Goal: Task Accomplishment & Management: Use online tool/utility

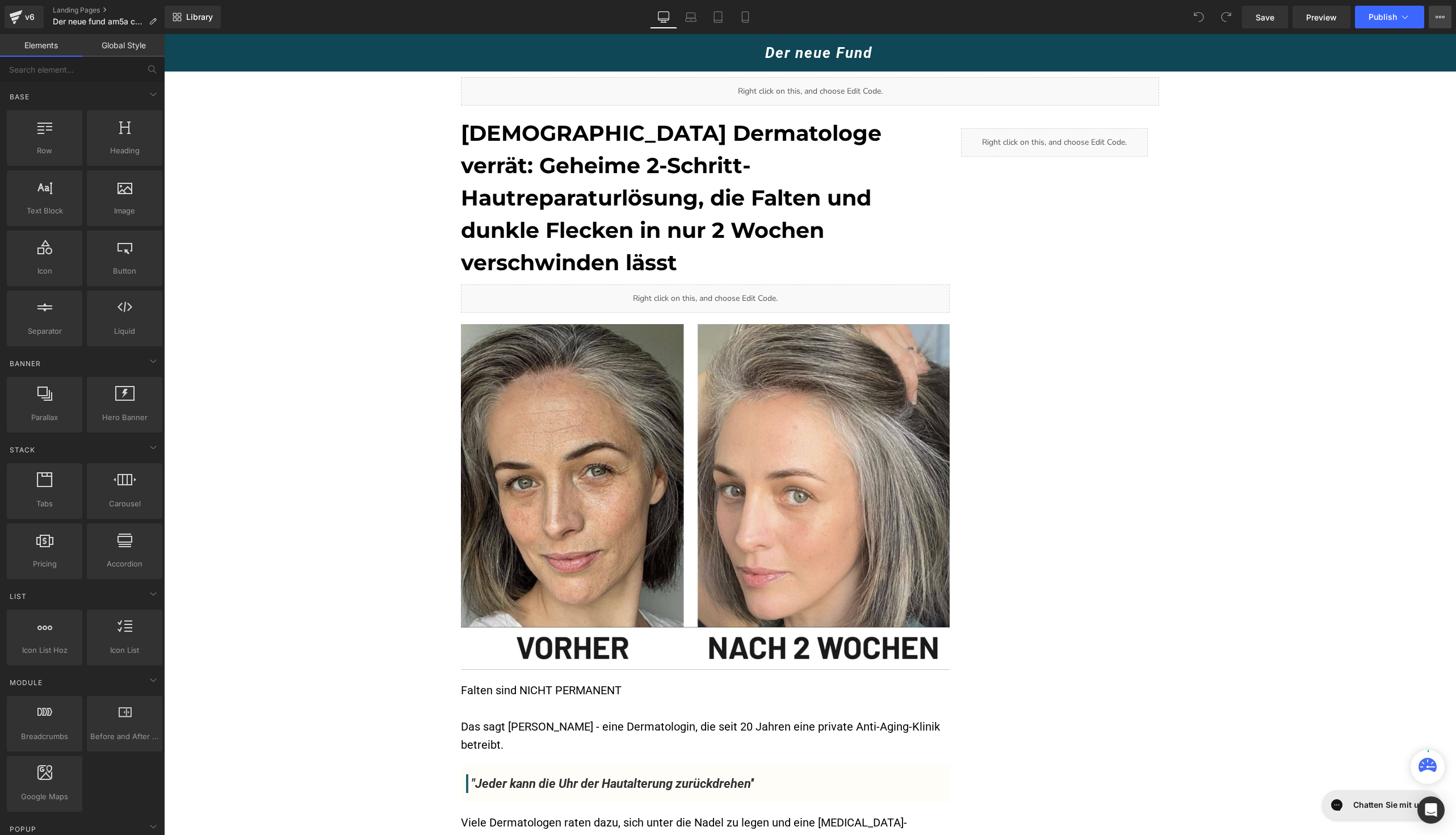
click at [1446, 23] on button "View Live Page View with current Template Save Template to Library Schedule Pub…" at bounding box center [1440, 17] width 23 height 23
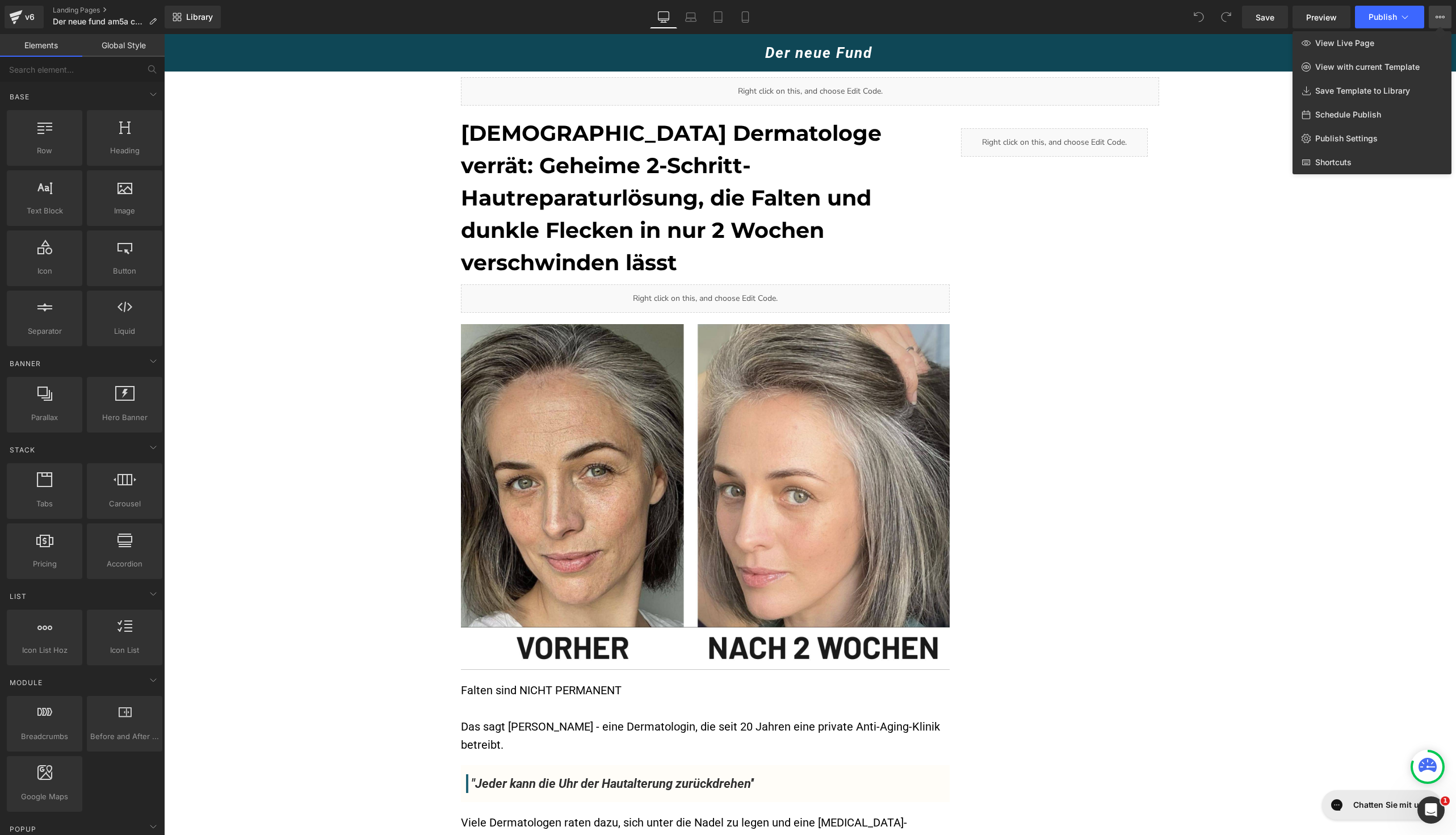
click at [1096, 155] on div at bounding box center [810, 434] width 1292 height 801
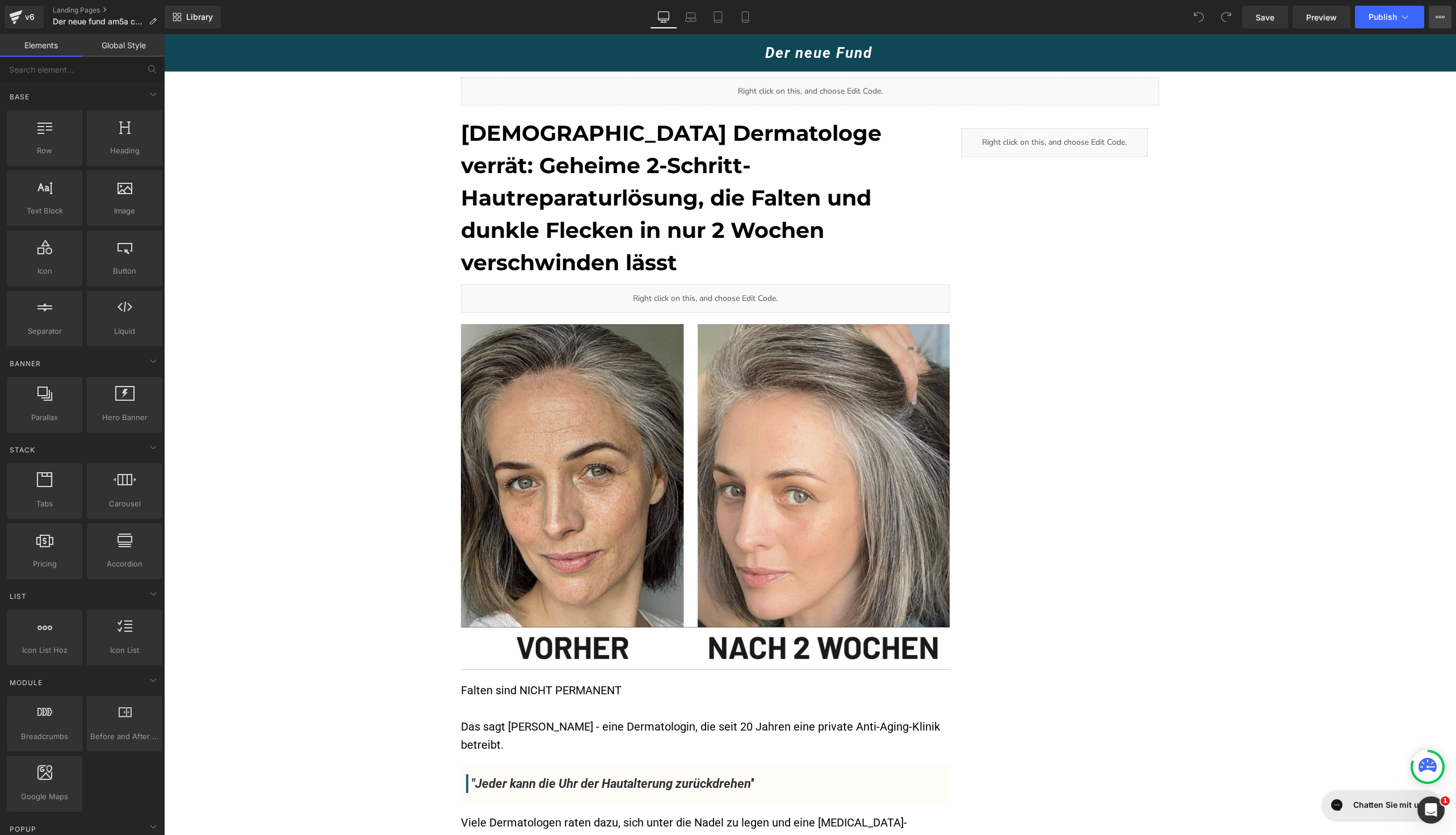
click at [1442, 18] on icon at bounding box center [1439, 17] width 9 height 9
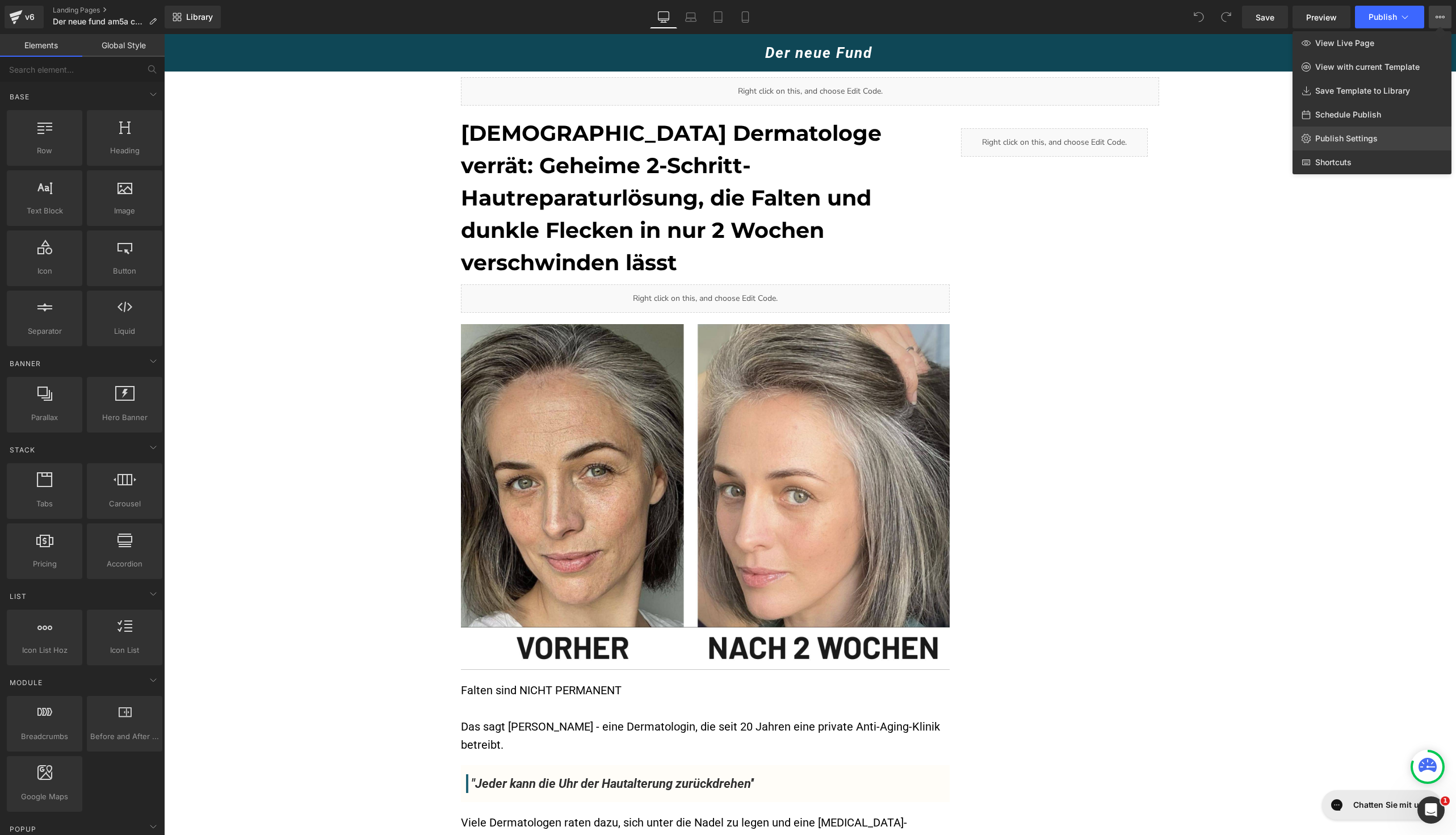
click at [1353, 142] on span "Publish Settings" at bounding box center [1346, 138] width 62 height 10
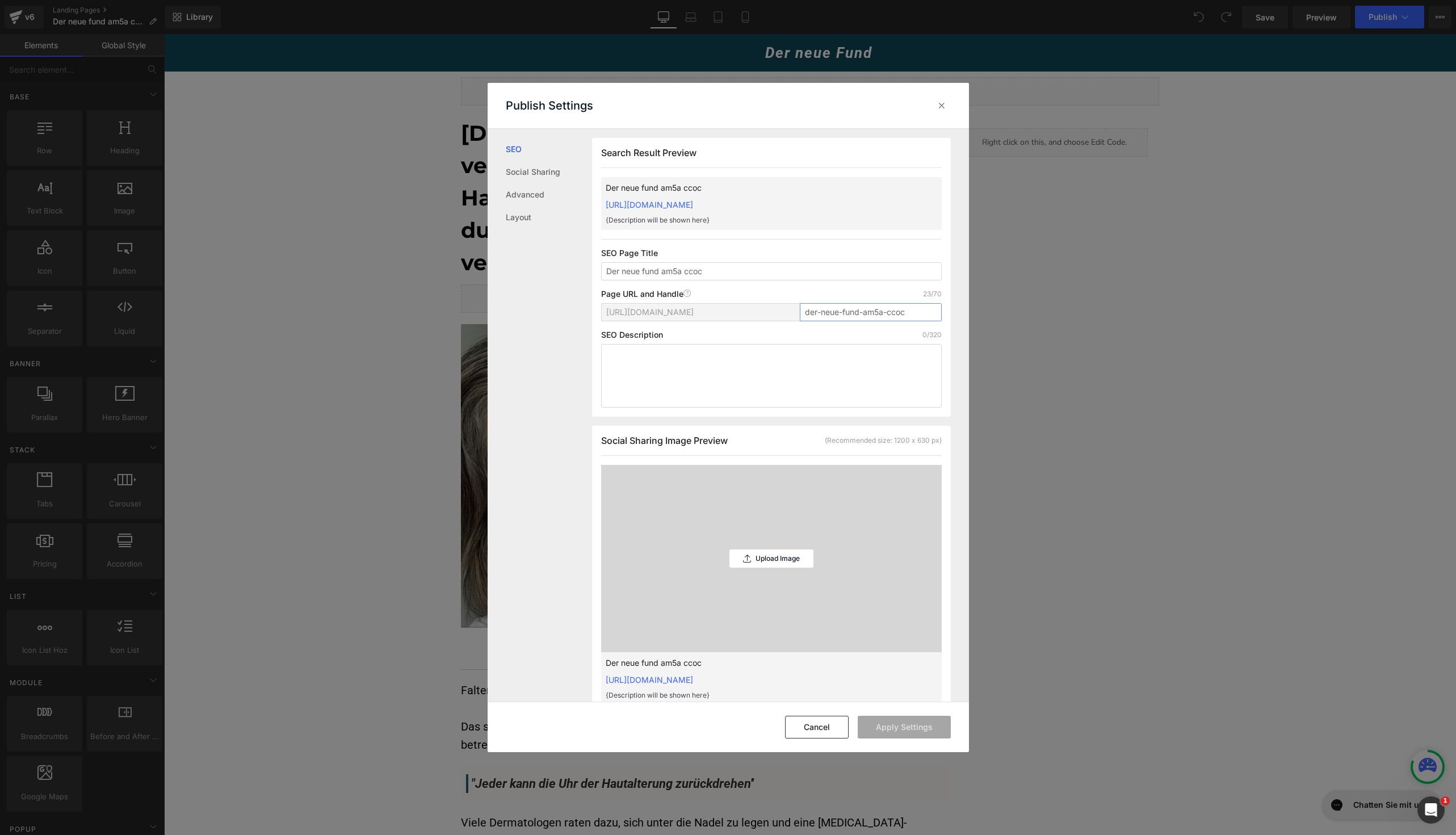
click at [917, 316] on input "der-neue-fund-am5a-ccoc" at bounding box center [871, 312] width 142 height 18
click at [903, 716] on button "Apply Settings" at bounding box center [904, 727] width 93 height 23
click at [866, 313] on input "der-neue-fund-am5a-ccoc-products" at bounding box center [871, 312] width 142 height 18
click at [867, 313] on input "der-neue-fund-am5a-ccoc-products" at bounding box center [871, 312] width 142 height 18
click at [863, 313] on input "der-neue-fund-am5a-ccoc-products" at bounding box center [871, 312] width 142 height 18
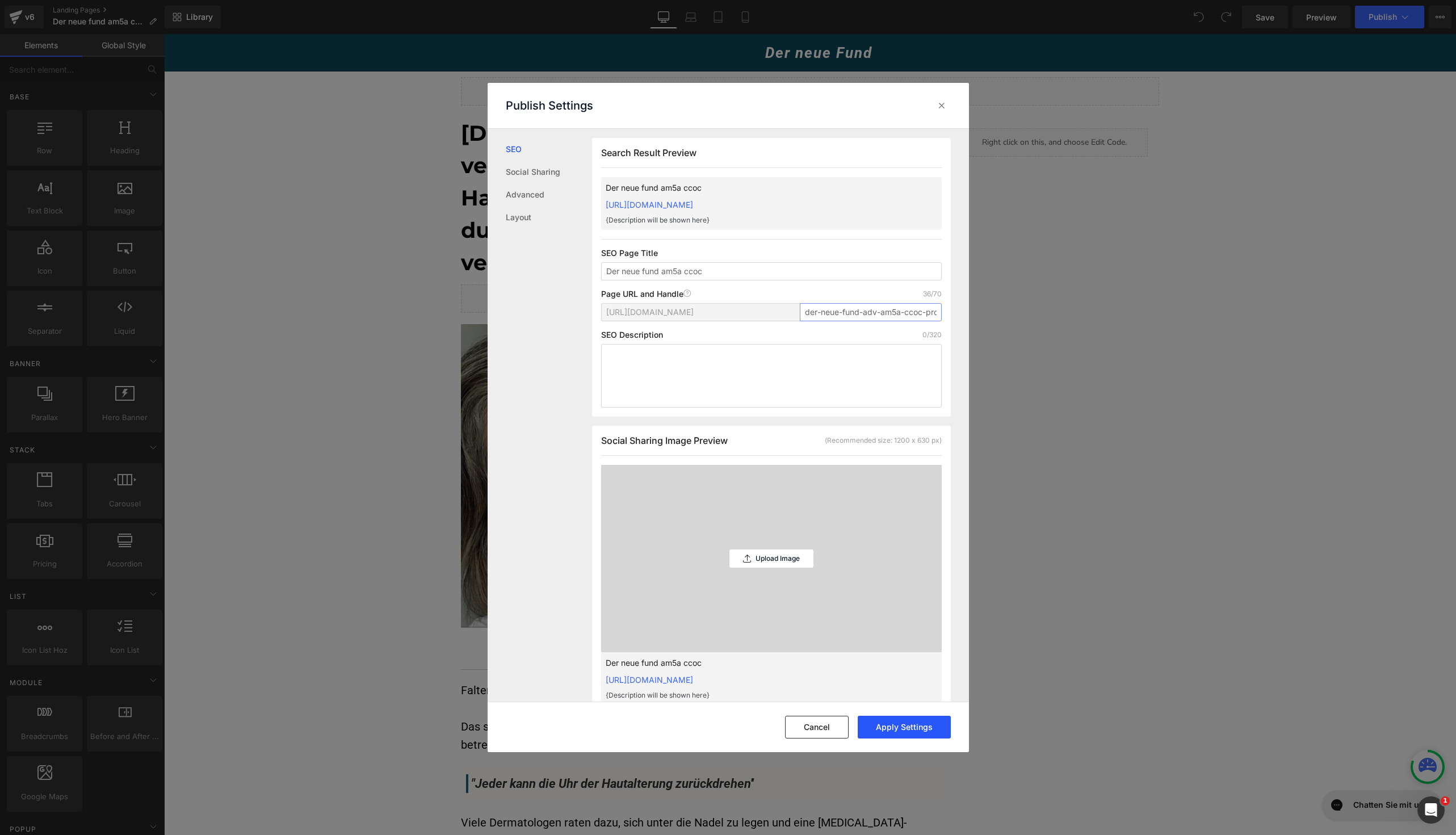
type input "der-neue-fund-adv-am5a-ccoc-products"
click at [890, 723] on button "Apply Settings" at bounding box center [904, 727] width 93 height 23
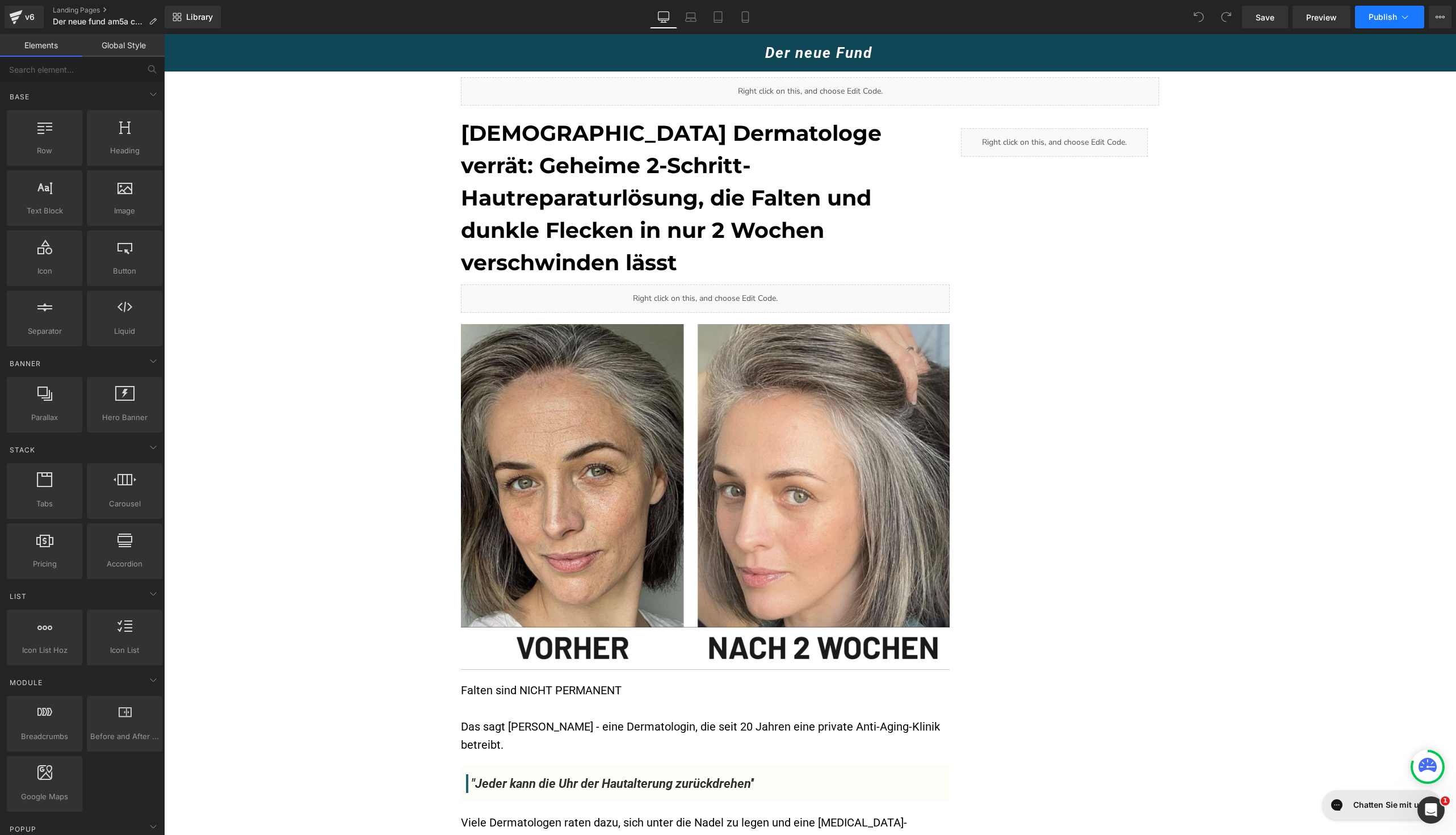
click at [1371, 13] on span "Publish" at bounding box center [1382, 17] width 28 height 9
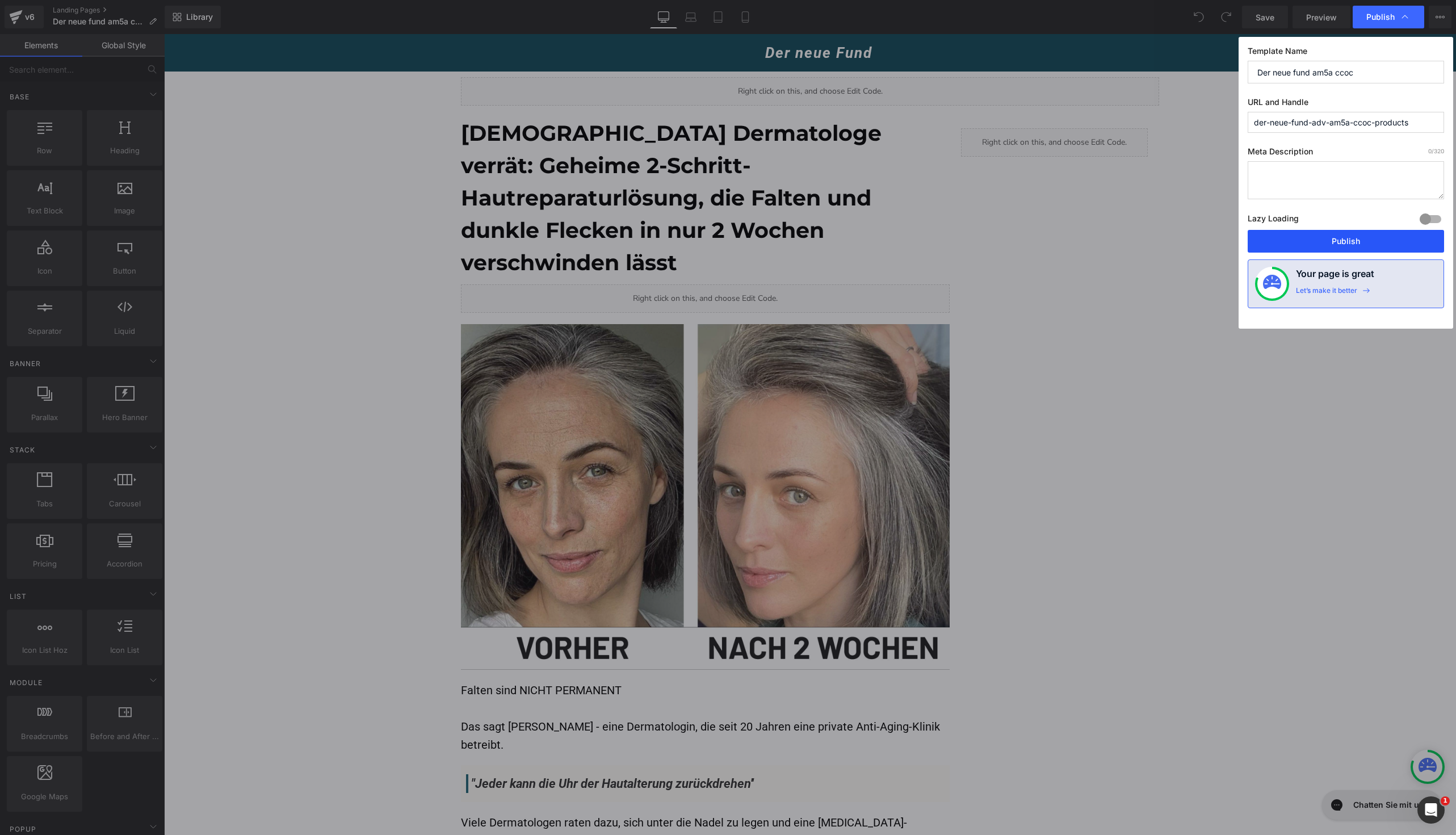
click at [1286, 241] on button "Publish" at bounding box center [1346, 241] width 197 height 23
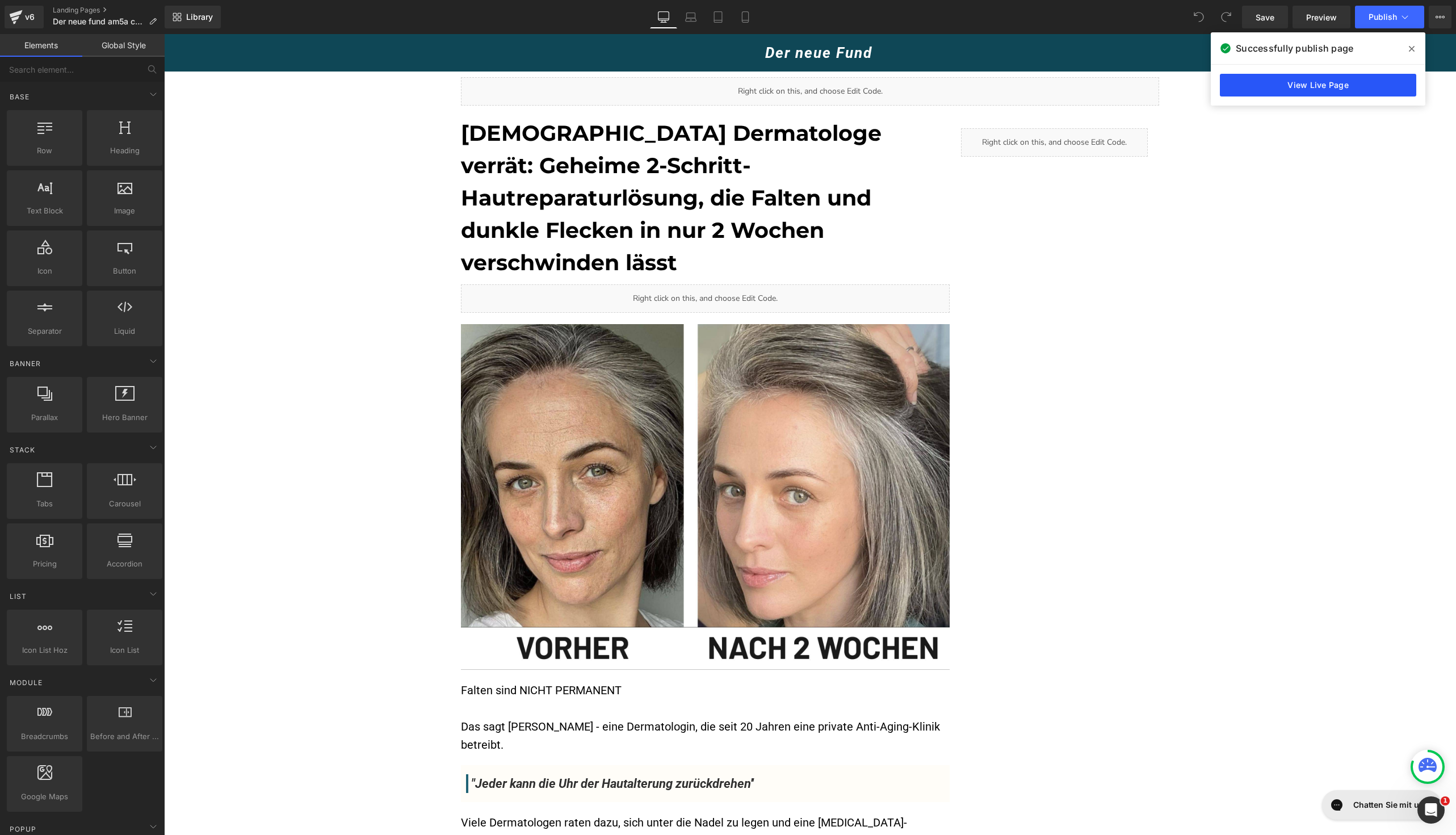
click at [1326, 88] on link "View Live Page" at bounding box center [1318, 85] width 197 height 23
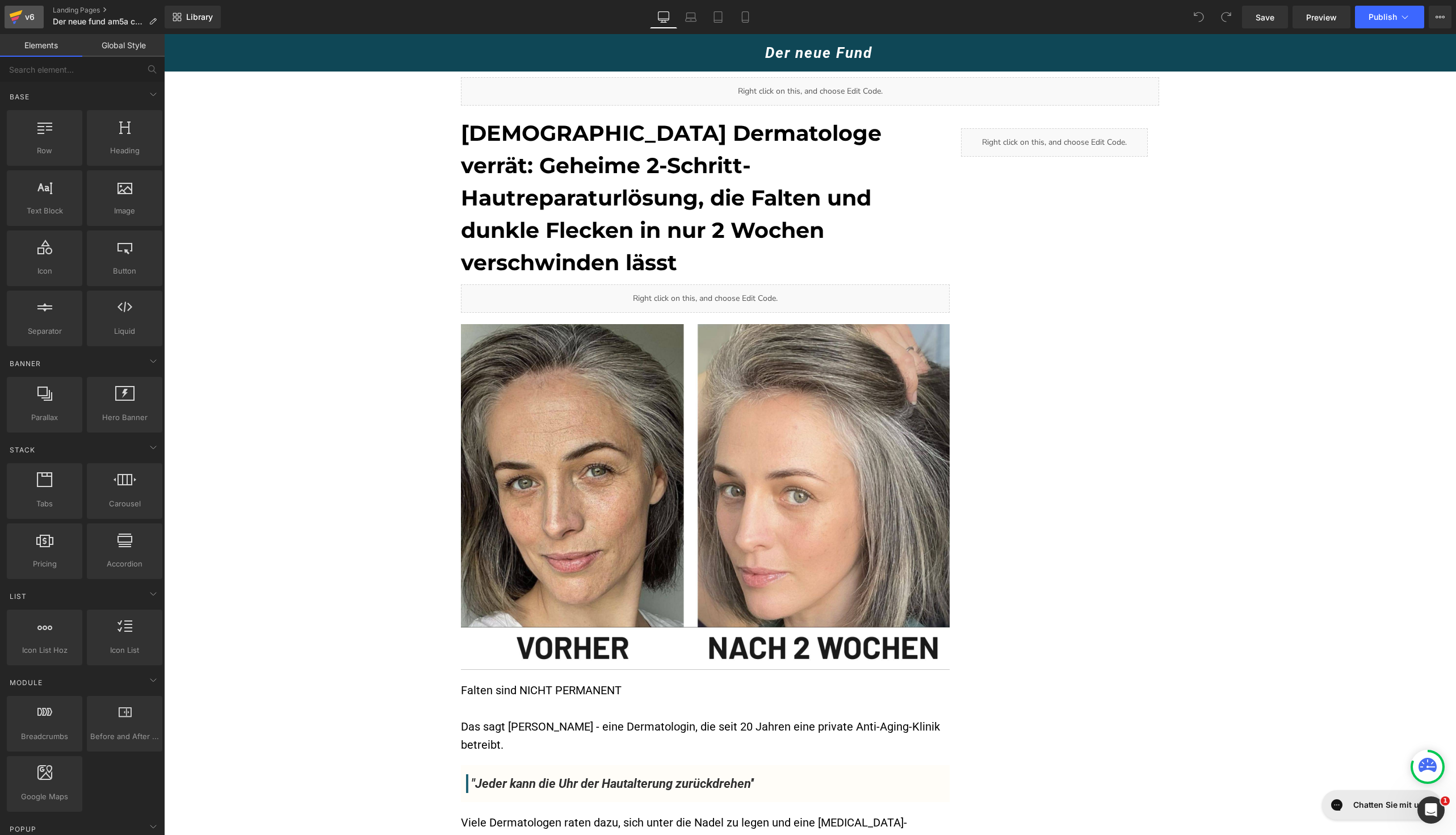
click at [5, 21] on link "v6" at bounding box center [24, 17] width 39 height 23
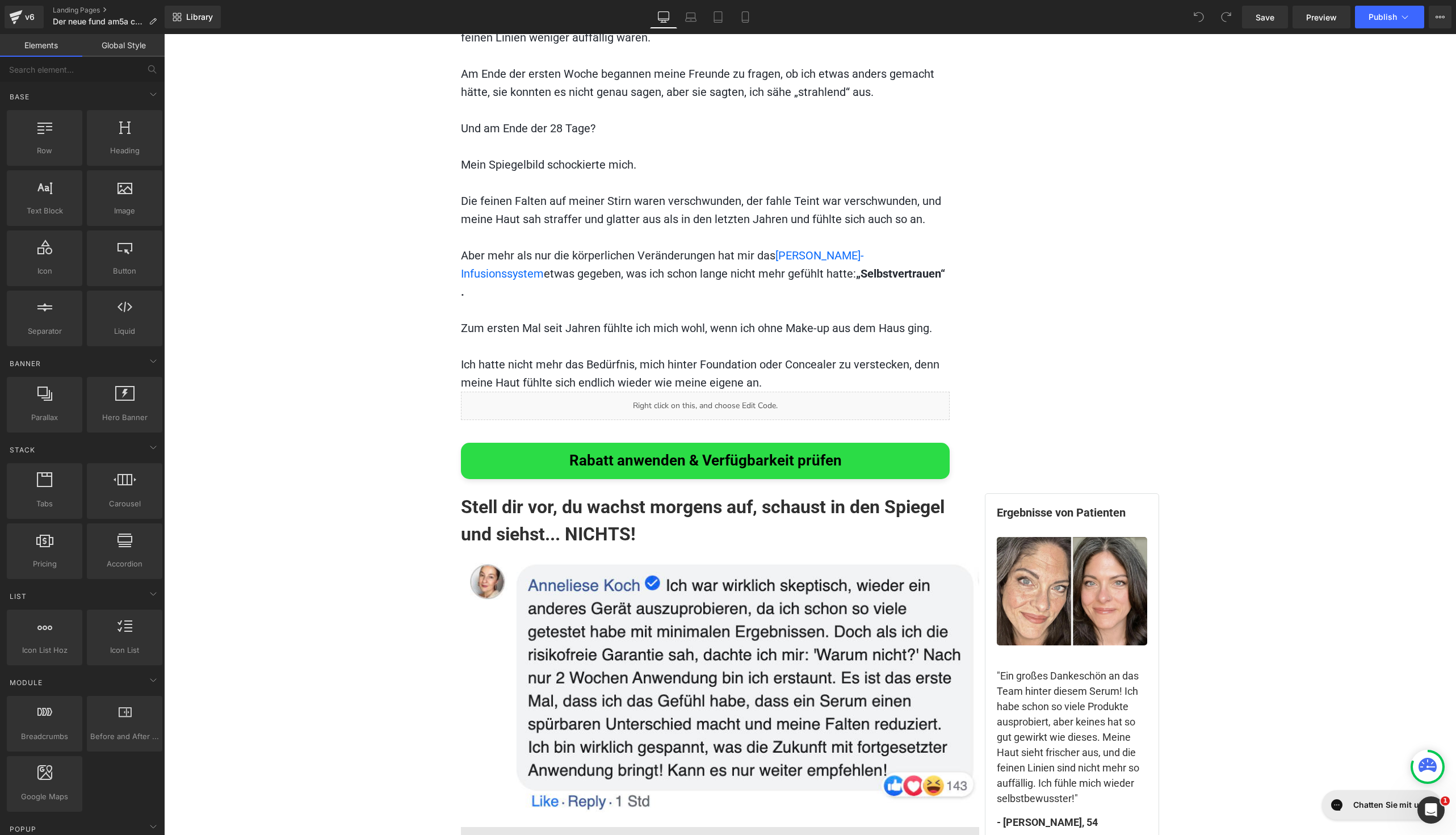
scroll to position [6632, 0]
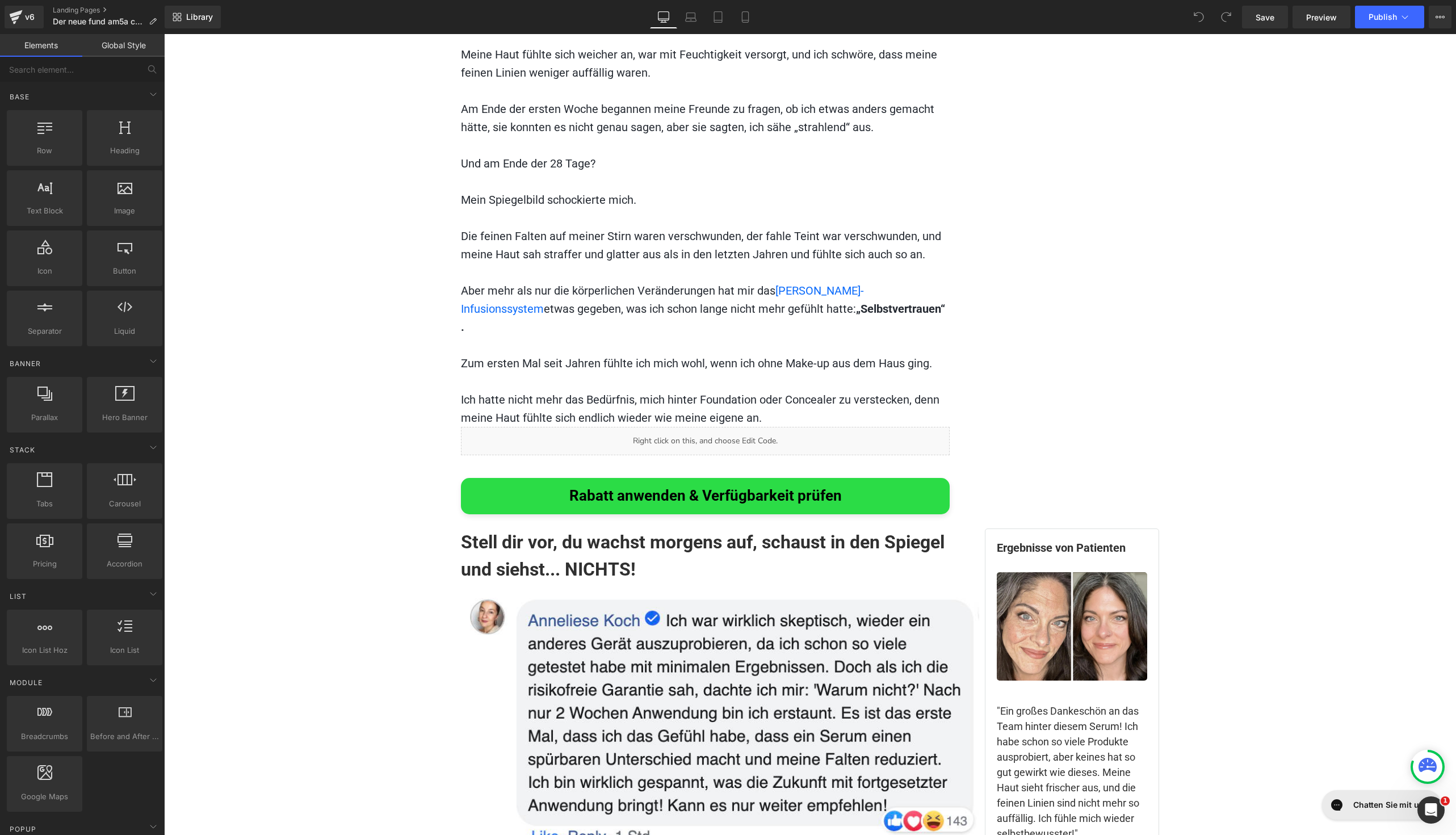
click at [592, 529] on h1 "Stell dir vor, du wachst morgens auf, schaust in den Spiegel und siehst... NICH…" at bounding box center [720, 556] width 518 height 55
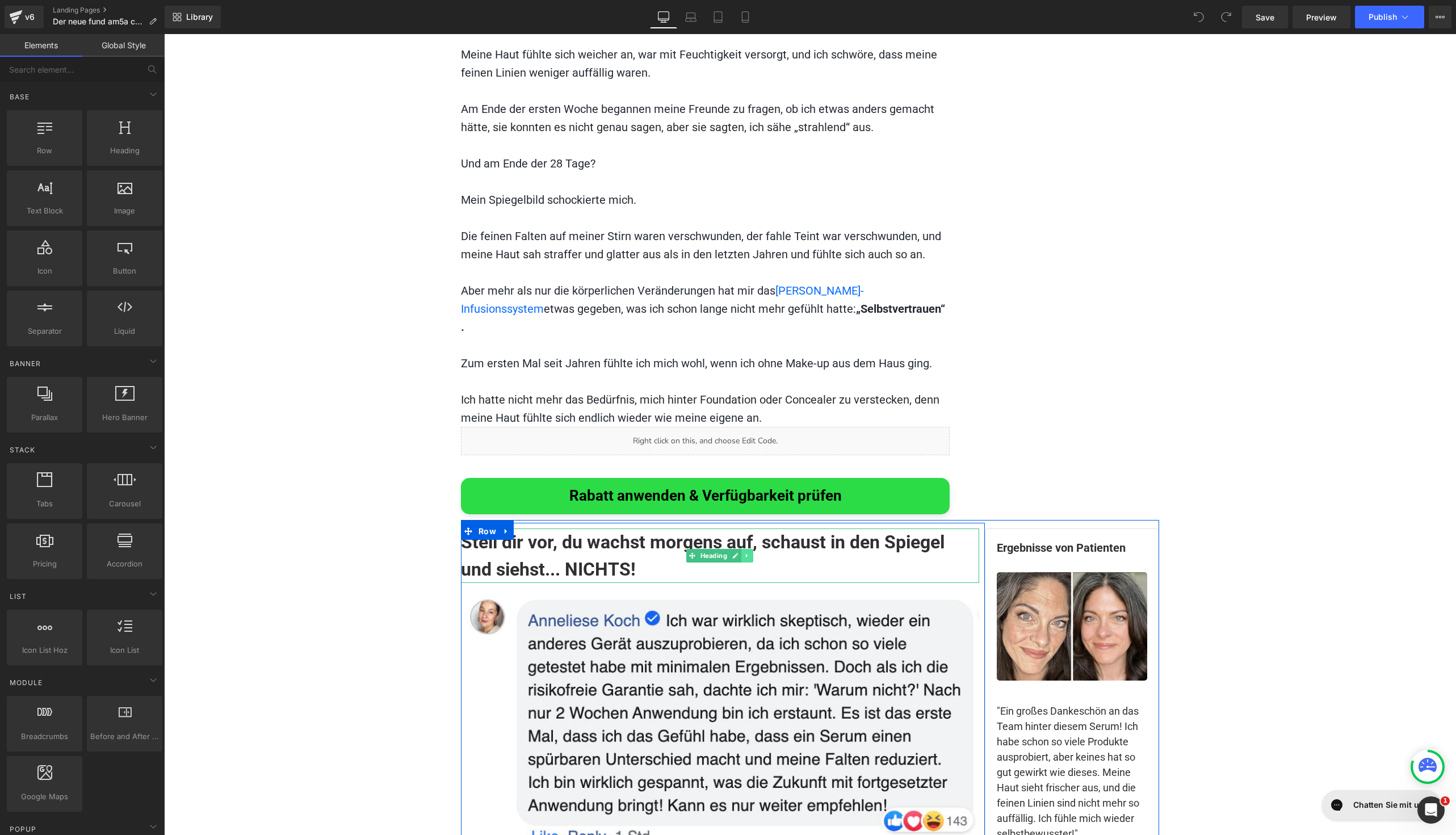
click at [744, 552] on icon at bounding box center [747, 556] width 6 height 7
click at [738, 552] on icon at bounding box center [741, 556] width 6 height 7
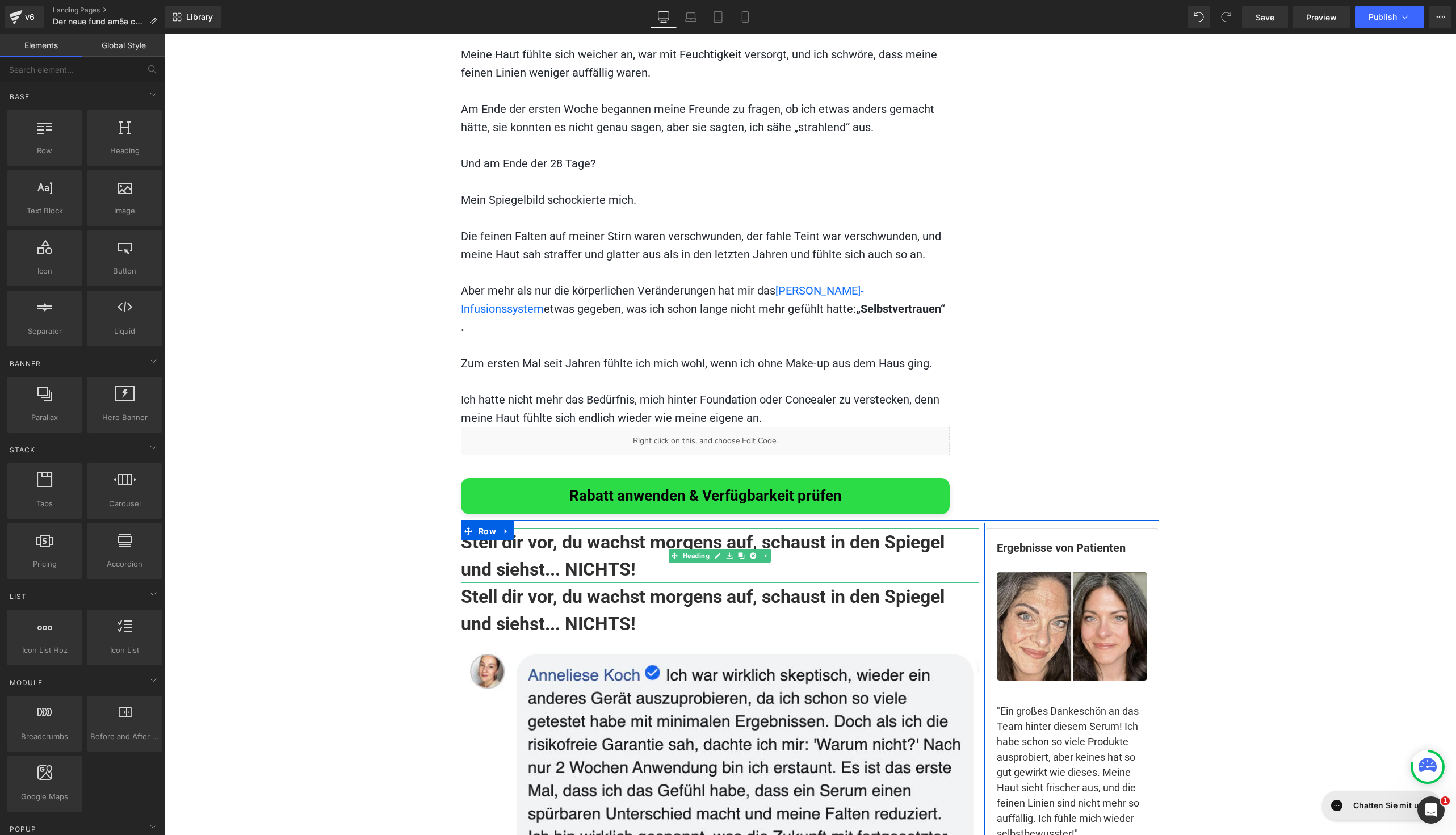
click at [627, 529] on h1 "Stell dir vor, du wachst morgens auf, schaust in den Spiegel und siehst... NICH…" at bounding box center [720, 556] width 518 height 55
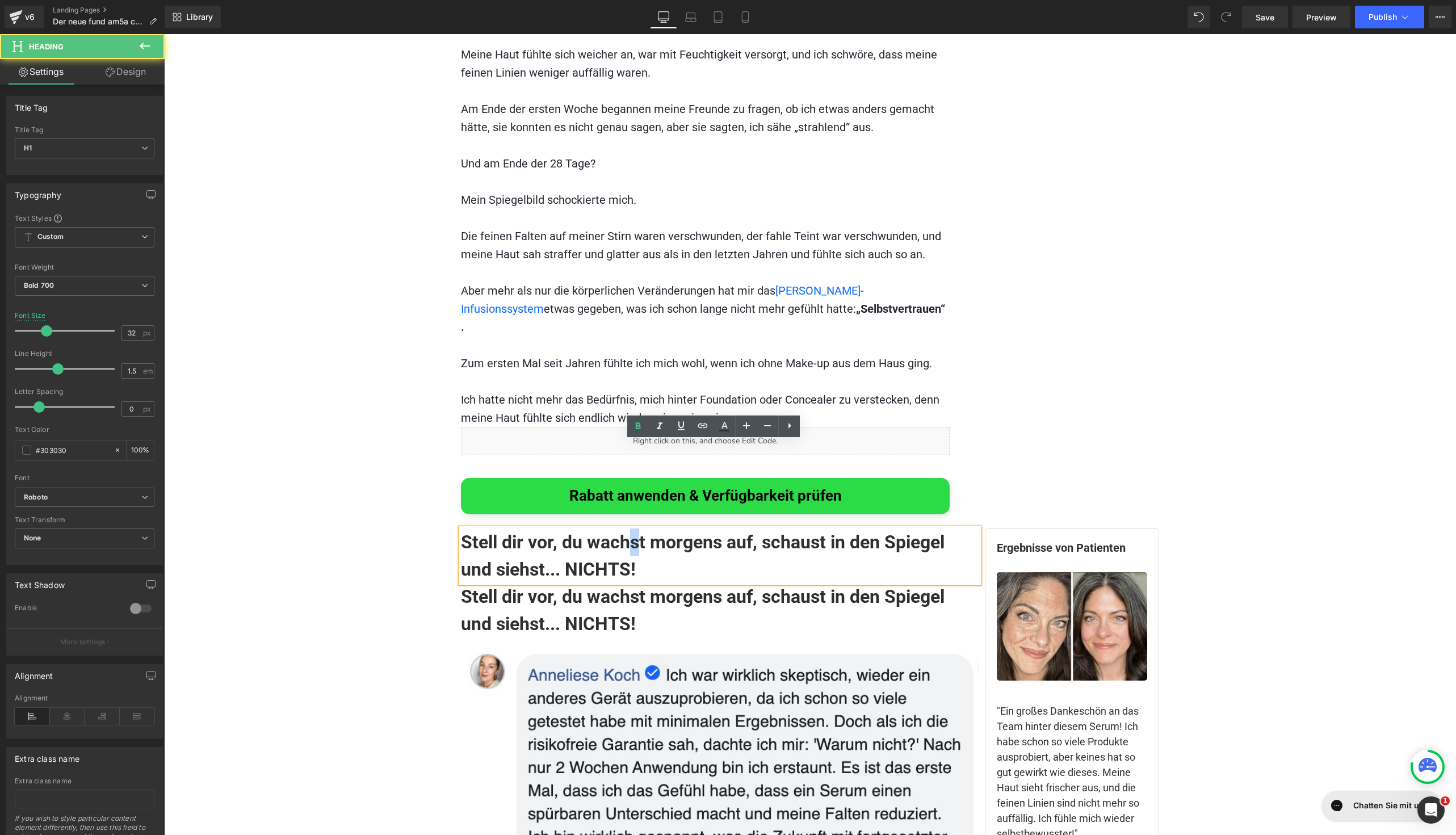
click at [627, 529] on h1 "Stell dir vor, du wachst morgens auf, schaust in den Spiegel und siehst... NICH…" at bounding box center [720, 556] width 518 height 55
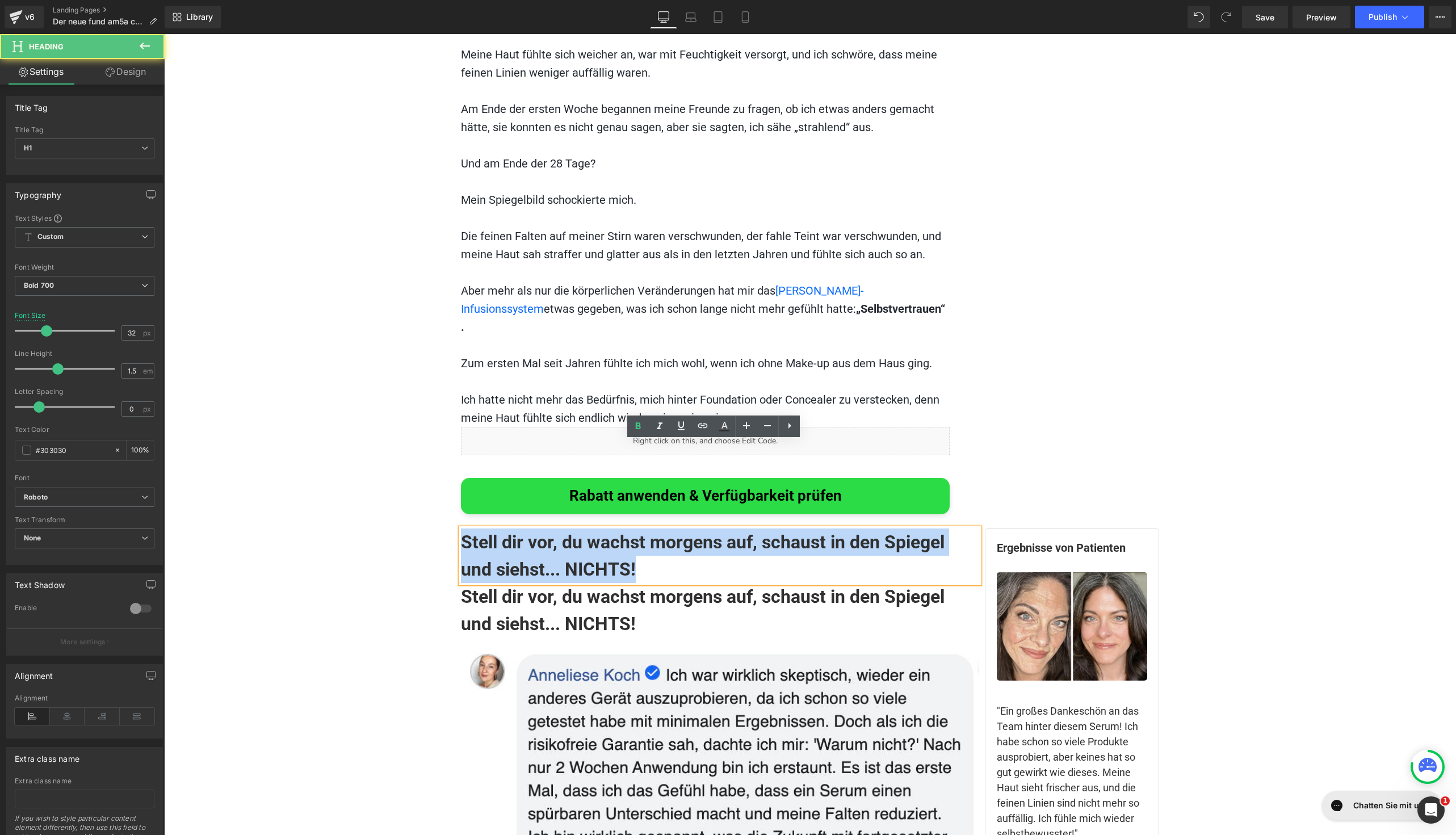
click at [627, 529] on h1 "Stell dir vor, du wachst morgens auf, schaust in den Spiegel und siehst... NICH…" at bounding box center [720, 556] width 518 height 55
paste div
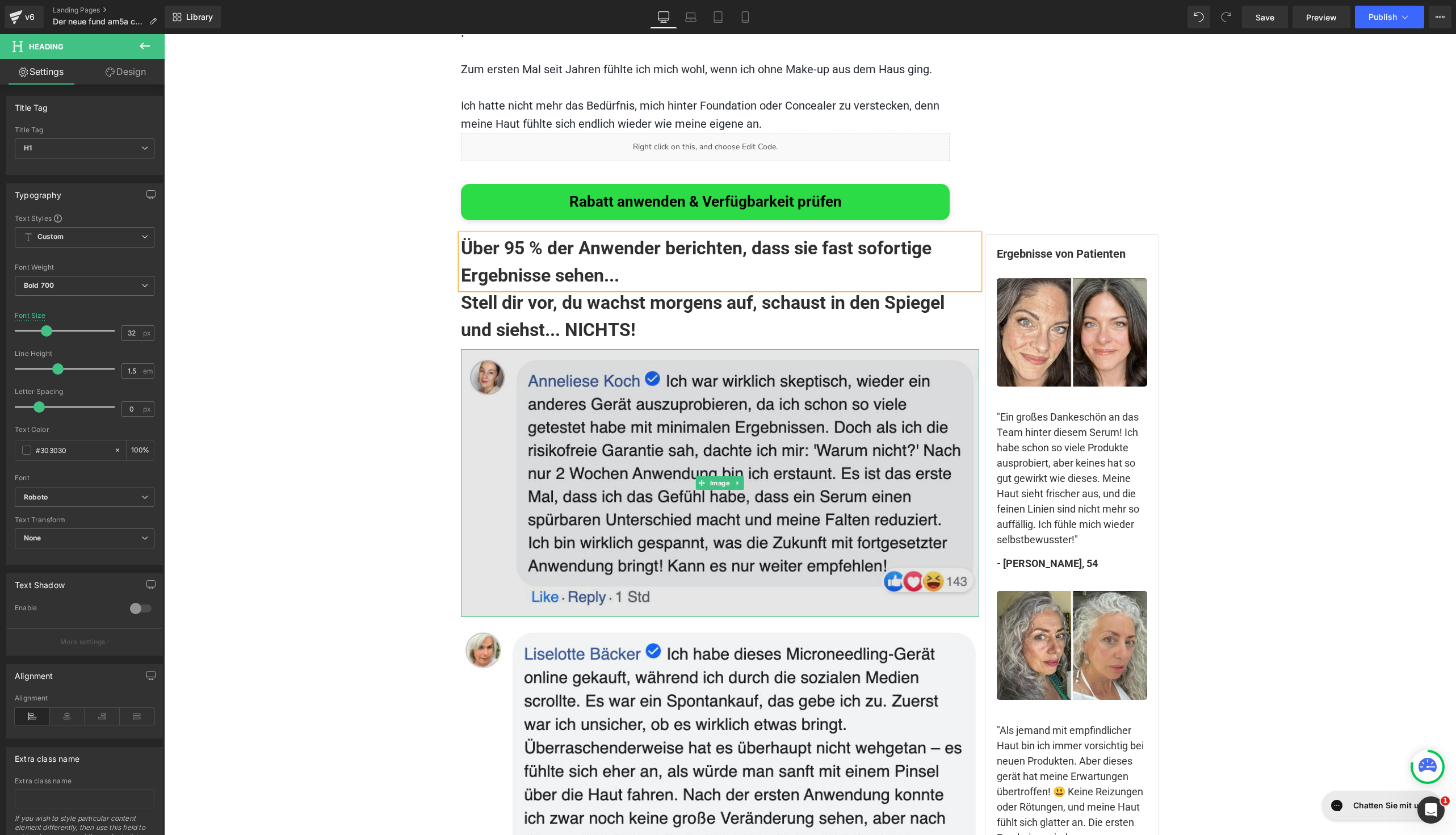
scroll to position [7136, 0]
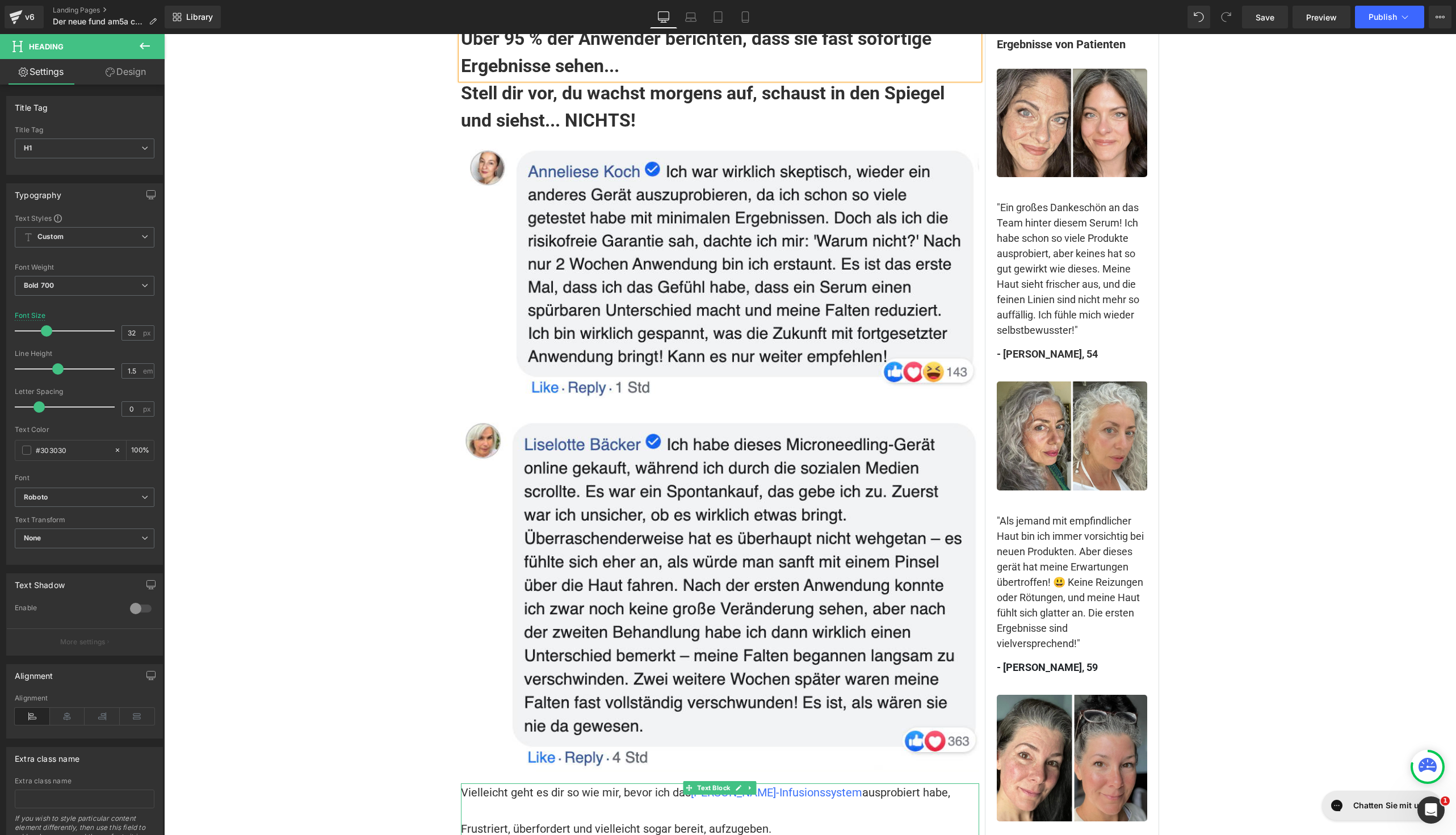
click at [584, 834] on p at bounding box center [720, 847] width 518 height 18
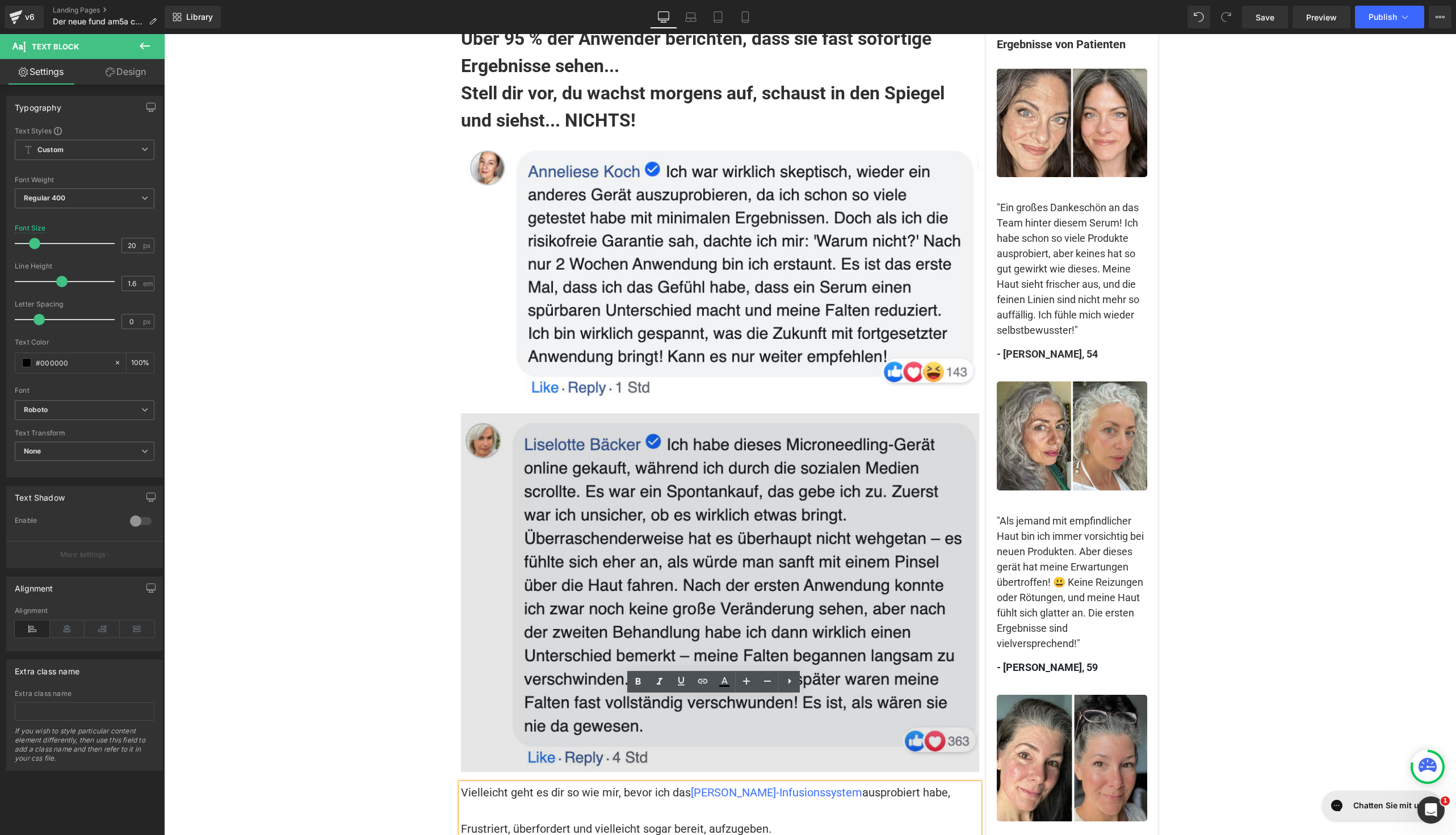
click at [915, 667] on img at bounding box center [720, 593] width 518 height 359
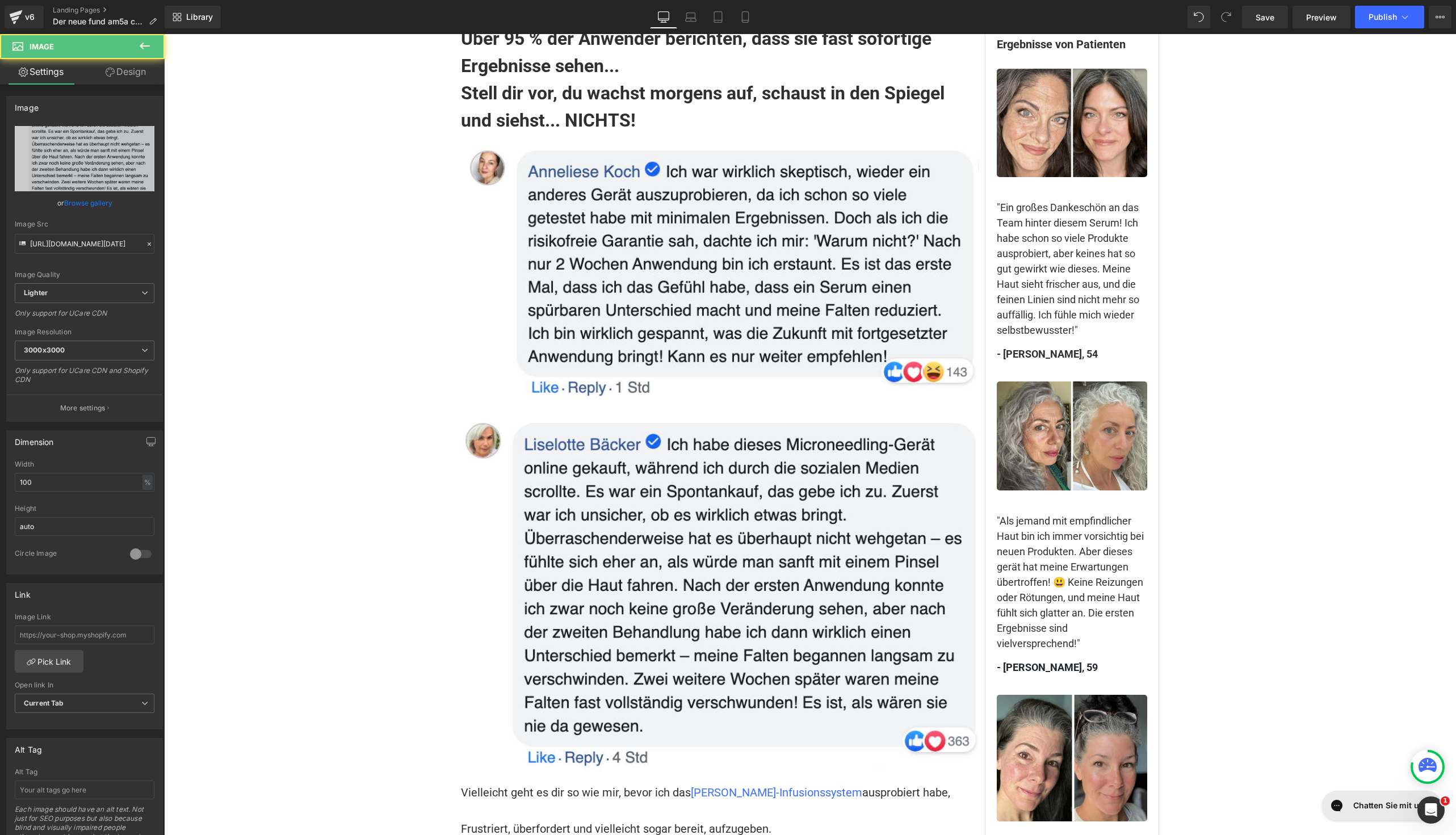
click at [863, 820] on p "Frustriert, überfordert und vielleicht sogar bereit, aufzugeben." at bounding box center [720, 829] width 518 height 18
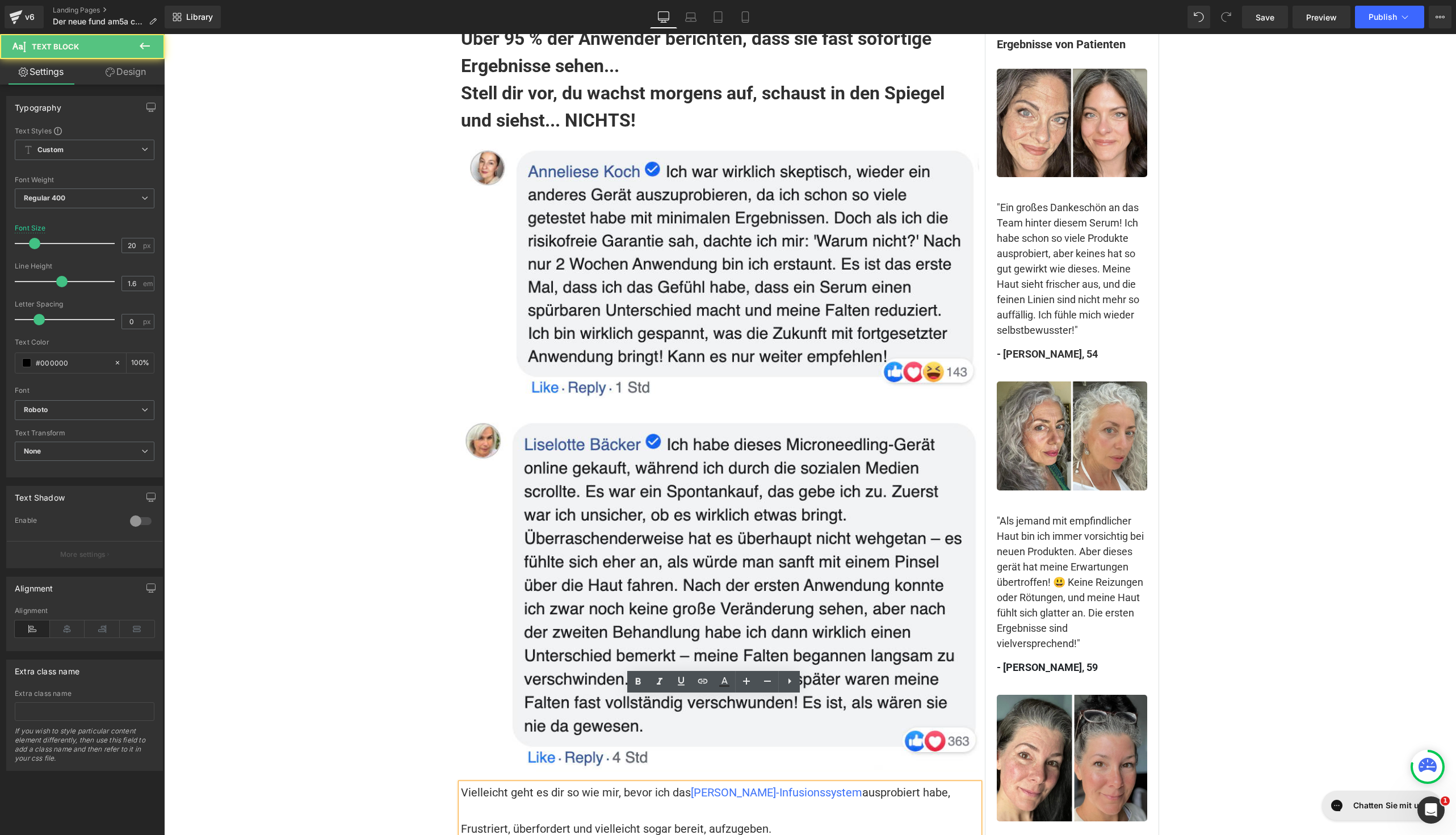
click at [863, 786] on span "ausprobiert habe," at bounding box center [907, 793] width 88 height 14
click at [820, 802] on p at bounding box center [720, 811] width 518 height 18
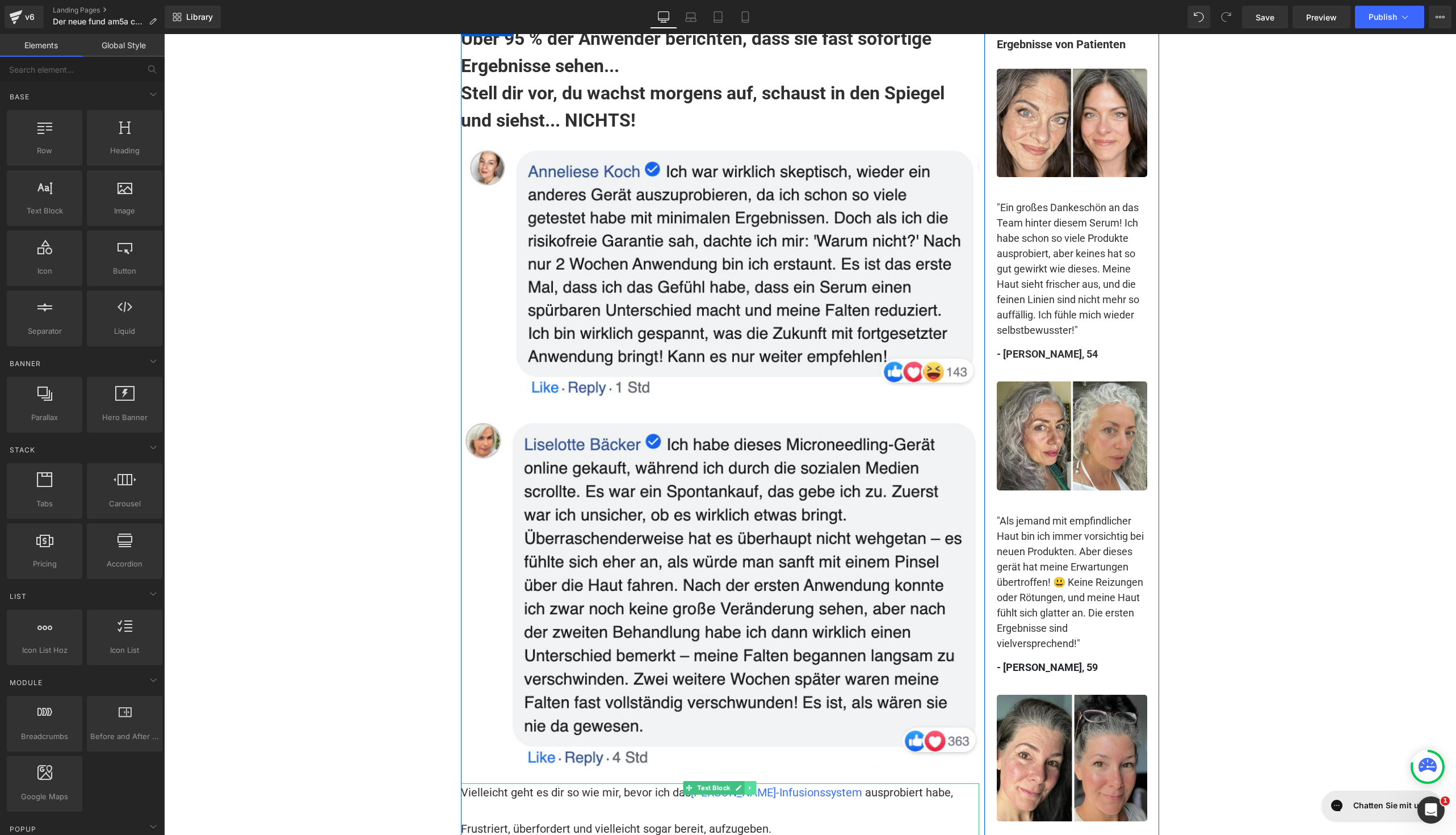
click at [747, 785] on icon at bounding box center [750, 788] width 6 height 7
click at [741, 785] on icon at bounding box center [744, 788] width 6 height 6
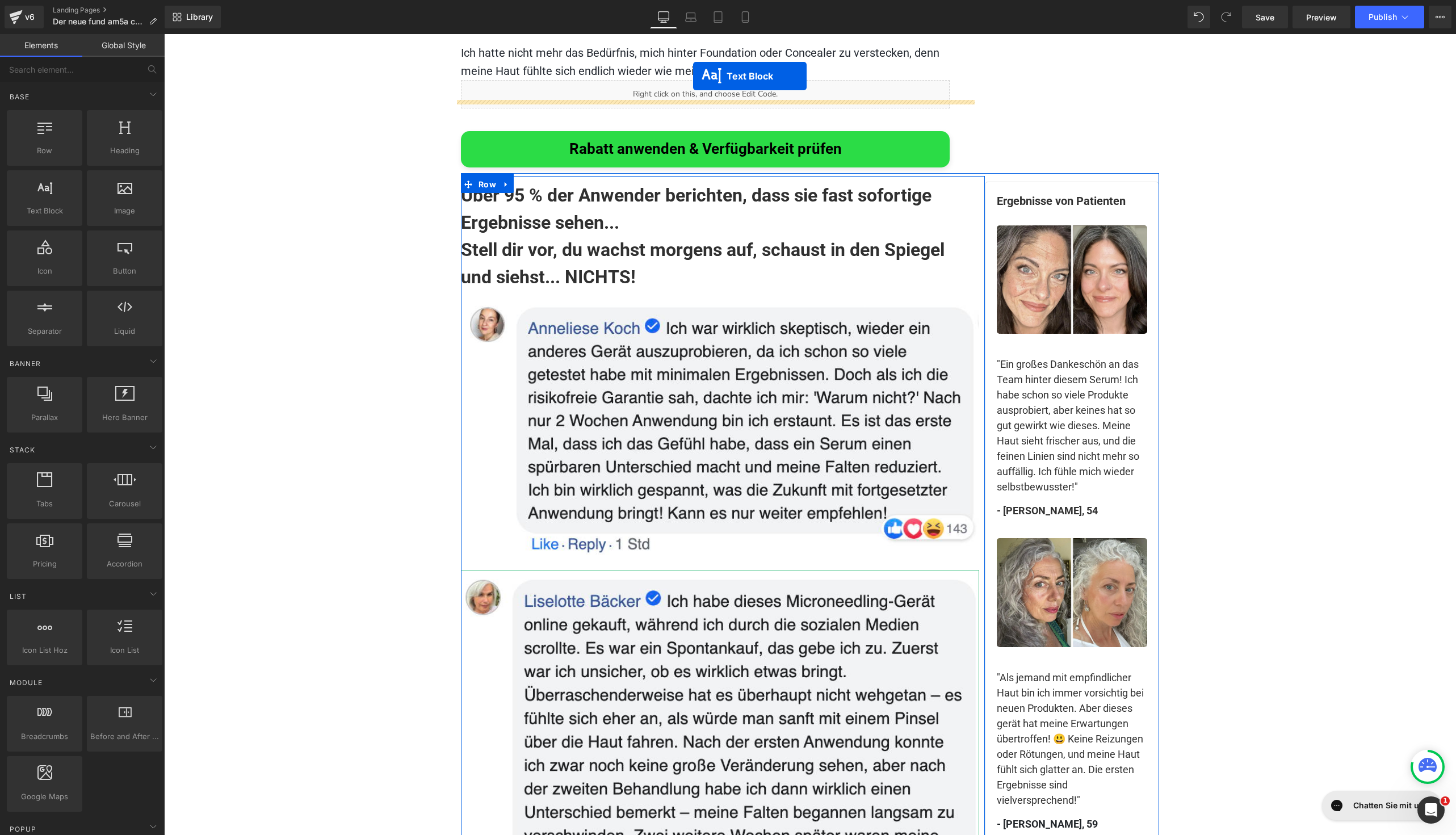
scroll to position [6945, 0]
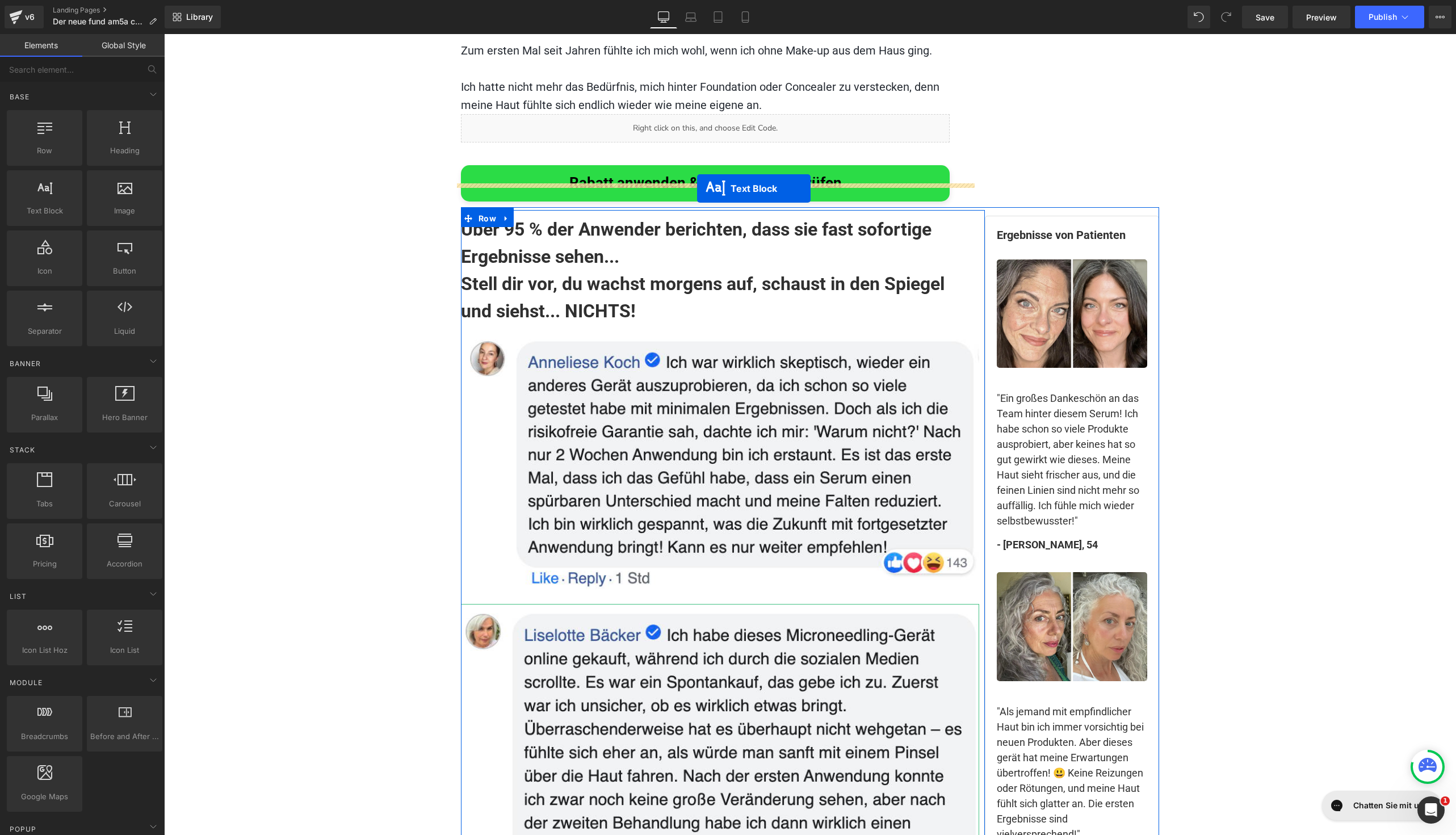
drag, startPoint x: 665, startPoint y: 642, endPoint x: 697, endPoint y: 188, distance: 455.1
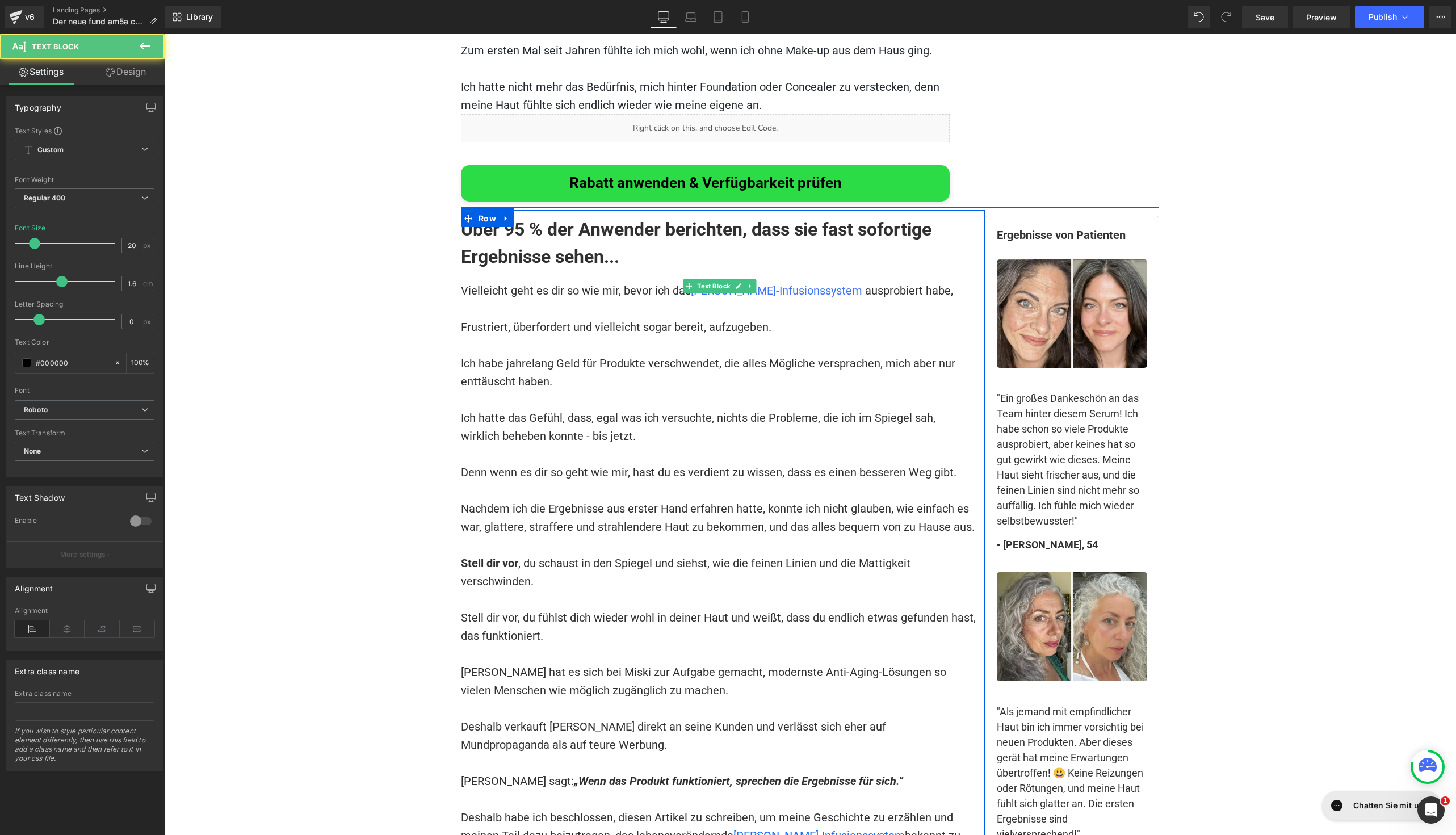
scroll to position [7309, 0]
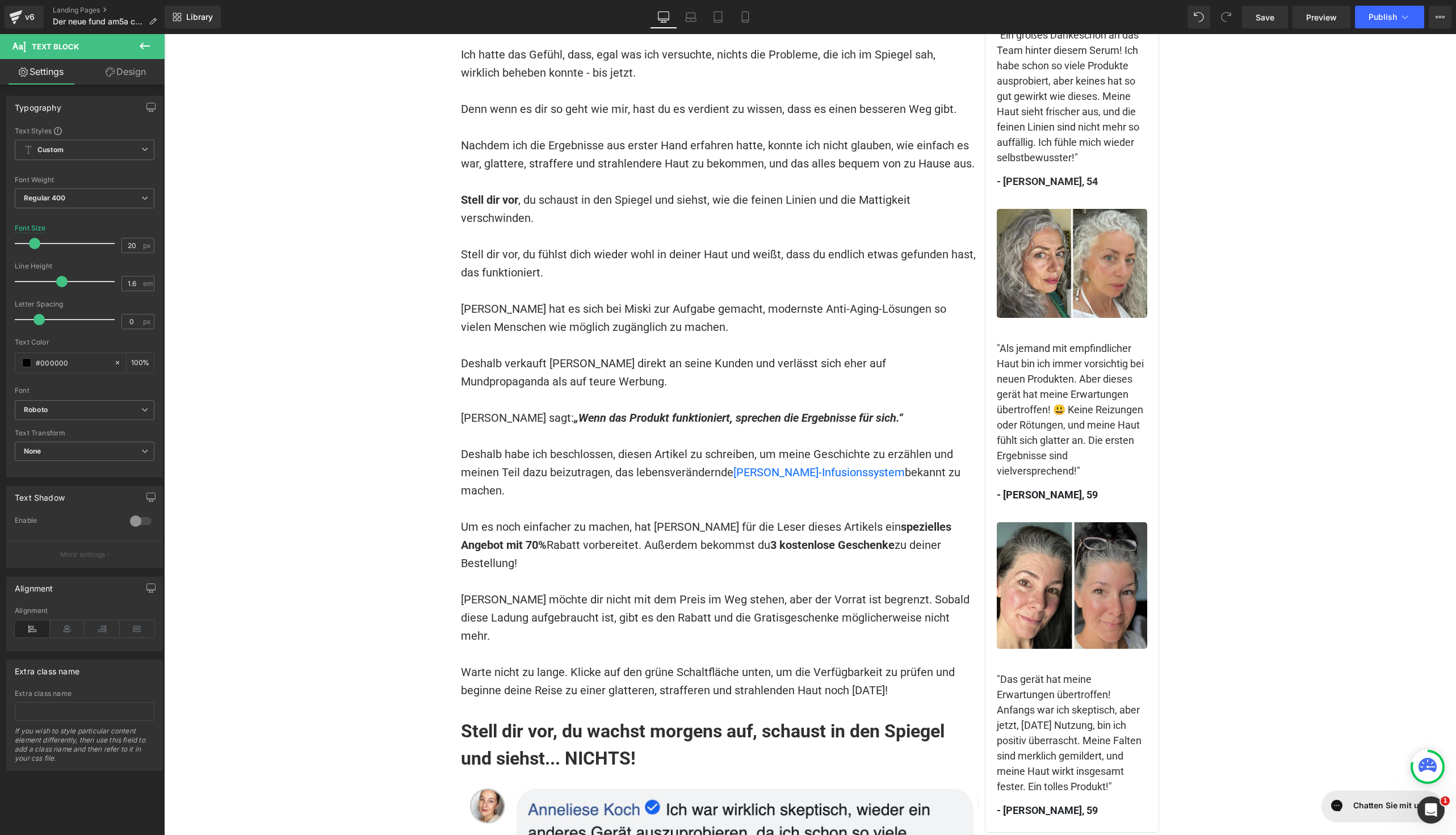
click at [485, 391] on p at bounding box center [720, 400] width 518 height 18
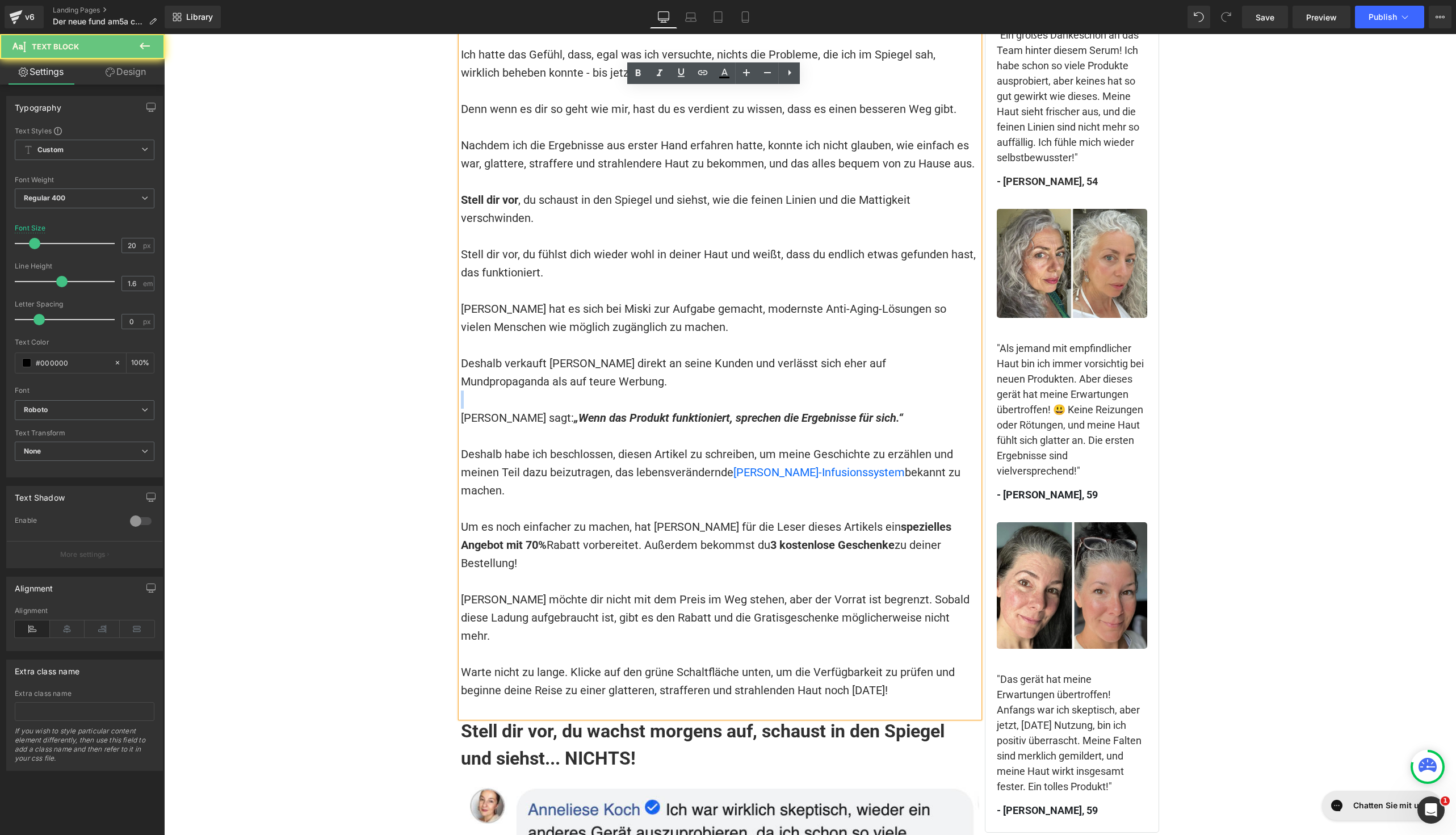
click at [485, 391] on p at bounding box center [720, 400] width 518 height 18
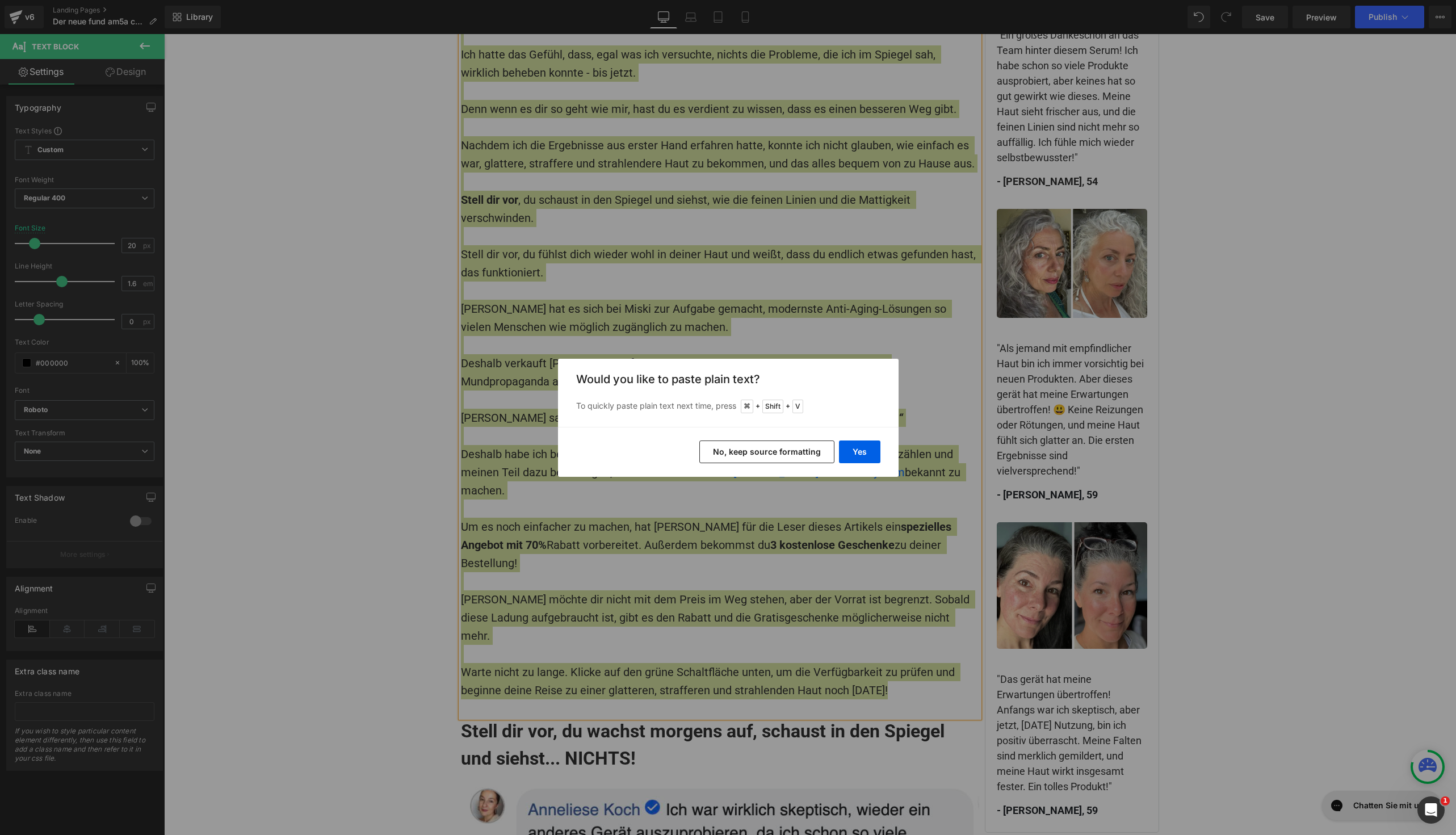
click at [786, 452] on button "No, keep source formatting" at bounding box center [767, 451] width 135 height 23
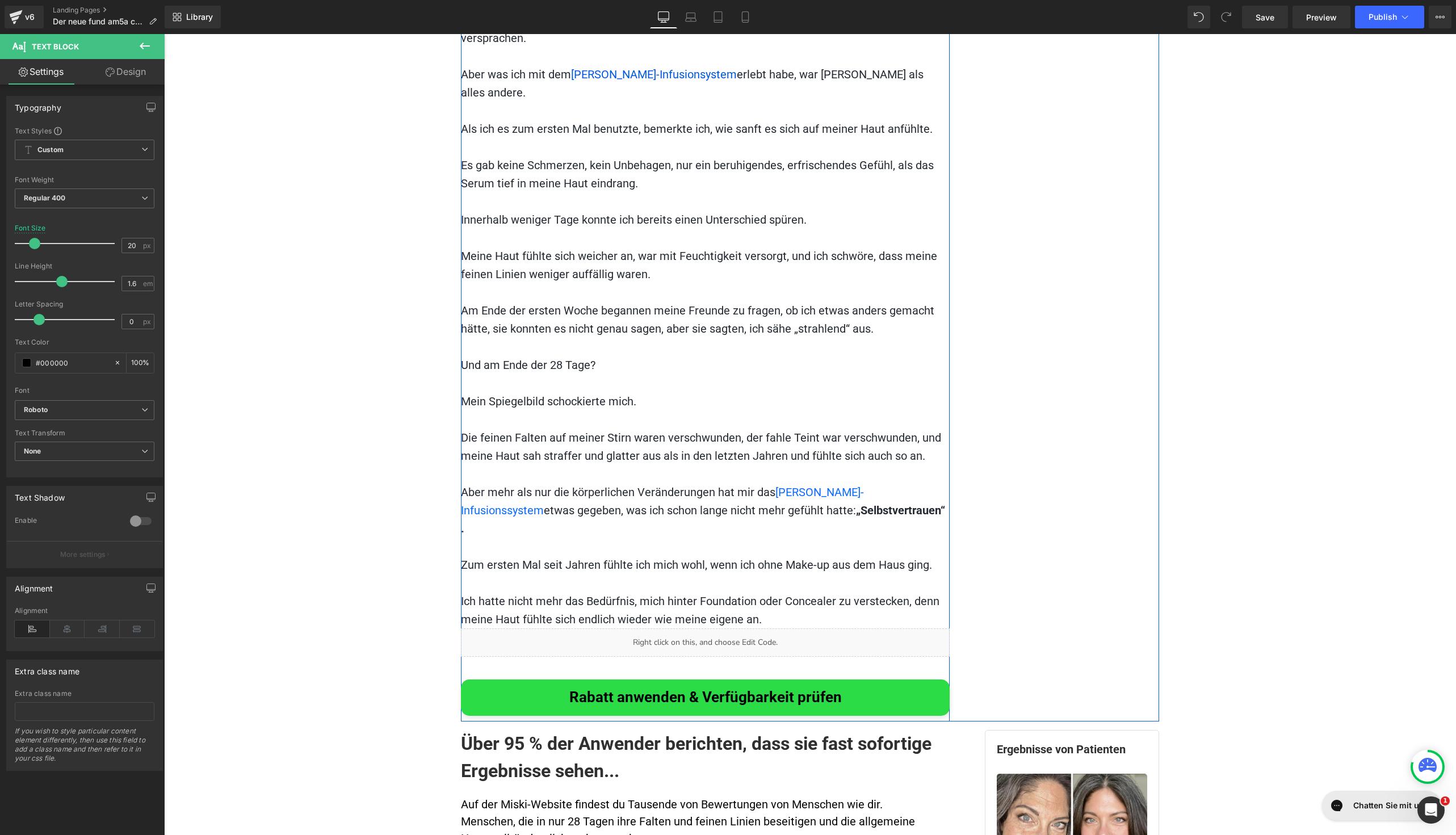
scroll to position [6788, 0]
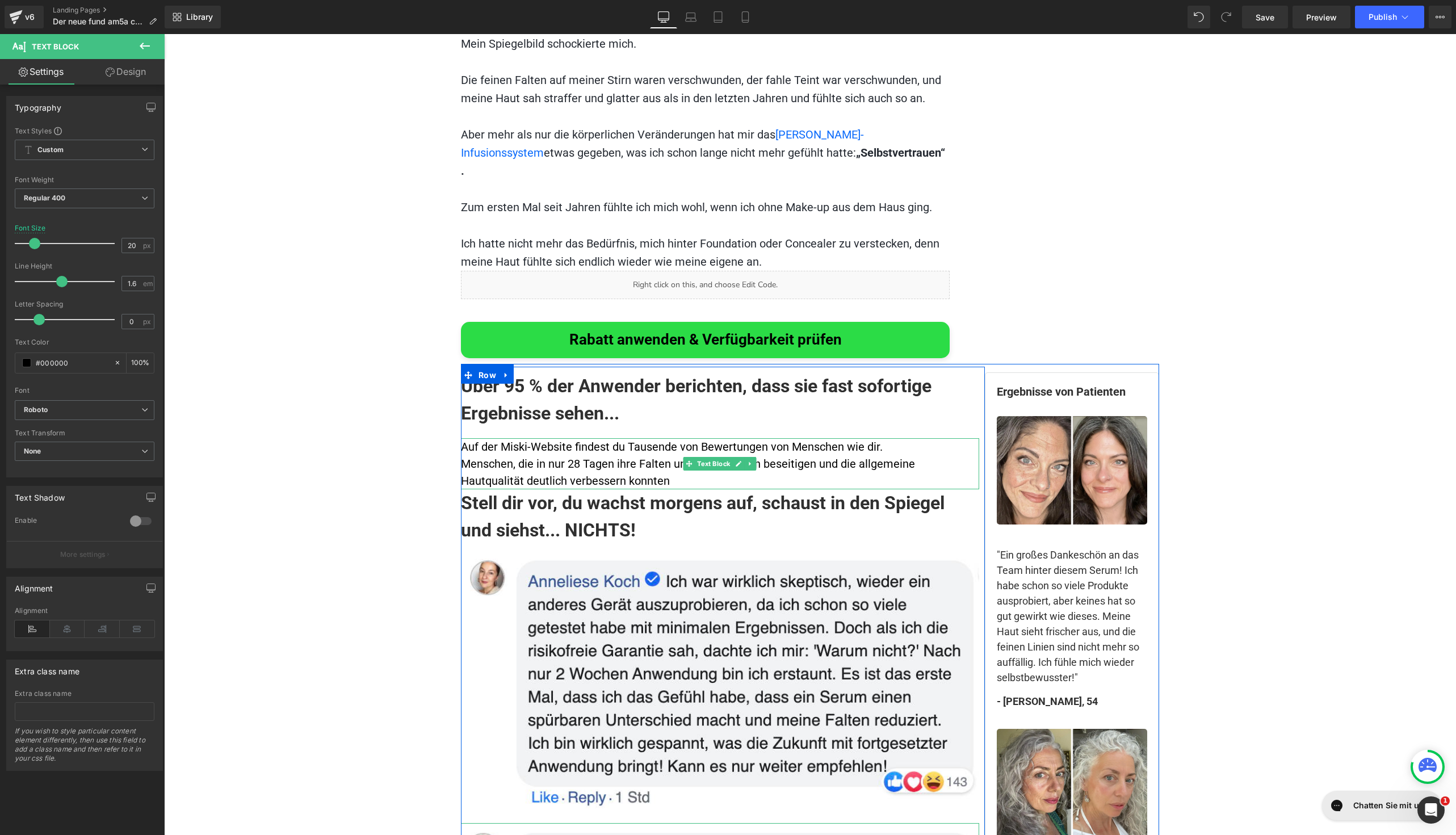
click at [672, 455] on p "Menschen, die in nur 28 Tagen ihre Falten und feinen Linien beseitigen und die …" at bounding box center [720, 472] width 518 height 34
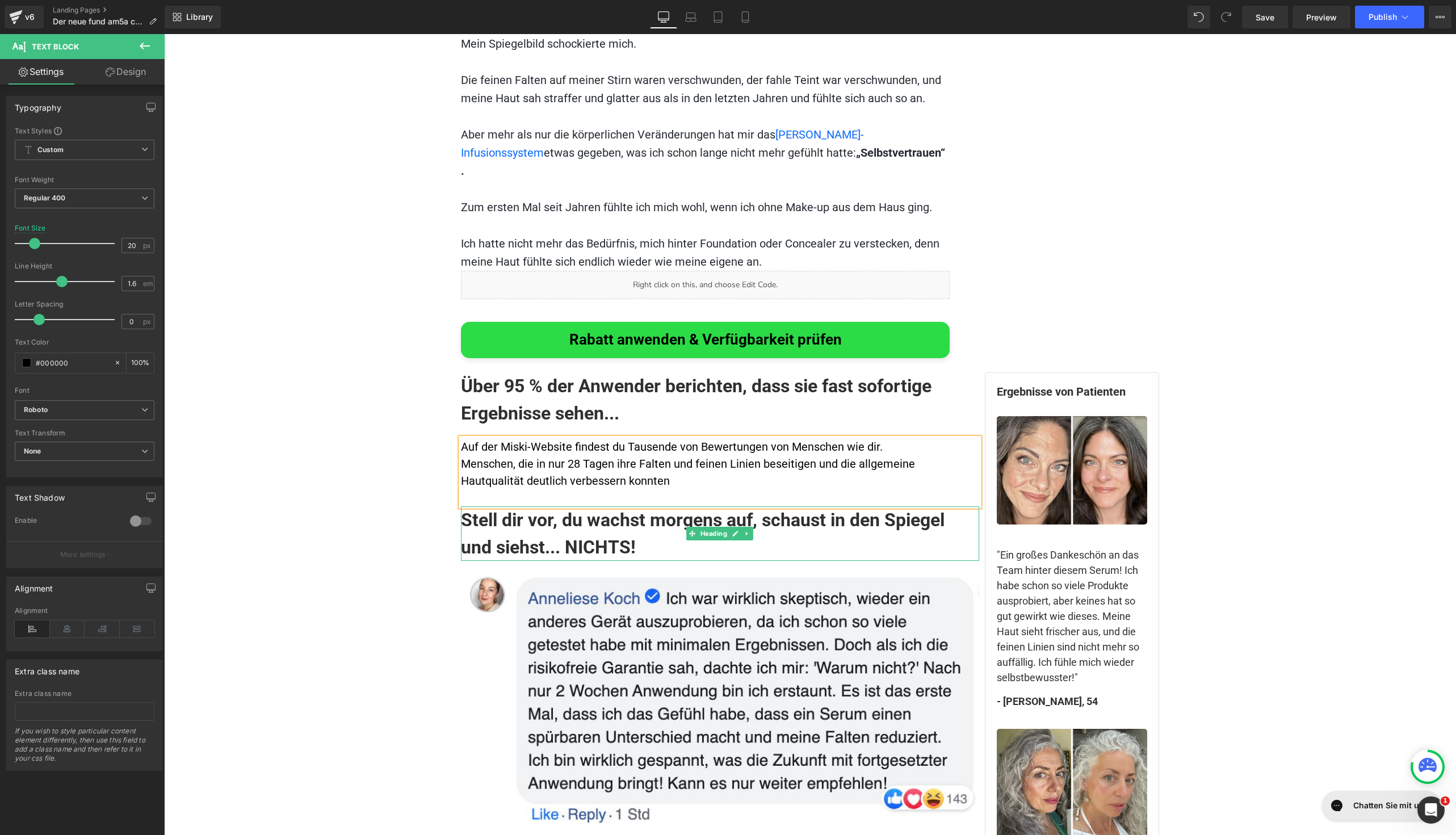
click at [636, 507] on h1 "Stell dir vor, du wachst morgens auf, schaust in den Spiegel und siehst... NICH…" at bounding box center [720, 533] width 518 height 55
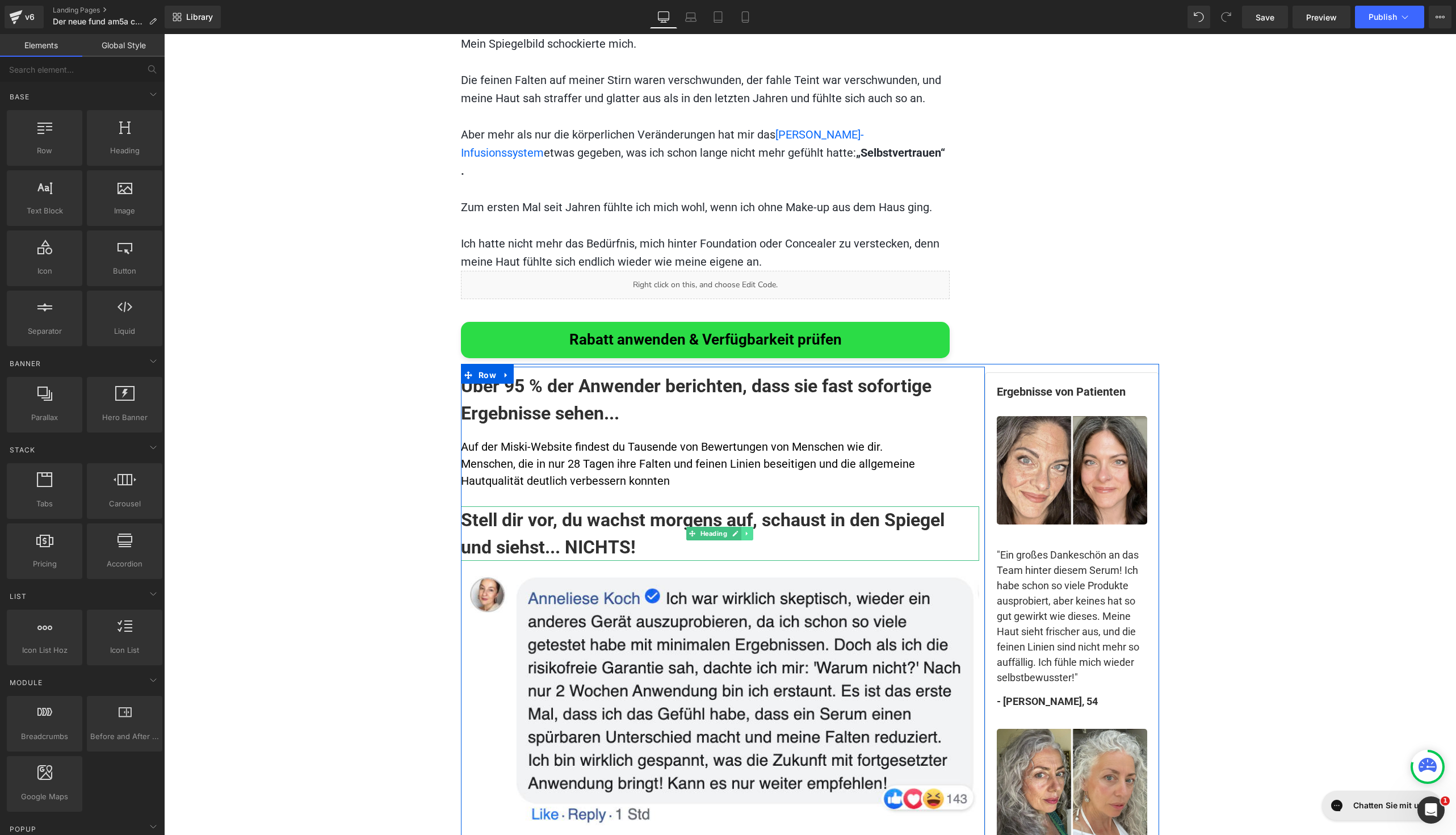
click at [744, 530] on icon at bounding box center [747, 533] width 6 height 7
click at [747, 527] on link at bounding box center [753, 533] width 12 height 14
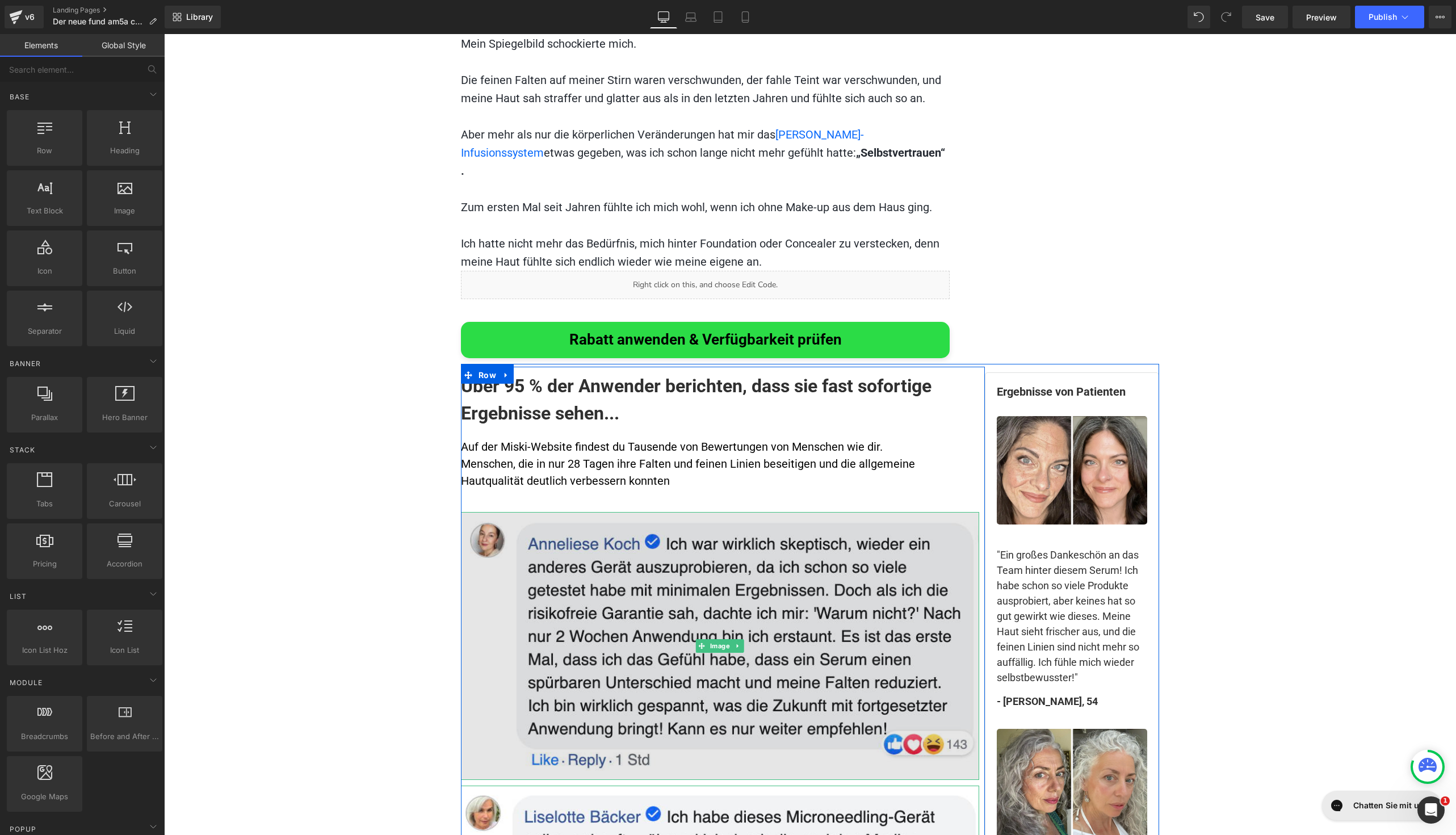
click at [691, 512] on img at bounding box center [720, 646] width 518 height 268
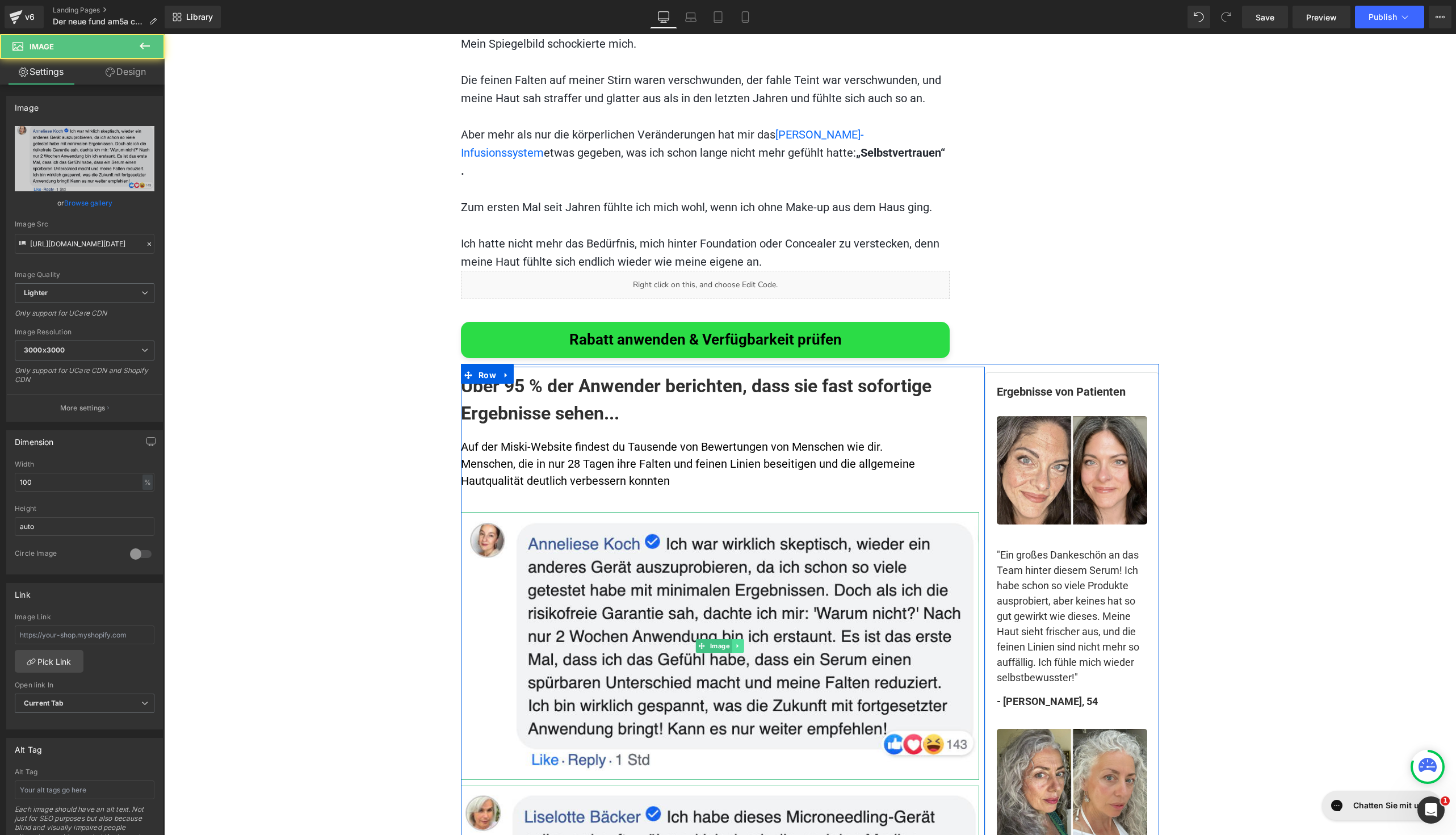
click at [732, 639] on link at bounding box center [738, 646] width 12 height 14
click at [729, 642] on icon at bounding box center [731, 646] width 6 height 7
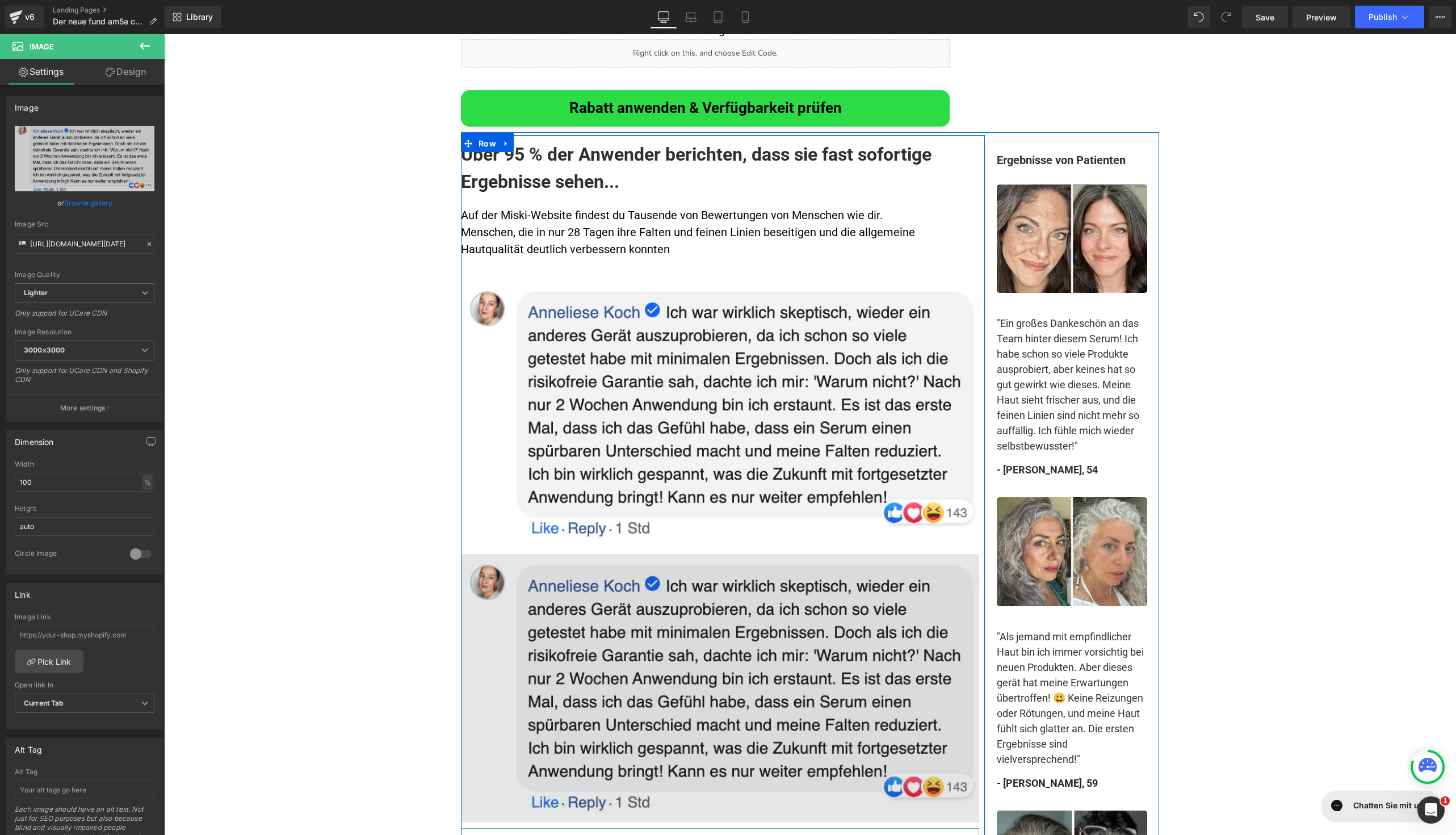
scroll to position [6839, 0]
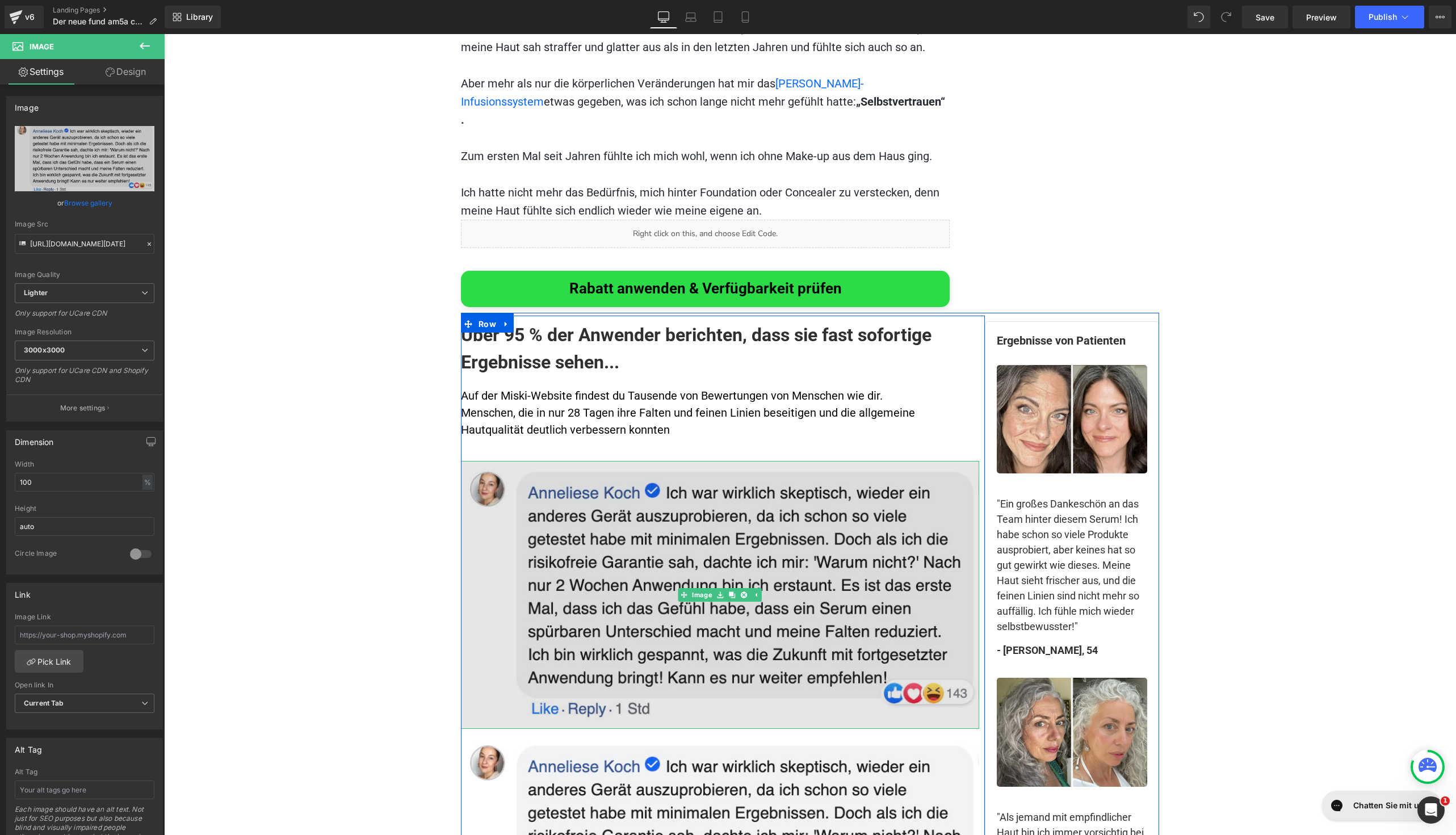
click at [696, 461] on img at bounding box center [720, 595] width 518 height 268
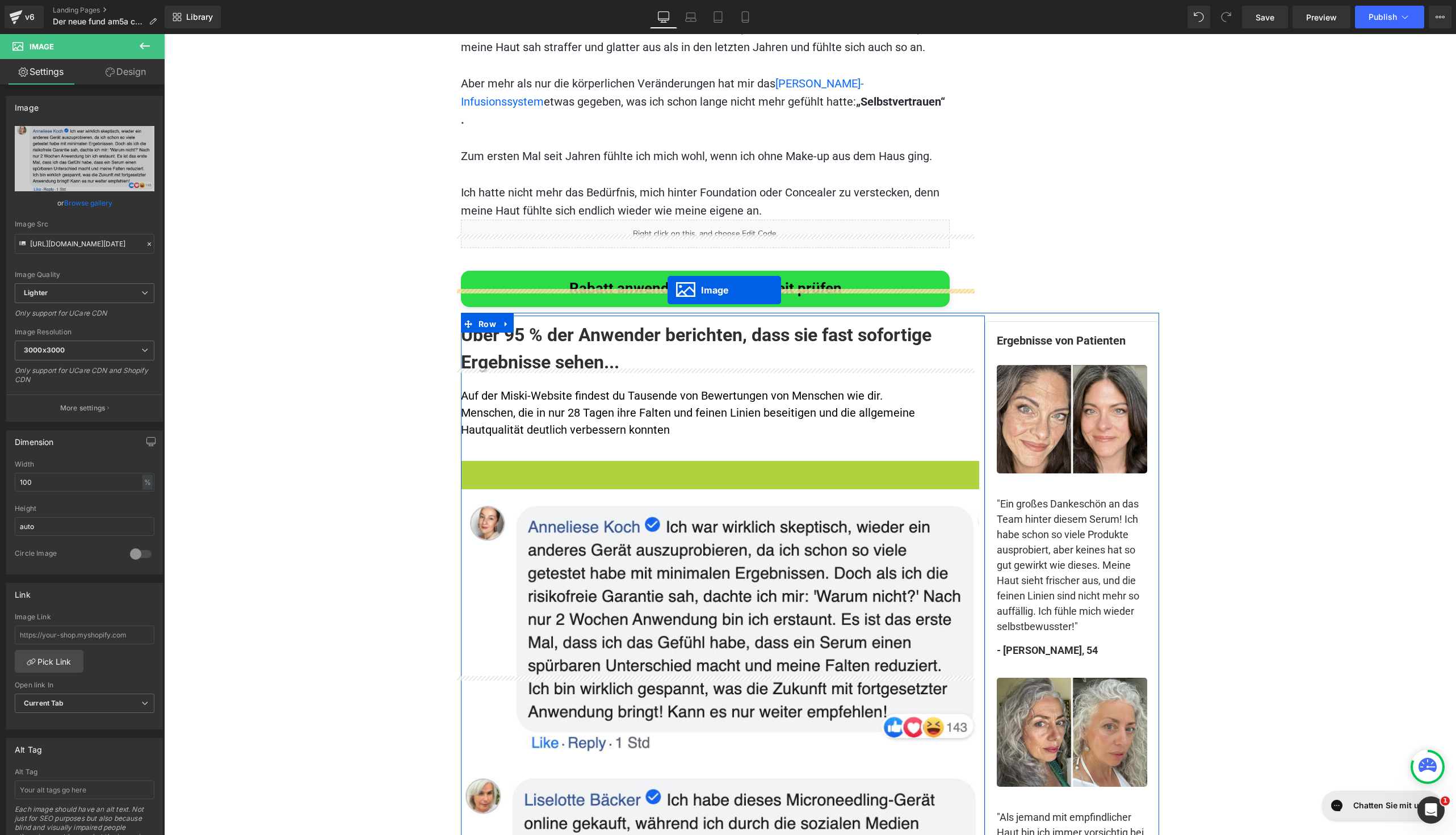
drag, startPoint x: 679, startPoint y: 511, endPoint x: 667, endPoint y: 290, distance: 221.3
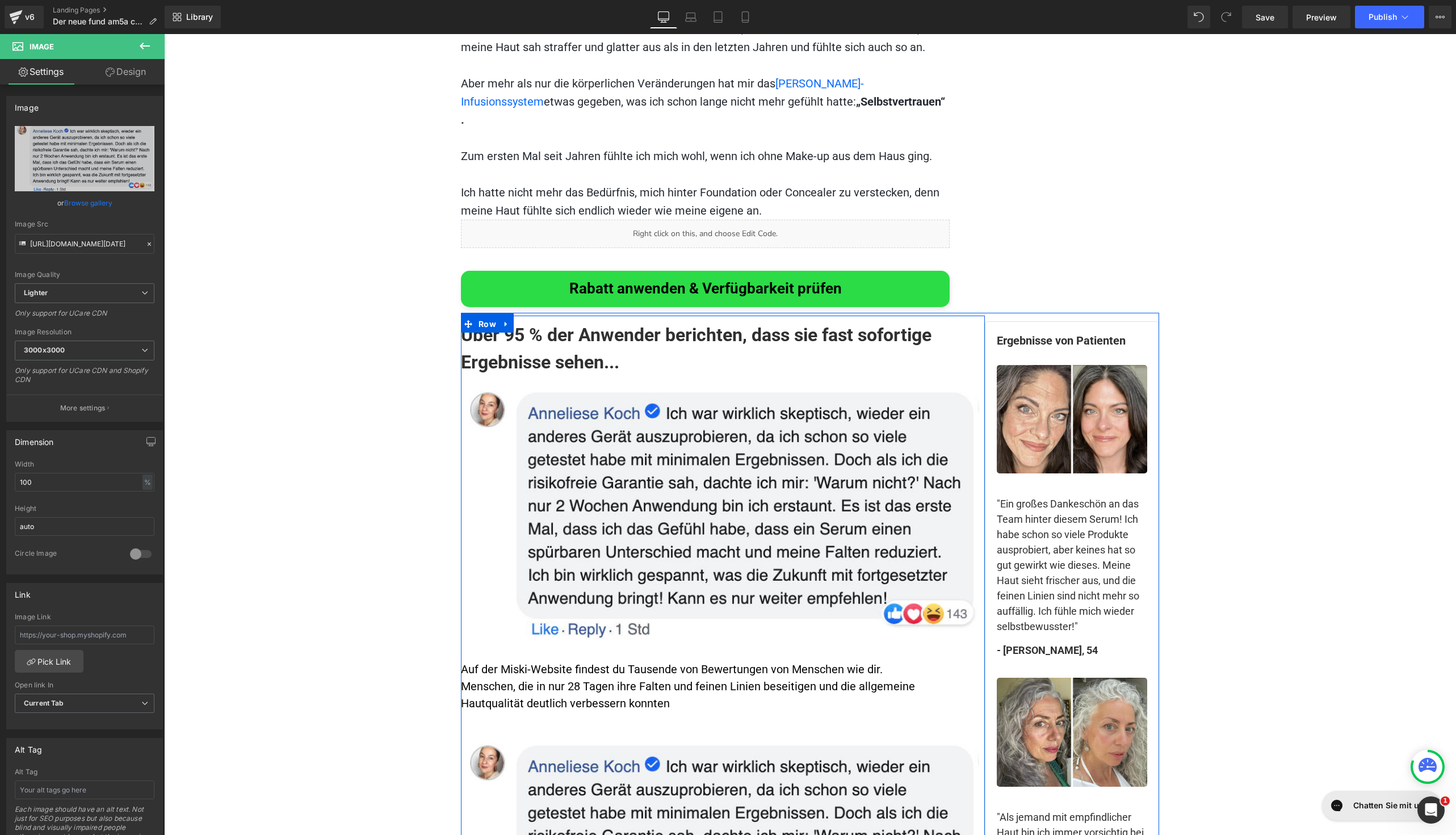
click at [876, 678] on p "Menschen, die in nur 28 Tagen ihre Falten und feinen Linien beseitigen und die …" at bounding box center [720, 694] width 518 height 34
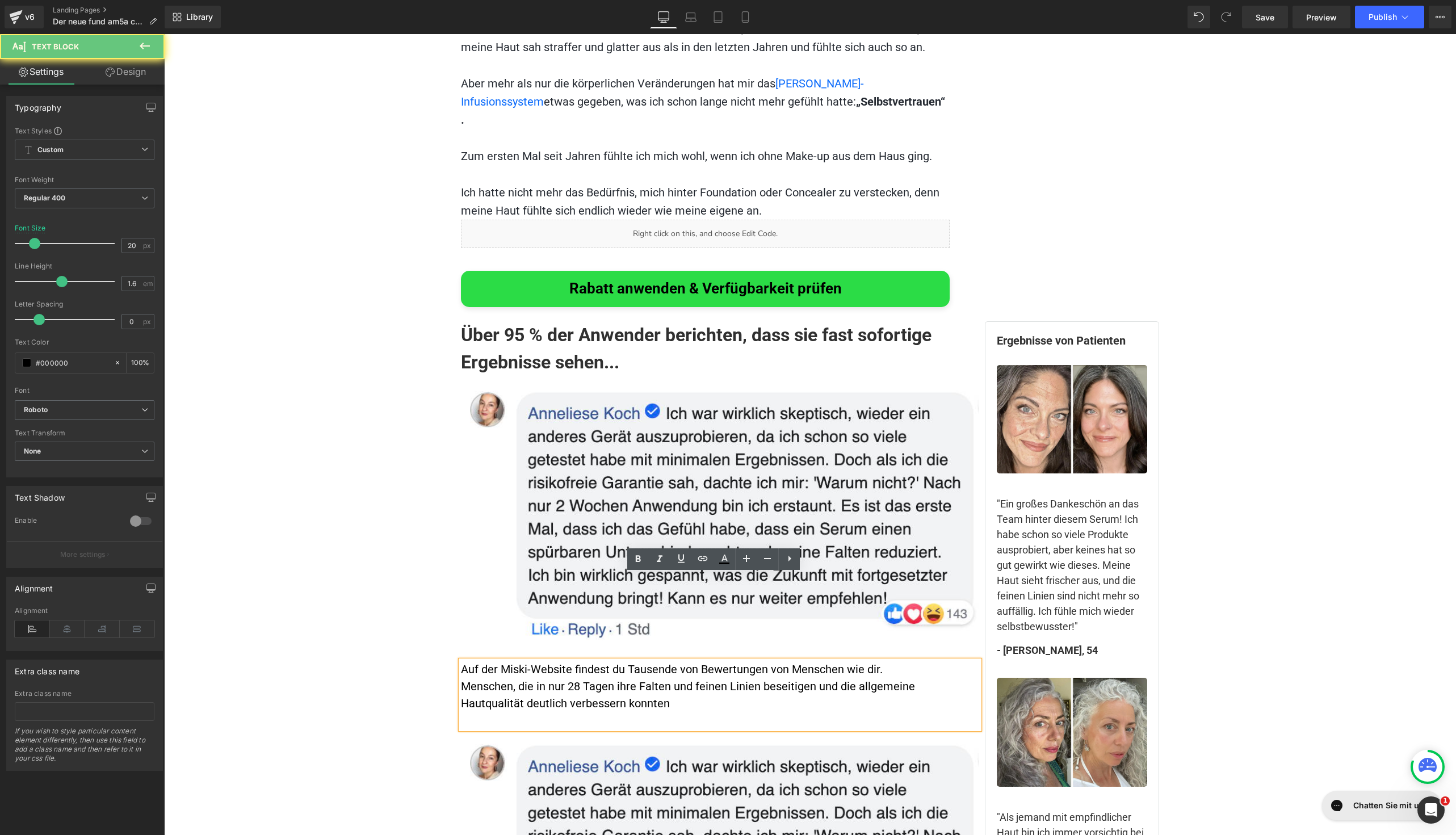
click at [881, 661] on p "Auf der Miski-Website findest du Tausende von Bewertungen von Menschen wie dir." at bounding box center [720, 669] width 518 height 17
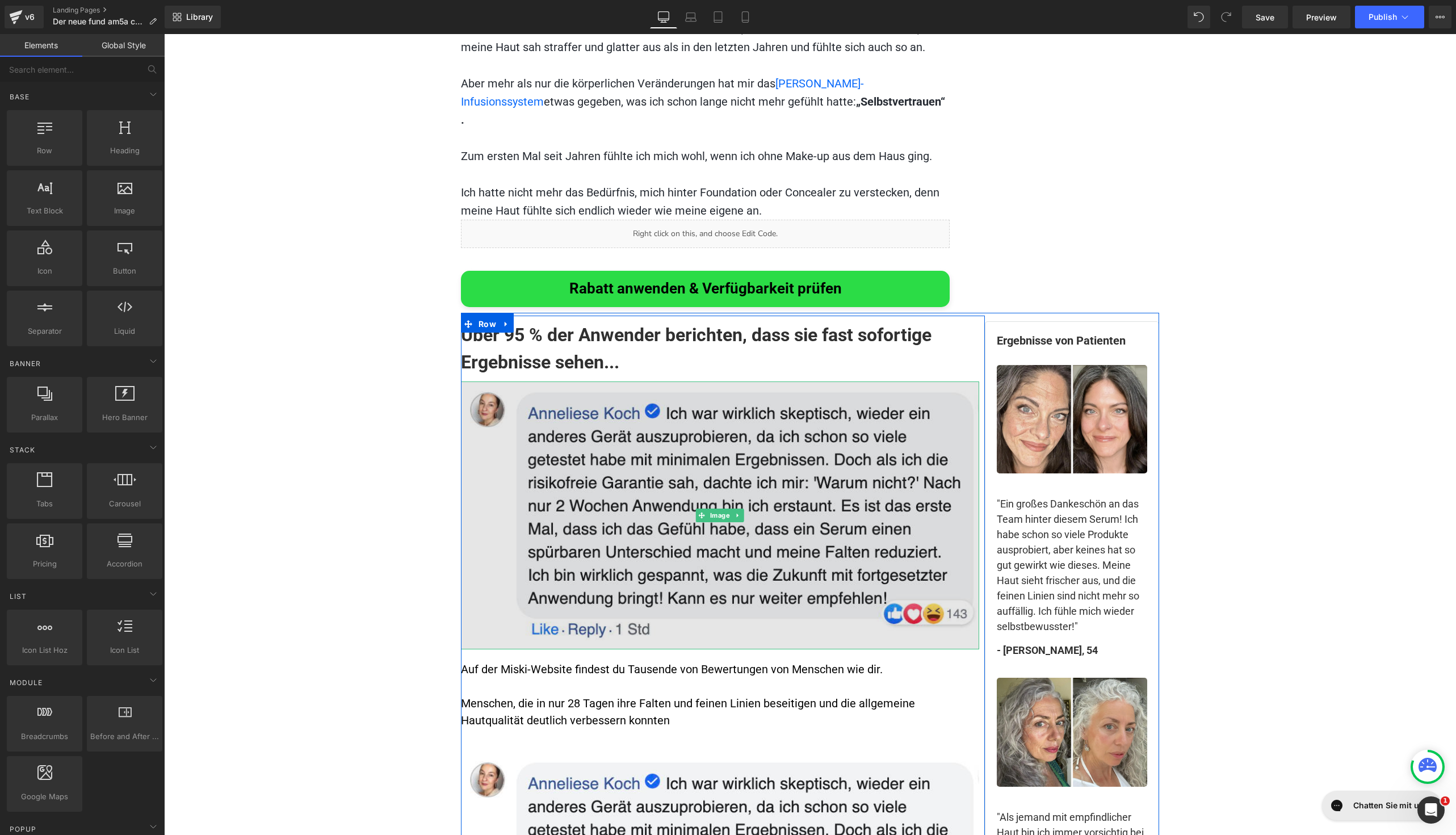
click at [613, 423] on img at bounding box center [720, 515] width 518 height 268
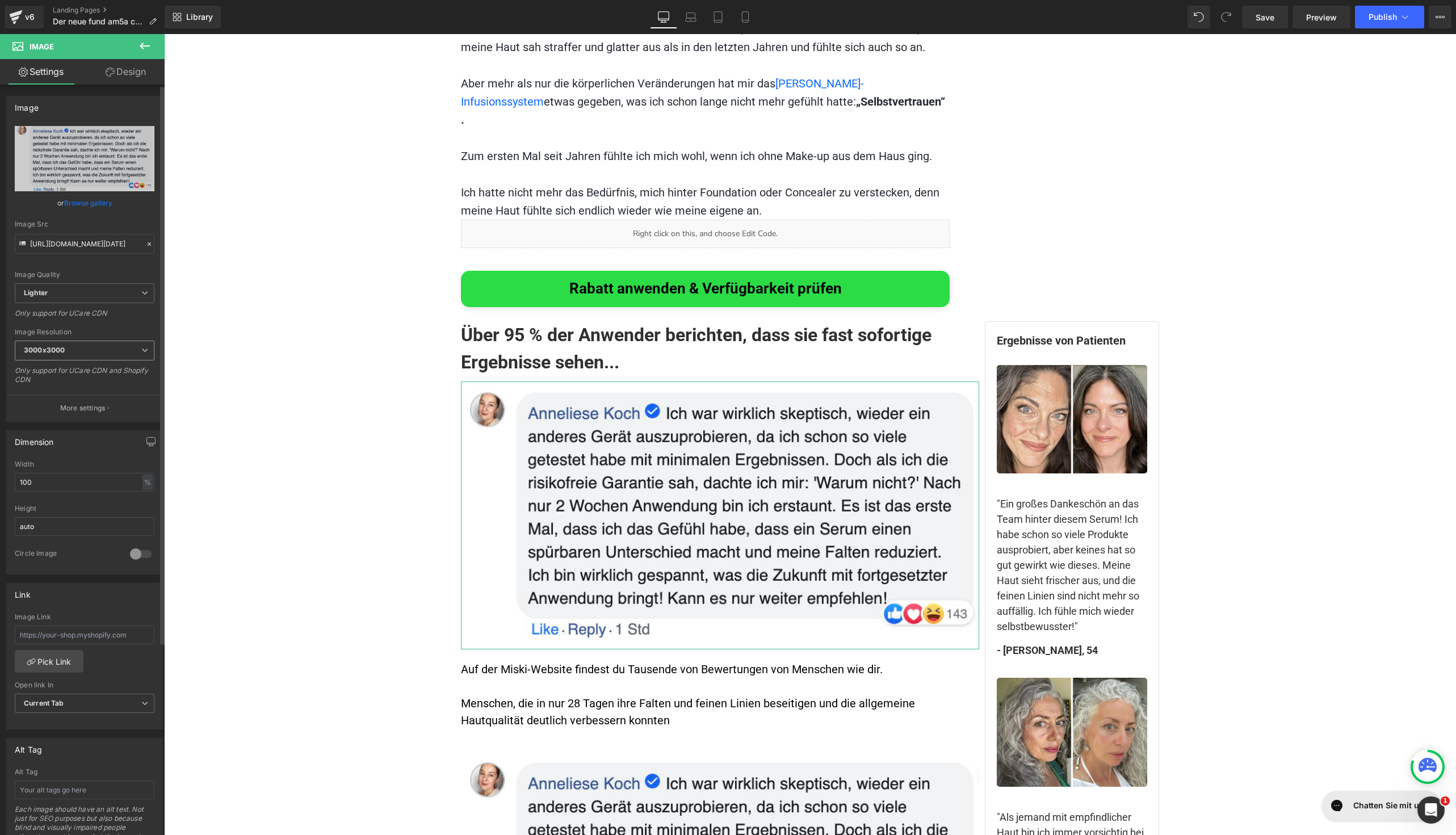
click at [68, 345] on span "3000x3000" at bounding box center [84, 351] width 139 height 20
click at [68, 345] on span "3000x3000" at bounding box center [82, 351] width 135 height 20
click at [88, 255] on div "Image Quality Lighter Lightest Lighter Lighter Lightest Only support for UCare …" at bounding box center [82, 205] width 135 height 157
click at [88, 251] on input "[URL][DOMAIN_NAME][DATE]" at bounding box center [84, 244] width 139 height 20
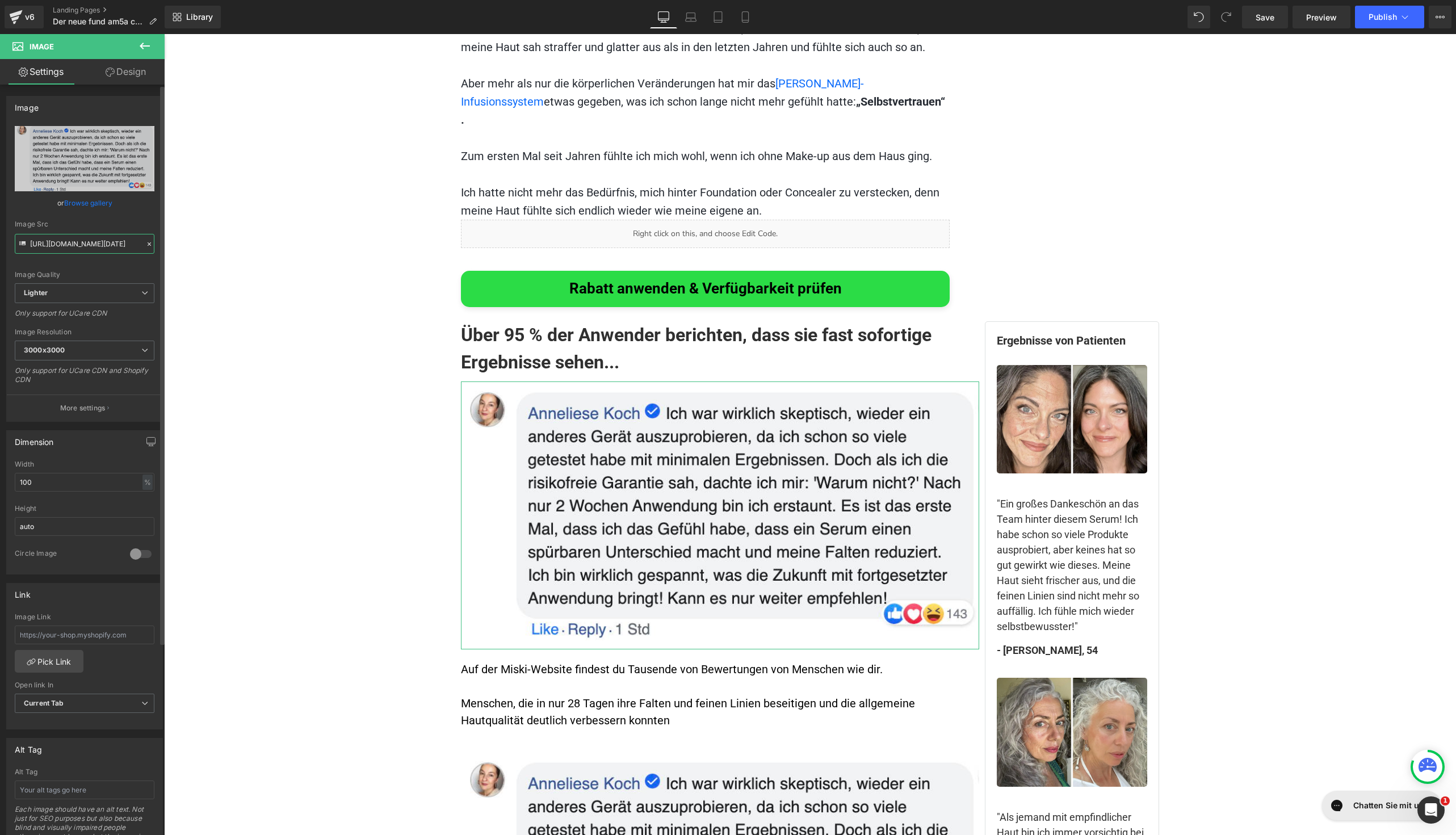
click at [88, 251] on input "[URL][DOMAIN_NAME][DATE]" at bounding box center [84, 244] width 139 height 20
paste input "[DOMAIN_NAME][URL][DOMAIN_NAME]"
type input "[URL][DOMAIN_NAME]"
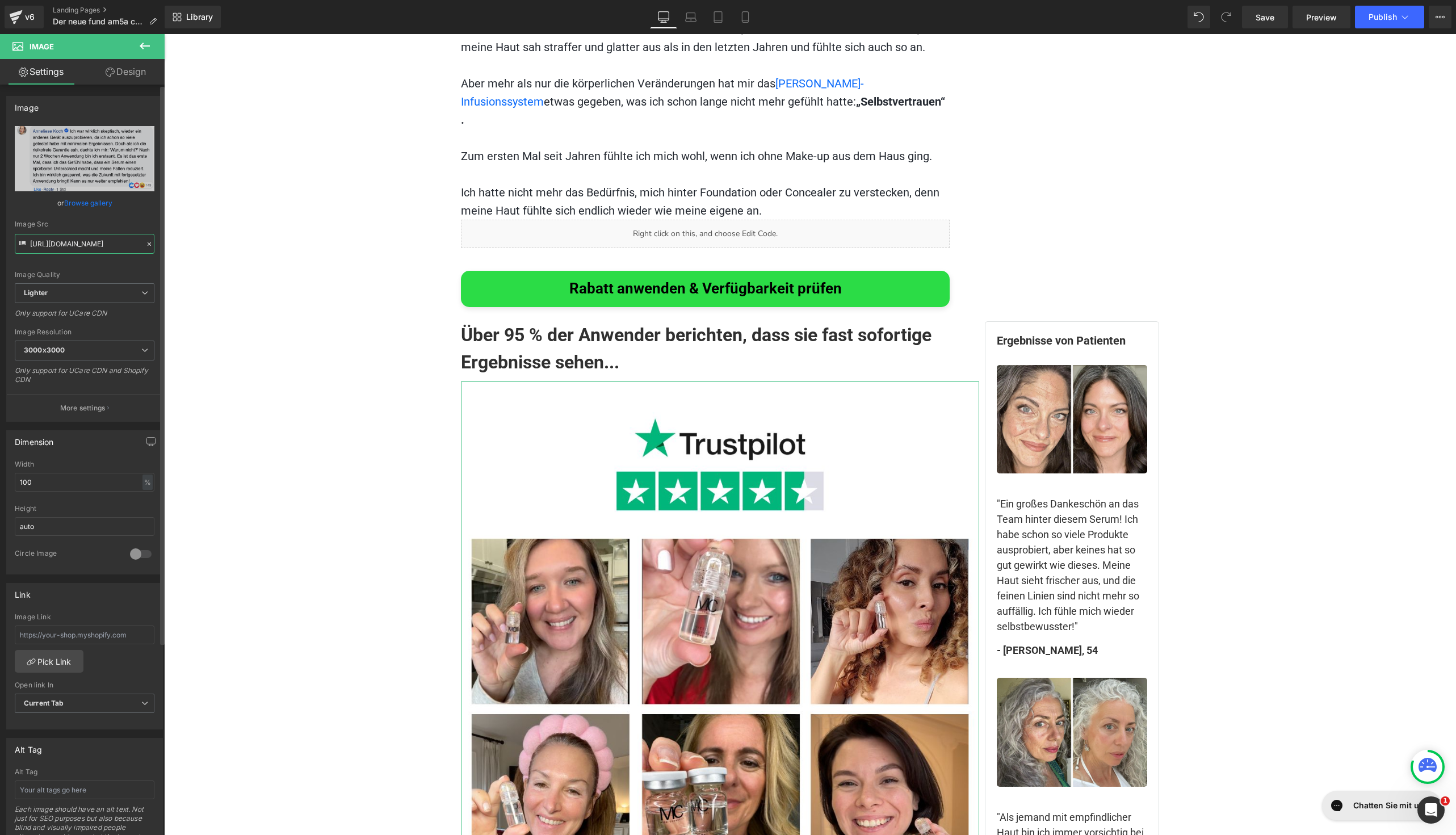
click at [121, 245] on input "[URL][DOMAIN_NAME]" at bounding box center [84, 244] width 139 height 20
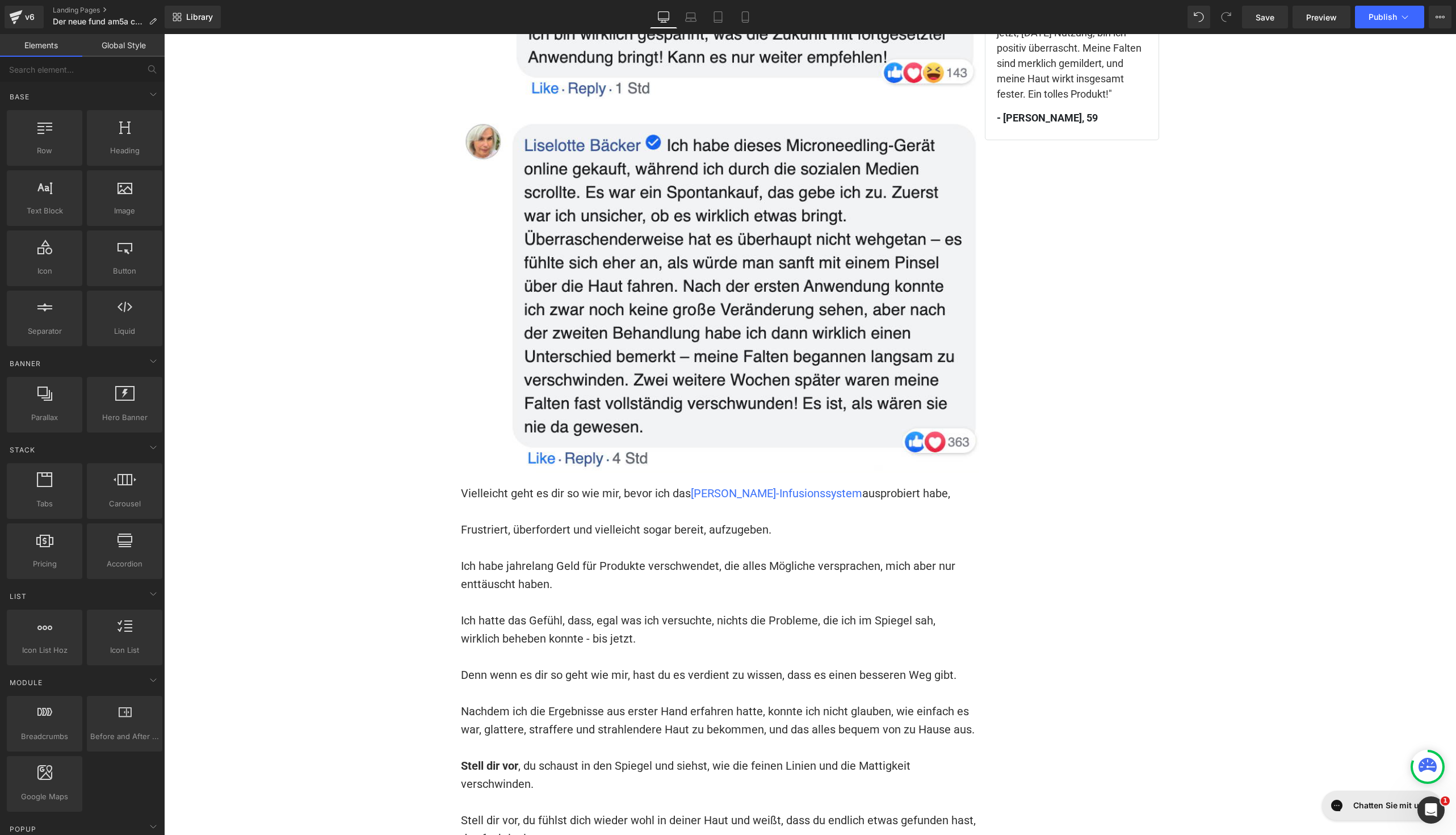
scroll to position [7978, 0]
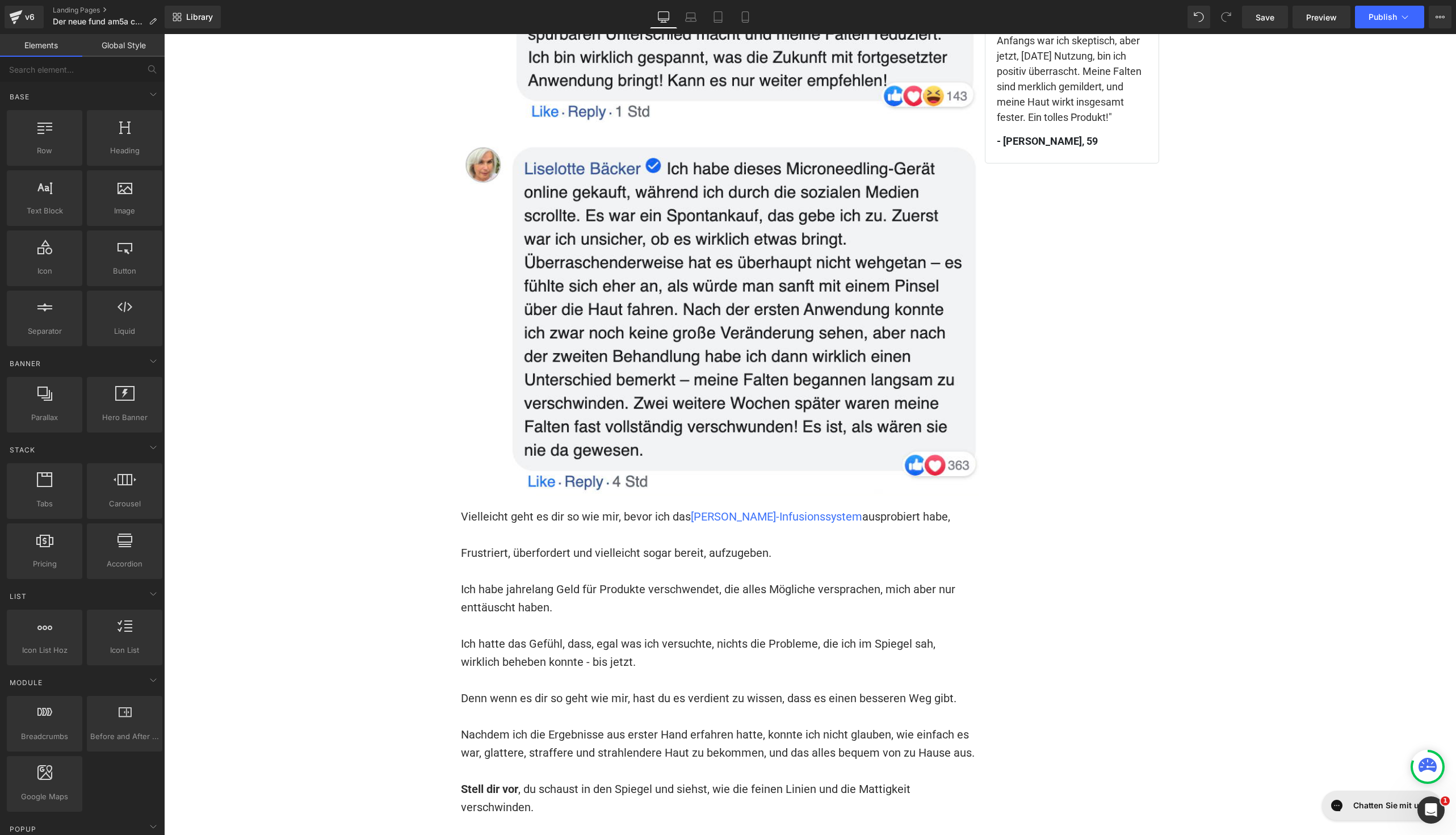
click at [527, 580] on p "Ich habe jahrelang Geld für Produkte verschwendet, die alles Mögliche versprach…" at bounding box center [720, 598] width 518 height 37
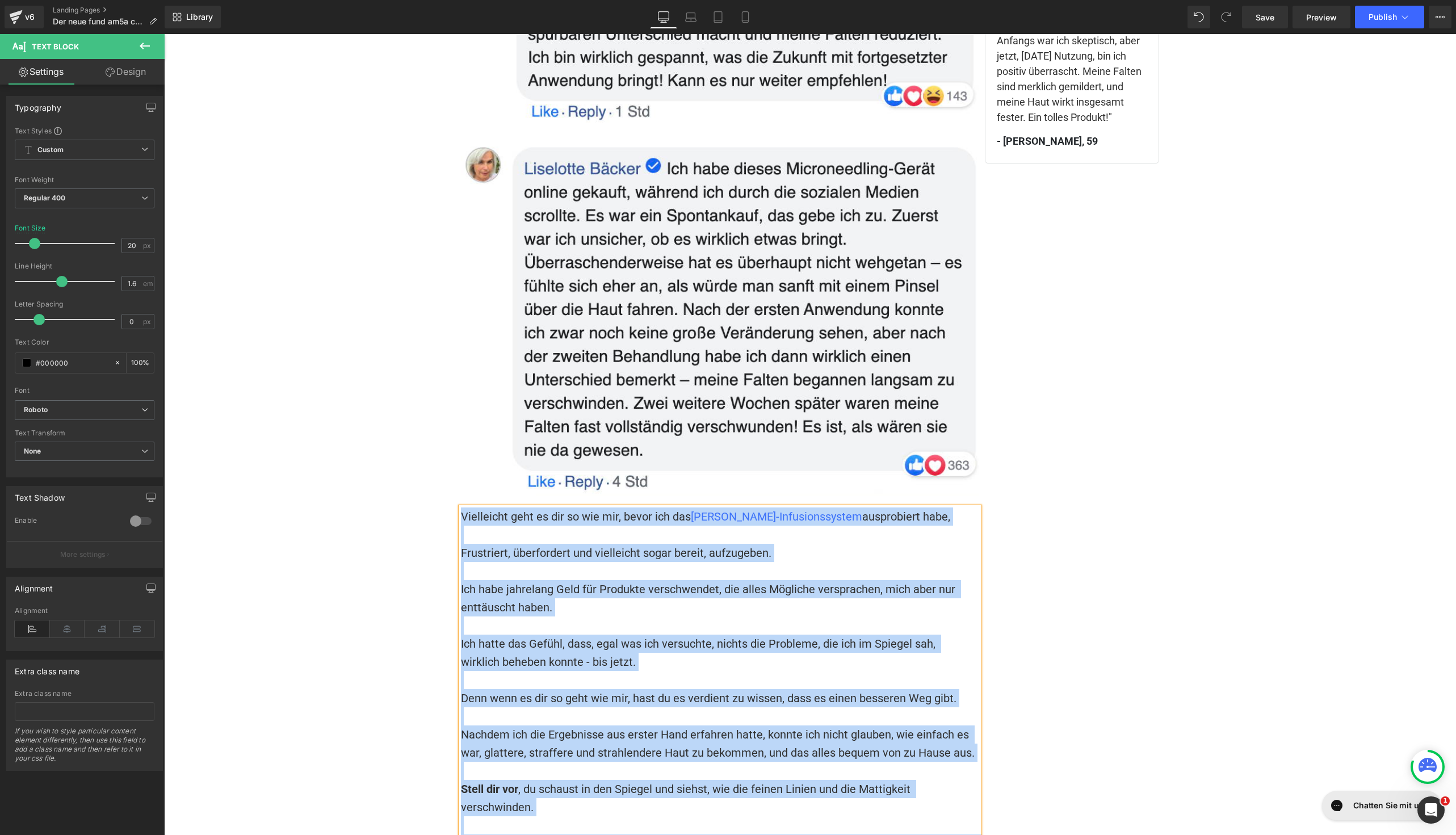
paste div
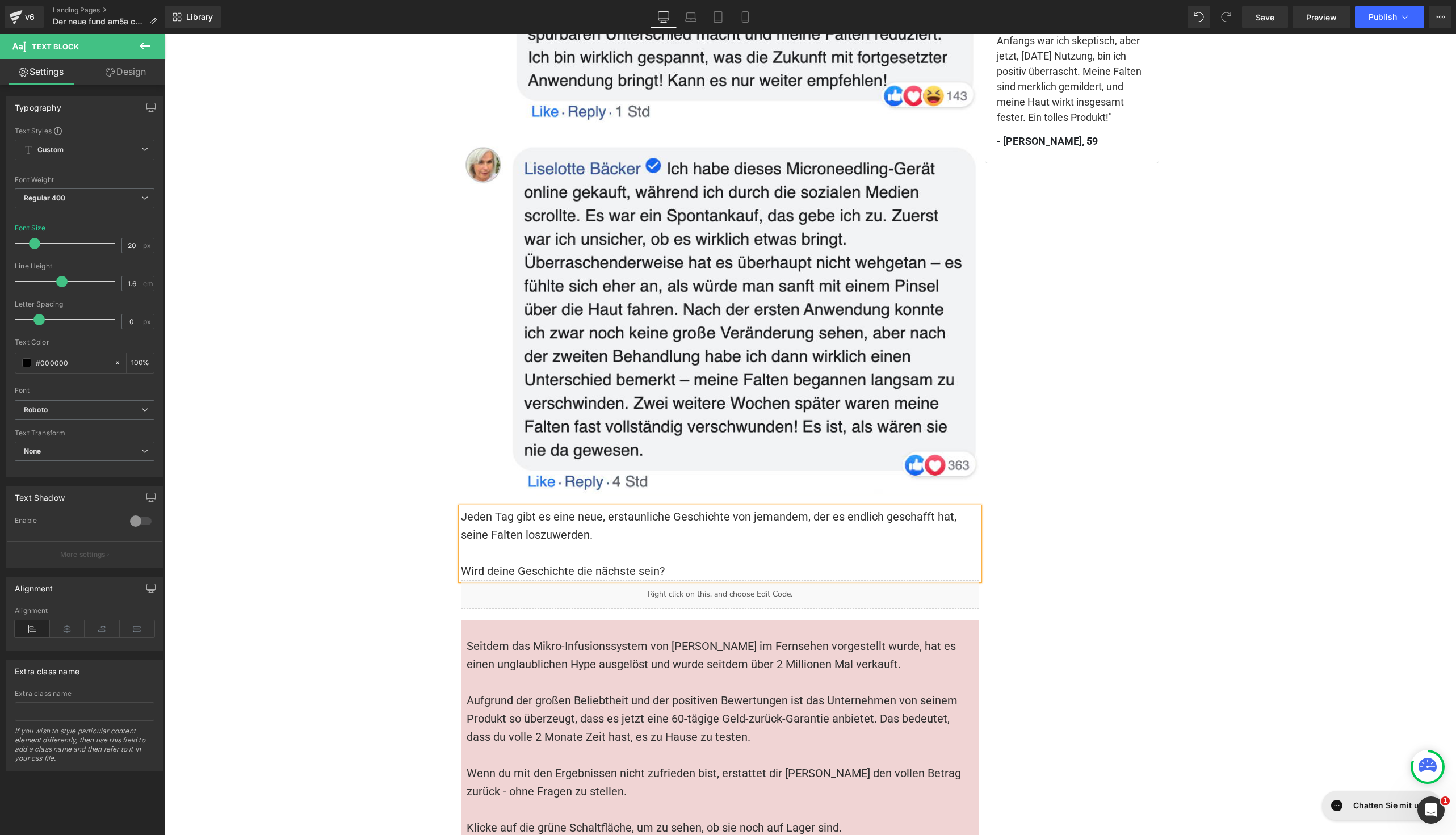
click at [632, 562] on p "Wird deine Geschichte die nächste sein?" at bounding box center [720, 571] width 518 height 18
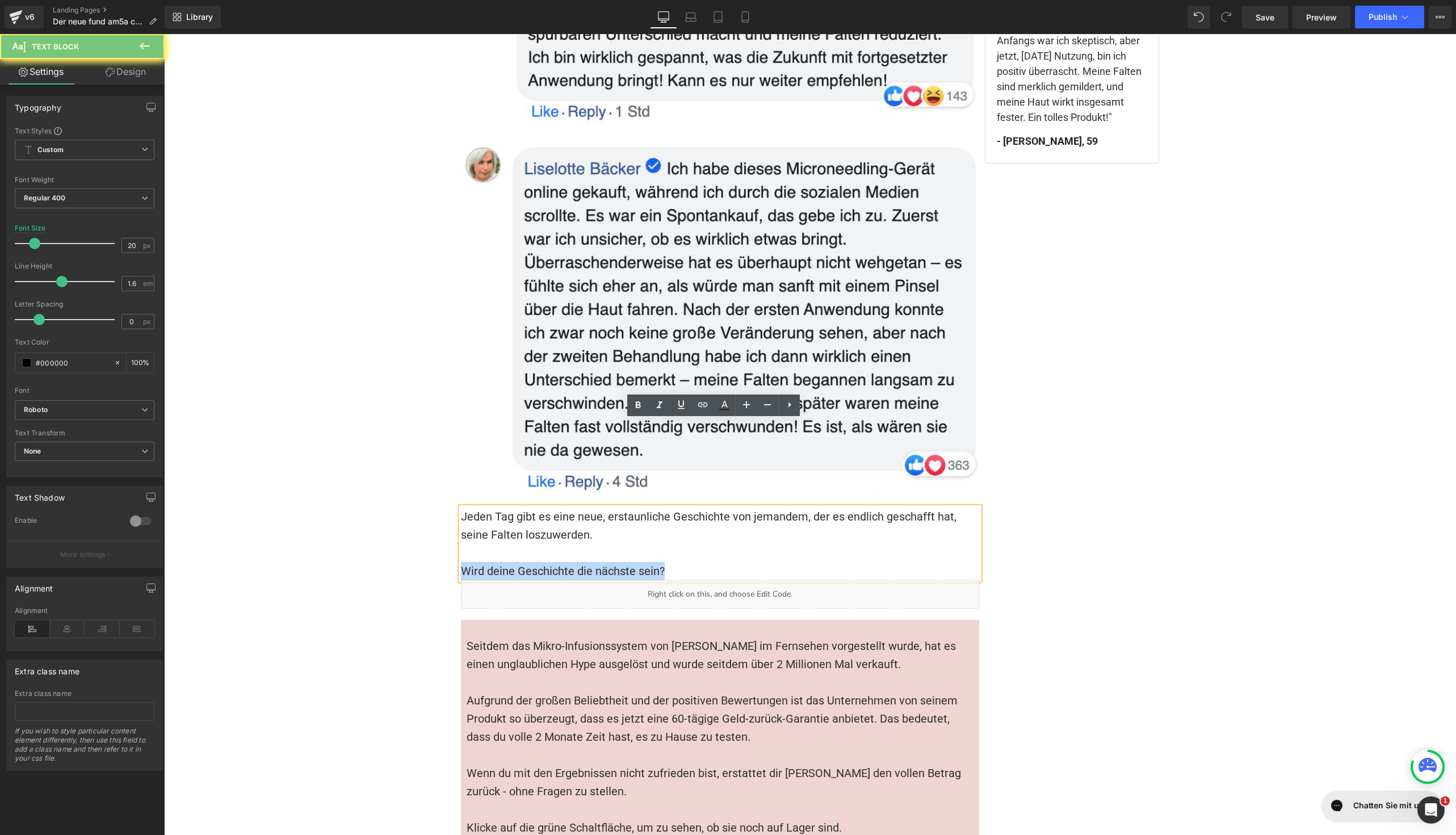
click at [632, 562] on p "Wird deine Geschichte die nächste sein?" at bounding box center [720, 571] width 518 height 18
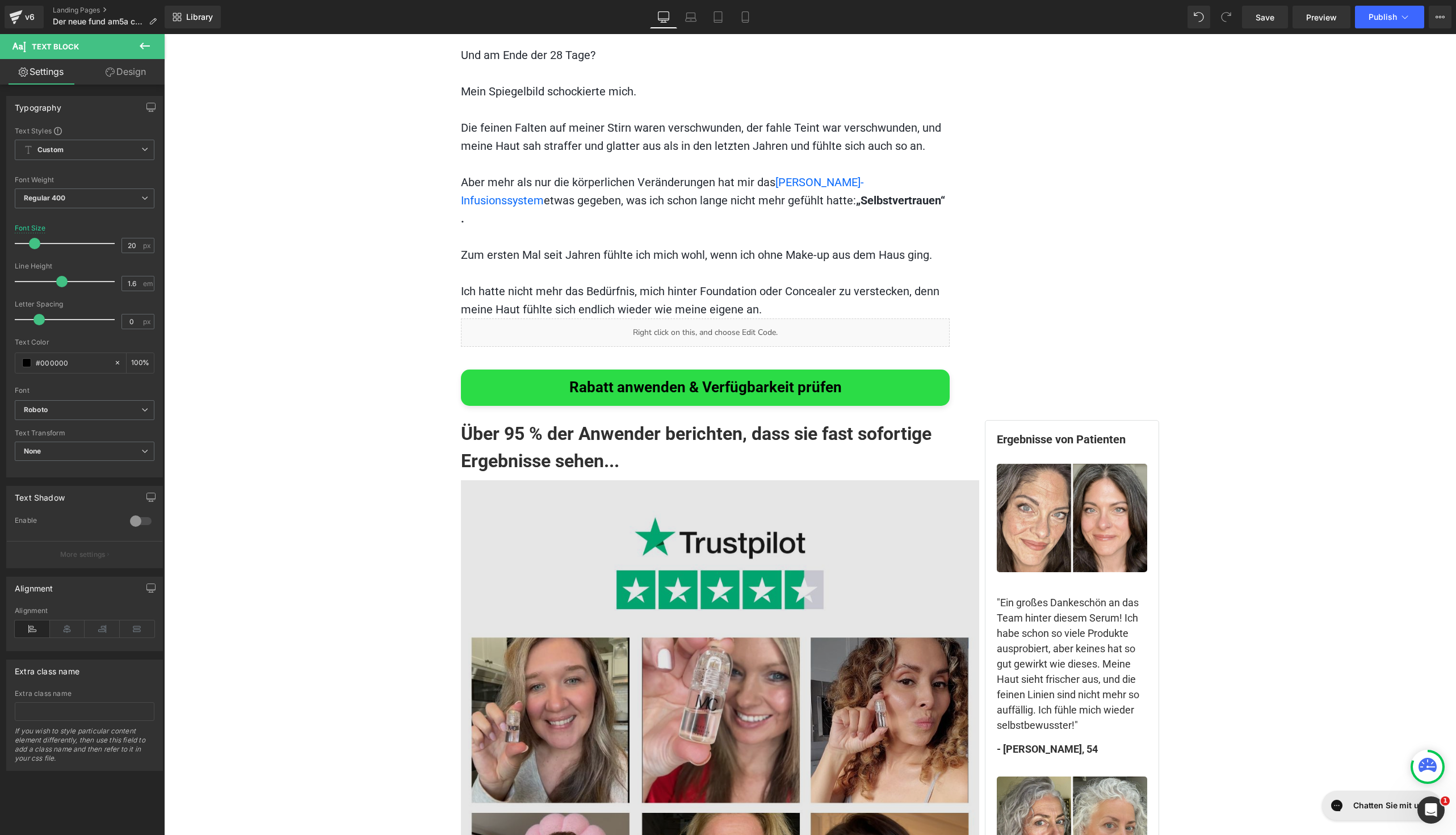
scroll to position [6612, 0]
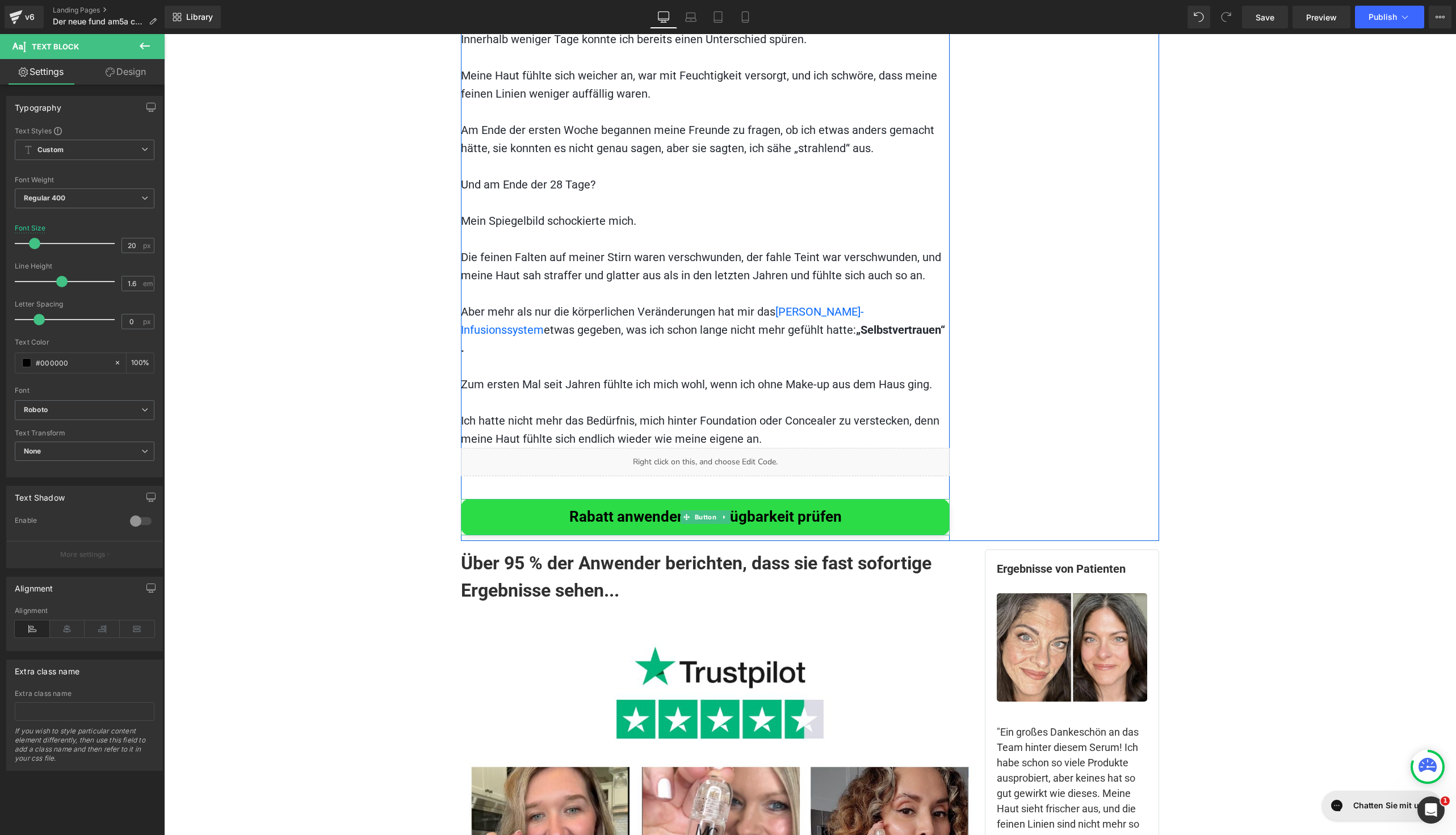
click at [738, 508] on span "Rabatt anwenden & Verfügbarkeit prüfen" at bounding box center [705, 517] width 273 height 18
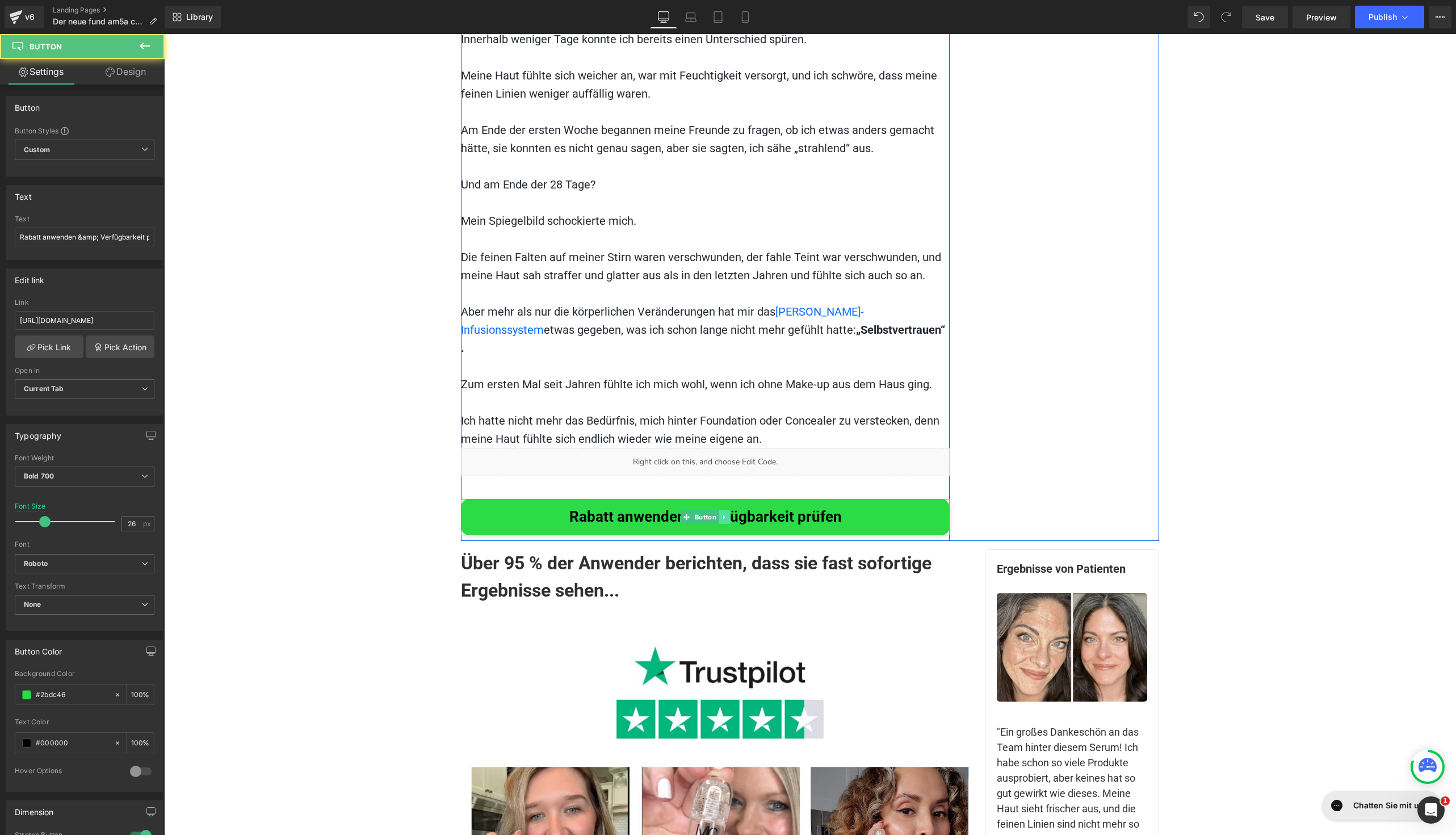
click at [718, 511] on link at bounding box center [724, 518] width 12 height 14
click at [716, 513] on icon at bounding box center [718, 516] width 6 height 6
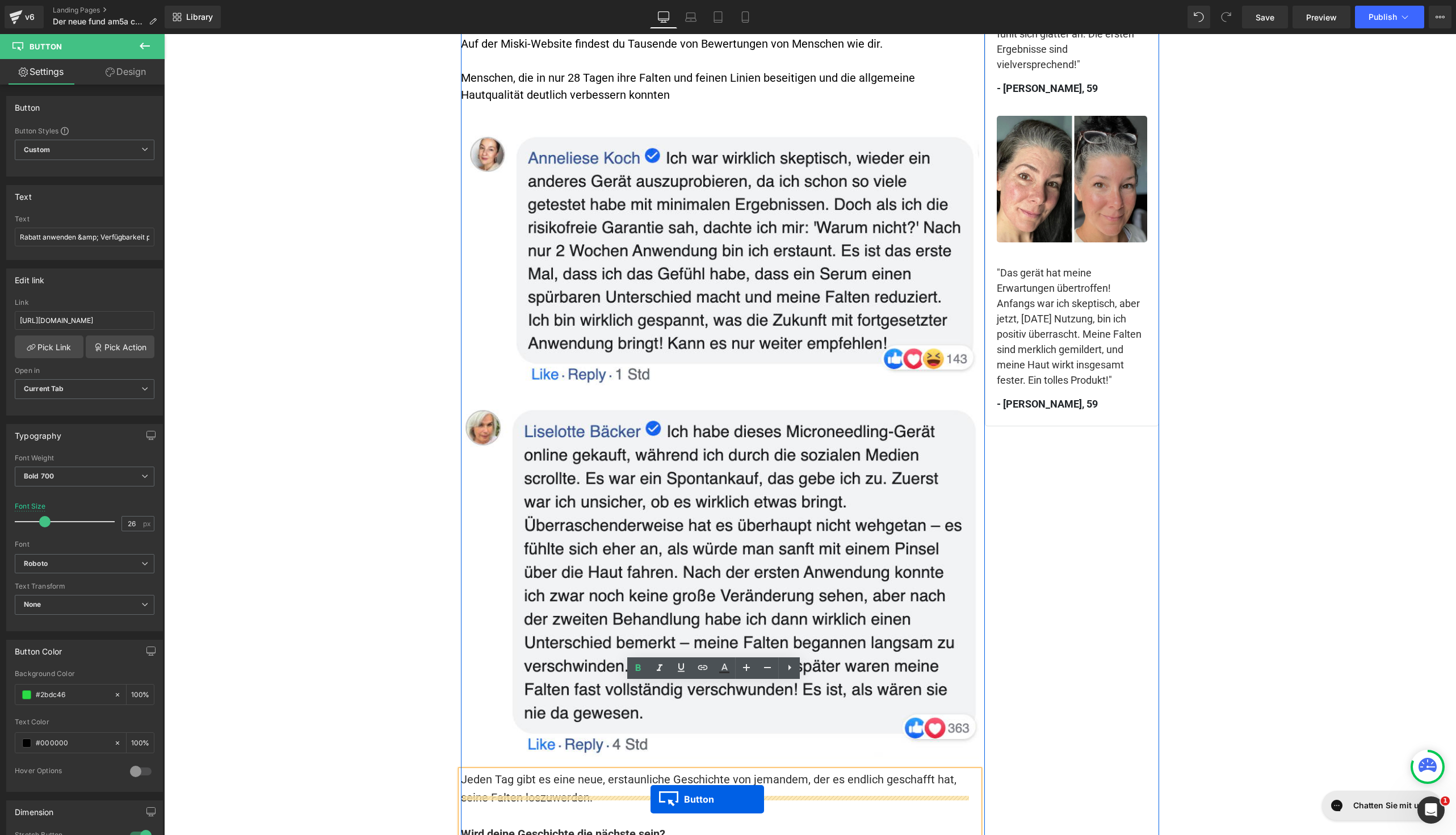
scroll to position [7835, 0]
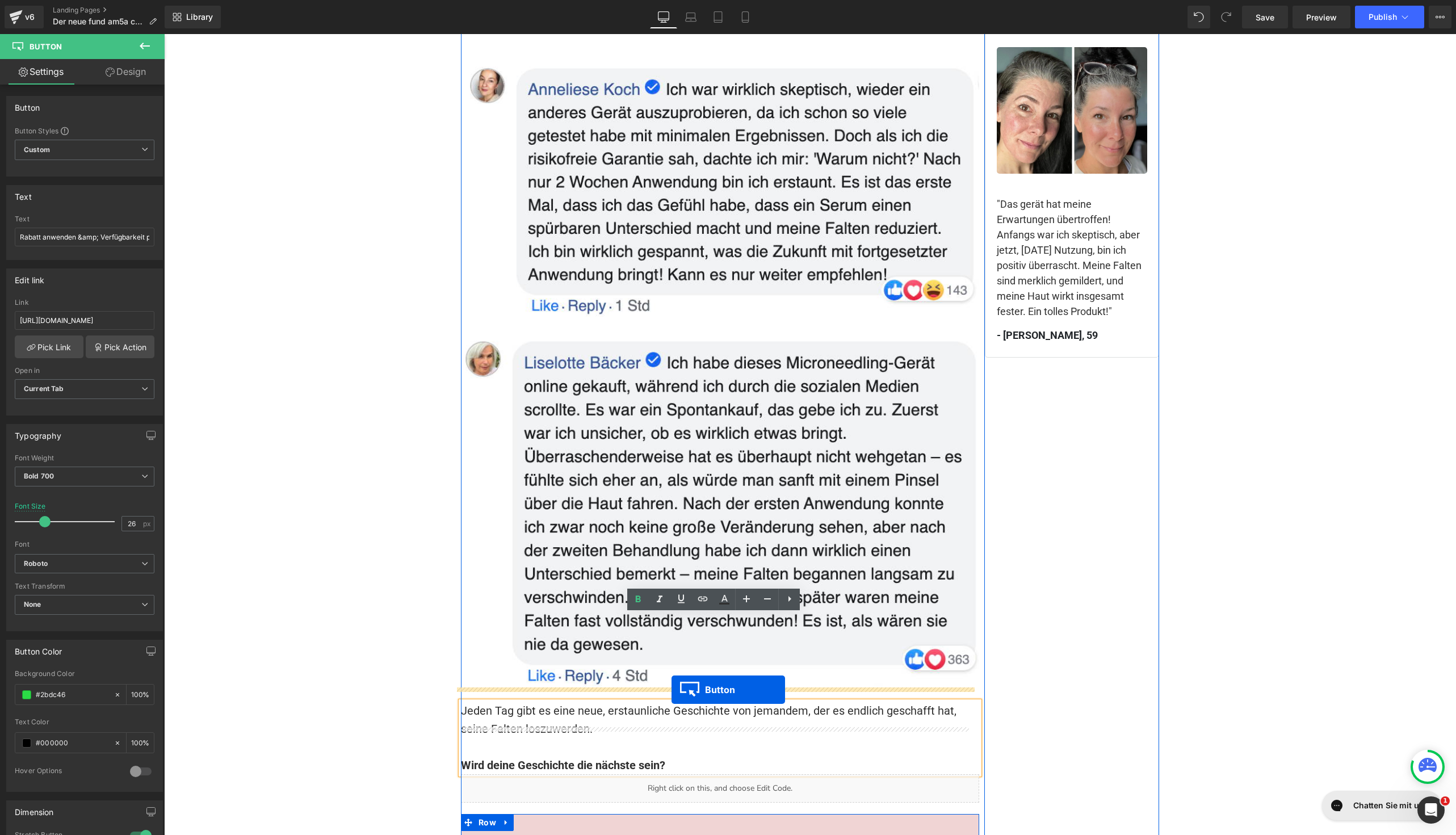
drag, startPoint x: 677, startPoint y: 163, endPoint x: 671, endPoint y: 690, distance: 527.0
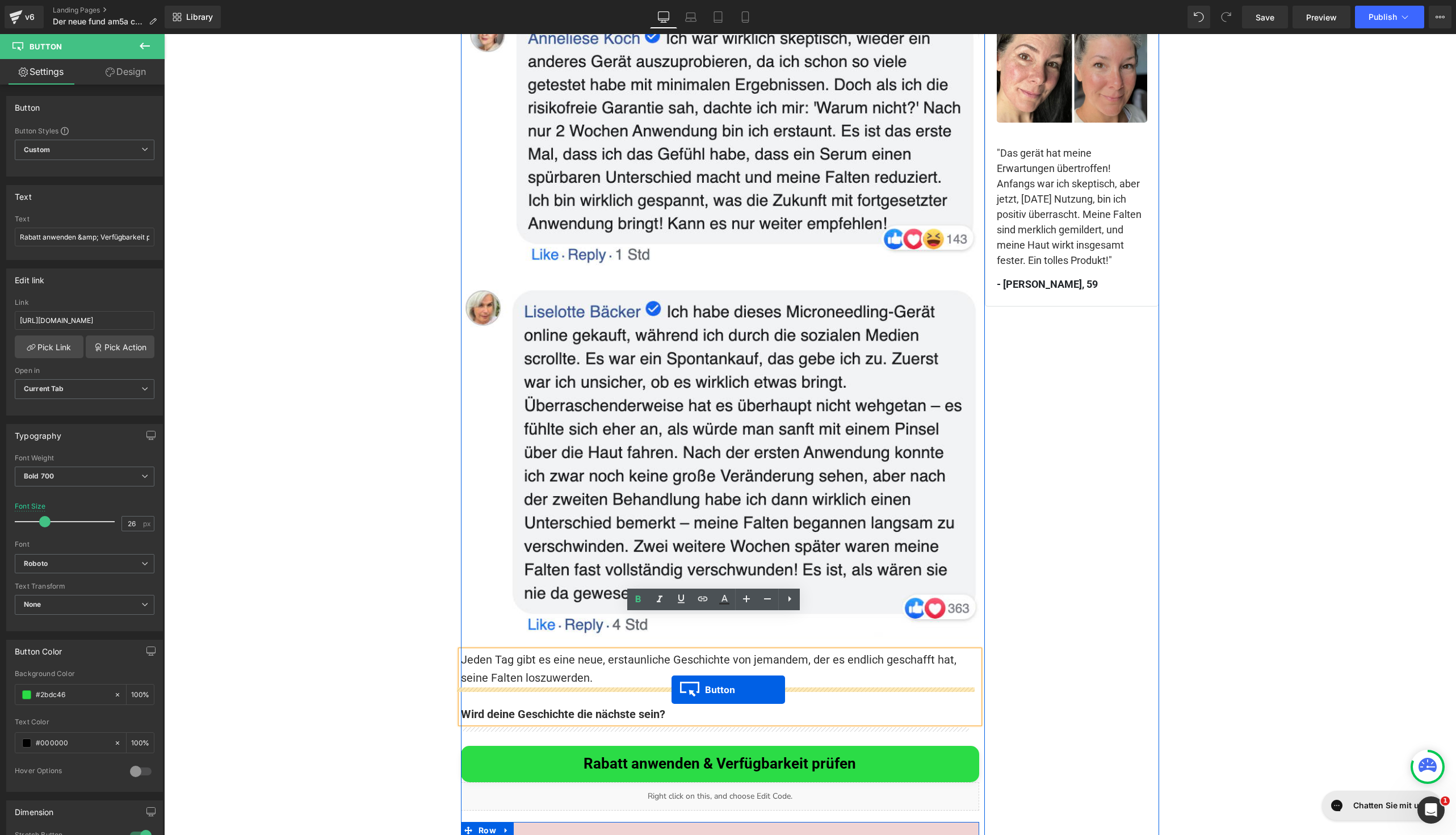
scroll to position [7783, 0]
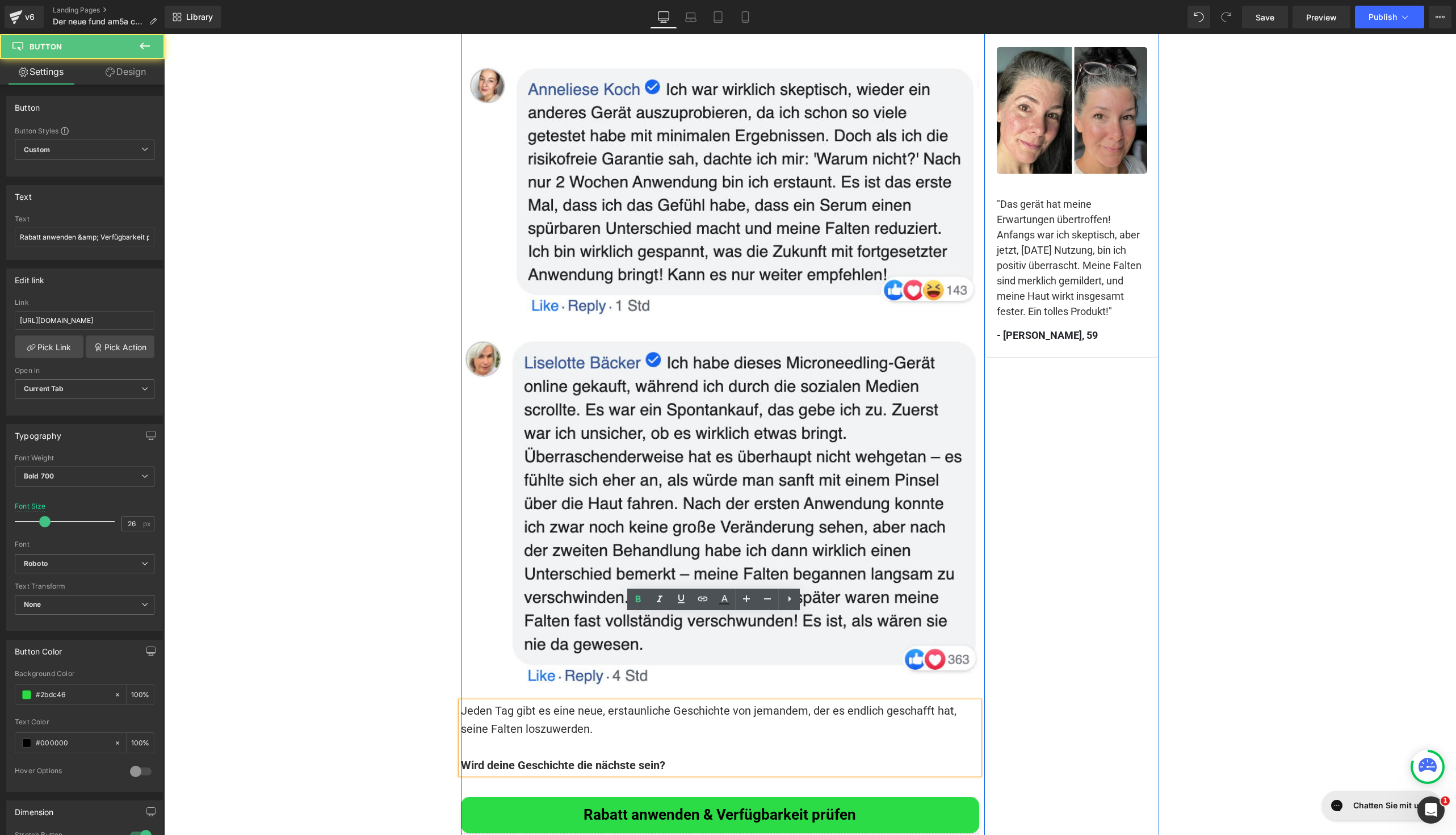
click at [826, 702] on p "Jeden Tag gibt es eine neue, erstaunliche Geschichte von jemandem, der es endli…" at bounding box center [720, 720] width 518 height 37
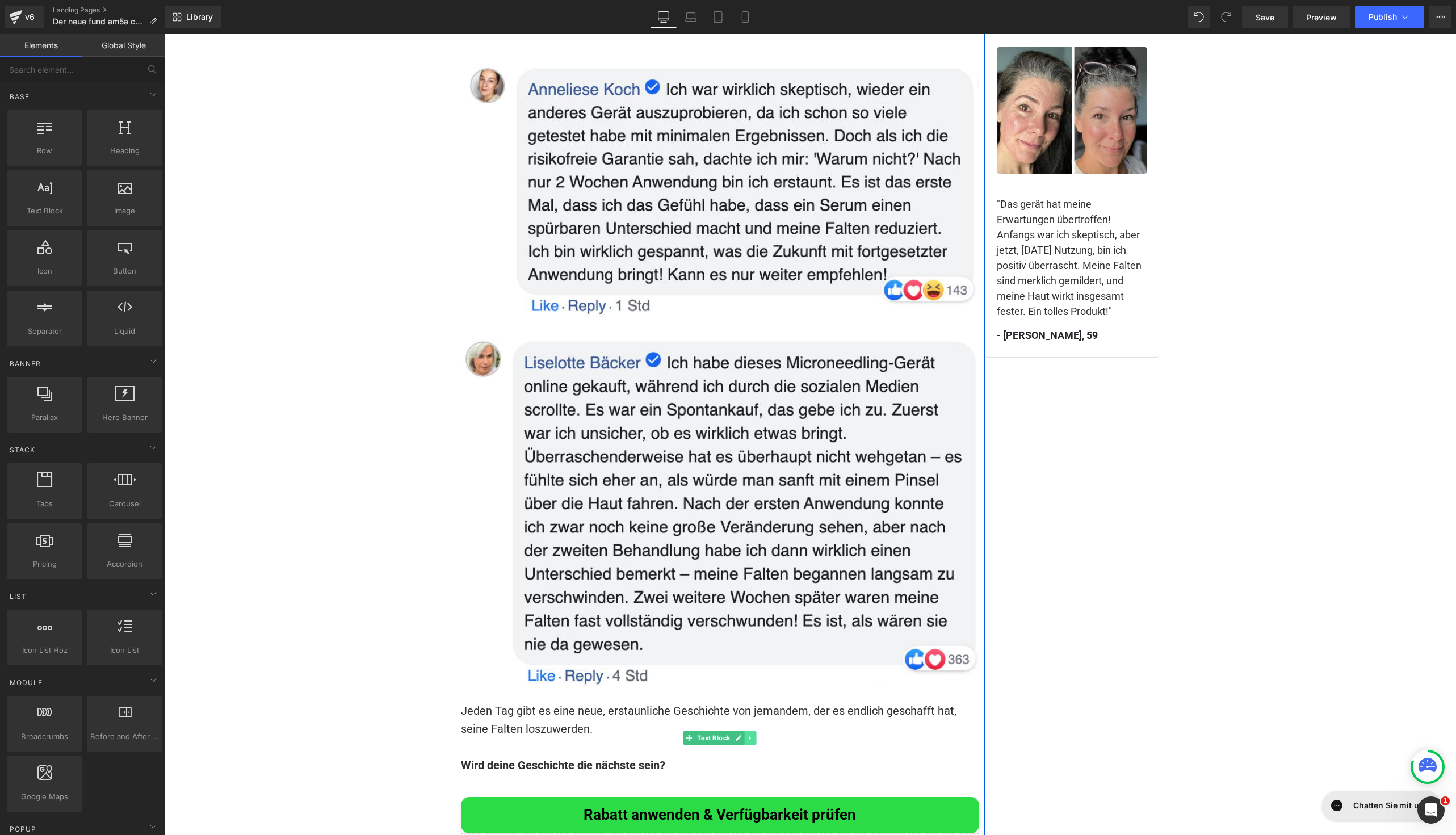
click at [747, 735] on icon at bounding box center [750, 738] width 6 height 7
click at [742, 731] on link at bounding box center [744, 738] width 12 height 14
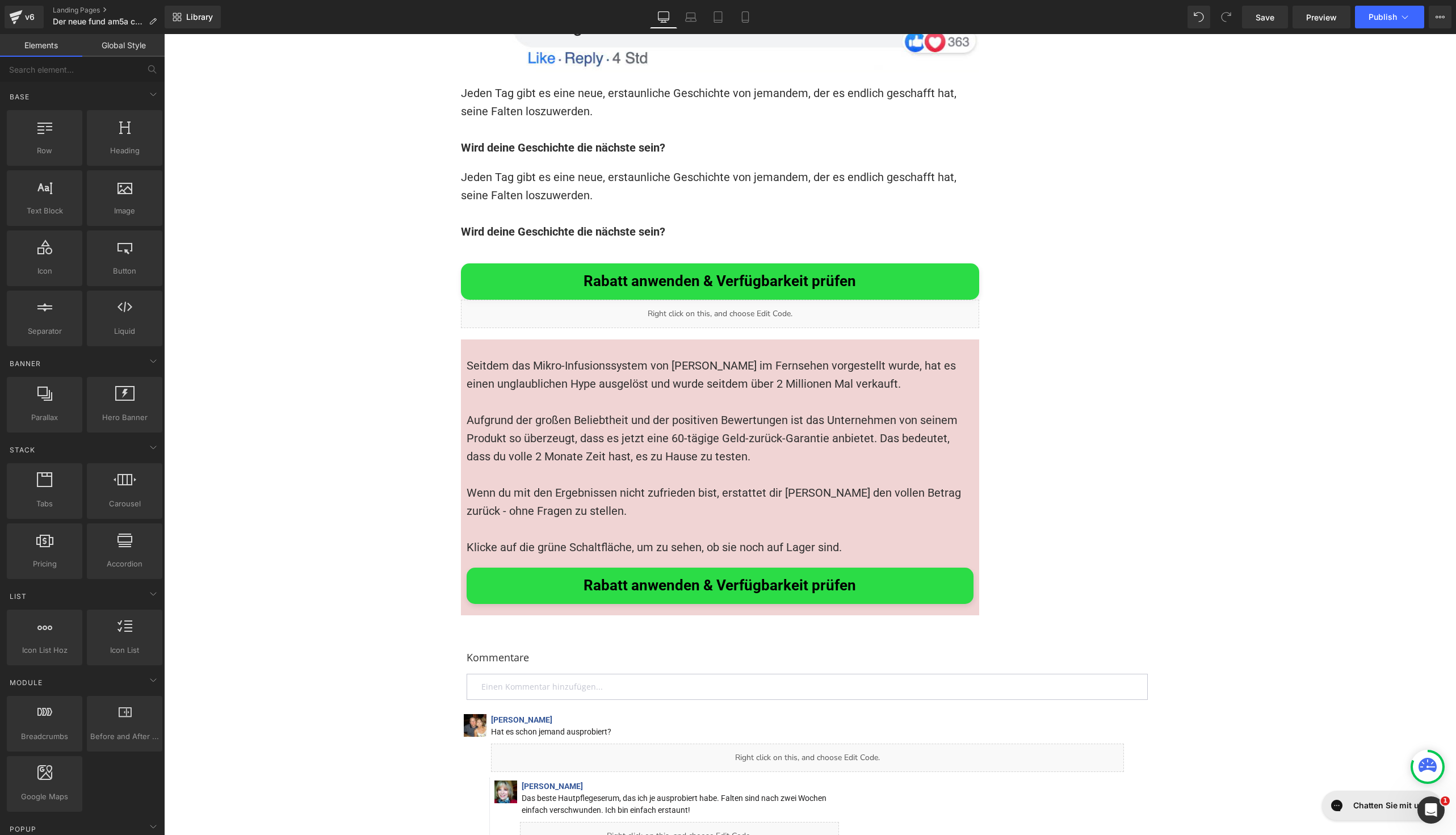
scroll to position [8403, 0]
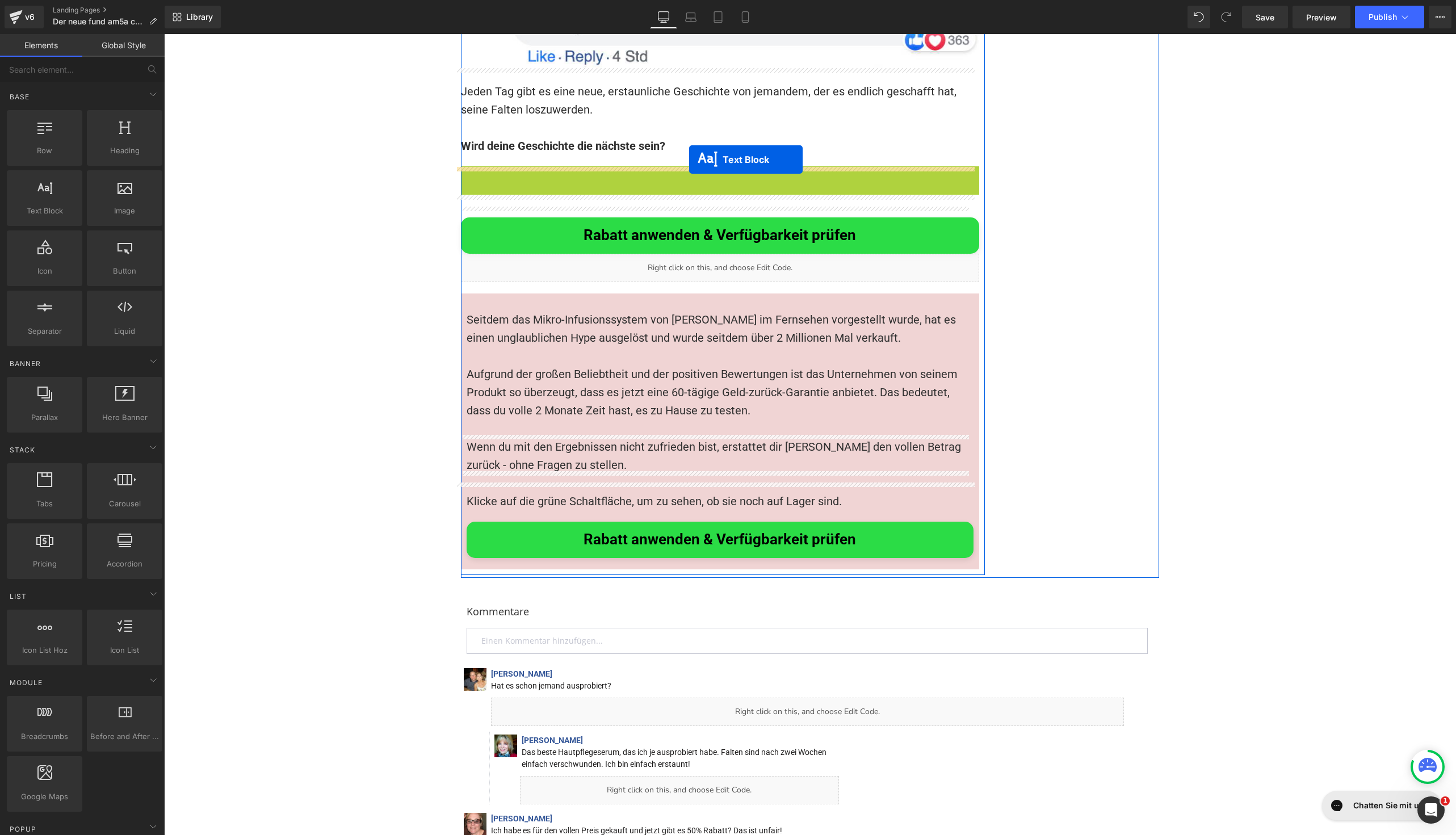
drag, startPoint x: 683, startPoint y: 112, endPoint x: 689, endPoint y: 159, distance: 47.4
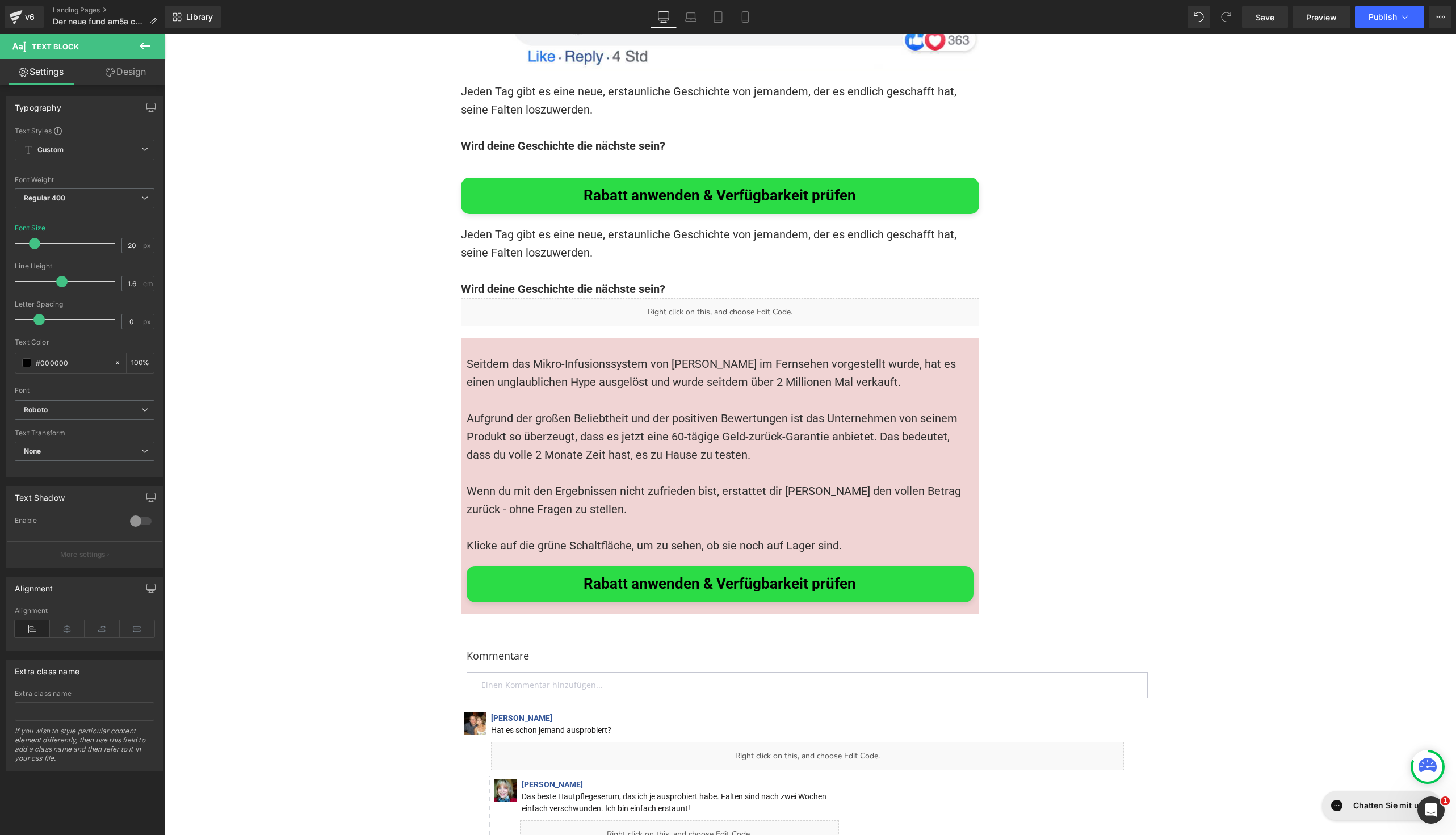
click at [509, 282] on strong "Wird deine Geschichte die nächste sein?" at bounding box center [563, 289] width 204 height 14
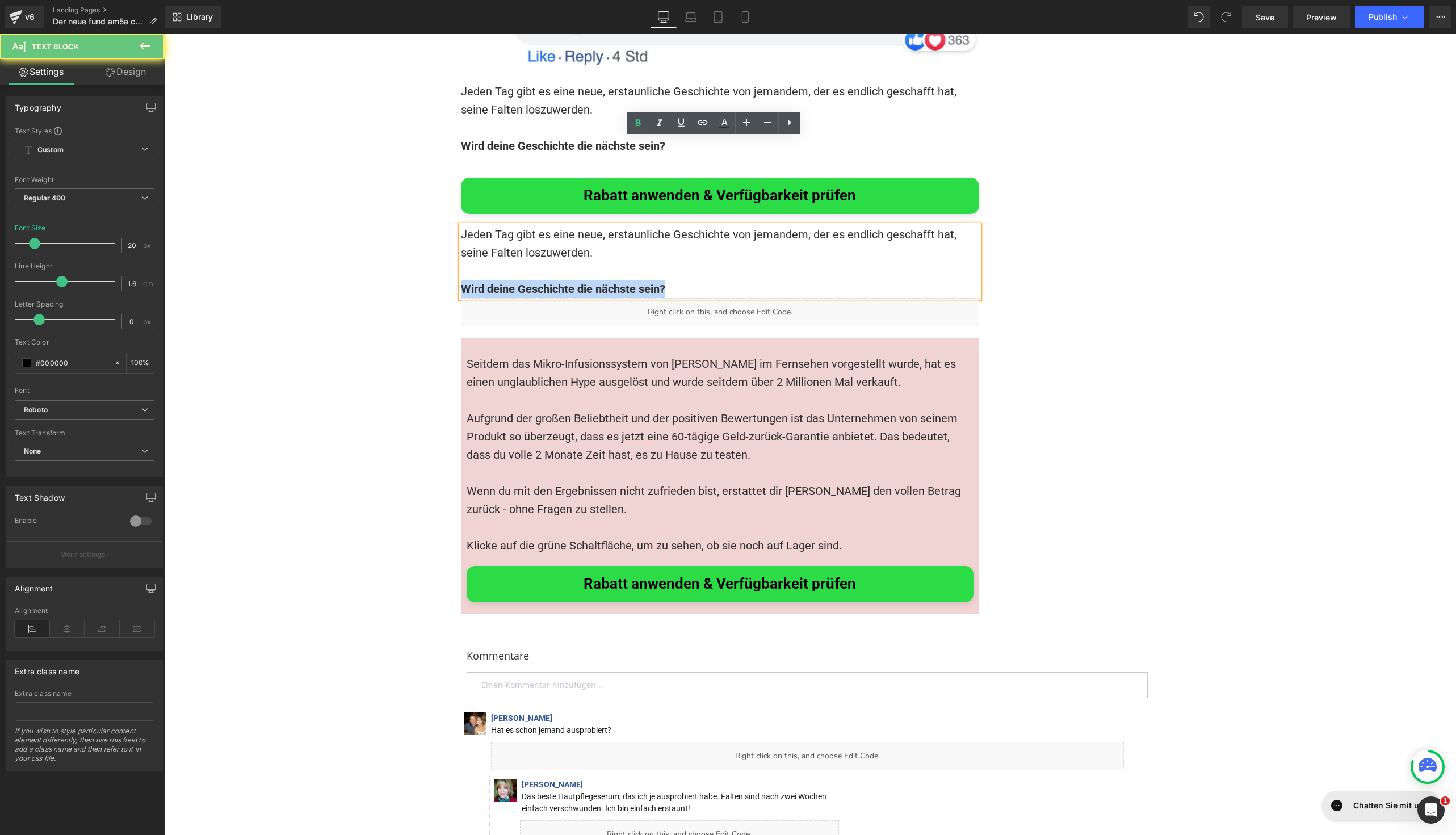
click at [509, 282] on strong "Wird deine Geschichte die nächste sein?" at bounding box center [563, 289] width 204 height 14
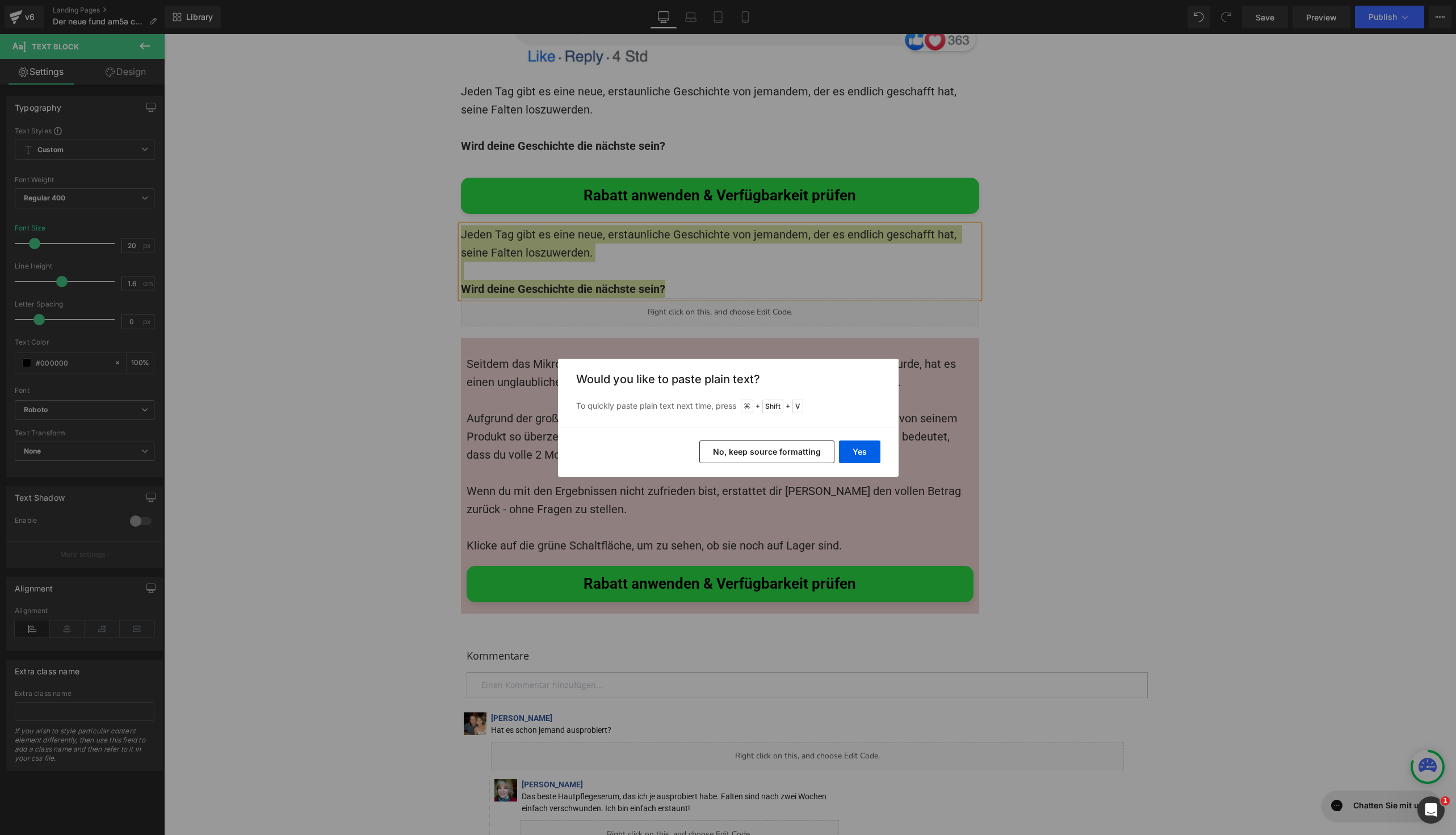
click at [796, 453] on button "No, keep source formatting" at bounding box center [767, 451] width 135 height 23
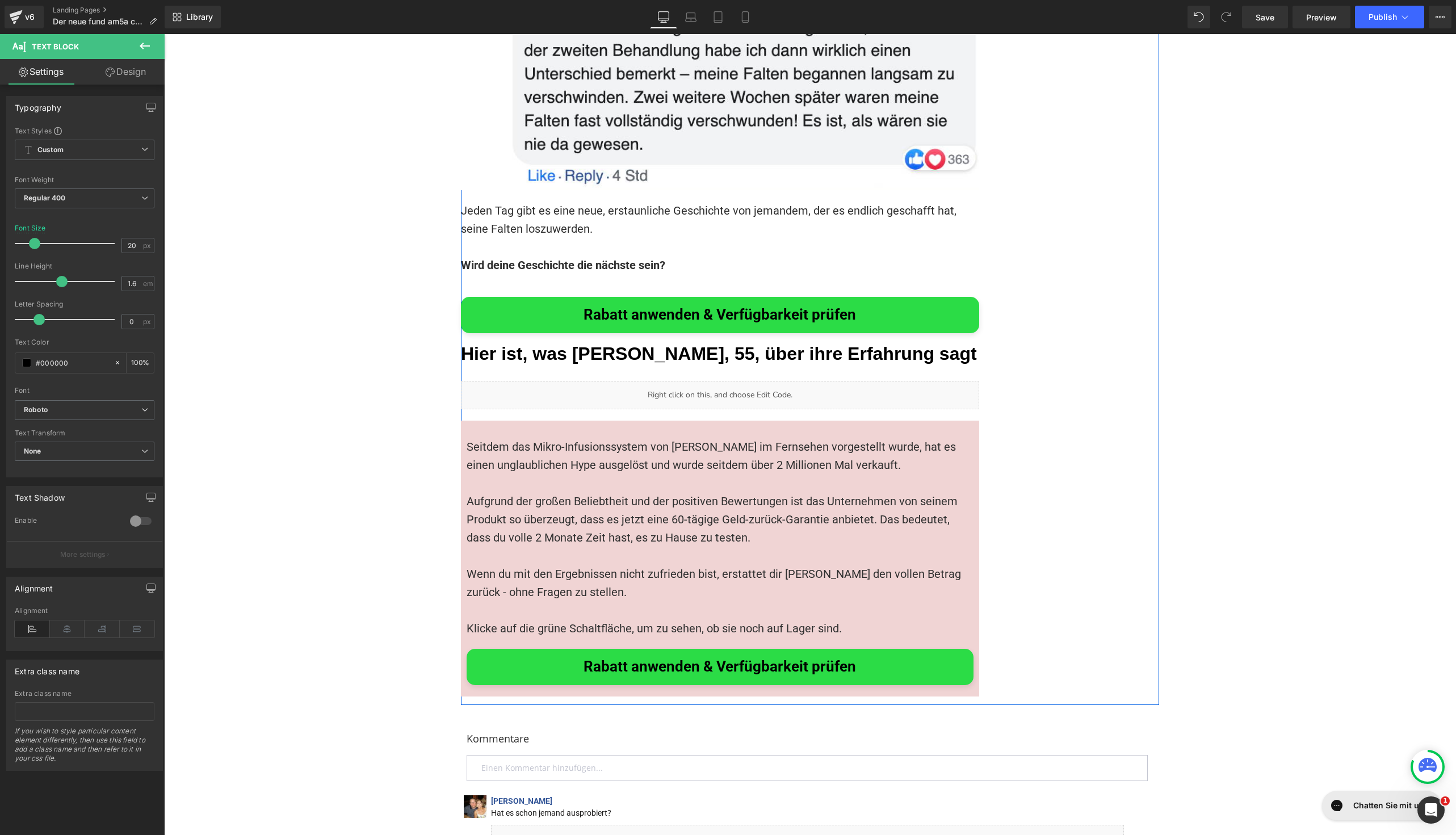
scroll to position [8273, 0]
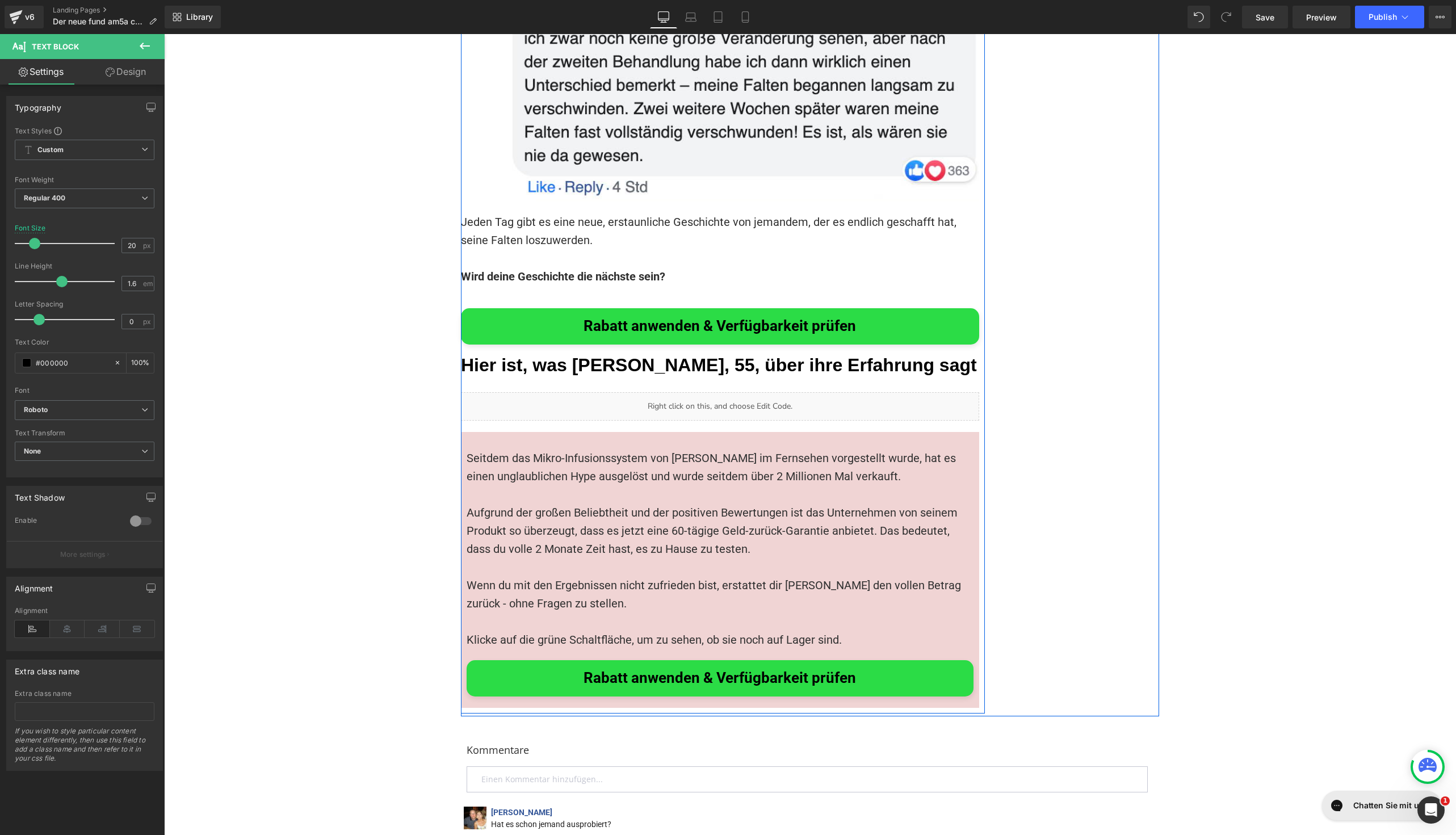
click at [727, 215] on font "Jeden Tag gibt es eine neue, erstaunliche Geschichte von jemandem, der es endli…" at bounding box center [710, 231] width 498 height 32
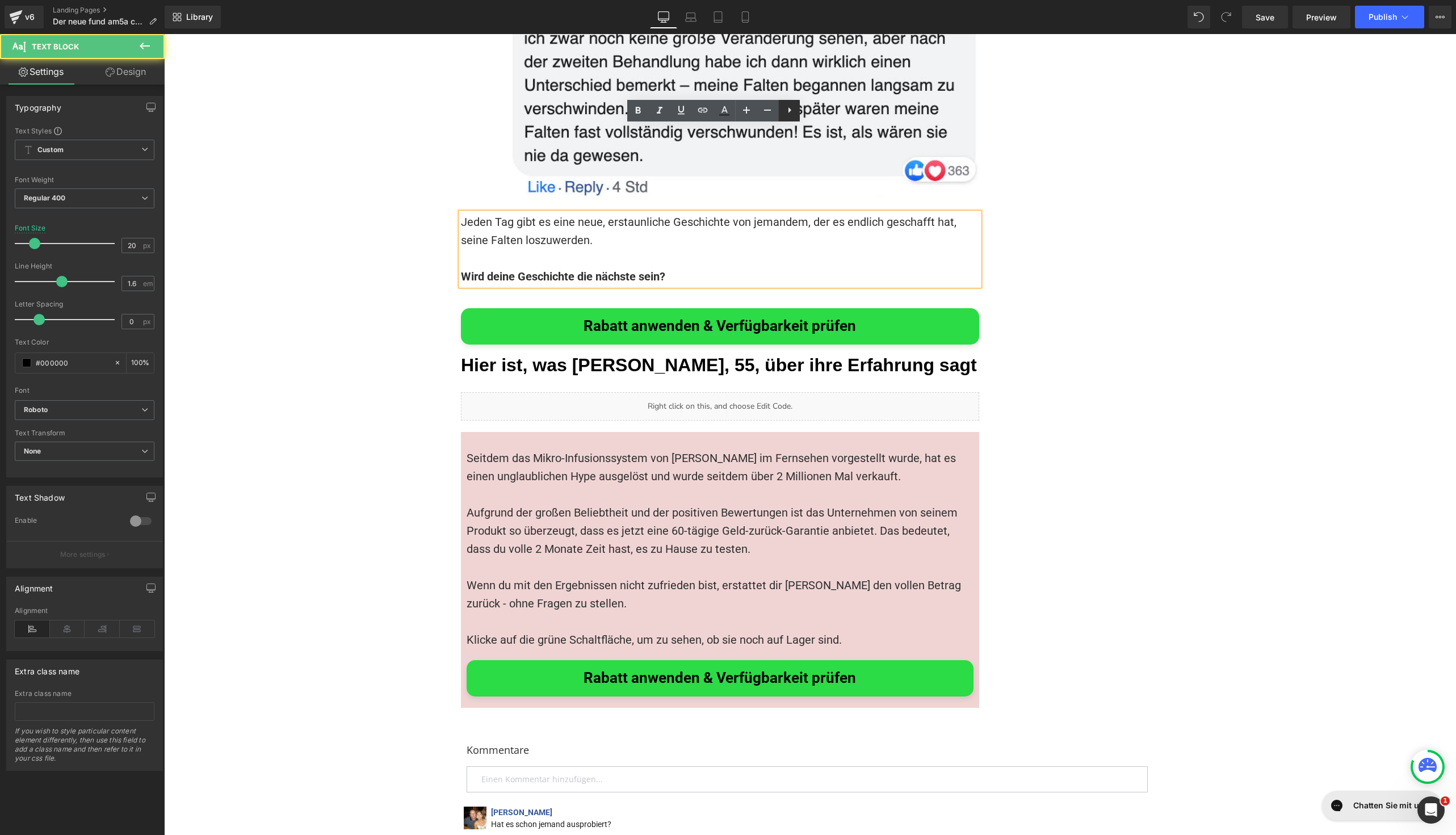
click at [791, 114] on icon at bounding box center [789, 110] width 14 height 14
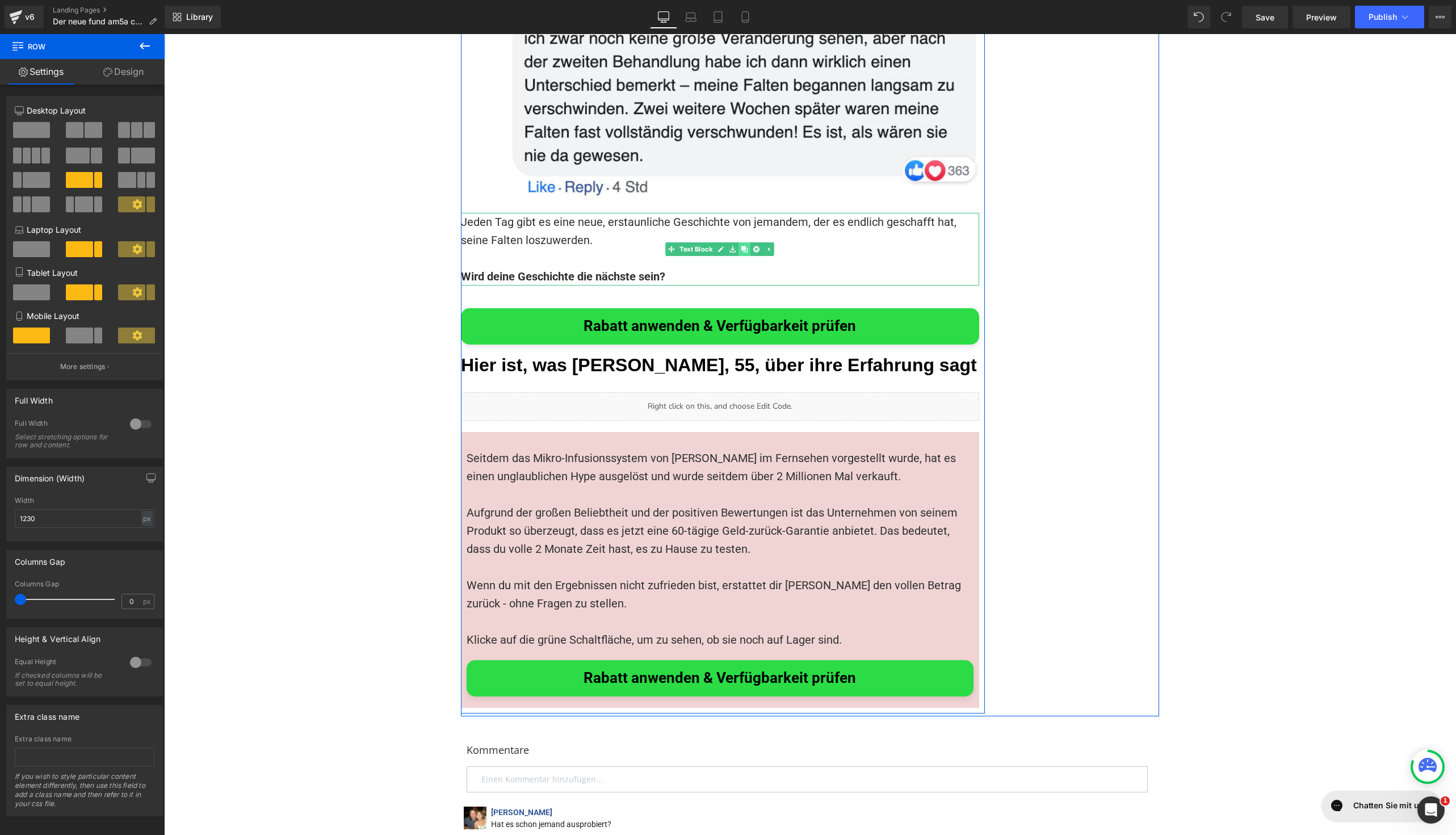
click at [741, 246] on icon at bounding box center [744, 249] width 6 height 7
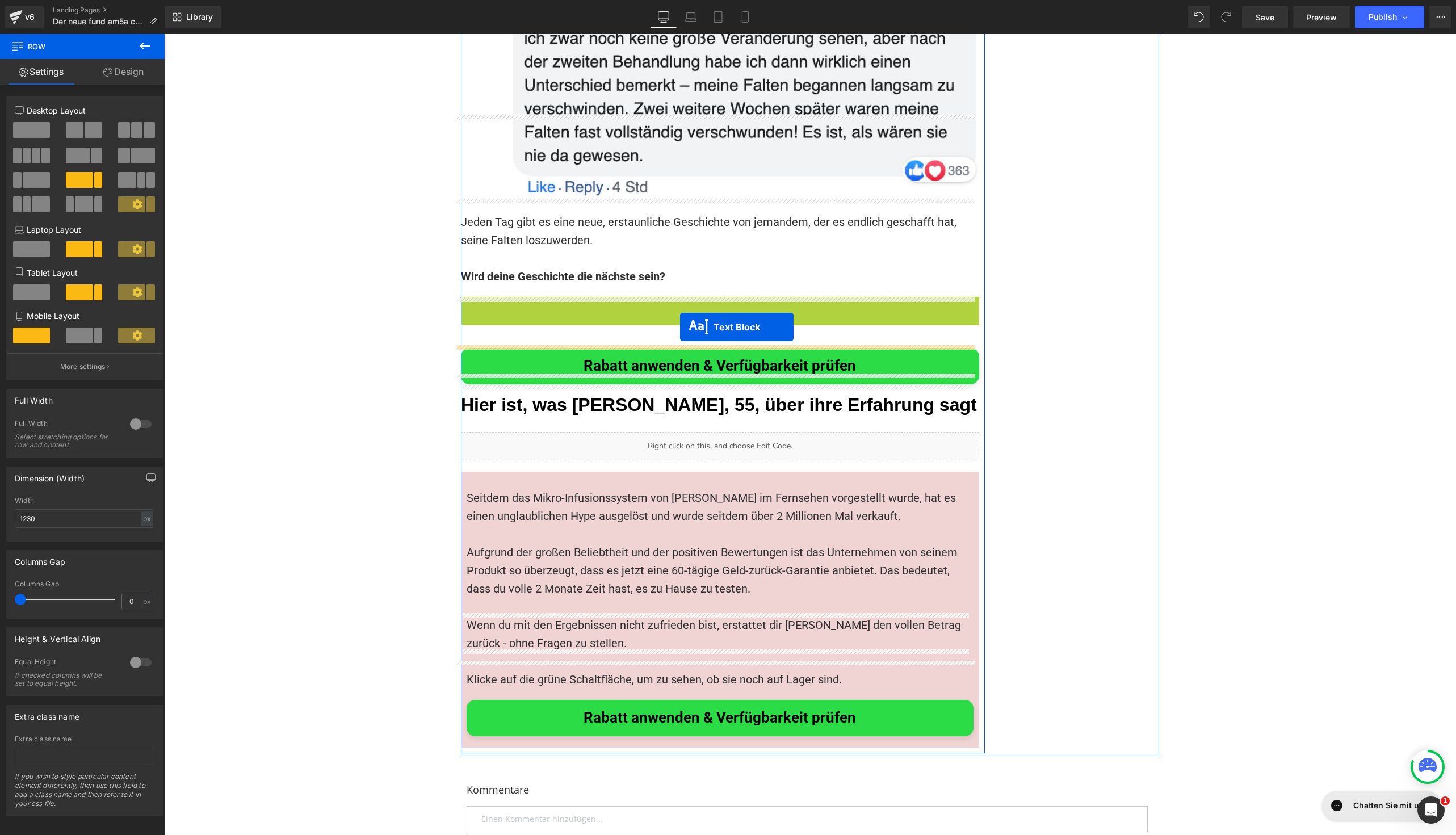
drag, startPoint x: 676, startPoint y: 247, endPoint x: 680, endPoint y: 327, distance: 80.1
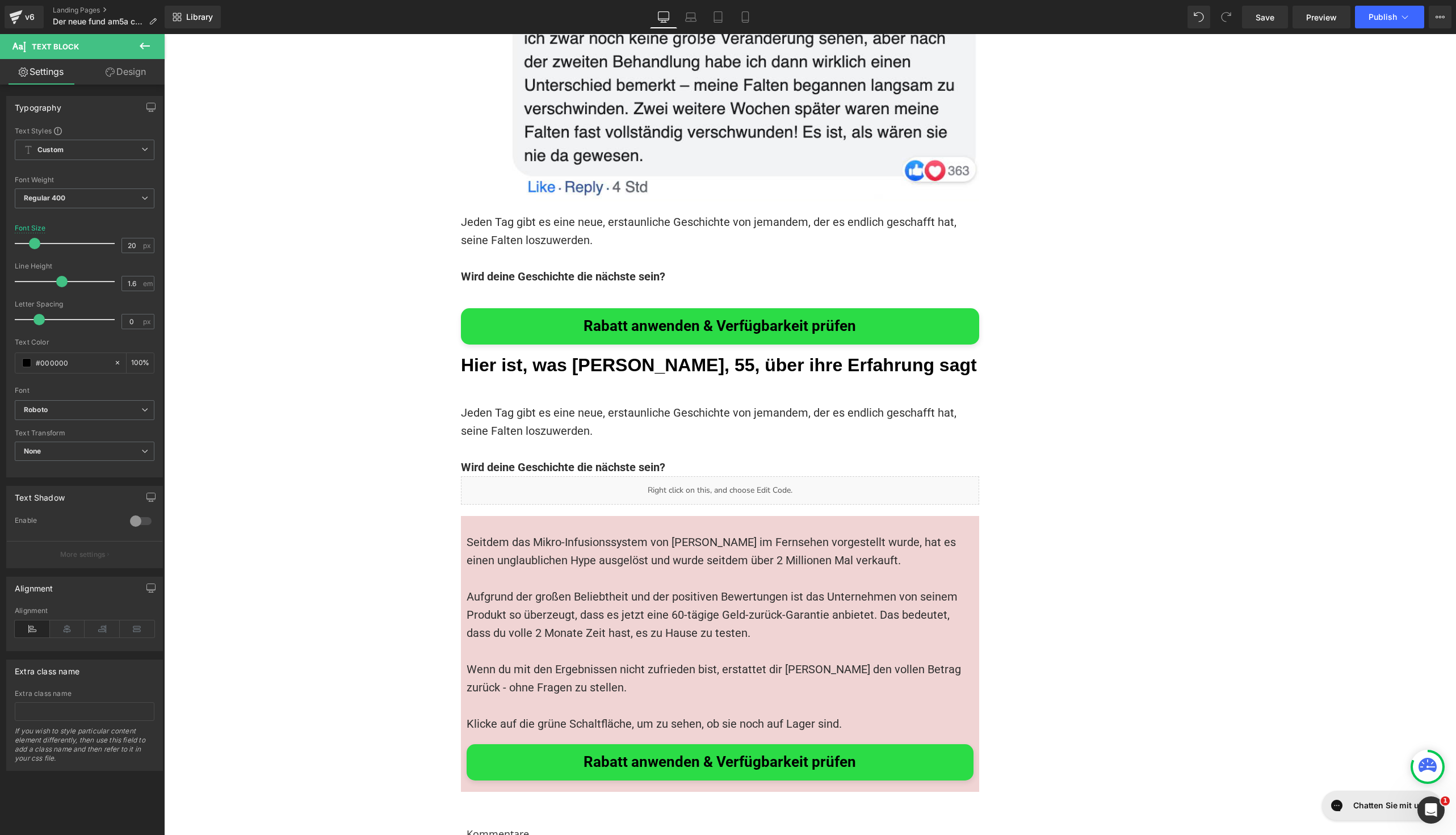
click at [507, 440] on p at bounding box center [720, 449] width 518 height 18
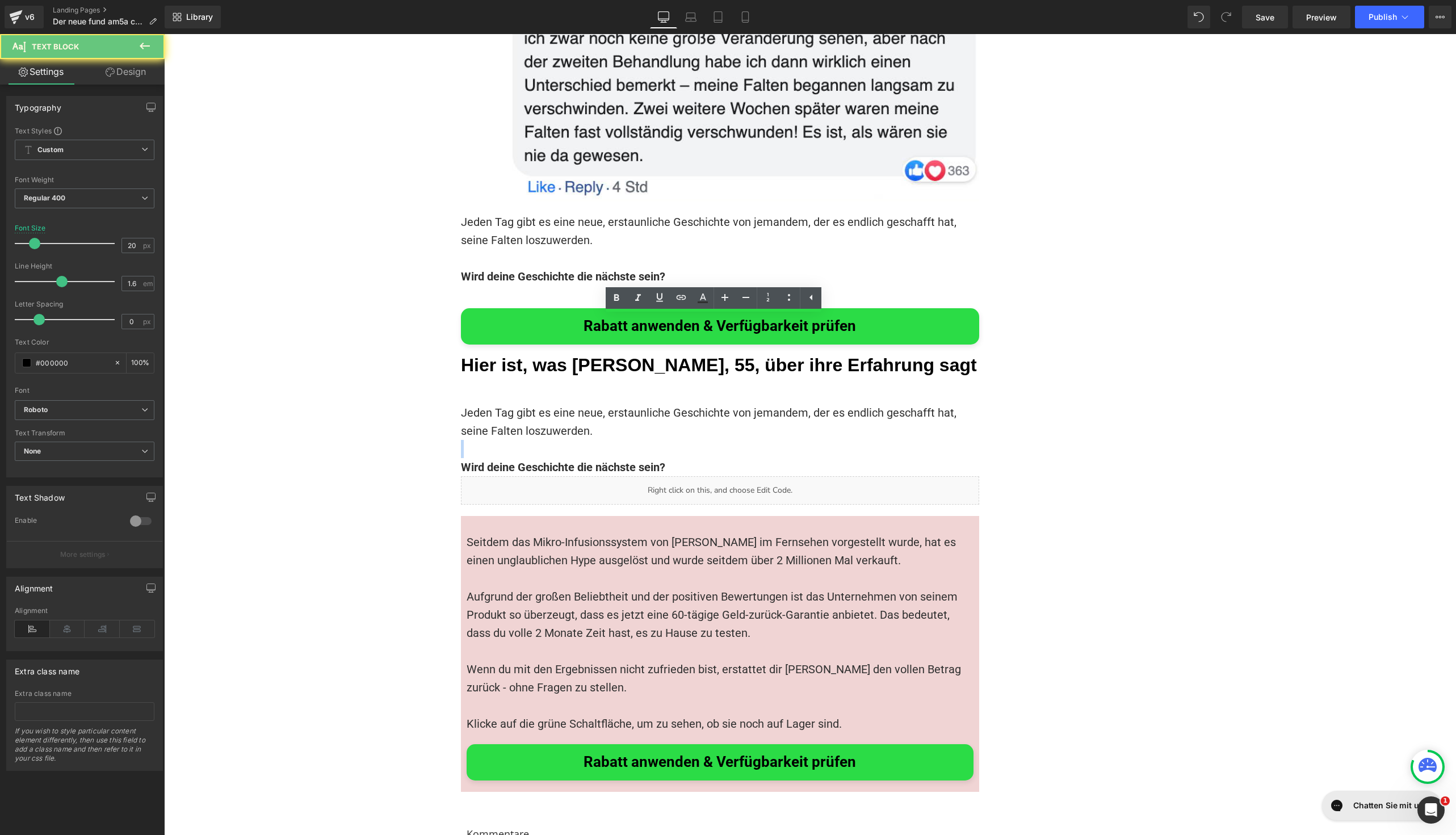
click at [507, 440] on p at bounding box center [720, 449] width 518 height 18
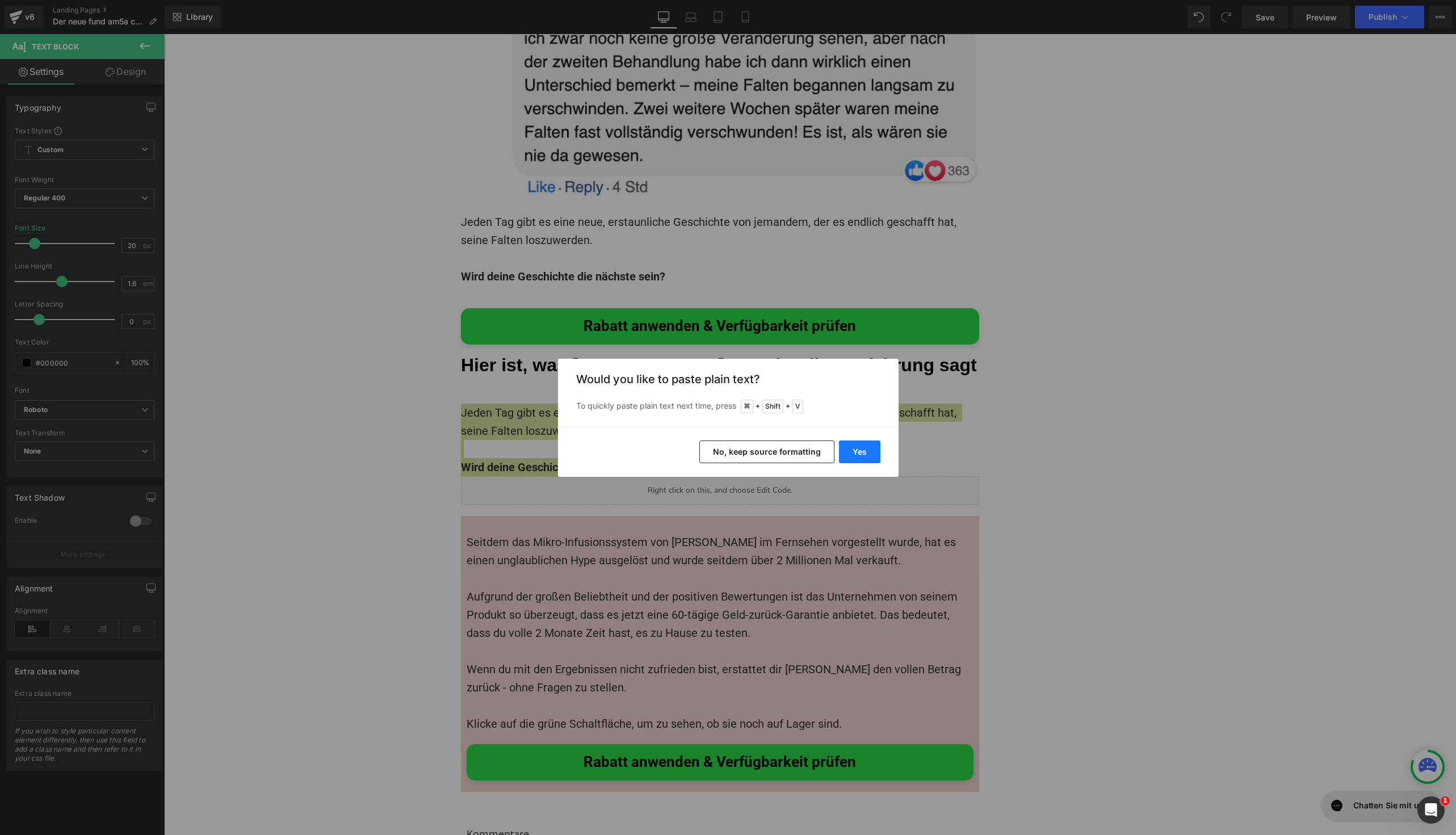
click at [849, 442] on button "Yes" at bounding box center [860, 451] width 41 height 23
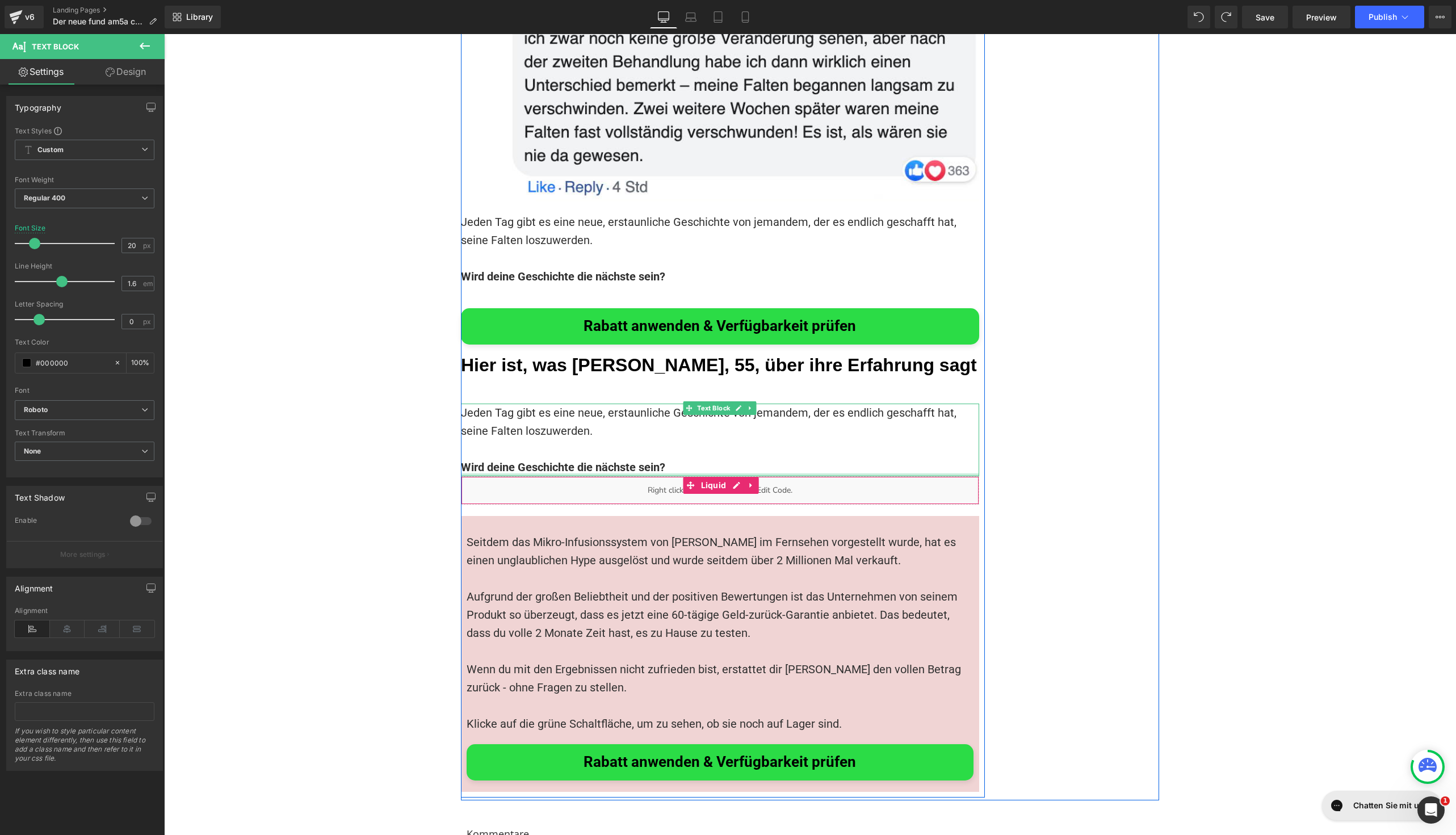
click at [701, 440] on p at bounding box center [720, 449] width 518 height 18
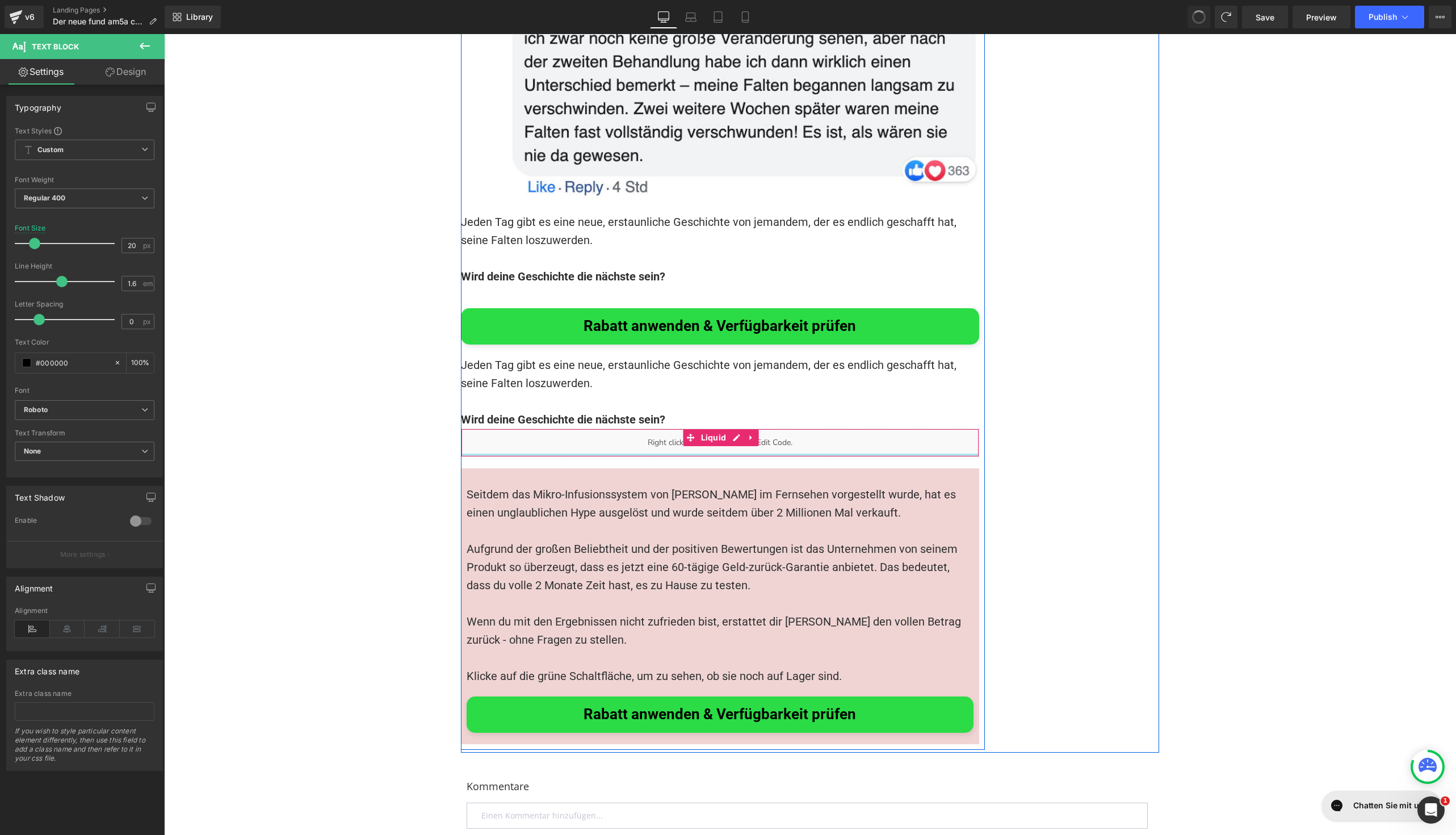
scroll to position [8302, 0]
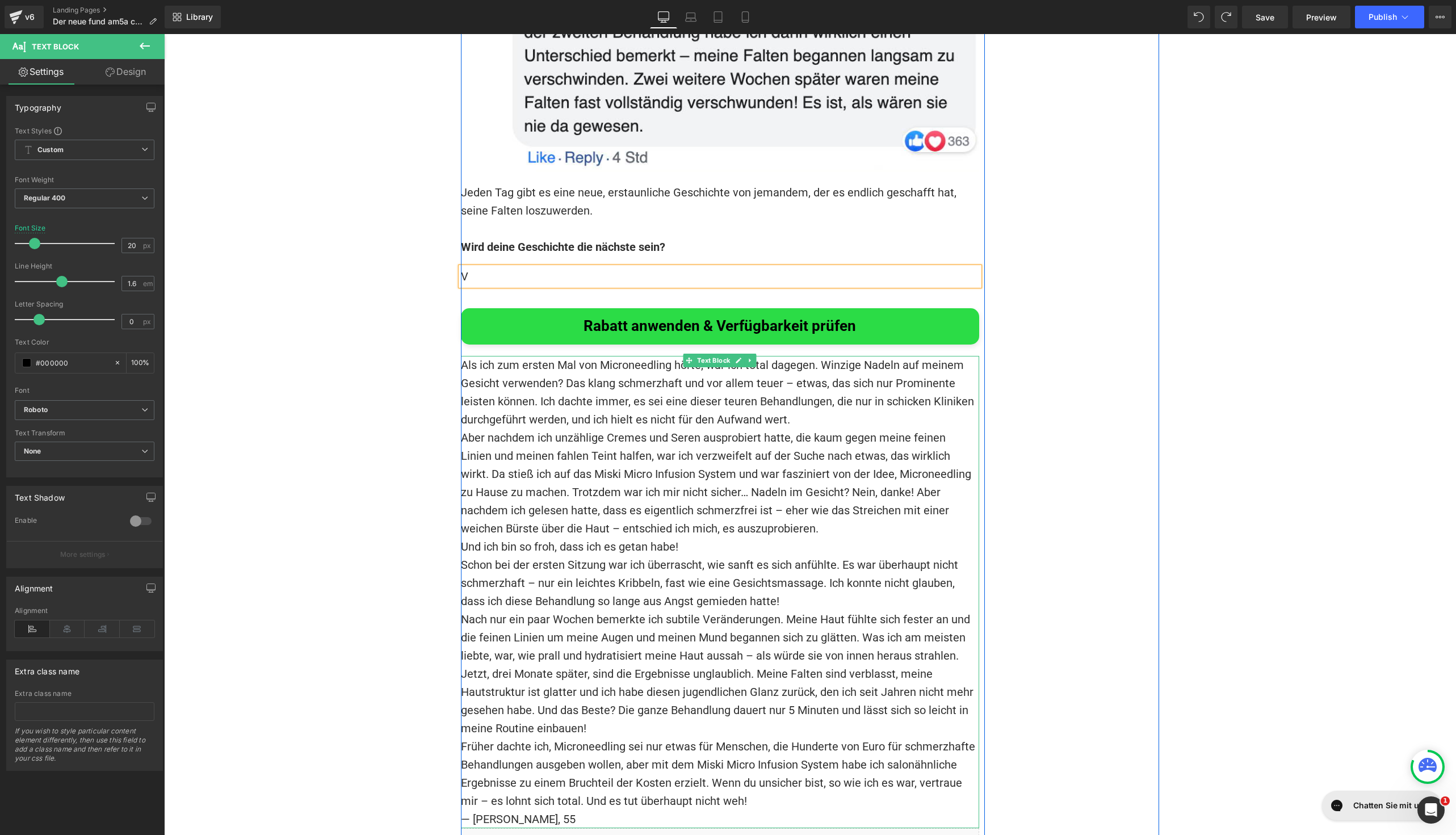
click at [747, 738] on p "Früher dachte ich, Microneedling sei nur etwas für Menschen, die Hunderte von E…" at bounding box center [720, 774] width 518 height 72
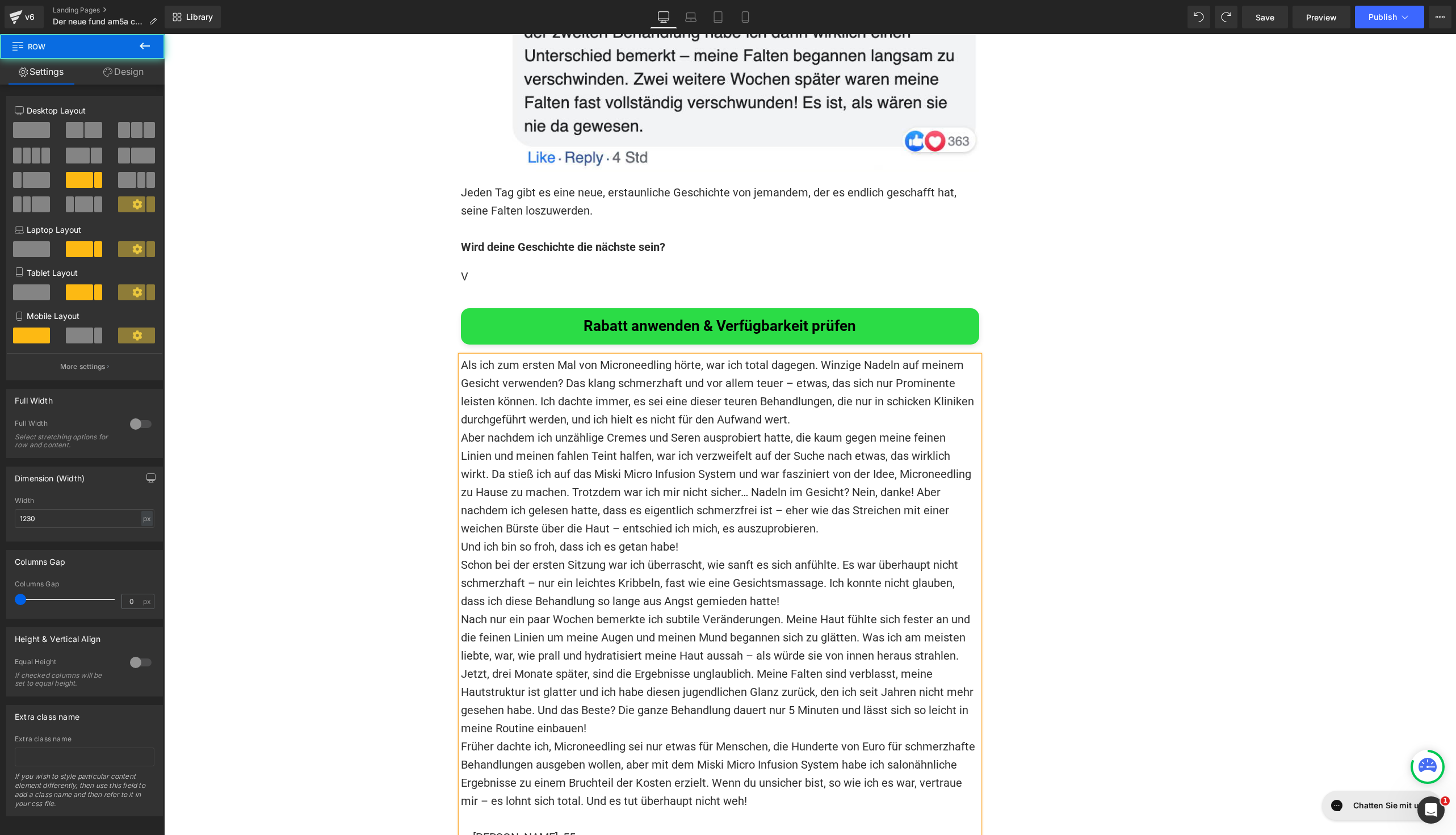
click at [1148, 421] on div "Über 95 % der Anwender berichten, dass sie fast sofortige Ergebnisse sehen... H…" at bounding box center [810, 10] width 698 height 2320
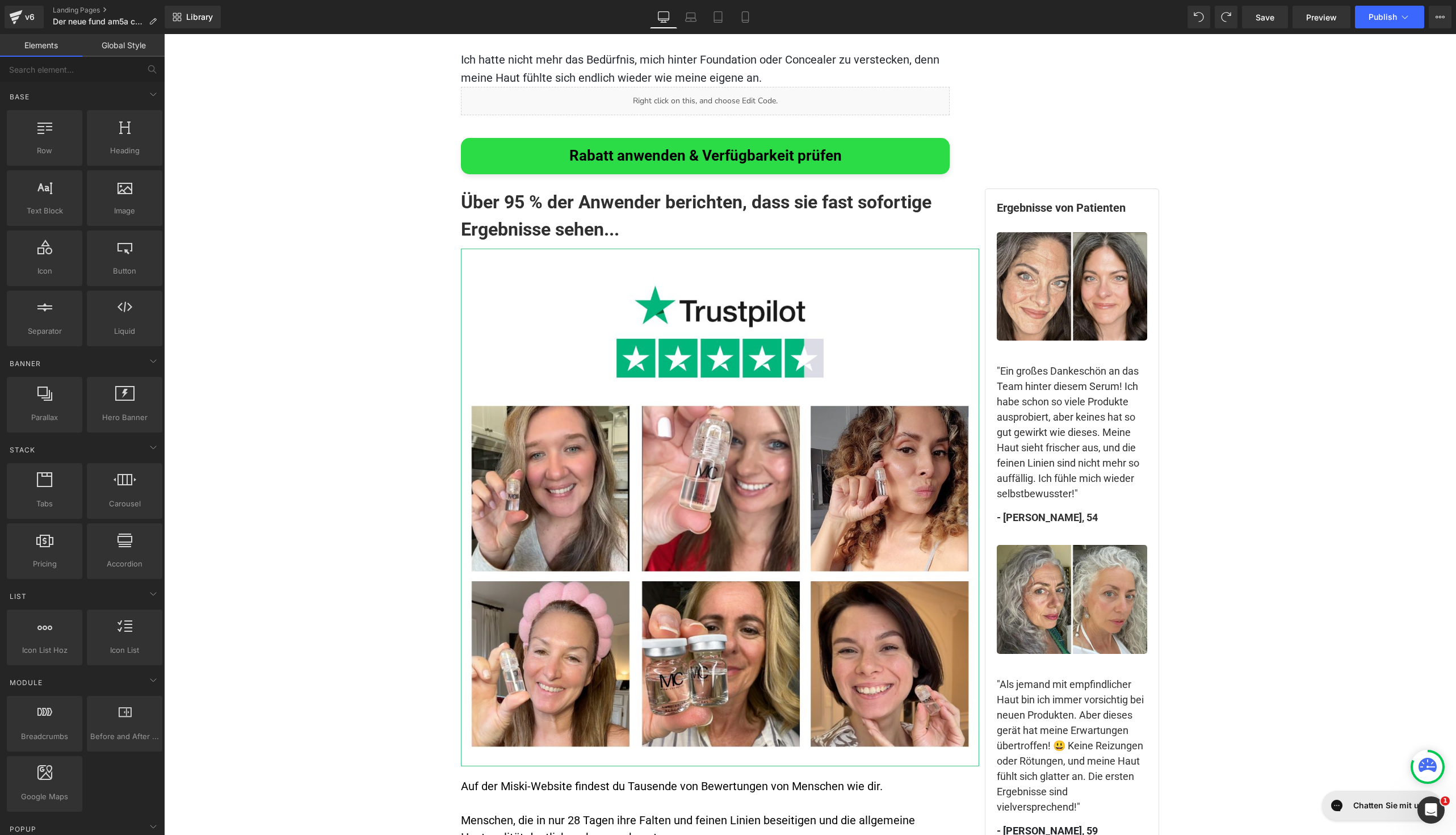
scroll to position [6922, 0]
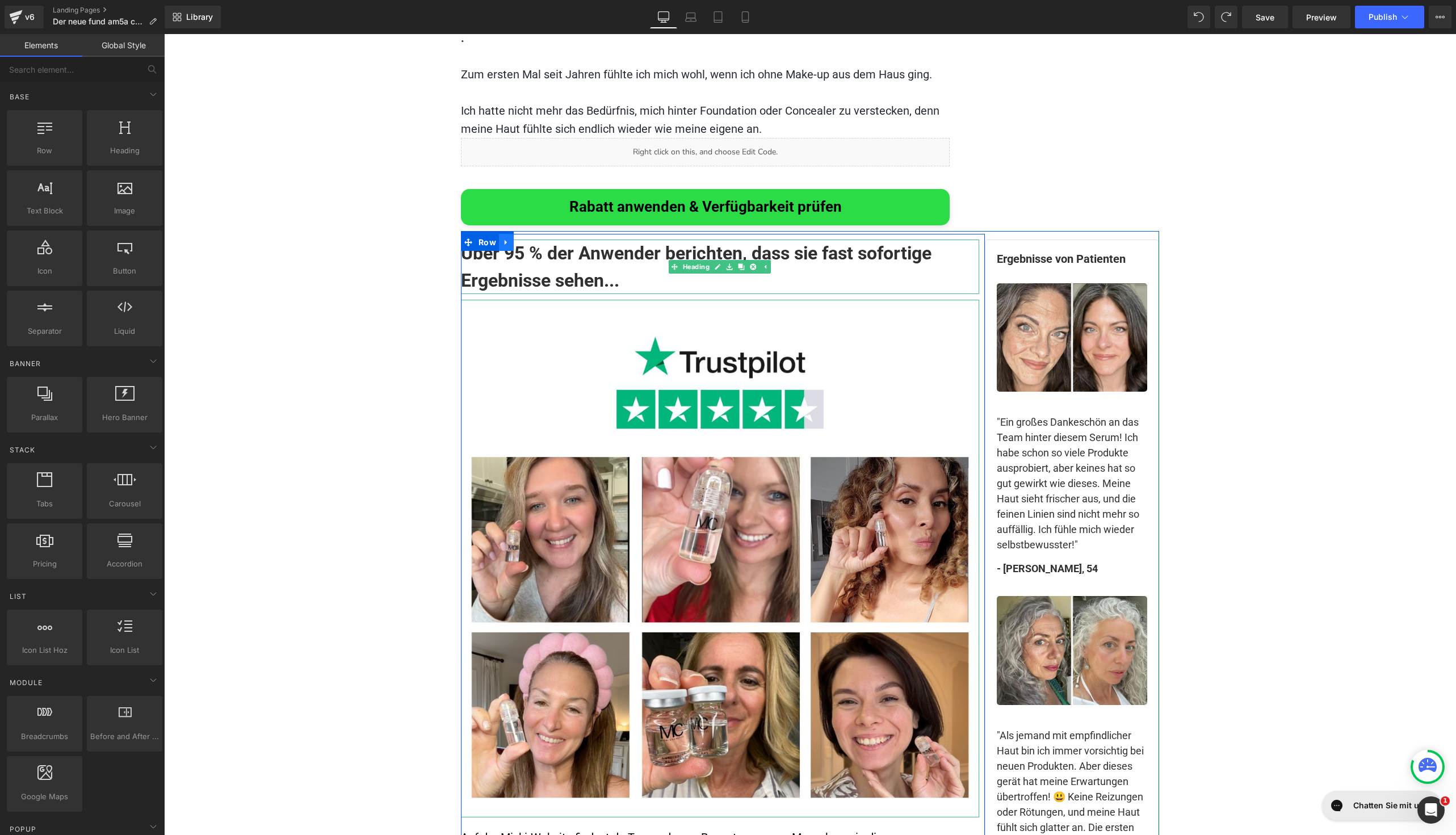
click at [504, 240] on icon at bounding box center [505, 242] width 2 height 5
click at [698, 261] on span "Heading" at bounding box center [714, 268] width 31 height 14
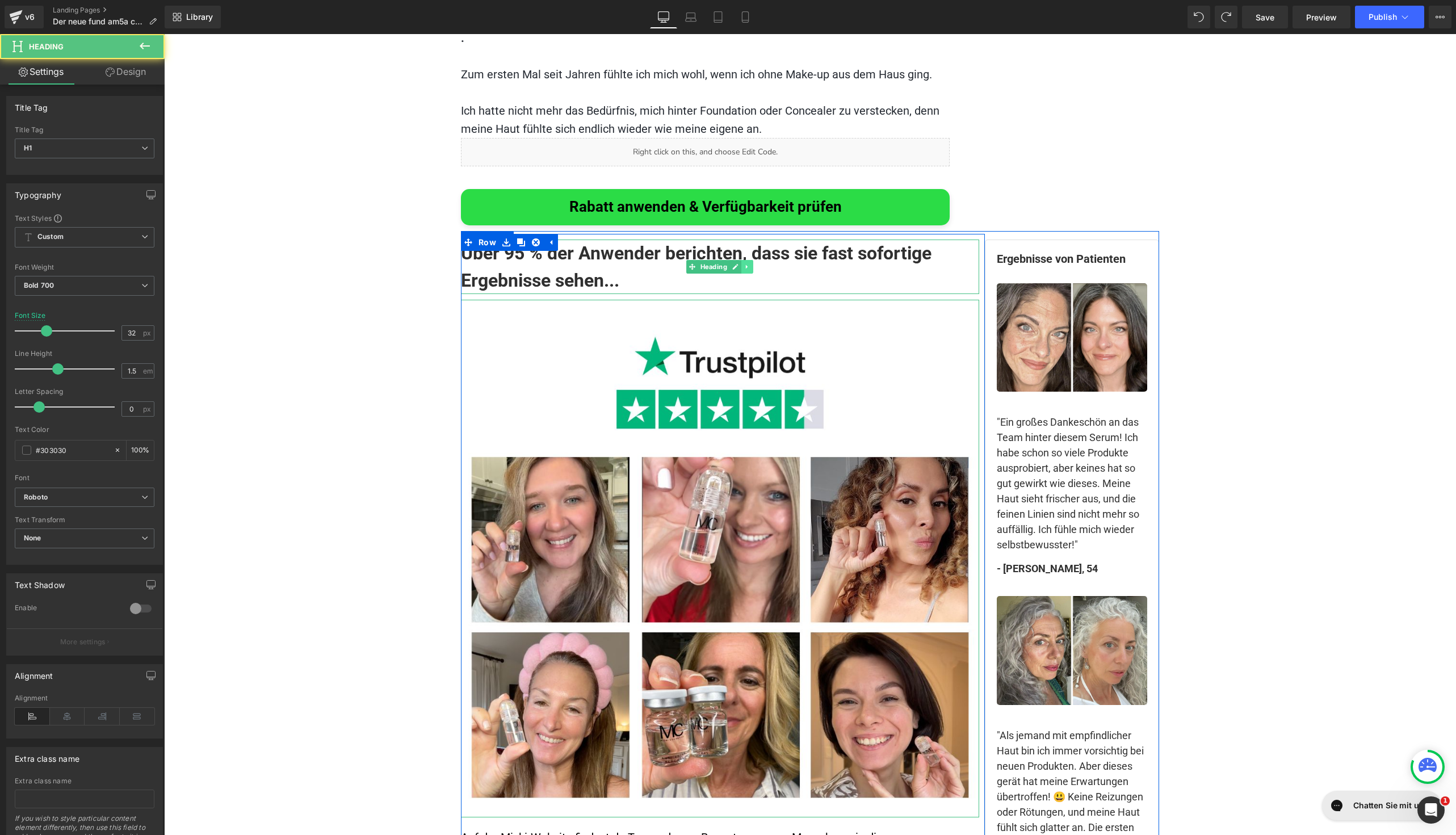
click at [745, 260] on link at bounding box center [747, 267] width 12 height 14
click at [738, 264] on icon at bounding box center [741, 266] width 6 height 6
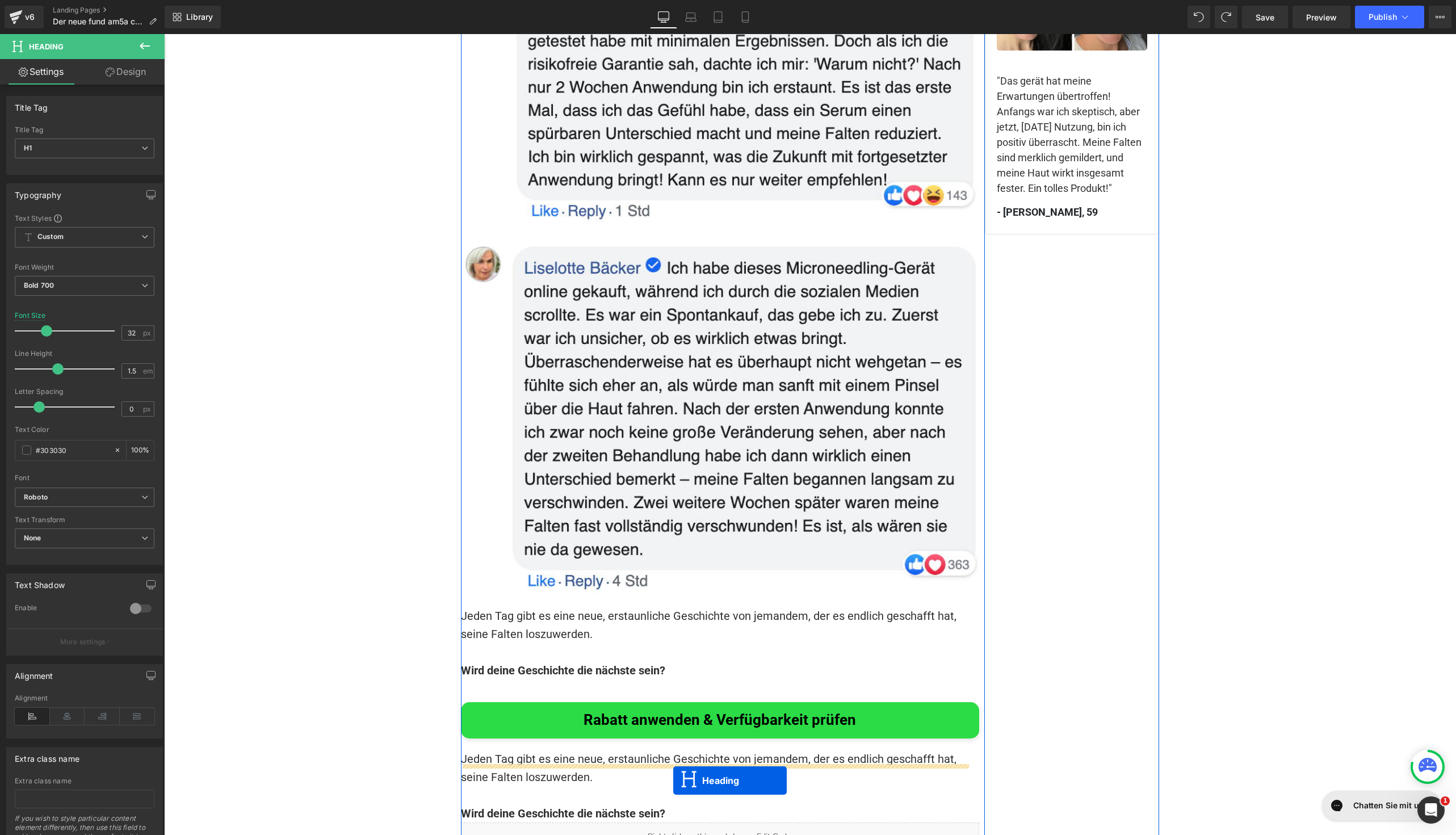
scroll to position [7930, 0]
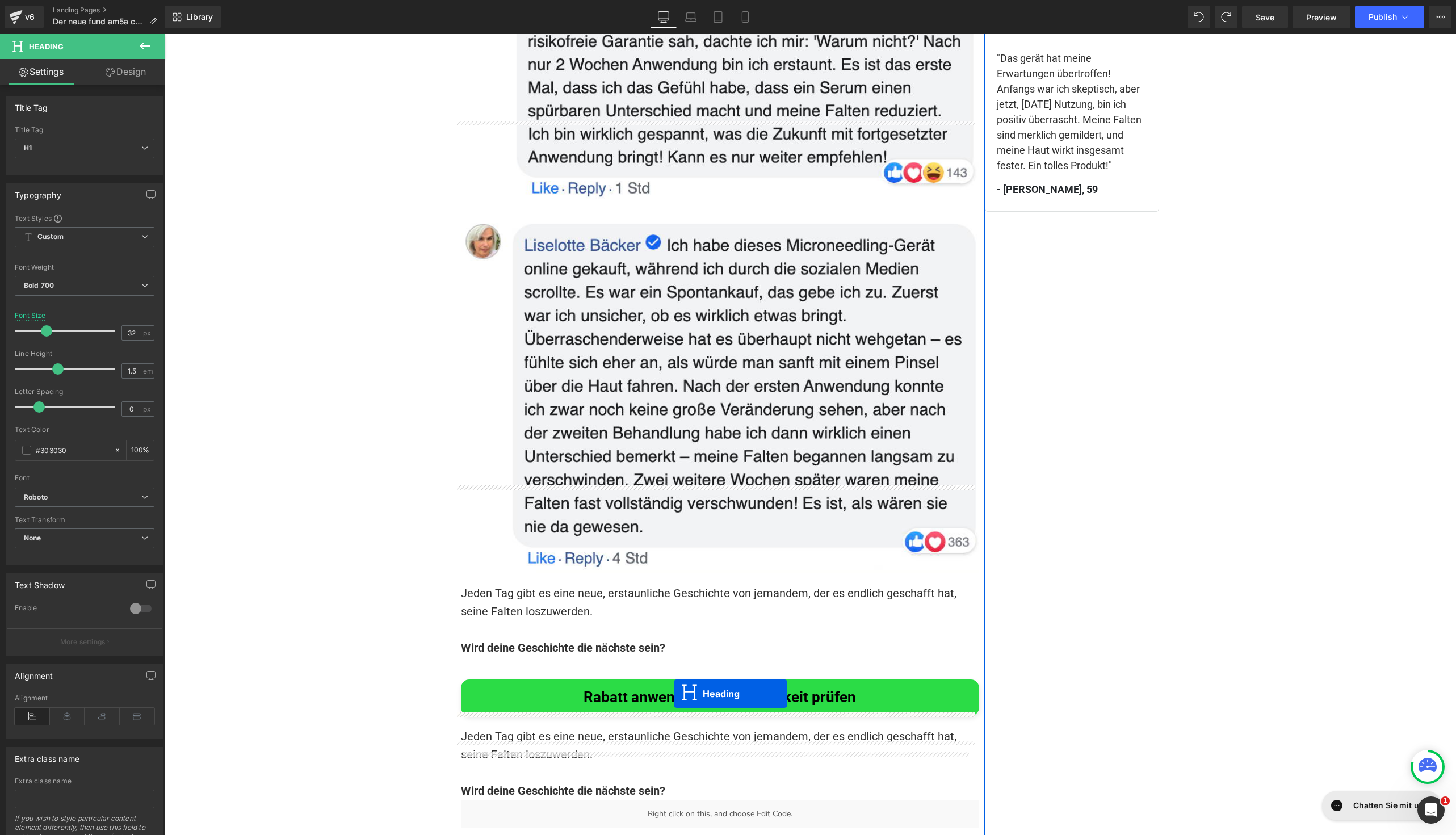
drag, startPoint x: 685, startPoint y: 77, endPoint x: 673, endPoint y: 694, distance: 617.1
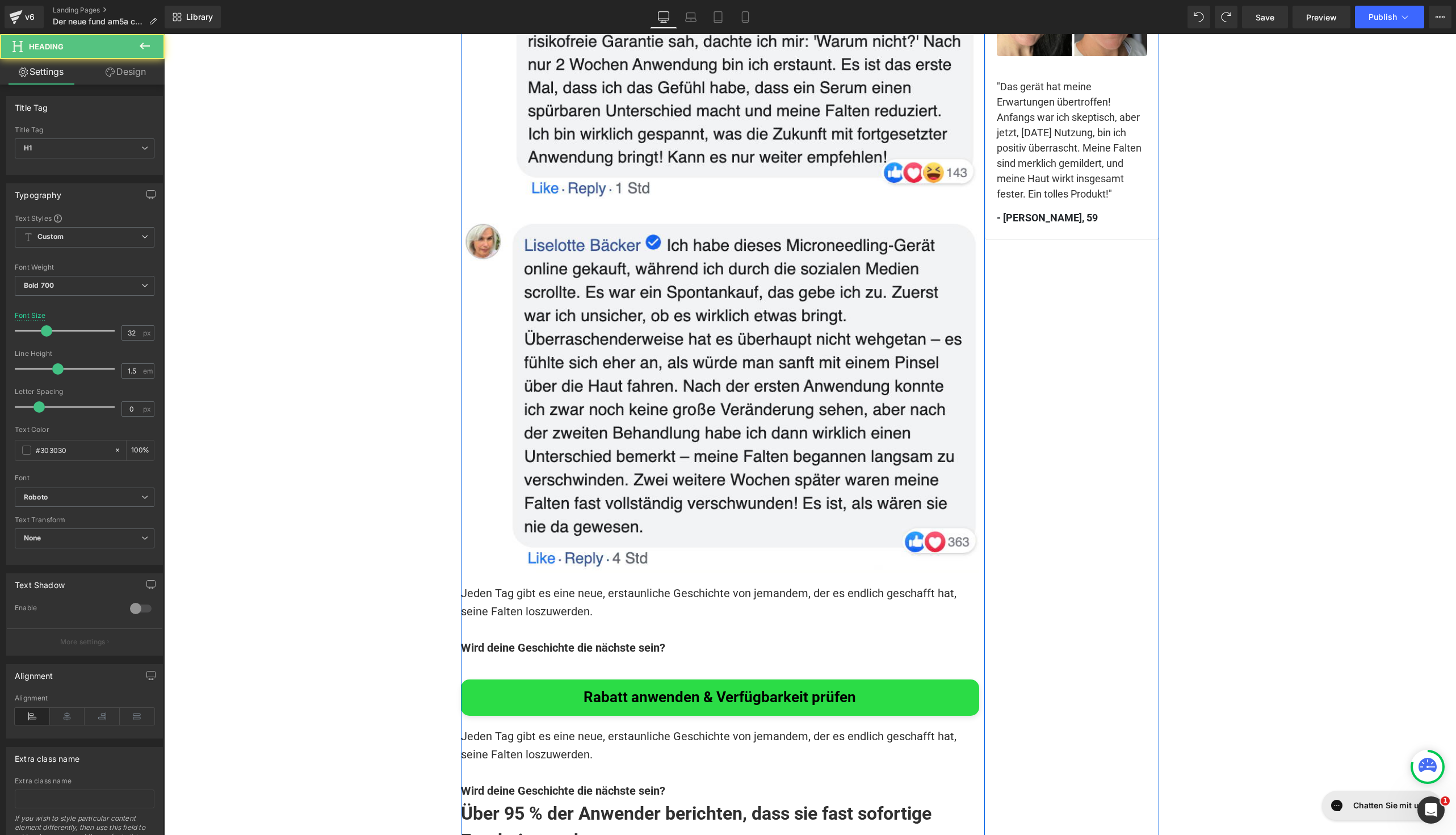
scroll to position [8017, 0]
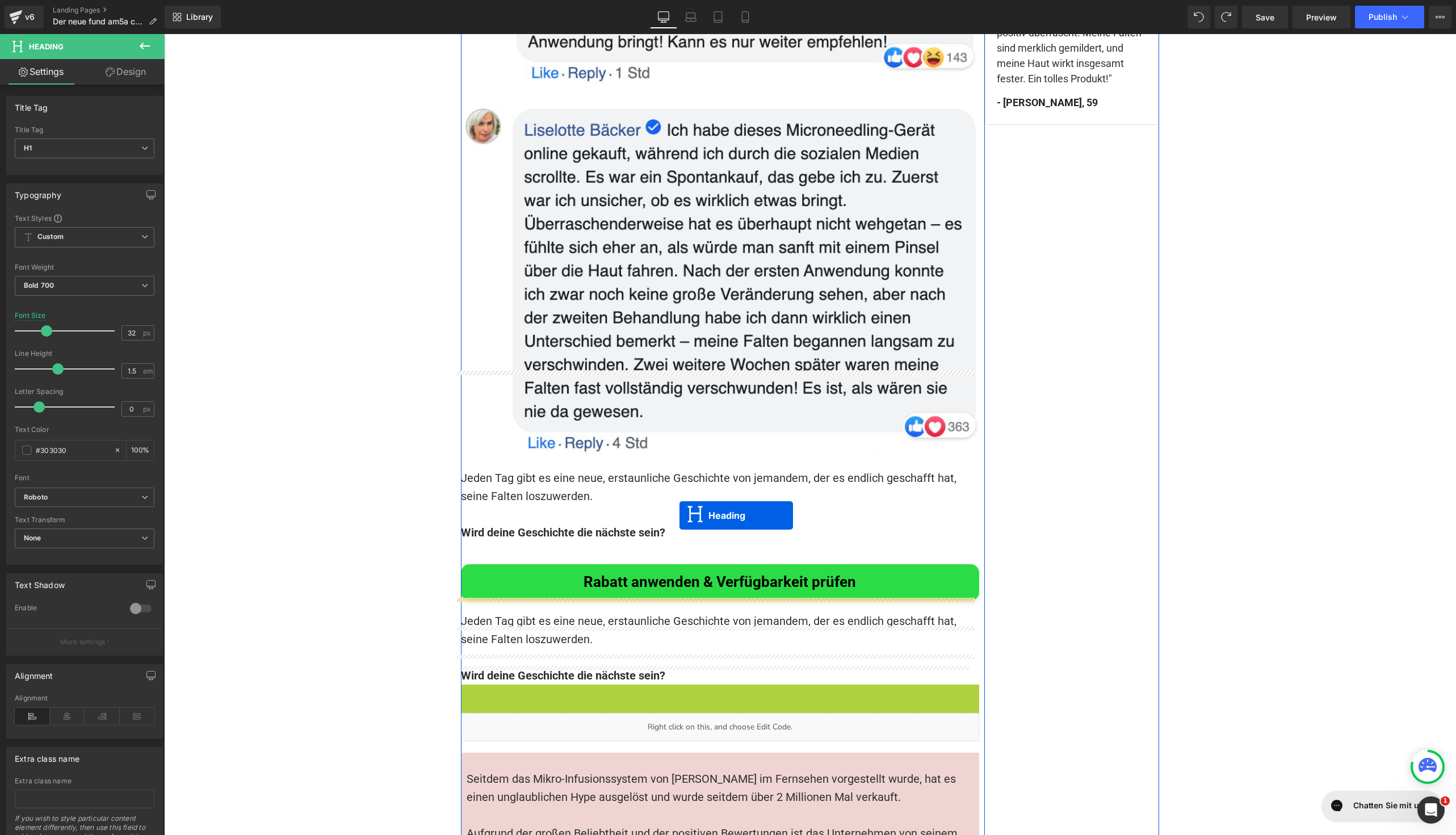
drag, startPoint x: 687, startPoint y: 625, endPoint x: 678, endPoint y: 515, distance: 110.4
drag, startPoint x: 689, startPoint y: 630, endPoint x: 678, endPoint y: 524, distance: 106.6
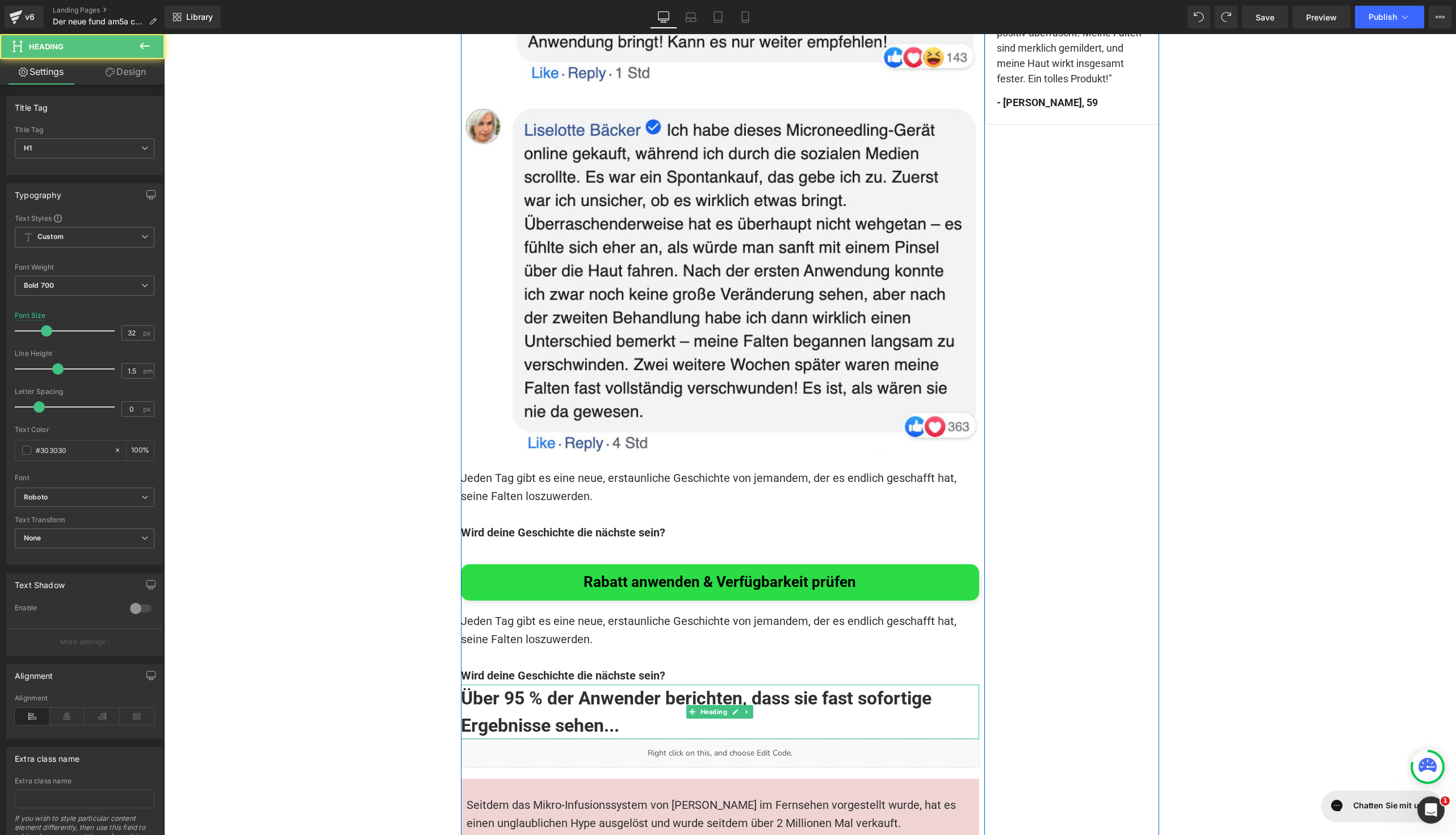
click at [640, 614] on font "Jeden Tag gibt es eine neue, erstaunliche Geschichte von jemandem, der es endli…" at bounding box center [710, 630] width 498 height 32
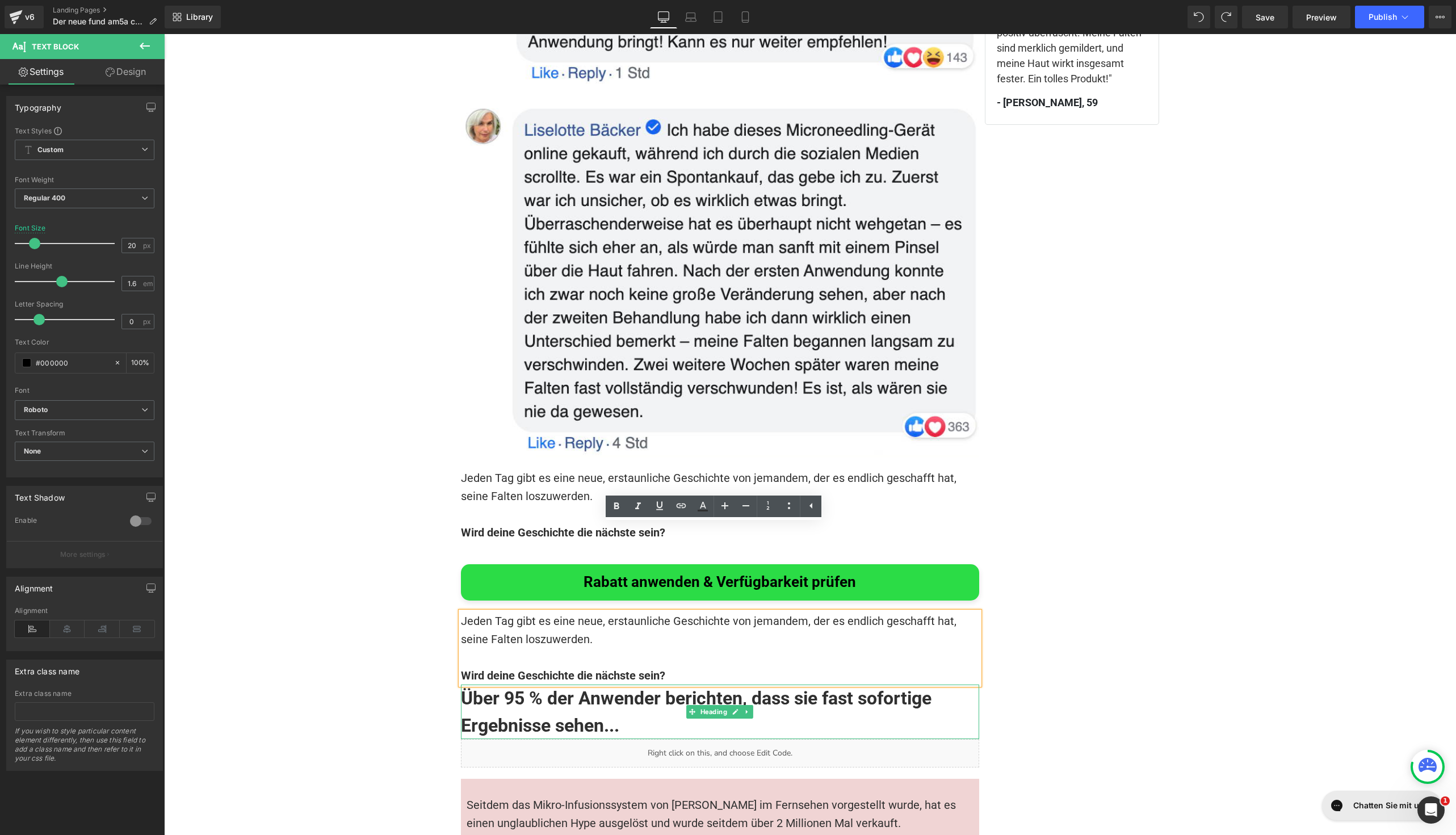
click at [1025, 528] on div "Über 95 % der Anwender berichten, dass sie fast sofortige Ergebnisse sehen... H…" at bounding box center [810, 99] width 698 height 1927
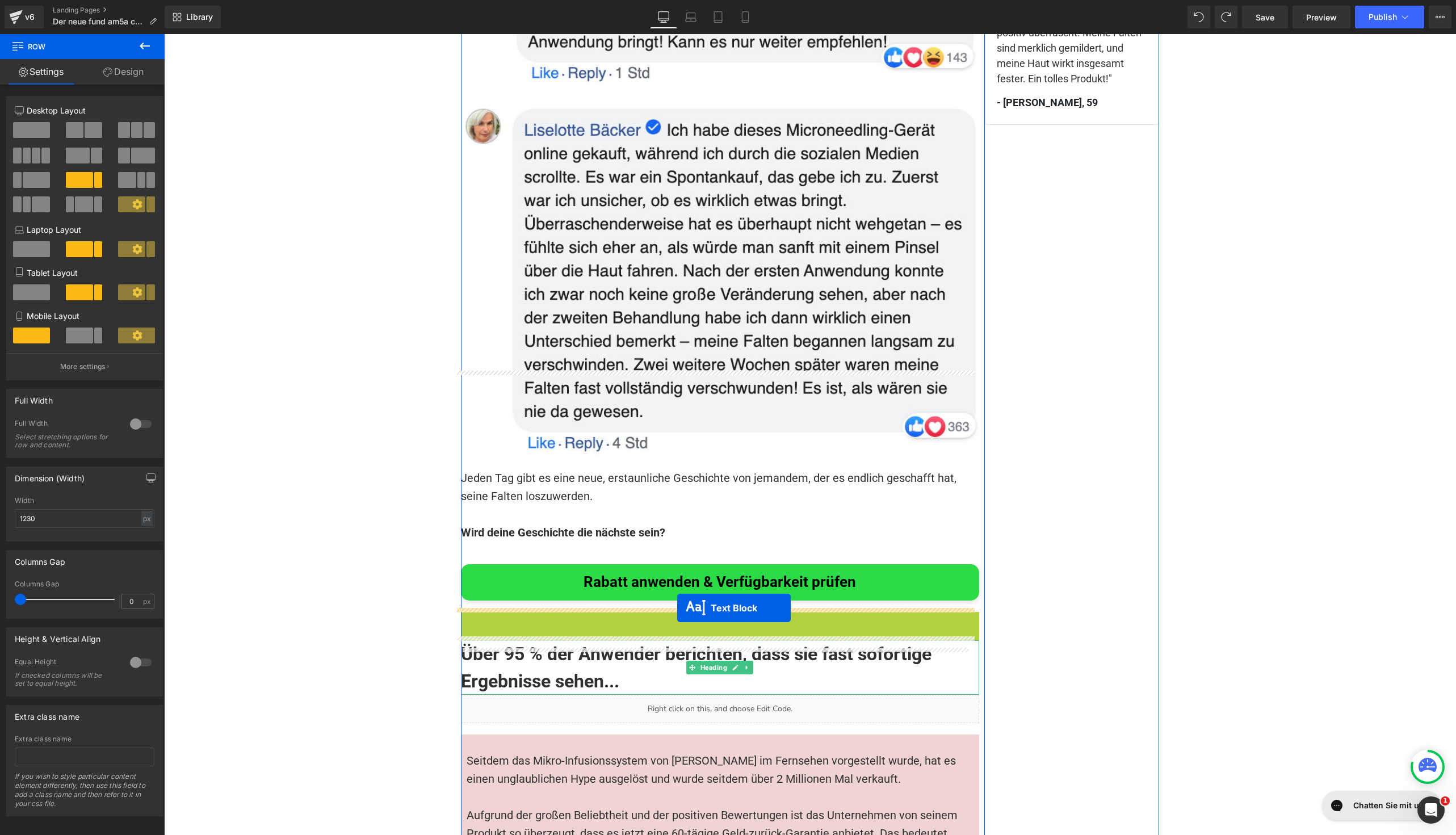
drag, startPoint x: 682, startPoint y: 558, endPoint x: 677, endPoint y: 608, distance: 50.2
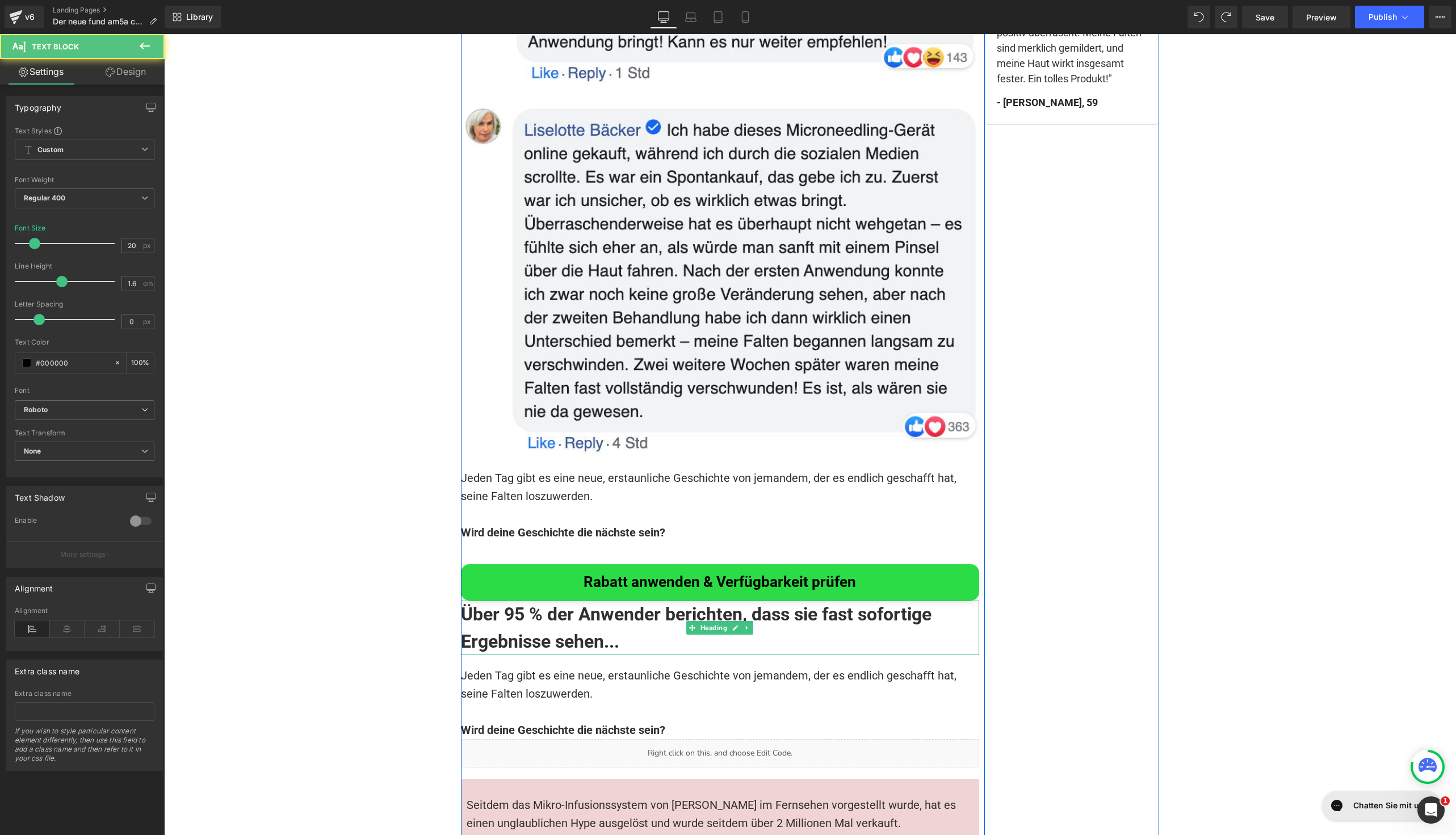
click at [593, 600] on h1 "Über 95 % der Anwender berichten, dass sie fast sofortige Ergebnisse sehen..." at bounding box center [720, 627] width 518 height 55
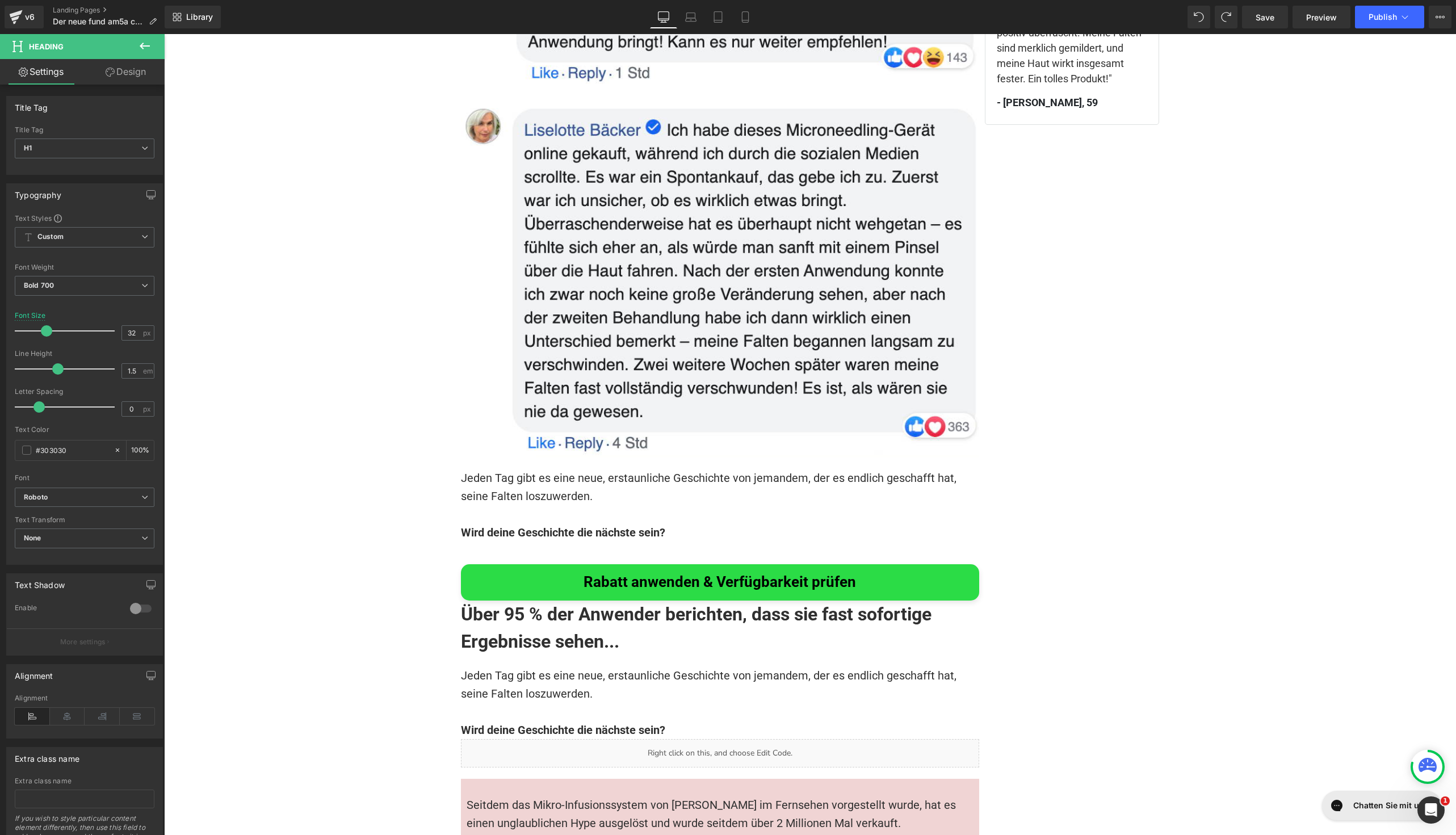
click at [117, 69] on link "Design" at bounding box center [126, 72] width 82 height 26
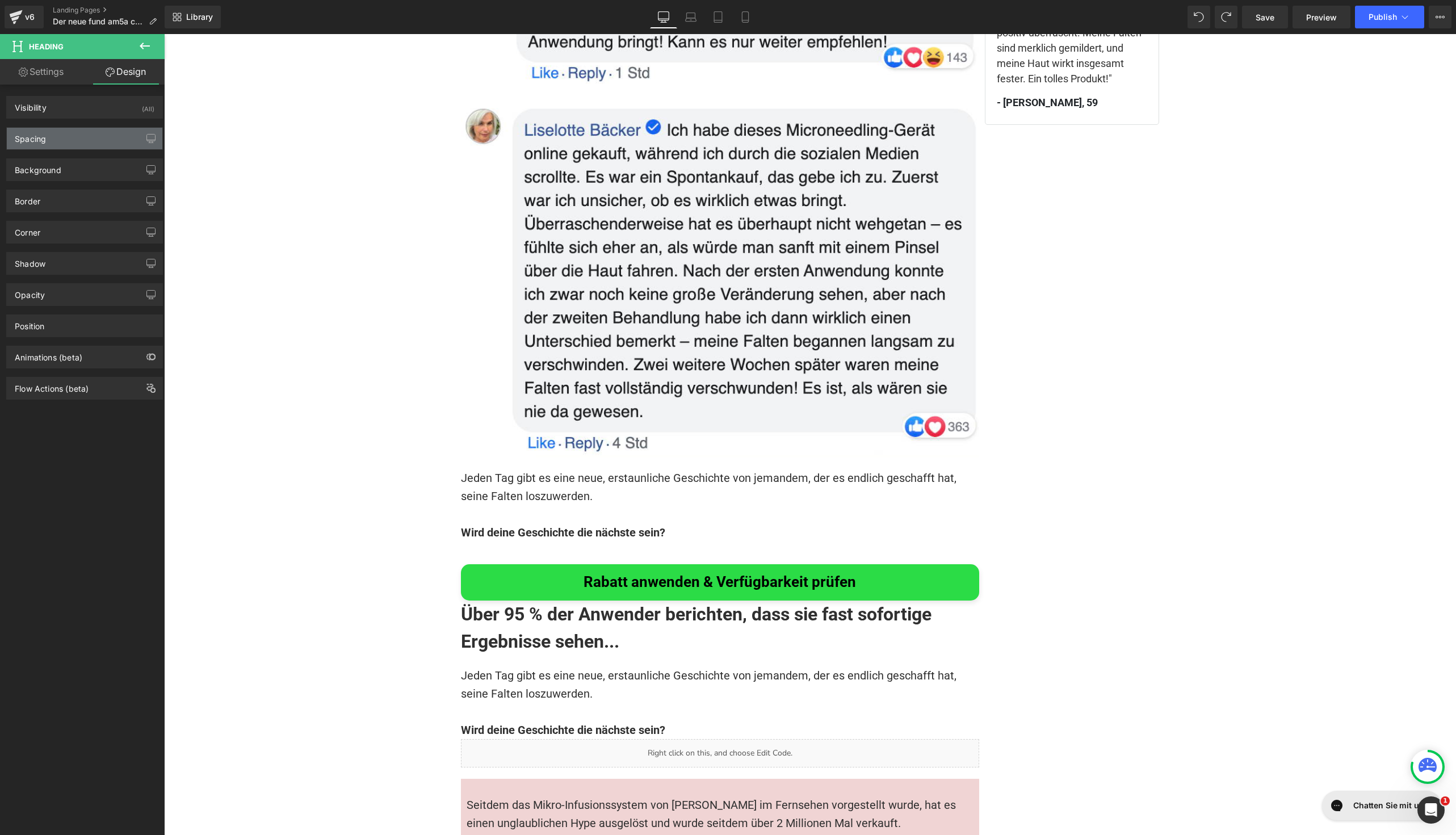
click at [54, 135] on div "Spacing" at bounding box center [84, 138] width 155 height 21
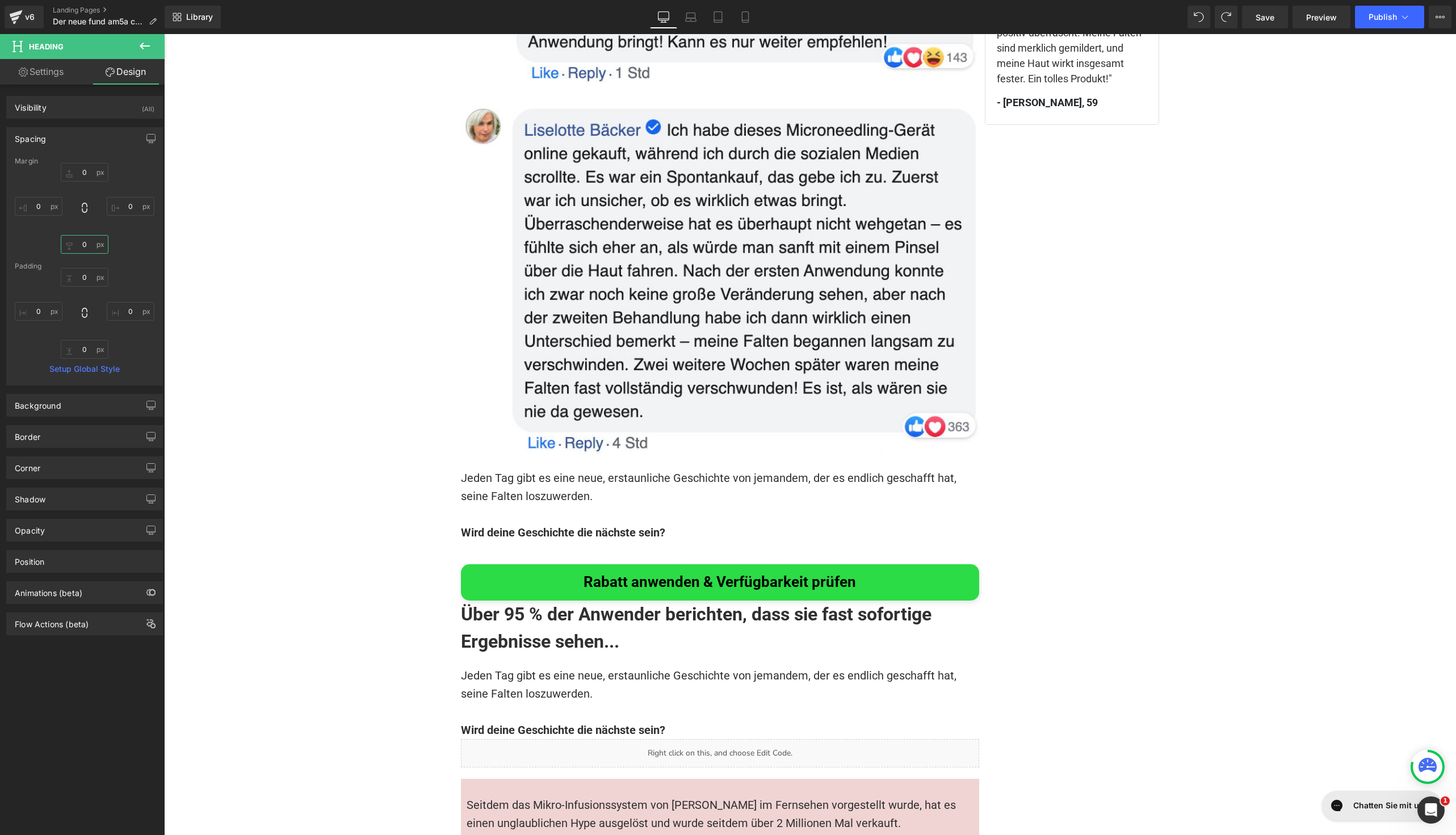
click at [78, 237] on input "0" at bounding box center [84, 244] width 48 height 19
click at [79, 267] on div "Padding" at bounding box center [84, 266] width 139 height 8
click at [84, 276] on input "0" at bounding box center [84, 277] width 48 height 19
type input "20"
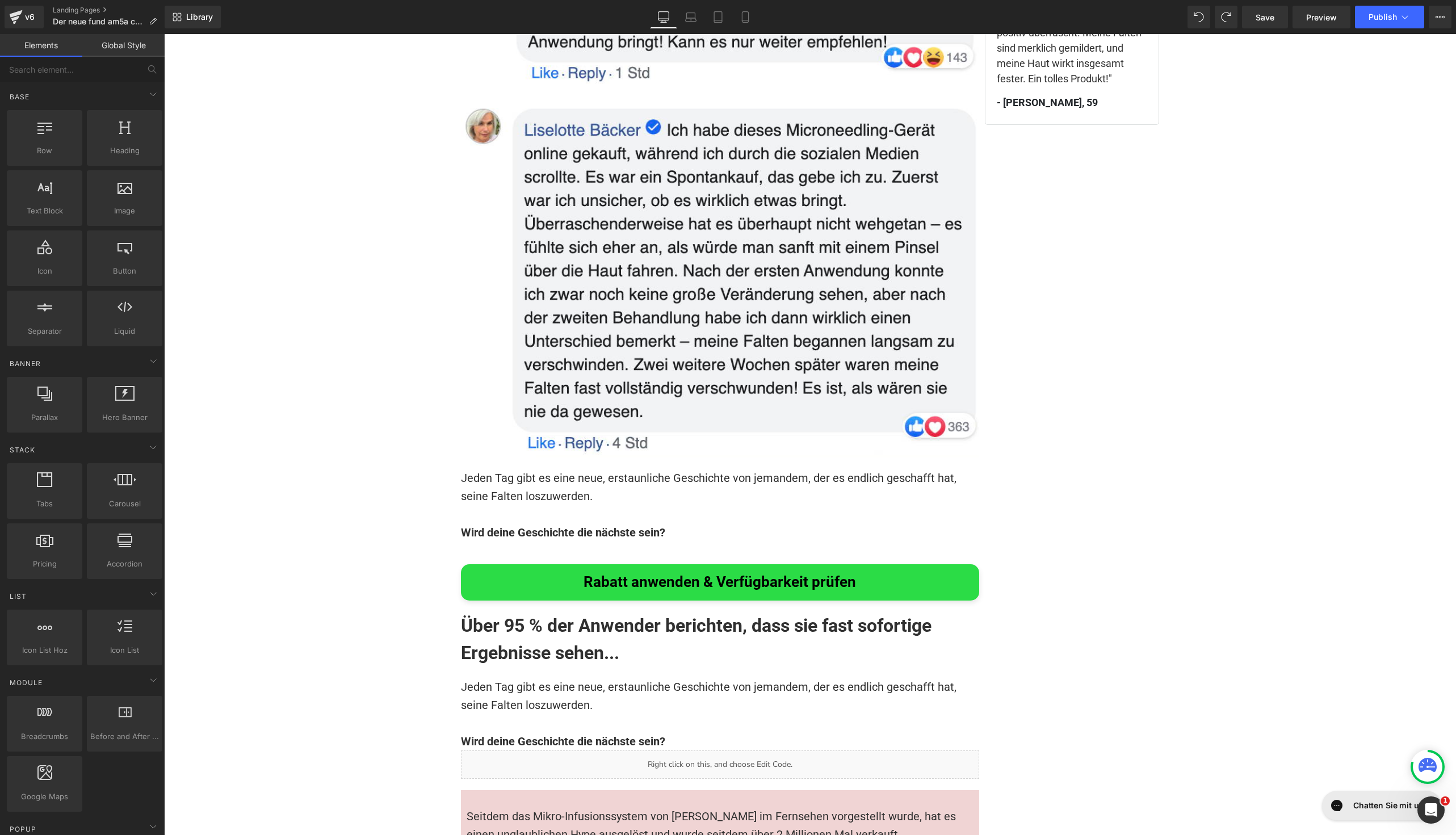
click at [530, 612] on h1 "Über 95 % der Anwender berichten, dass sie fast sofortige Ergebnisse sehen..." at bounding box center [720, 639] width 518 height 55
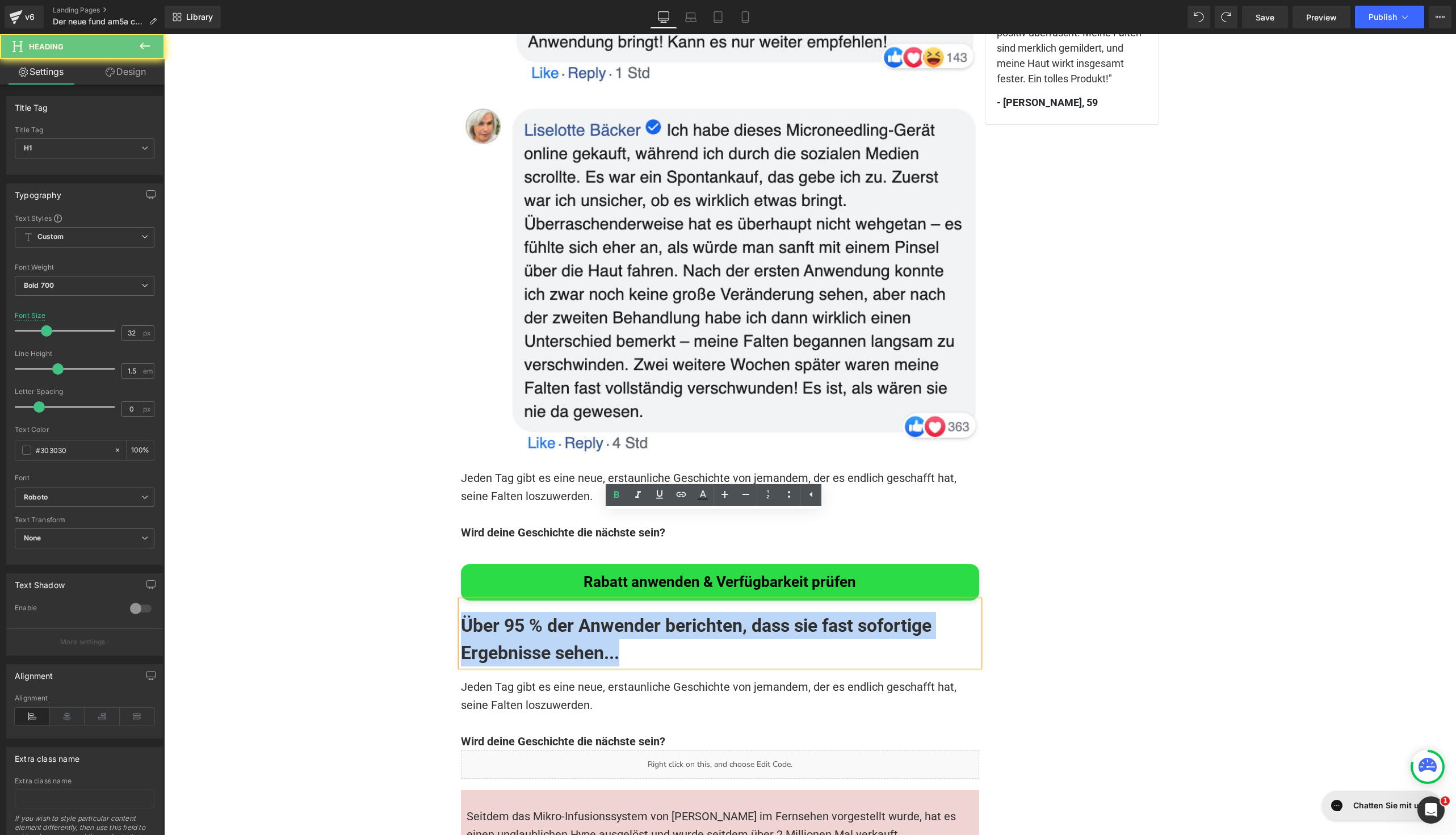
click at [530, 612] on h1 "Über 95 % der Anwender berichten, dass sie fast sofortige Ergebnisse sehen..." at bounding box center [720, 639] width 518 height 55
paste div
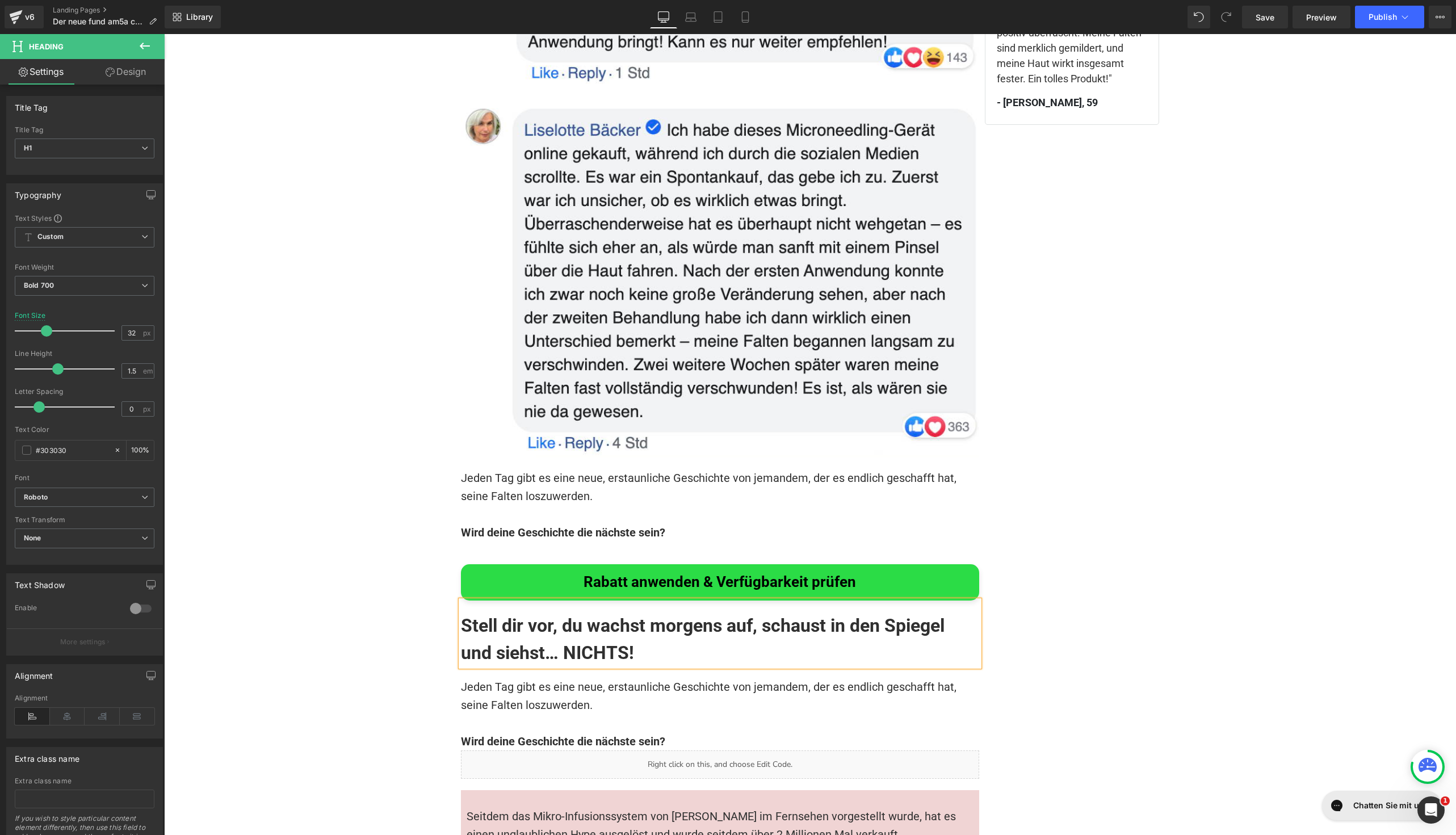
click at [517, 680] on font "Jeden Tag gibt es eine neue, erstaunliche Geschichte von jemandem, der es endli…" at bounding box center [710, 696] width 498 height 32
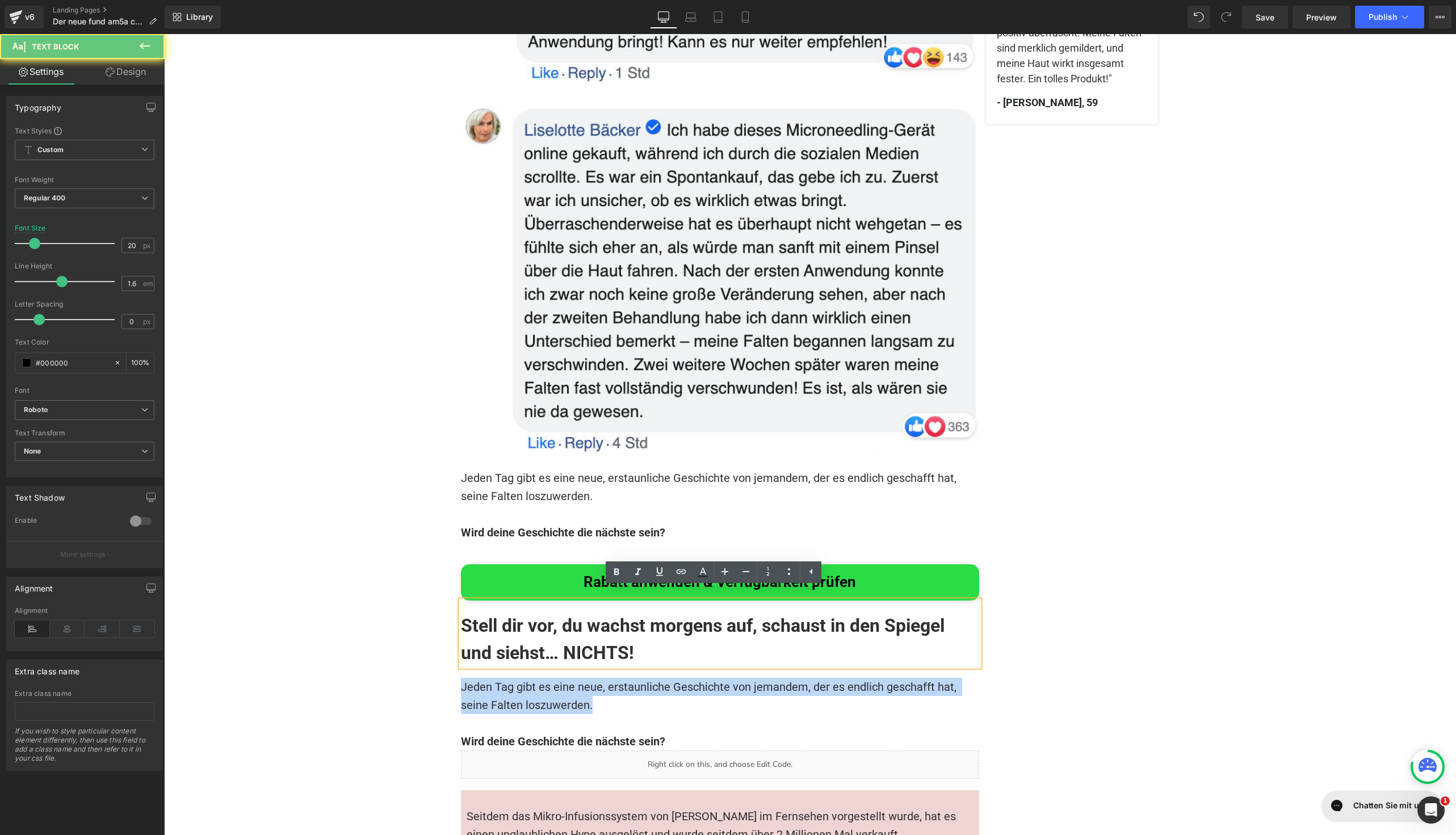
click at [517, 680] on font "Jeden Tag gibt es eine neue, erstaunliche Geschichte von jemandem, der es endli…" at bounding box center [710, 696] width 498 height 32
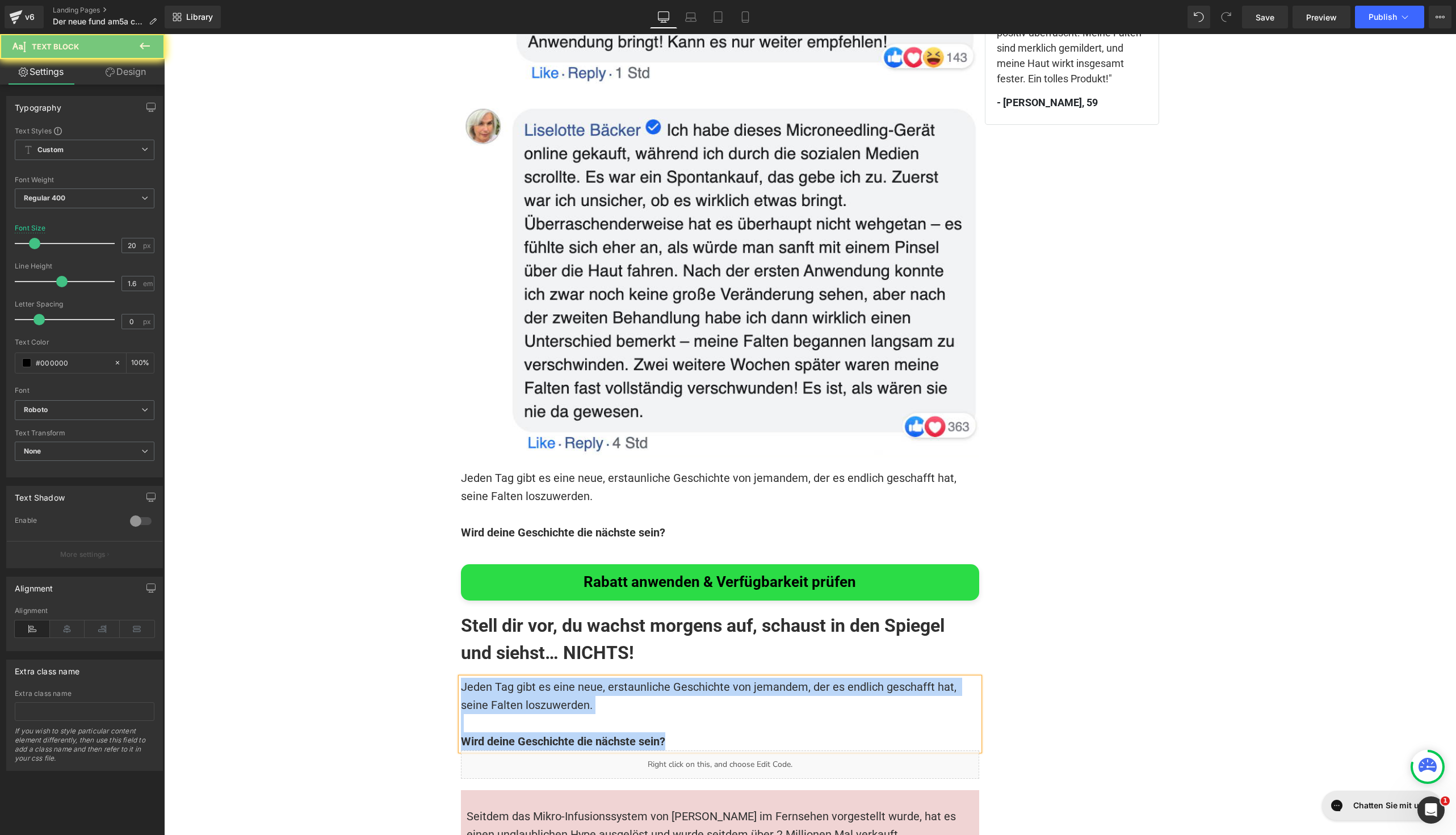
paste div
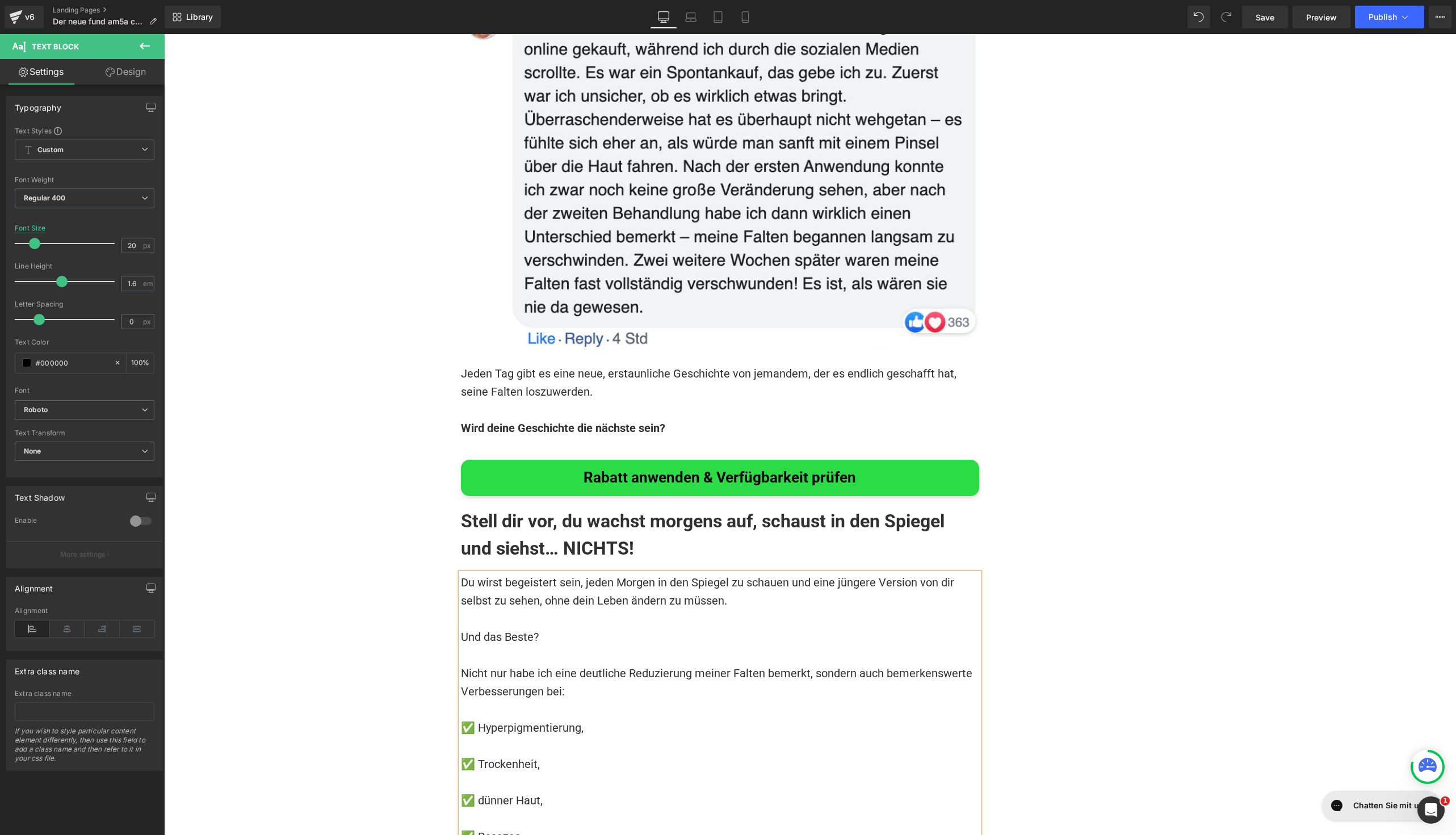
scroll to position [8352, 0]
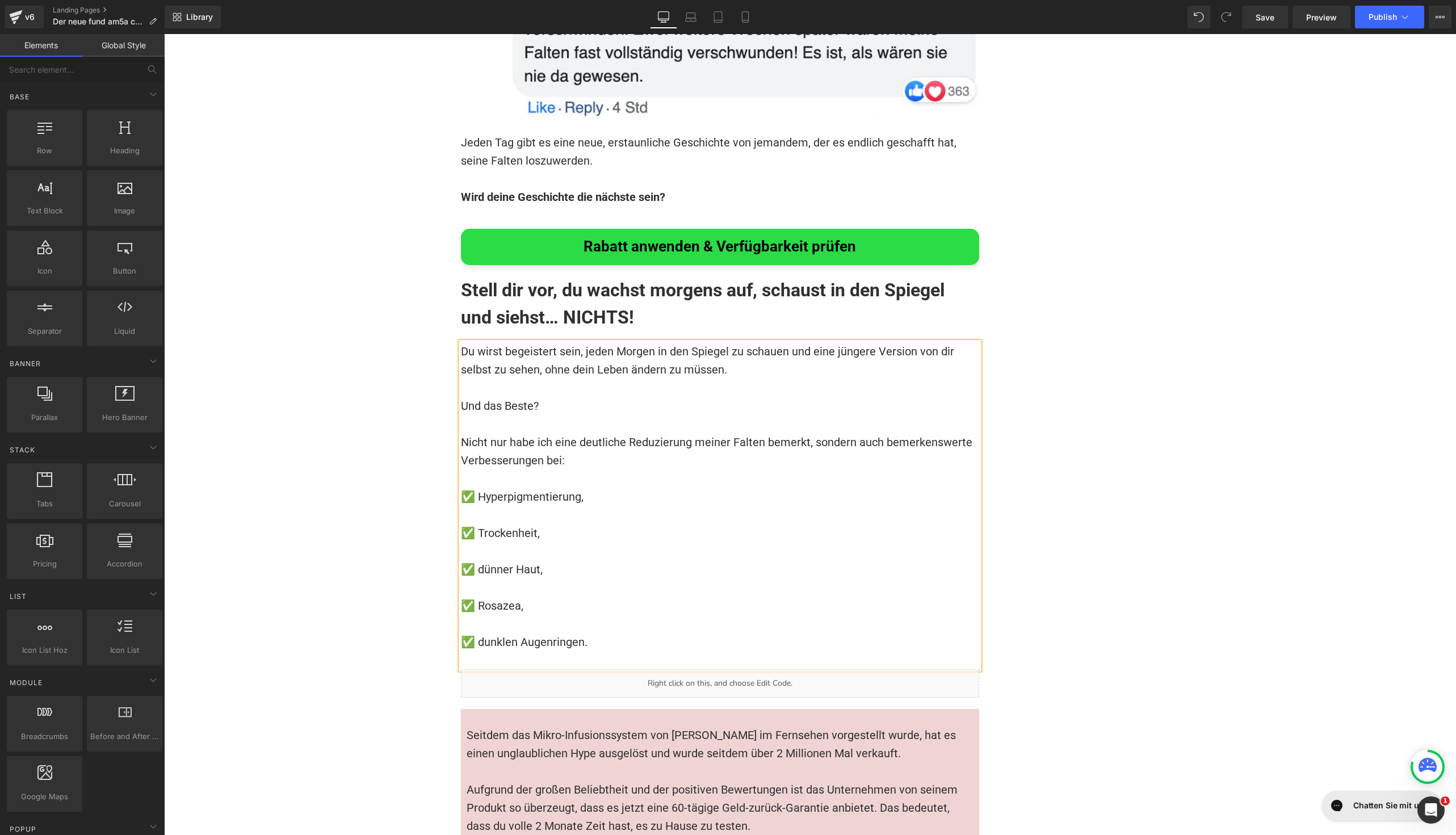
click at [593, 277] on h1 "Stell dir vor, du wachst morgens auf, schaust in den Spiegel und siehst… NICHTS!" at bounding box center [720, 304] width 518 height 55
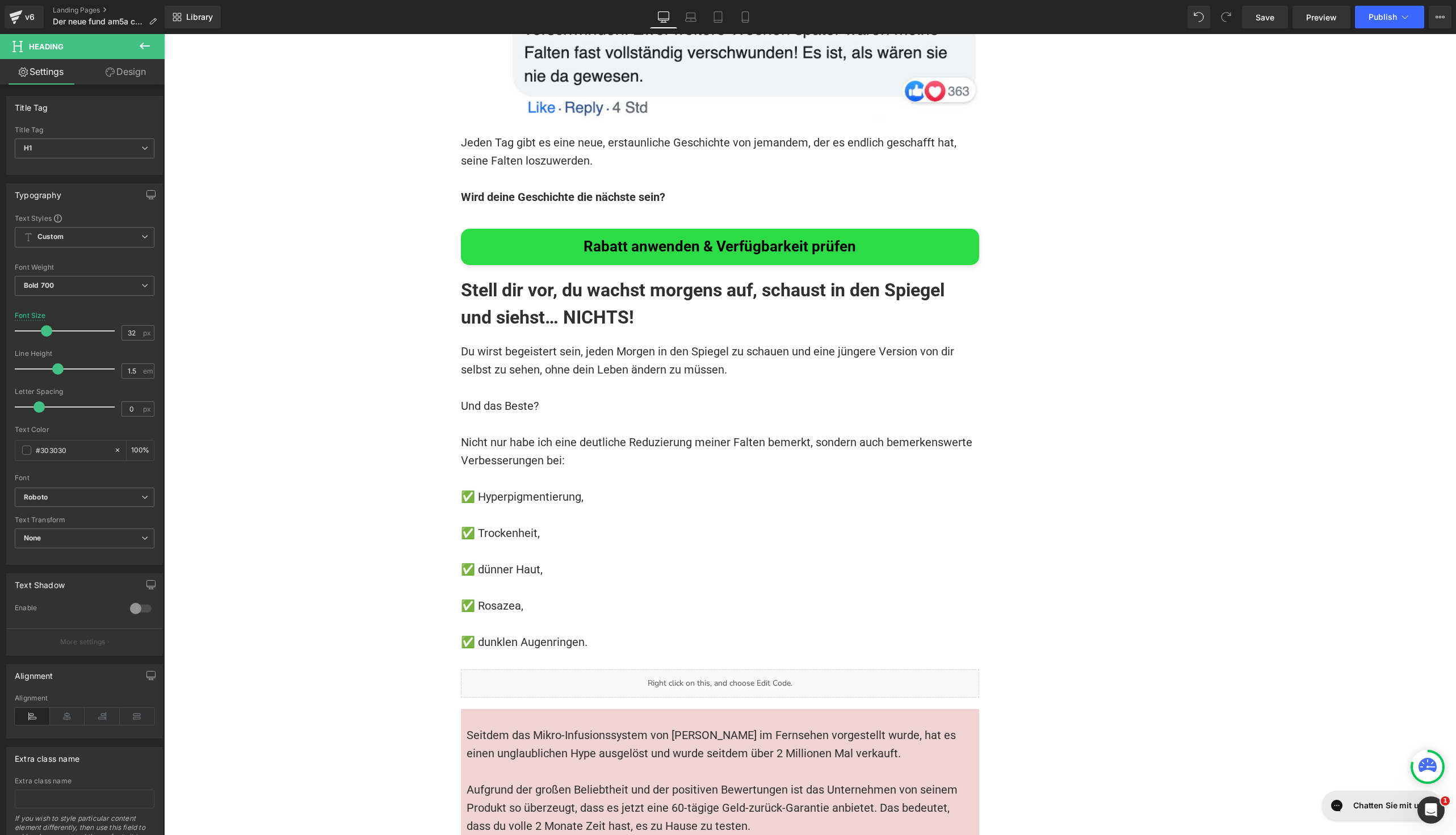
click at [151, 44] on icon at bounding box center [145, 46] width 14 height 14
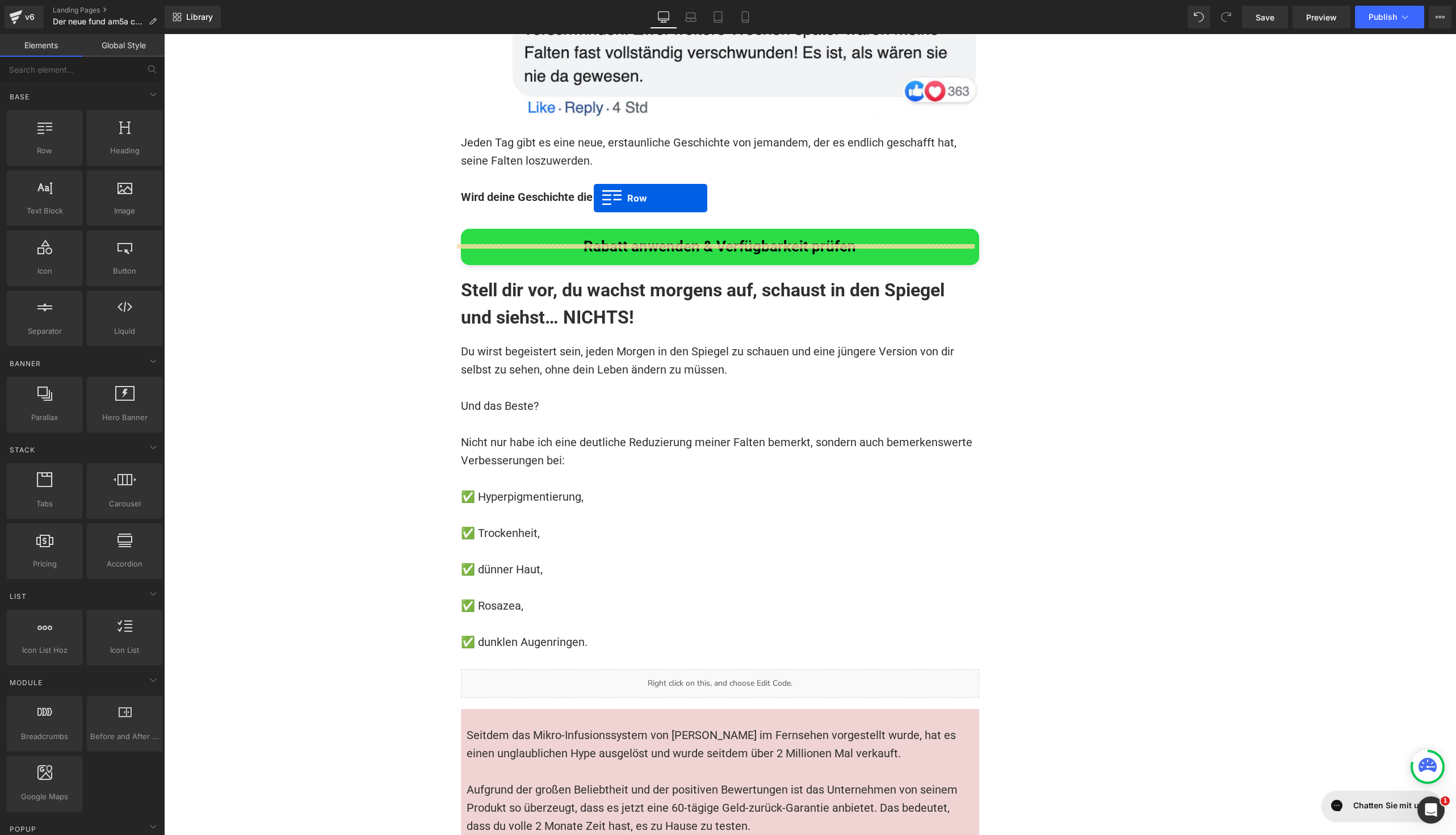
drag, startPoint x: 215, startPoint y: 173, endPoint x: 590, endPoint y: 211, distance: 376.9
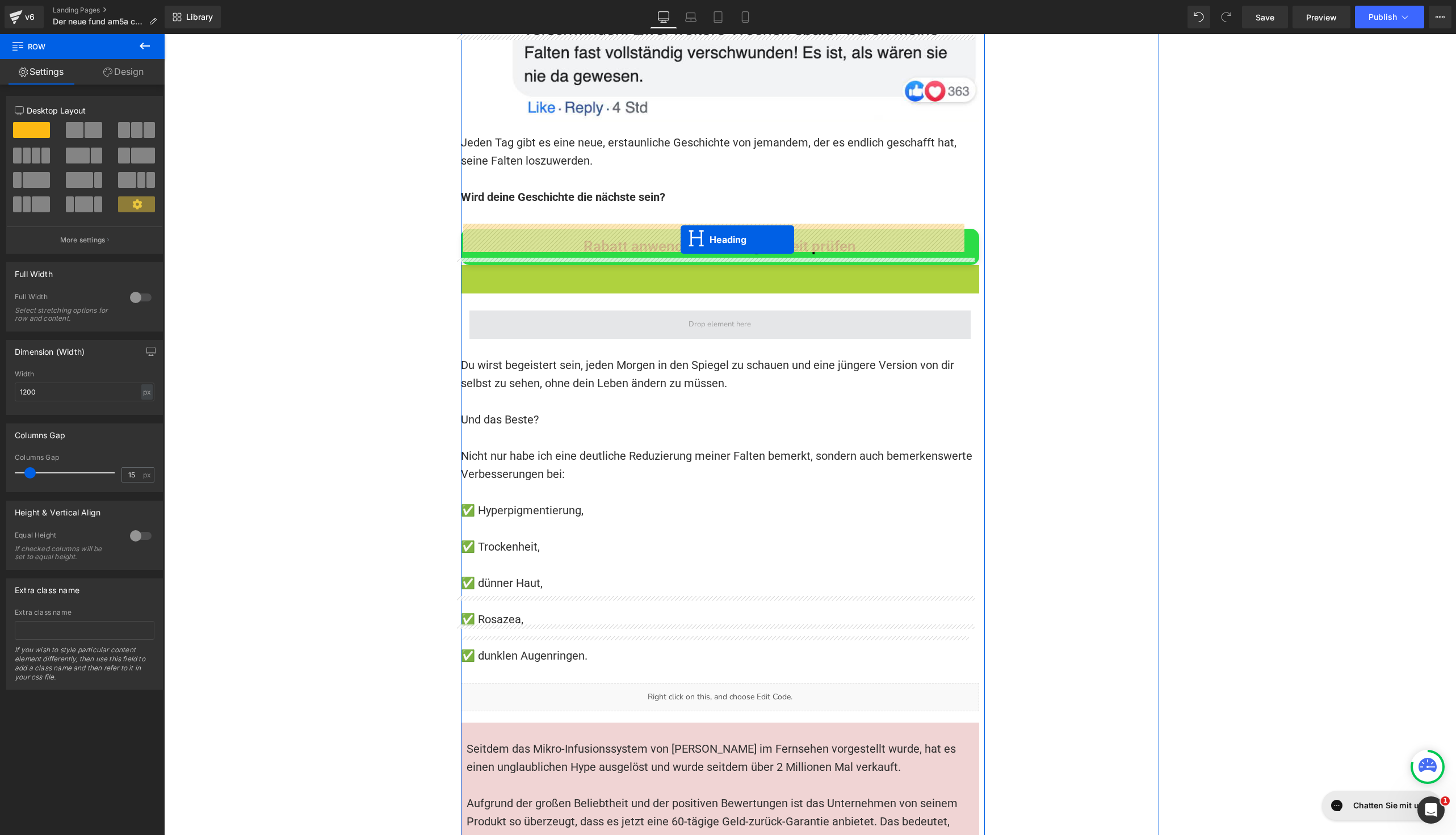
drag, startPoint x: 685, startPoint y: 210, endPoint x: 680, endPoint y: 239, distance: 29.4
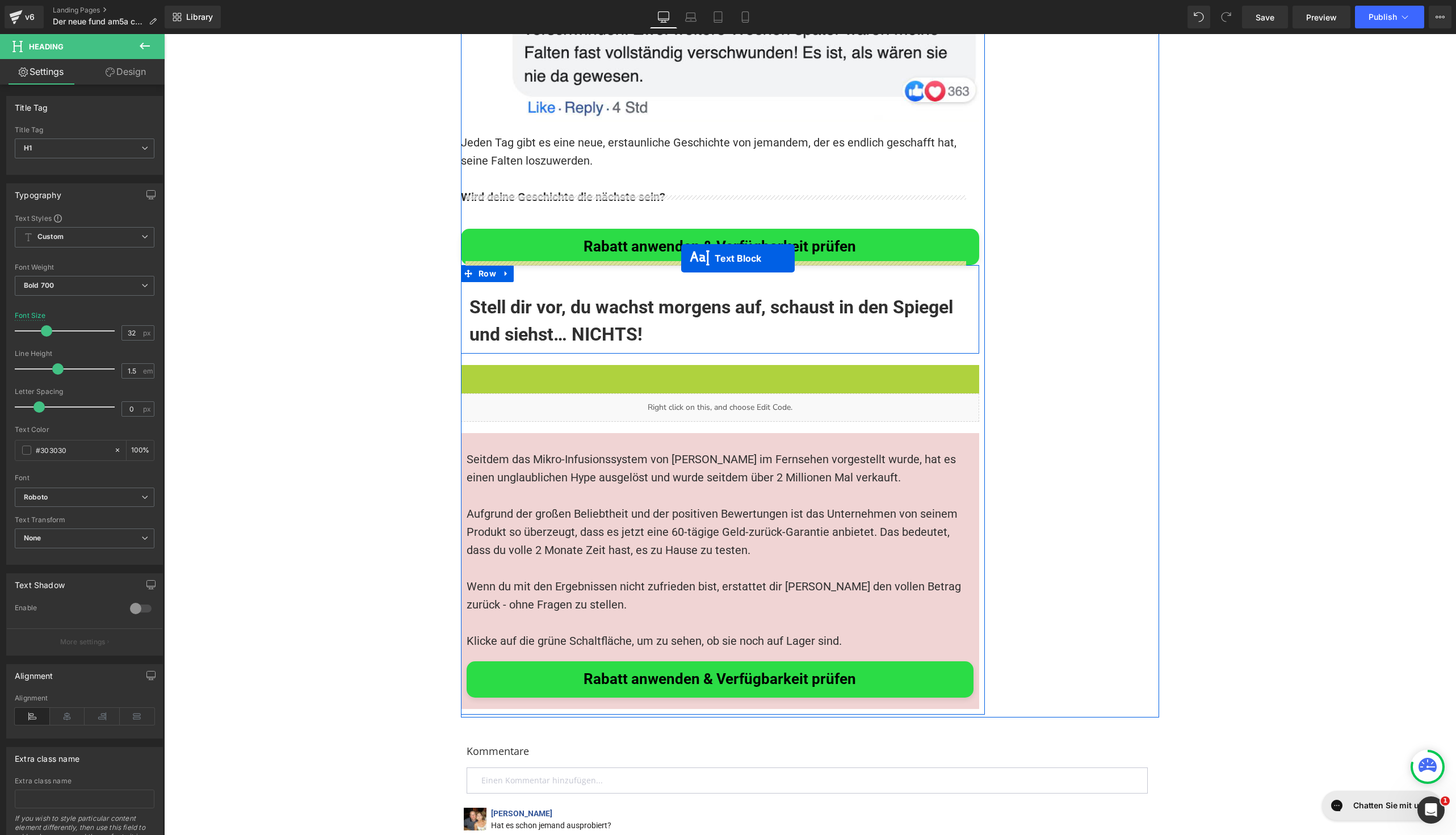
drag, startPoint x: 687, startPoint y: 281, endPoint x: 681, endPoint y: 258, distance: 23.8
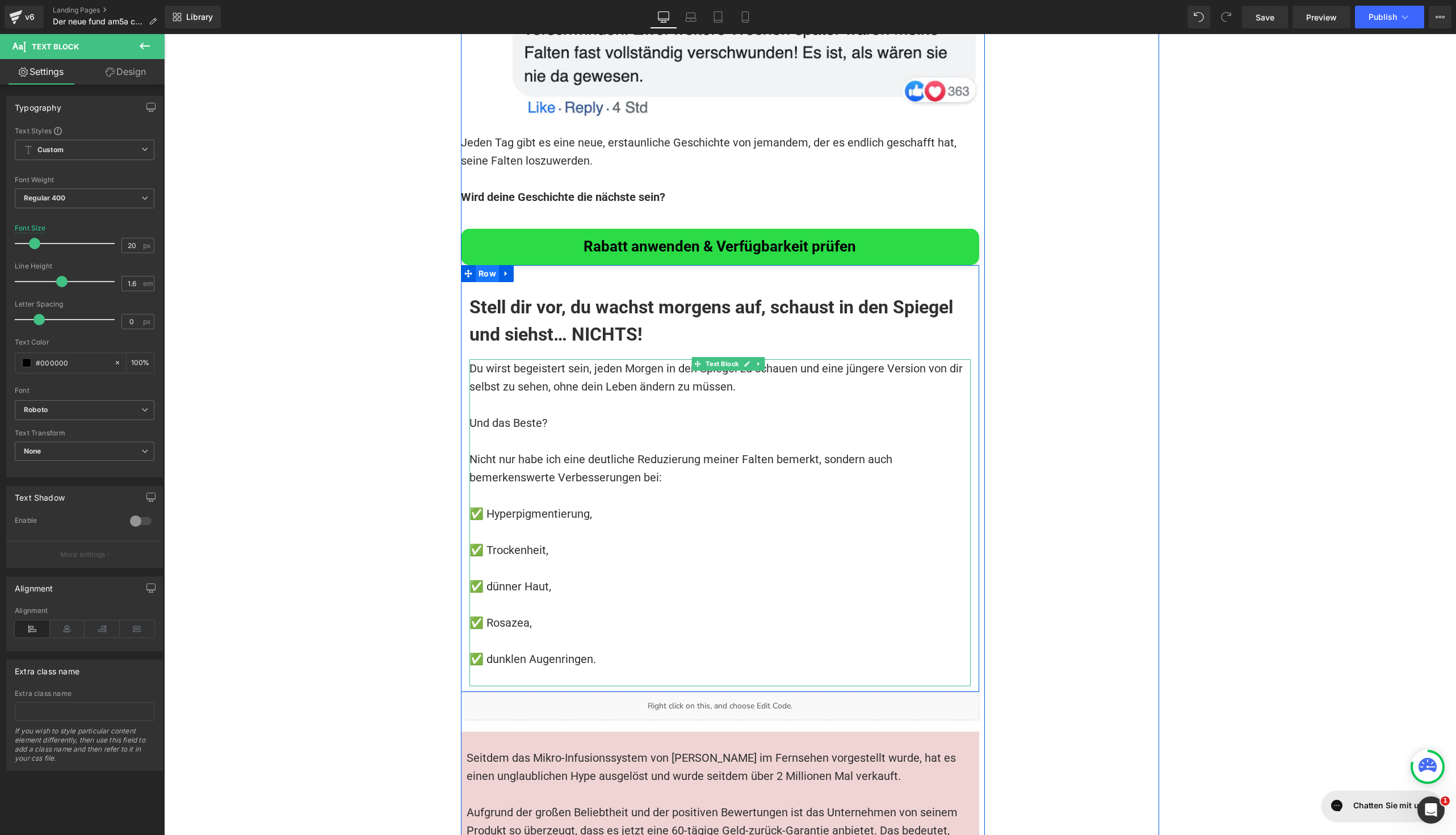
click at [478, 265] on span "Row" at bounding box center [487, 273] width 23 height 17
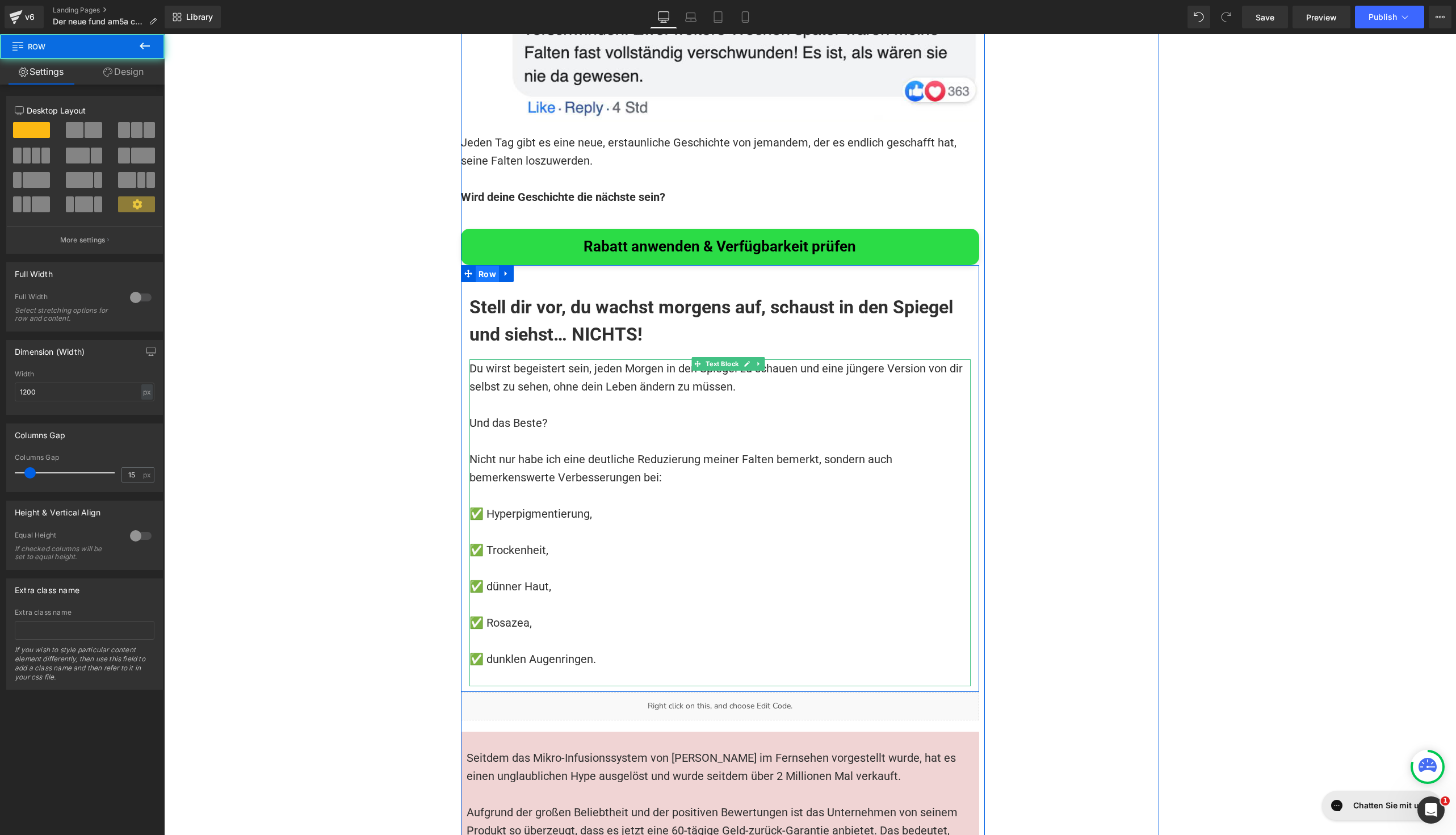
click at [491, 266] on span "Row" at bounding box center [487, 274] width 23 height 17
click at [504, 271] on icon at bounding box center [505, 273] width 2 height 5
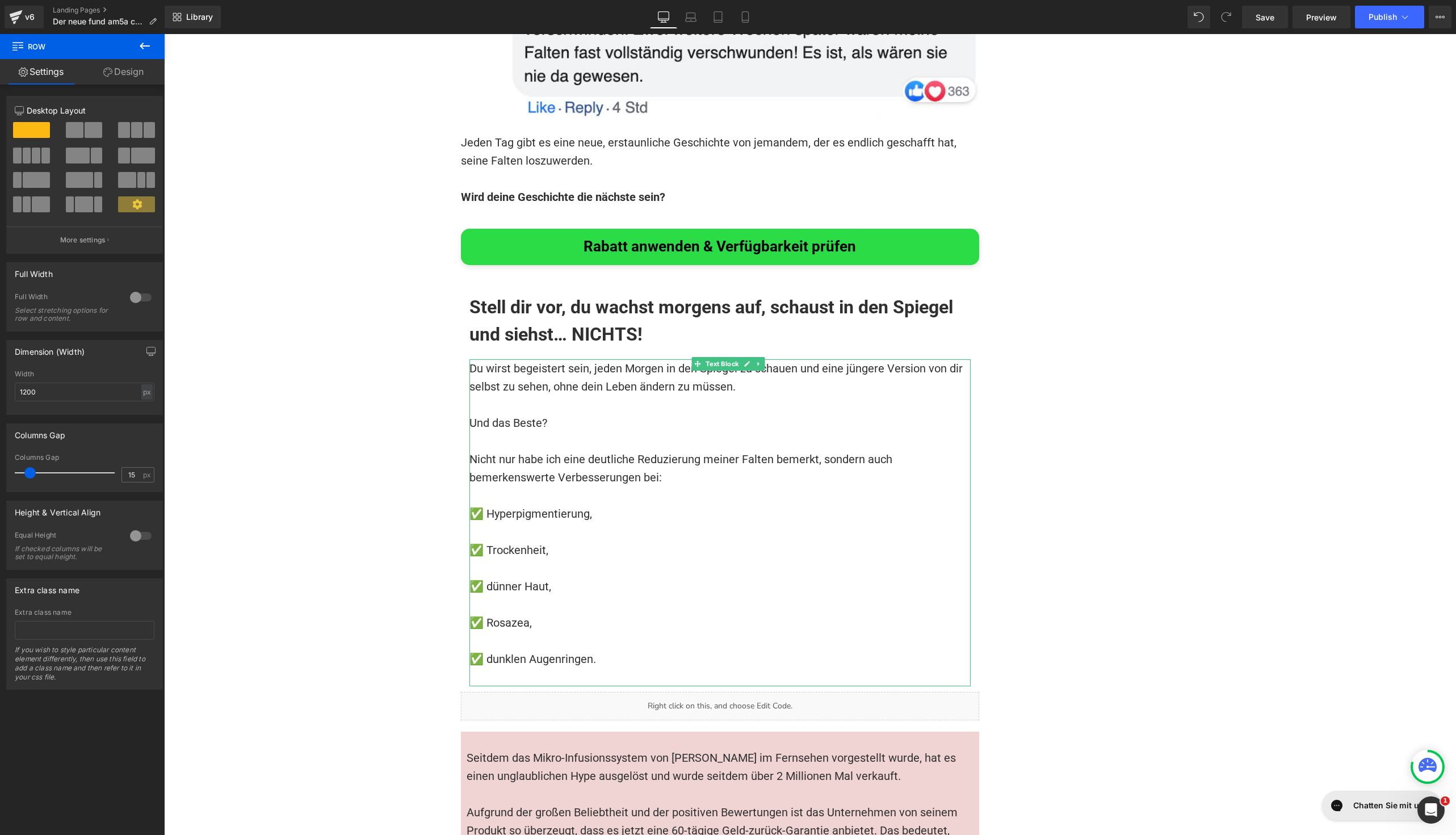
click at [150, 41] on icon at bounding box center [145, 46] width 14 height 14
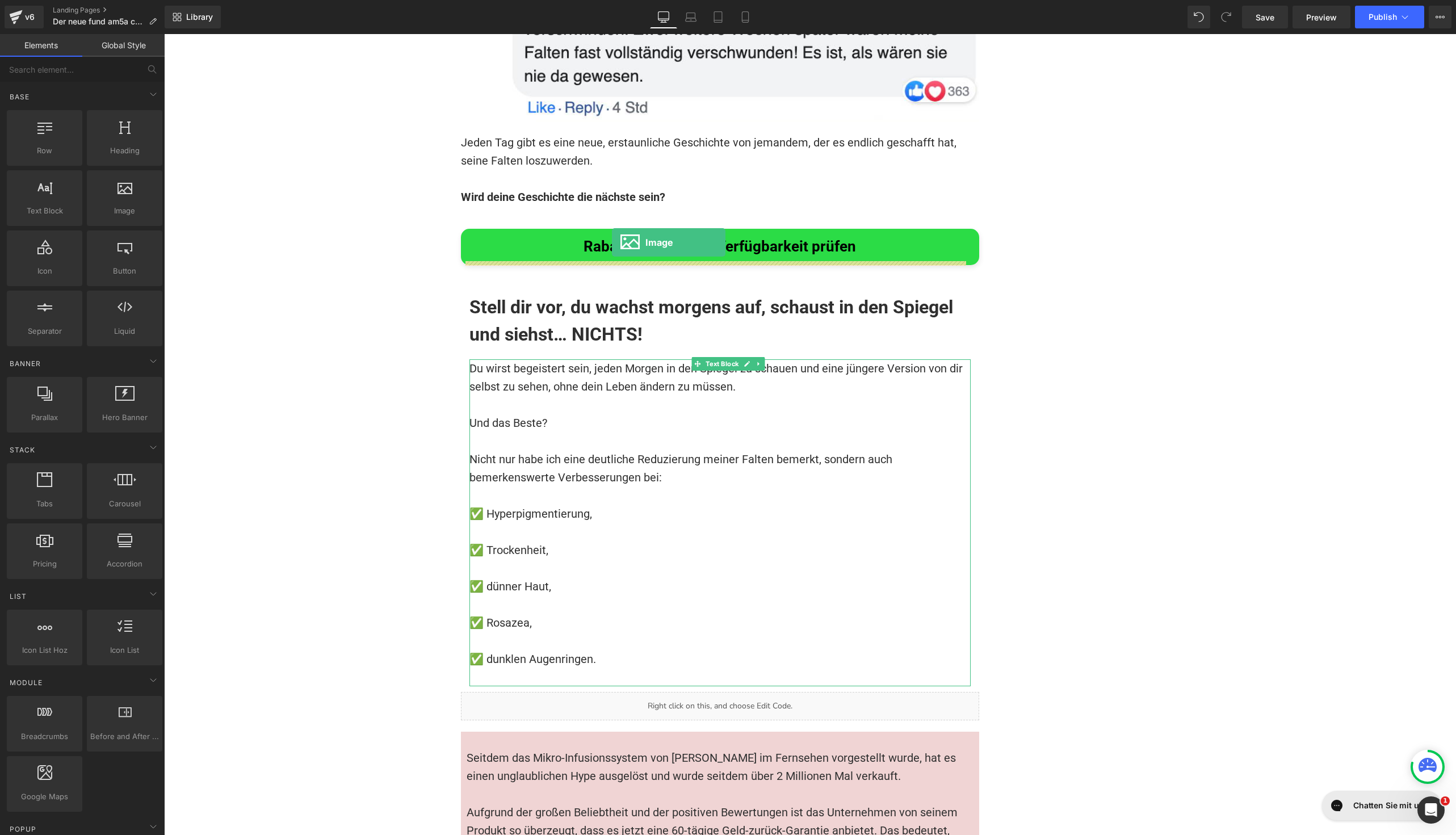
drag, startPoint x: 280, startPoint y: 231, endPoint x: 610, endPoint y: 248, distance: 330.4
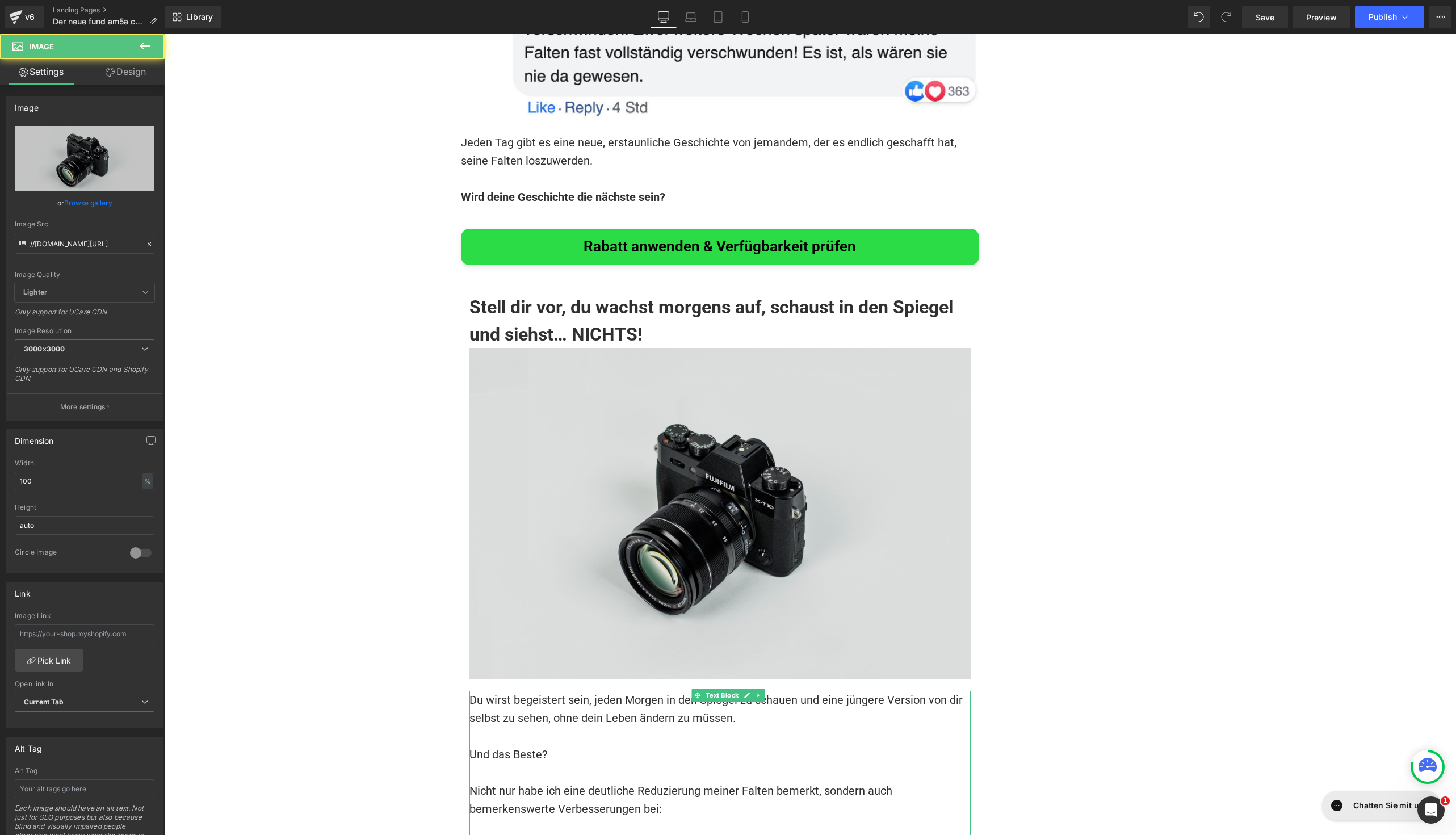
click at [570, 415] on img at bounding box center [720, 513] width 501 height 332
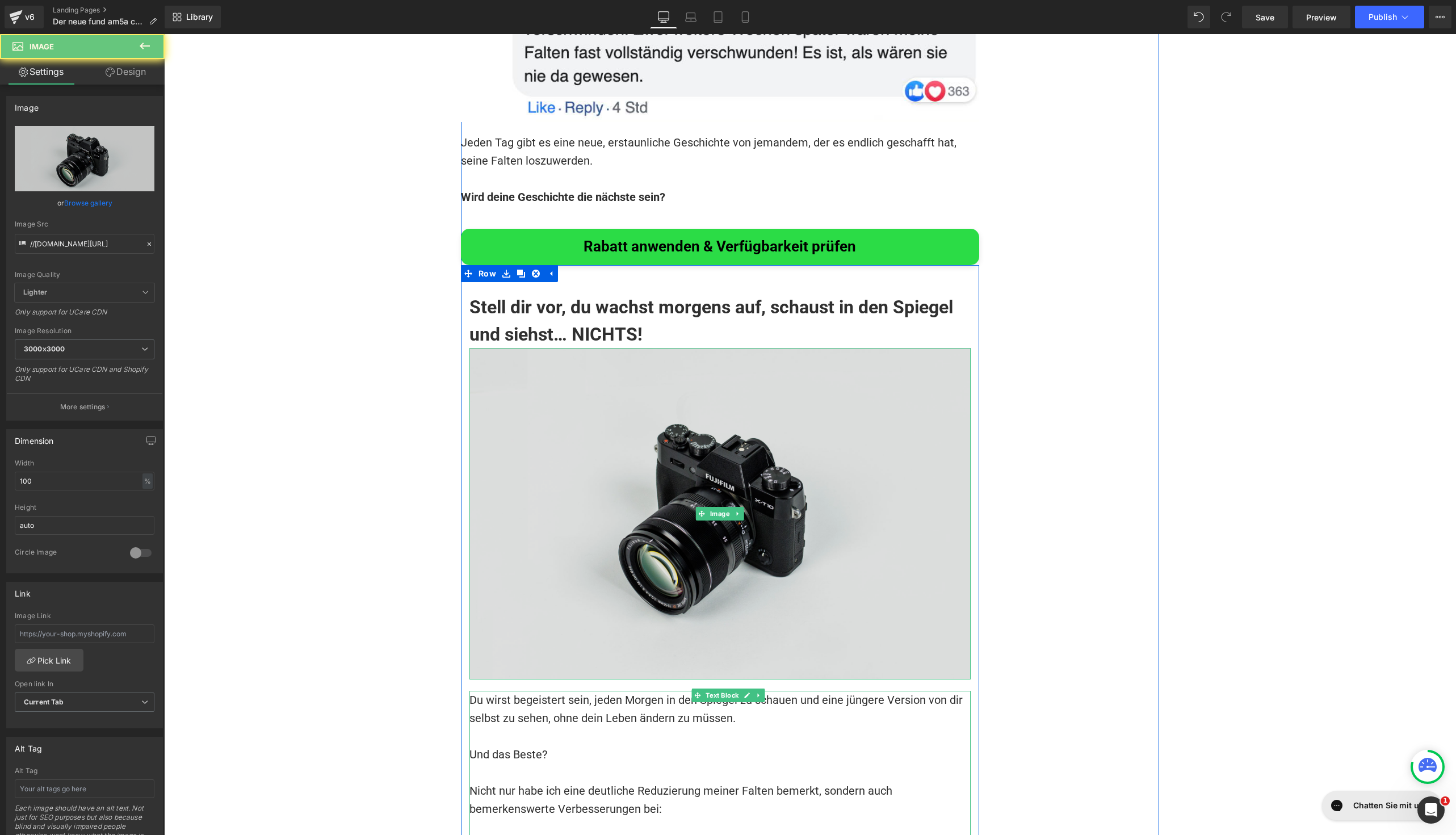
click at [565, 415] on img at bounding box center [720, 513] width 501 height 332
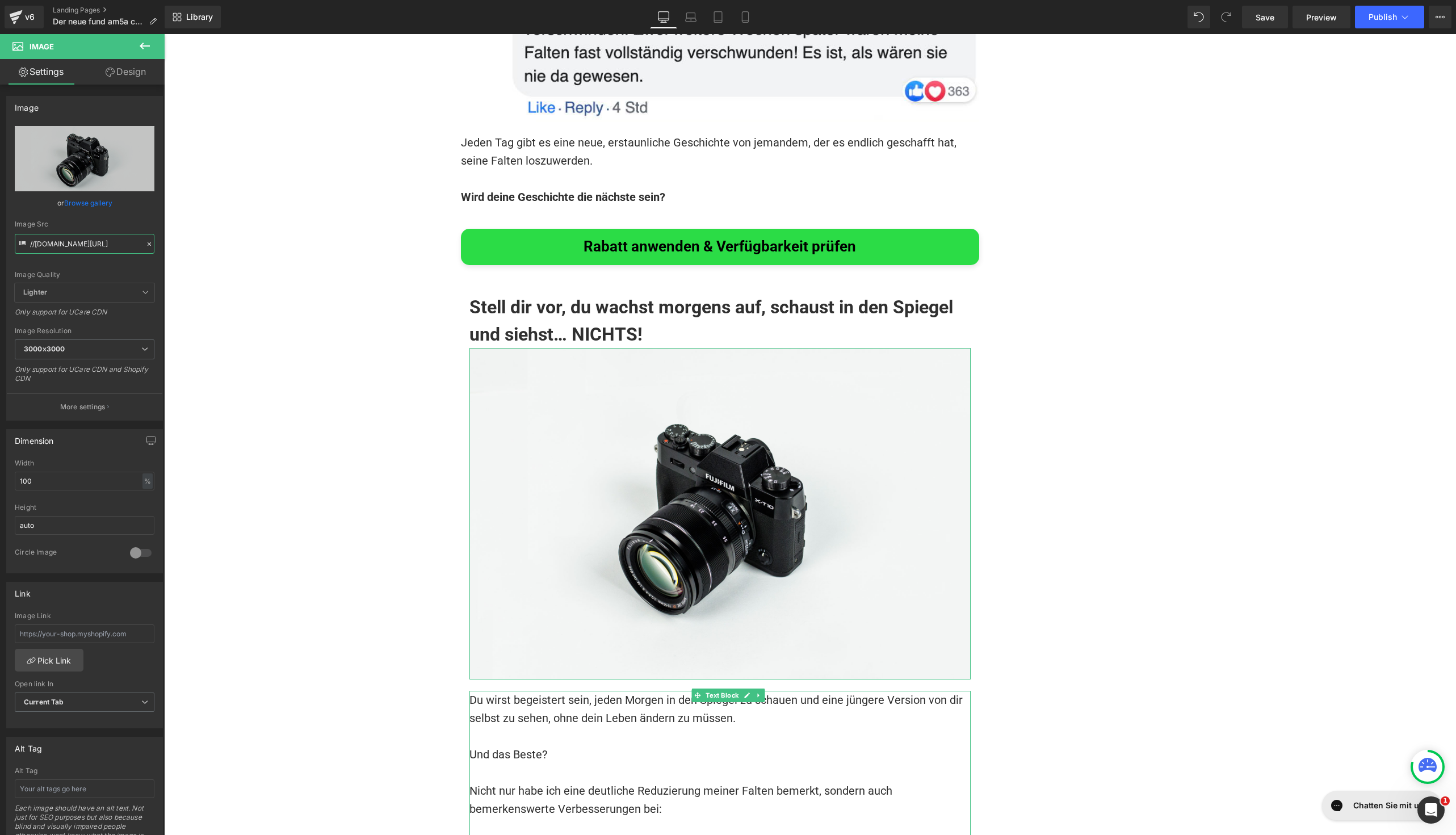
click at [79, 246] on input "//[DOMAIN_NAME][URL]" at bounding box center [84, 244] width 139 height 20
paste input "[URL][DOMAIN_NAME][DOMAIN_NAME]"
type input "[URL][DOMAIN_NAME]"
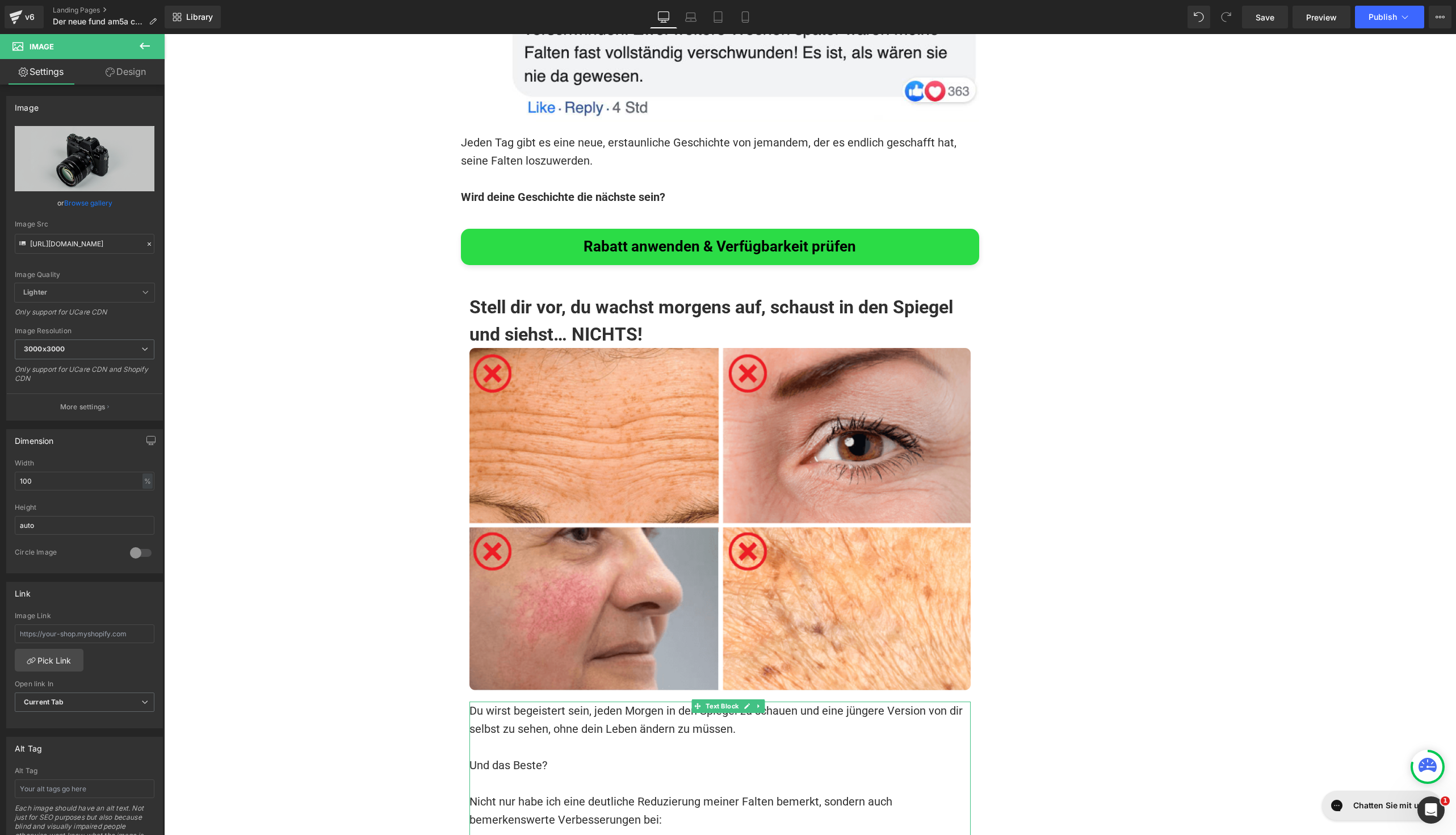
scroll to position [0, 0]
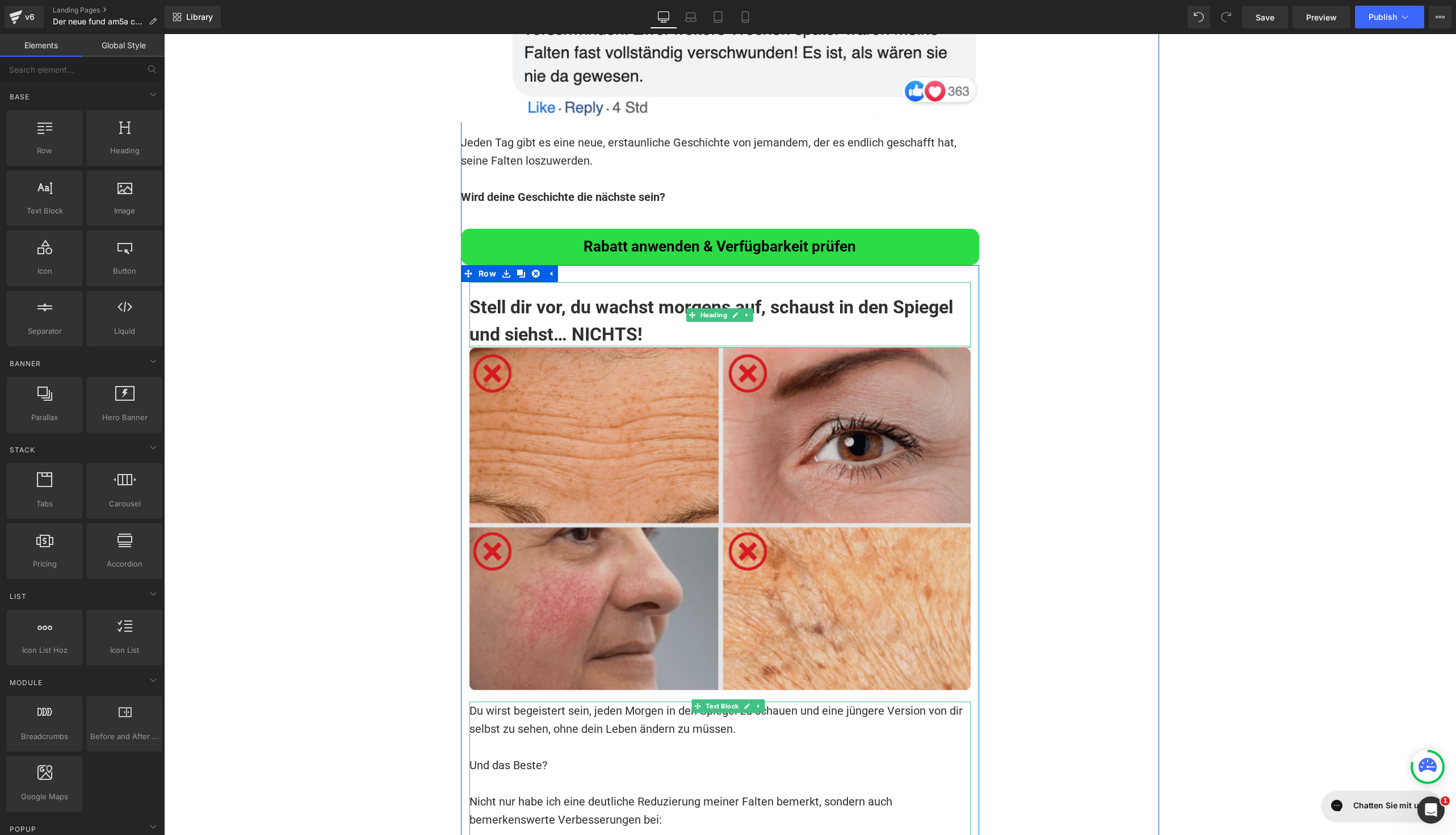
click at [580, 348] on img at bounding box center [720, 519] width 501 height 342
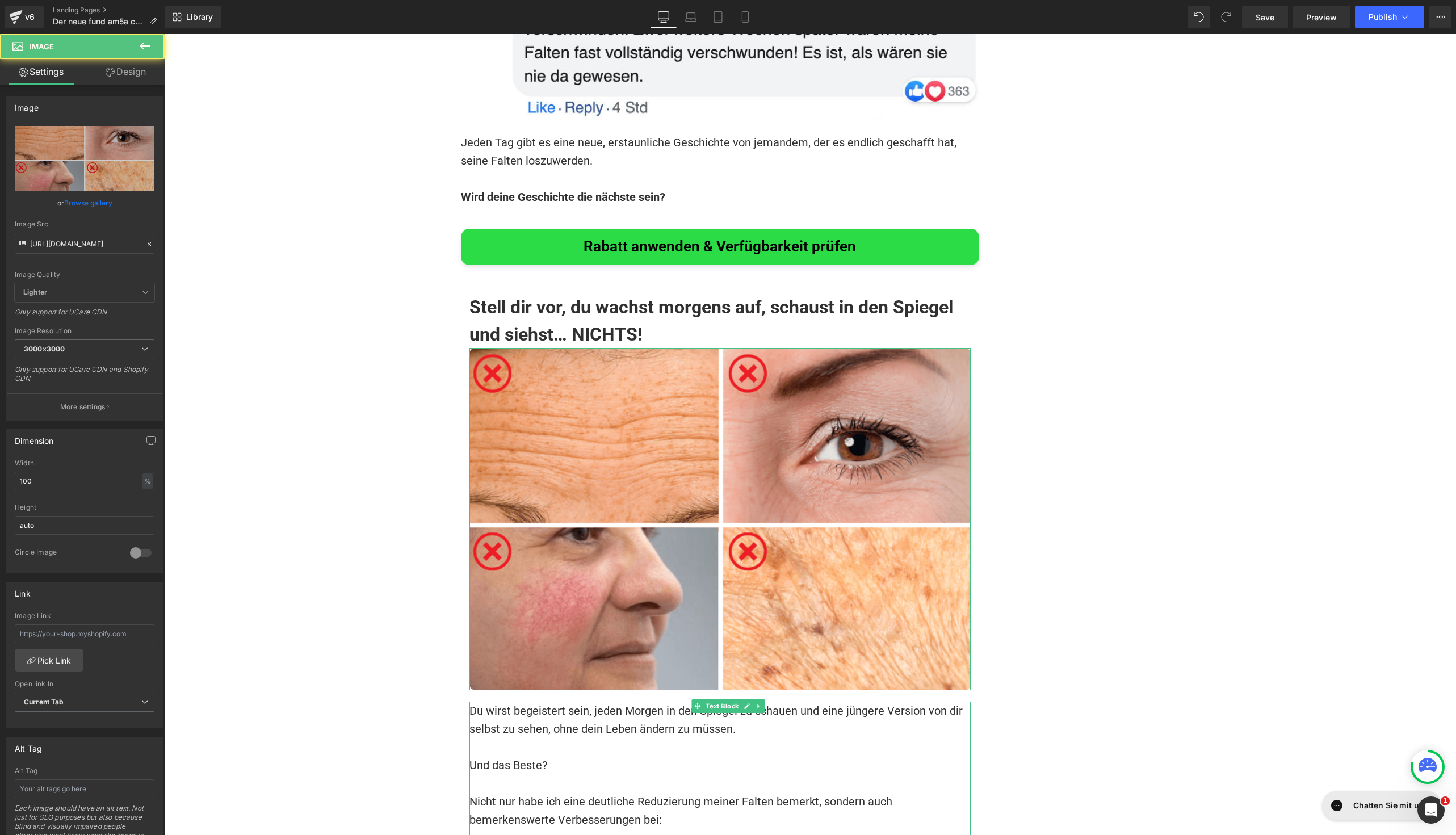
click at [113, 67] on link "Design" at bounding box center [126, 72] width 82 height 26
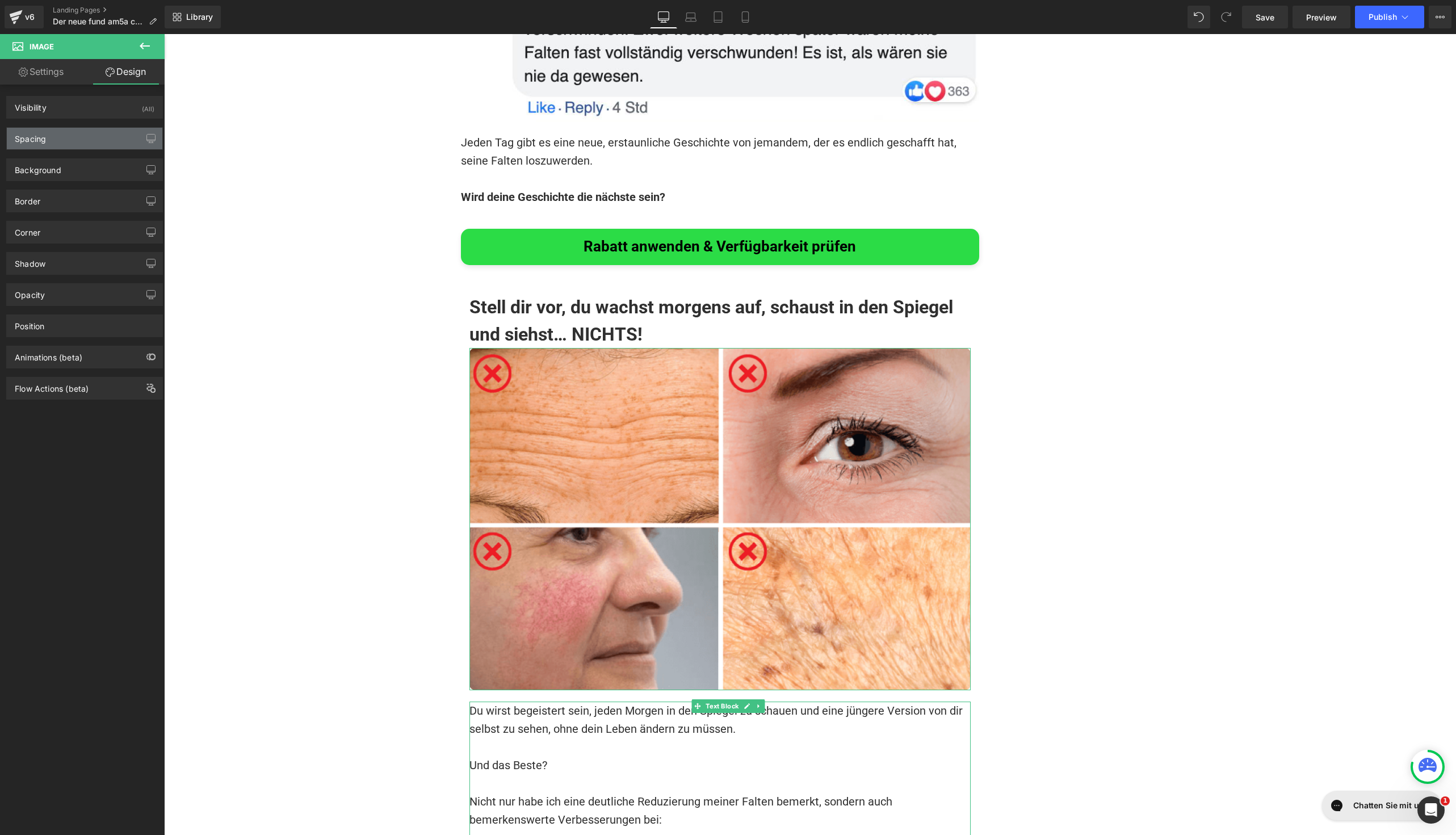
click at [85, 141] on div "Spacing" at bounding box center [84, 138] width 155 height 21
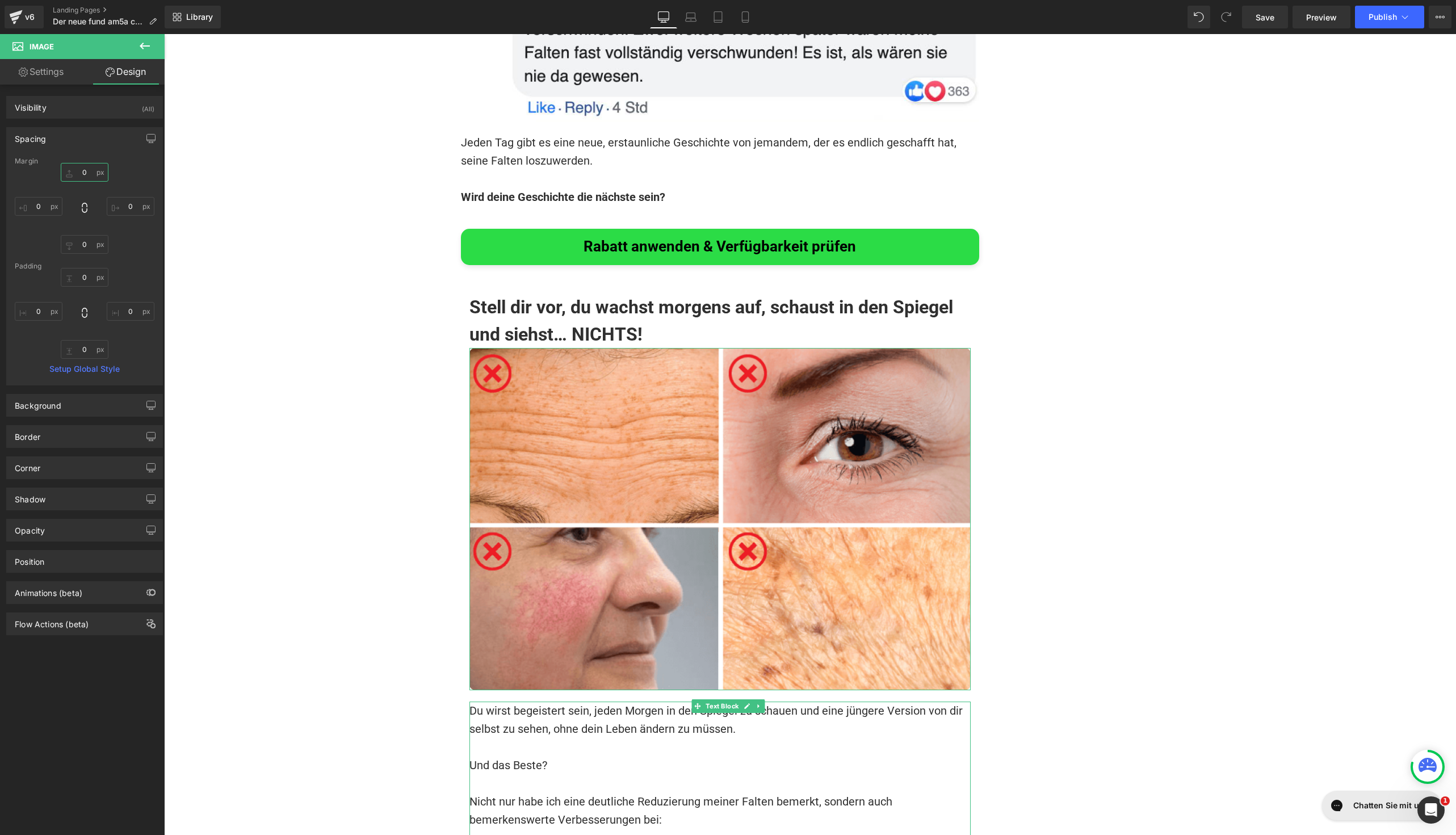
click at [85, 170] on input "0" at bounding box center [84, 172] width 48 height 19
type input "10"
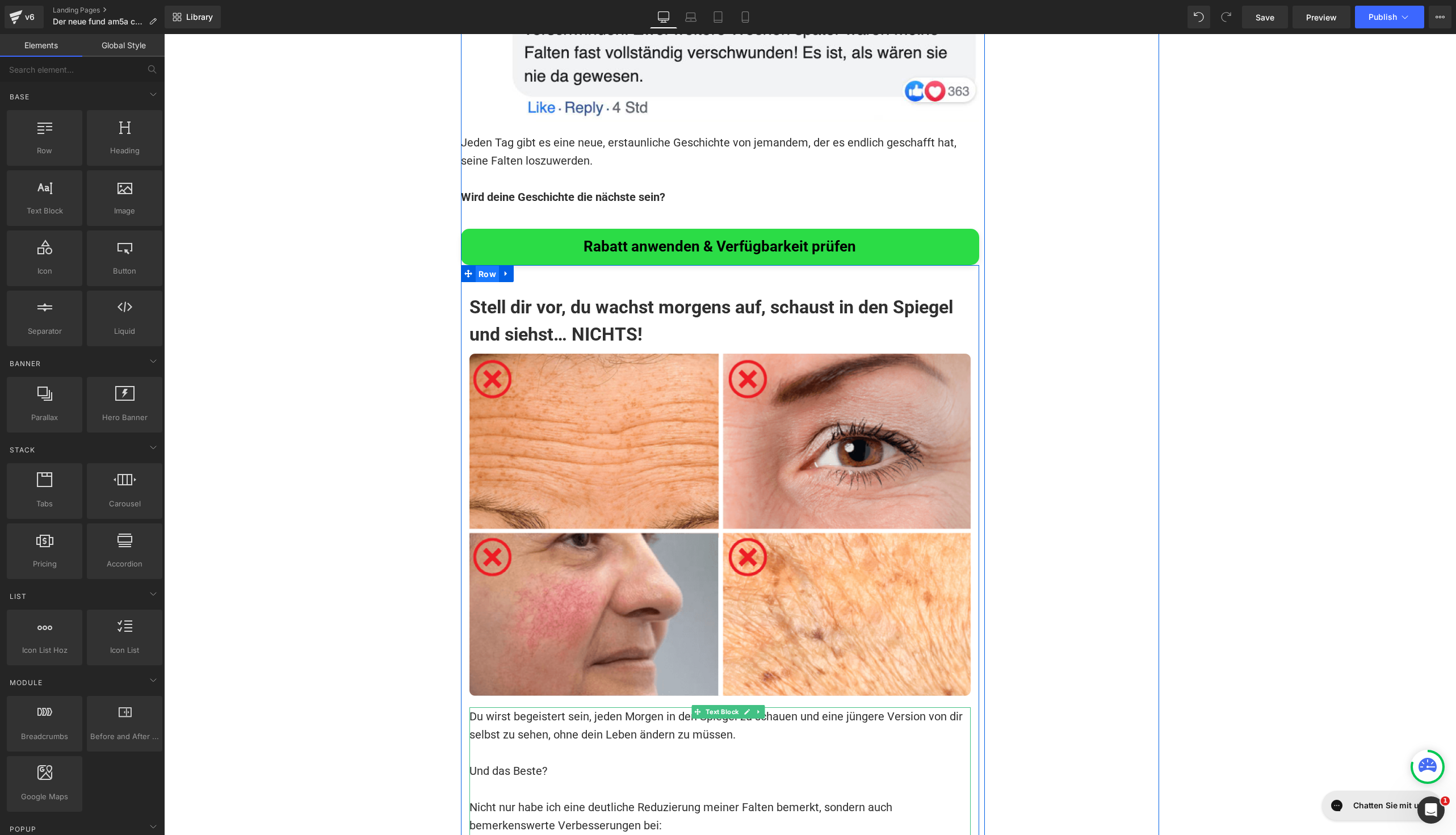
click at [480, 266] on span "Row" at bounding box center [487, 274] width 23 height 17
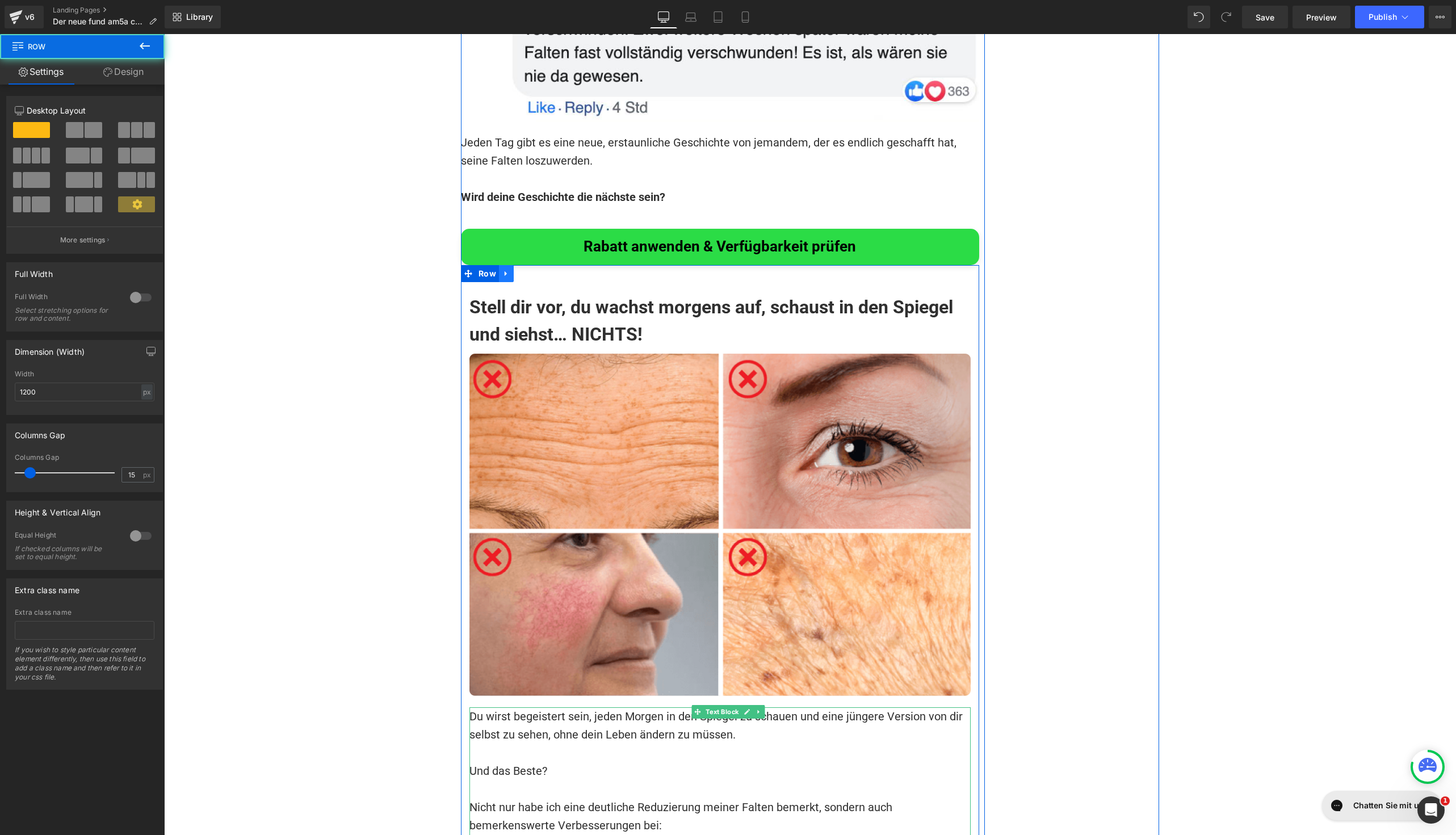
click at [502, 269] on icon at bounding box center [506, 273] width 8 height 8
click at [517, 270] on icon at bounding box center [521, 274] width 8 height 8
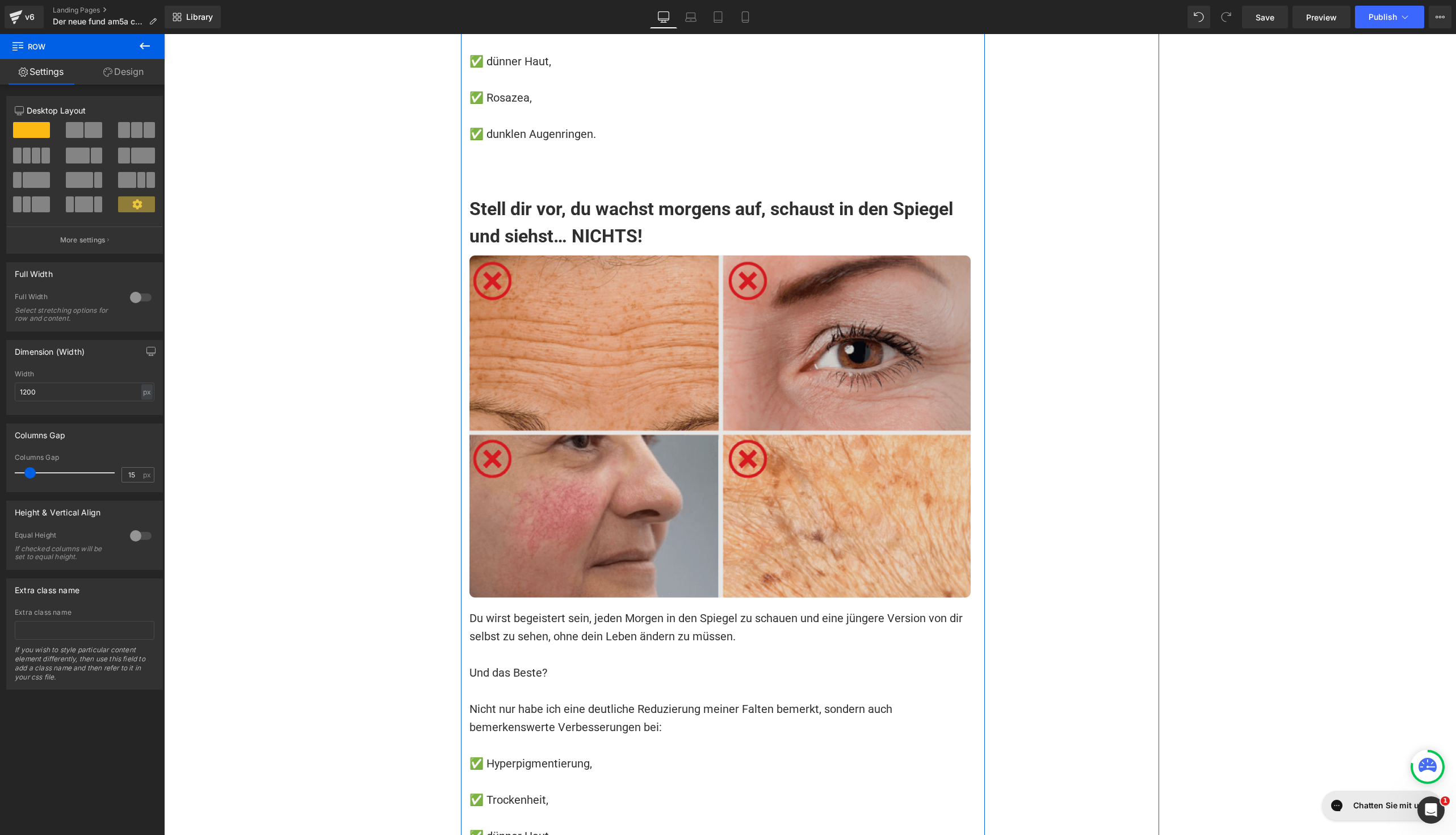
scroll to position [9226, 0]
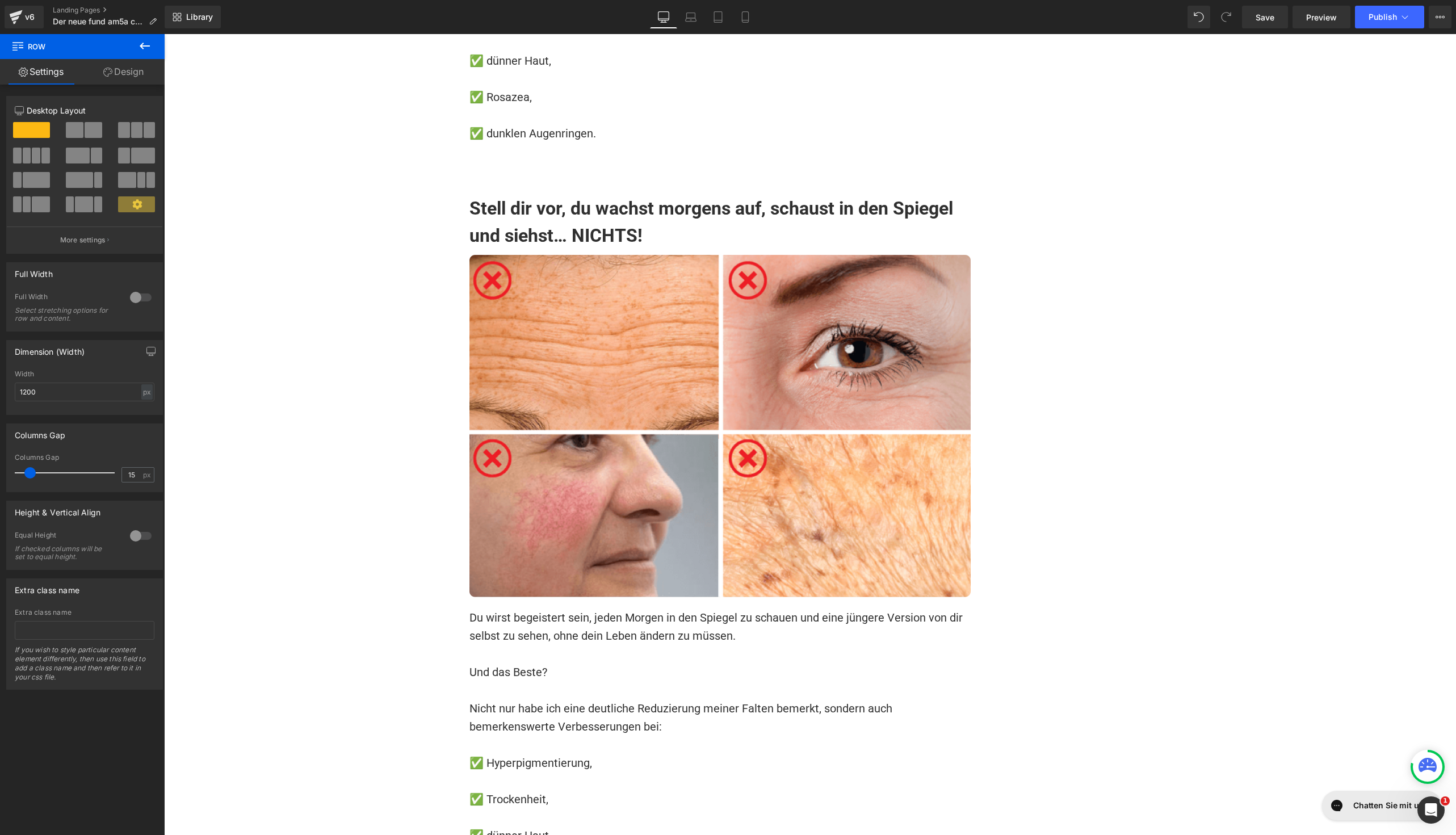
click at [513, 195] on h1 "Stell dir vor, du wachst morgens auf, schaust in den Spiegel und siehst… NICHTS!" at bounding box center [720, 222] width 501 height 55
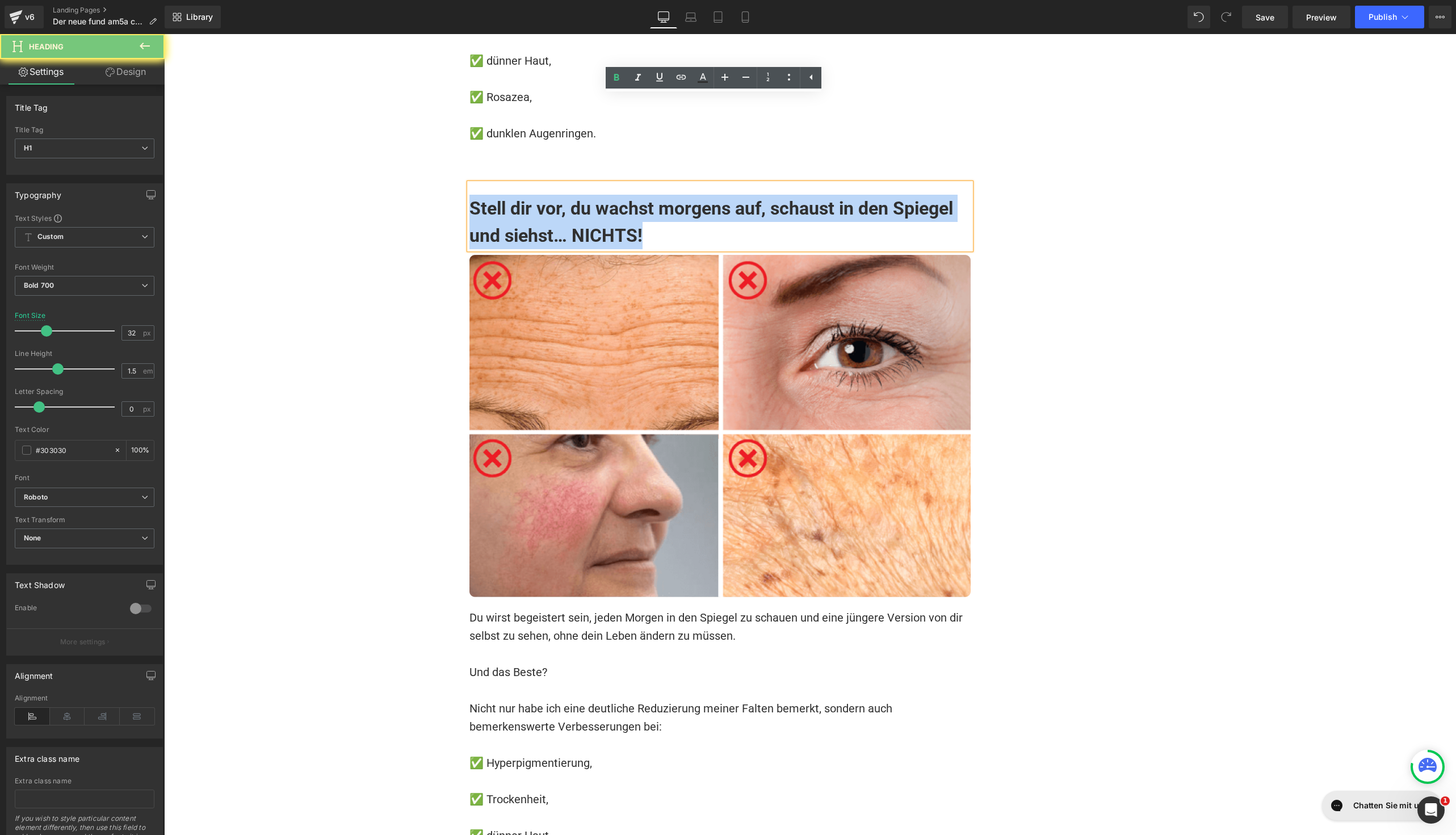
click at [513, 195] on h1 "Stell dir vor, du wachst morgens auf, schaust in den Spiegel und siehst… NICHTS!" at bounding box center [720, 222] width 501 height 55
paste div
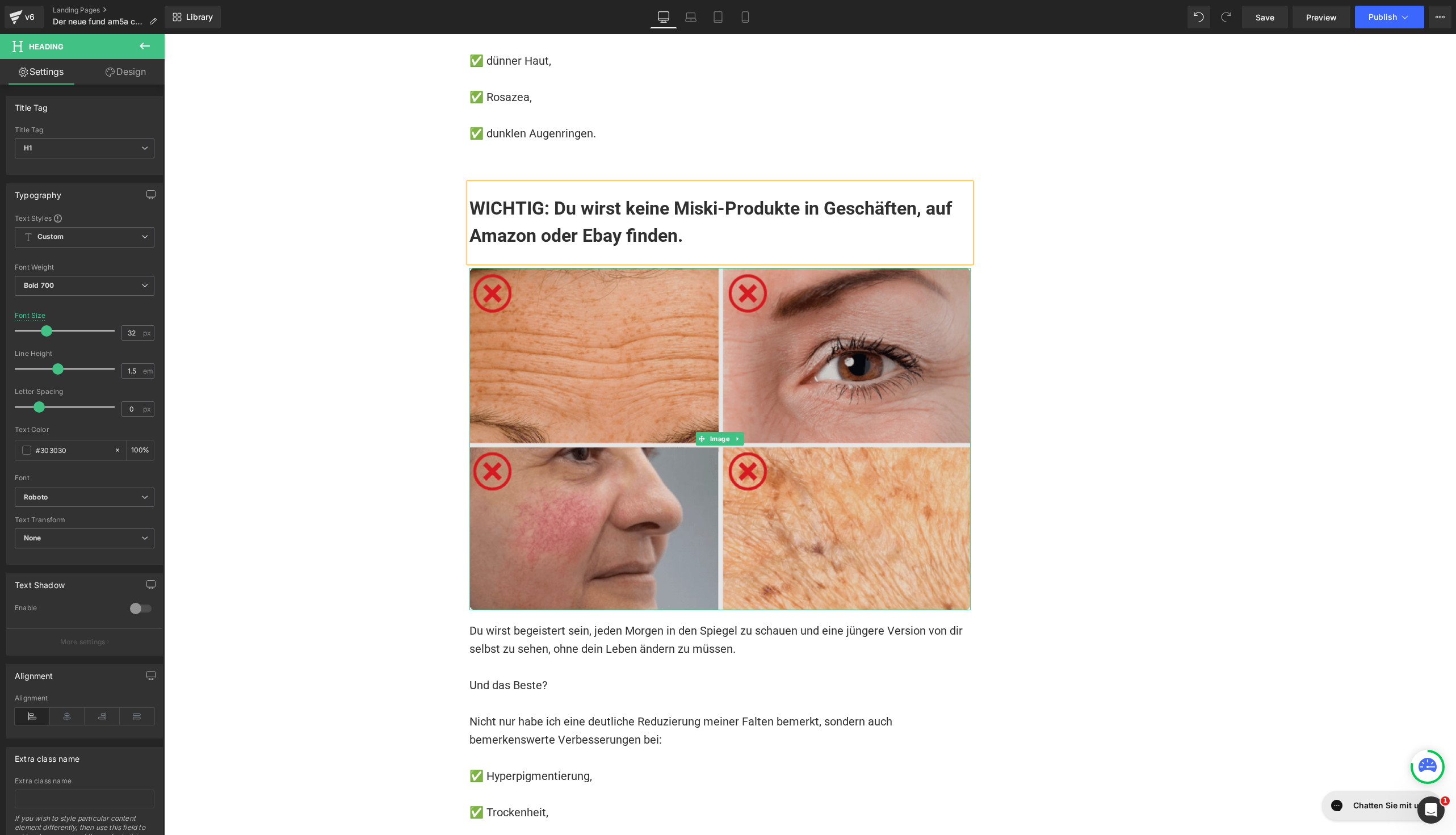
click at [549, 305] on img at bounding box center [720, 439] width 501 height 342
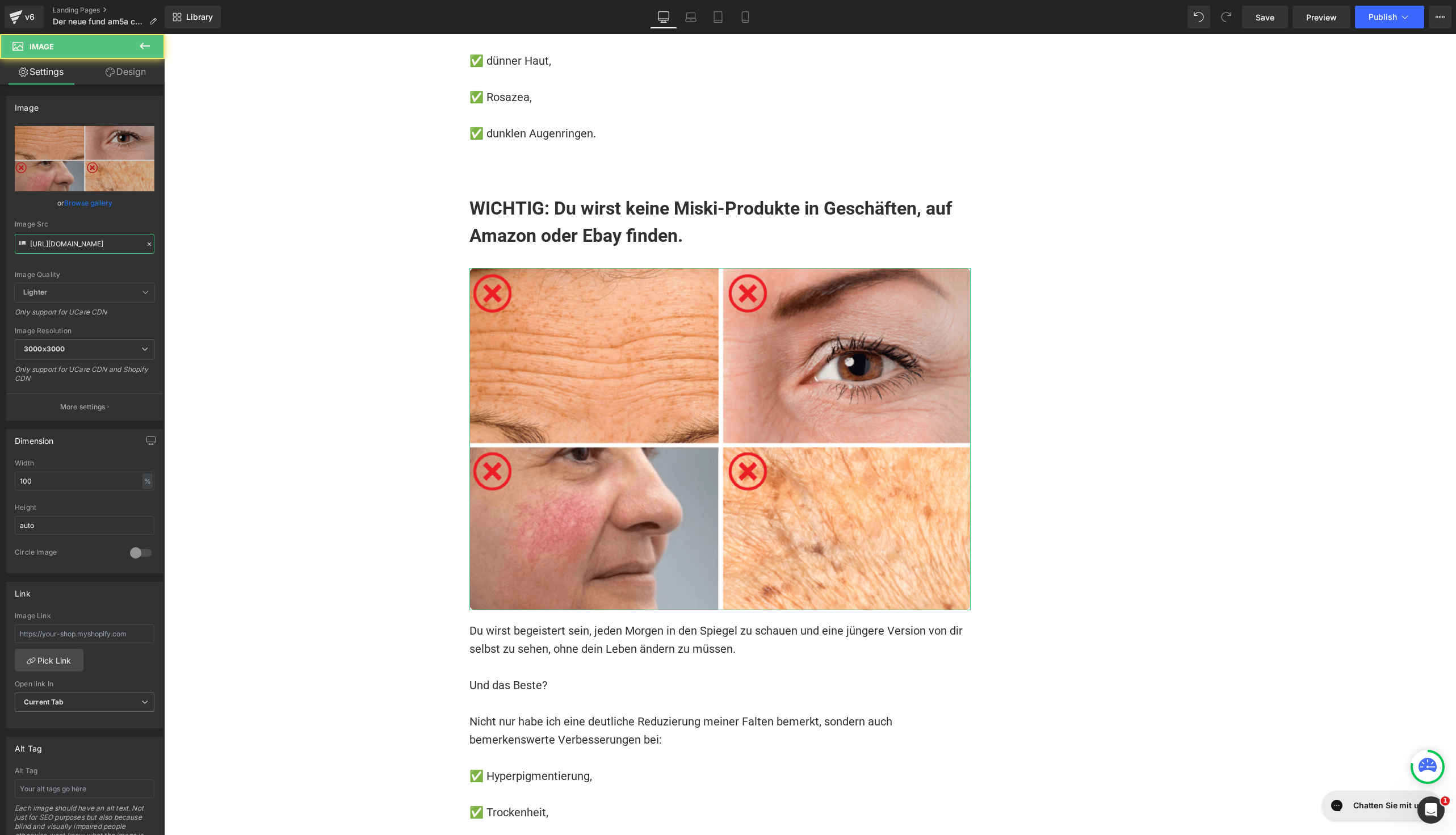
click at [104, 250] on input "[URL][DOMAIN_NAME]" at bounding box center [84, 244] width 139 height 20
paste input "2"
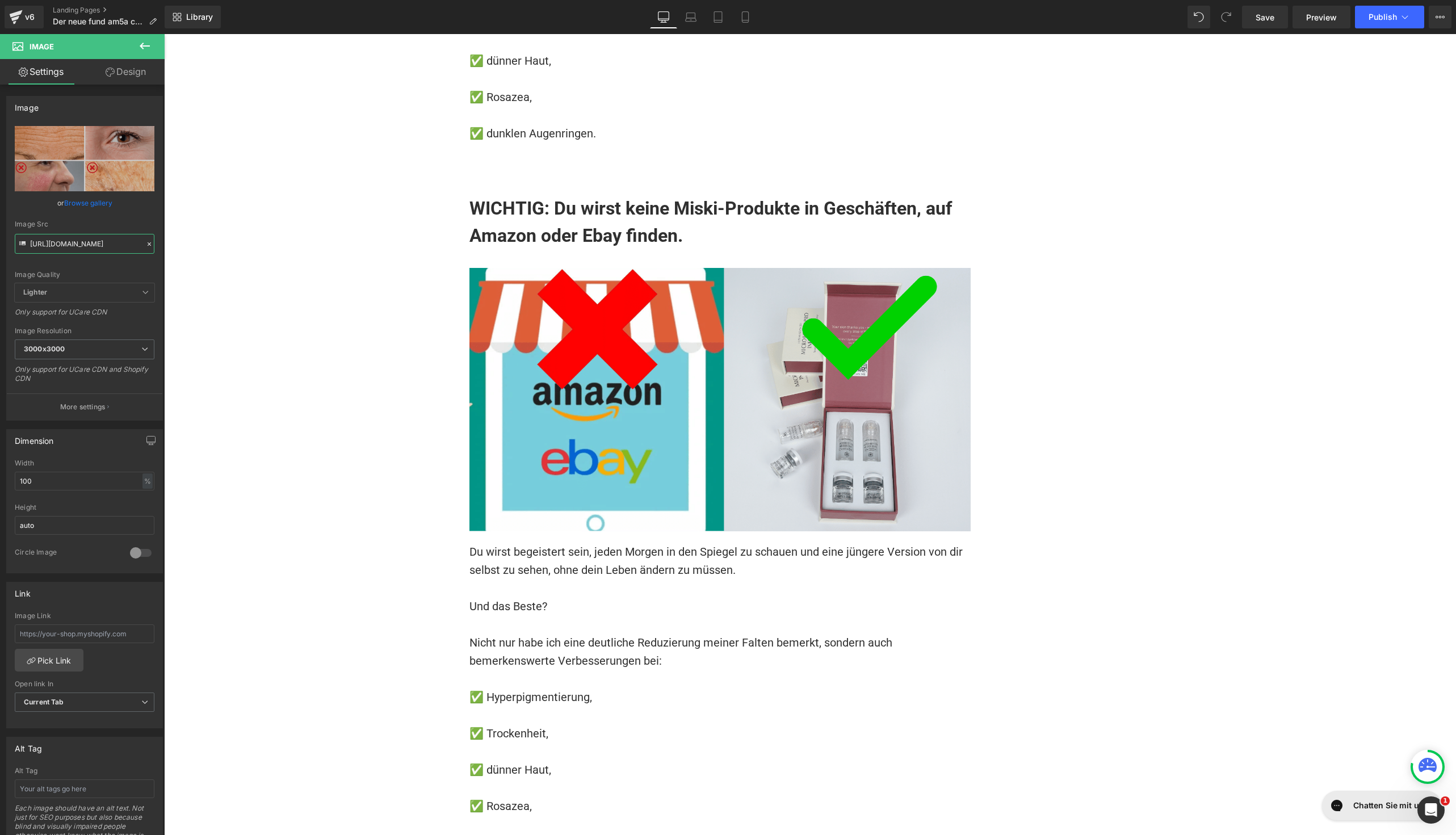
type input "[URL][DOMAIN_NAME]"
click at [564, 636] on font "Nicht nur habe ich eine deutliche Reduzierung meiner Falten bemerkt, sondern au…" at bounding box center [682, 651] width 426 height 32
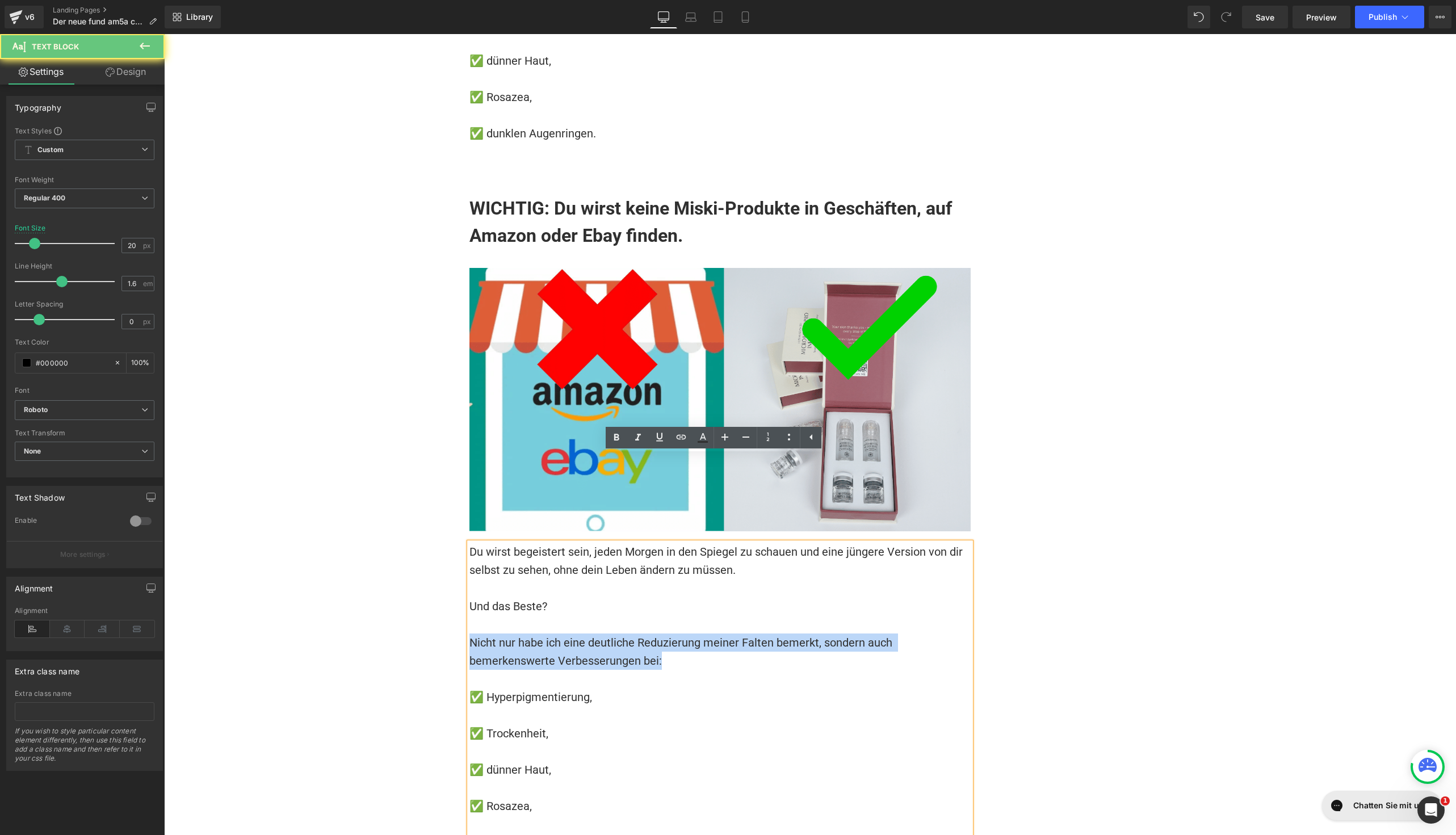
click at [564, 636] on font "Nicht nur habe ich eine deutliche Reduzierung meiner Falten bemerkt, sondern au…" at bounding box center [682, 651] width 426 height 32
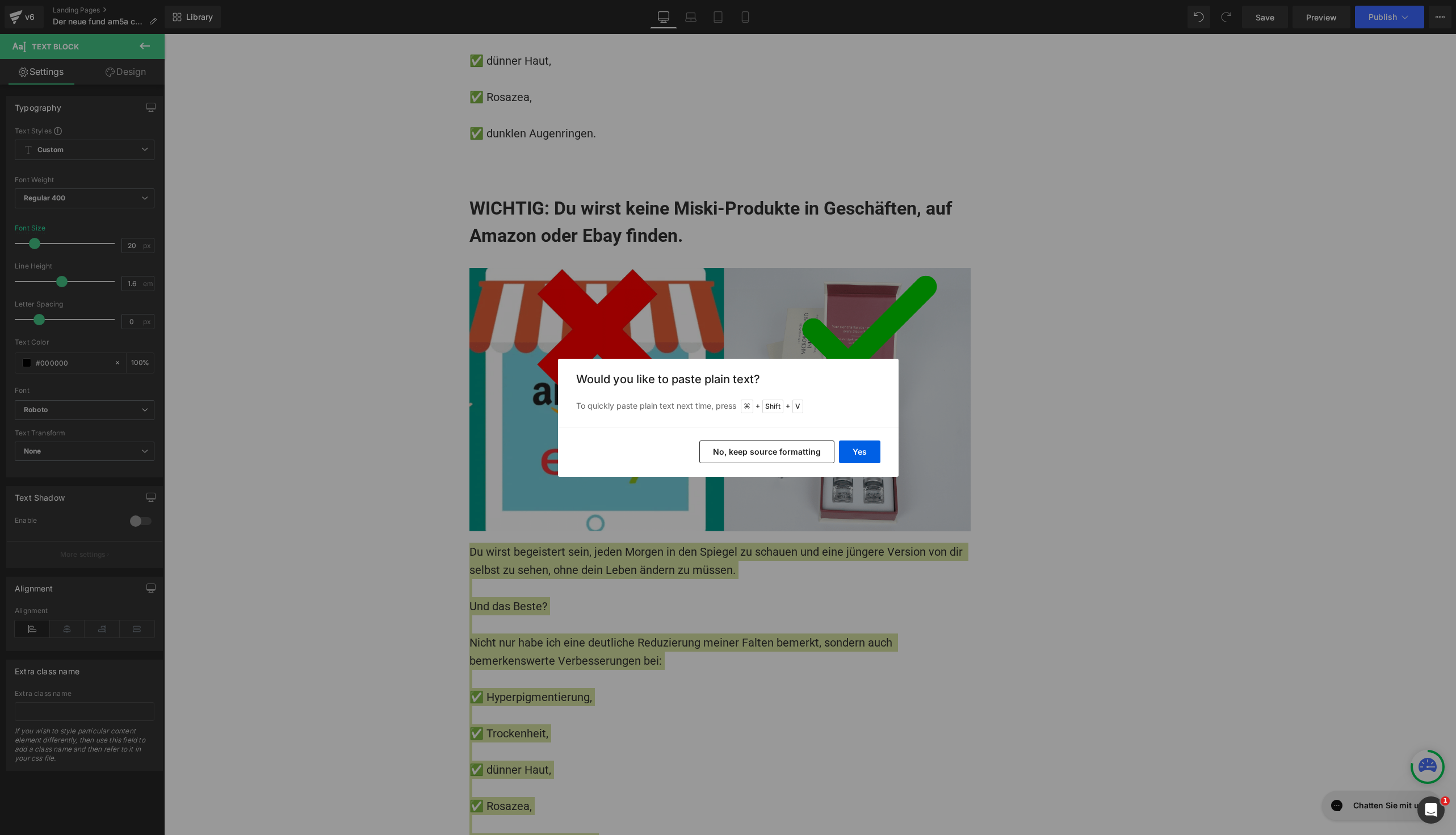
click at [857, 436] on div "Yes No, keep source formatting" at bounding box center [729, 452] width 341 height 50
click at [857, 438] on div "Yes No, keep source formatting" at bounding box center [729, 452] width 341 height 50
click at [857, 440] on button "Yes" at bounding box center [860, 451] width 41 height 23
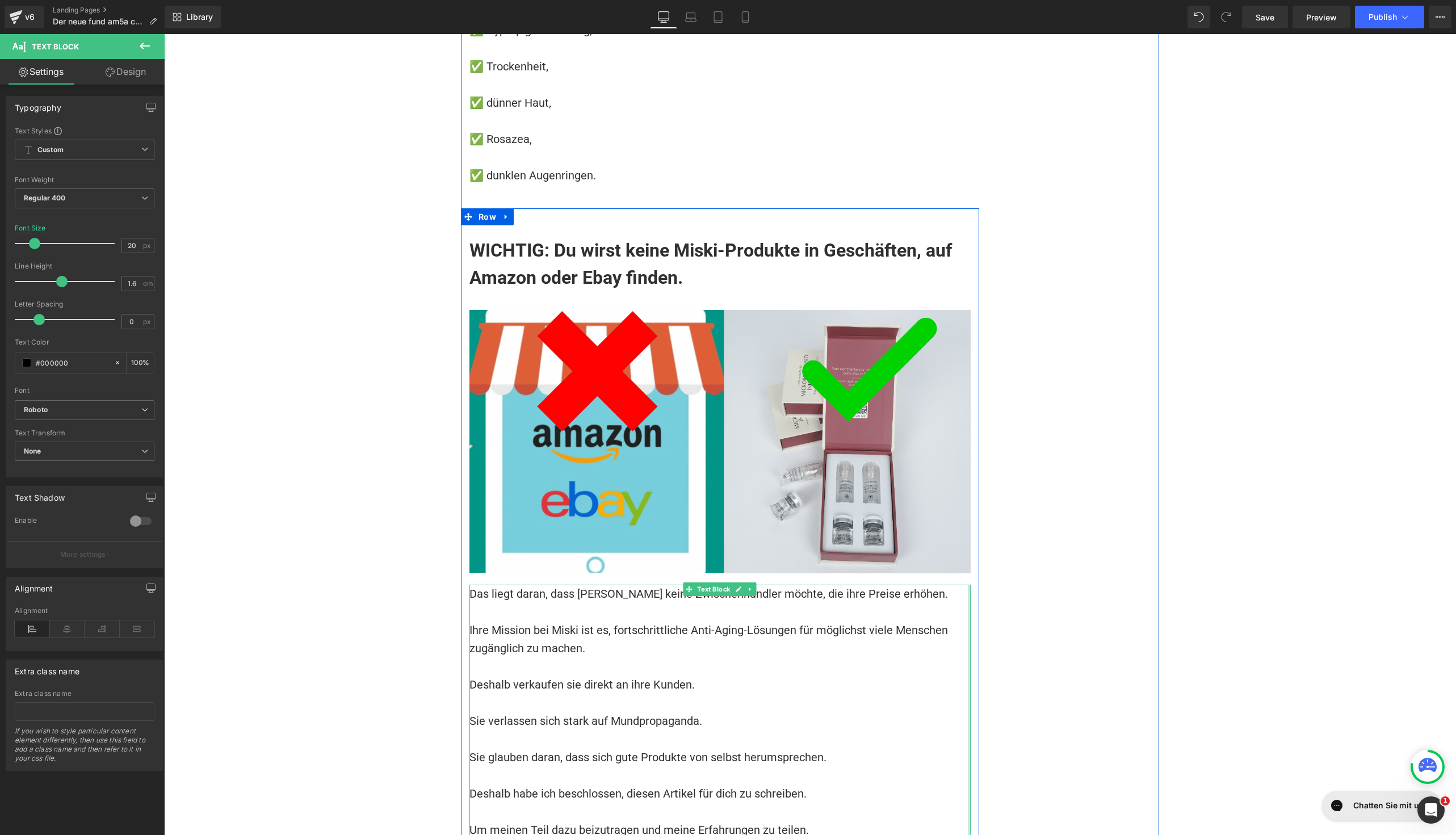
scroll to position [9054, 0]
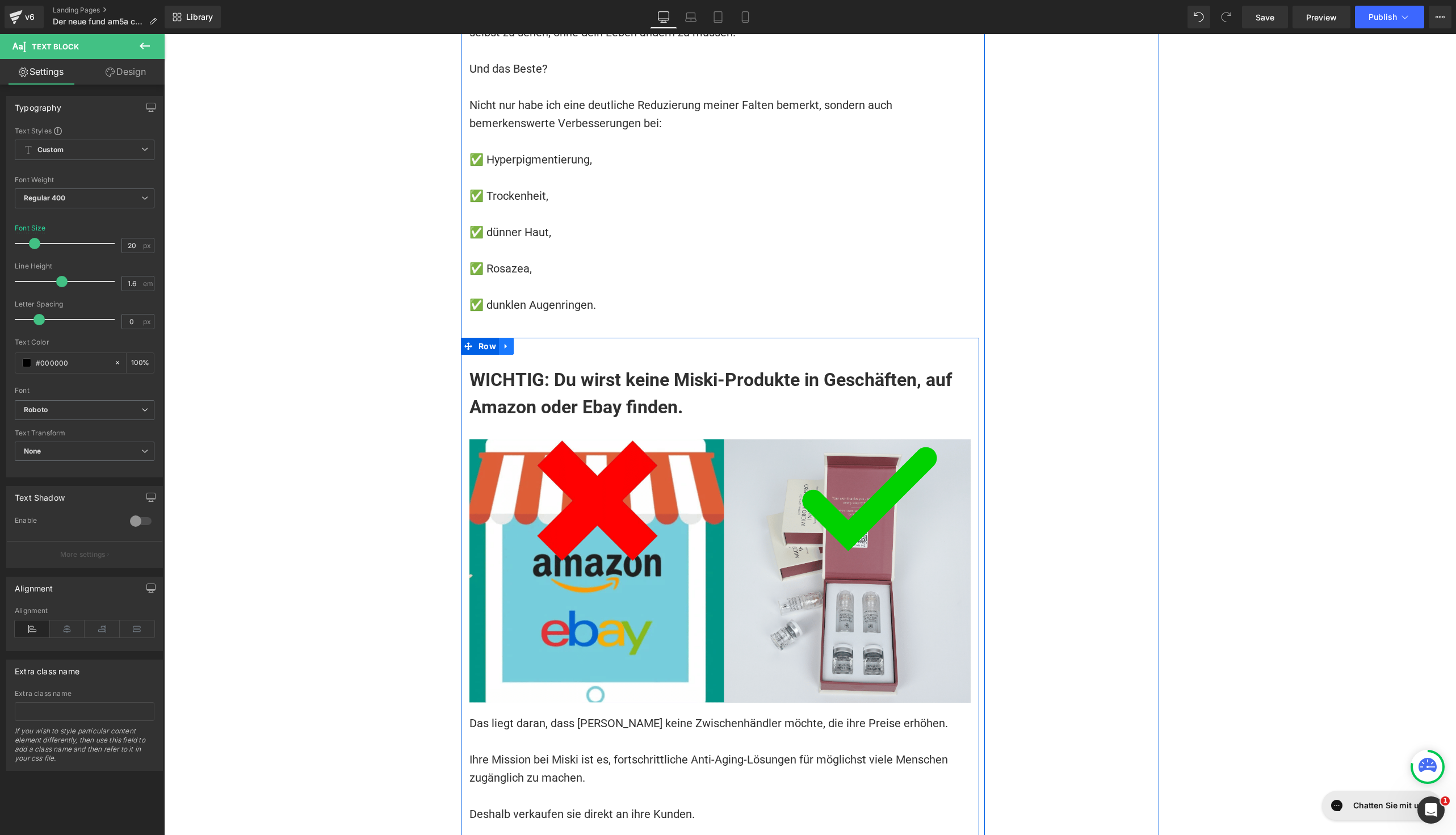
click at [502, 342] on icon at bounding box center [506, 346] width 8 height 8
click at [518, 342] on icon at bounding box center [521, 346] width 8 height 8
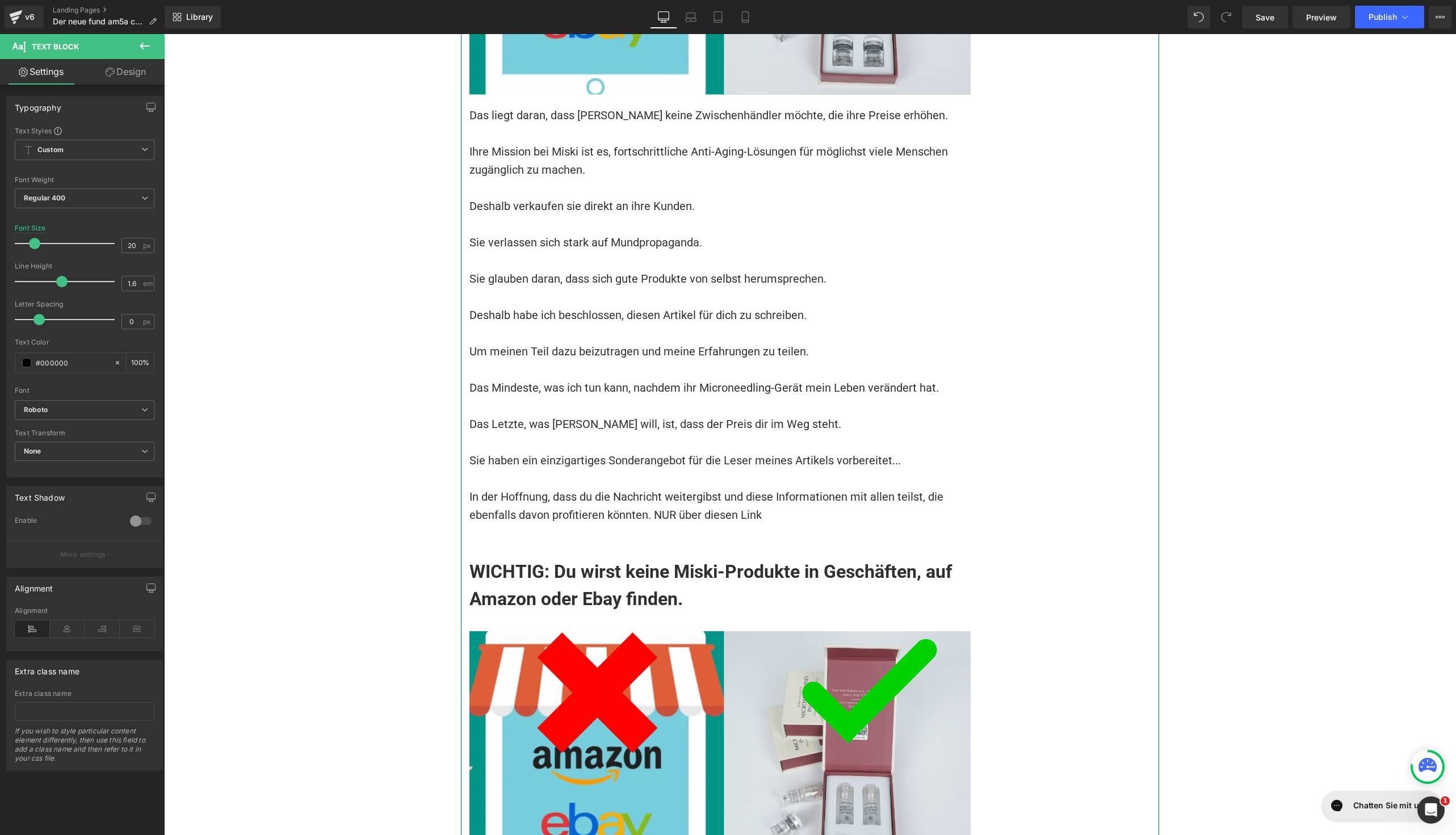
scroll to position [9870, 0]
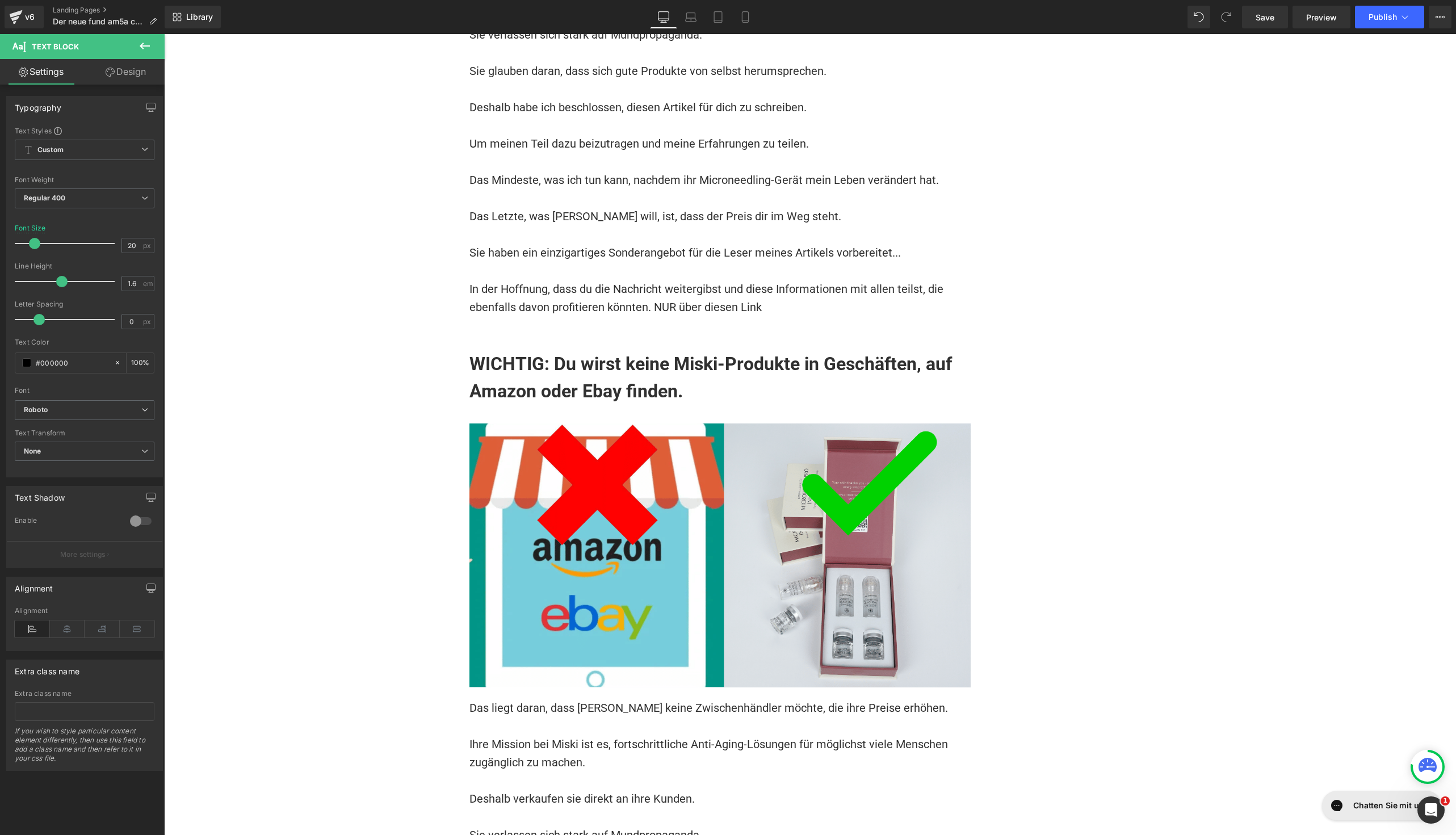
click at [620, 339] on div "WICHTIG: Du wirst keine Miski-Produkte in Geschäften, auf Amazon oder Ebay find…" at bounding box center [720, 378] width 501 height 79
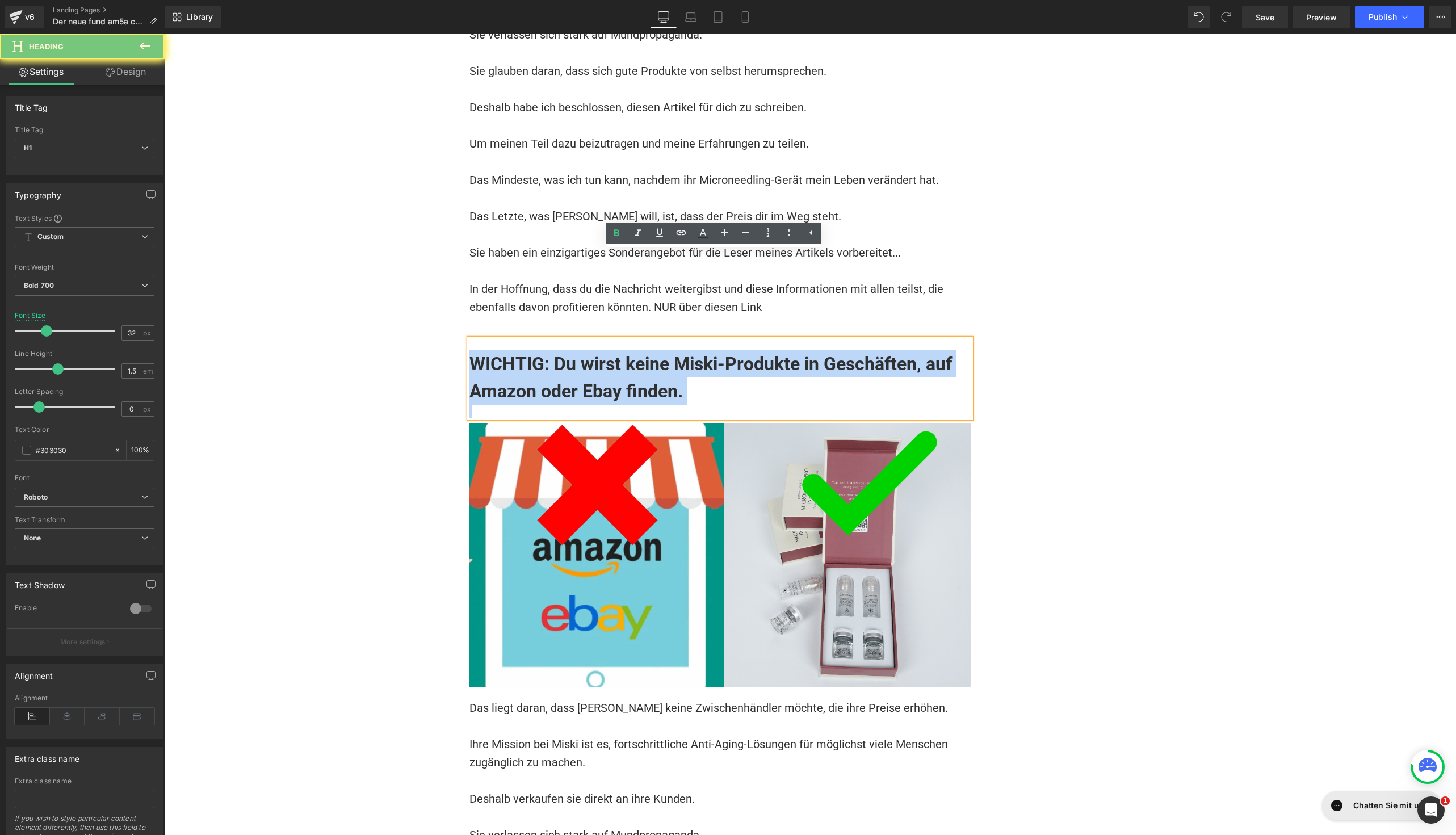
click at [620, 339] on div "WICHTIG: Du wirst keine Miski-Produkte in Geschäften, auf Amazon oder Ebay find…" at bounding box center [720, 378] width 501 height 79
paste div
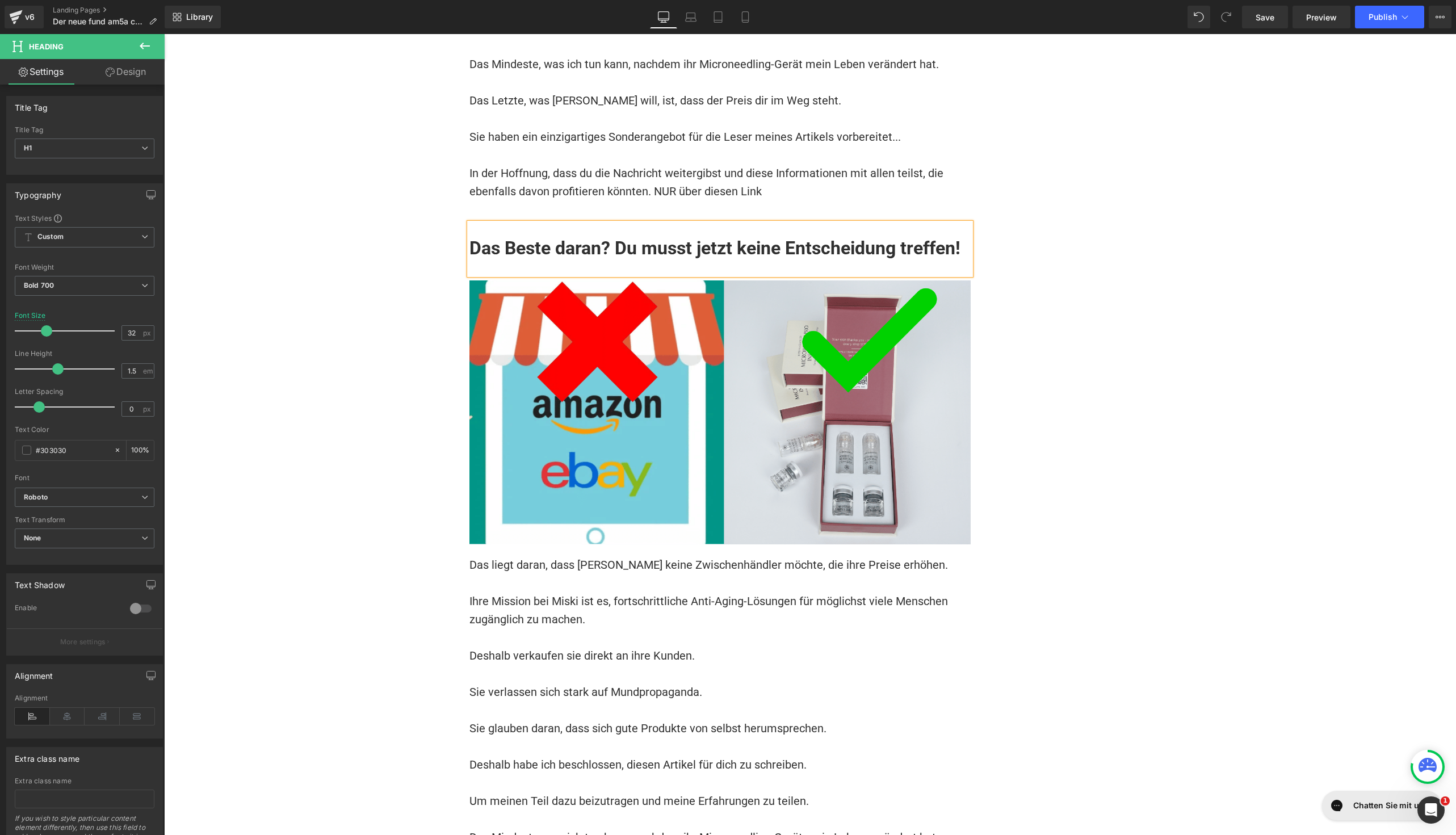
scroll to position [10232, 0]
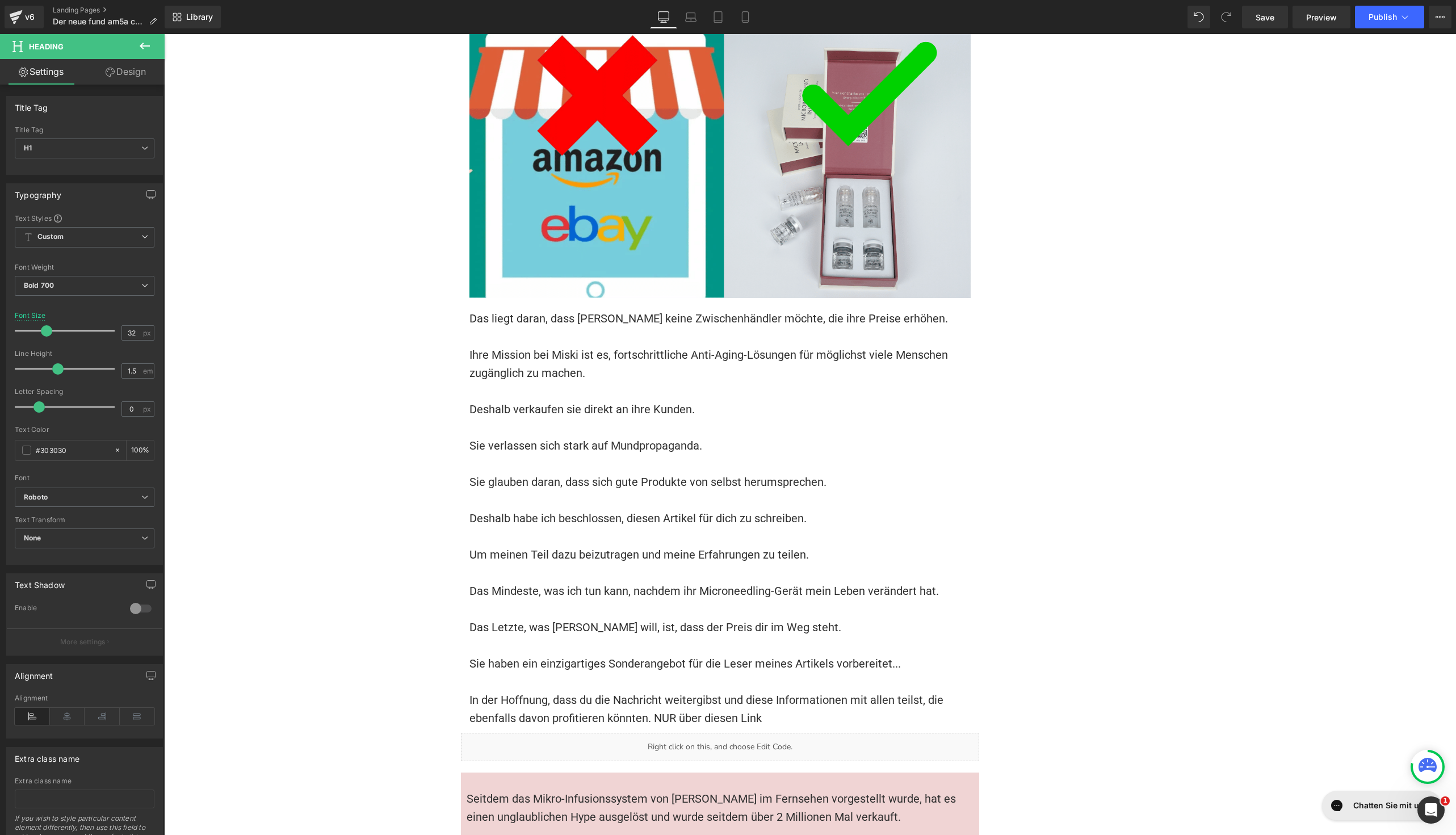
click at [582, 582] on p "Das Mindeste, was ich tun kann, nachdem ihr Microneedling-Gerät mein Leben verä…" at bounding box center [720, 591] width 501 height 18
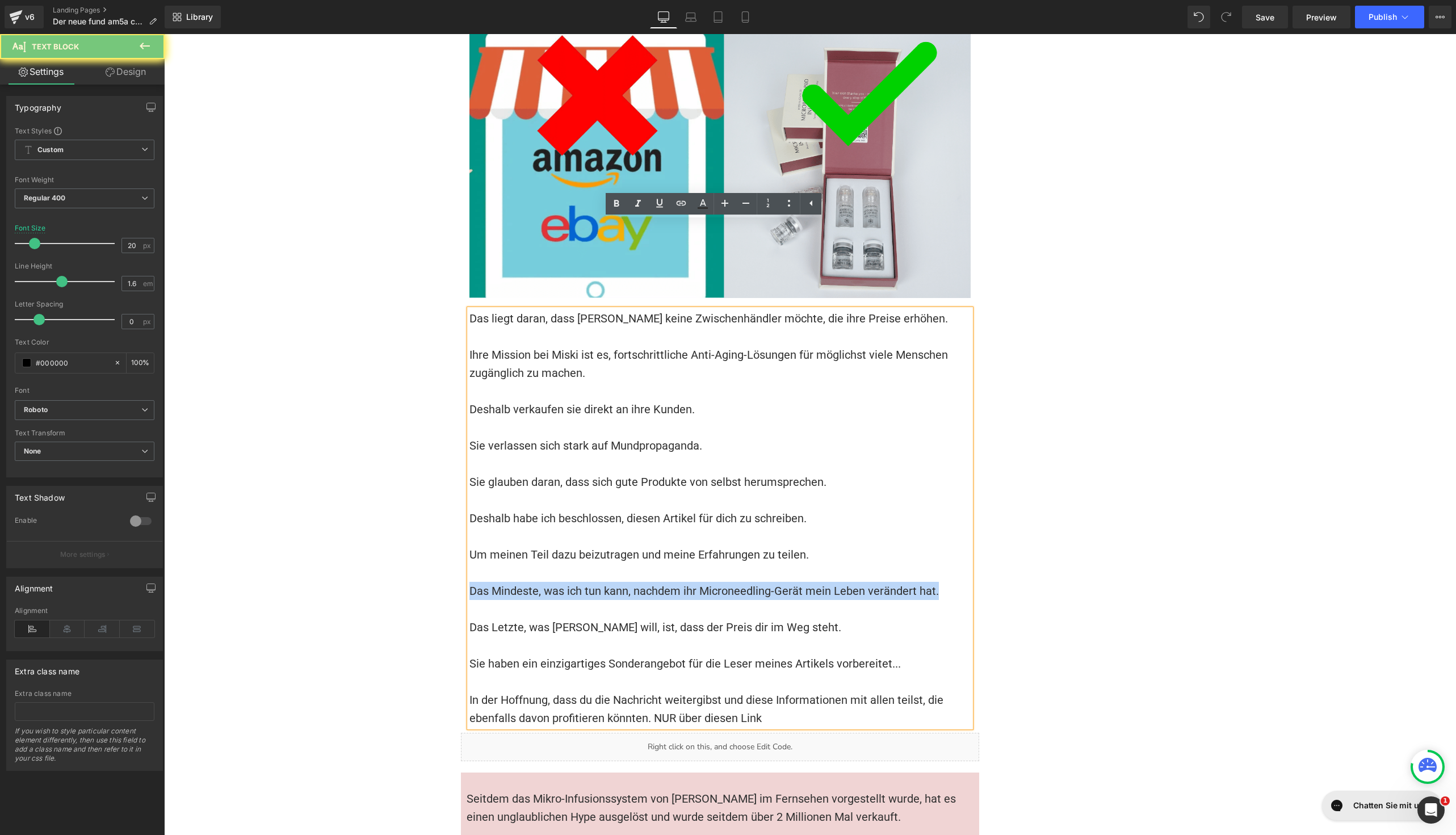
click at [582, 582] on p "Das Mindeste, was ich tun kann, nachdem ihr Microneedling-Gerät mein Leben verä…" at bounding box center [720, 591] width 501 height 18
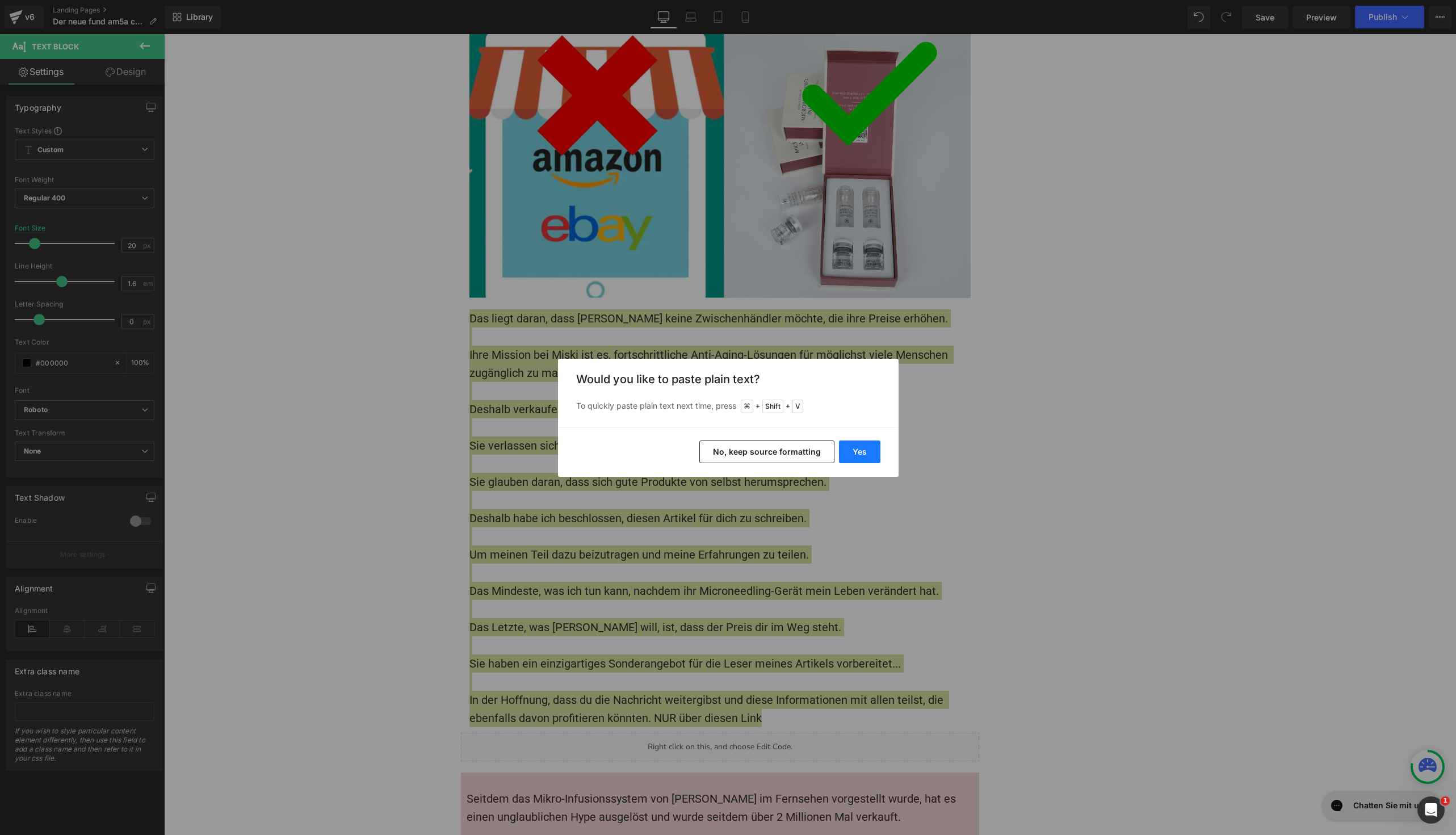
click at [864, 443] on button "Yes" at bounding box center [860, 451] width 41 height 23
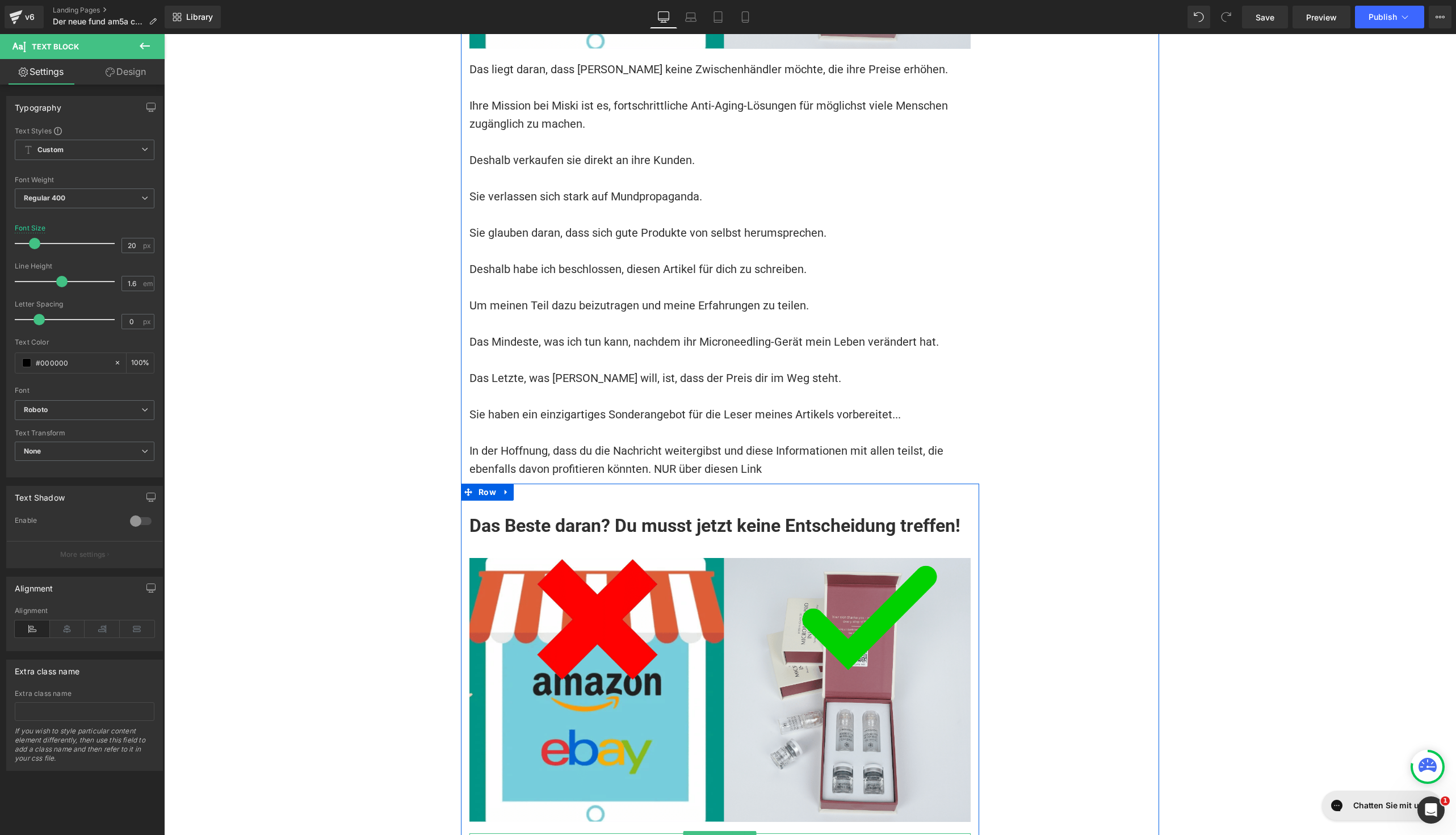
scroll to position [9699, 0]
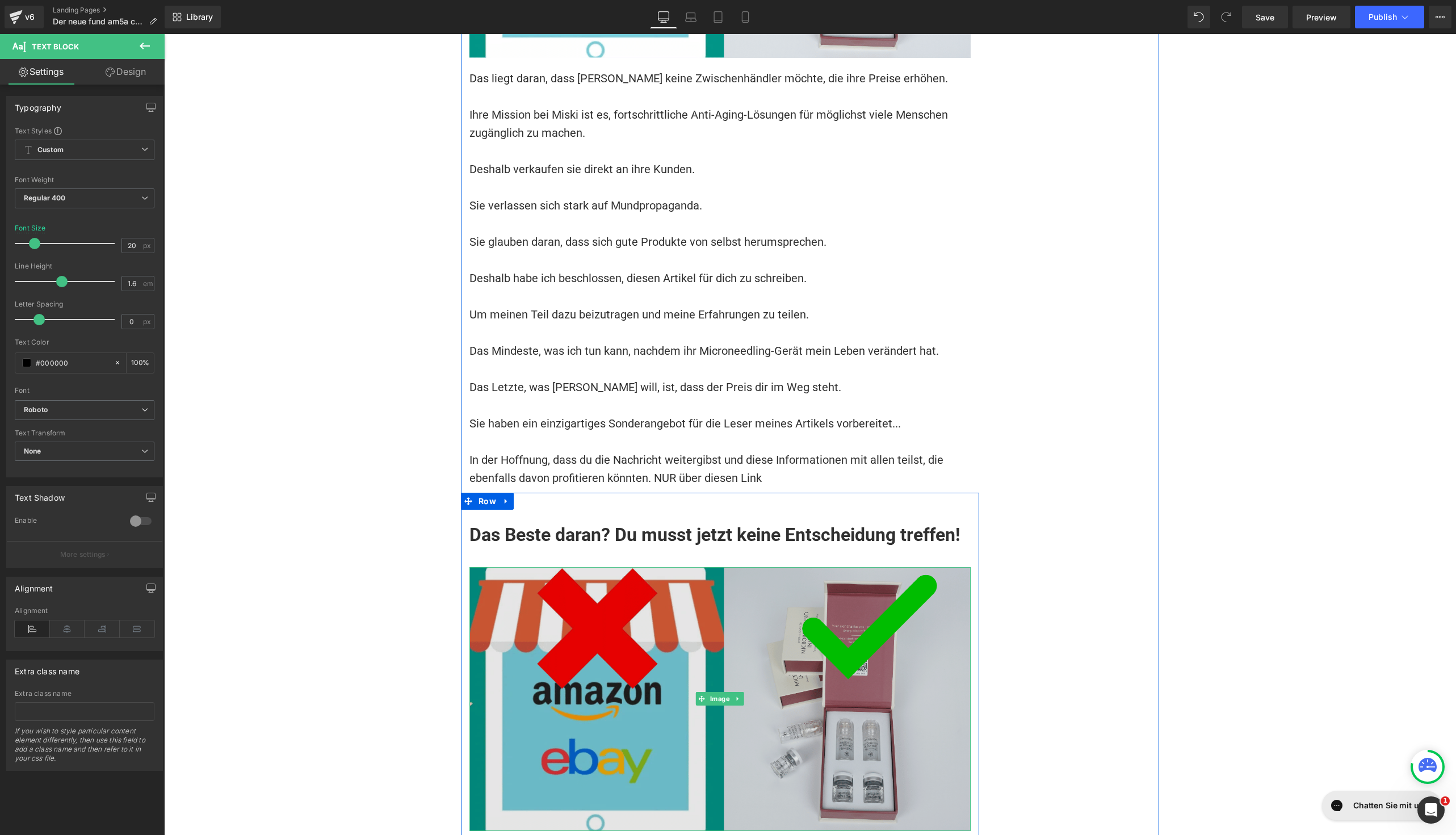
click at [569, 567] on img at bounding box center [720, 699] width 501 height 264
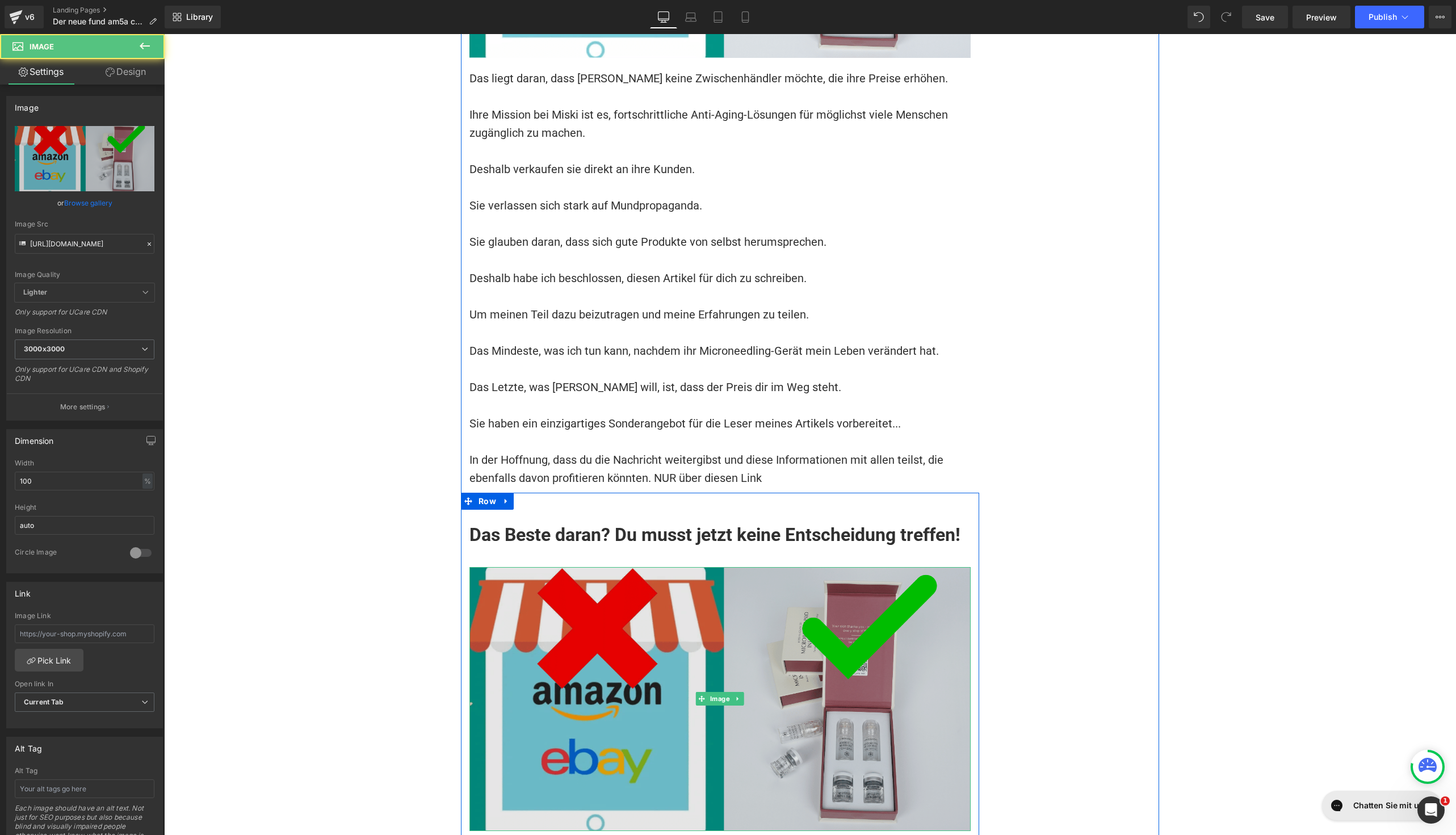
click at [558, 567] on img at bounding box center [720, 699] width 501 height 264
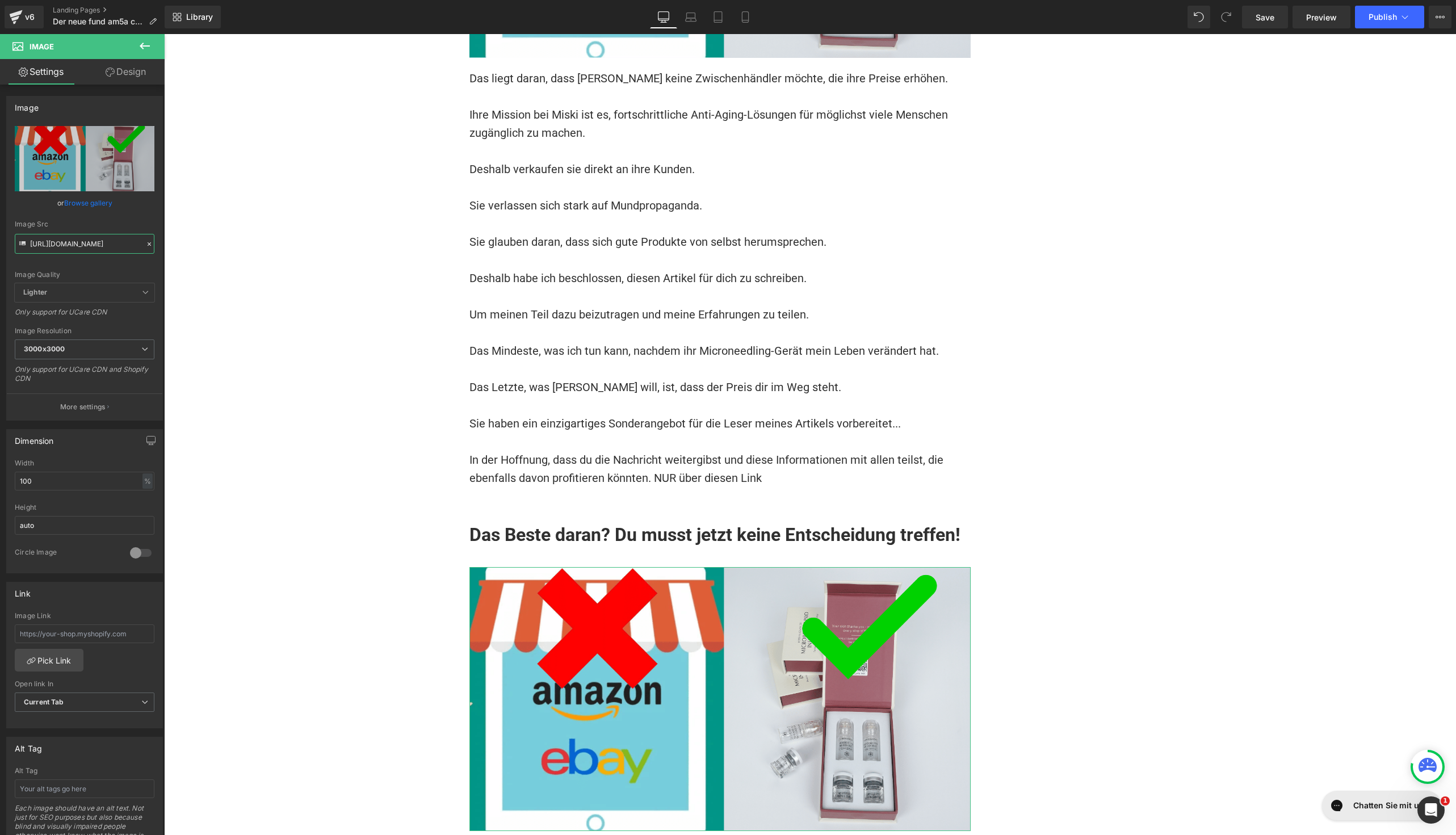
click at [84, 244] on input "[URL][DOMAIN_NAME]" at bounding box center [84, 244] width 139 height 20
paste input "3"
type input "[URL][DOMAIN_NAME]"
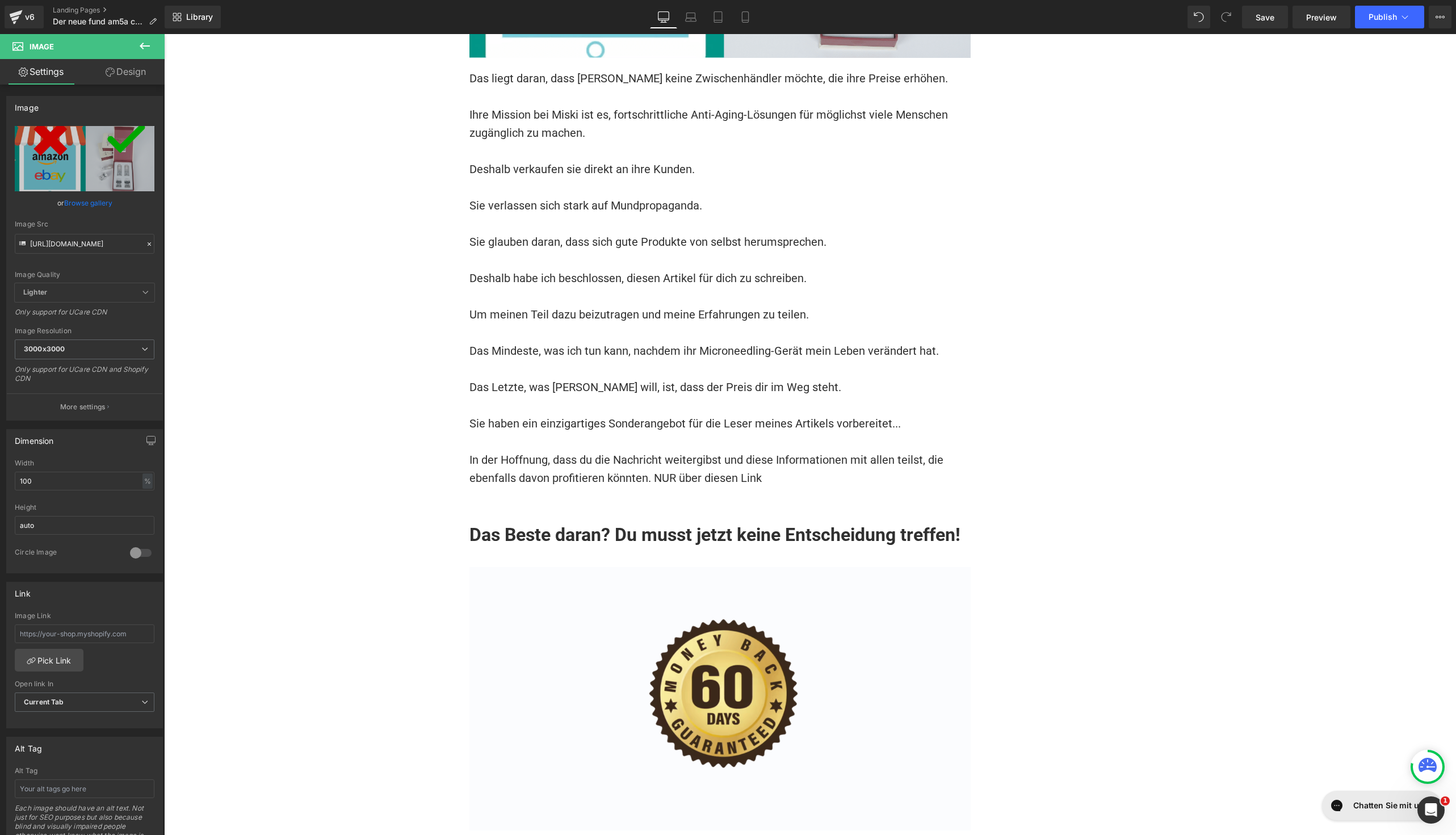
scroll to position [0, 0]
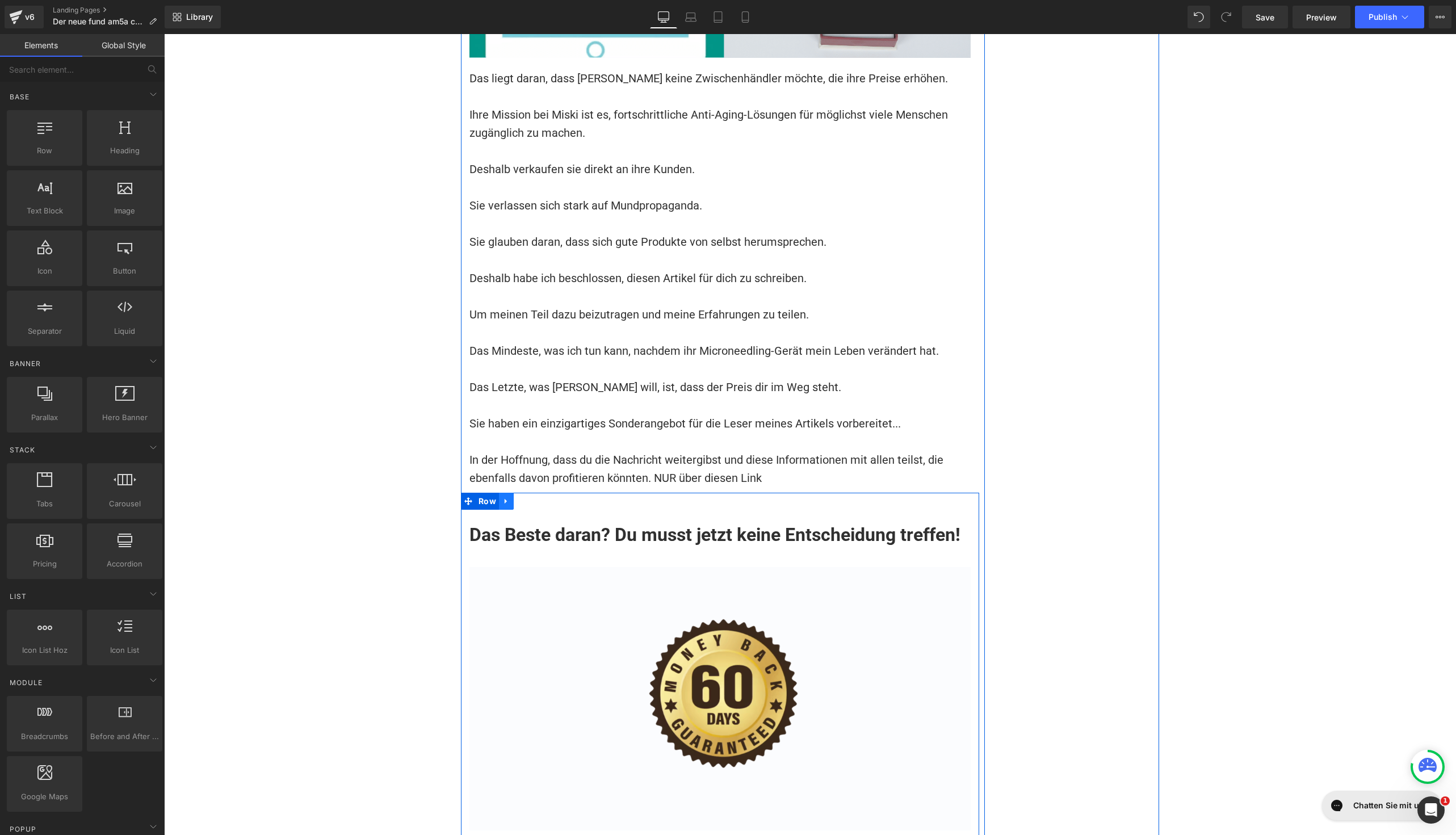
click at [504, 493] on link at bounding box center [506, 501] width 14 height 17
click at [517, 498] on icon at bounding box center [521, 502] width 8 height 8
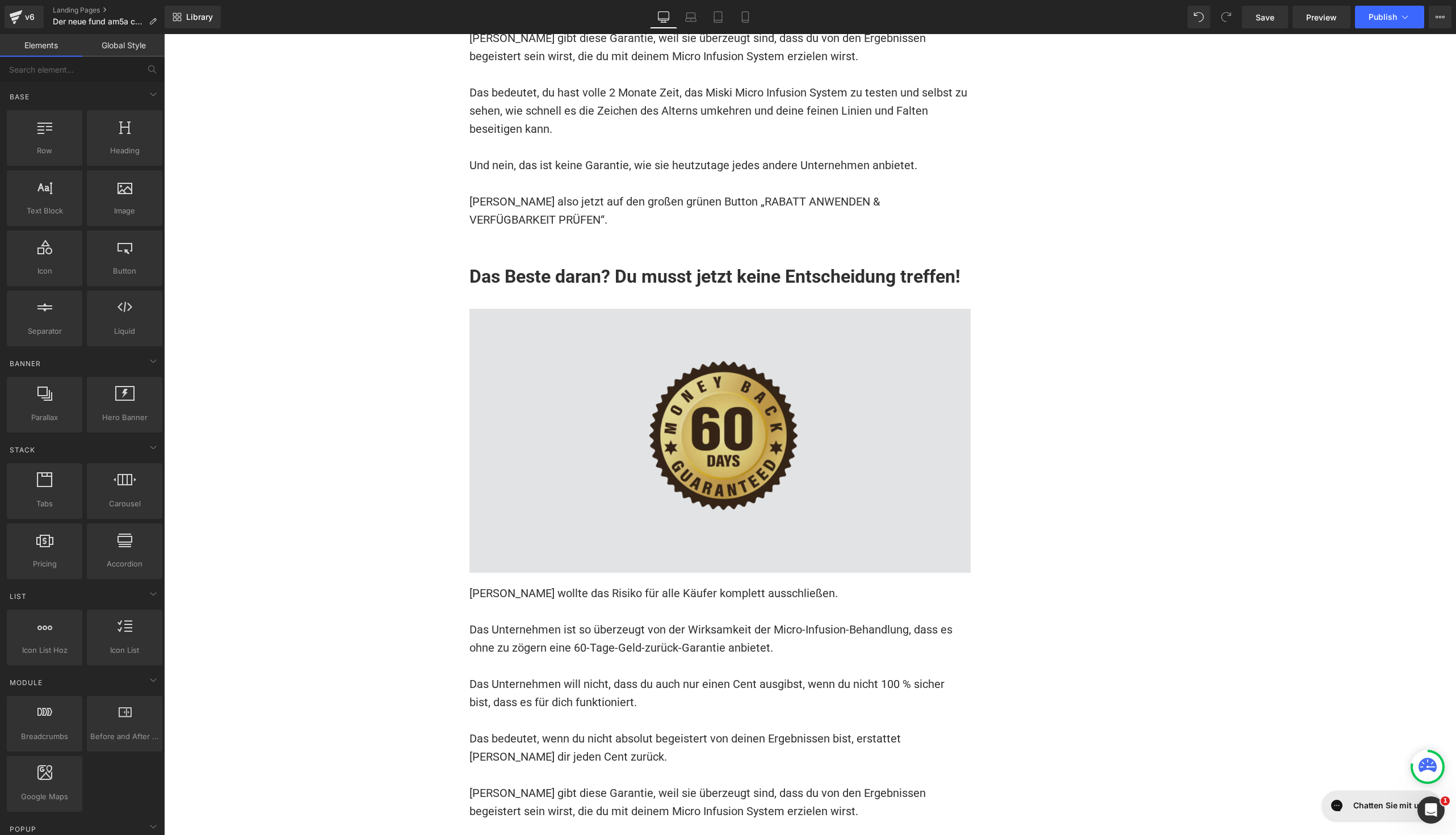
scroll to position [10825, 0]
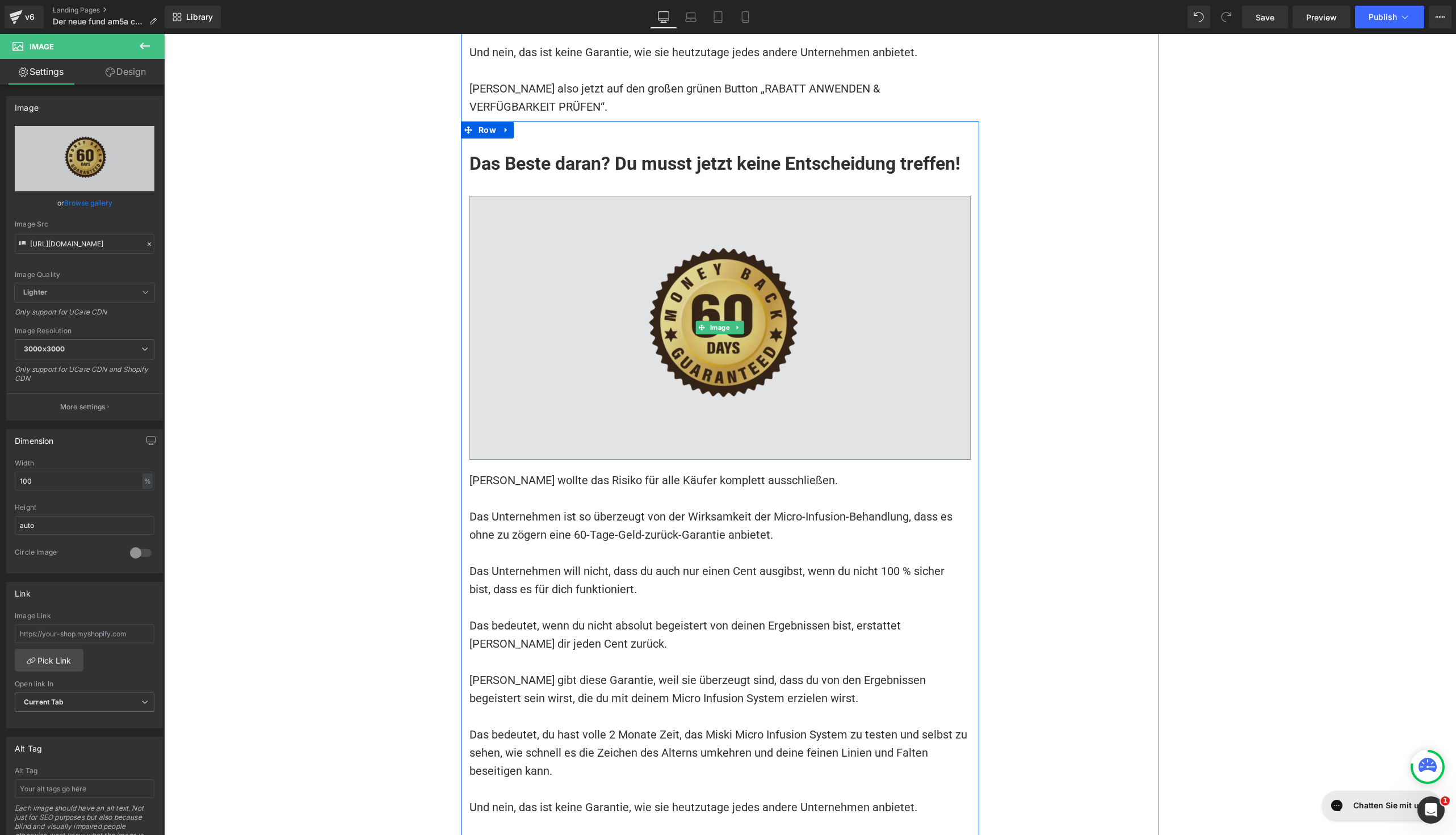
click at [736, 277] on img at bounding box center [720, 328] width 501 height 264
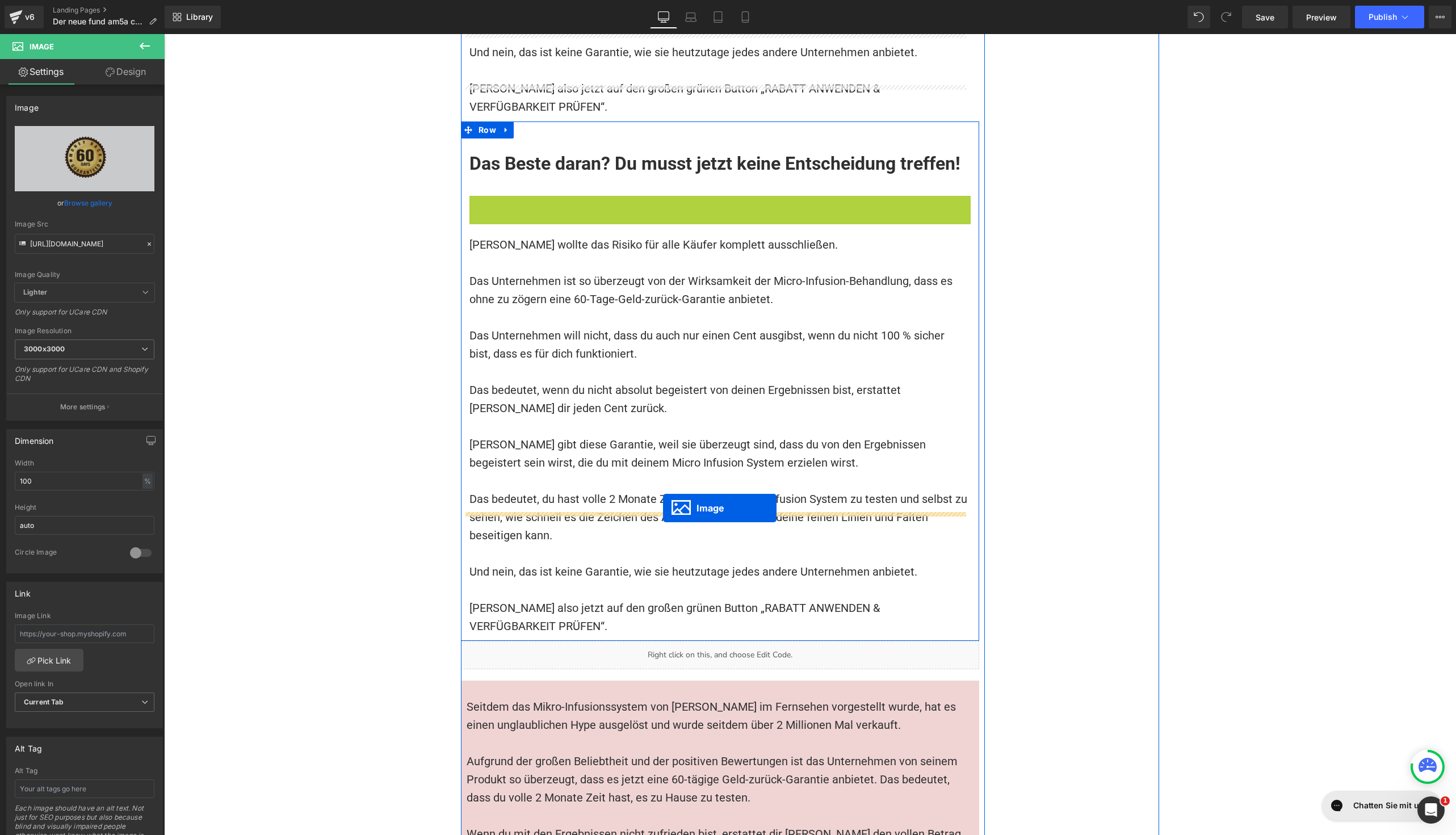
drag, startPoint x: 694, startPoint y: 217, endPoint x: 663, endPoint y: 508, distance: 292.6
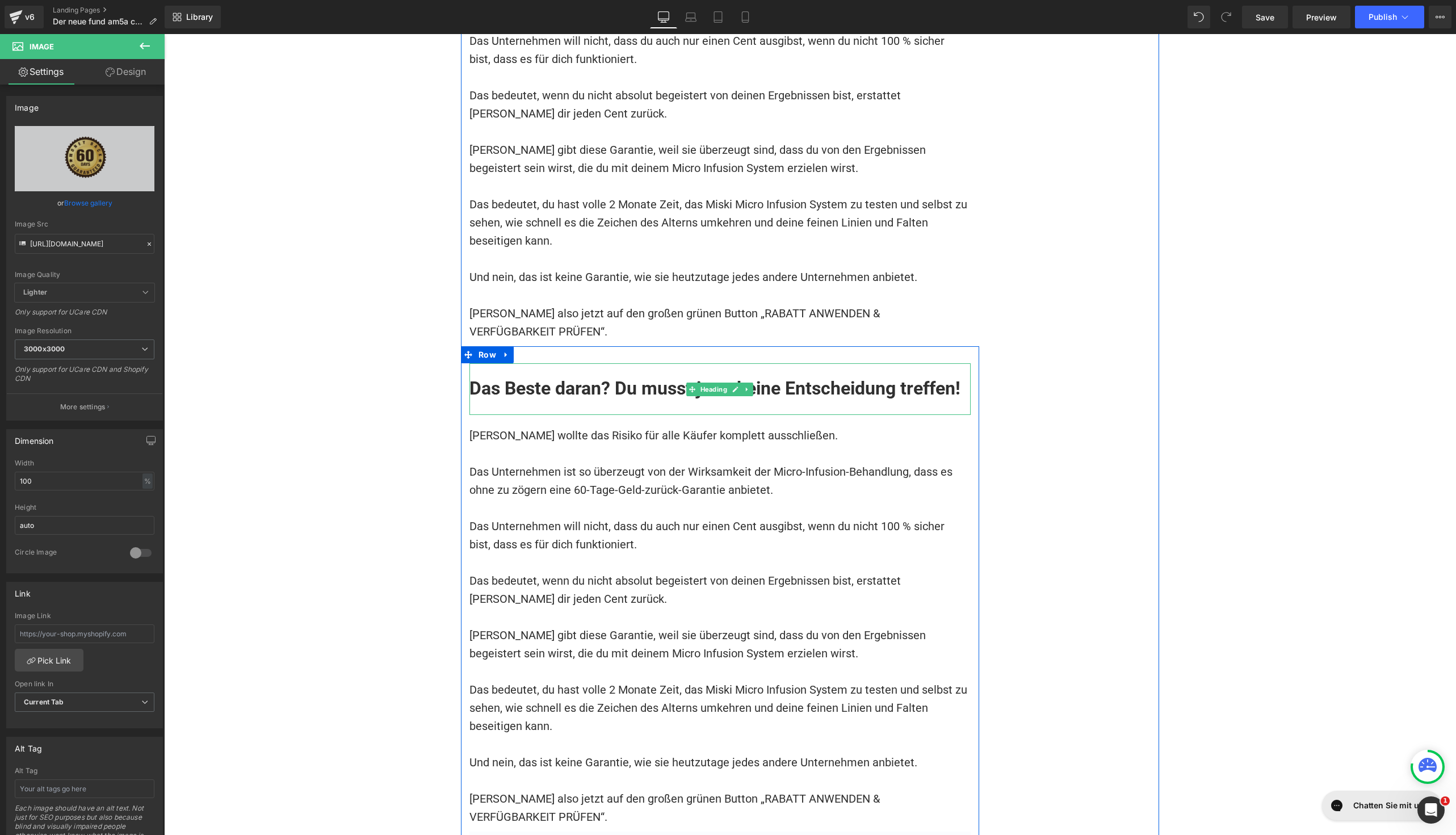
scroll to position [10550, 0]
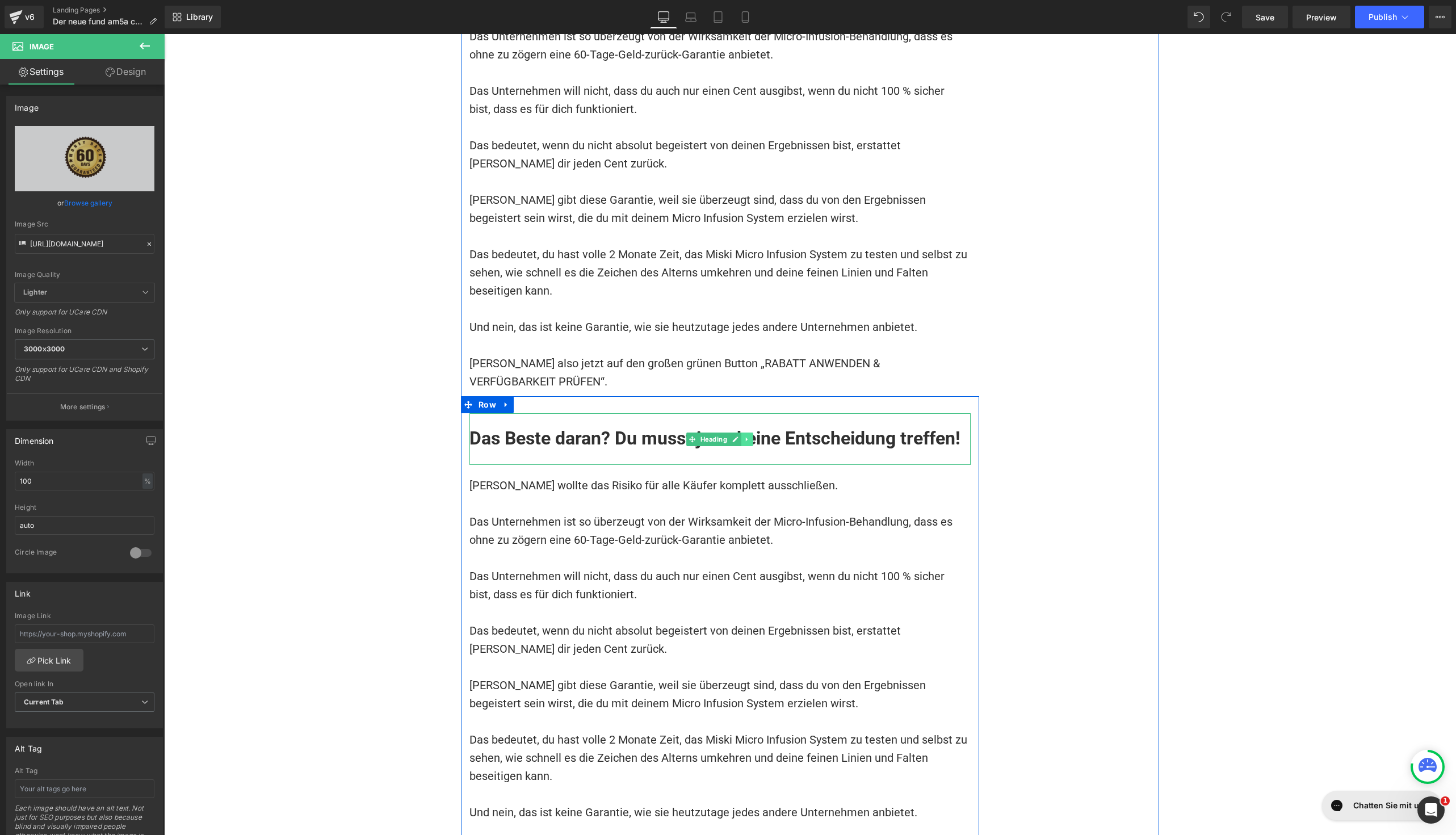
click at [744, 436] on icon at bounding box center [747, 440] width 6 height 7
click at [750, 436] on icon at bounding box center [753, 440] width 6 height 7
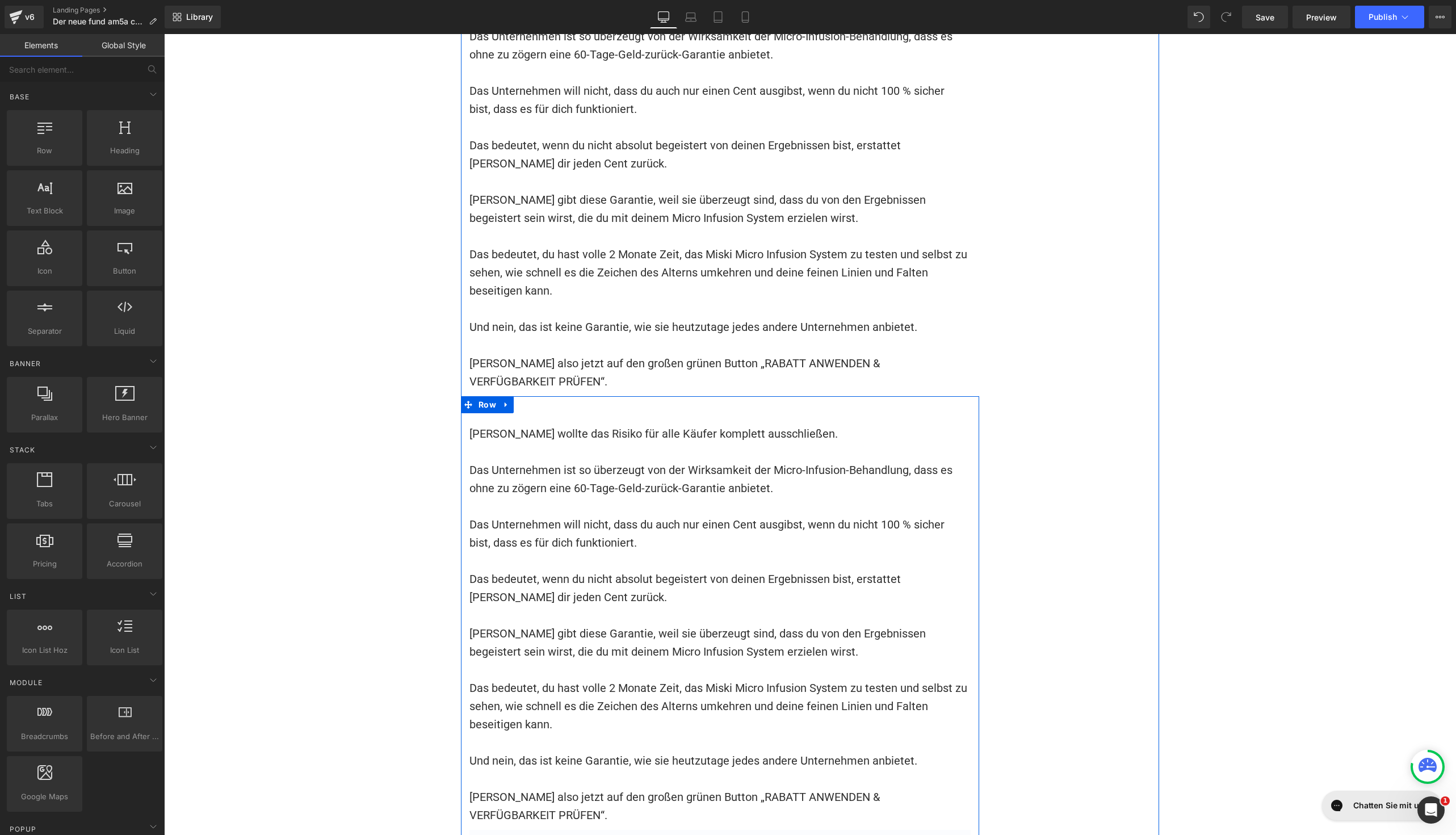
click at [640, 498] on p at bounding box center [720, 507] width 501 height 18
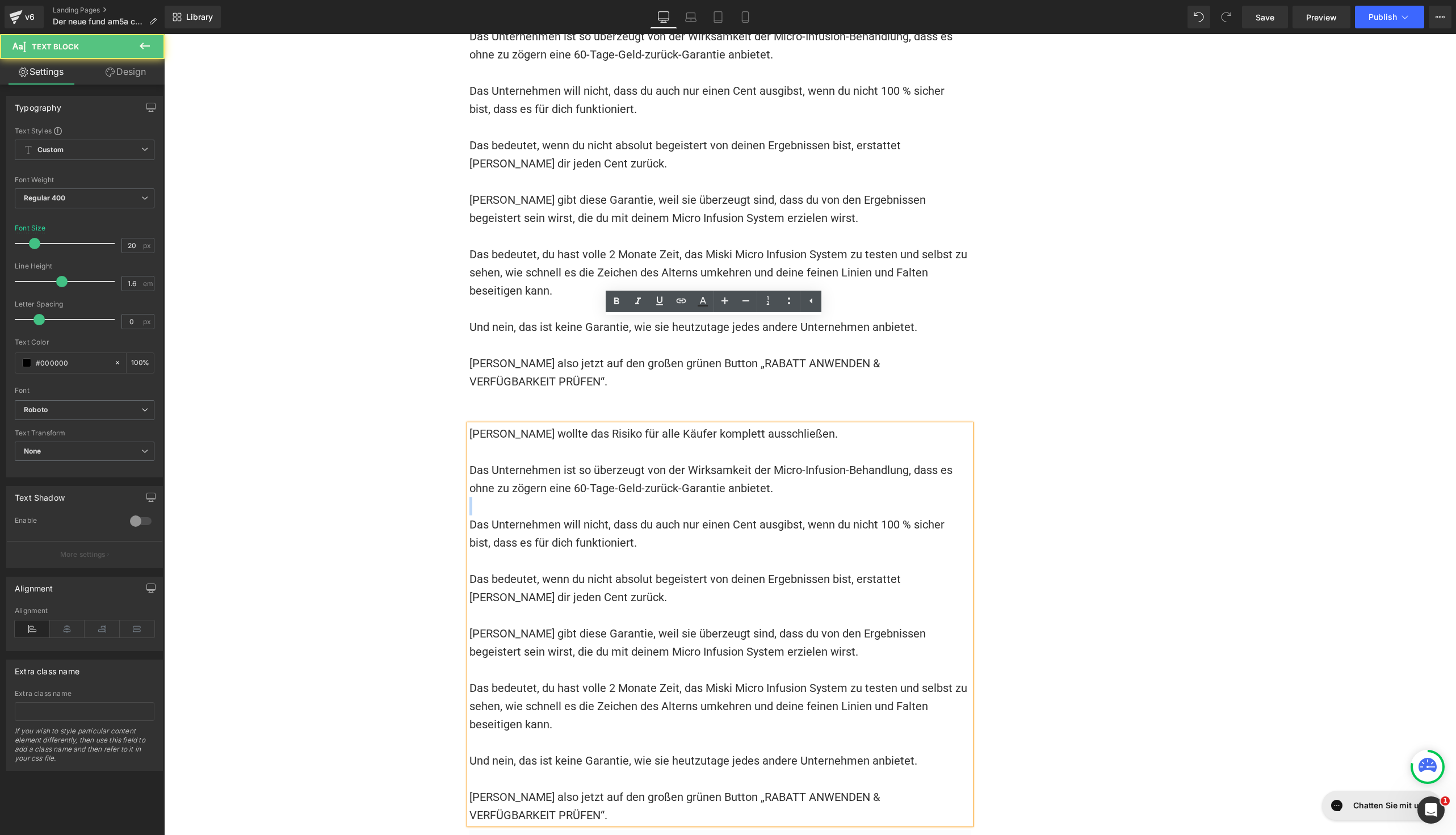
click at [640, 498] on p at bounding box center [720, 507] width 501 height 18
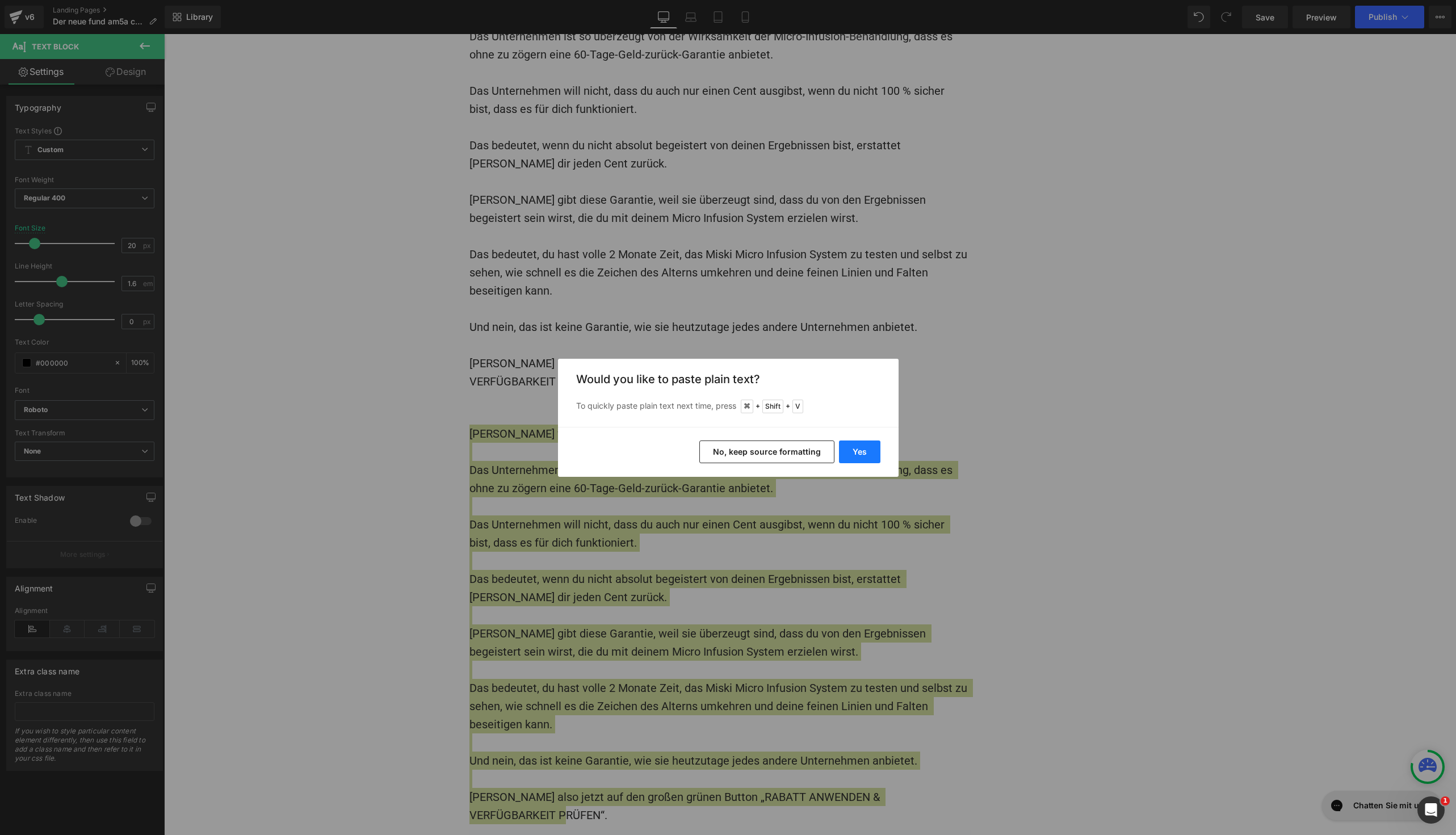
click at [850, 447] on button "Yes" at bounding box center [860, 451] width 41 height 23
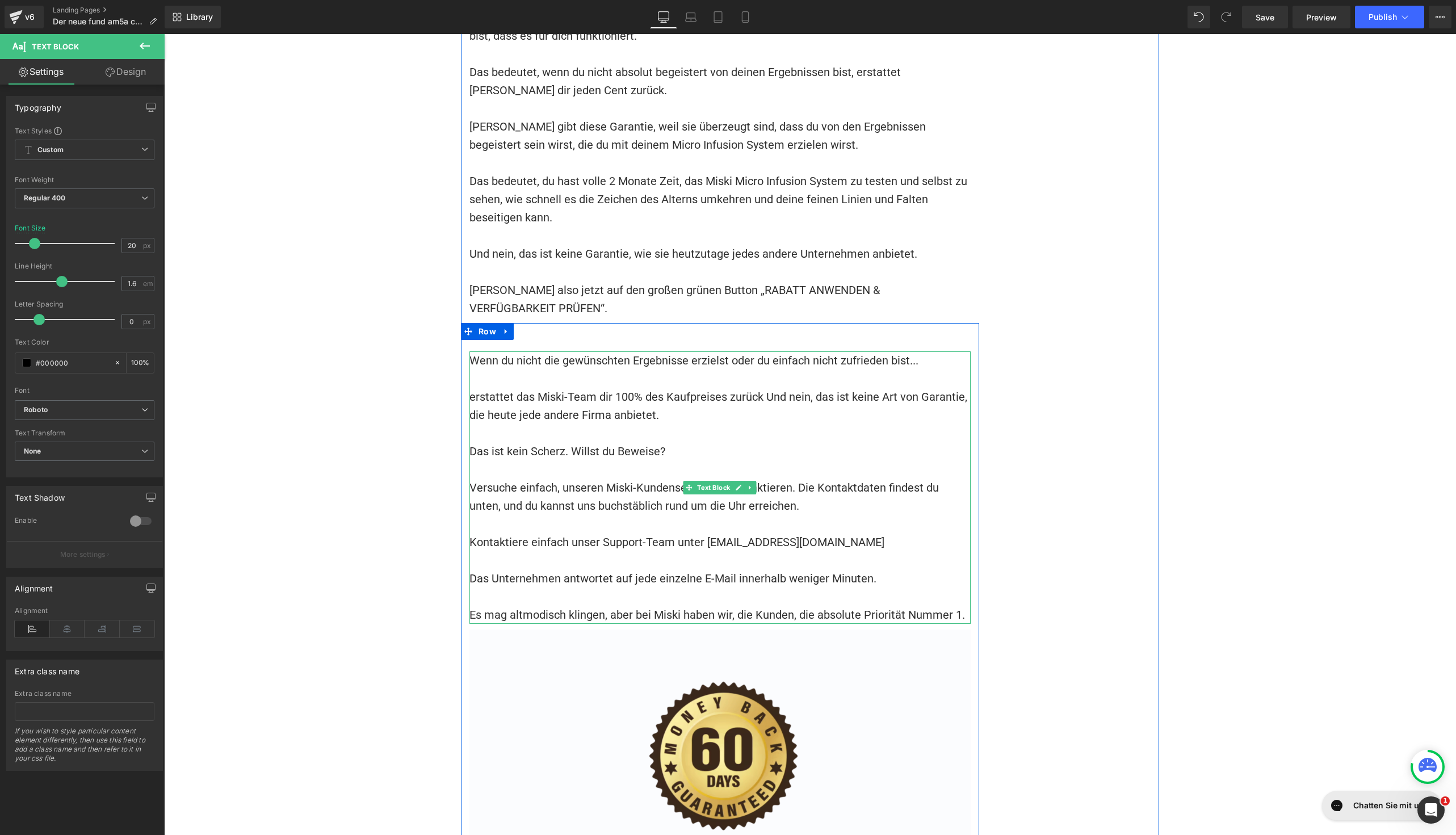
scroll to position [10847, 0]
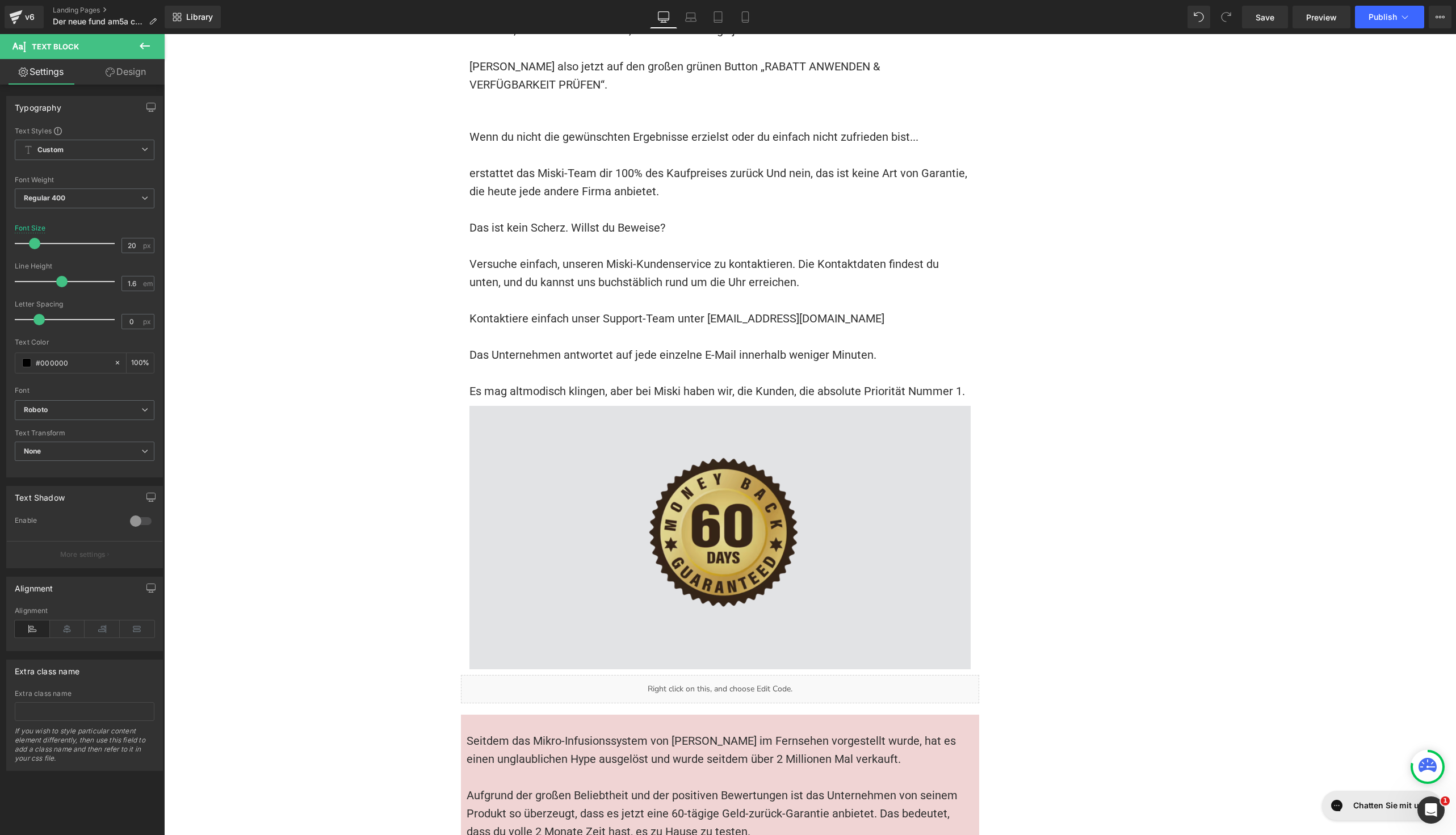
click at [597, 430] on img at bounding box center [720, 538] width 501 height 264
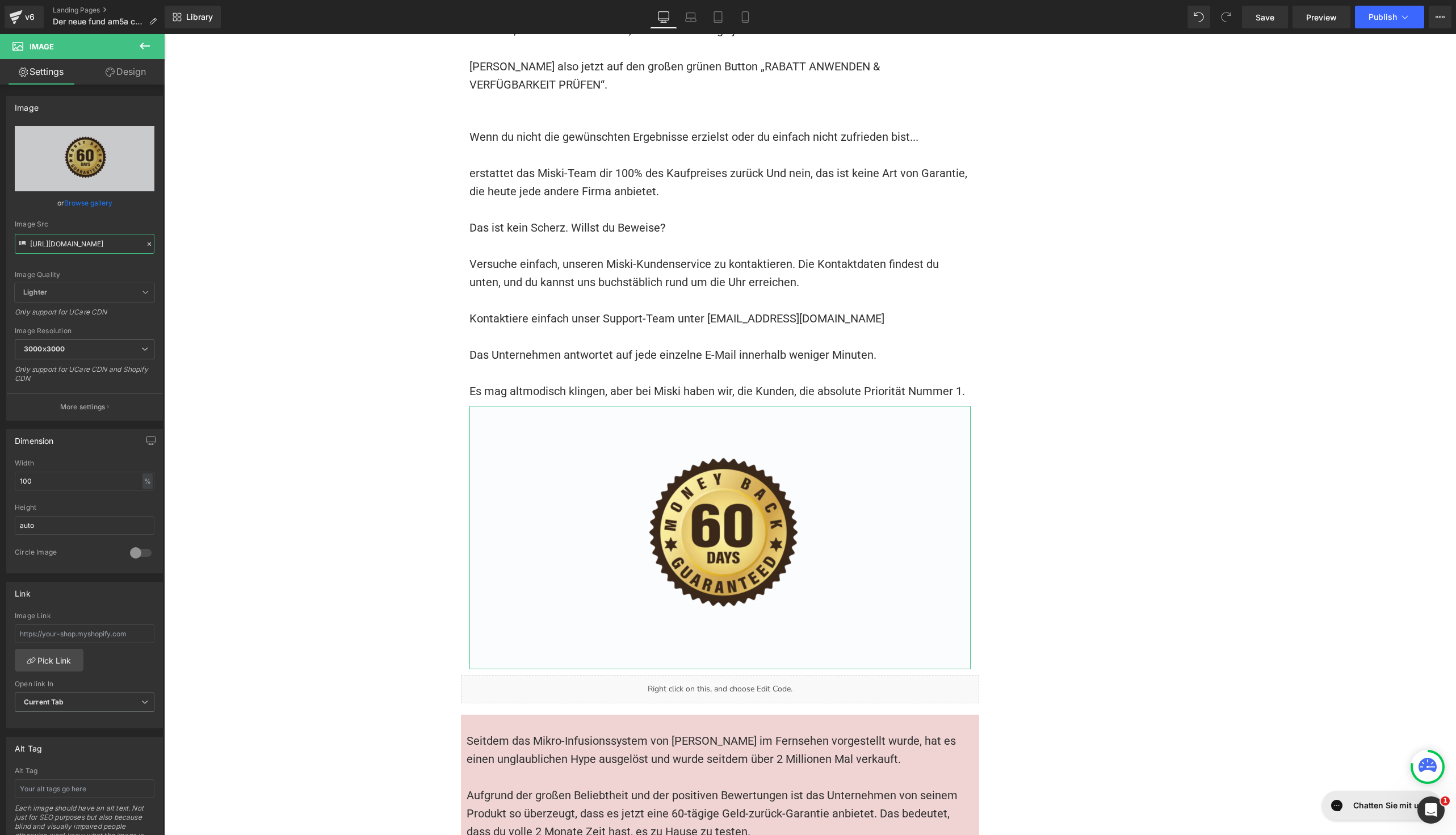
click at [83, 245] on input "[URL][DOMAIN_NAME]" at bounding box center [84, 244] width 139 height 20
paste input "4"
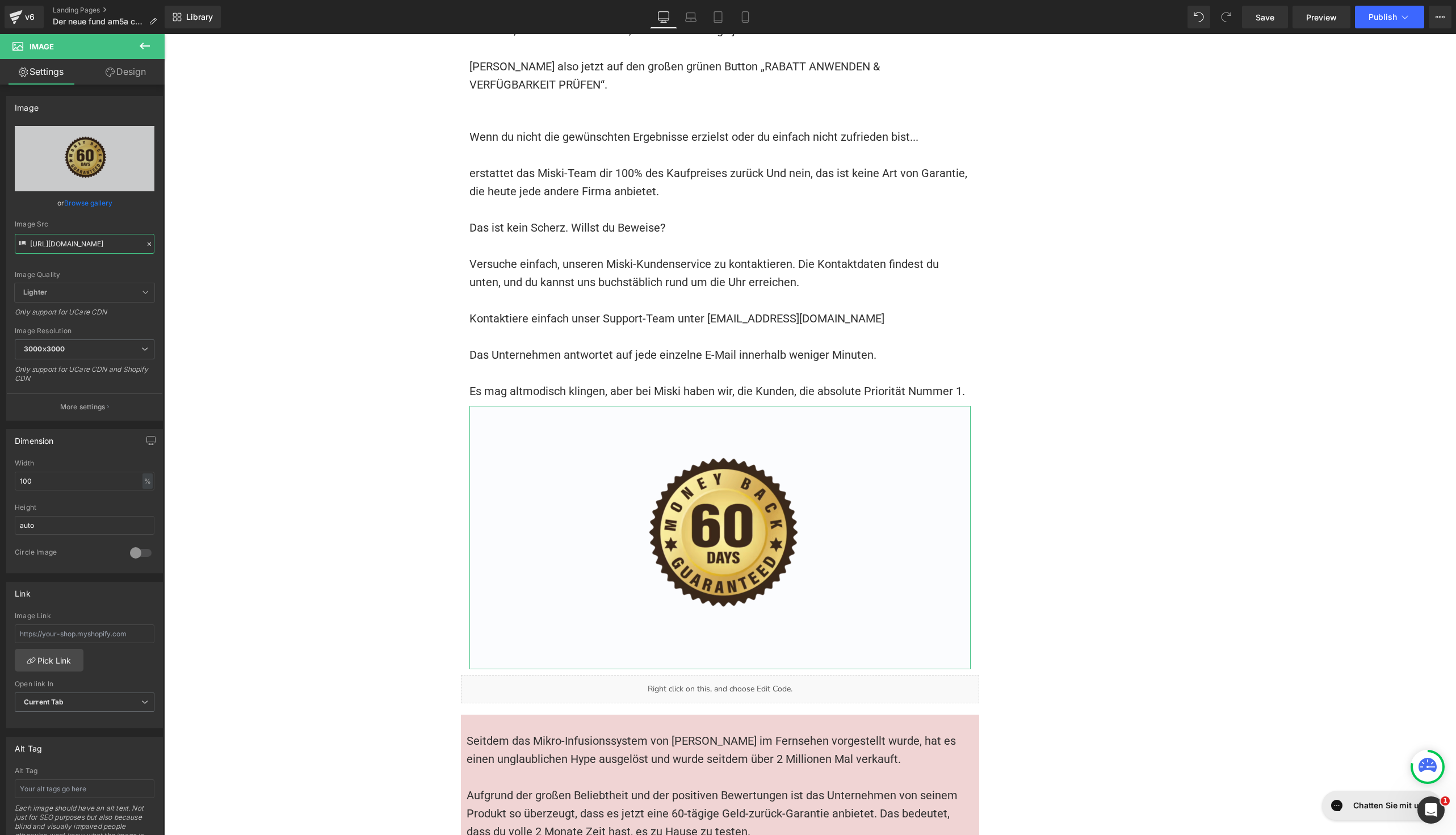
type input "[URL][DOMAIN_NAME]"
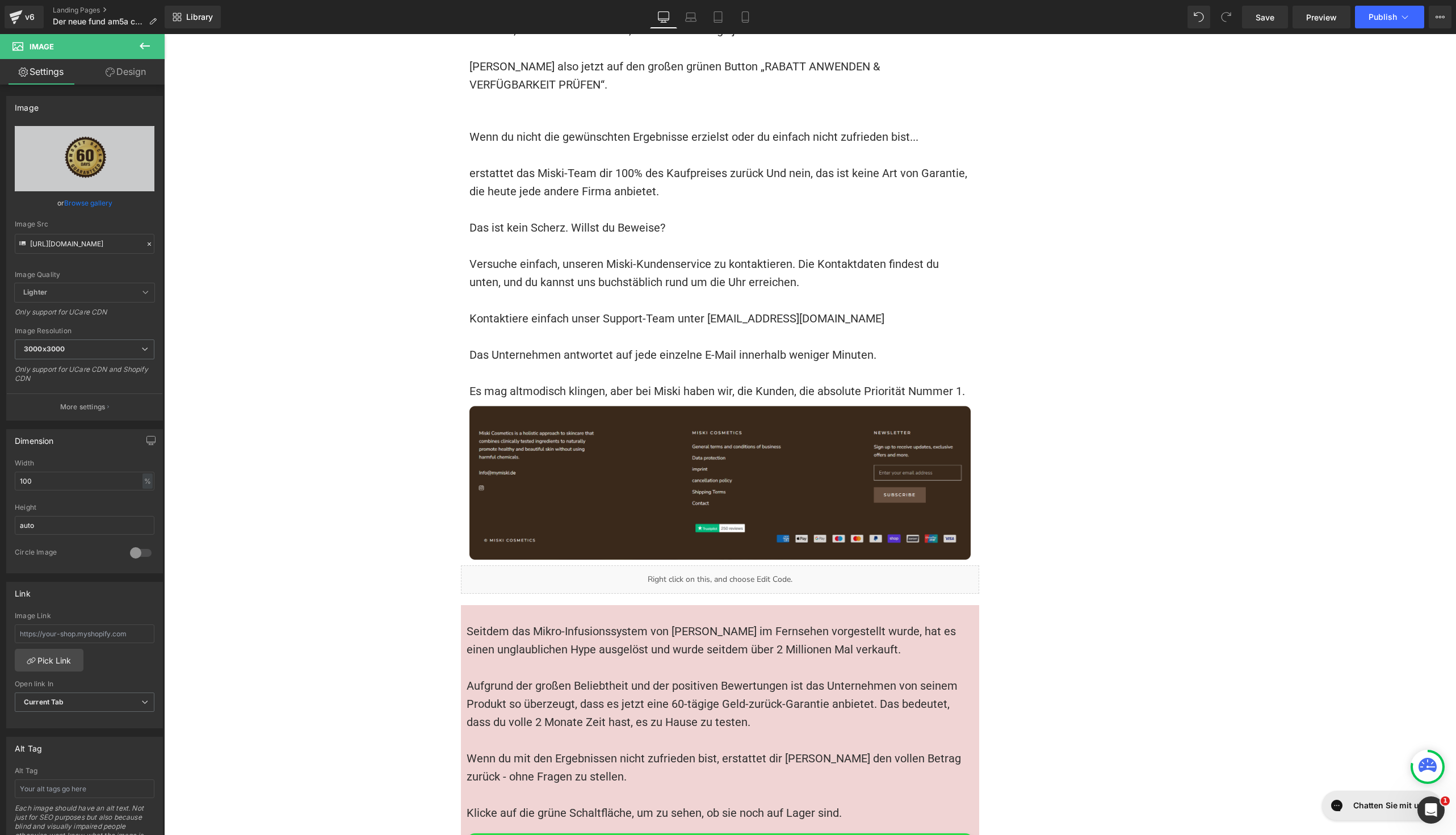
click at [758, 257] on font "Versuche einfach, unseren Miski-Kundenservice zu kontaktieren. Die Kontaktdaten…" at bounding box center [705, 273] width 472 height 32
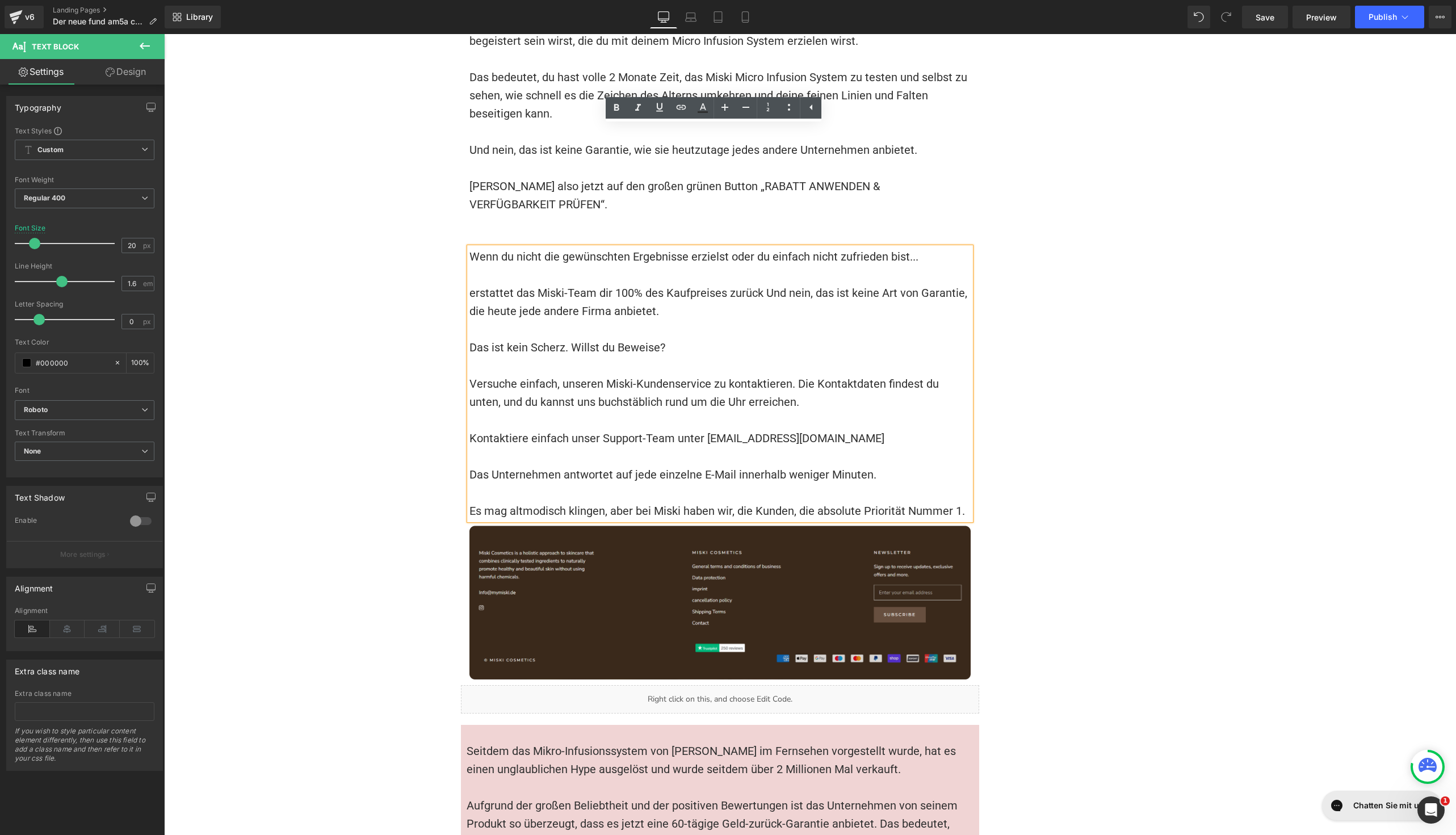
scroll to position [10723, 0]
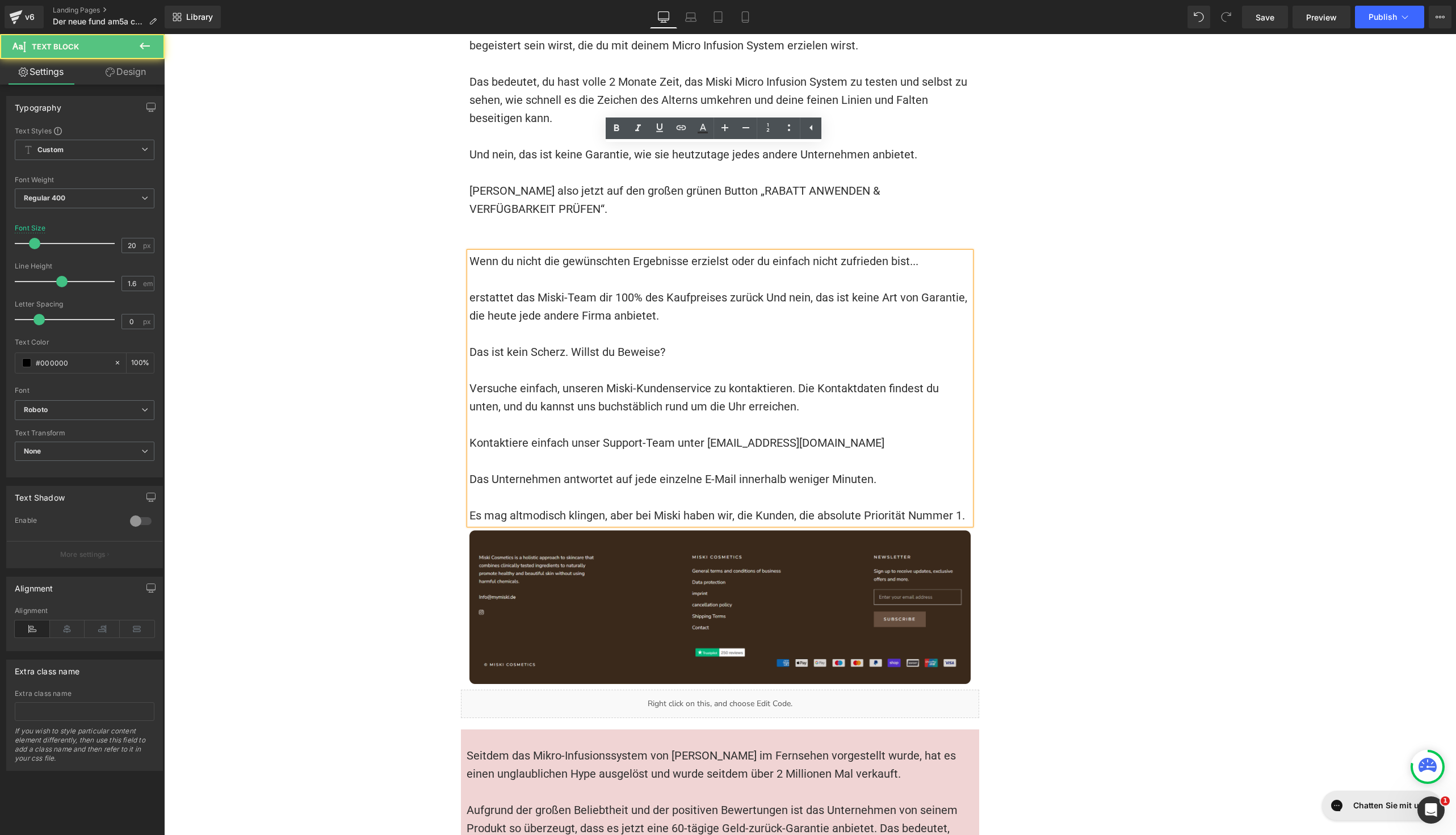
click at [789, 382] on font "Versuche einfach, unseren Miski-Kundenservice zu kontaktieren. Die Kontaktdaten…" at bounding box center [705, 397] width 472 height 32
drag, startPoint x: 698, startPoint y: 335, endPoint x: 872, endPoint y: 335, distance: 174.0
click at [872, 434] on p "Kontaktiere einfach unser Support-Team unter [EMAIL_ADDRESS][DOMAIN_NAME]" at bounding box center [720, 443] width 501 height 18
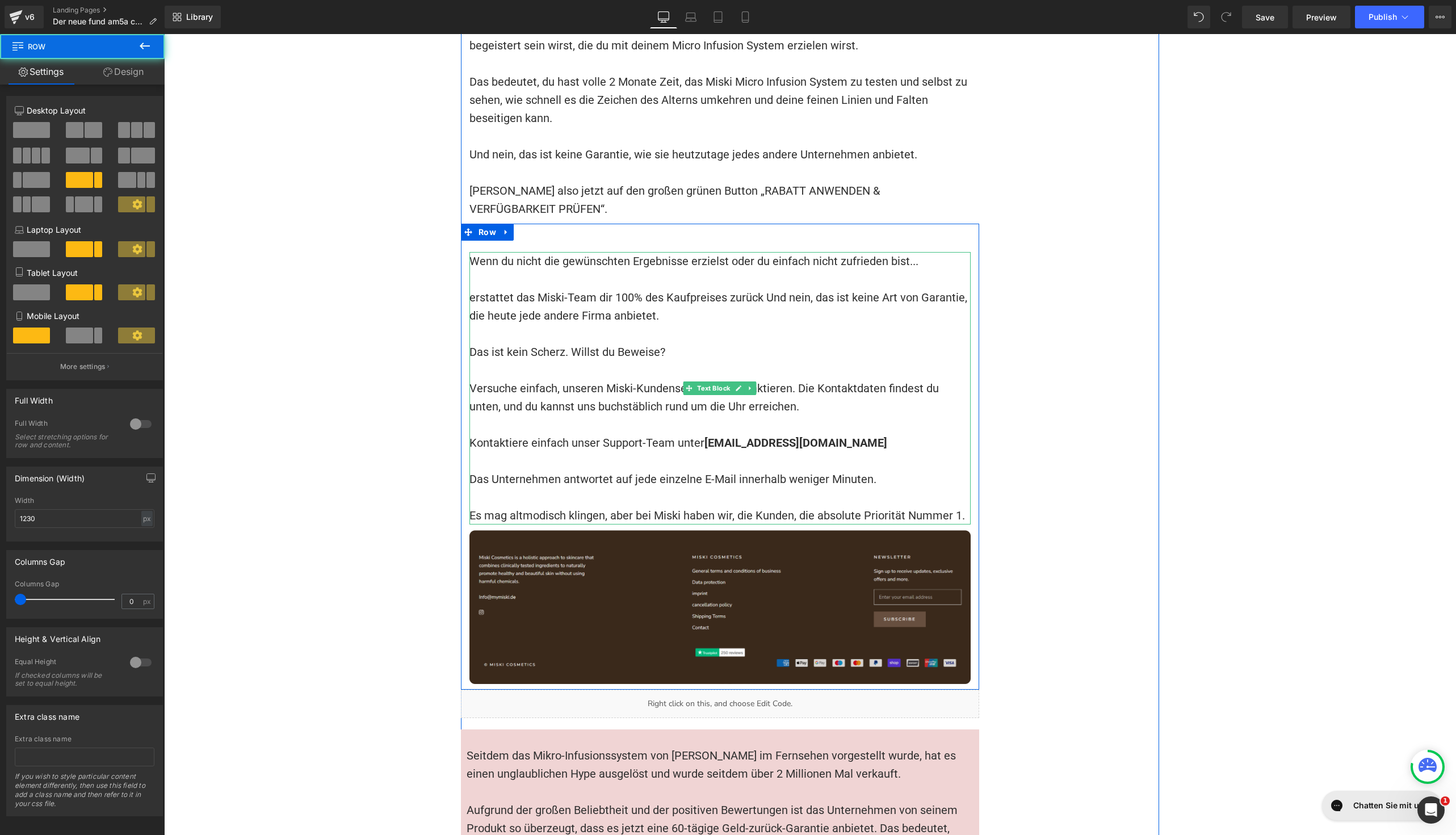
scroll to position [10457, 0]
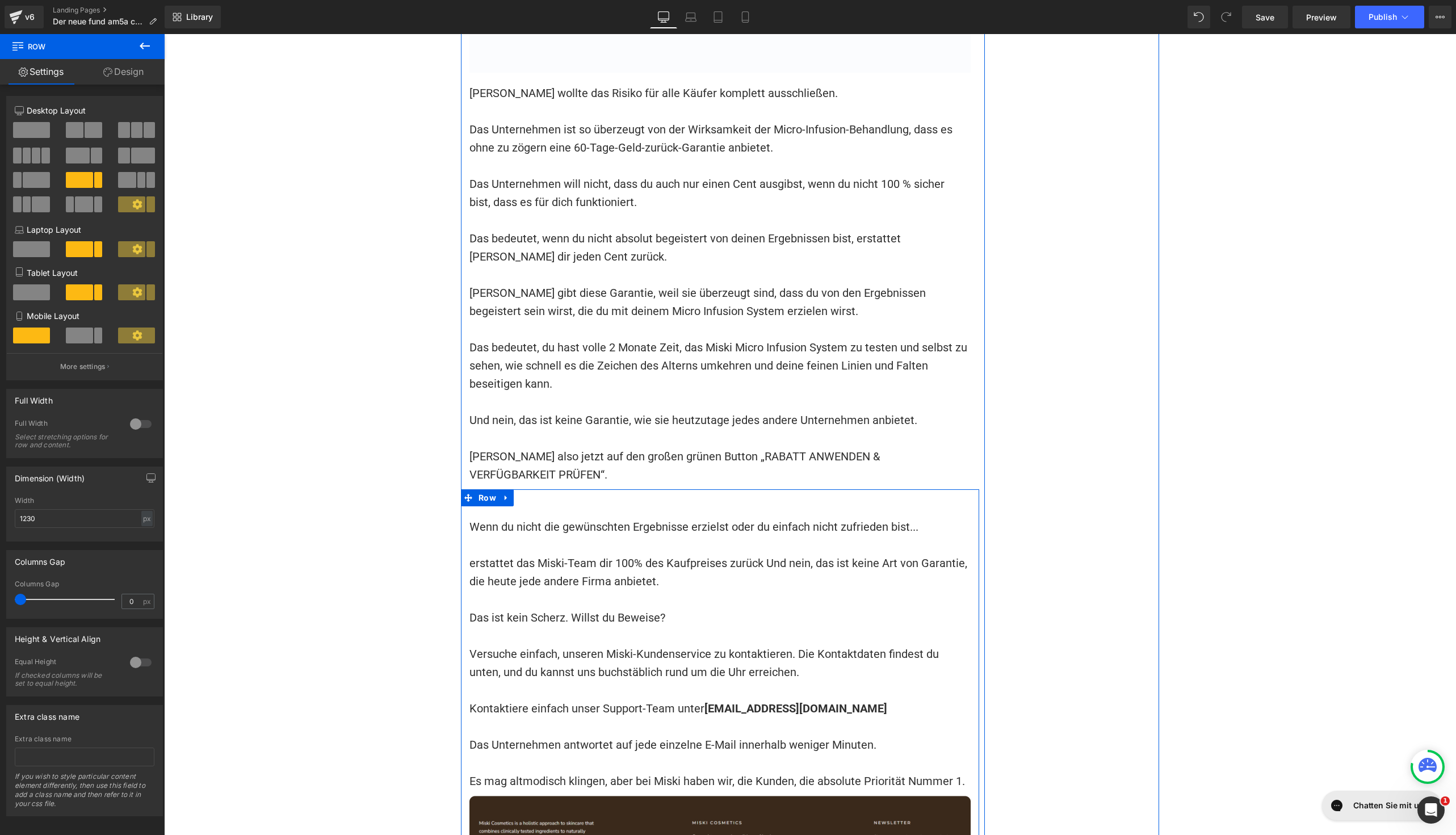
click at [525, 489] on div "Wenn du nicht die gewünschten Ergebnisse erzielst oder du einfach nicht zufried…" at bounding box center [720, 722] width 518 height 466
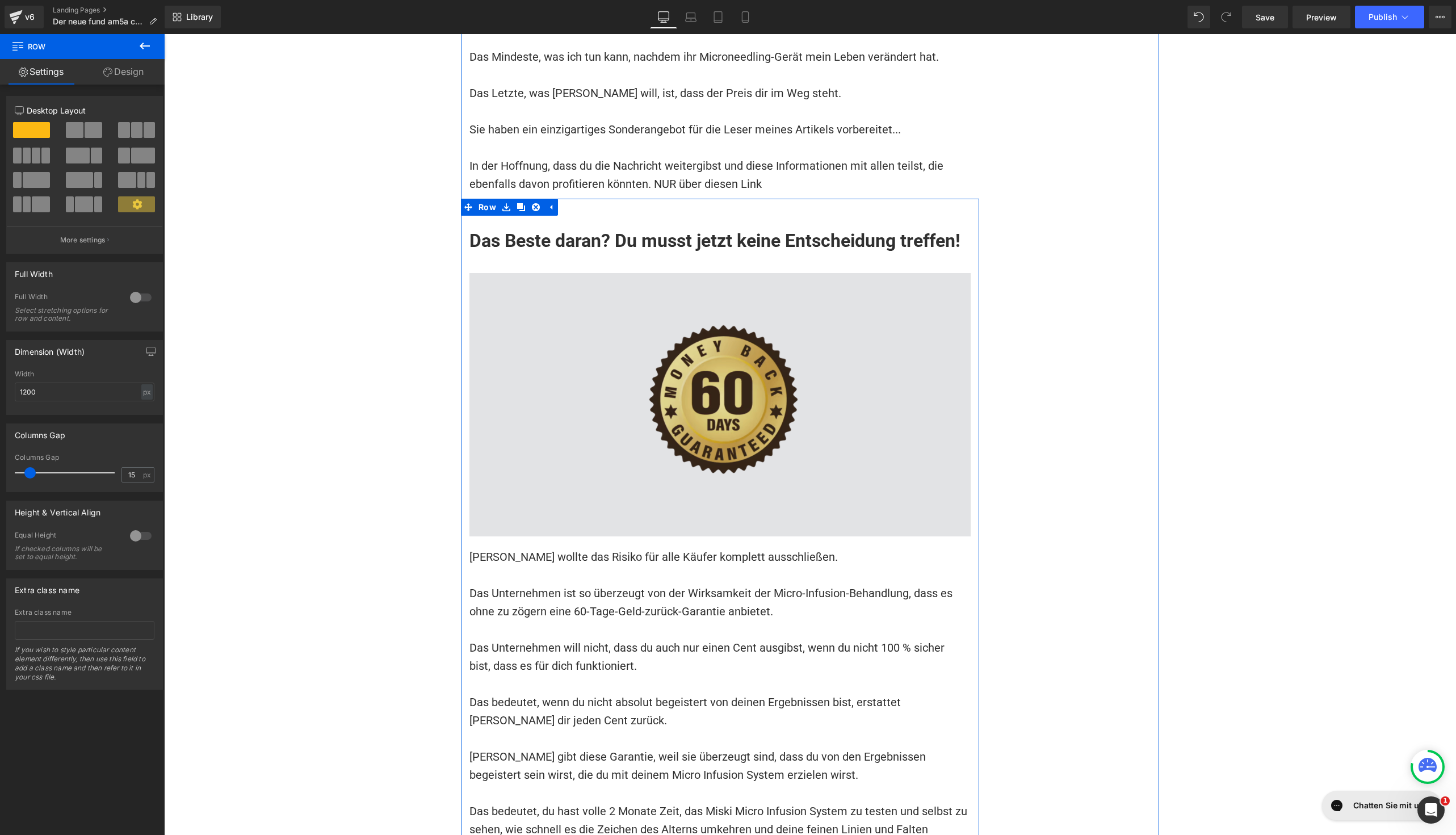
scroll to position [9976, 0]
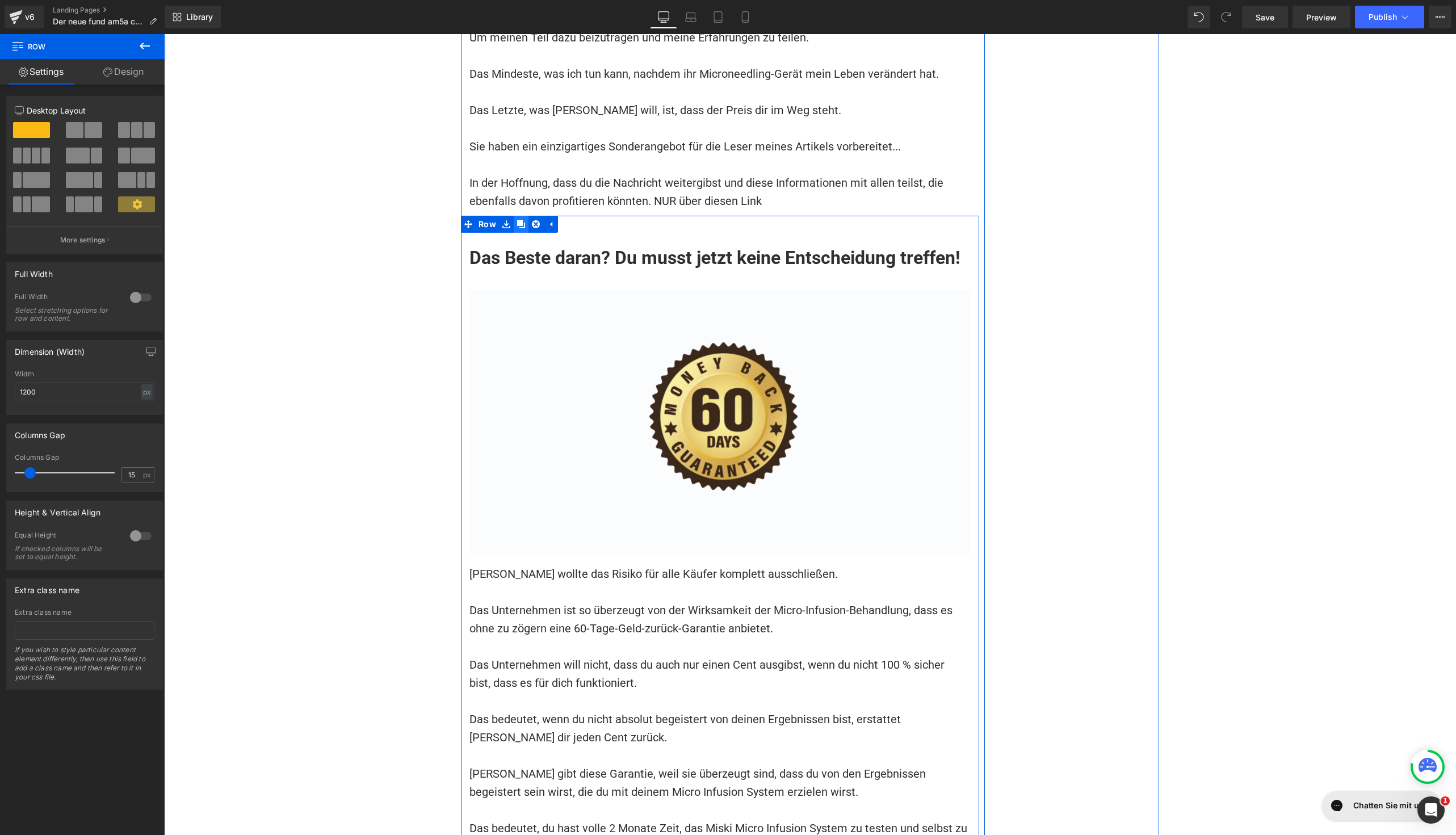
click at [513, 216] on link at bounding box center [520, 224] width 14 height 17
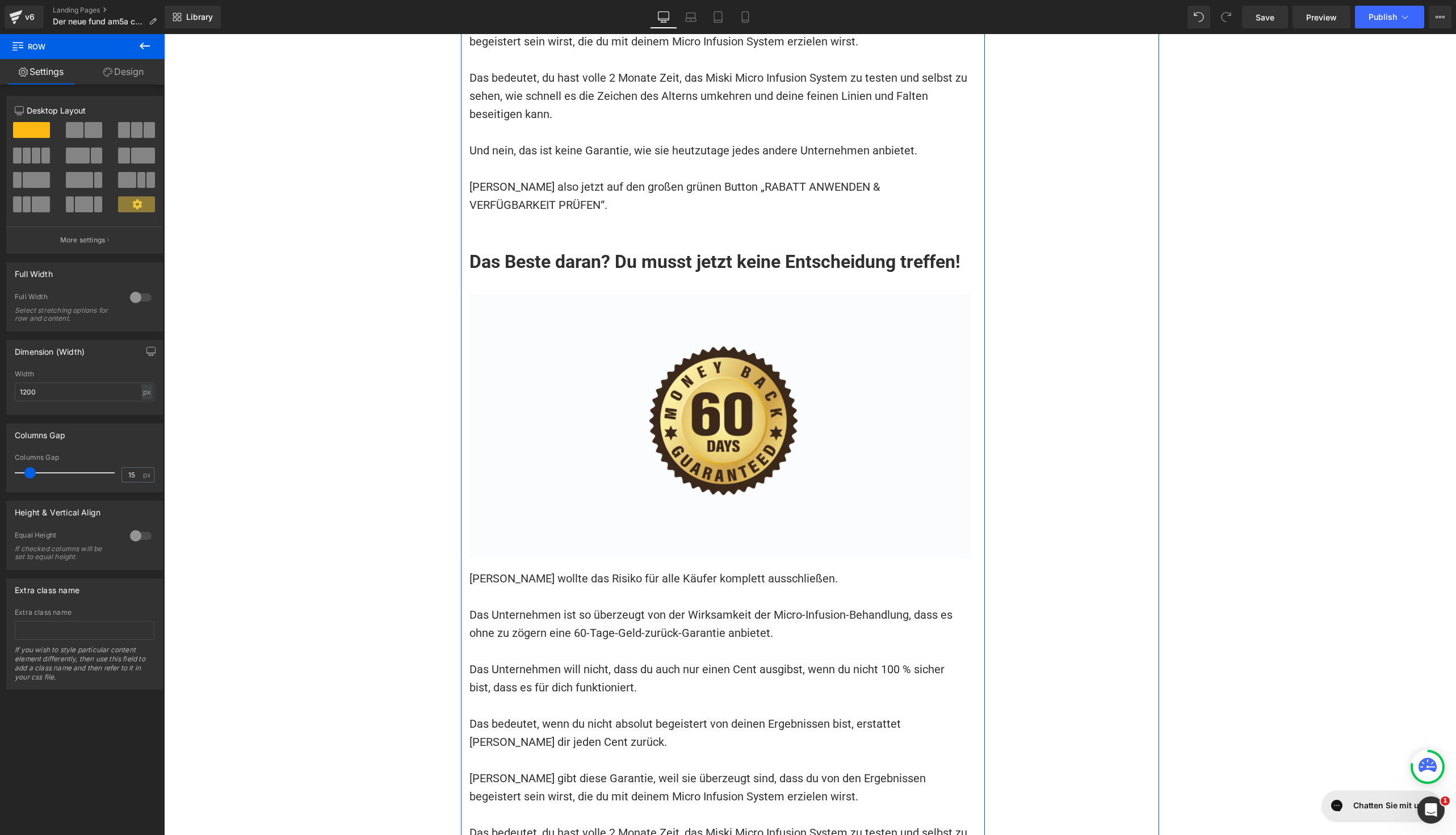
scroll to position [10762, 0]
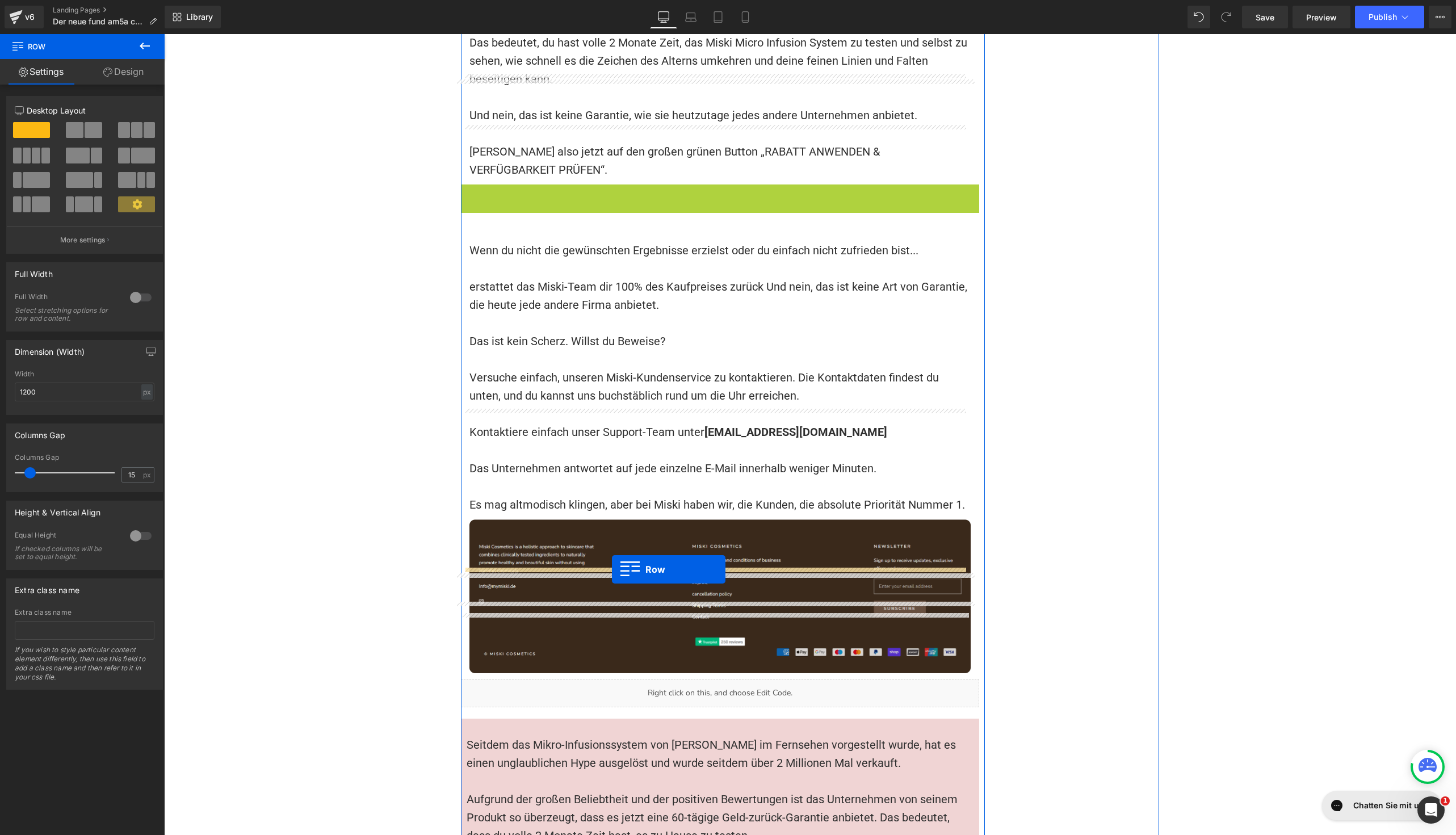
drag, startPoint x: 460, startPoint y: 86, endPoint x: 612, endPoint y: 569, distance: 506.4
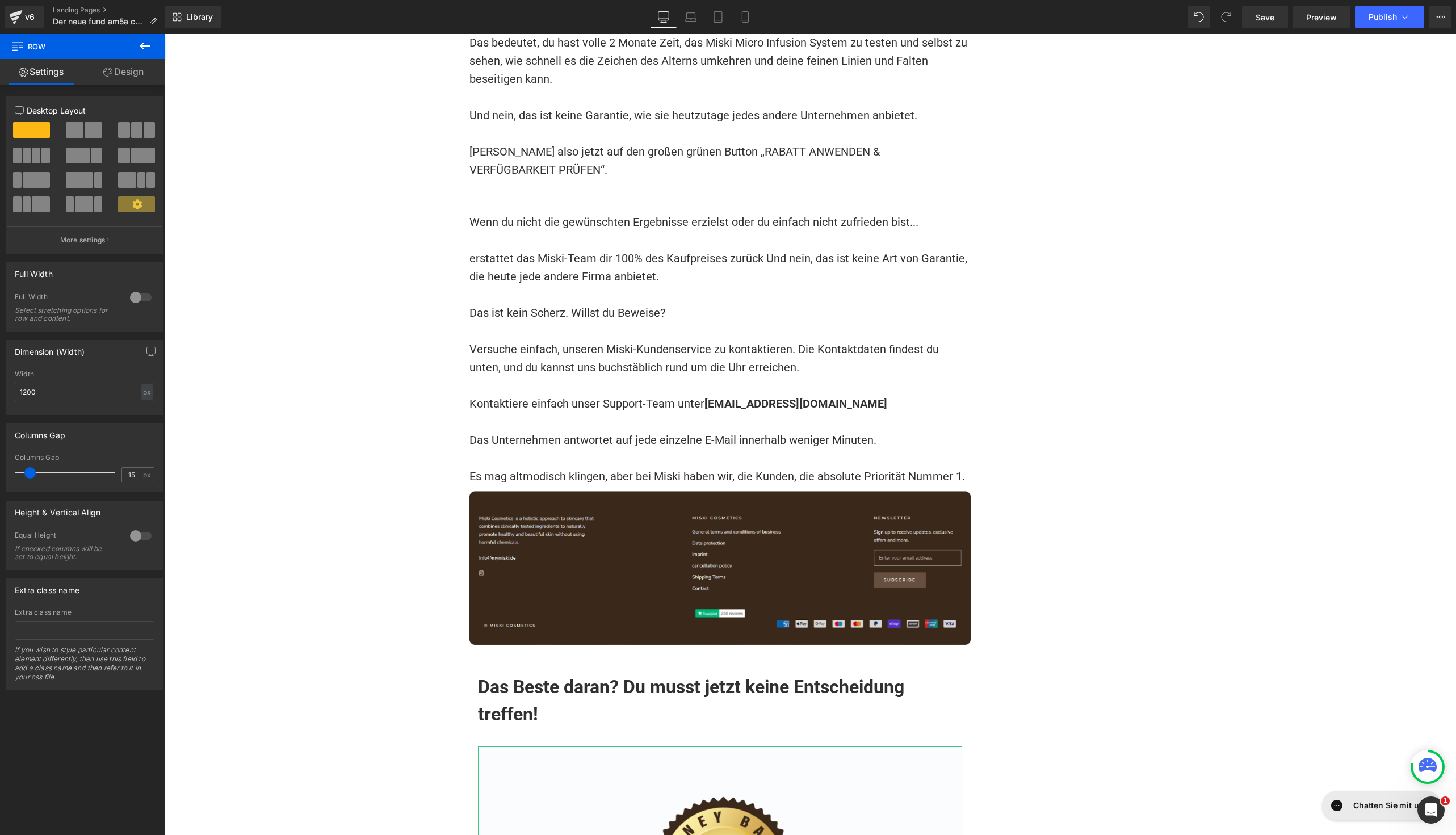
click at [504, 674] on h1 "Das Beste daran? Du musst jetzt keine Entscheidung treffen!" at bounding box center [720, 700] width 484 height 55
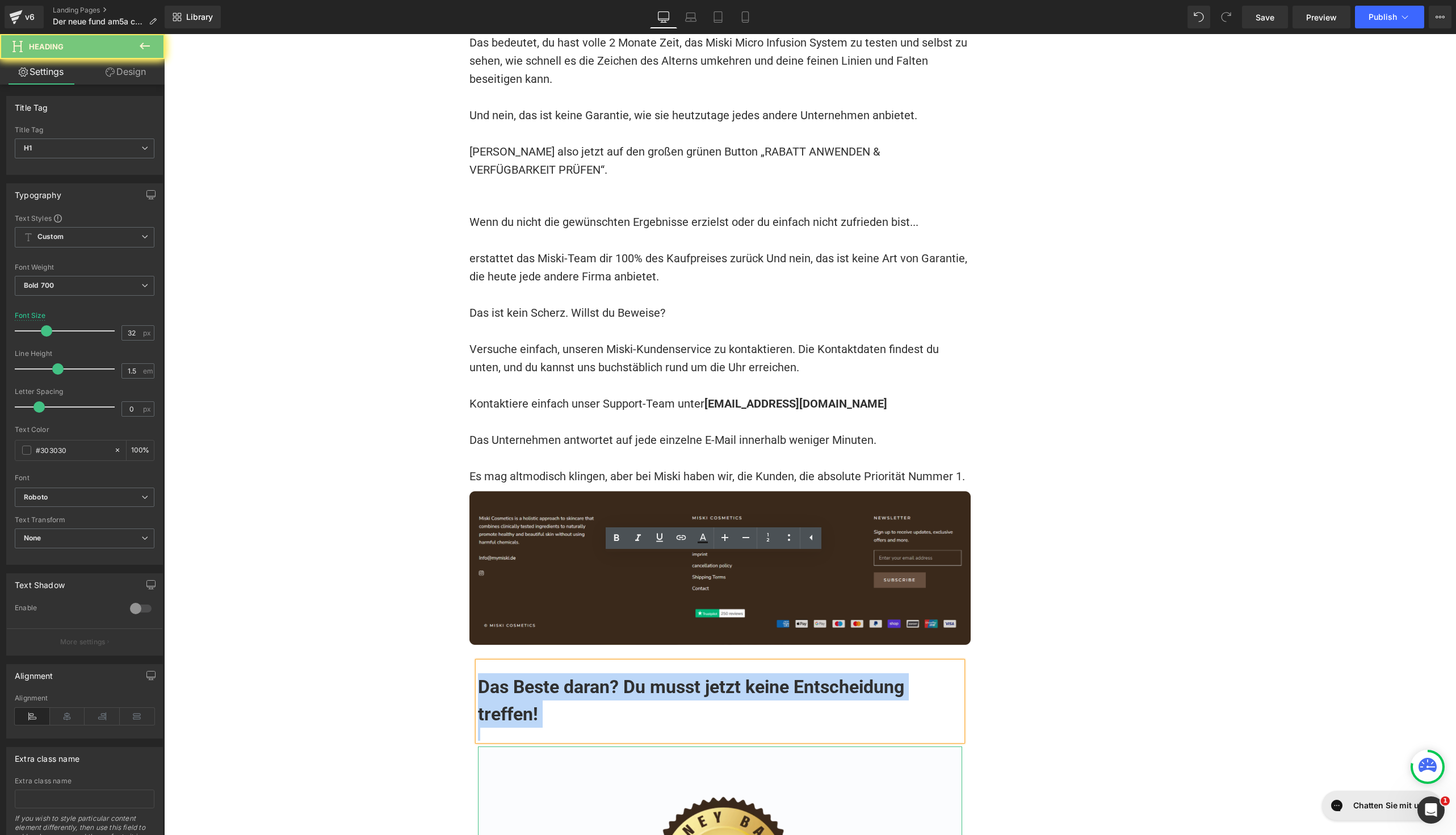
paste div
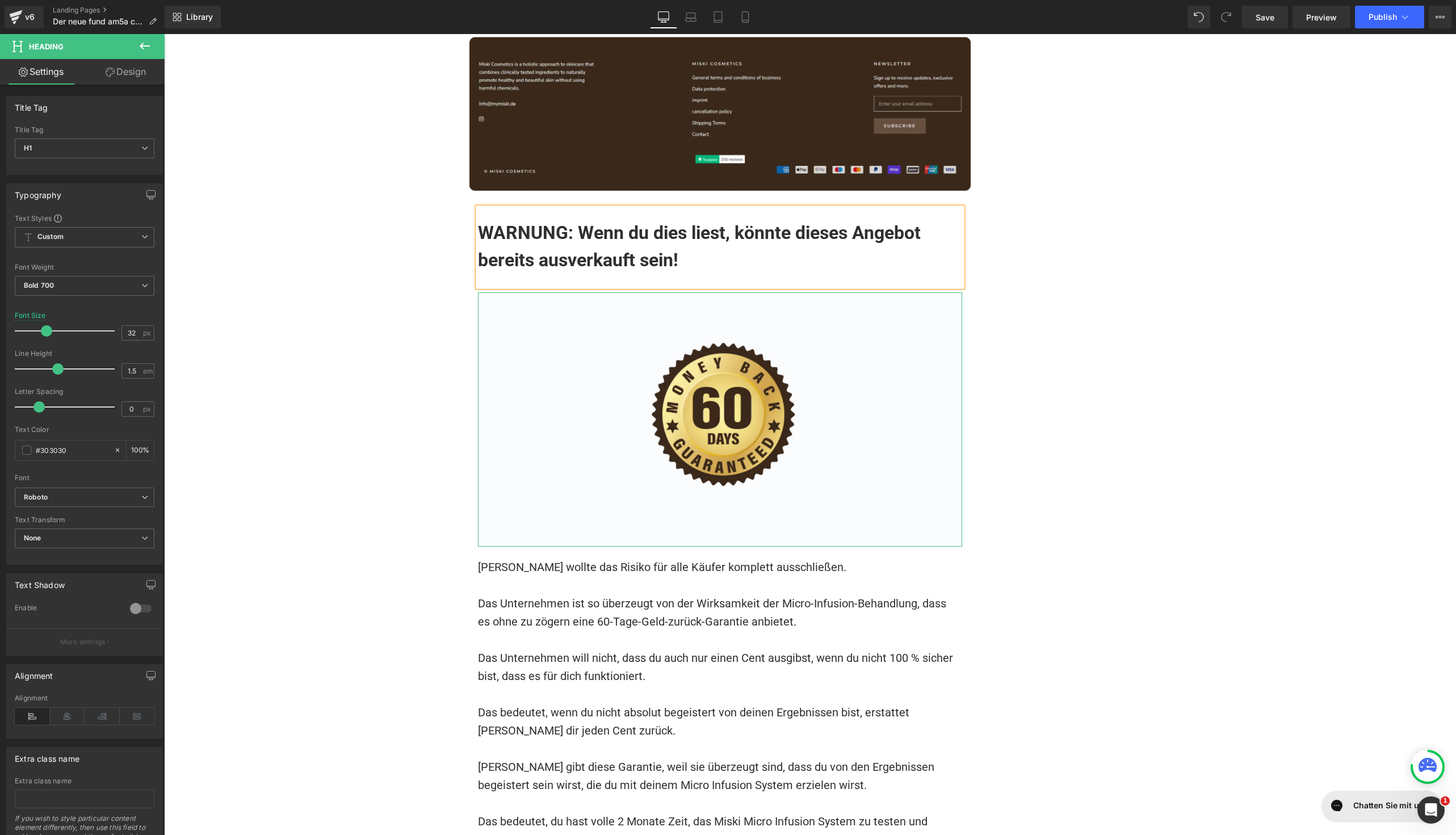
scroll to position [11270, 0]
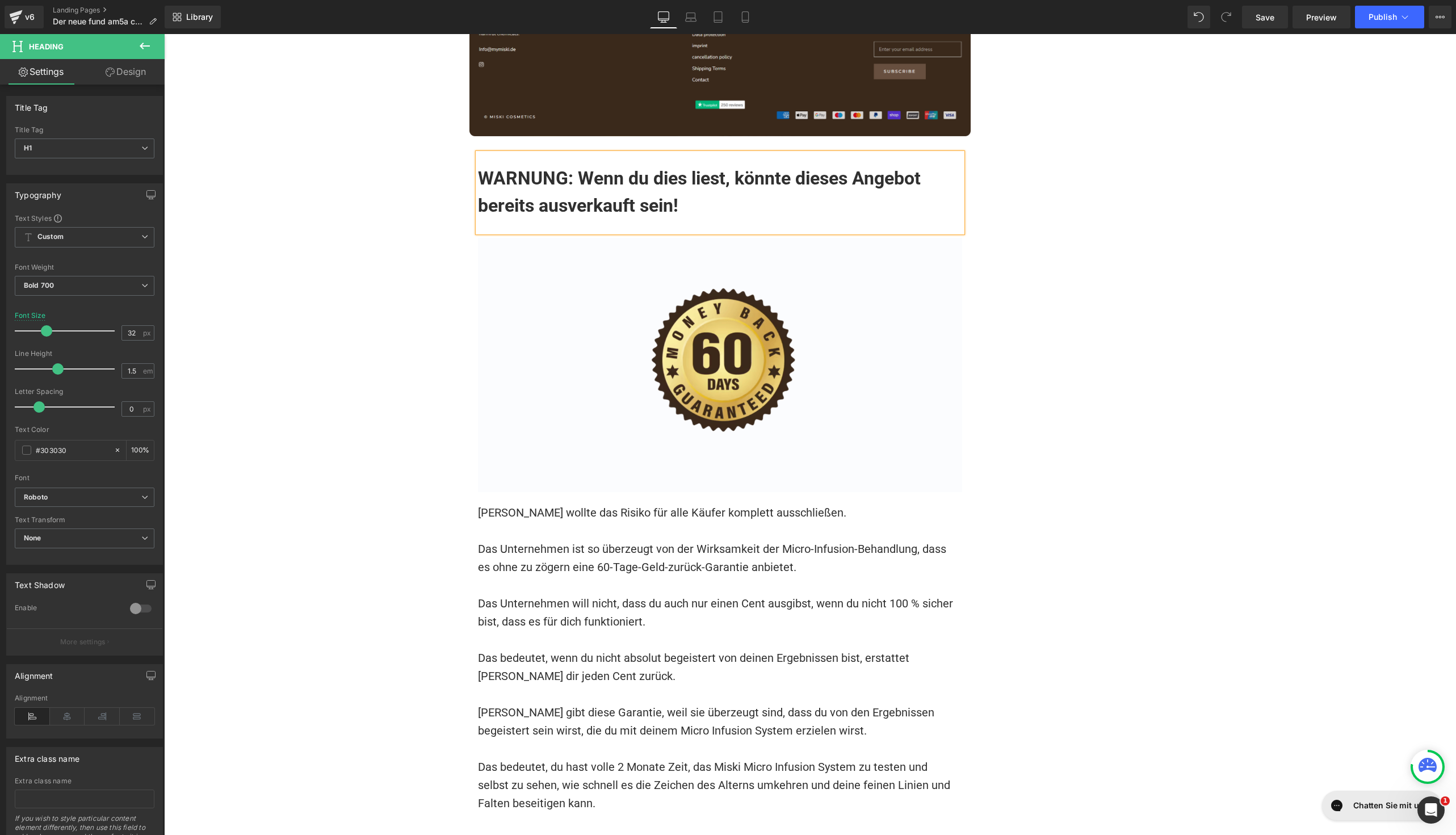
click at [572, 706] on font "[PERSON_NAME] gibt diese Garantie, weil sie überzeugt sind, dass du von den Erg…" at bounding box center [708, 722] width 460 height 32
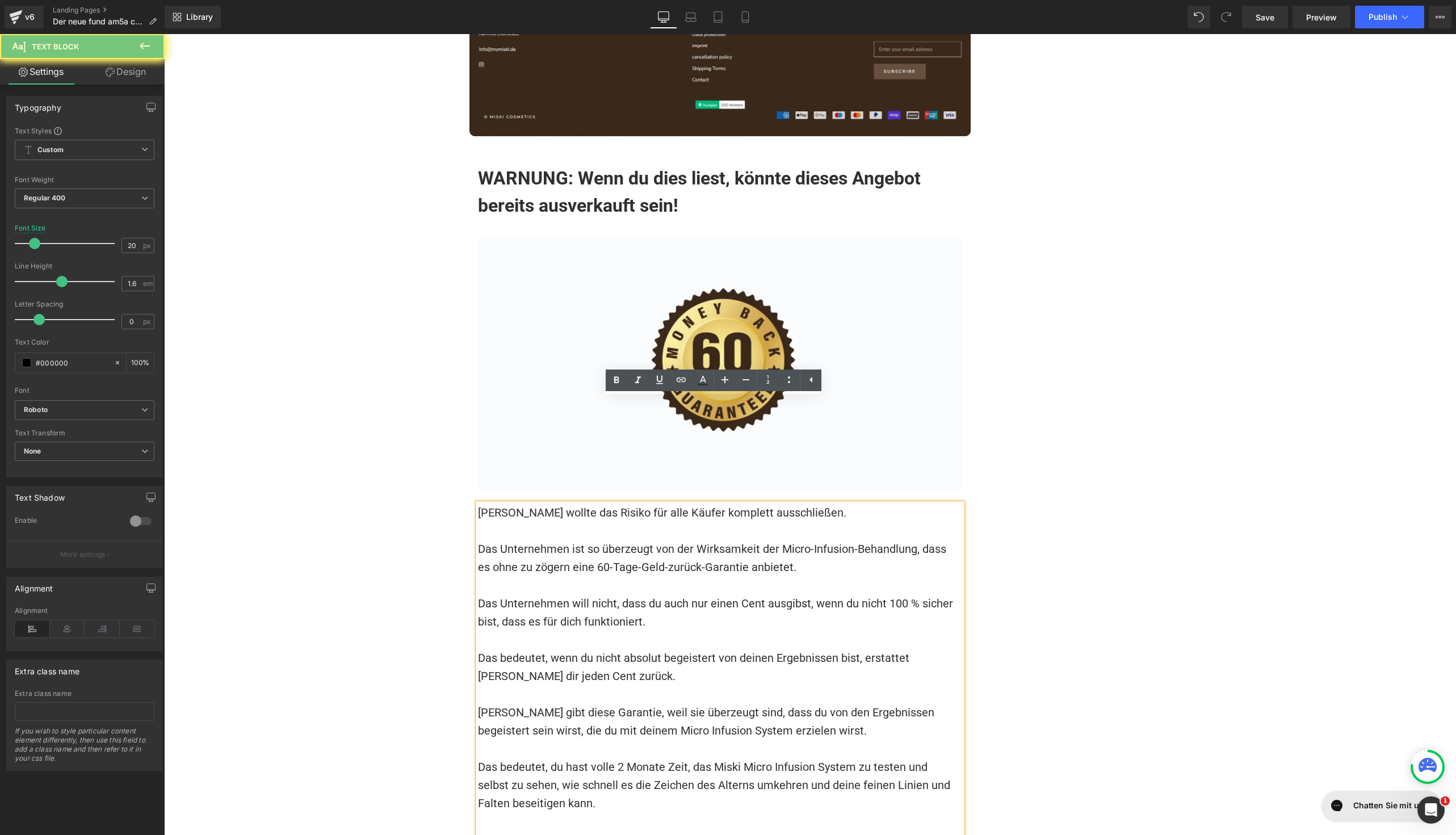
click at [572, 706] on font "[PERSON_NAME] gibt diese Garantie, weil sie überzeugt sind, dass du von den Erg…" at bounding box center [708, 722] width 460 height 32
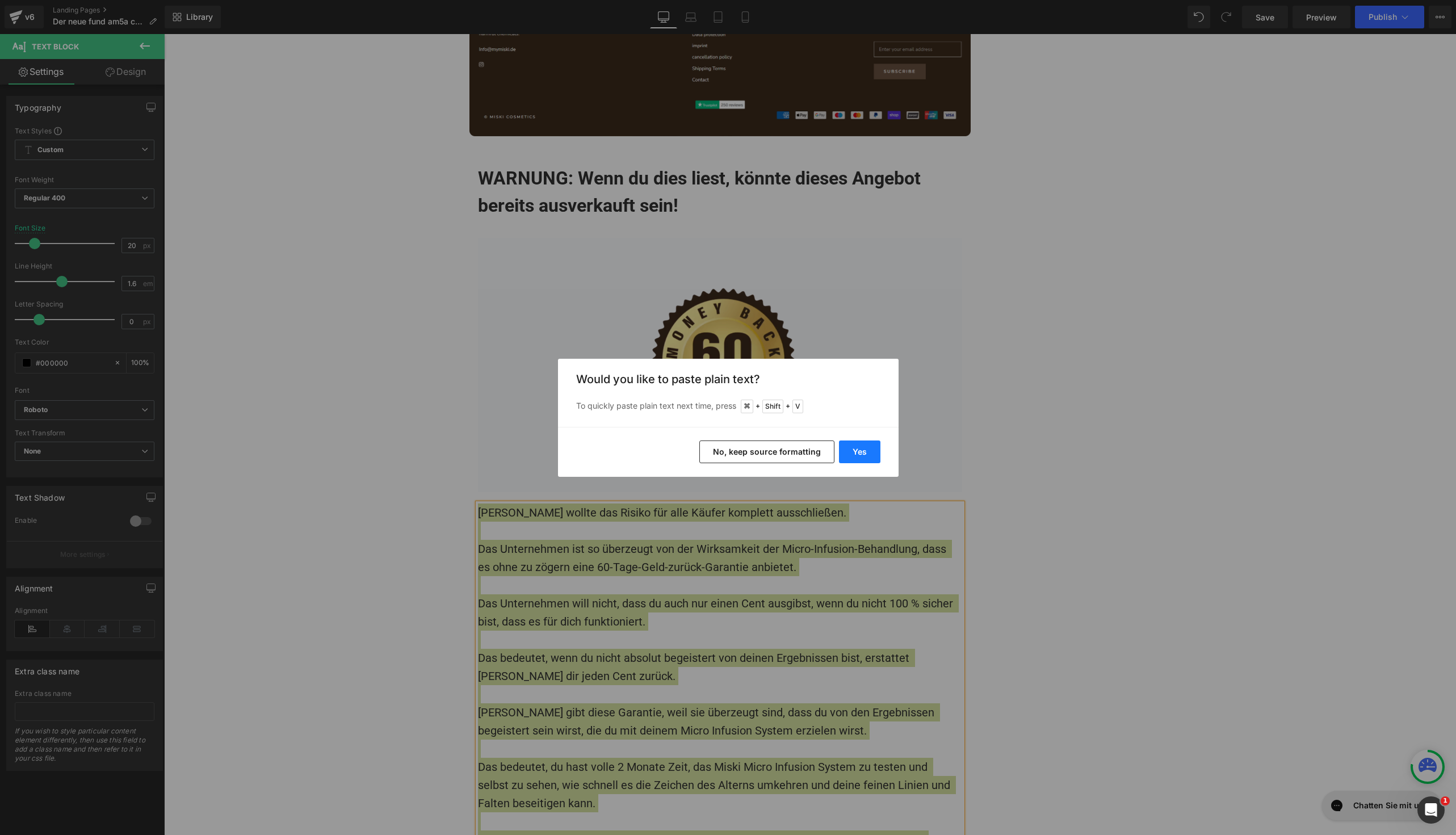
click at [860, 444] on button "Yes" at bounding box center [860, 451] width 41 height 23
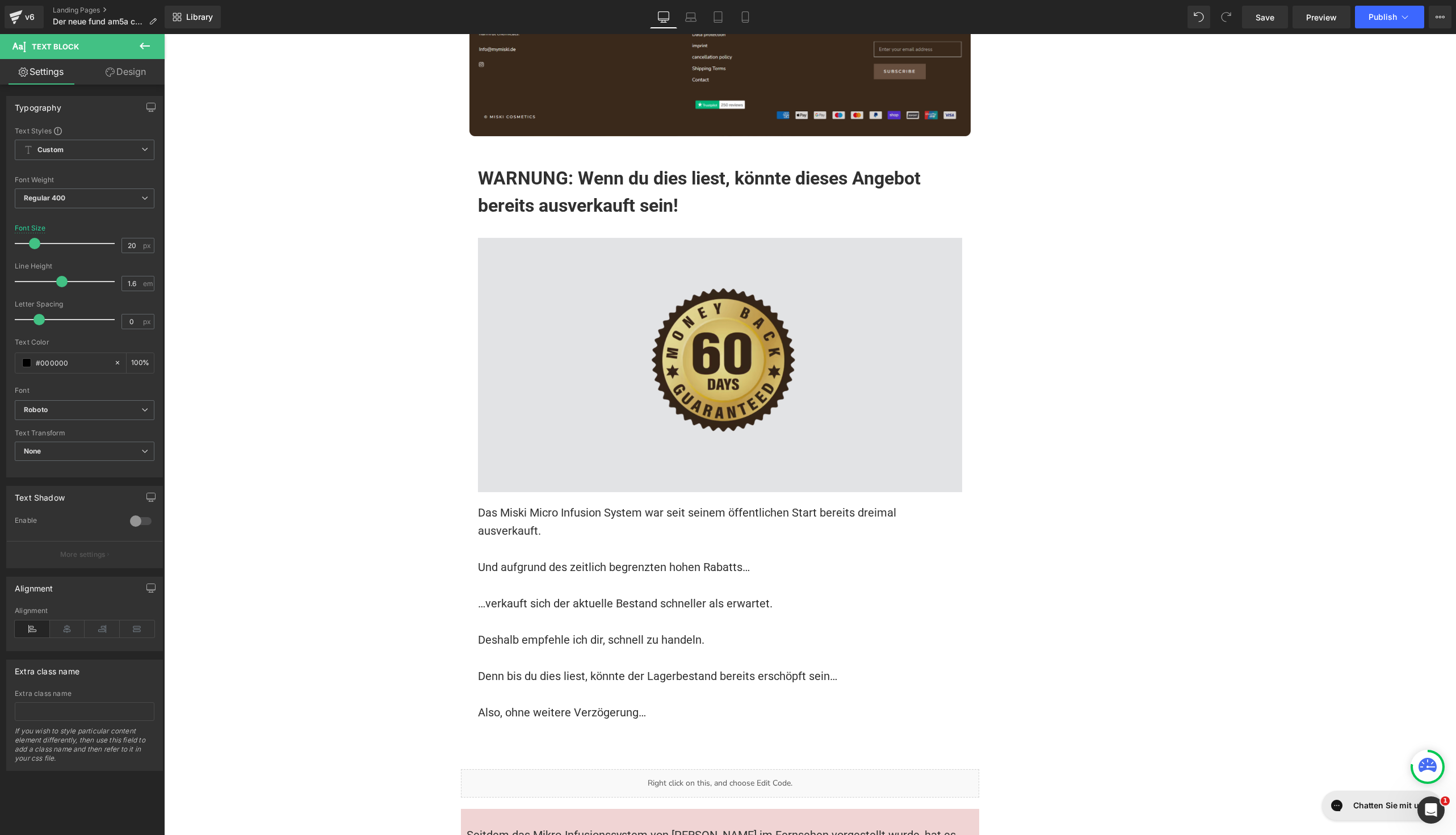
click at [612, 238] on img at bounding box center [720, 365] width 484 height 255
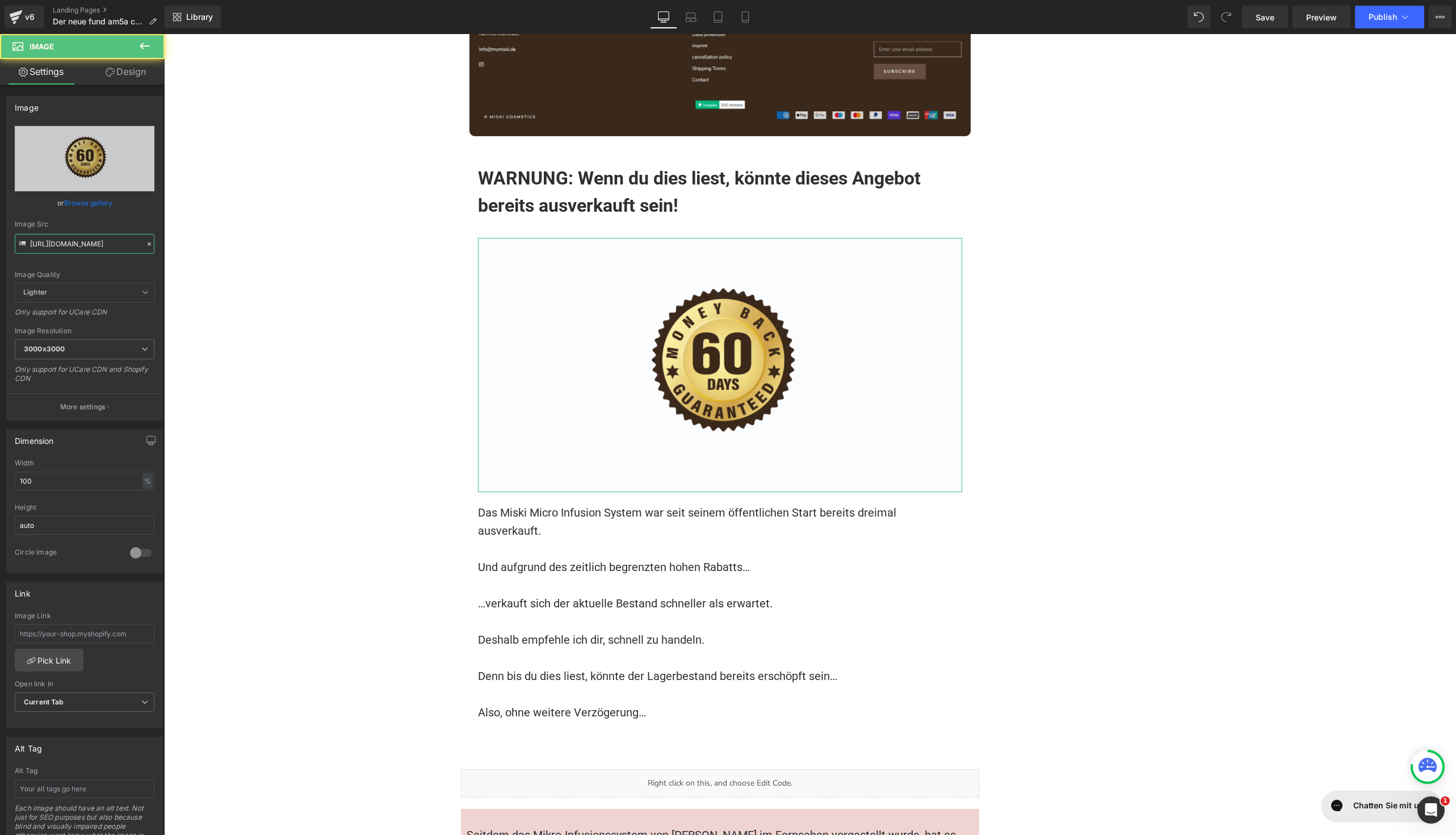
click at [92, 244] on input "[URL][DOMAIN_NAME]" at bounding box center [84, 244] width 139 height 20
paste input "5"
type input "[URL][DOMAIN_NAME]"
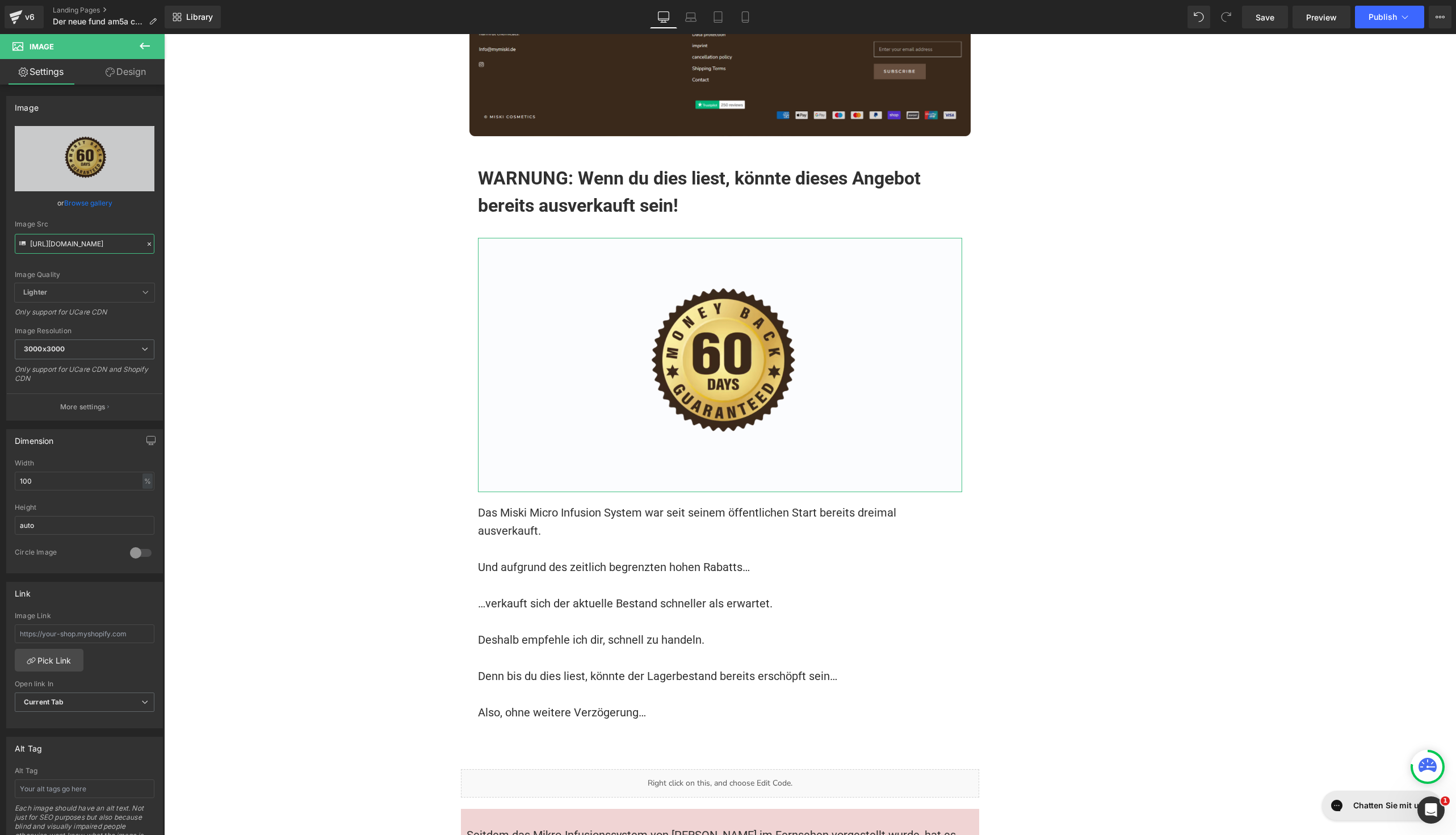
scroll to position [0, 85]
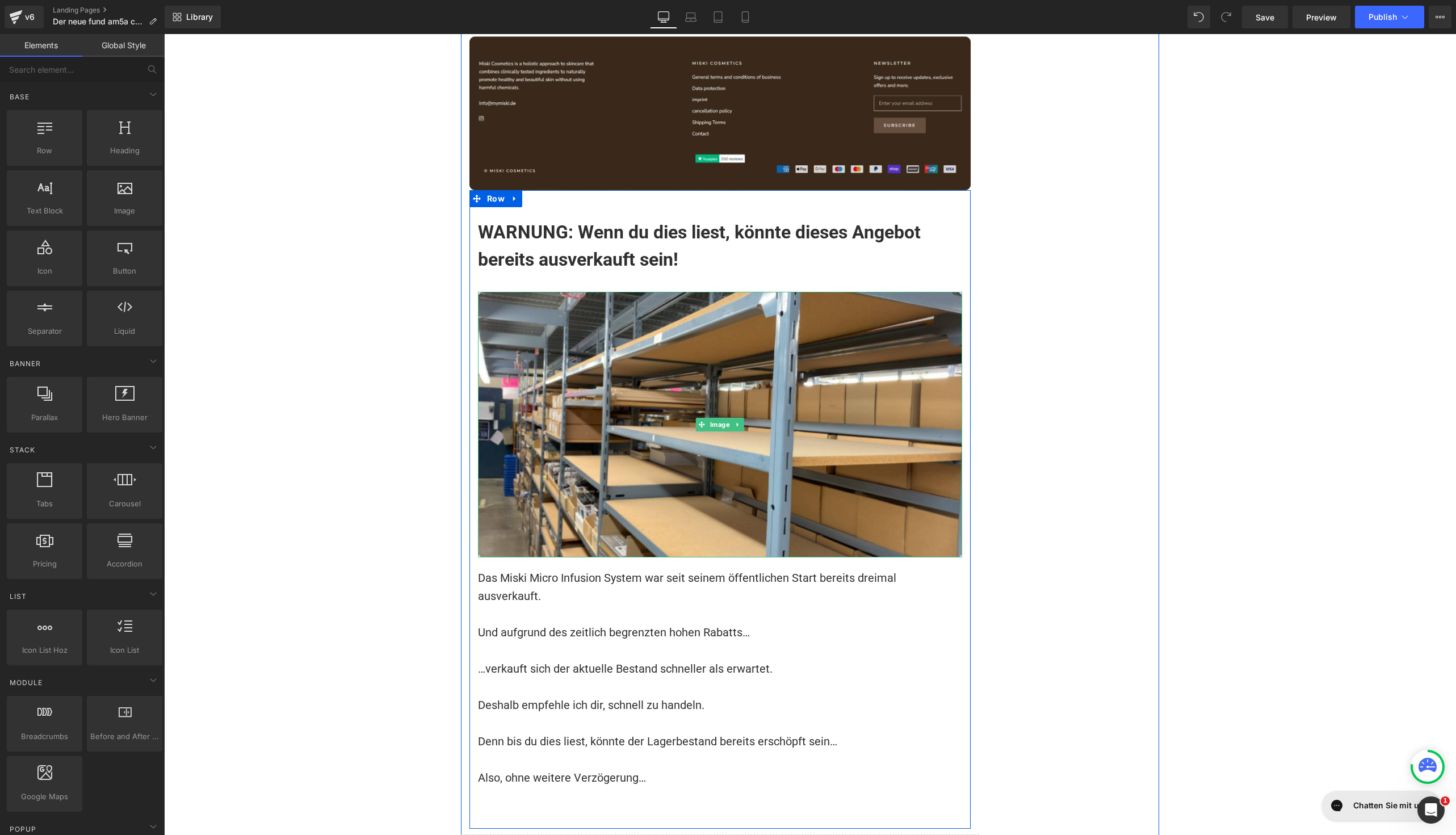
scroll to position [11196, 0]
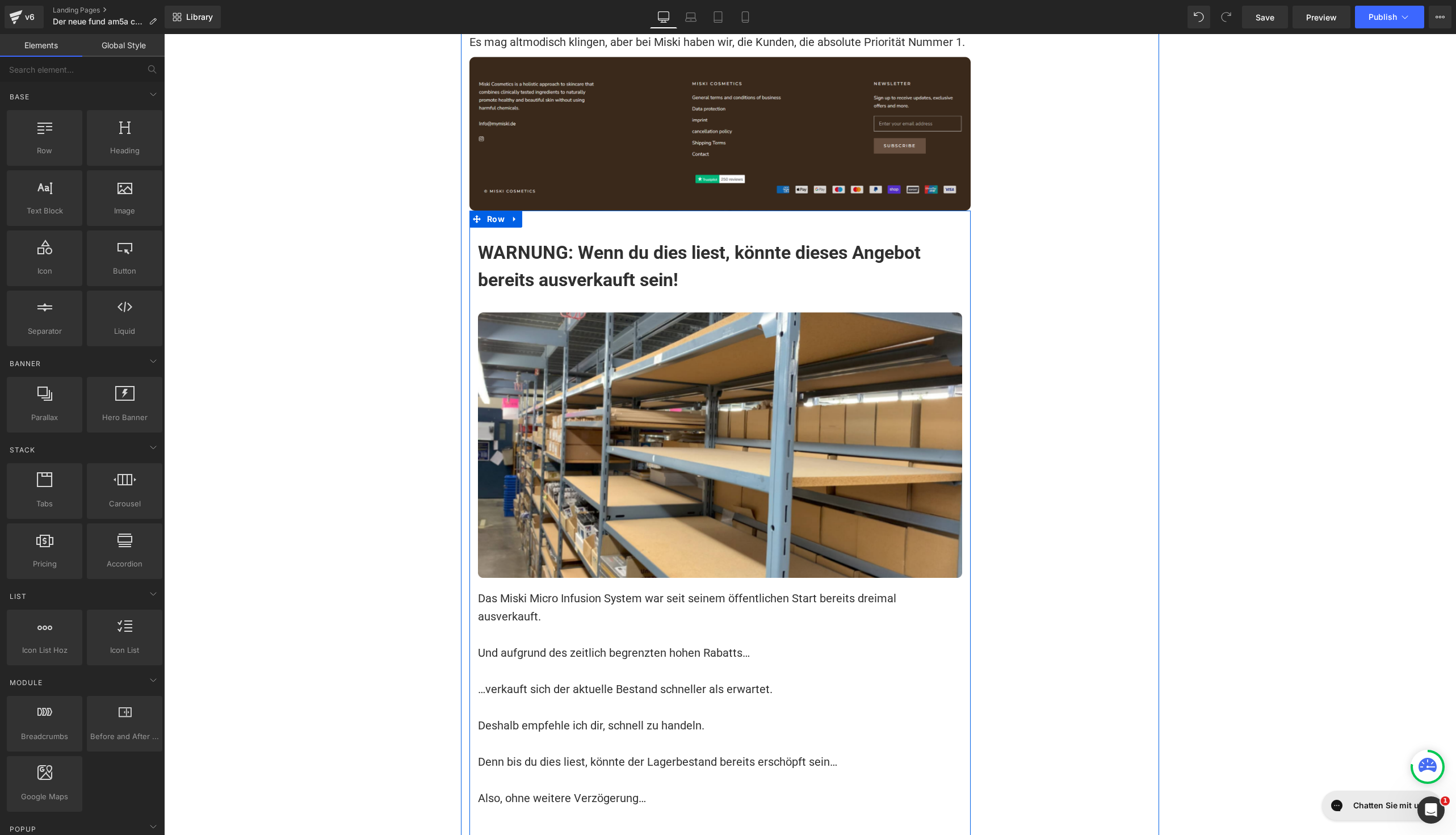
click at [686, 239] on h1 "WARNUNG: Wenn du dies liest, könnte dieses Angebot bereits ausverkauft sein!" at bounding box center [720, 266] width 484 height 55
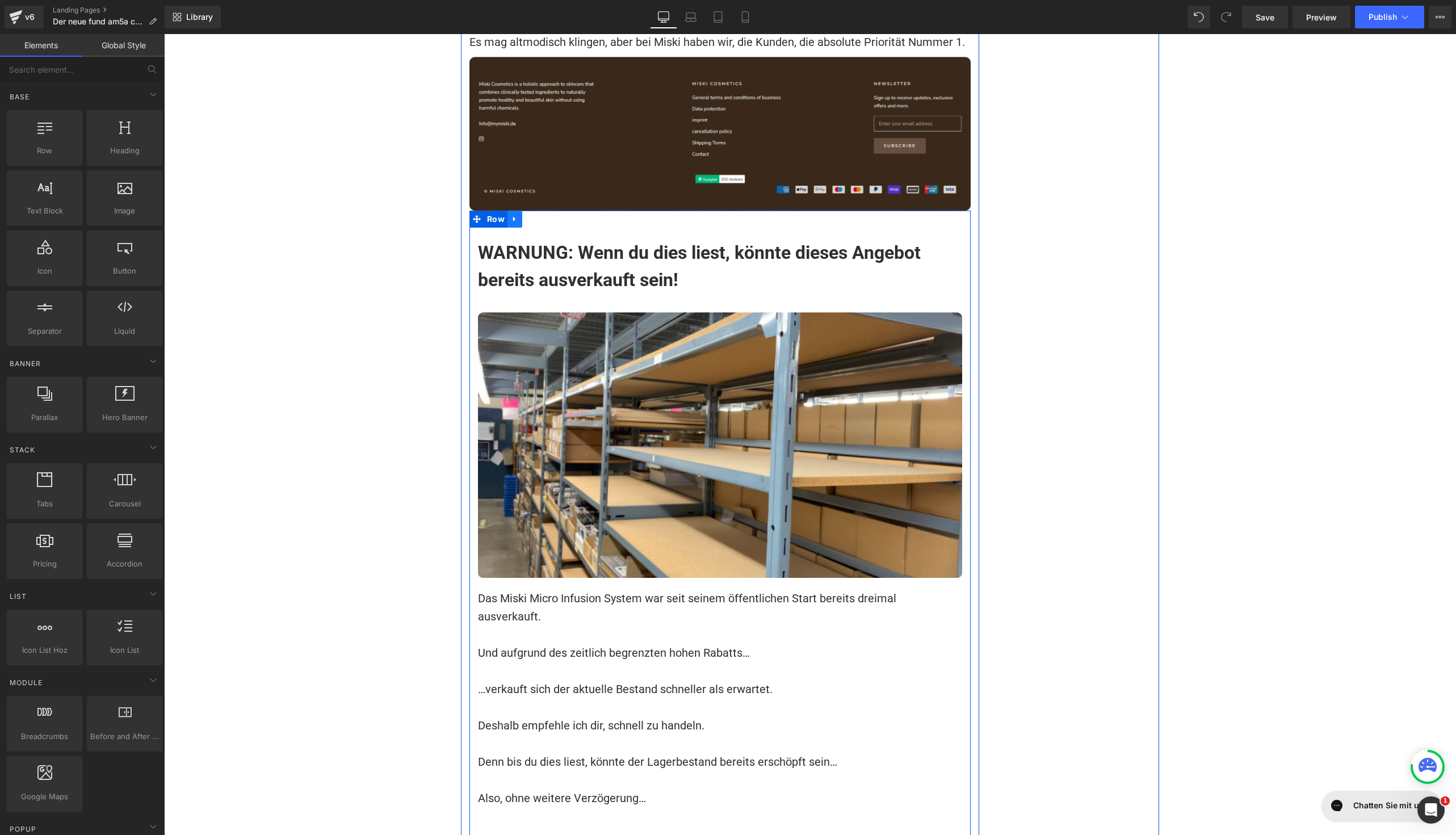
click at [511, 215] on icon at bounding box center [515, 219] width 8 height 8
click at [526, 215] on icon at bounding box center [530, 219] width 8 height 8
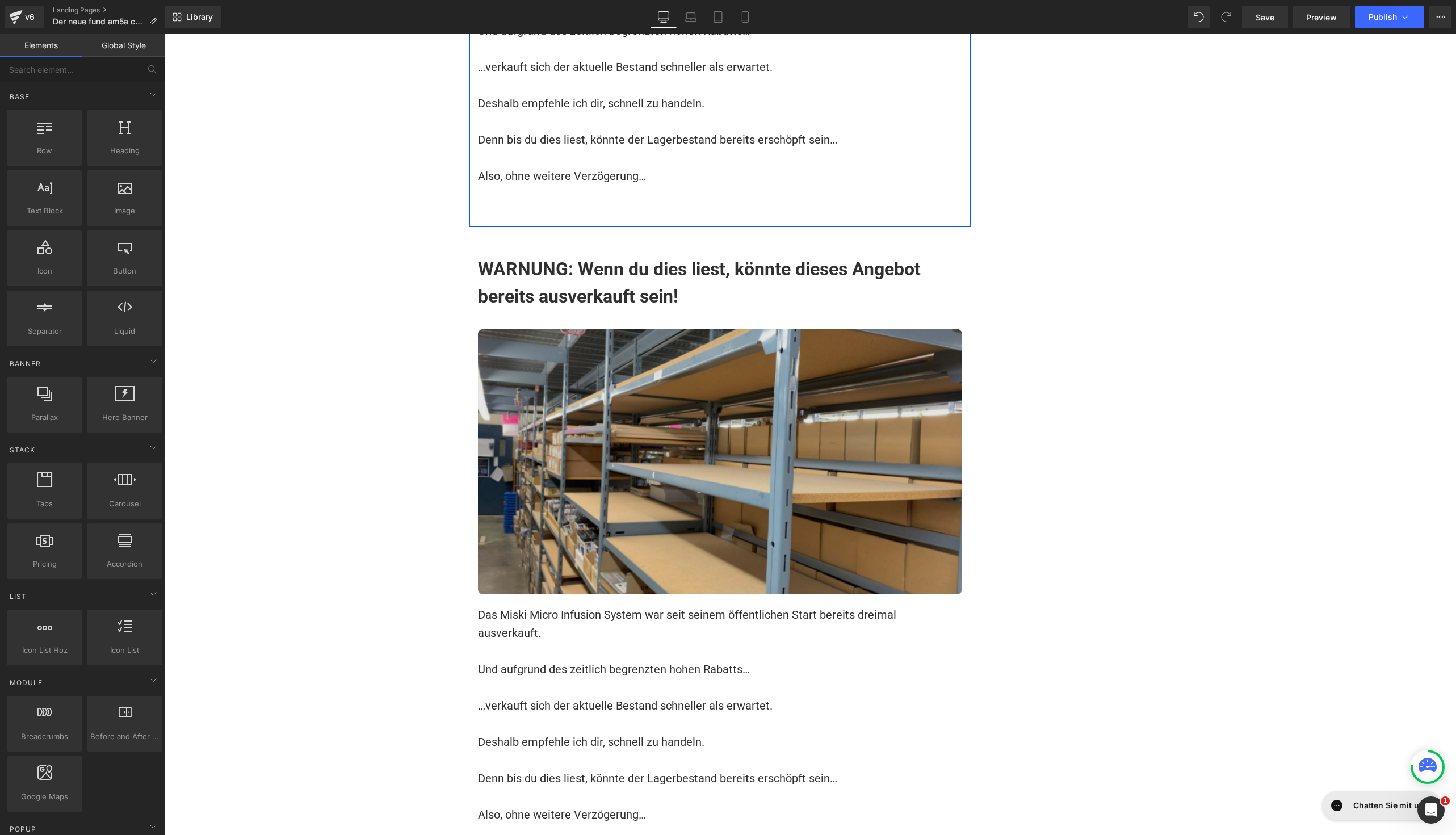
scroll to position [11843, 0]
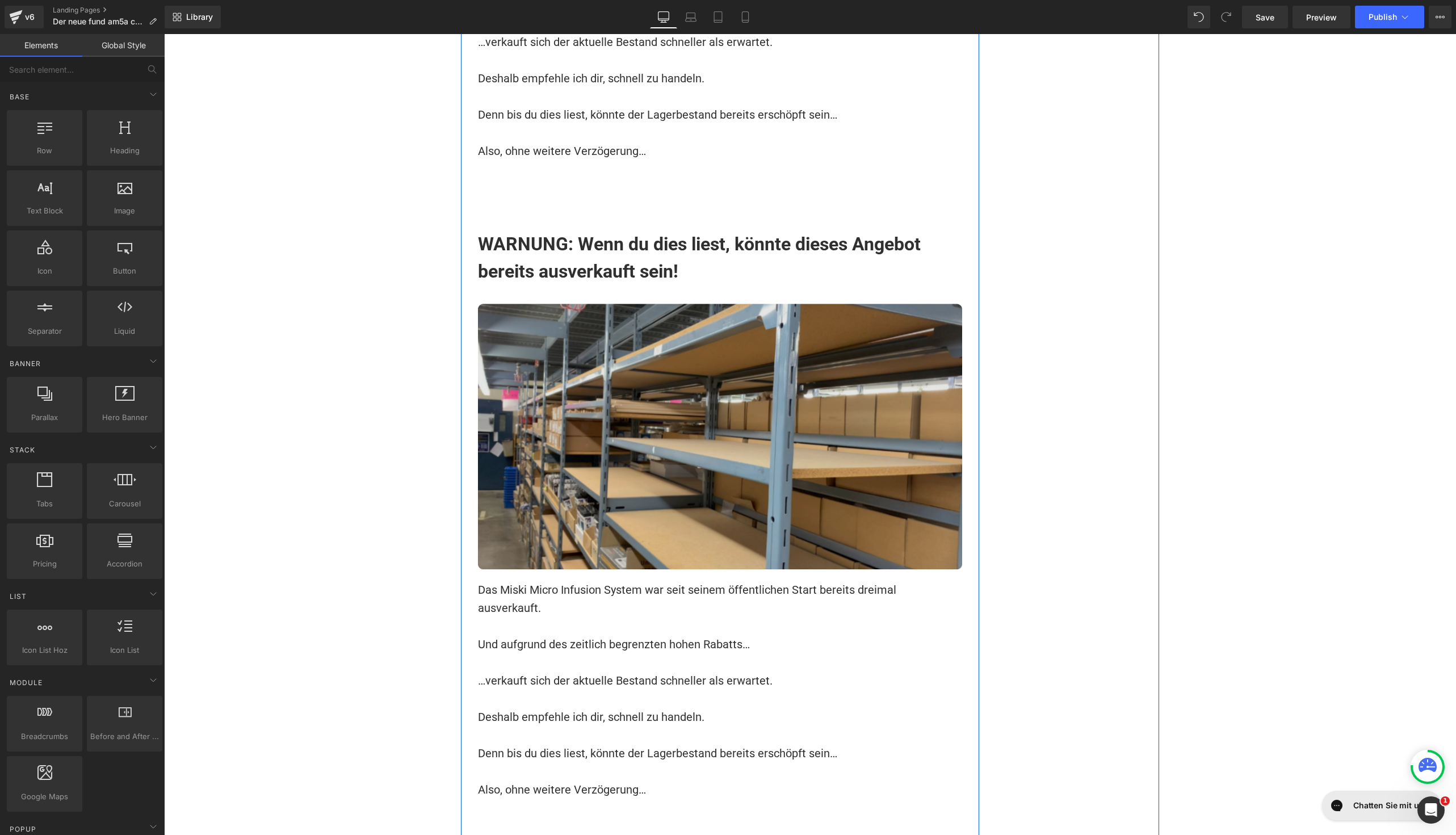
click at [597, 304] on img at bounding box center [720, 436] width 484 height 266
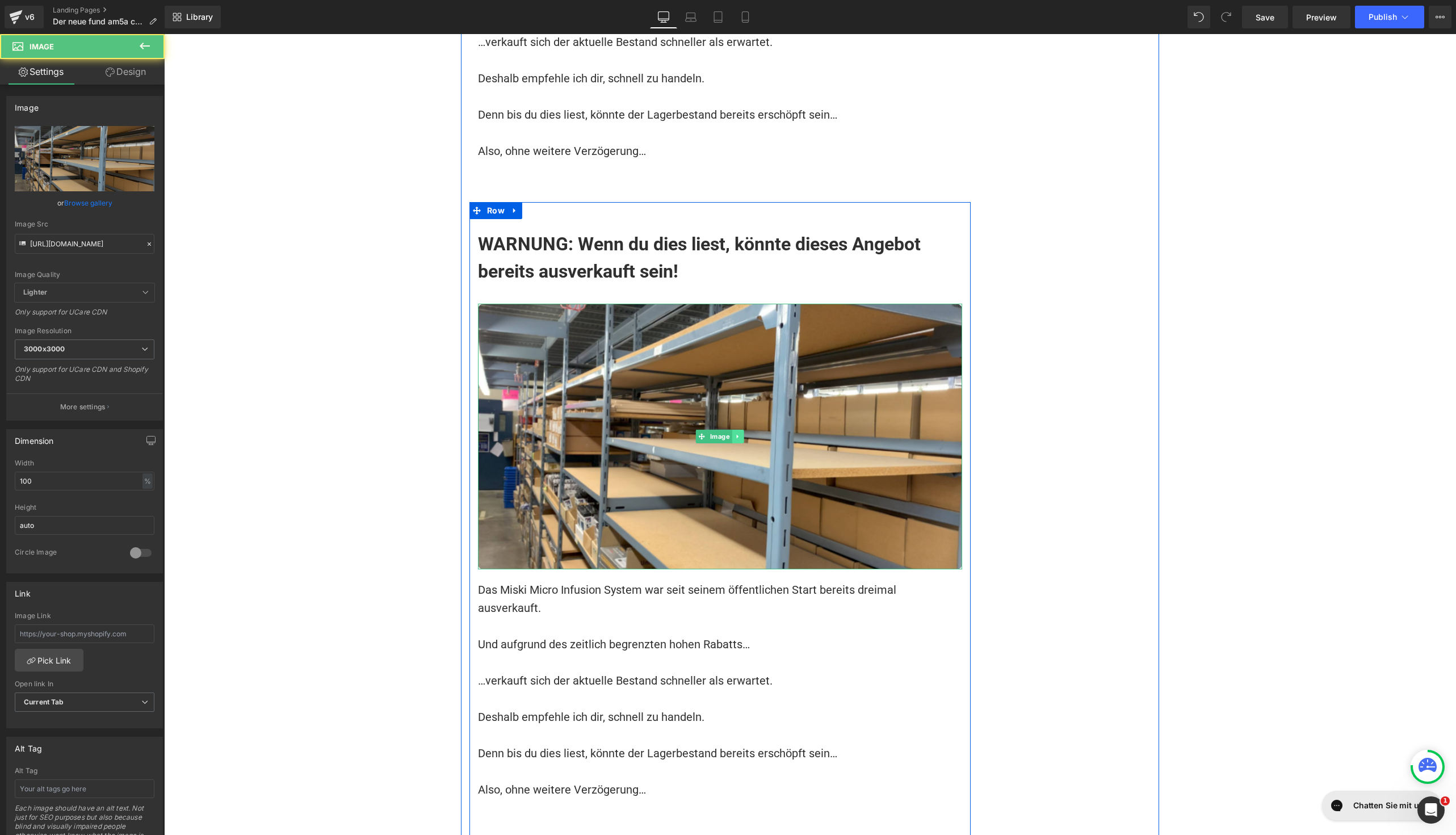
click at [735, 433] on icon at bounding box center [738, 437] width 6 height 7
click at [742, 430] on link at bounding box center [743, 437] width 12 height 14
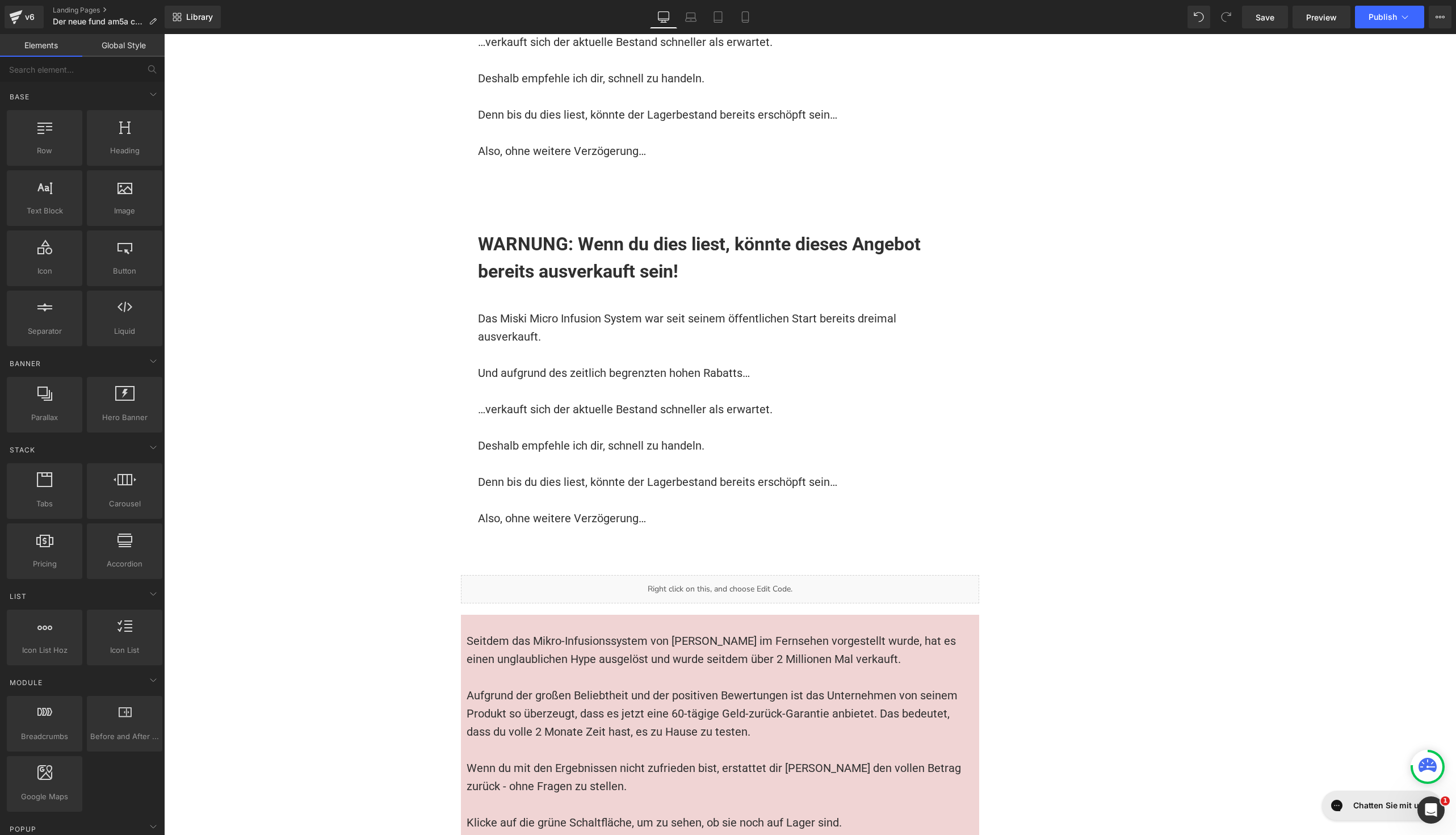
click at [540, 230] on h1 "WARNUNG: Wenn du dies liest, könnte dieses Angebot bereits ausverkauft sein!" at bounding box center [720, 257] width 484 height 55
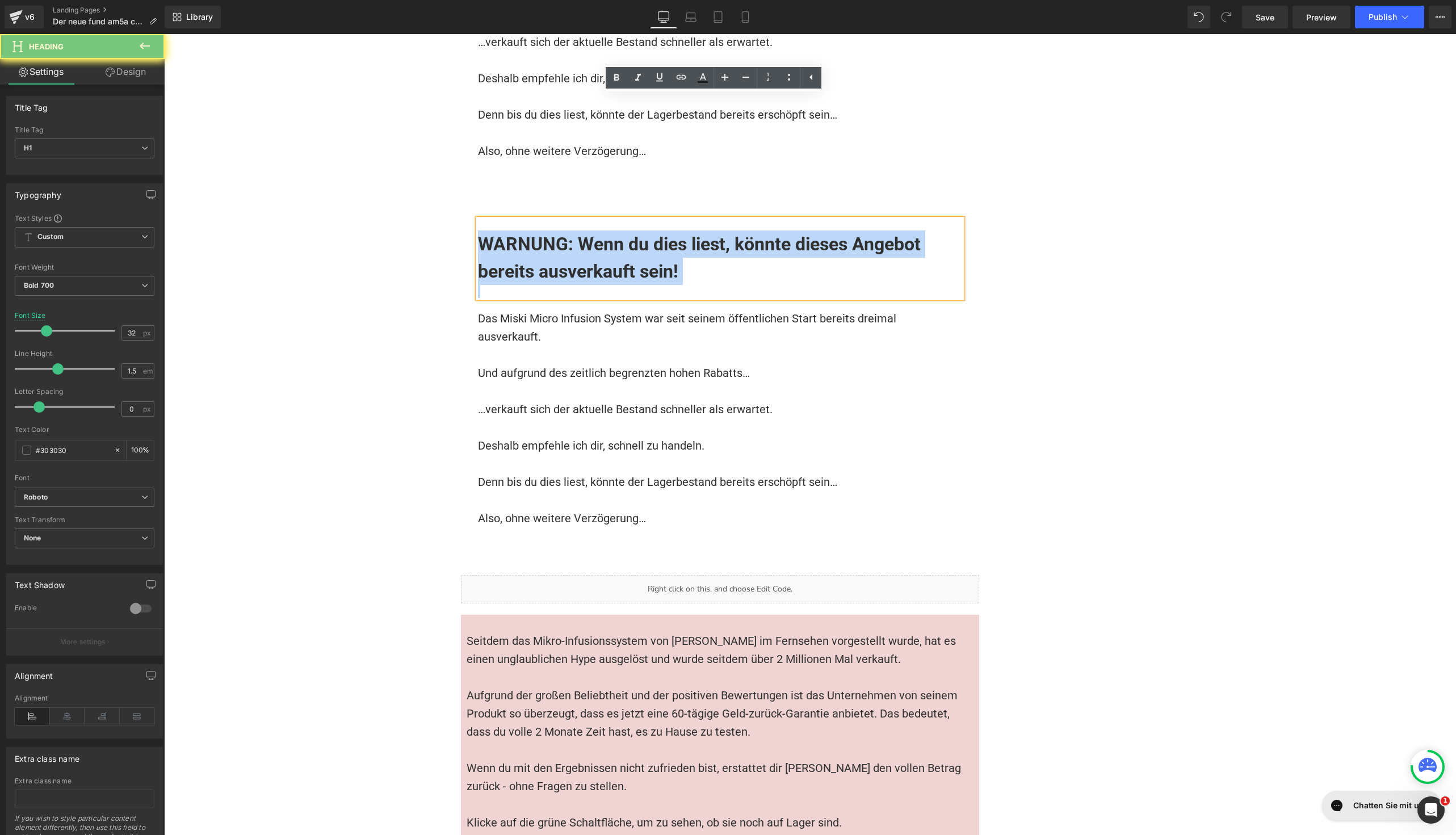
paste div
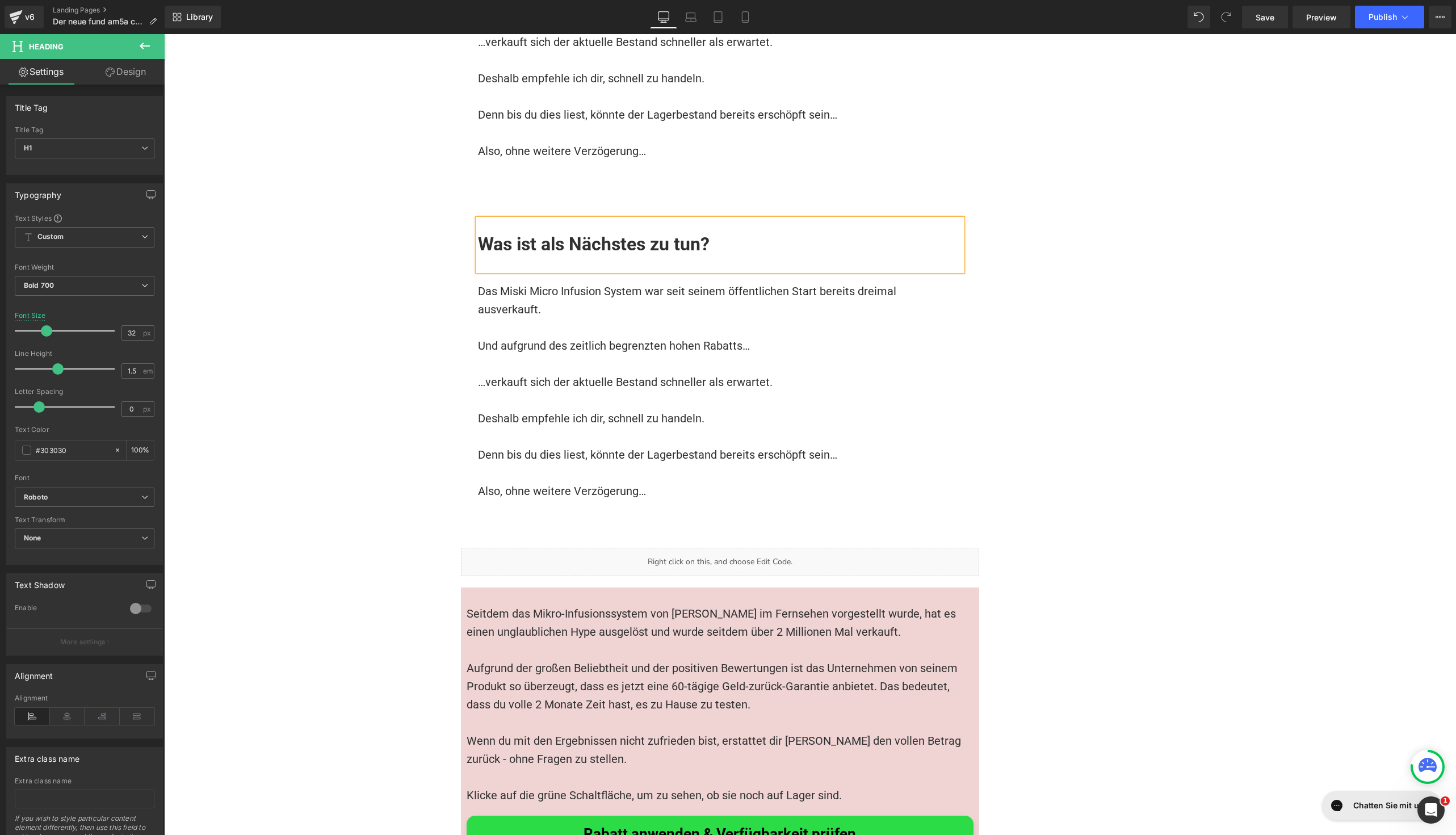
click at [569, 411] on font "Deshalb empfehle ich dir, schnell zu handeln." at bounding box center [591, 418] width 226 height 14
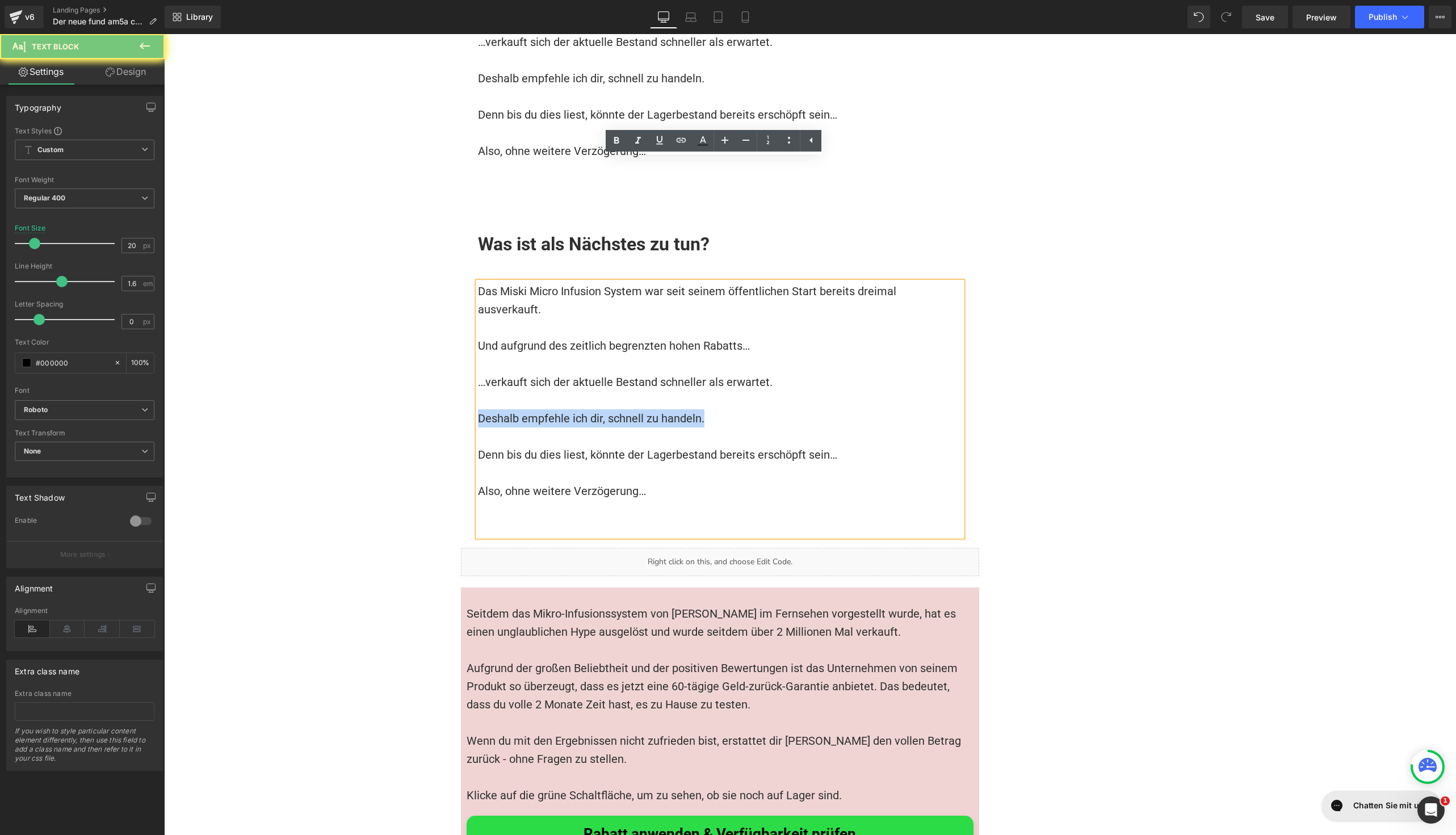
click at [569, 411] on font "Deshalb empfehle ich dir, schnell zu handeln." at bounding box center [591, 418] width 226 height 14
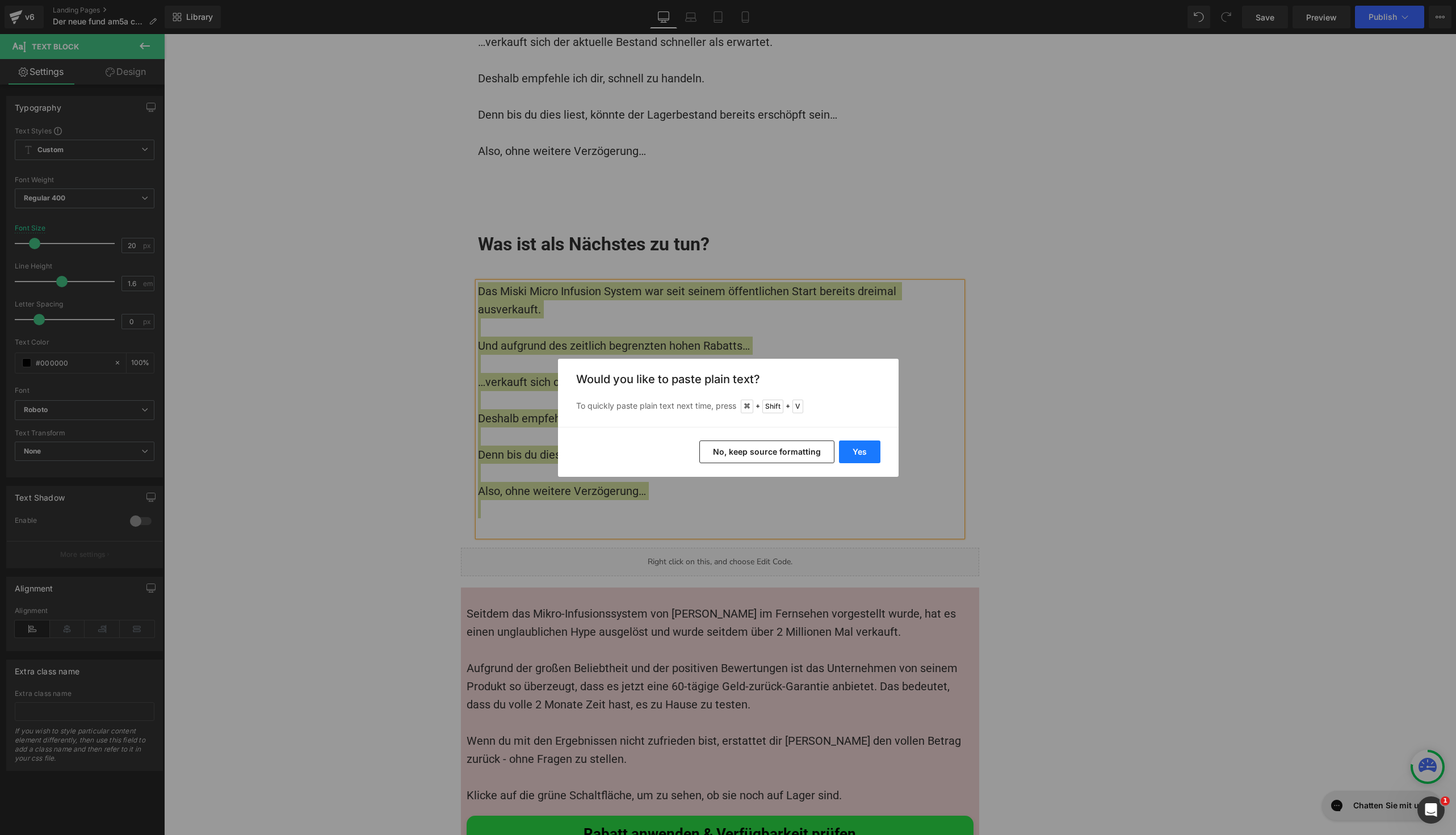
click at [854, 448] on button "Yes" at bounding box center [860, 451] width 41 height 23
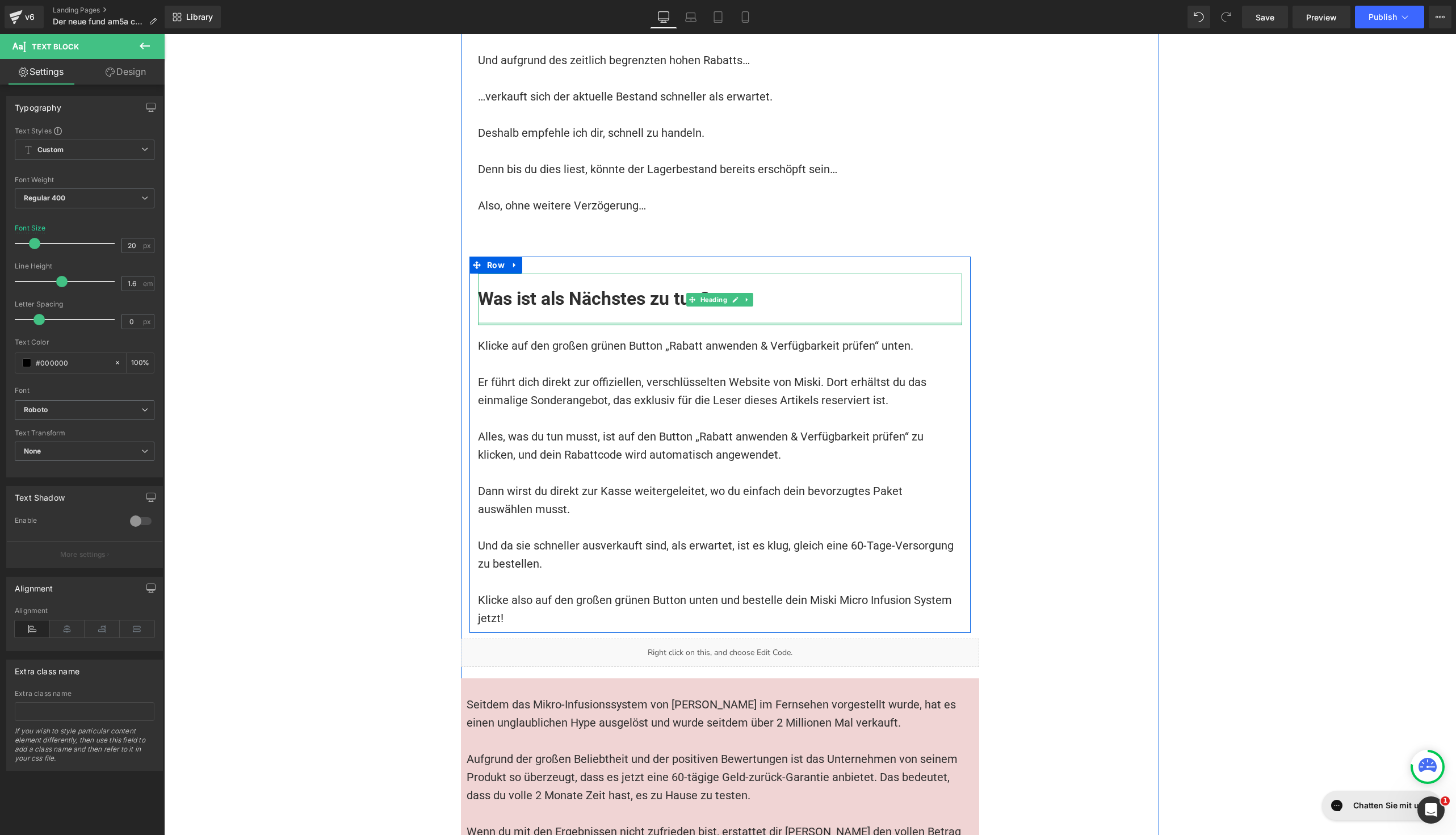
scroll to position [11778, 0]
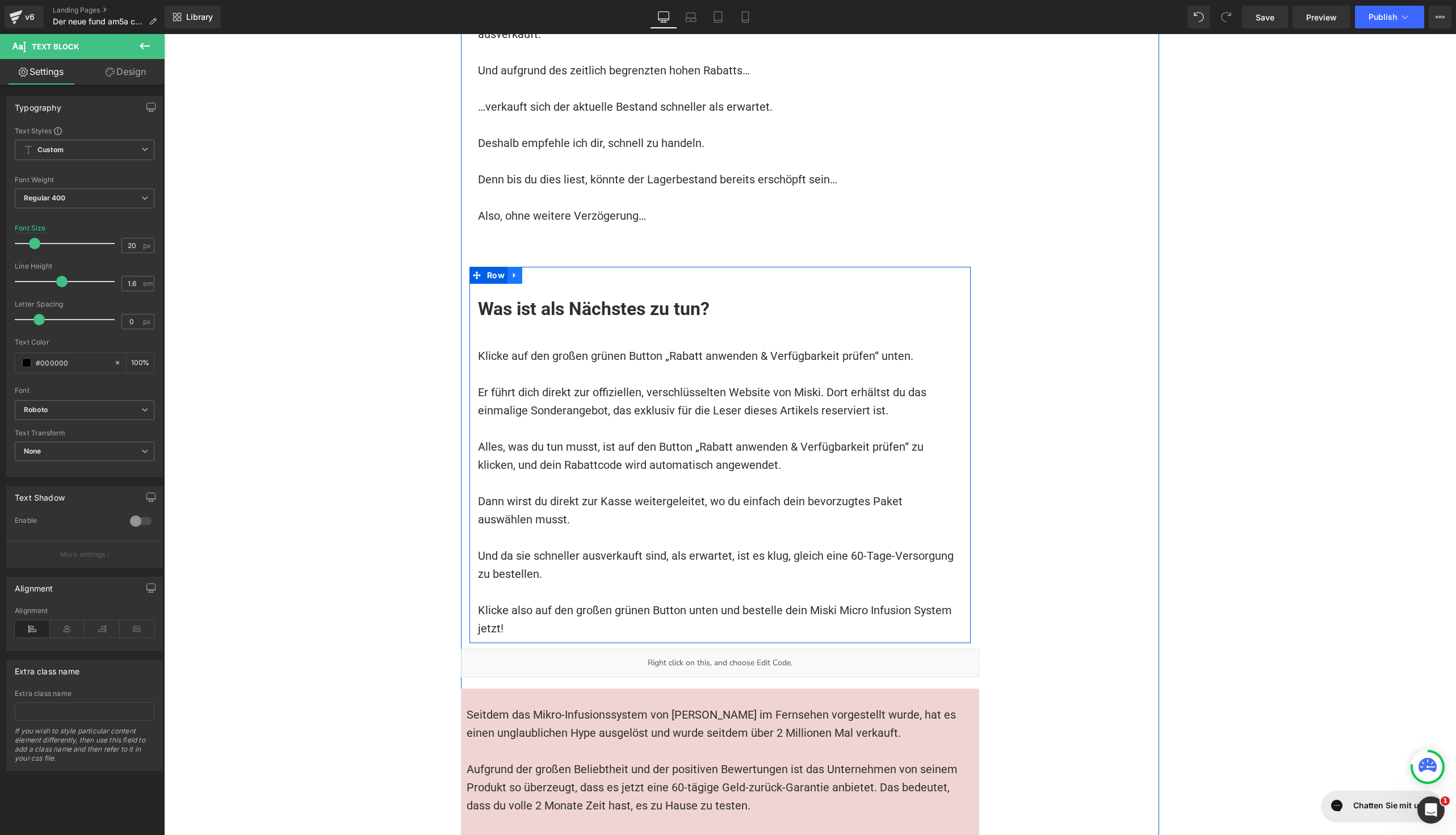
click at [511, 271] on icon at bounding box center [515, 275] width 8 height 8
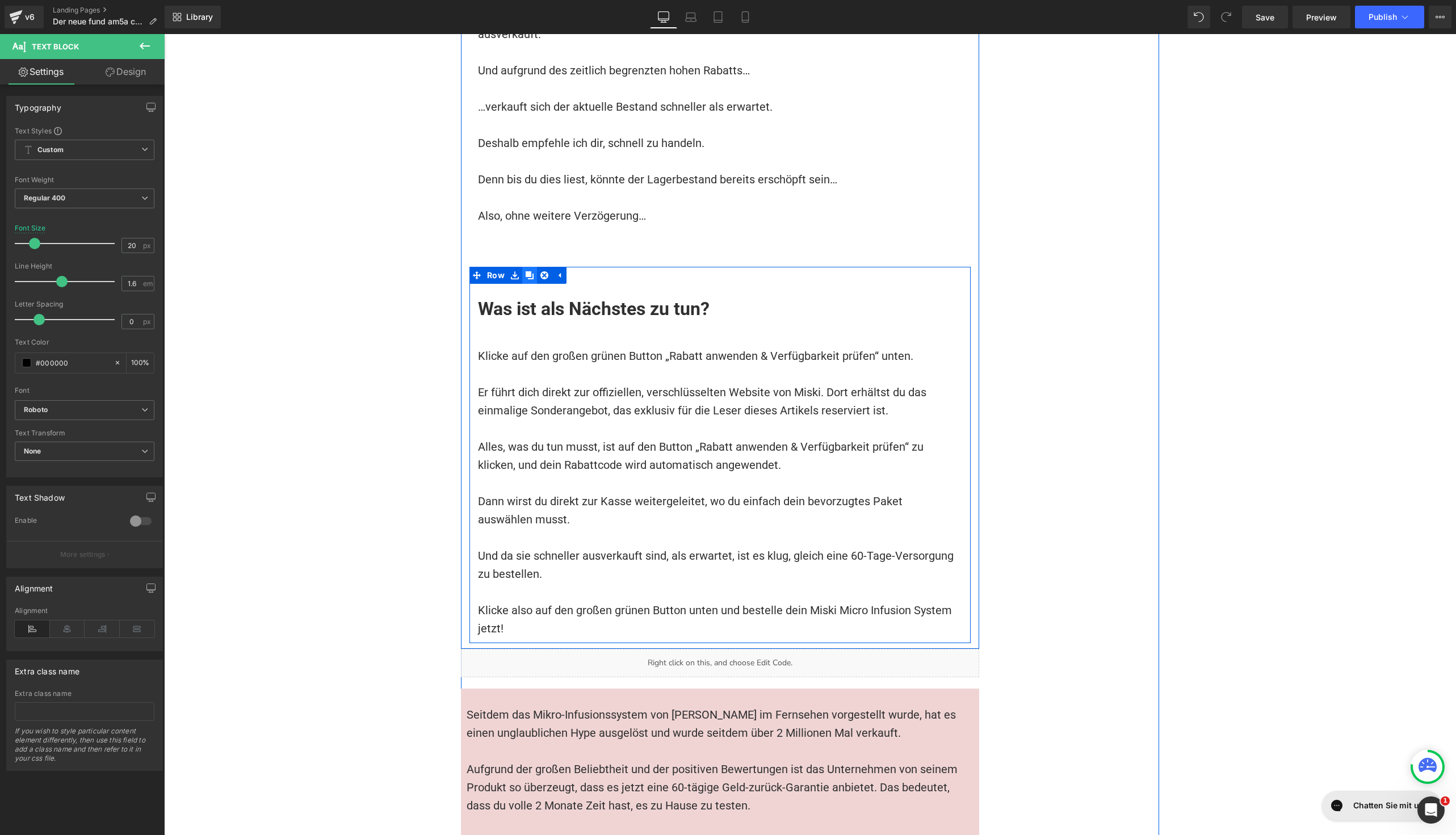
click at [526, 271] on icon at bounding box center [530, 275] width 8 height 8
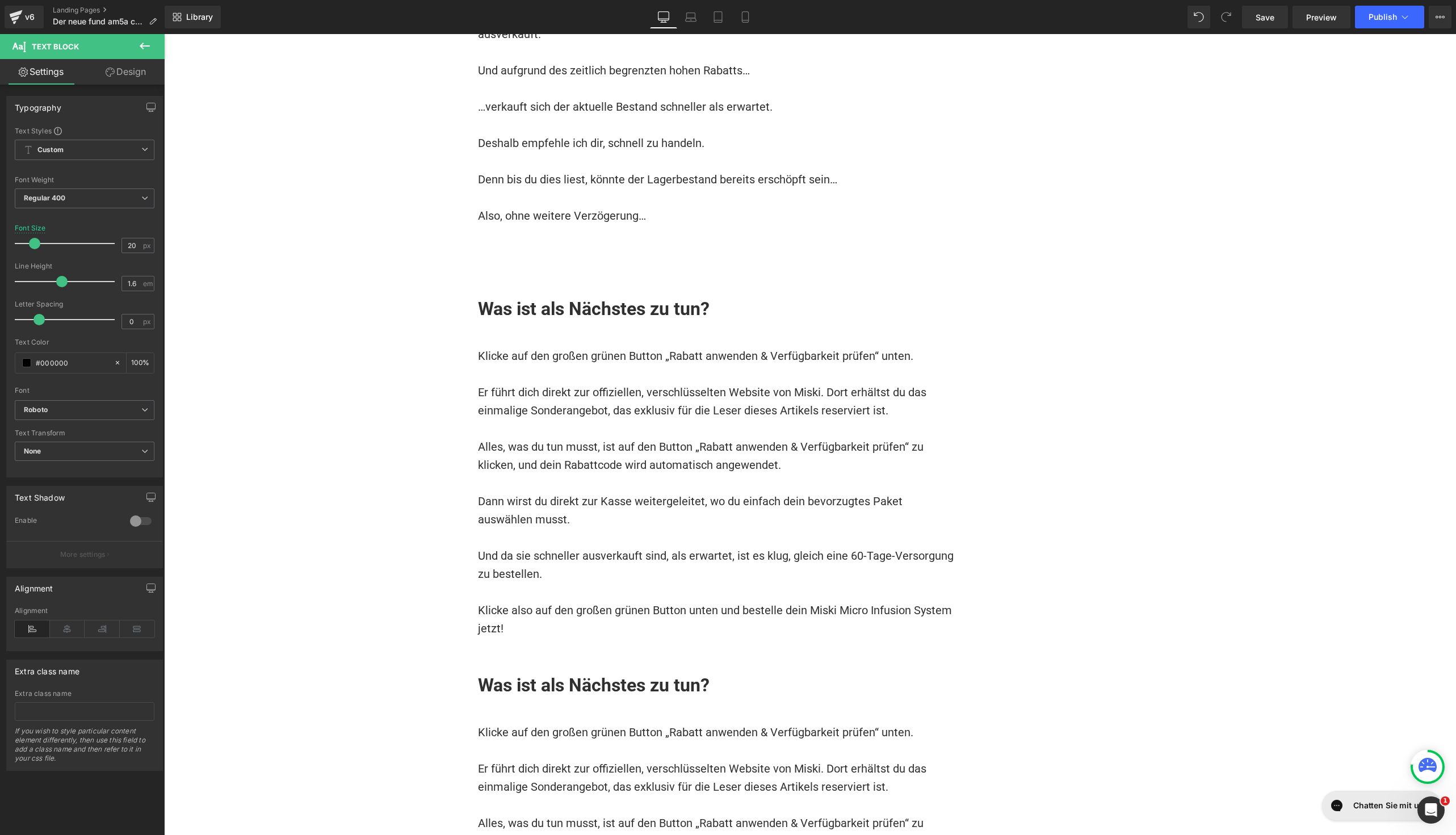
click at [567, 671] on h1 "Was ist als Nächstes zu tun?" at bounding box center [720, 685] width 484 height 27
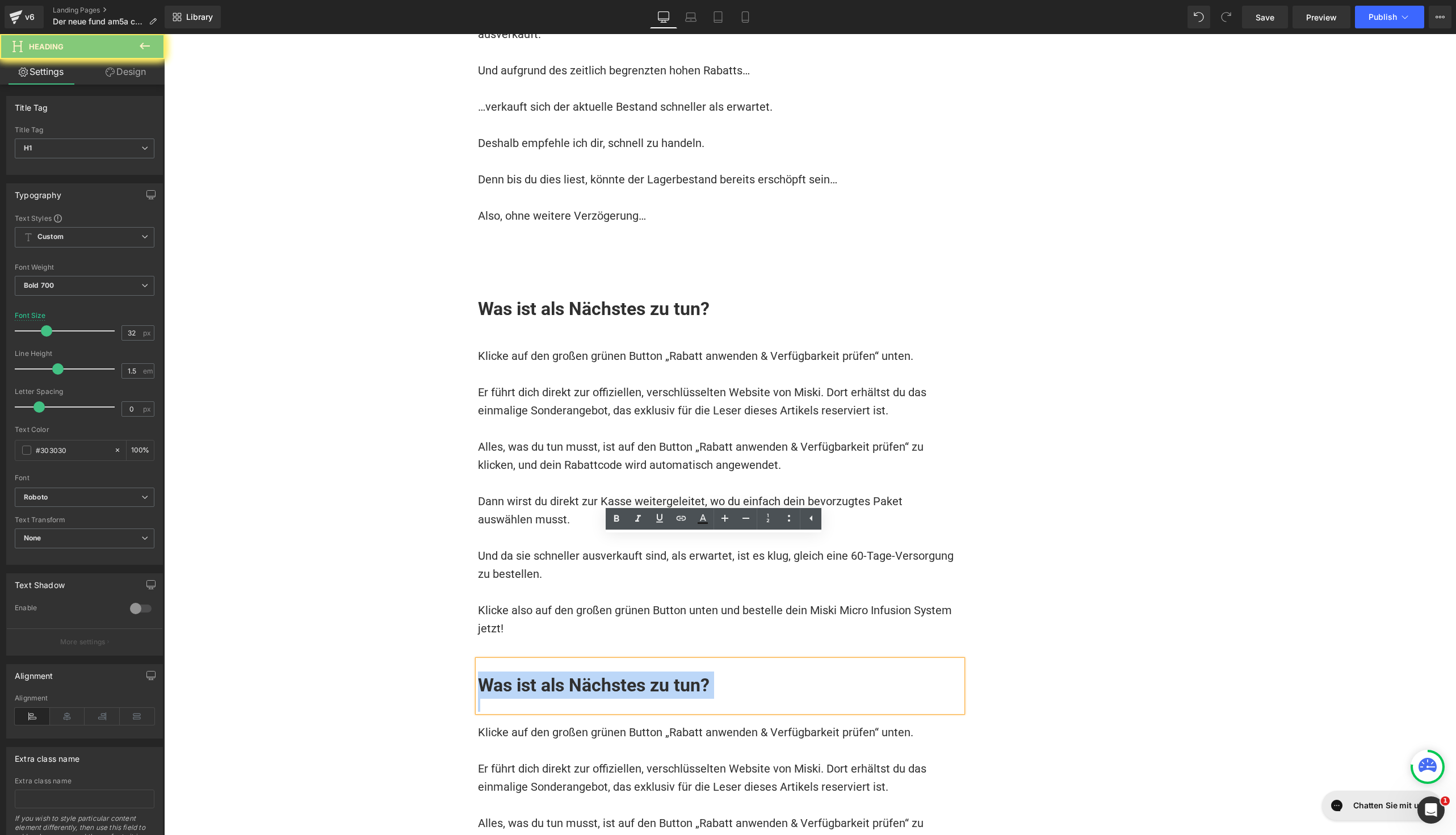
click at [567, 671] on h1 "Was ist als Nächstes zu tun?" at bounding box center [720, 685] width 484 height 27
paste div
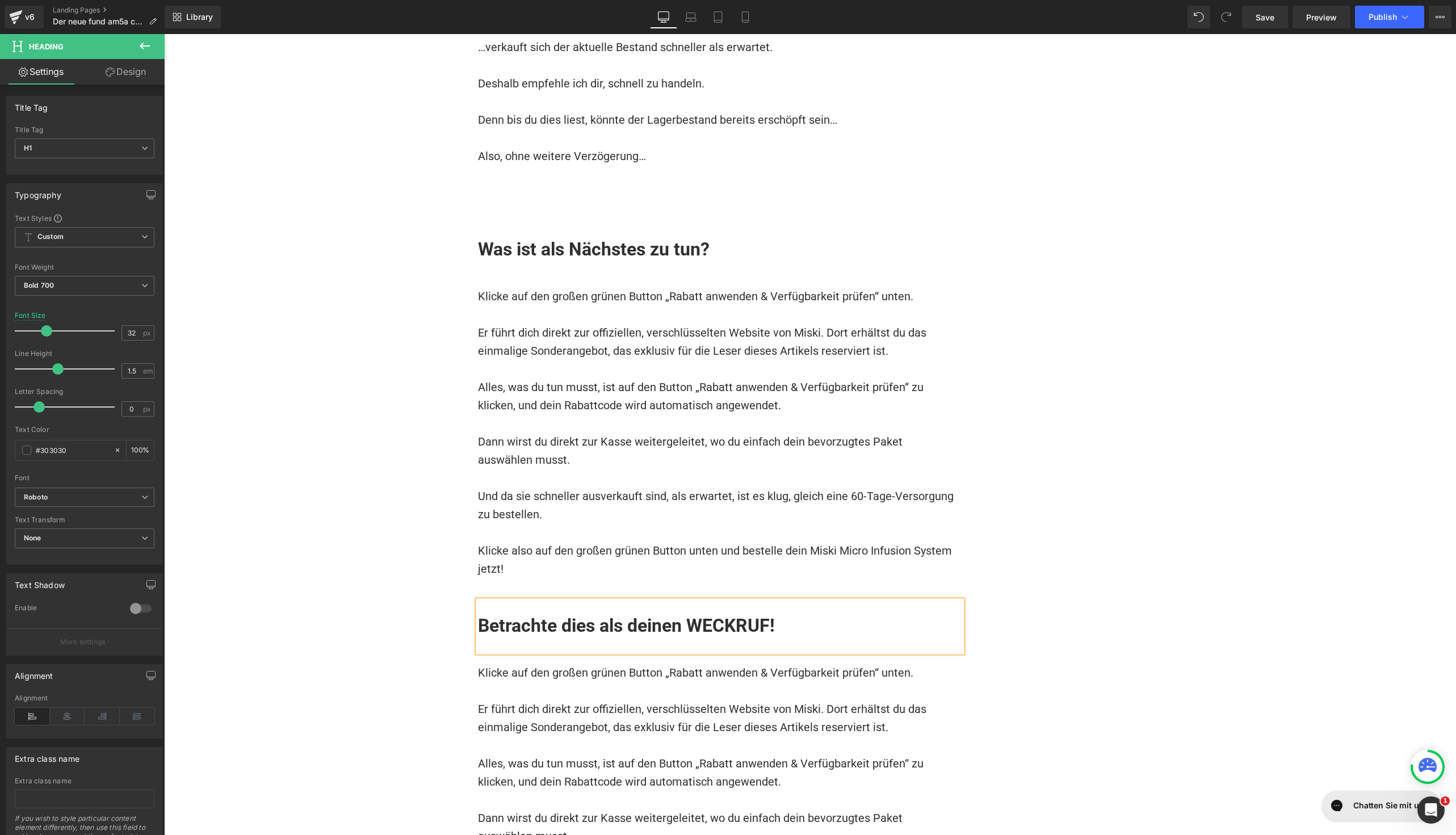
scroll to position [11994, 0]
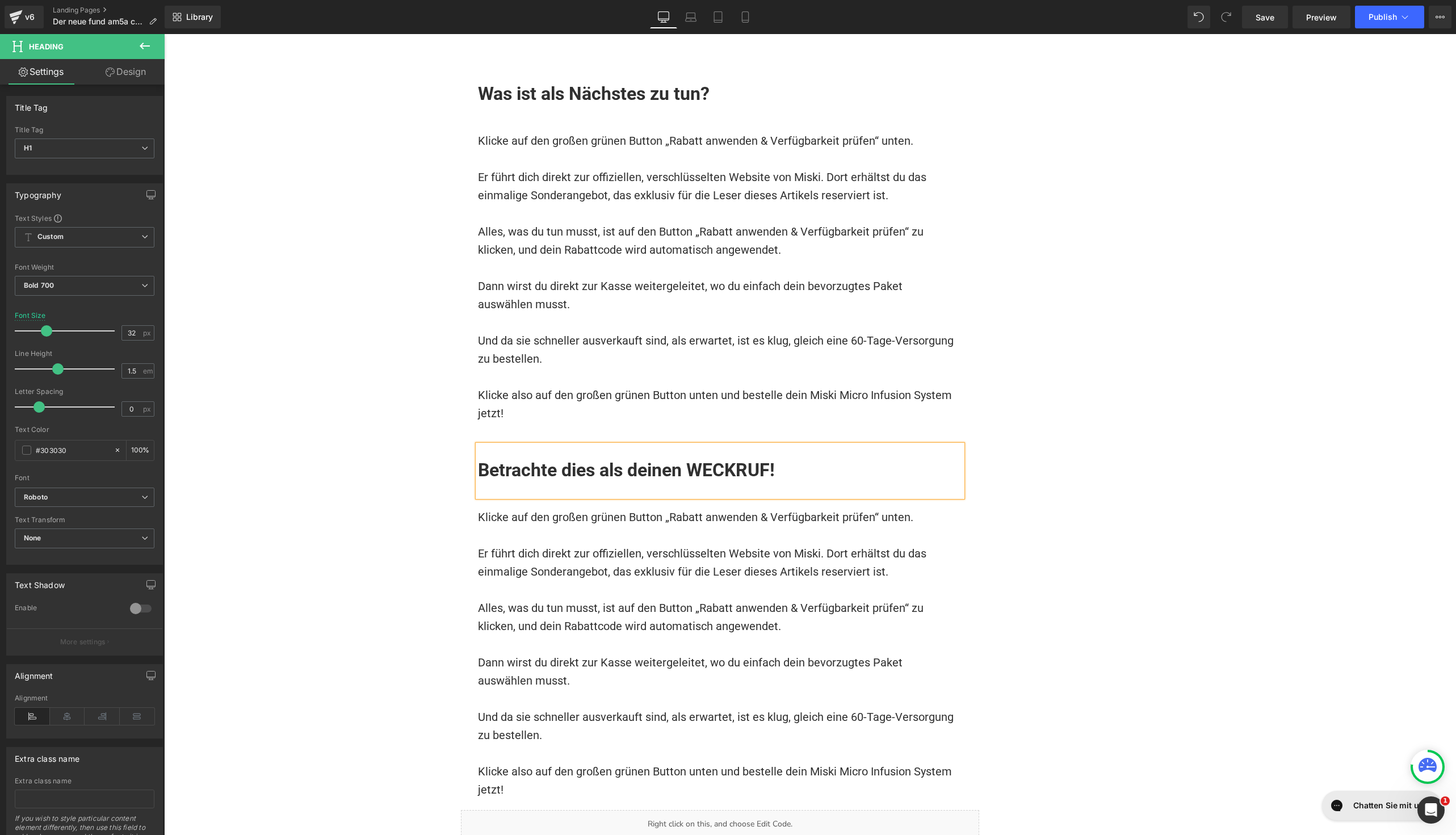
click at [648, 581] on p at bounding box center [720, 590] width 484 height 18
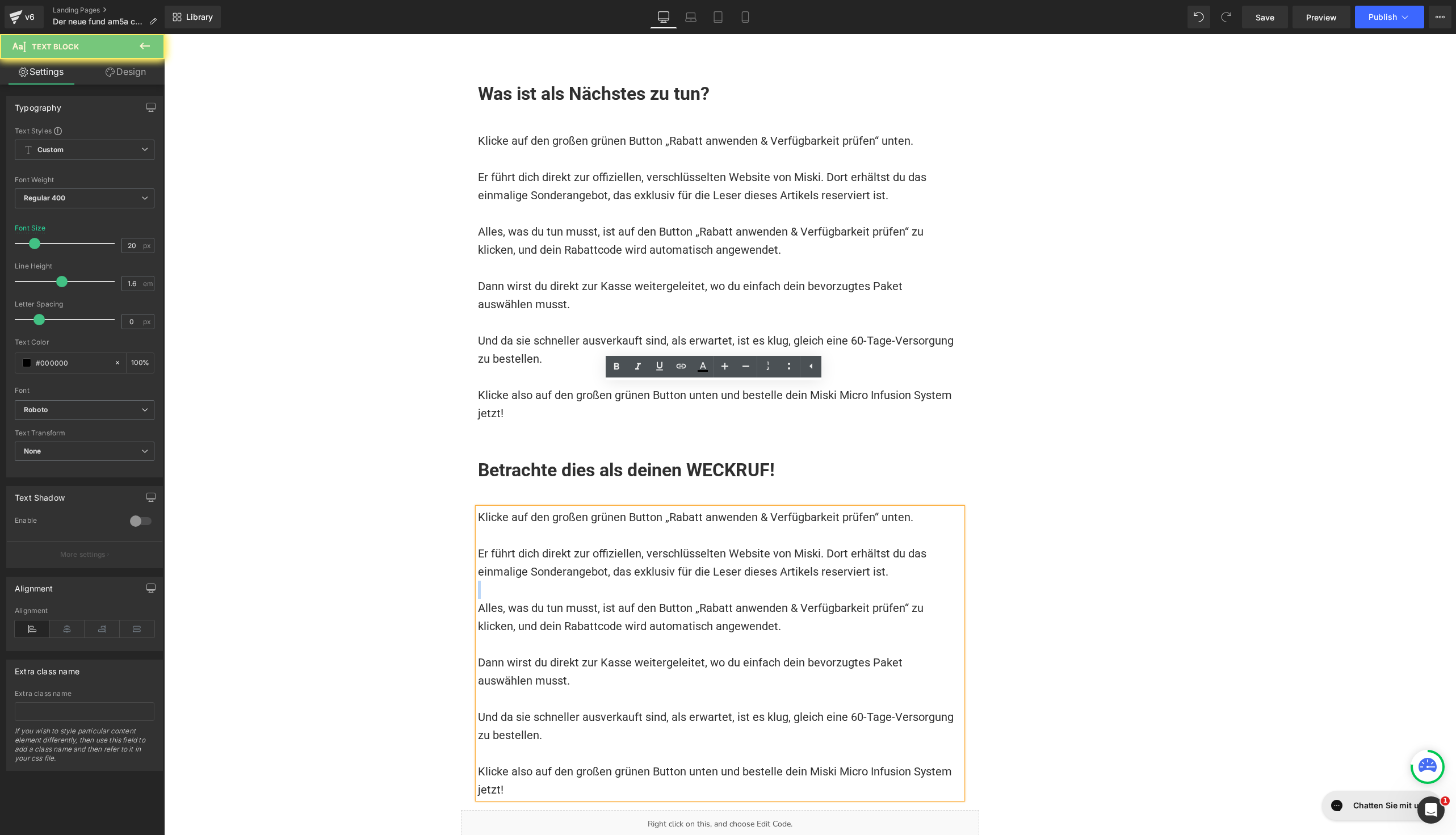
click at [648, 581] on p at bounding box center [720, 590] width 484 height 18
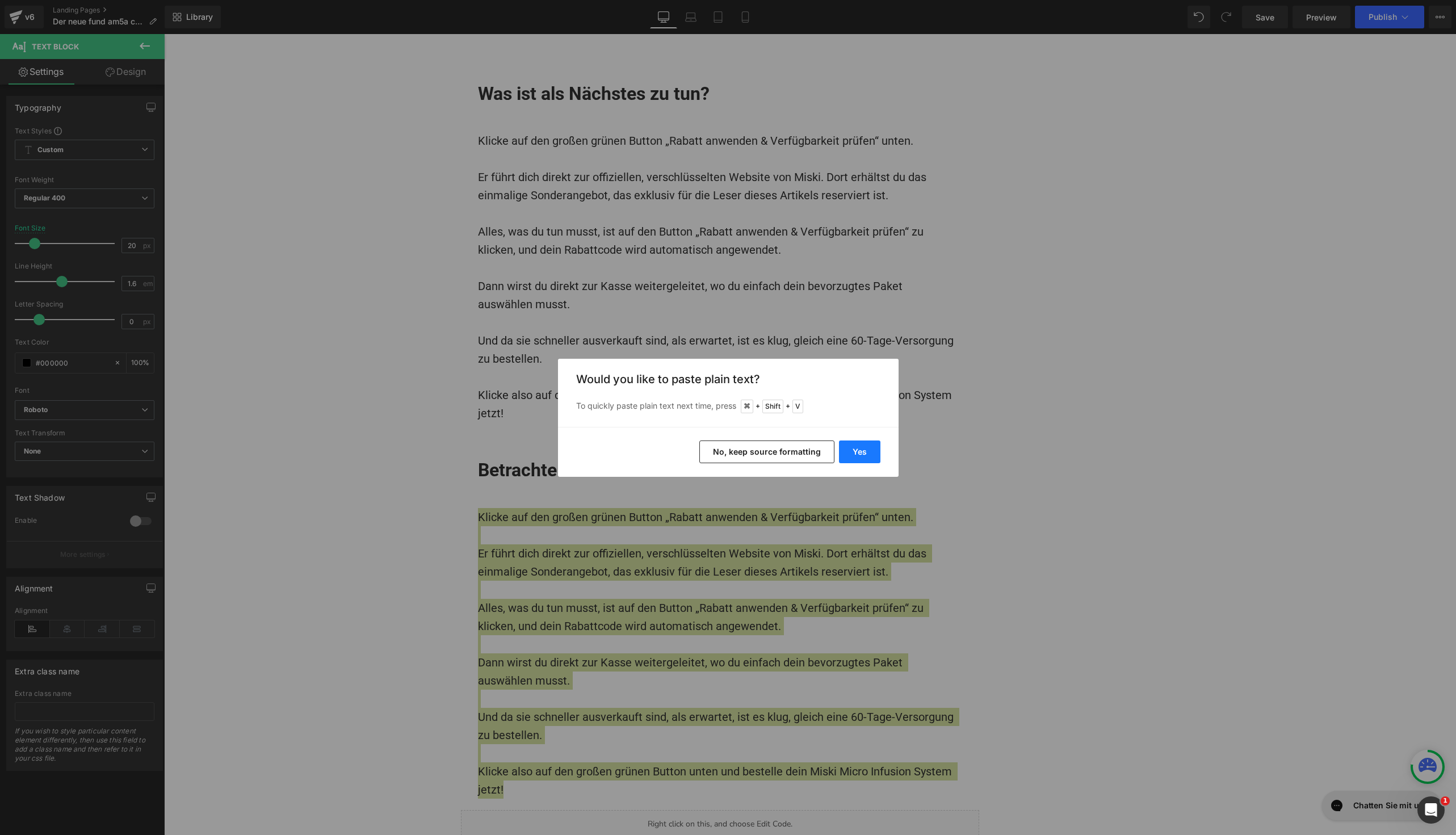
click at [860, 449] on button "Yes" at bounding box center [860, 451] width 41 height 23
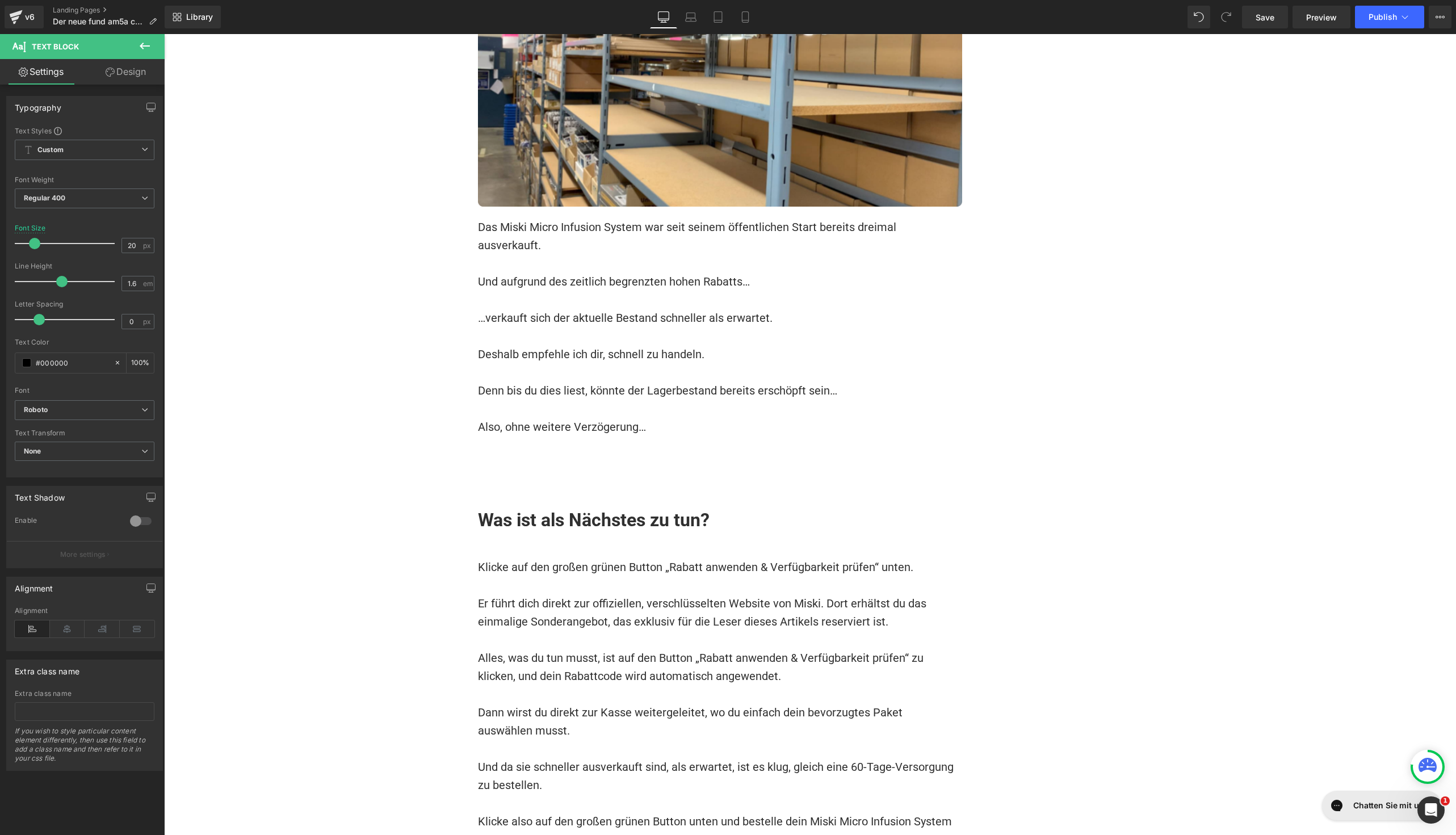
scroll to position [11557, 0]
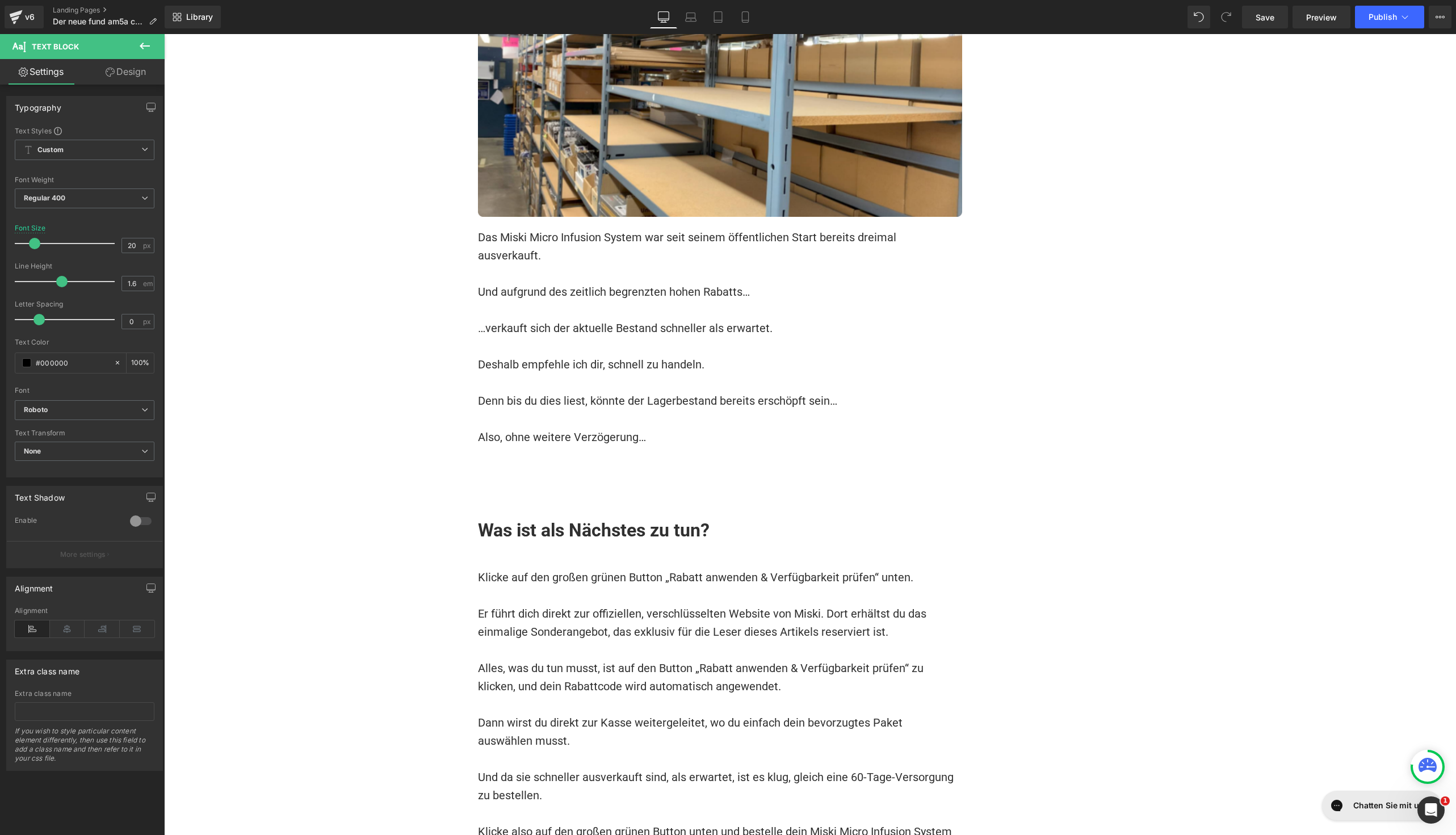
click at [633, 464] on p at bounding box center [720, 473] width 484 height 18
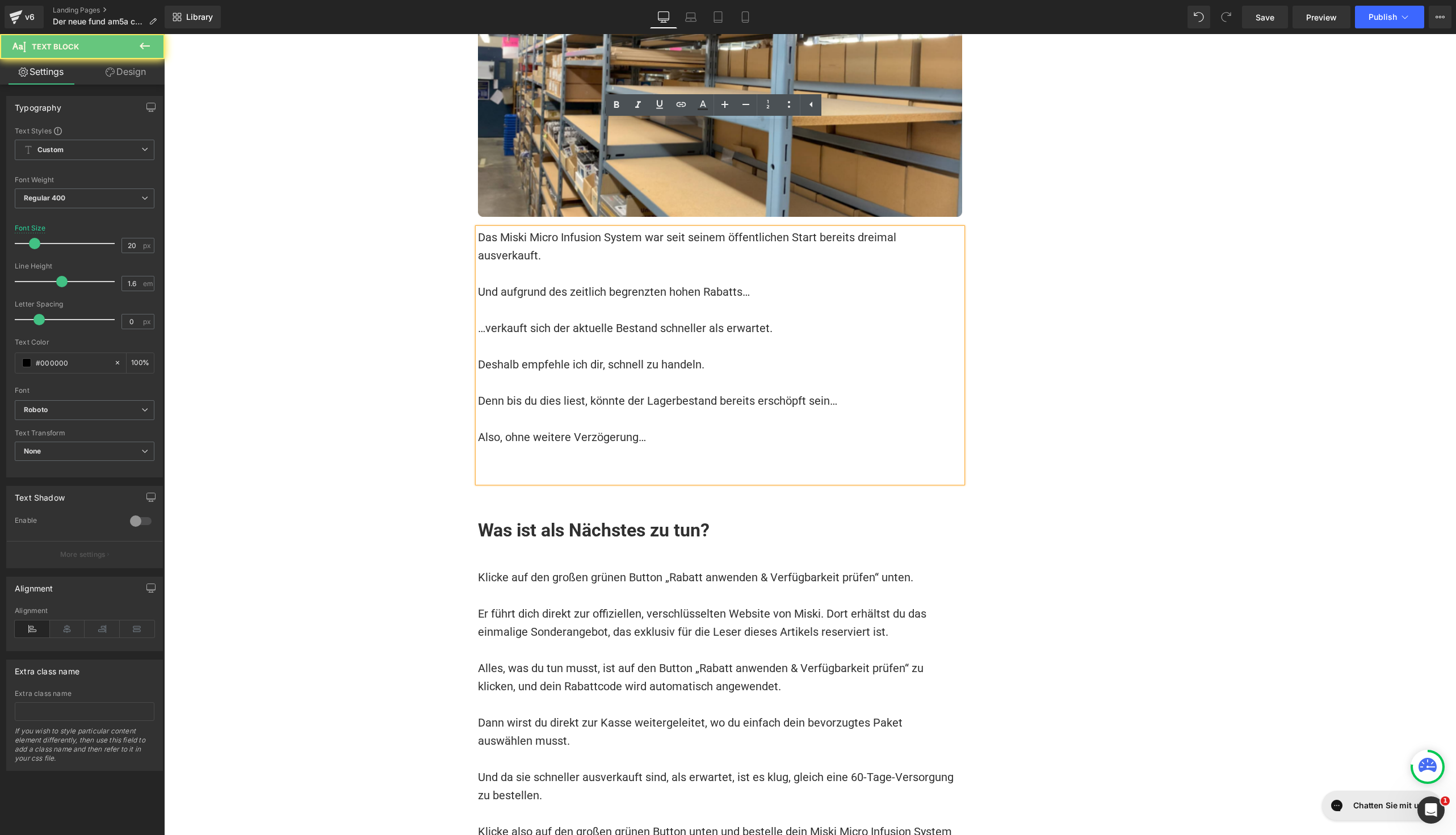
click at [576, 464] on p at bounding box center [720, 473] width 484 height 18
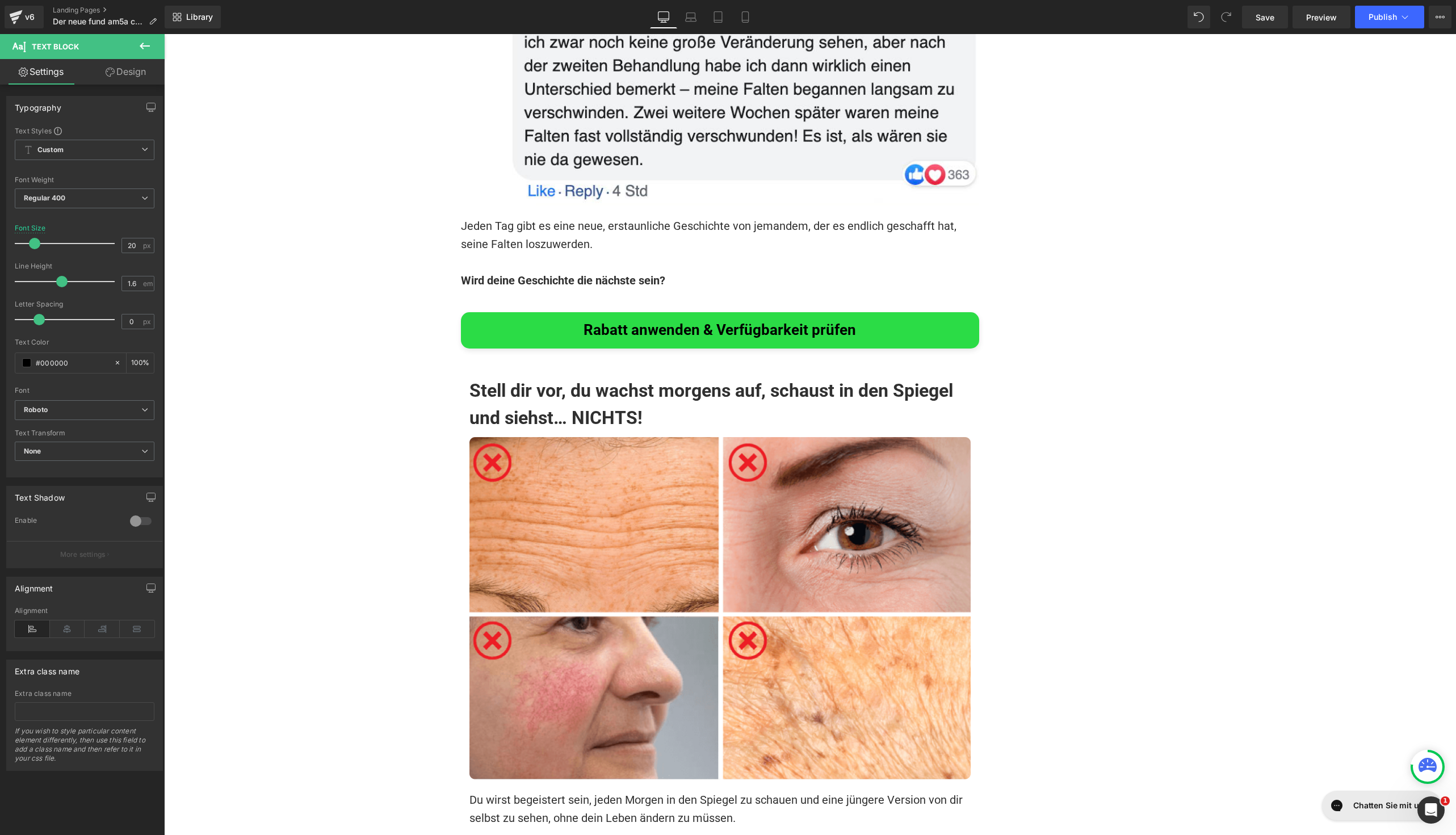
scroll to position [8129, 0]
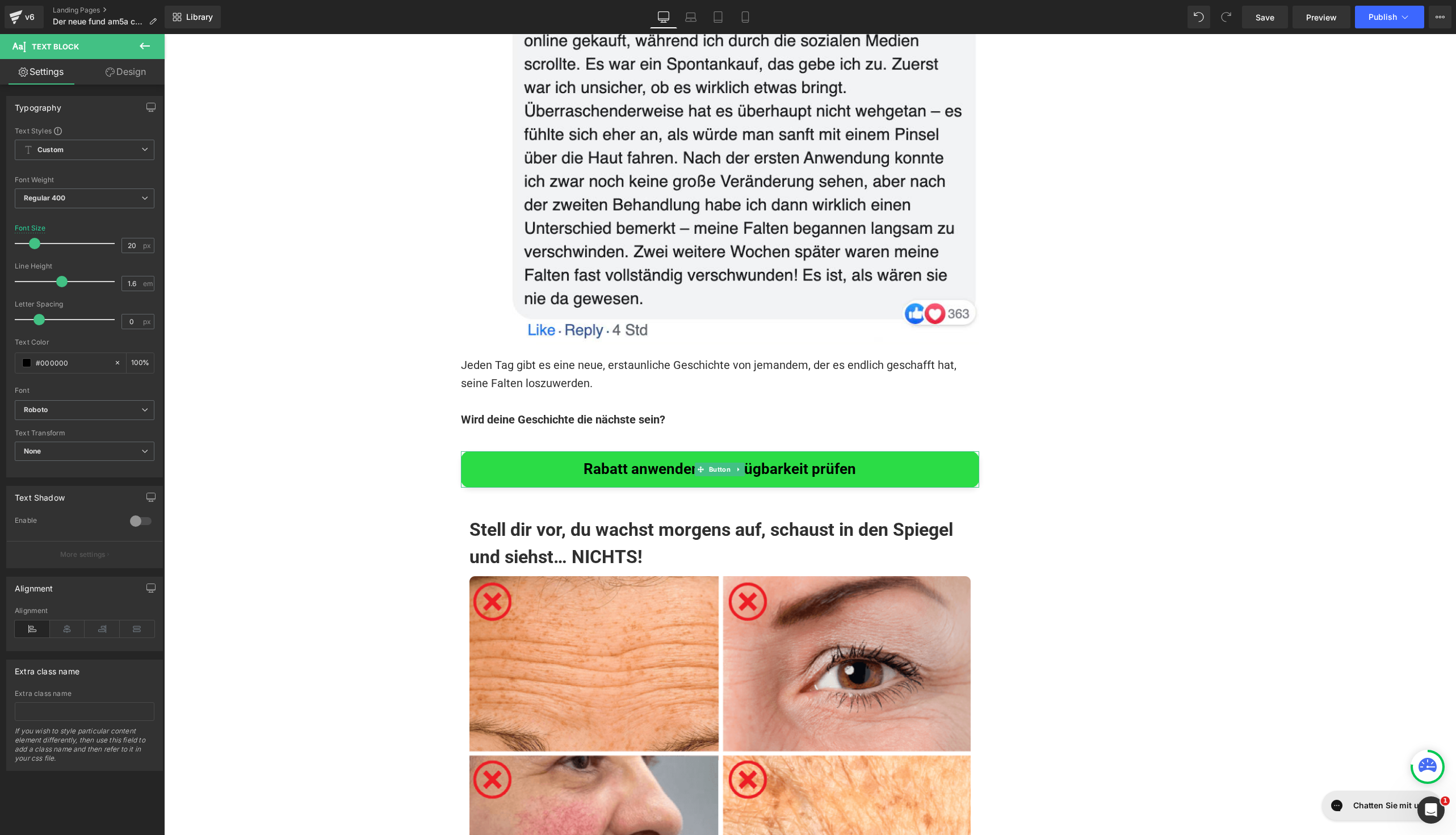
click at [673, 460] on span "Rabatt anwenden & Verfügbarkeit prüfen" at bounding box center [720, 469] width 273 height 18
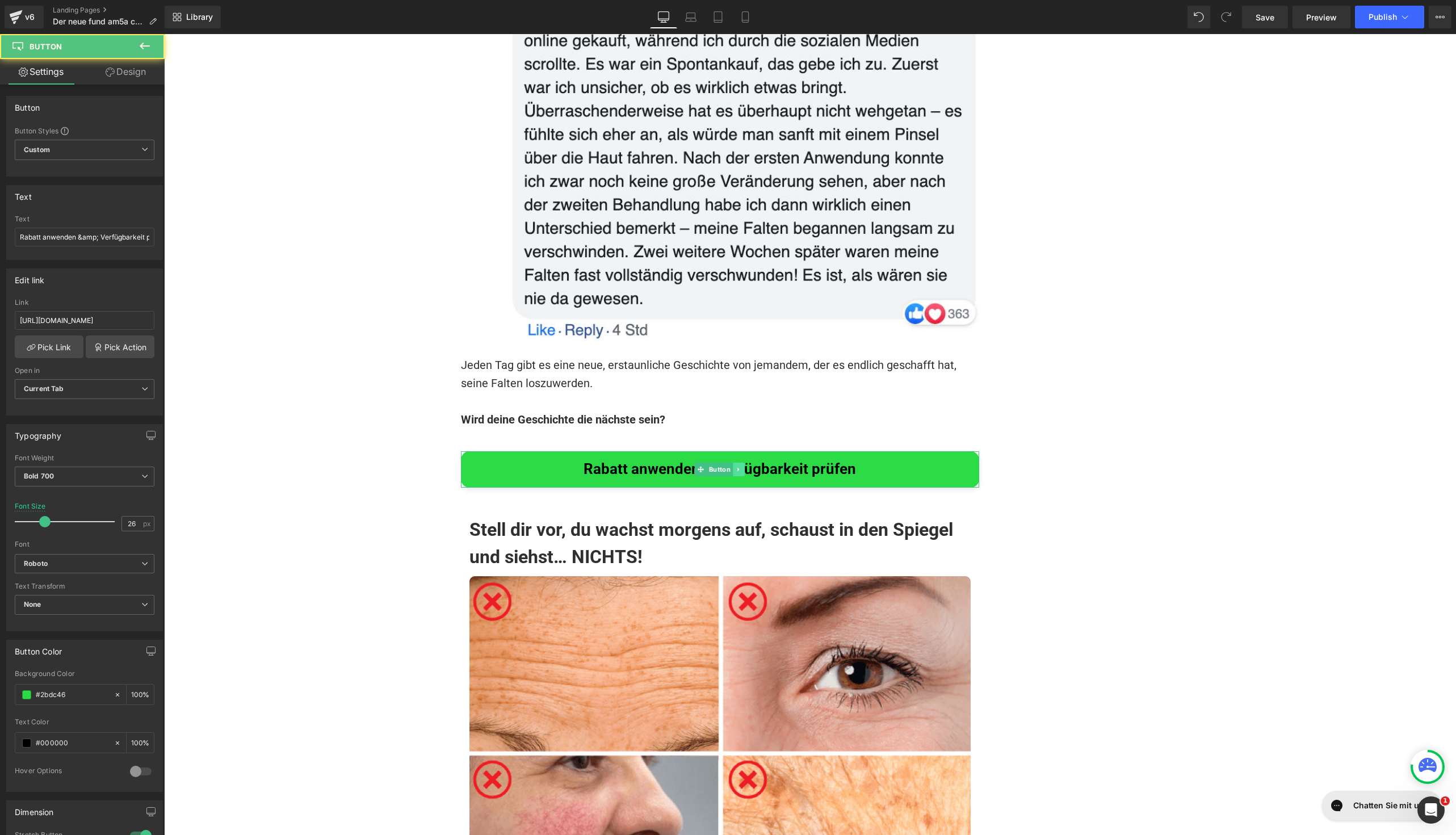
click at [736, 462] on link at bounding box center [738, 469] width 12 height 14
click at [728, 462] on link at bounding box center [733, 469] width 12 height 14
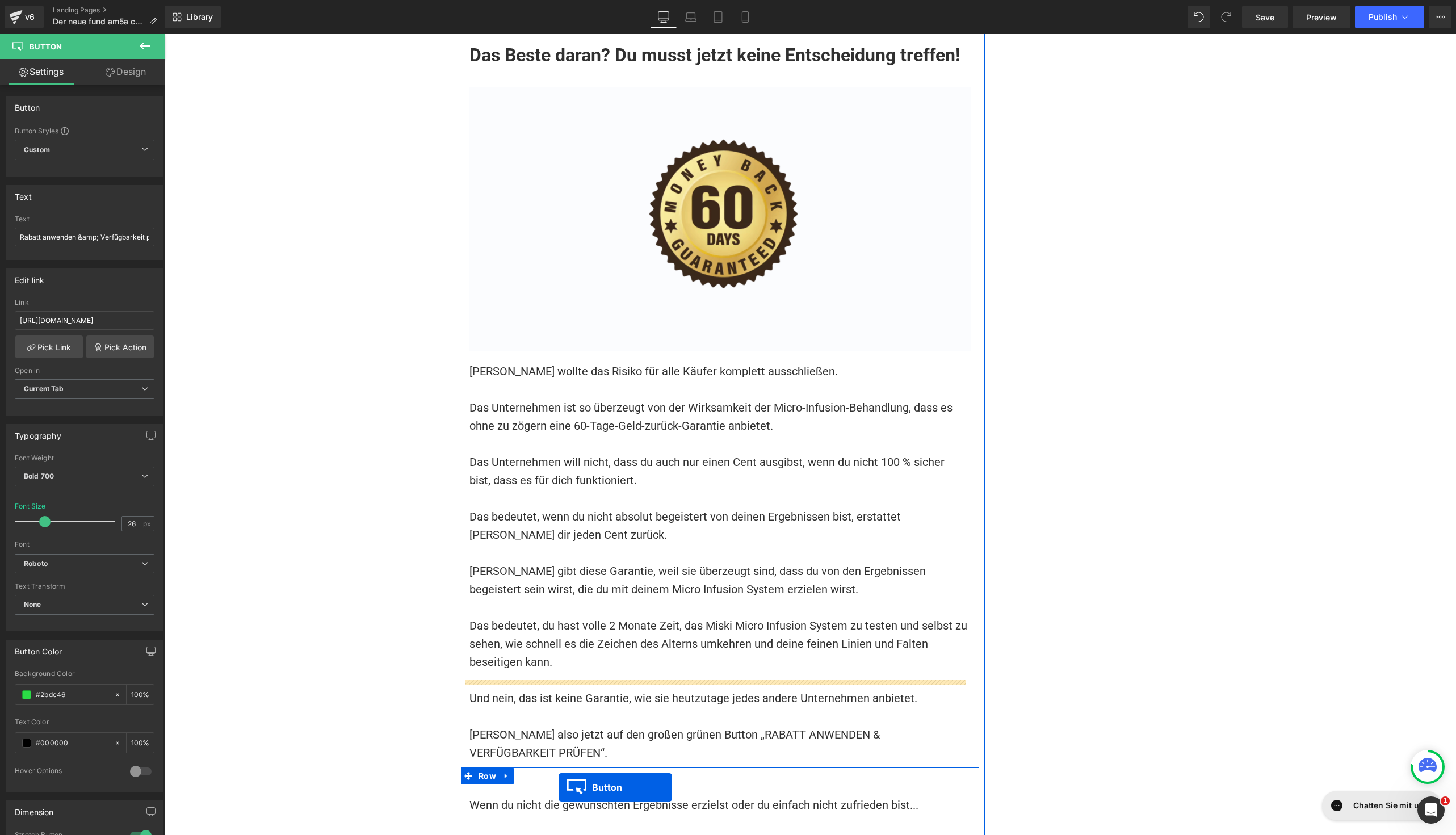
scroll to position [10253, 0]
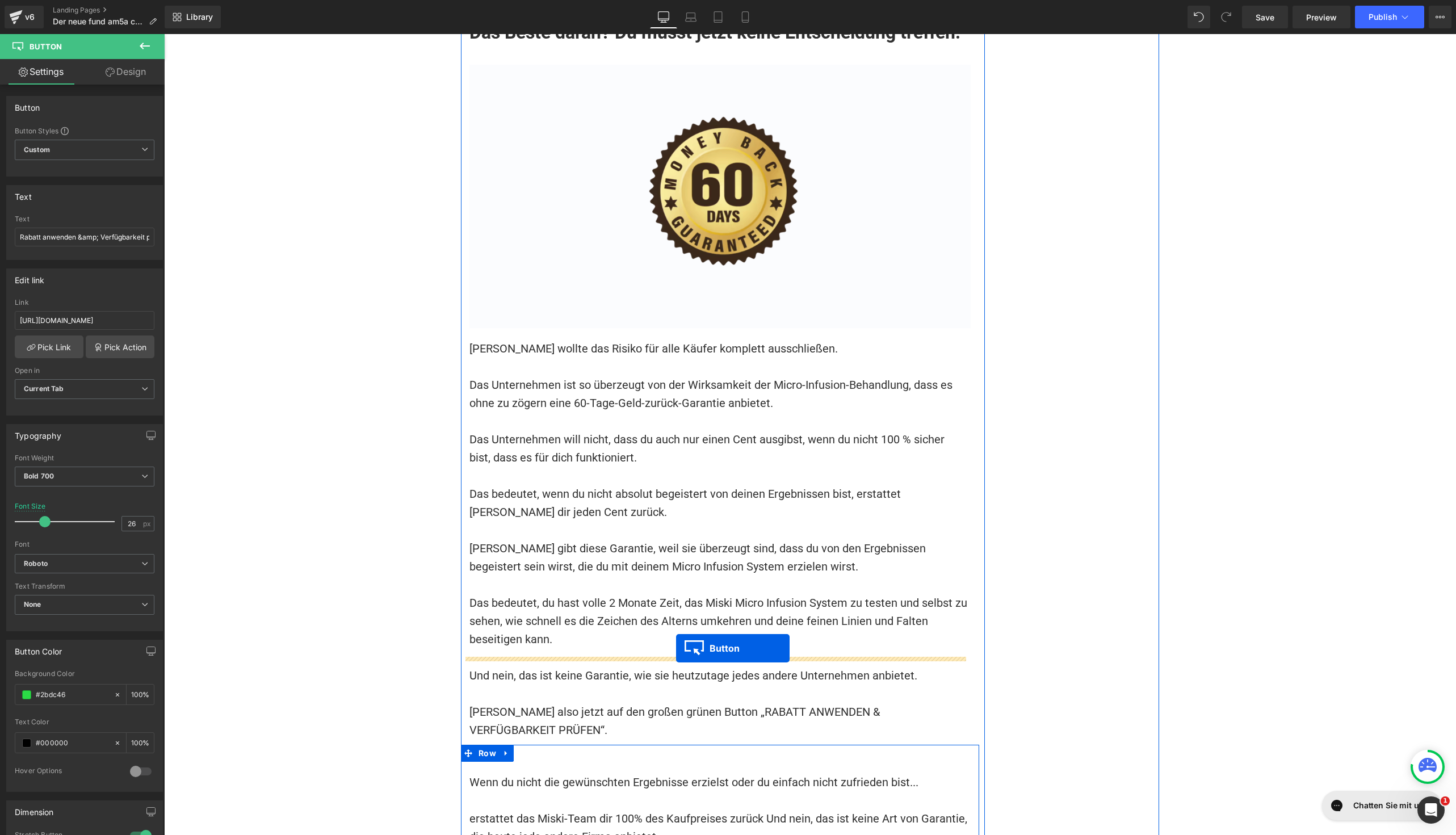
drag, startPoint x: 691, startPoint y: 144, endPoint x: 676, endPoint y: 649, distance: 505.2
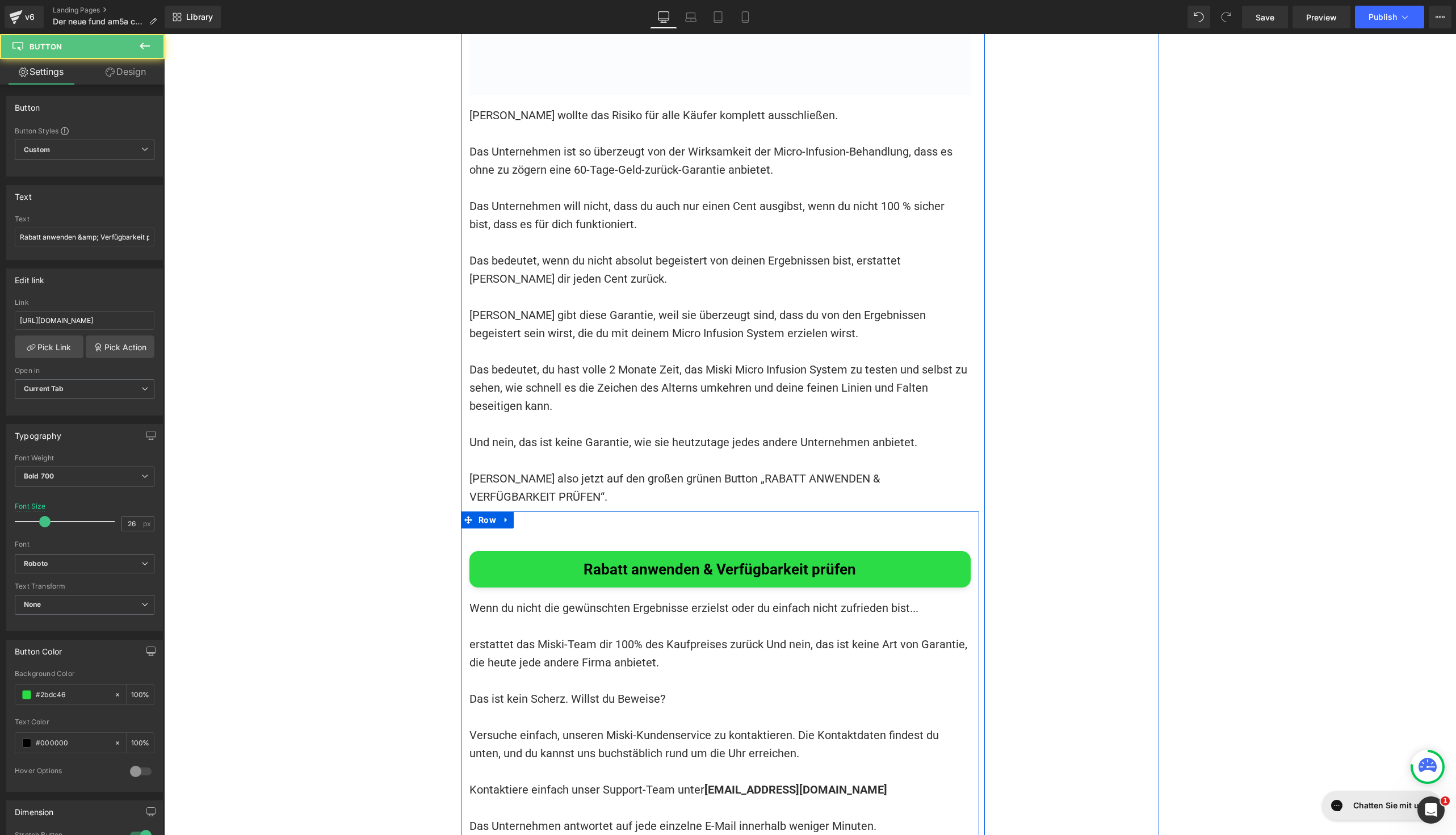
scroll to position [10469, 0]
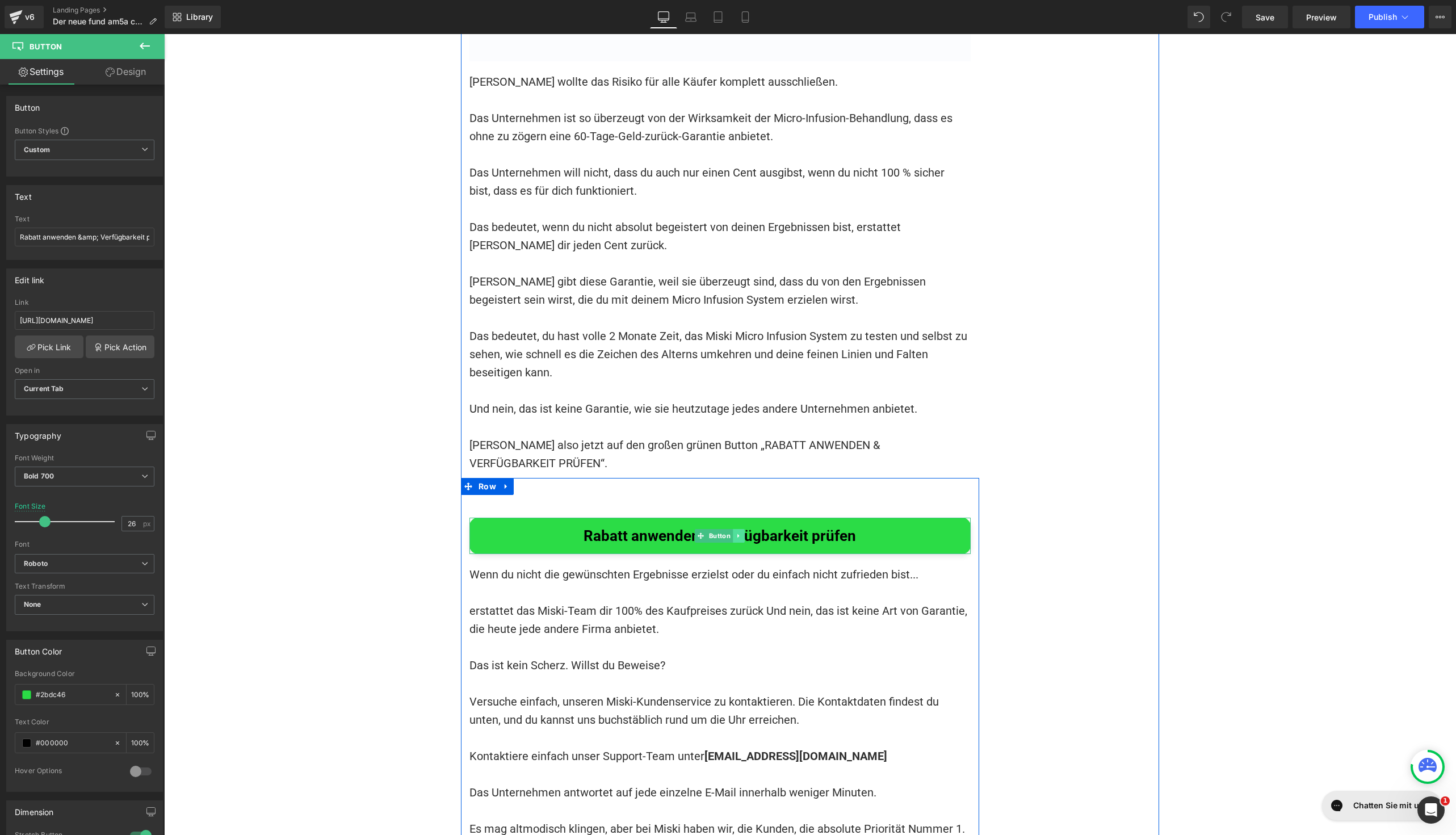
click at [738, 534] on icon at bounding box center [738, 536] width 1 height 4
click at [731, 529] on link at bounding box center [733, 536] width 12 height 14
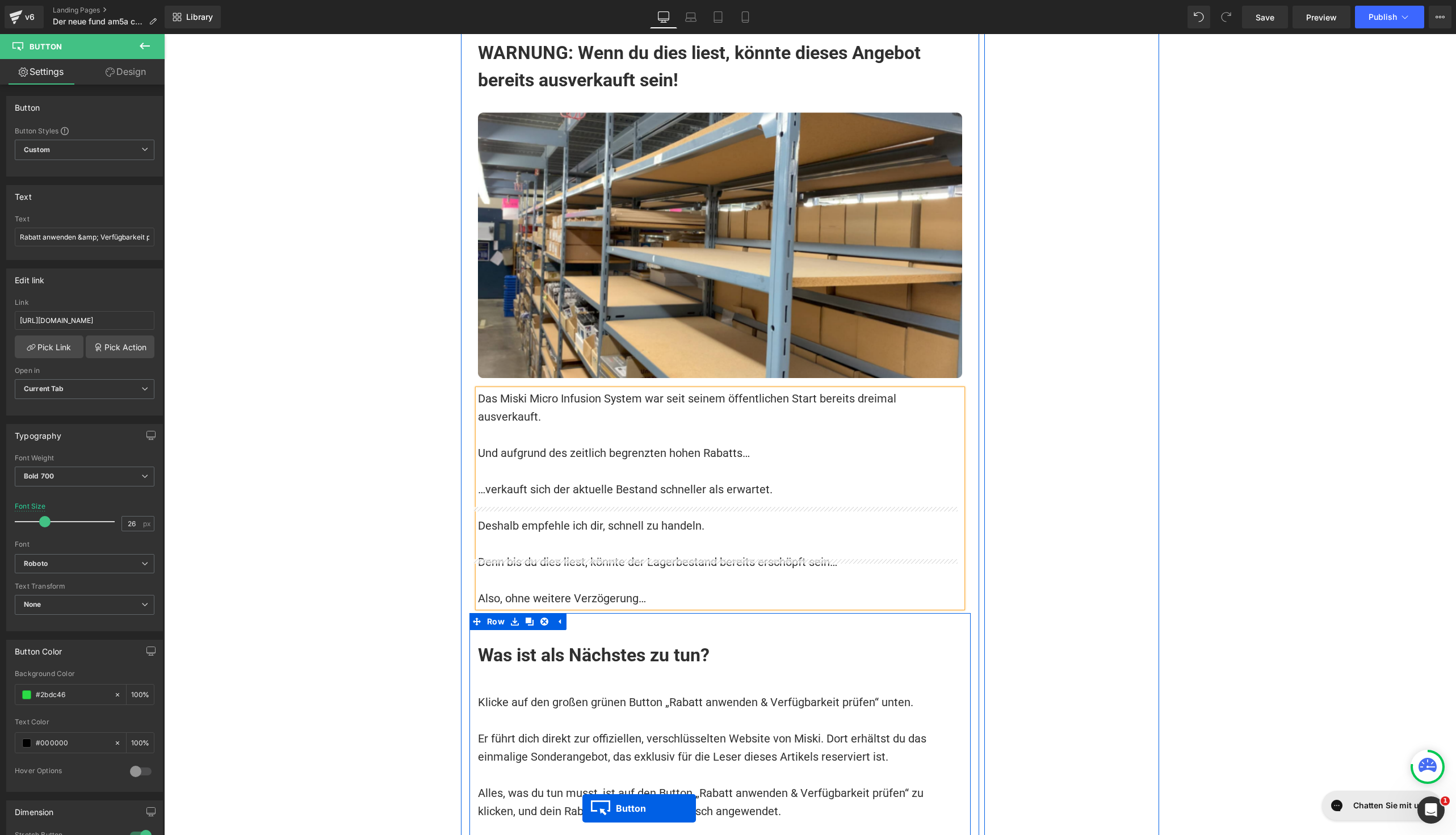
scroll to position [11540, 0]
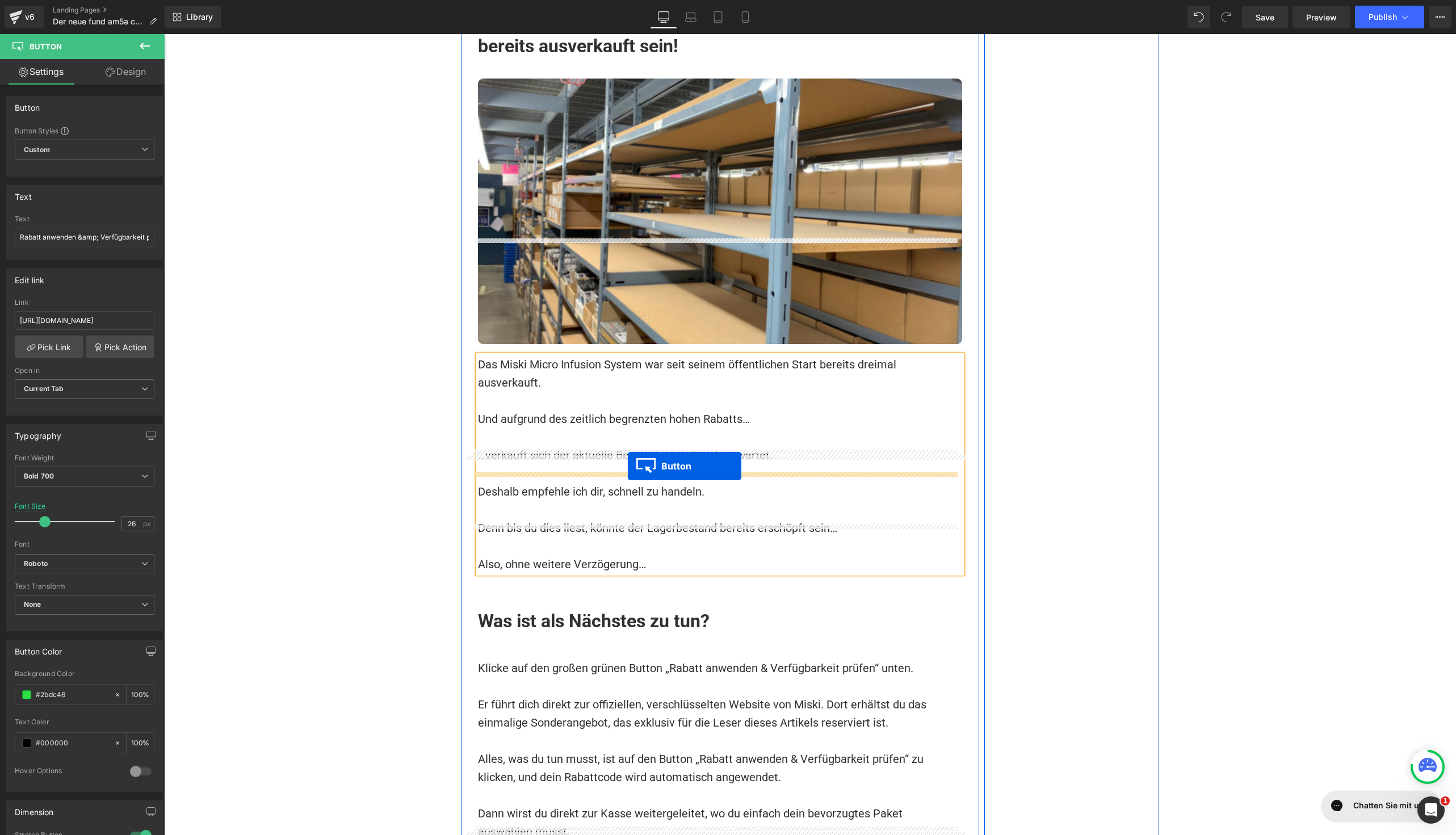
drag, startPoint x: 693, startPoint y: 244, endPoint x: 627, endPoint y: 469, distance: 234.5
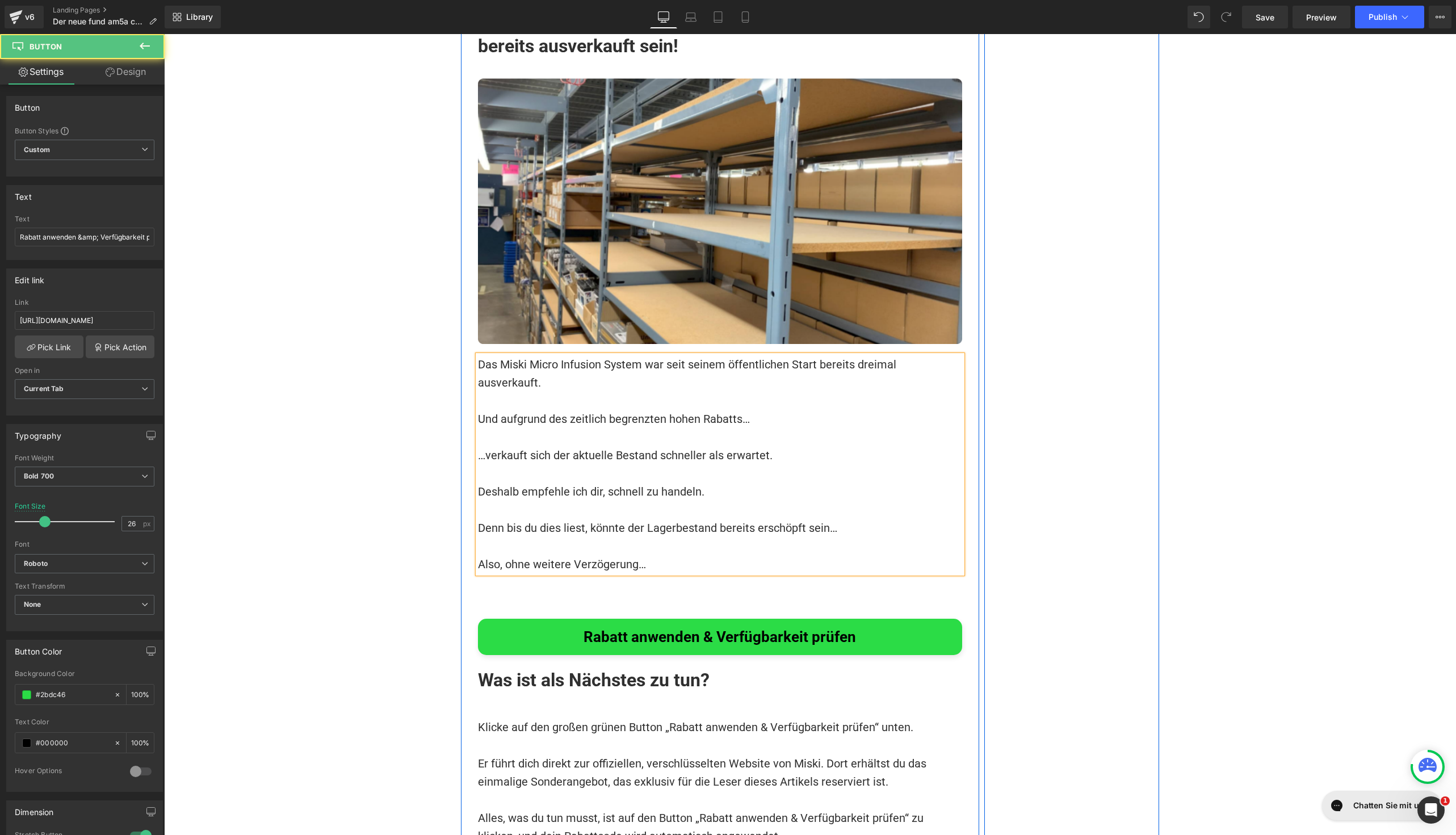
scroll to position [11507, 0]
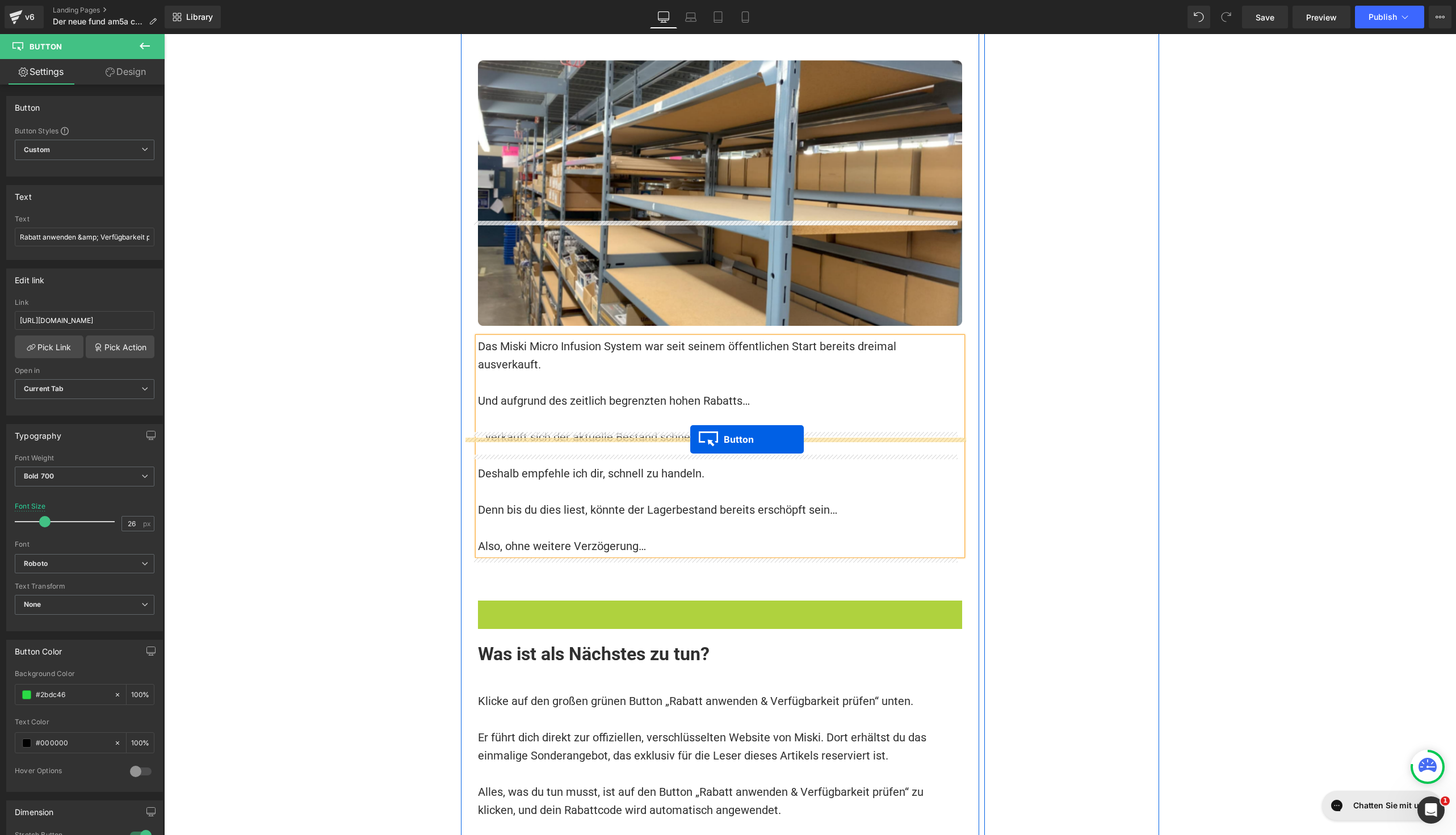
drag, startPoint x: 691, startPoint y: 490, endPoint x: 690, endPoint y: 440, distance: 50.0
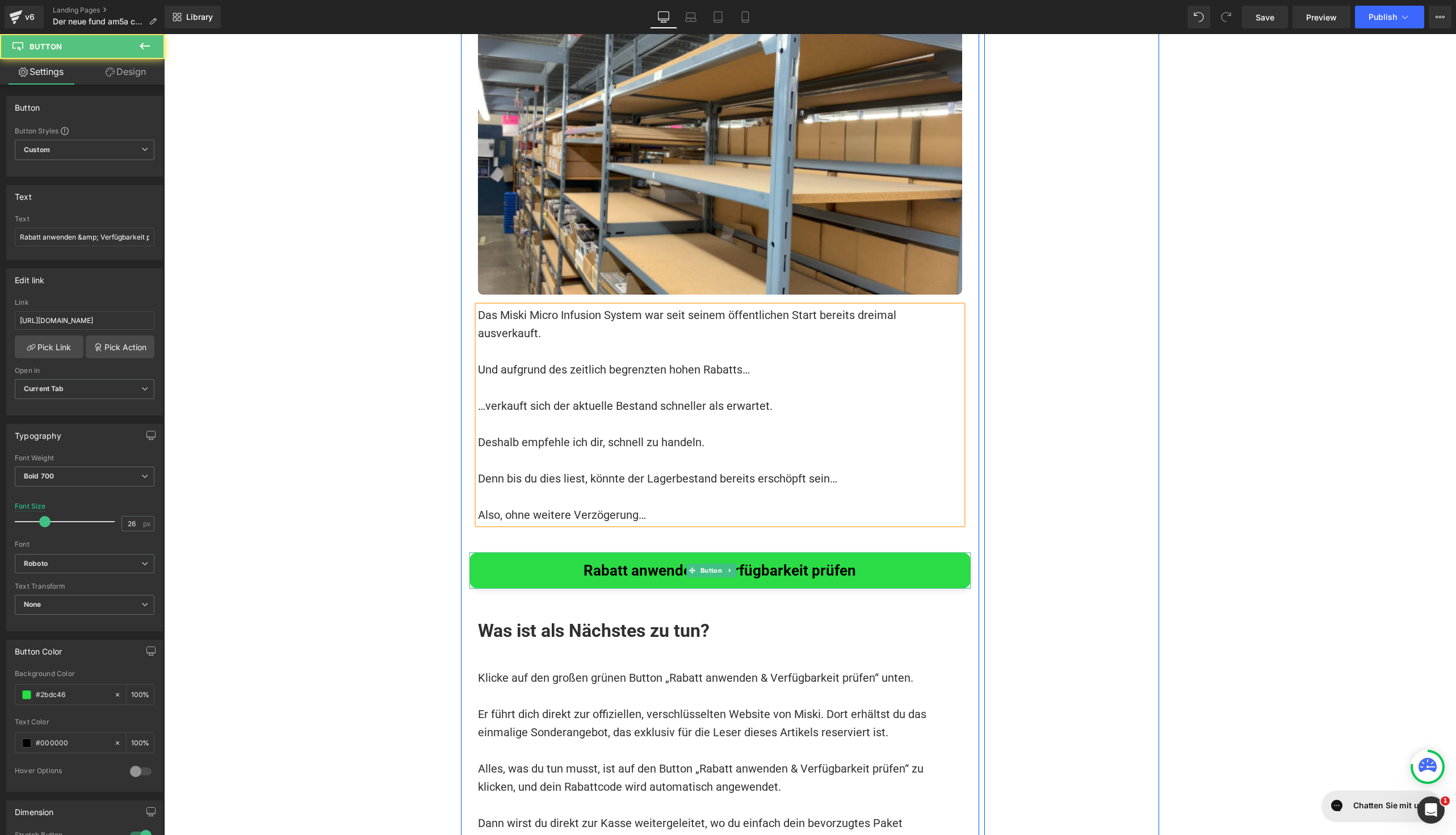
scroll to position [11580, 0]
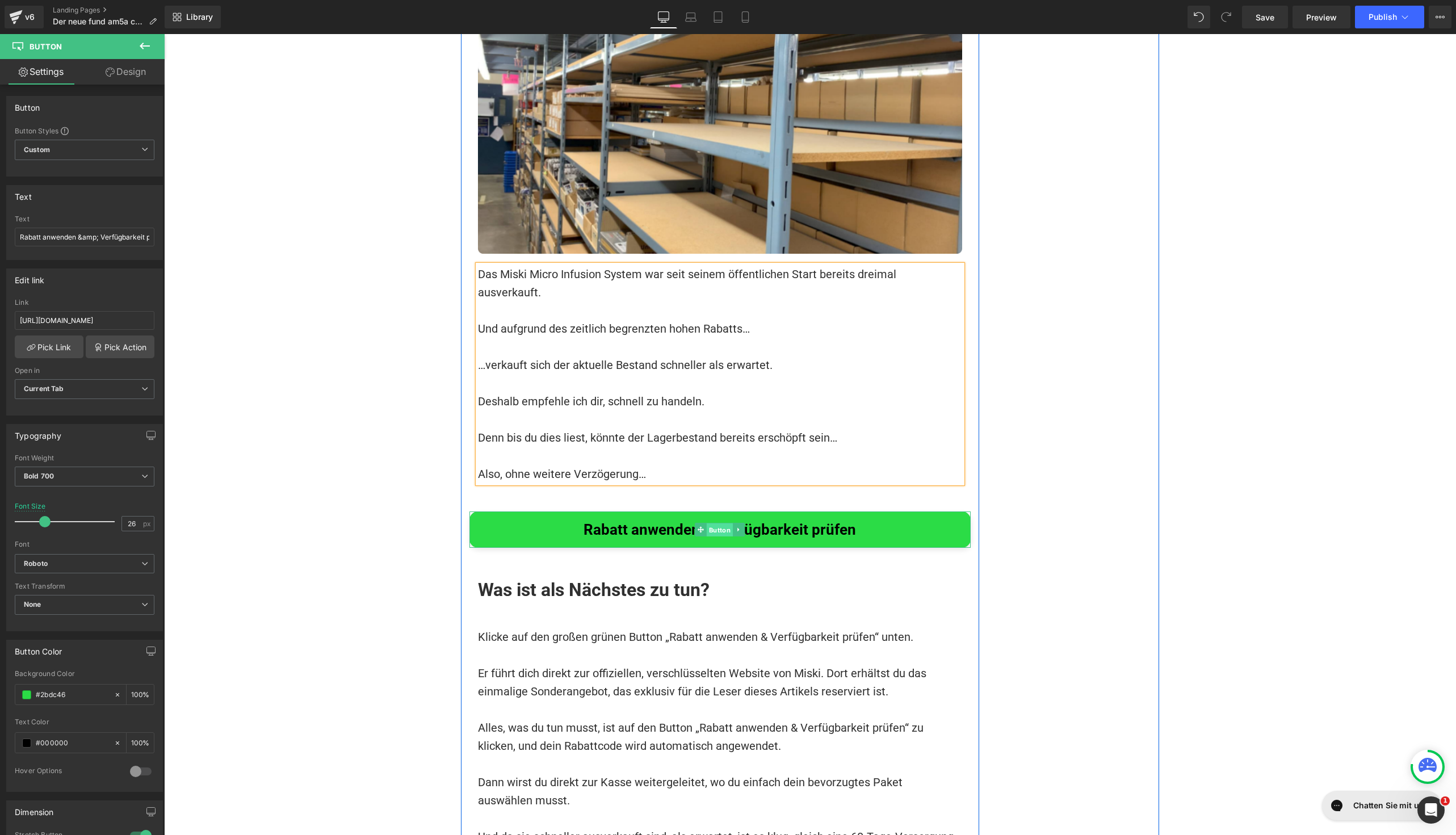
click at [720, 523] on span "Button" at bounding box center [720, 530] width 26 height 14
click at [736, 527] on icon at bounding box center [738, 530] width 6 height 7
click at [730, 527] on icon at bounding box center [733, 529] width 6 height 6
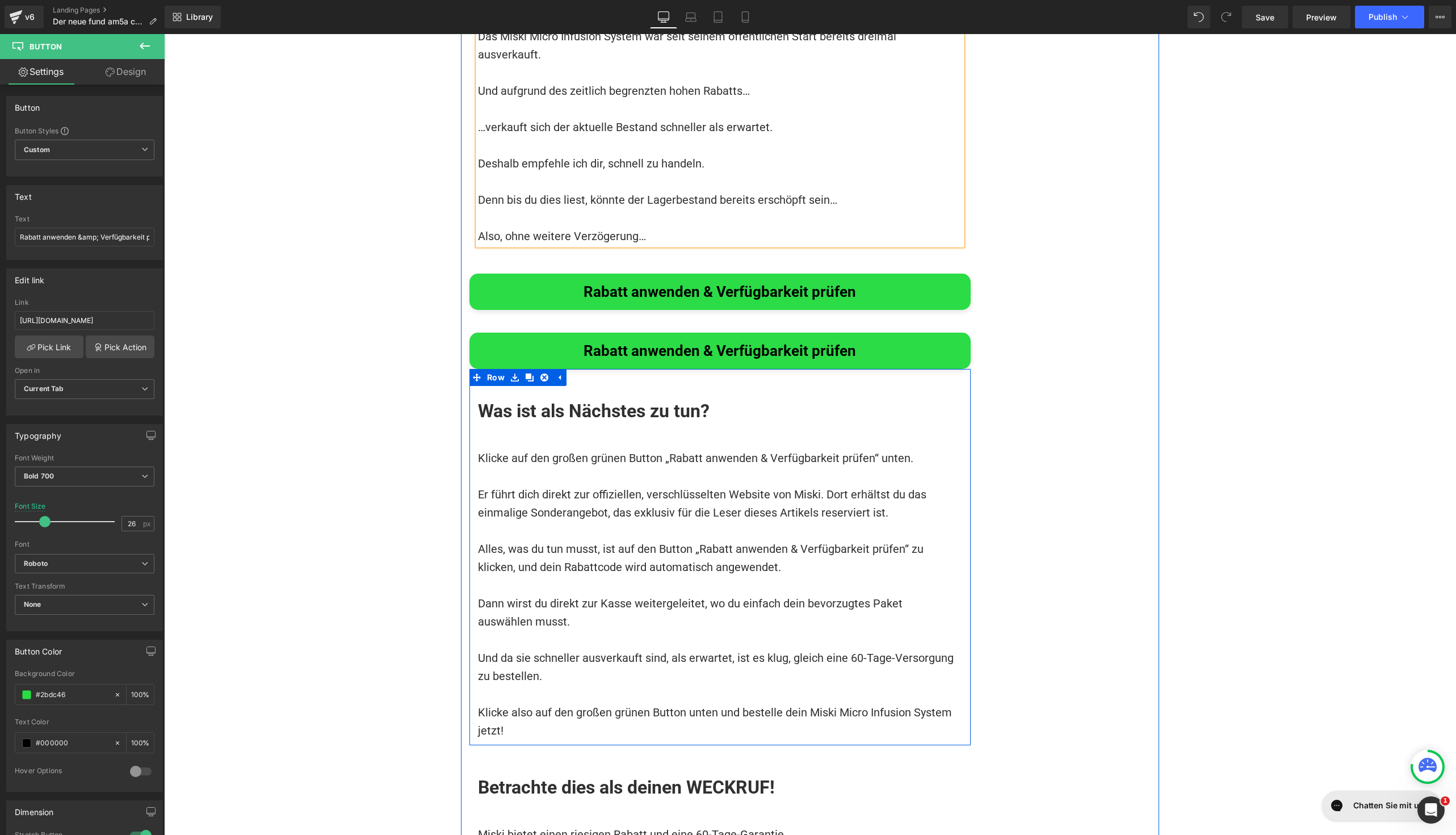
scroll to position [11885, 0]
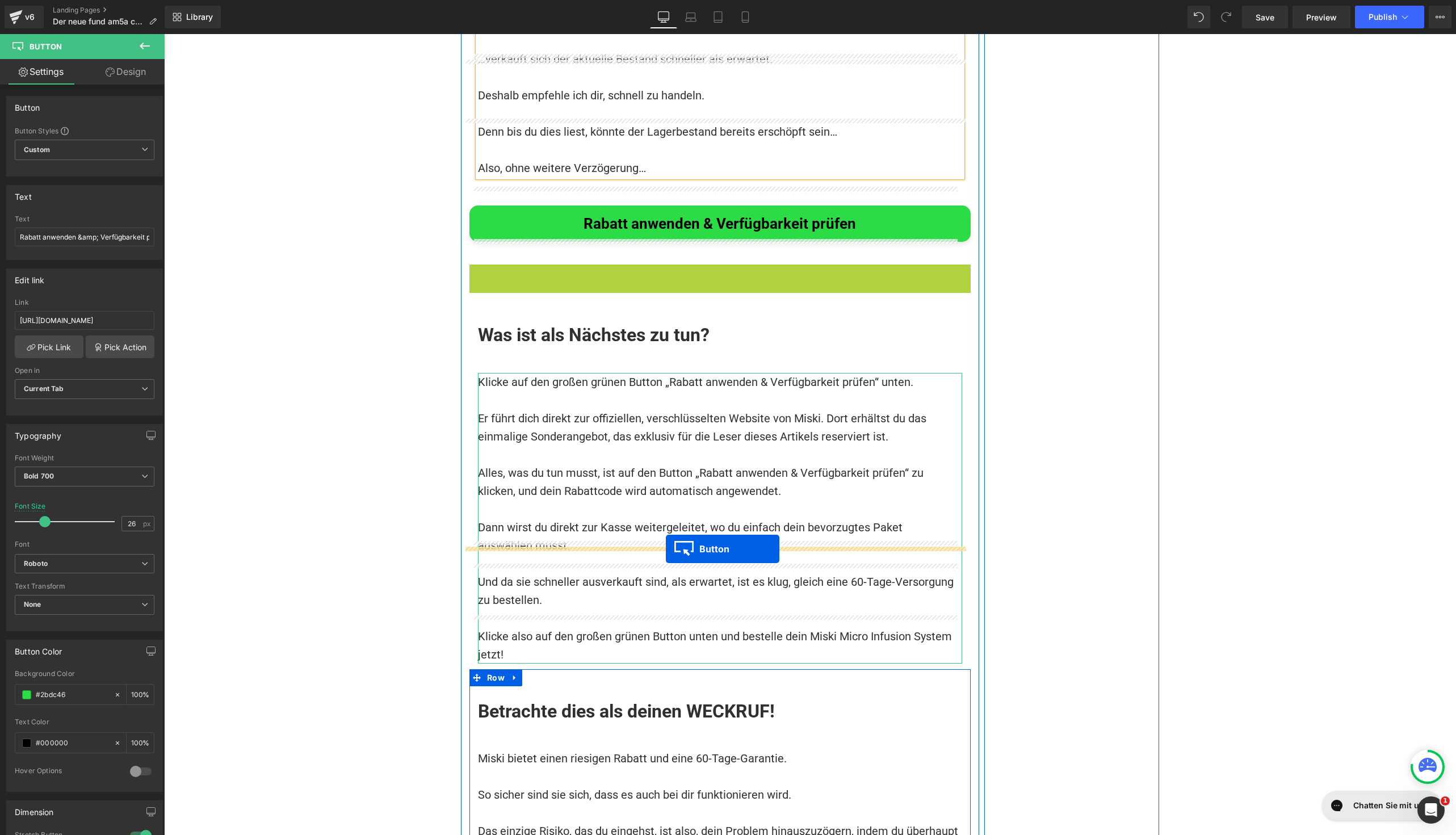
drag, startPoint x: 695, startPoint y: 158, endPoint x: 666, endPoint y: 549, distance: 392.1
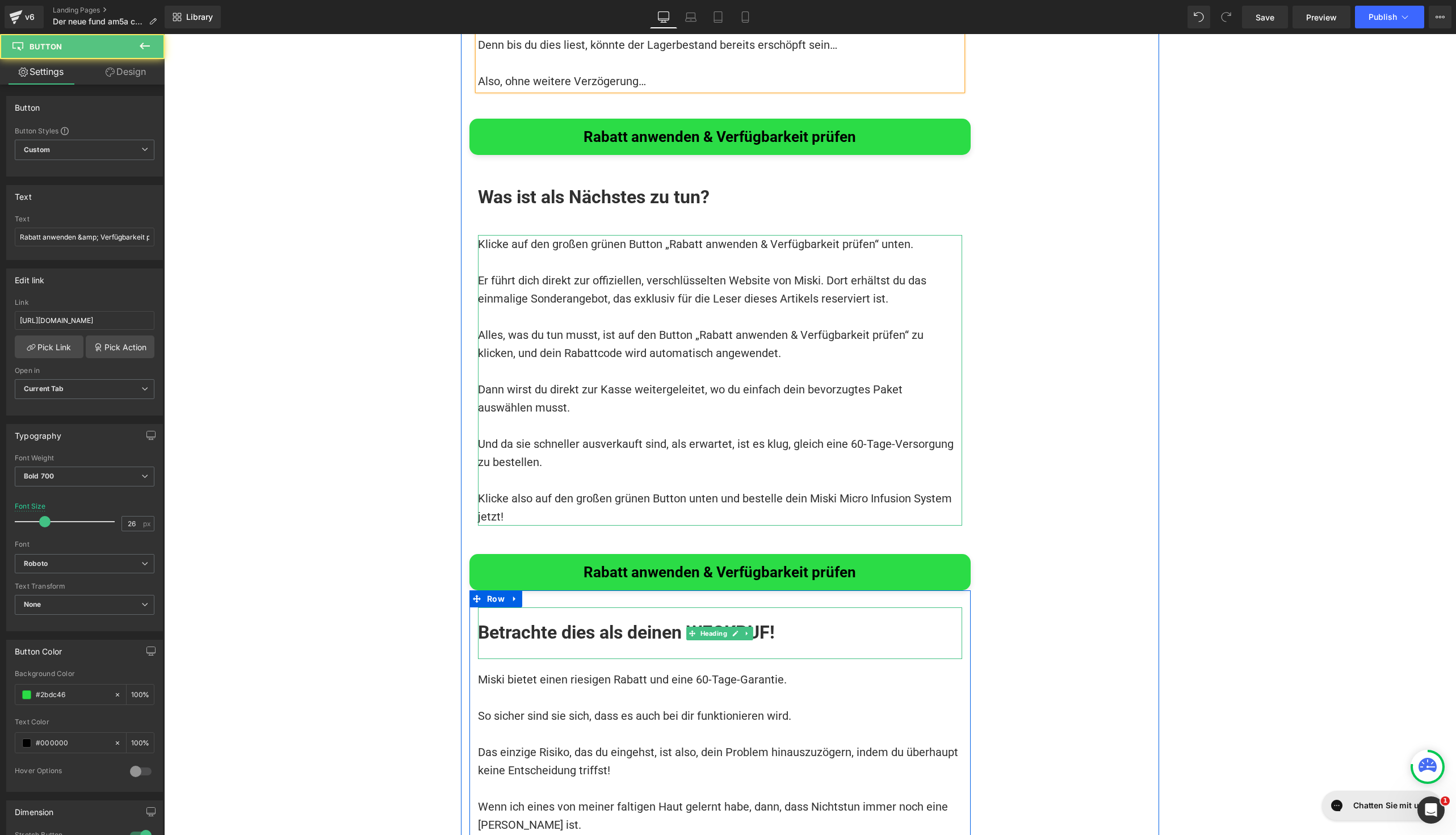
scroll to position [12167, 0]
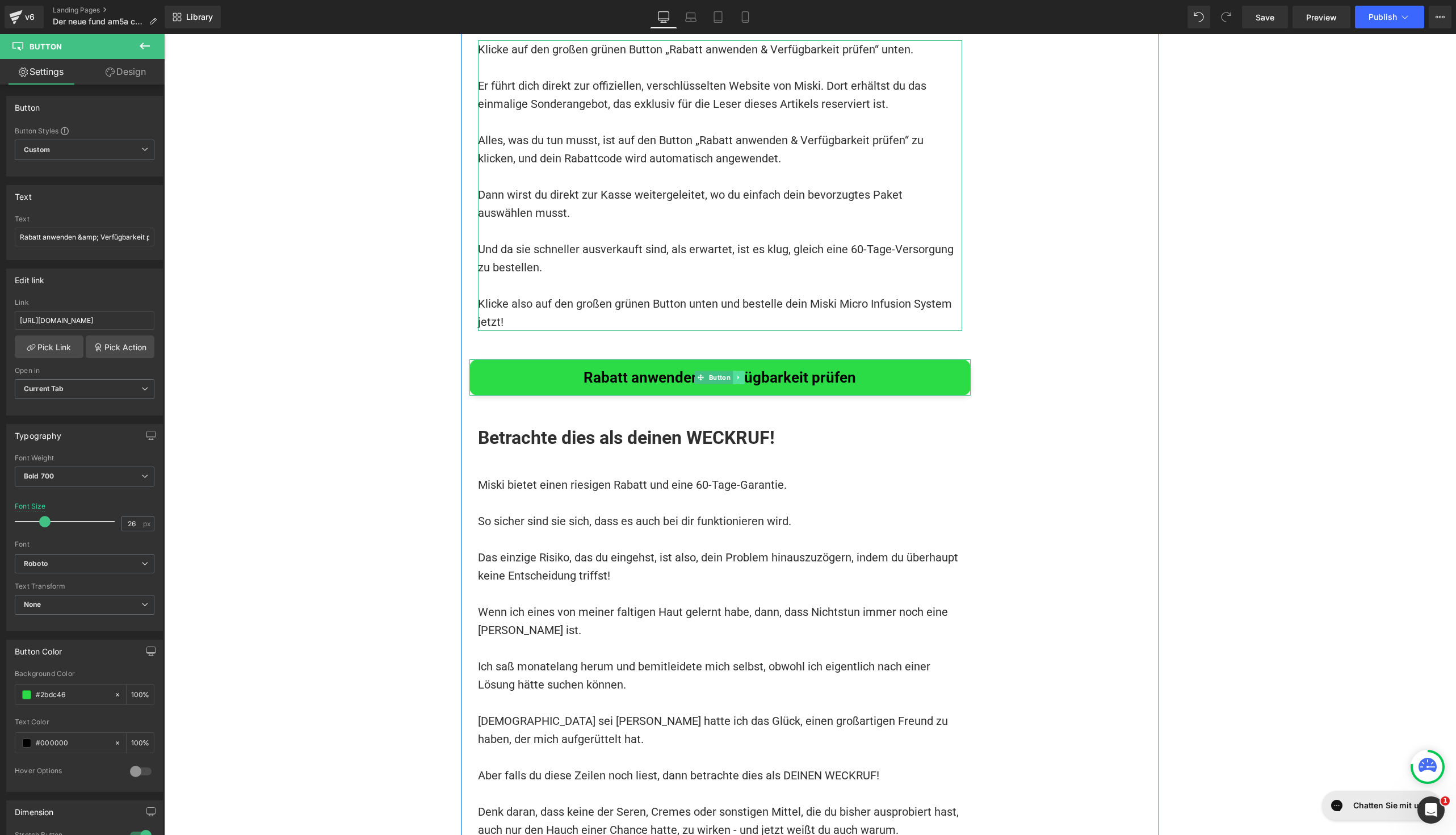
click at [736, 374] on icon at bounding box center [738, 377] width 6 height 7
click at [730, 375] on icon at bounding box center [733, 377] width 6 height 6
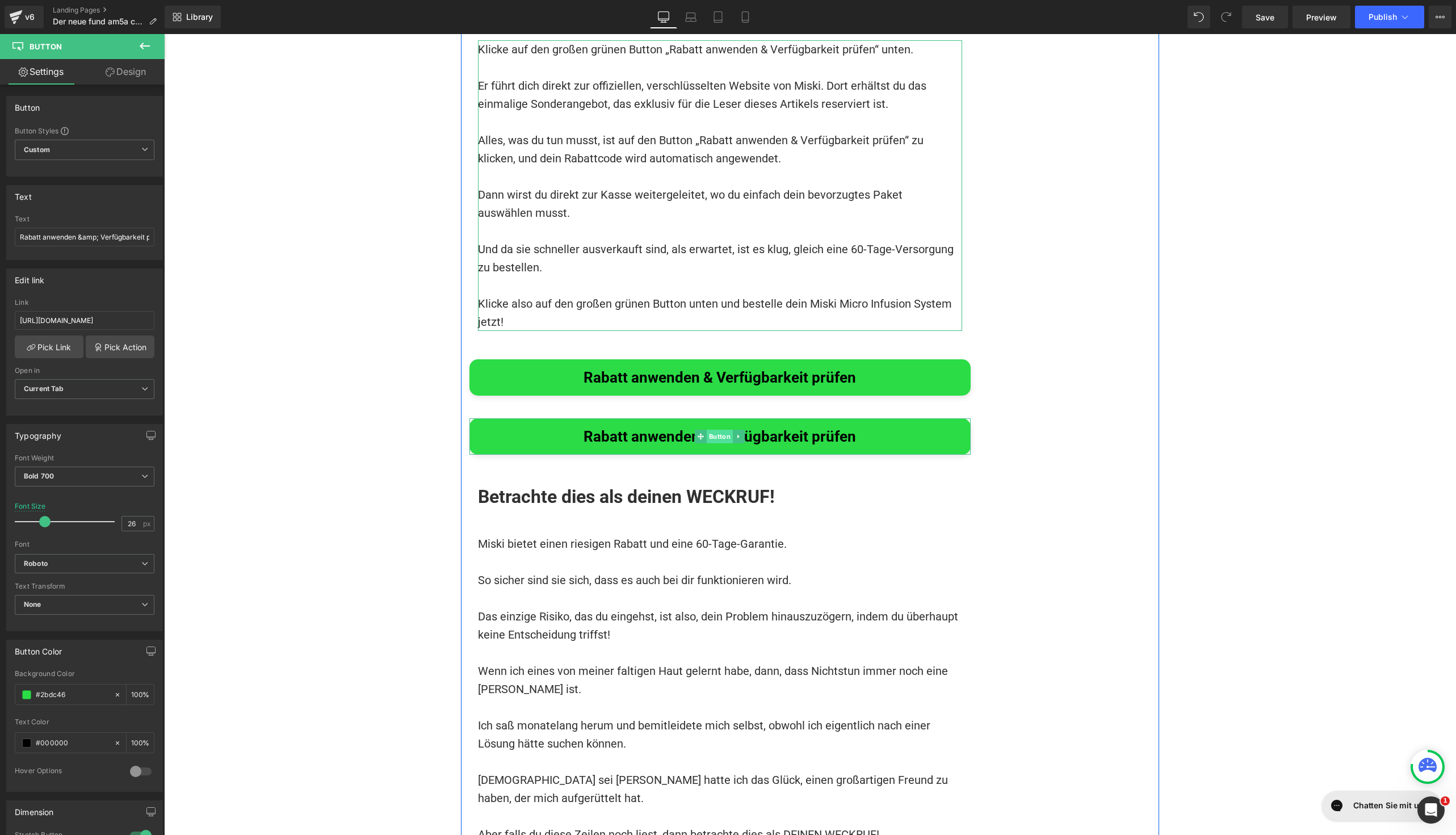
click at [713, 430] on span "Button" at bounding box center [720, 437] width 26 height 14
click at [733, 430] on link at bounding box center [738, 437] width 12 height 14
click at [742, 433] on icon at bounding box center [745, 437] width 6 height 7
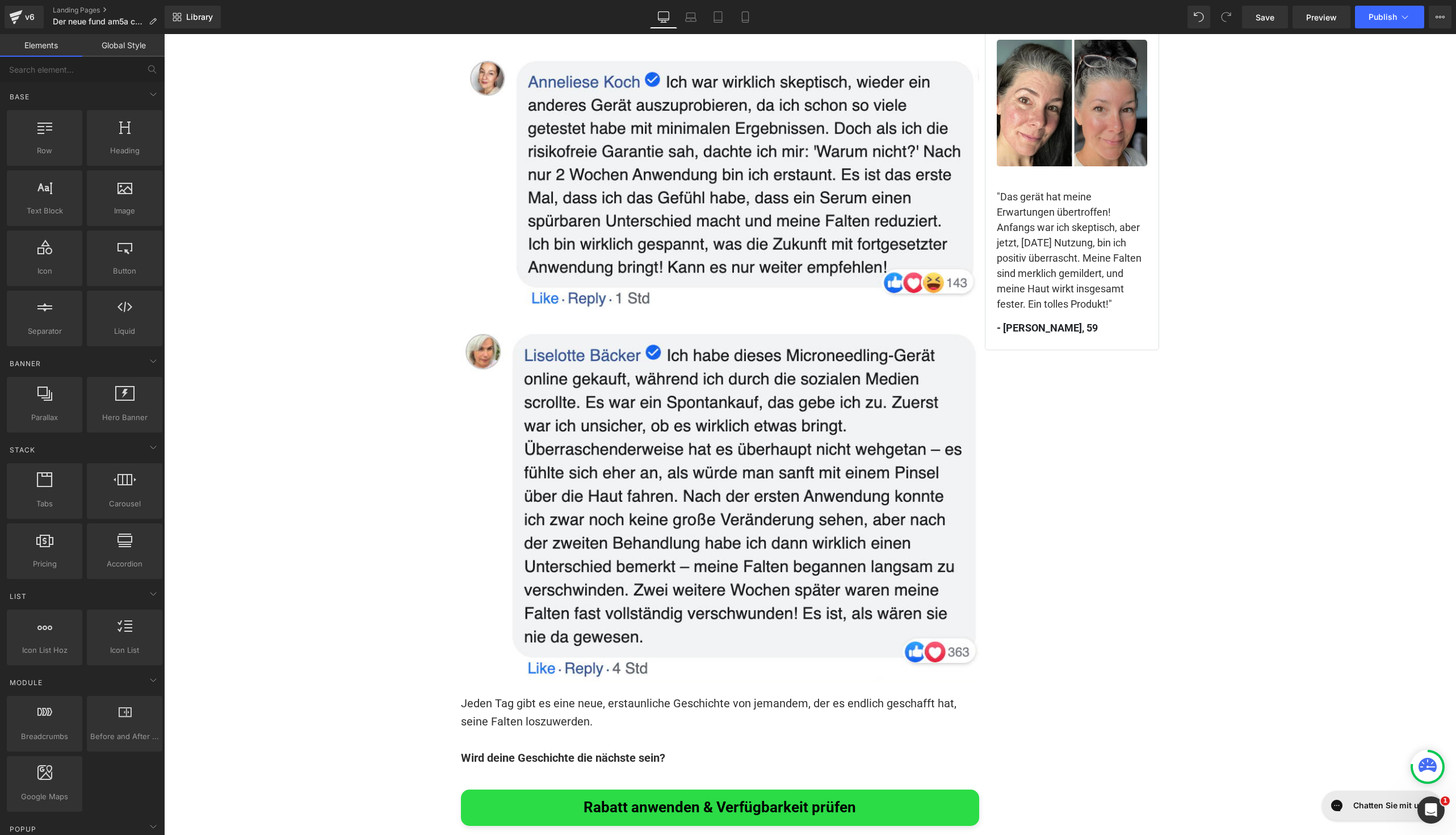
scroll to position [8048, 0]
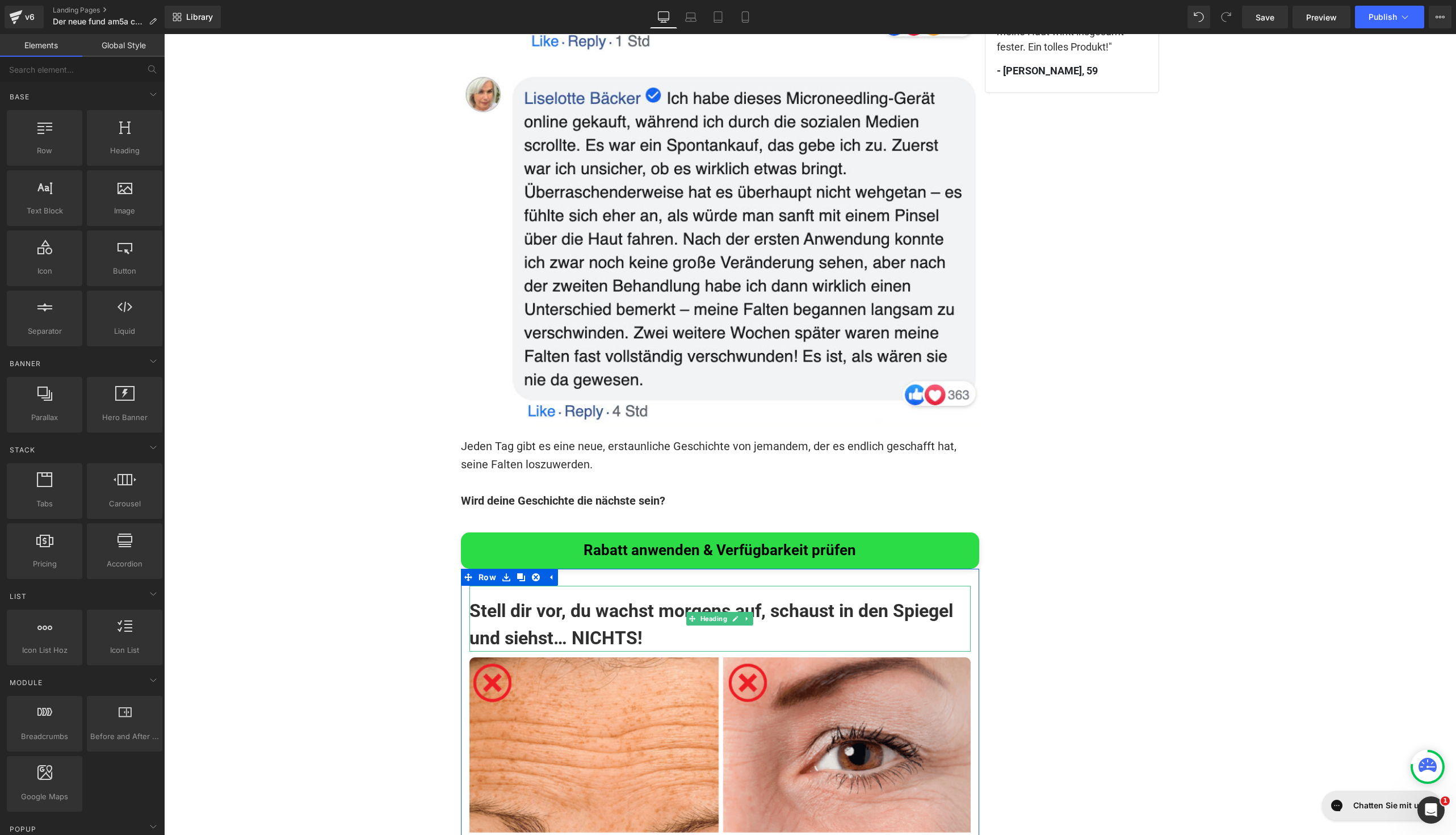
click at [609, 597] on h1 "Stell dir vor, du wachst morgens auf, schaust in den Spiegel und siehst… NICHTS!" at bounding box center [720, 624] width 501 height 55
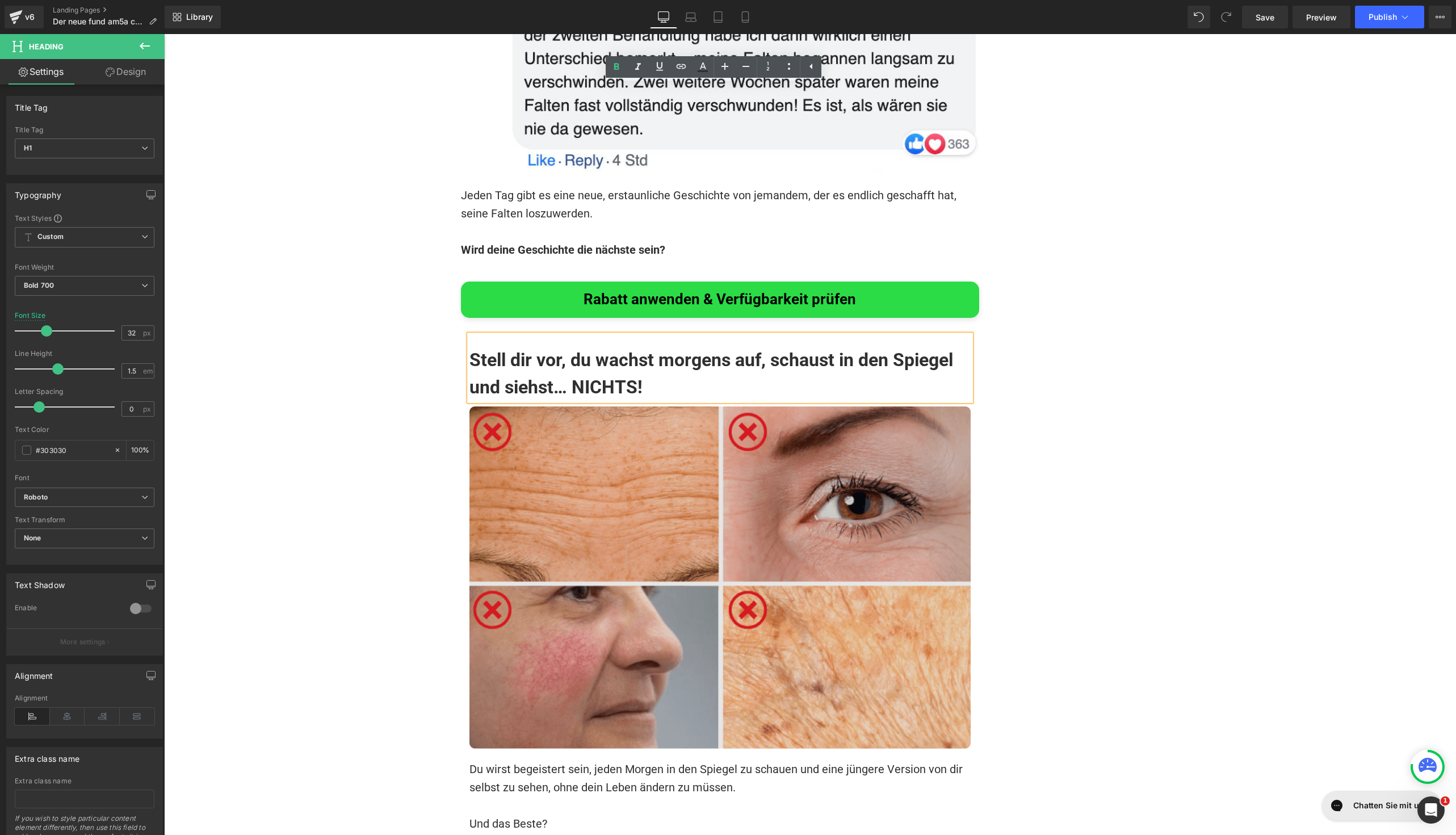
scroll to position [8209, 0]
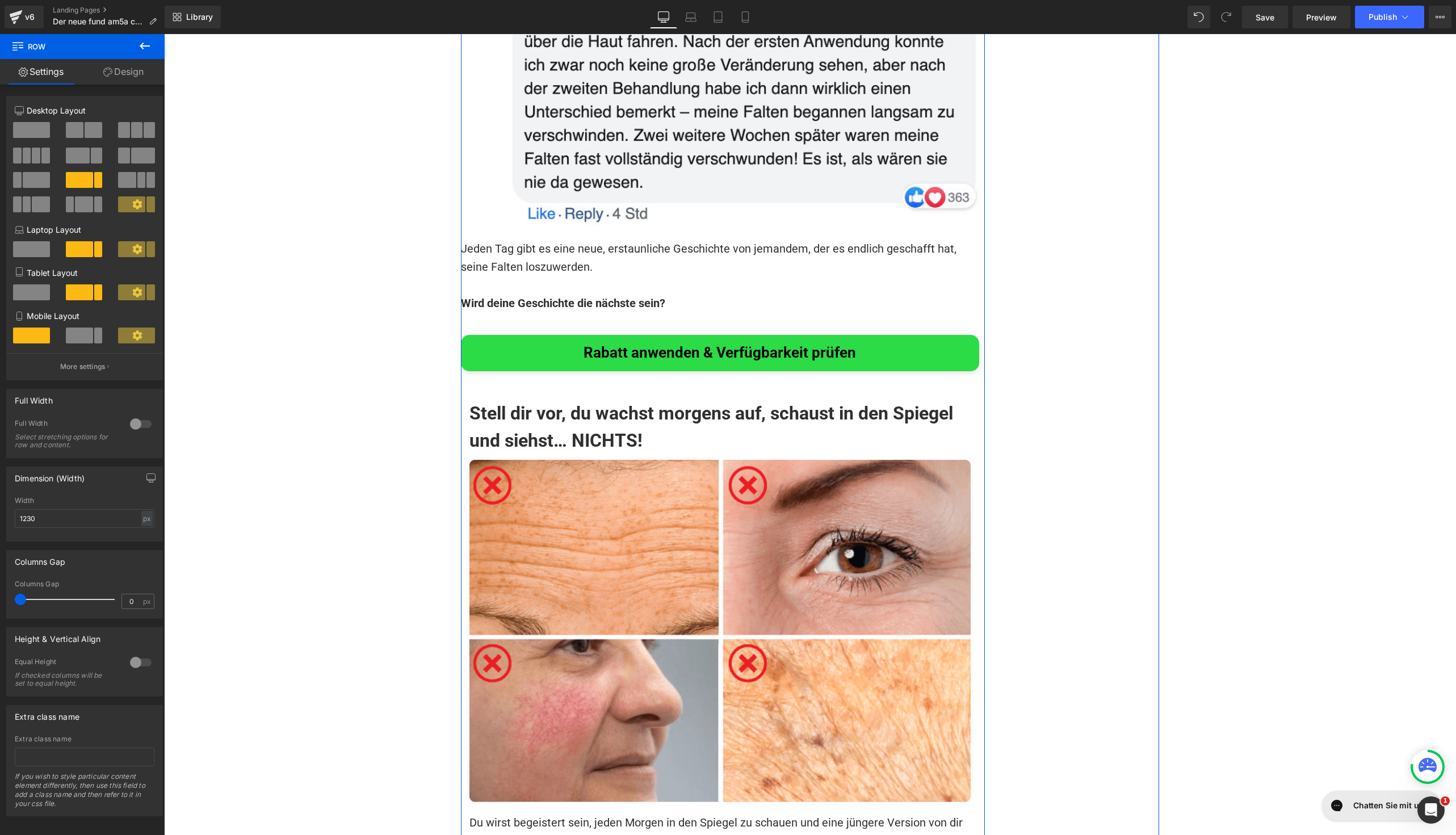
scroll to position [8195, 0]
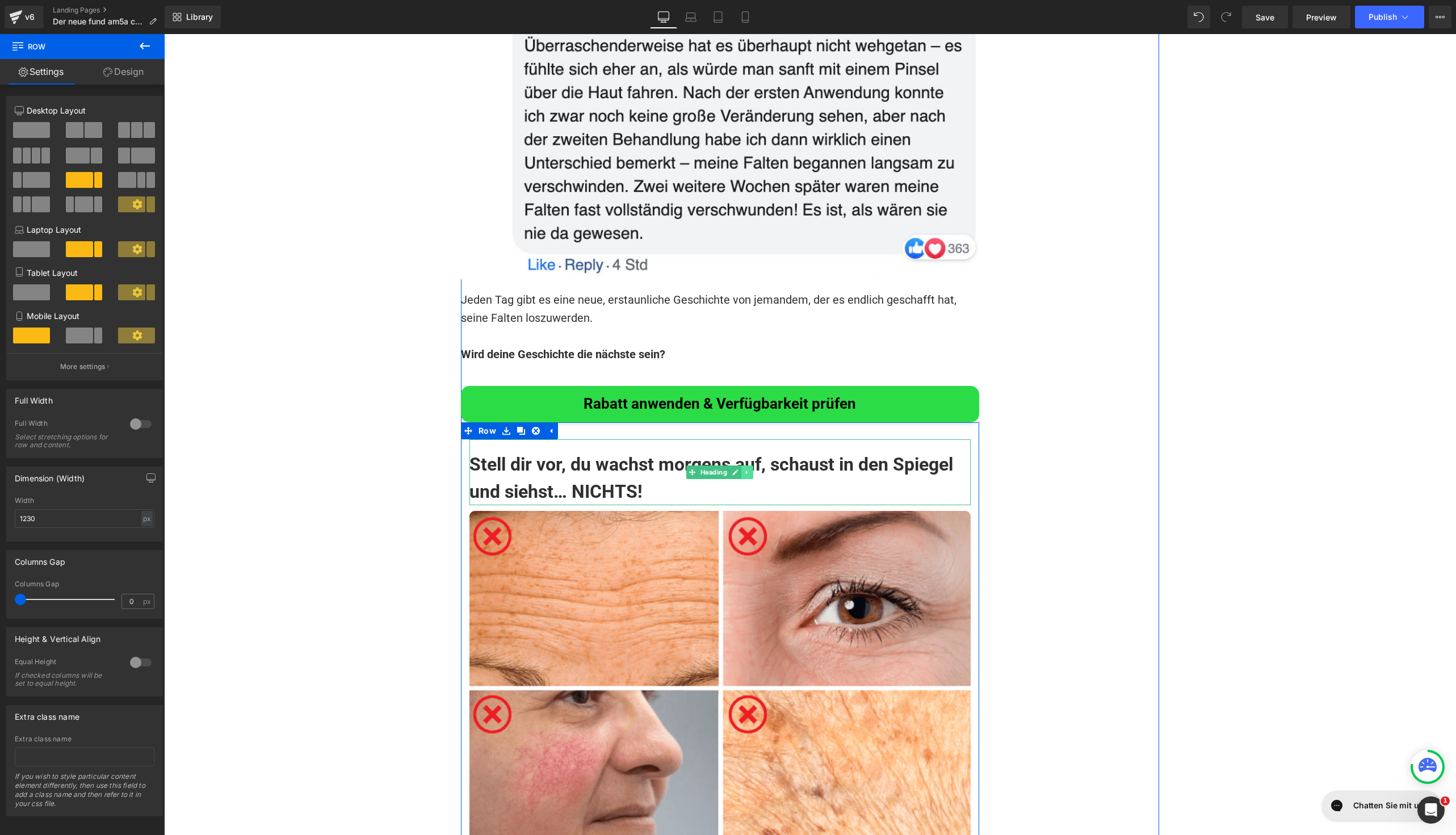
click at [744, 469] on icon at bounding box center [747, 473] width 6 height 7
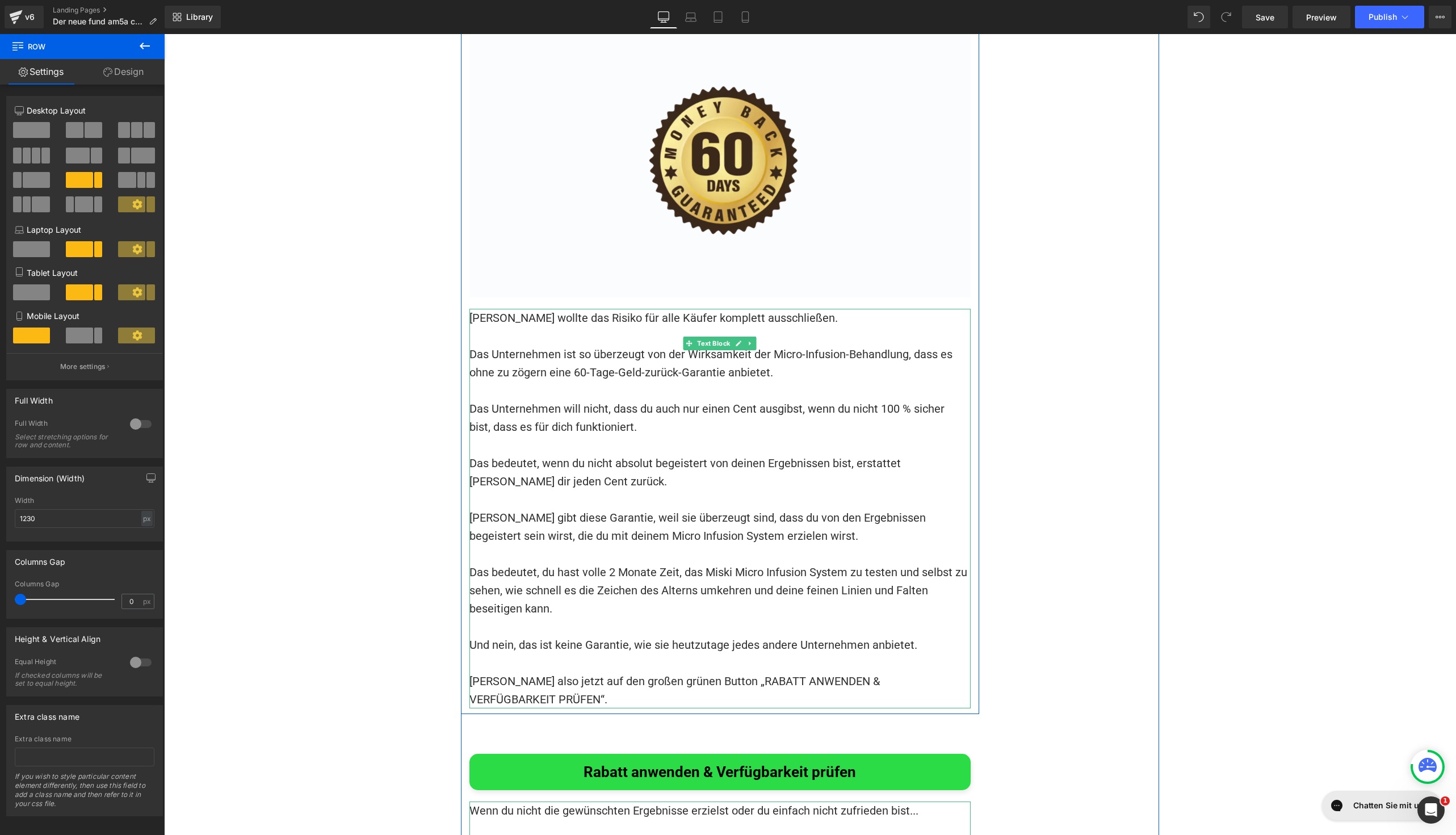
scroll to position [10576, 0]
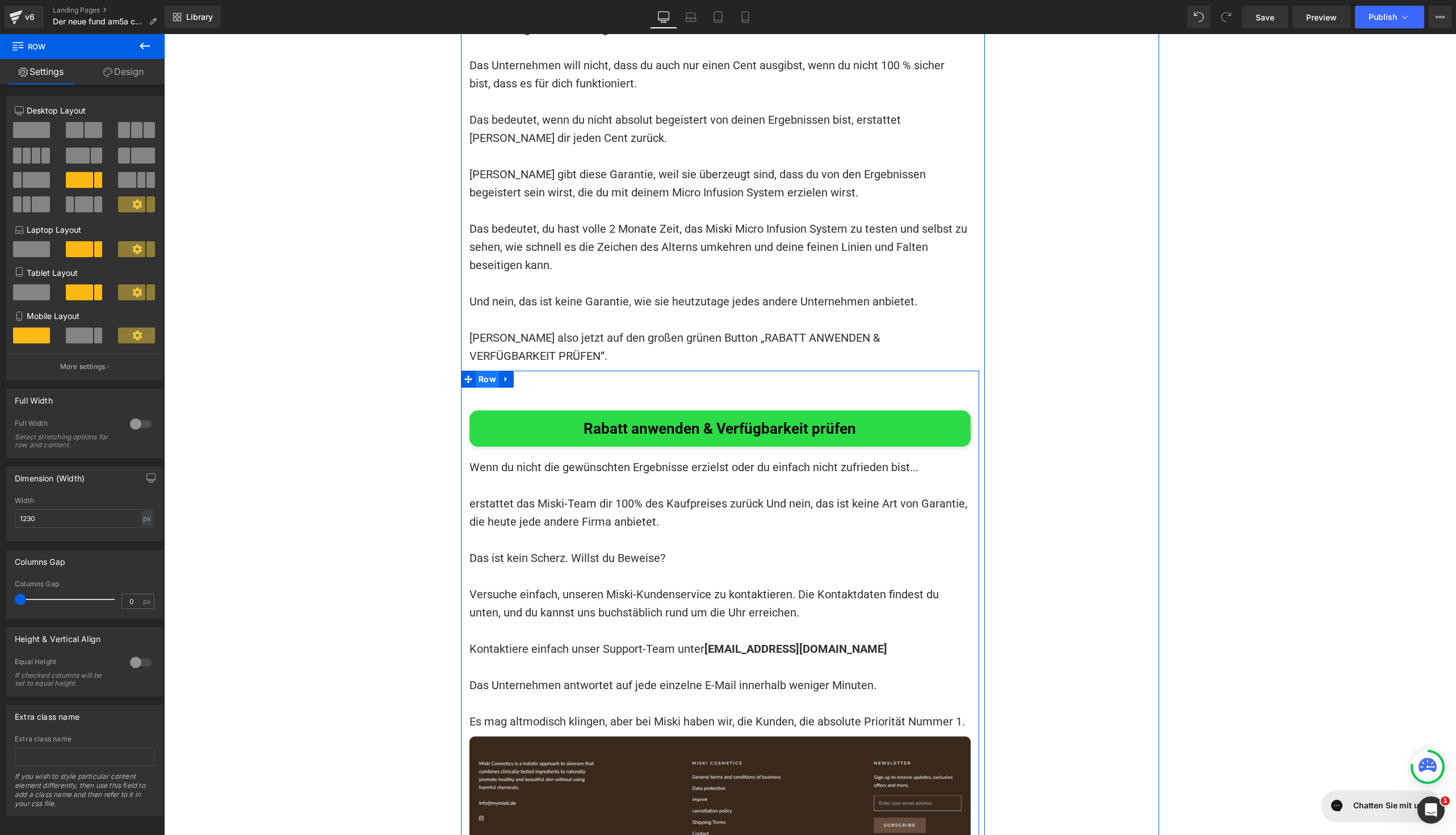
click at [491, 371] on span "Row" at bounding box center [487, 379] width 23 height 17
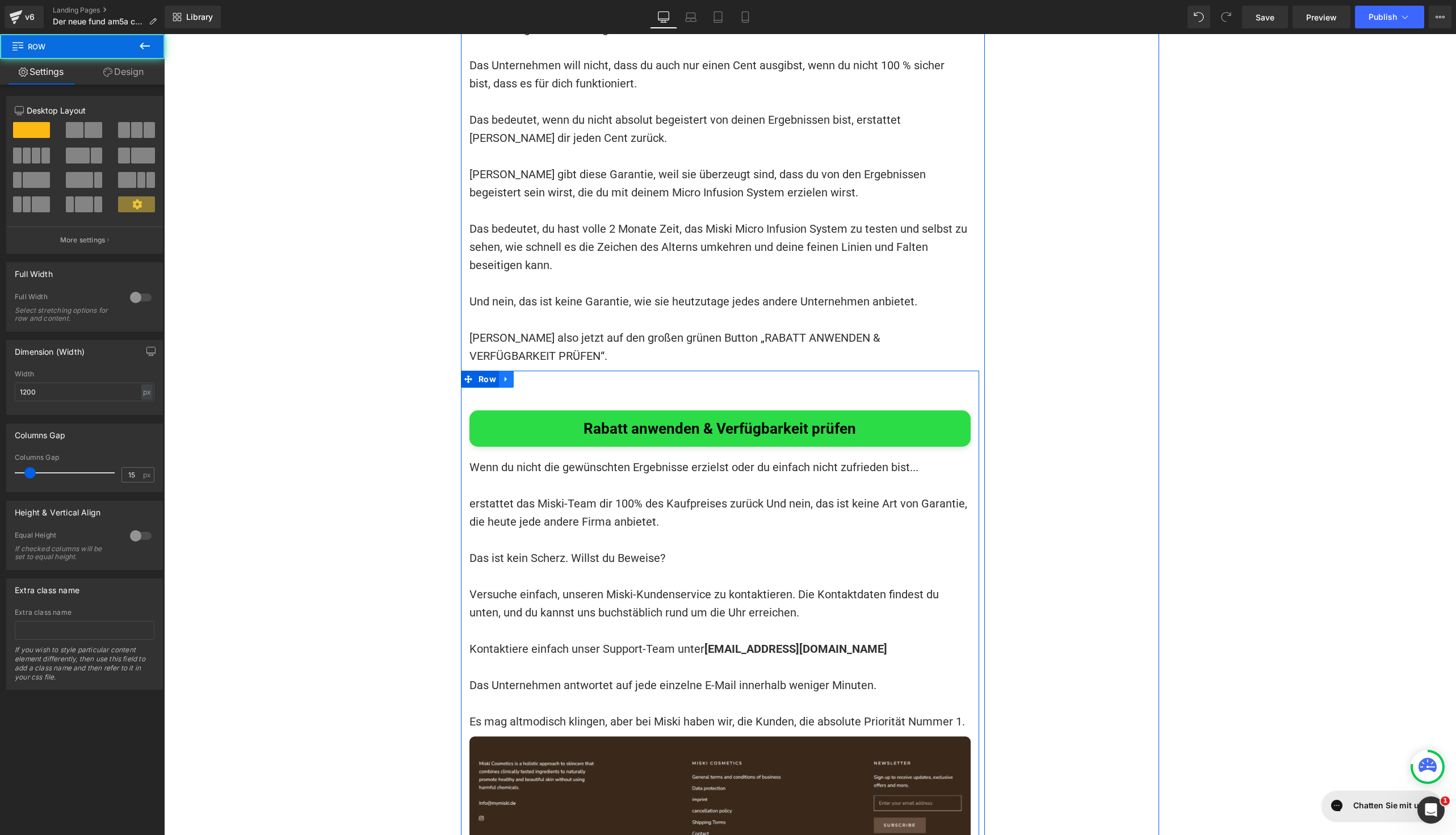
click at [502, 375] on icon at bounding box center [506, 380] width 8 height 8
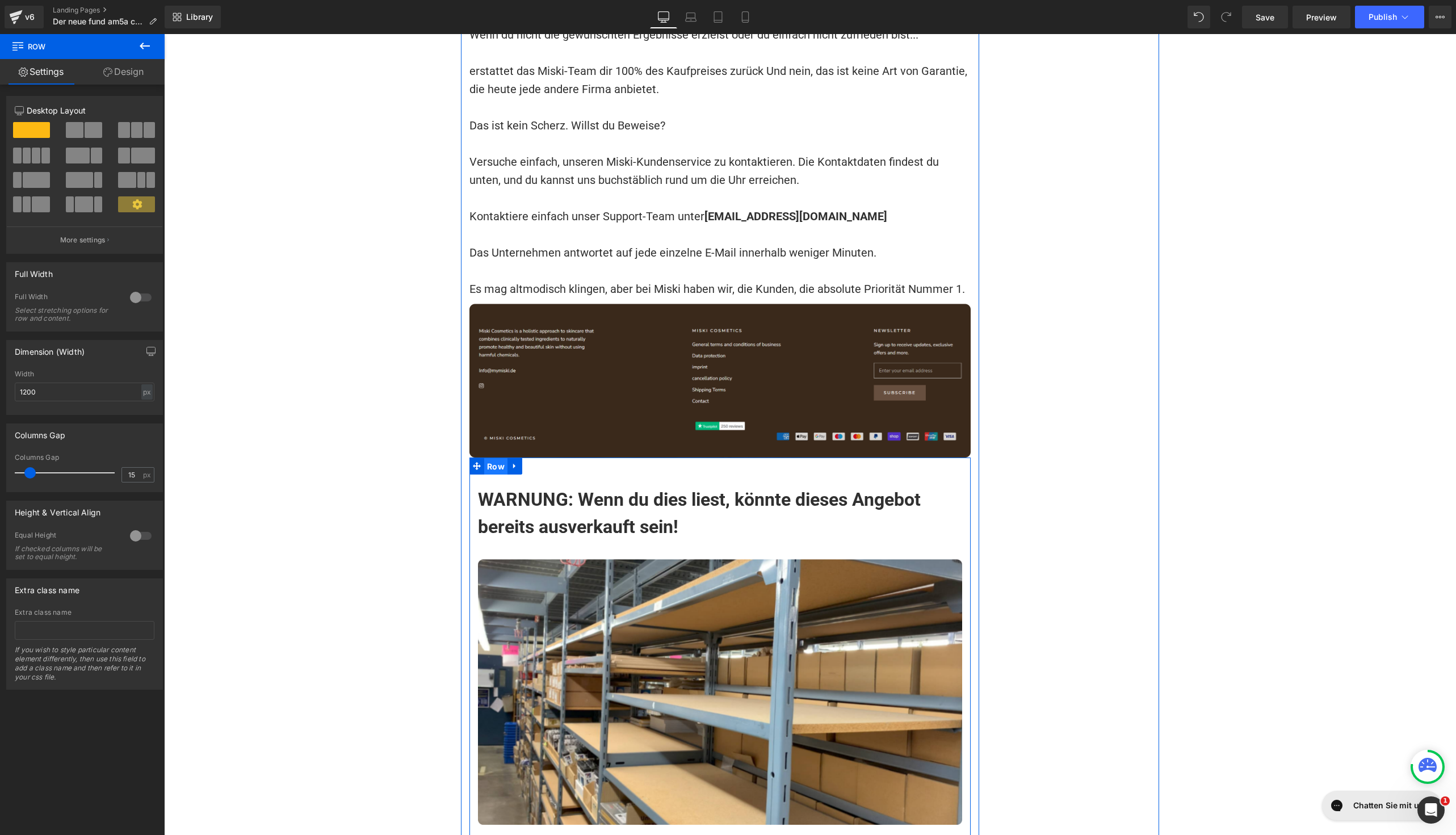
click at [484, 458] on span "Row" at bounding box center [496, 466] width 23 height 17
click at [511, 462] on icon at bounding box center [515, 466] width 8 height 8
click at [526, 462] on icon at bounding box center [530, 466] width 8 height 8
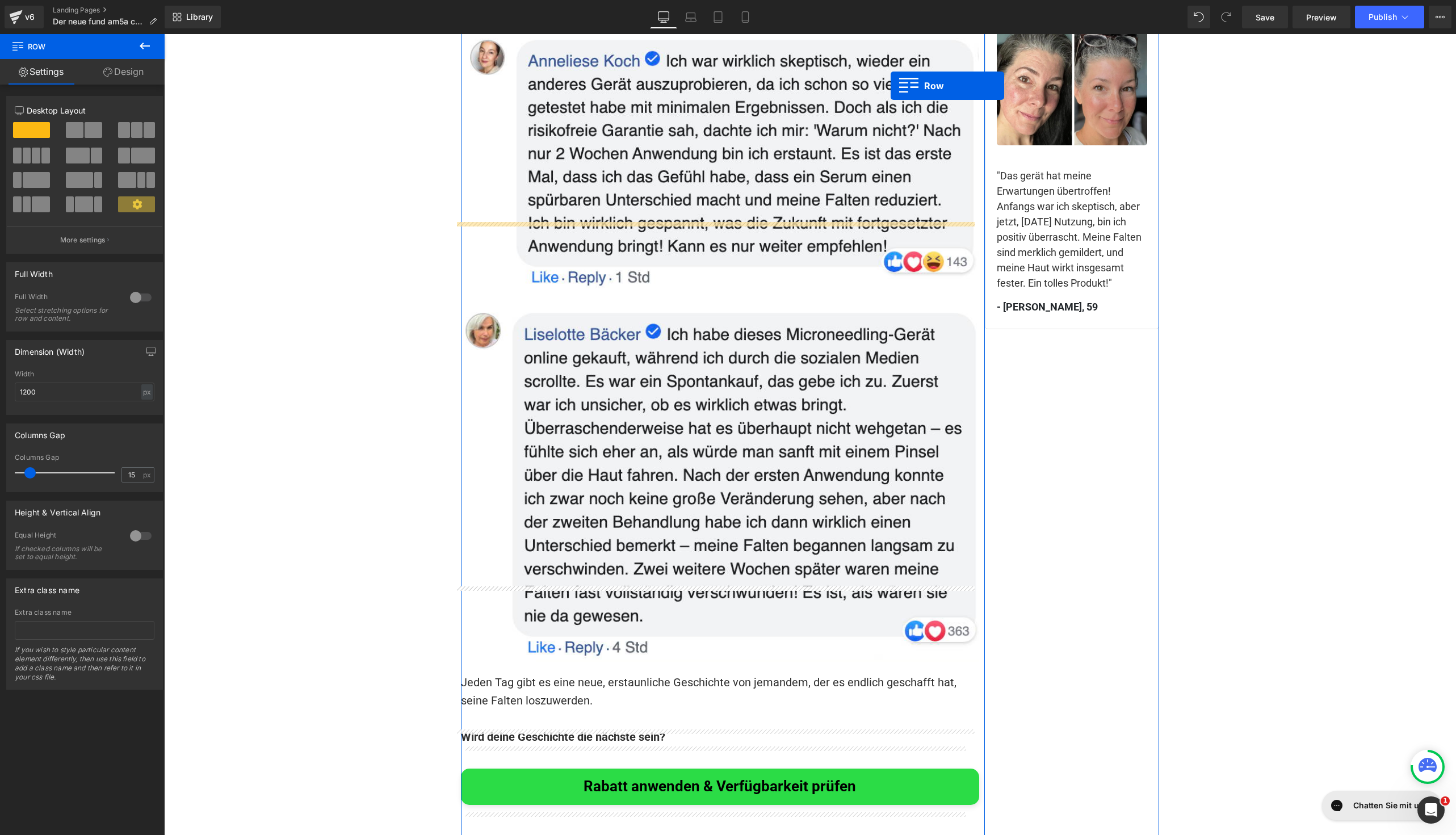
scroll to position [7800, 0]
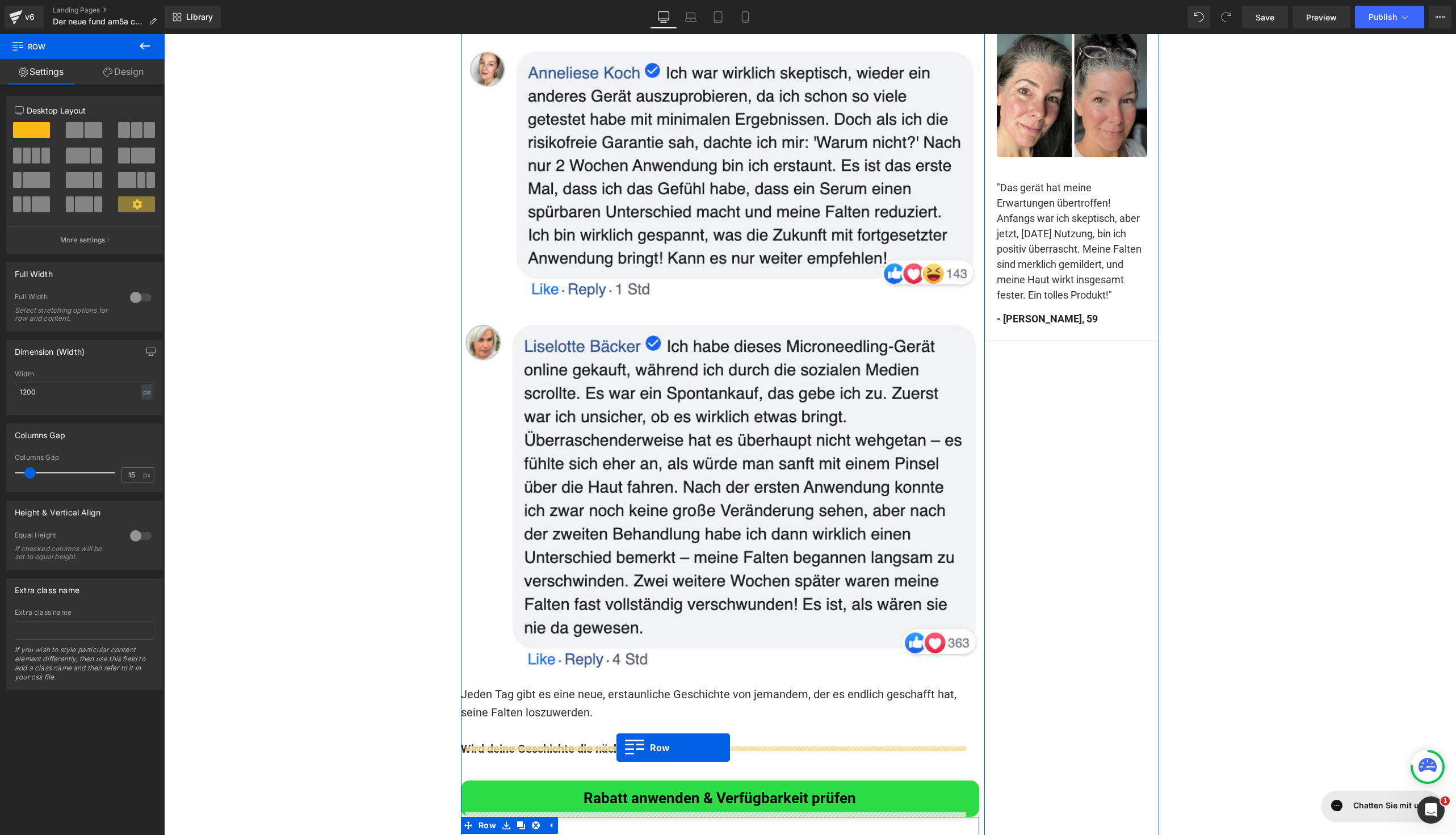
drag, startPoint x: 469, startPoint y: 354, endPoint x: 616, endPoint y: 747, distance: 419.6
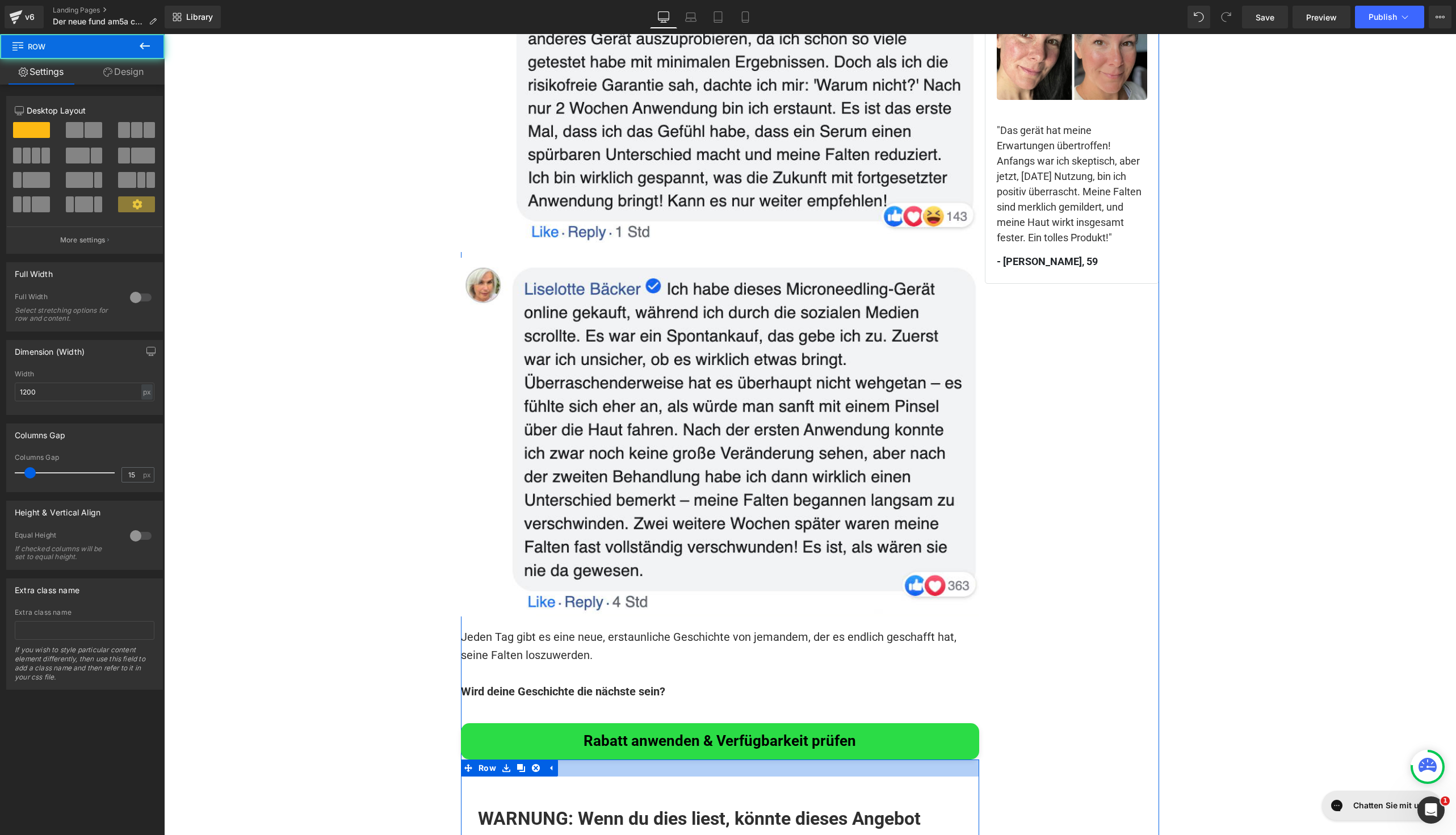
scroll to position [8341, 0]
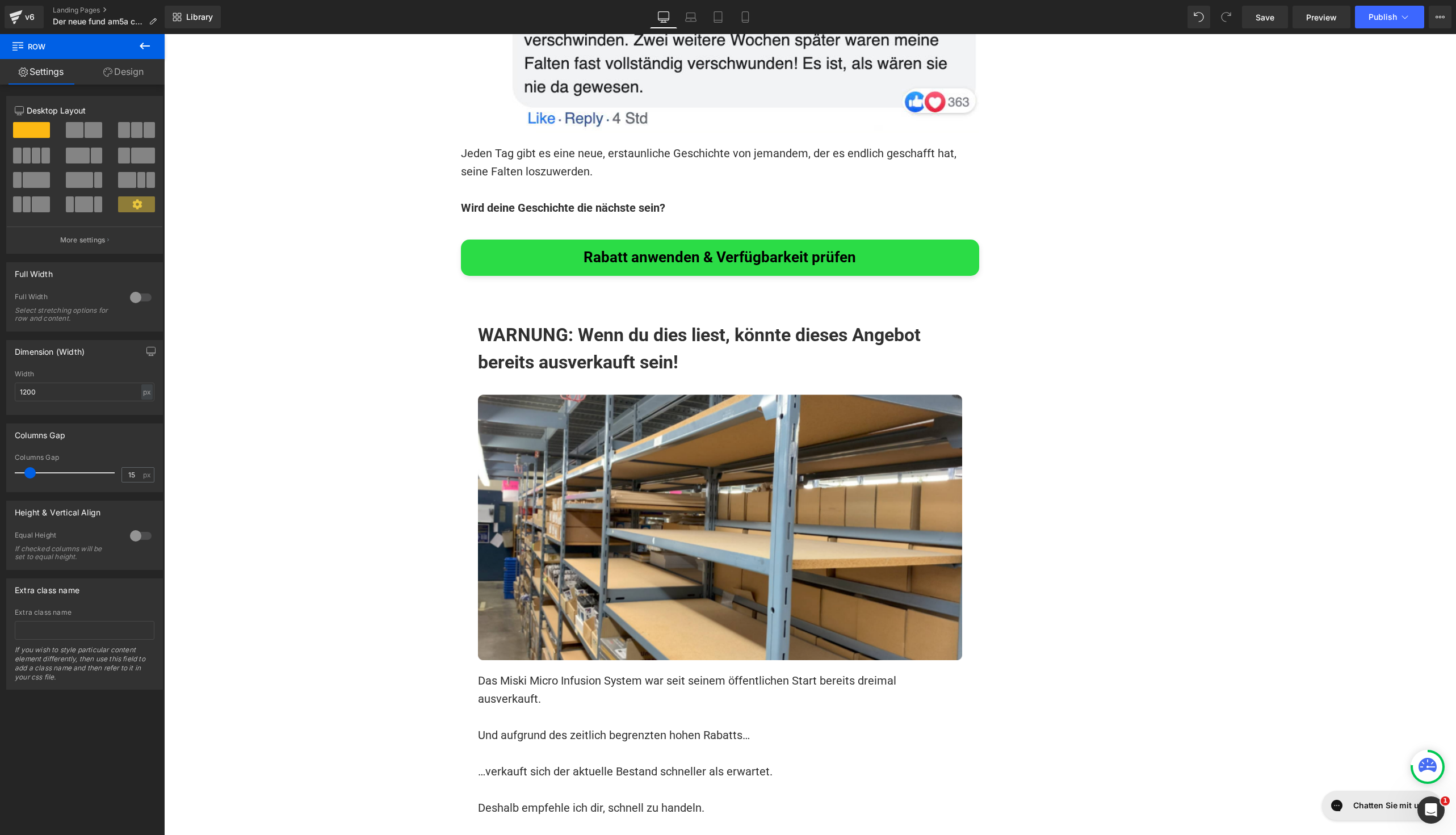
click at [564, 322] on h1 "WARNUNG: Wenn du dies liest, könnte dieses Angebot bereits ausverkauft sein!" at bounding box center [720, 348] width 484 height 55
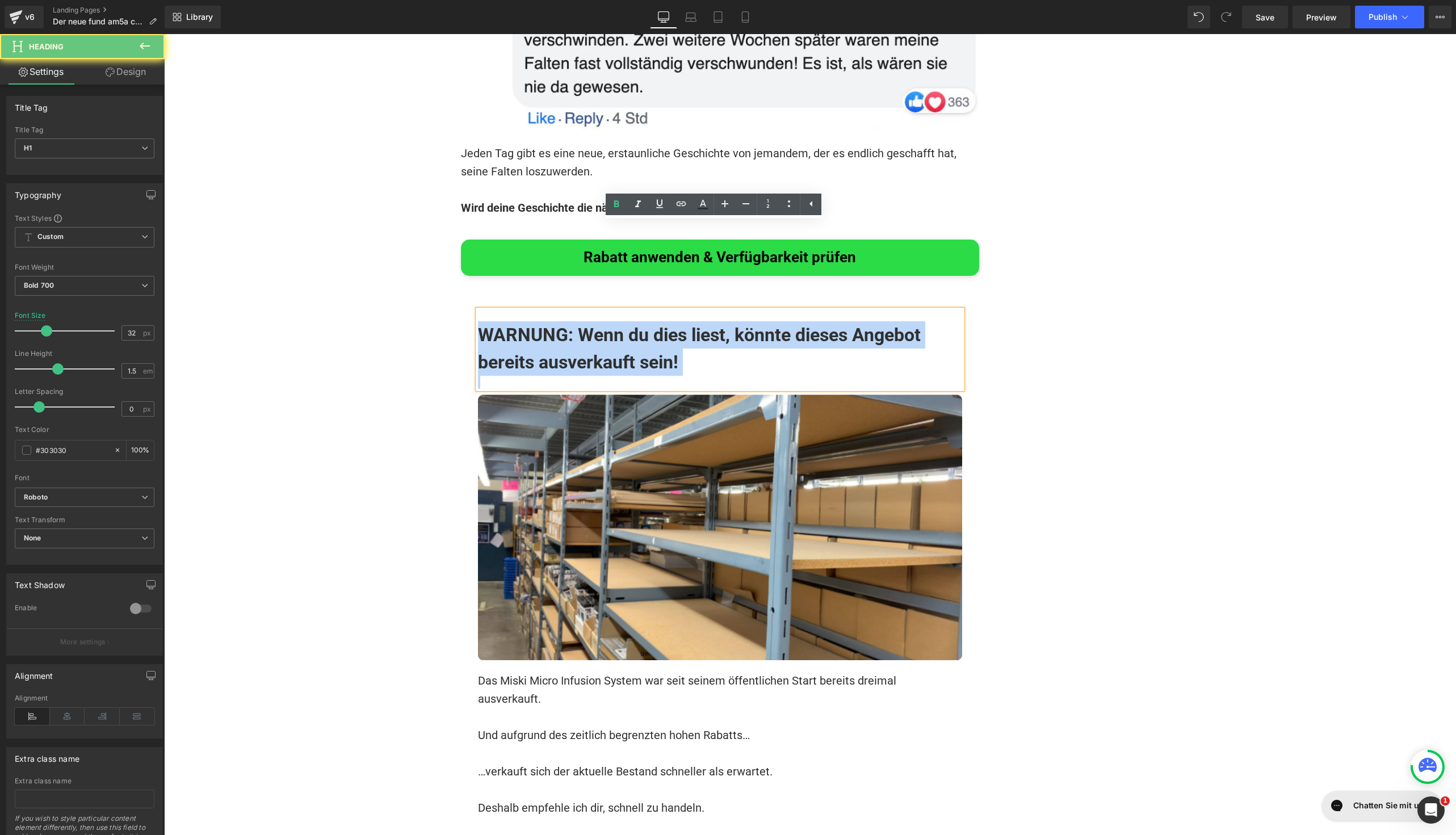
click at [564, 322] on h1 "WARNUNG: Wenn du dies liest, könnte dieses Angebot bereits ausverkauft sein!" at bounding box center [720, 348] width 484 height 55
paste div
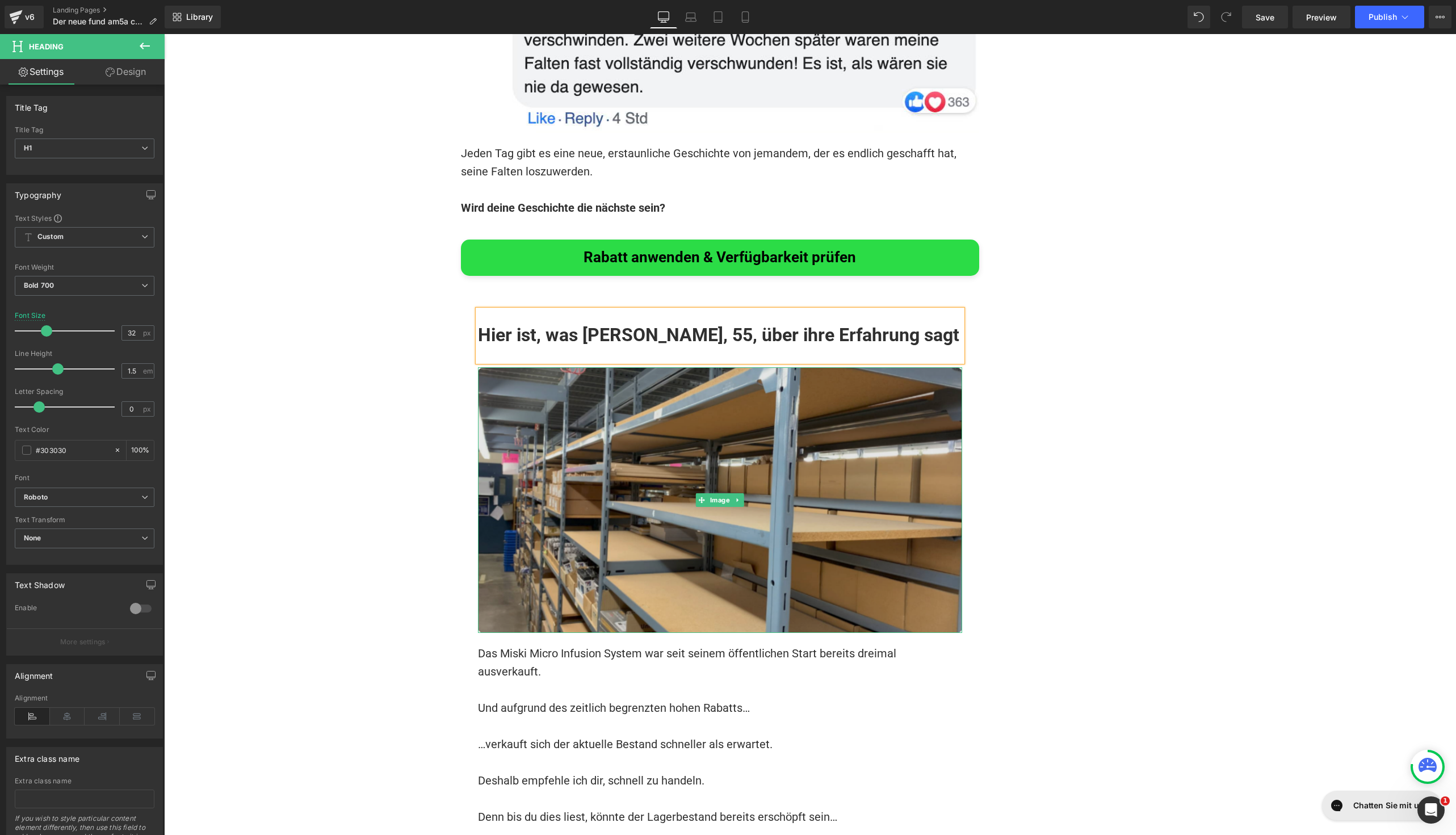
scroll to position [8516, 0]
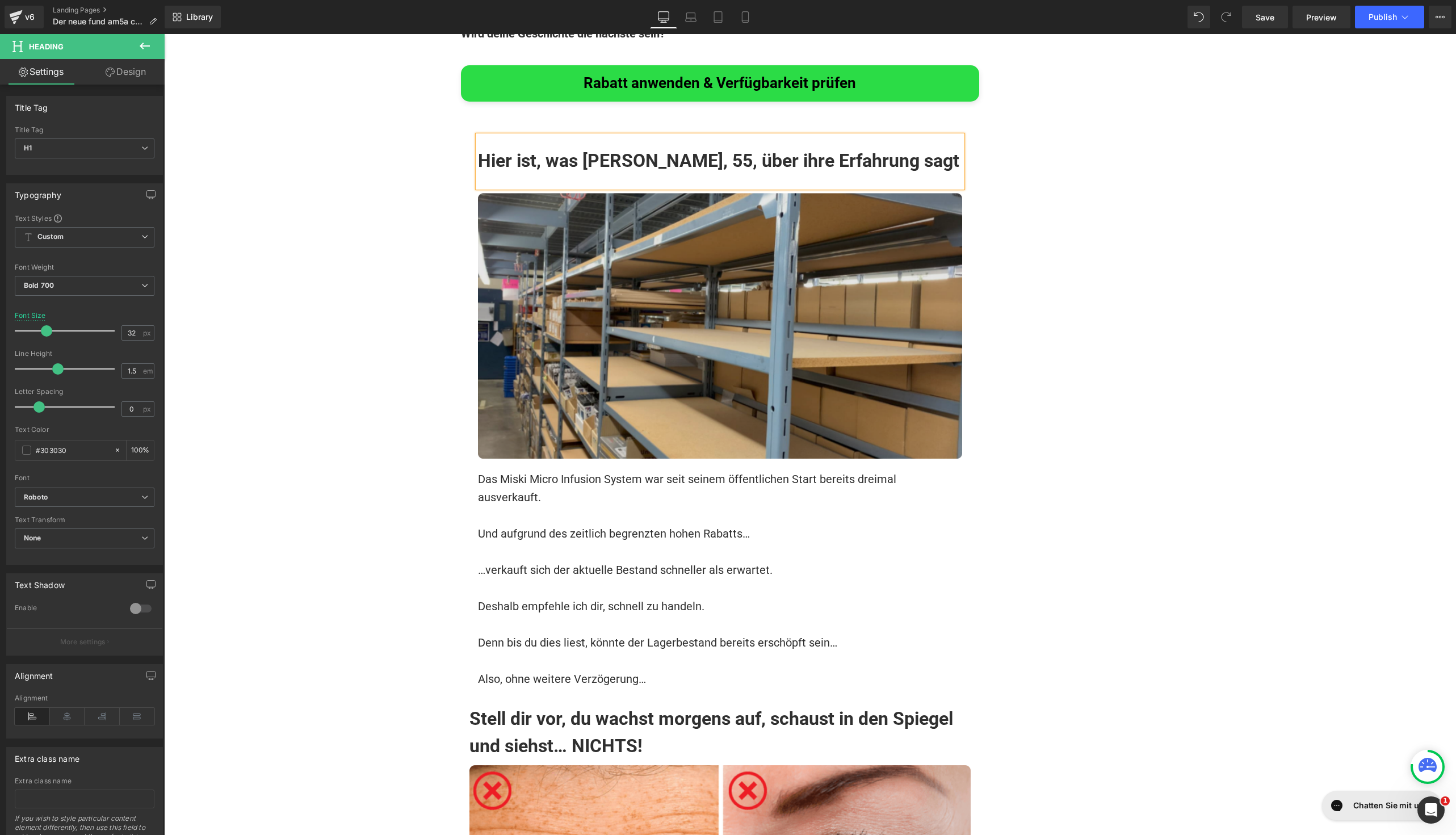
click at [595, 208] on img at bounding box center [720, 326] width 484 height 266
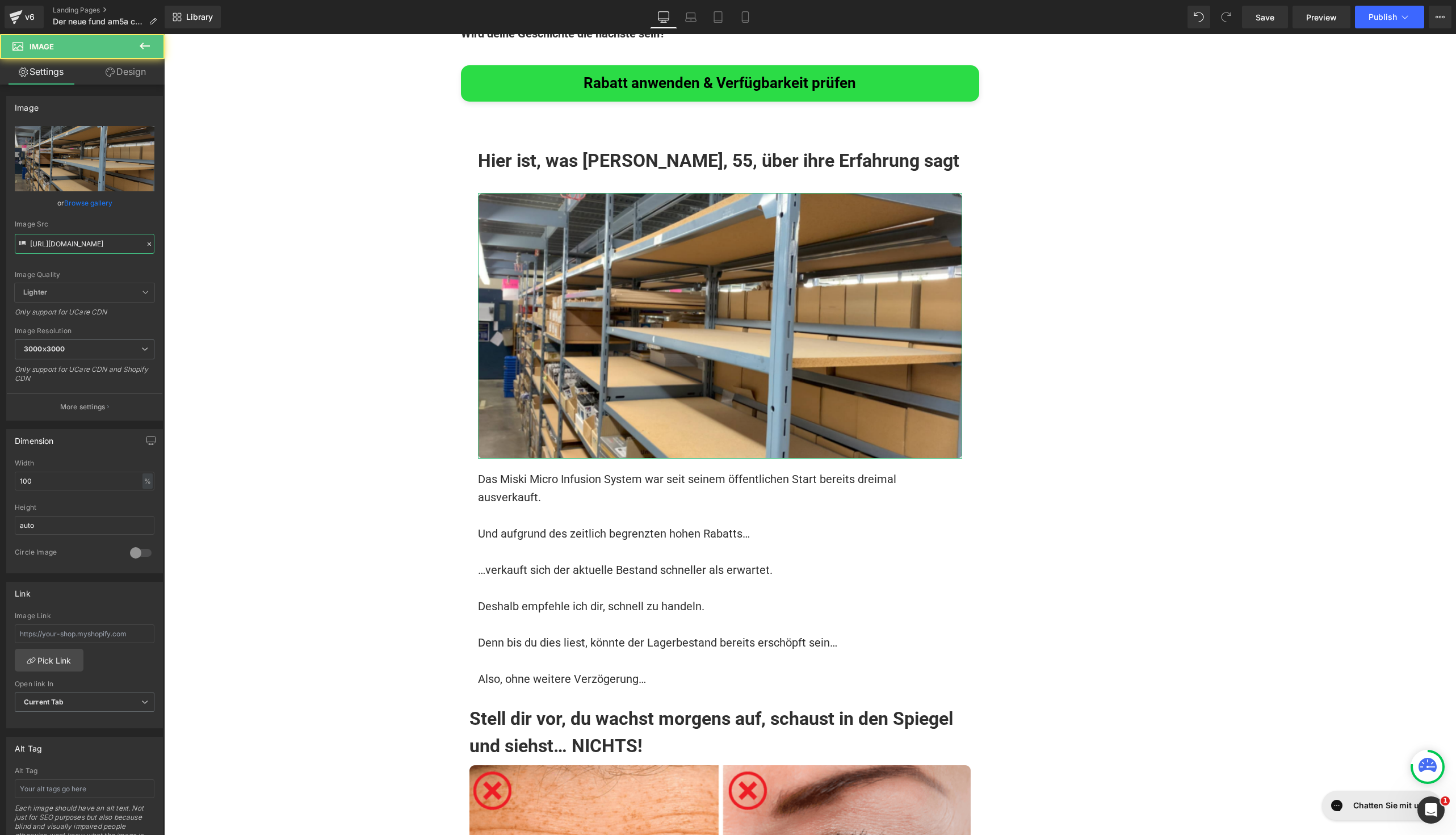
click at [95, 242] on input "[URL][DOMAIN_NAME]" at bounding box center [84, 244] width 139 height 20
paste input "9"
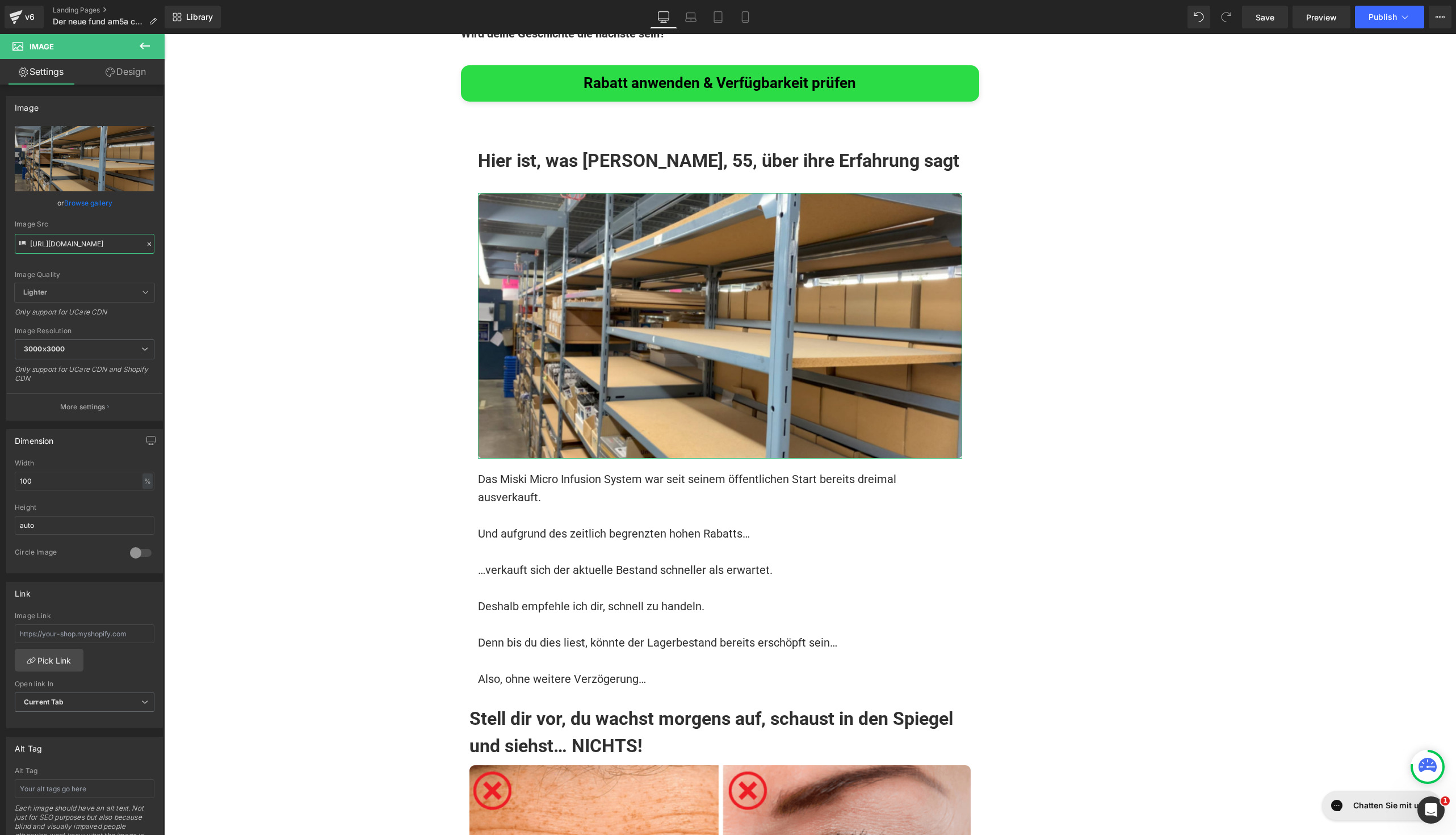
scroll to position [0, 83]
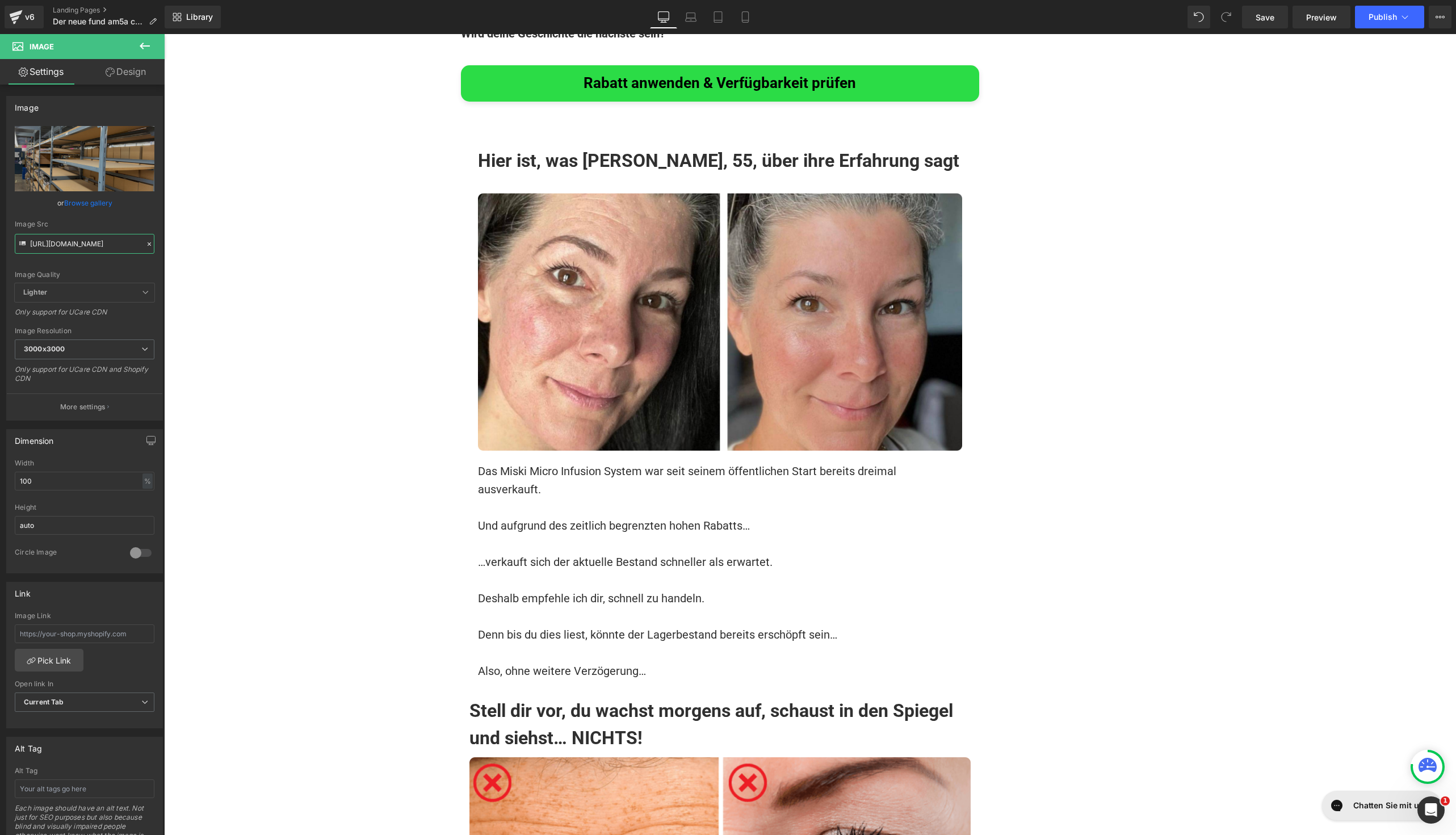
type input "[URL][DOMAIN_NAME]"
click at [548, 591] on font "Deshalb empfehle ich dir, schnell zu handeln." at bounding box center [591, 598] width 226 height 14
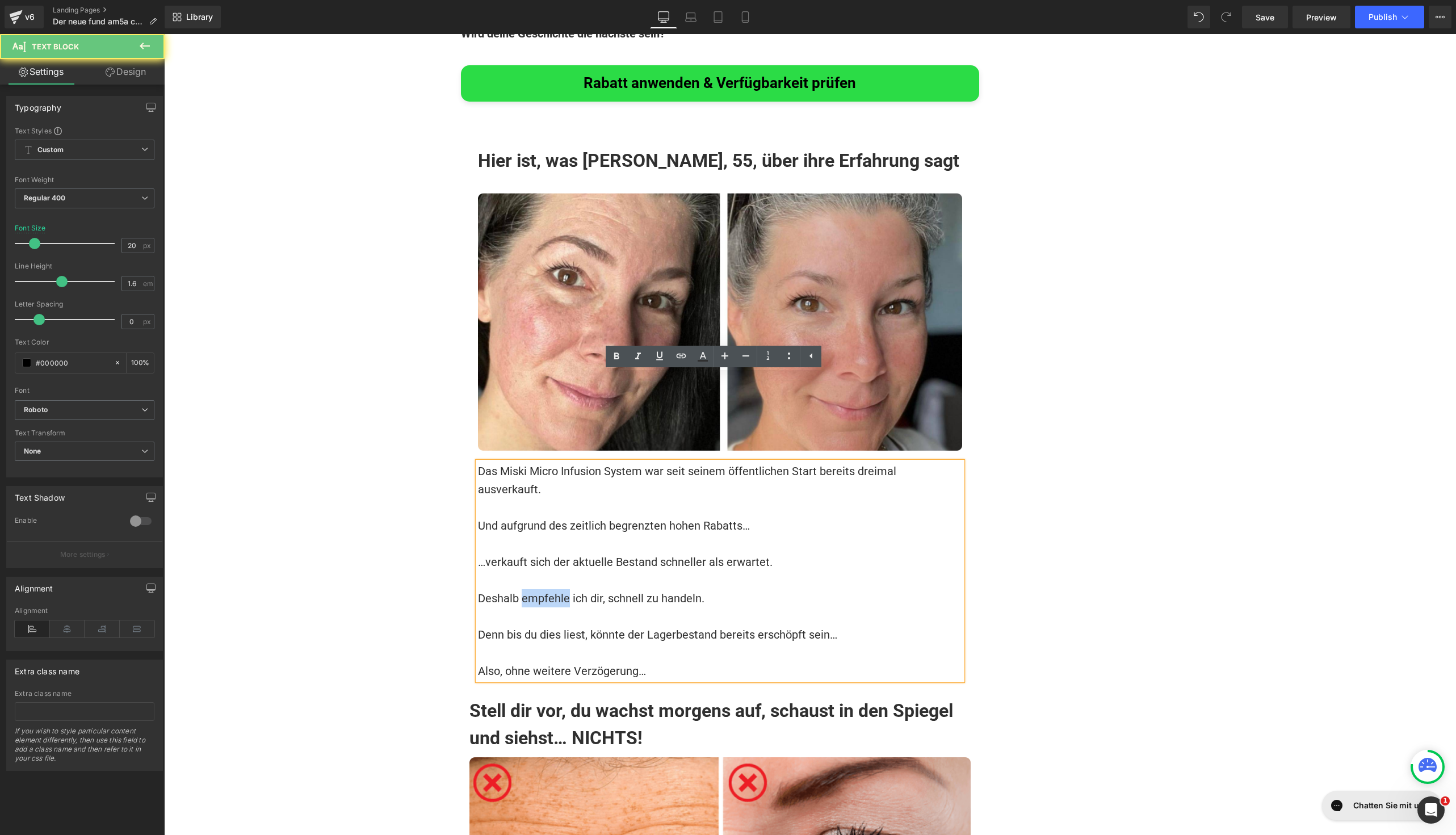
click at [548, 591] on font "Deshalb empfehle ich dir, schnell zu handeln." at bounding box center [591, 598] width 226 height 14
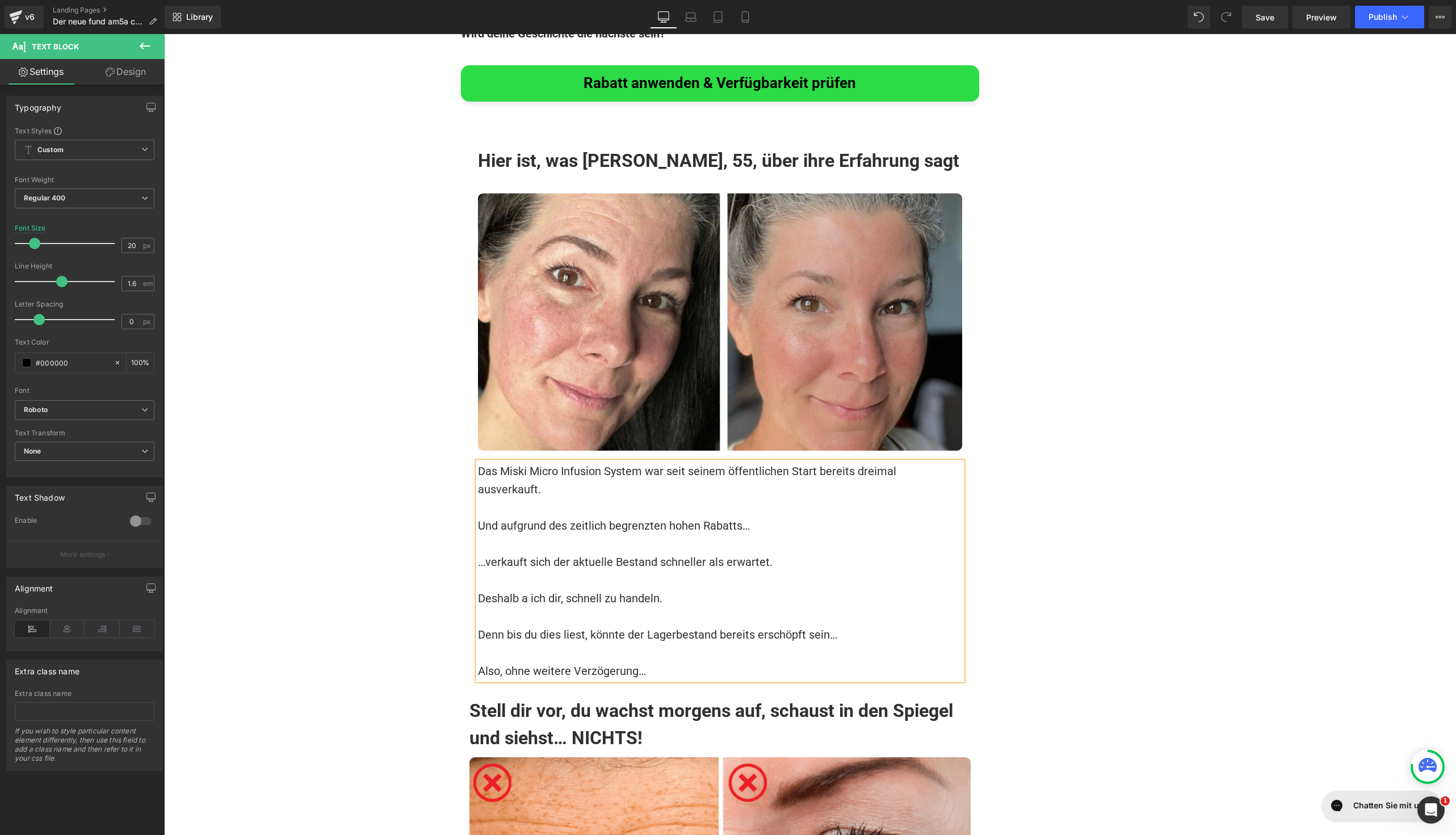
click at [615, 591] on font "Deshalb a ich dir, schnell zu handeln." at bounding box center [570, 598] width 184 height 14
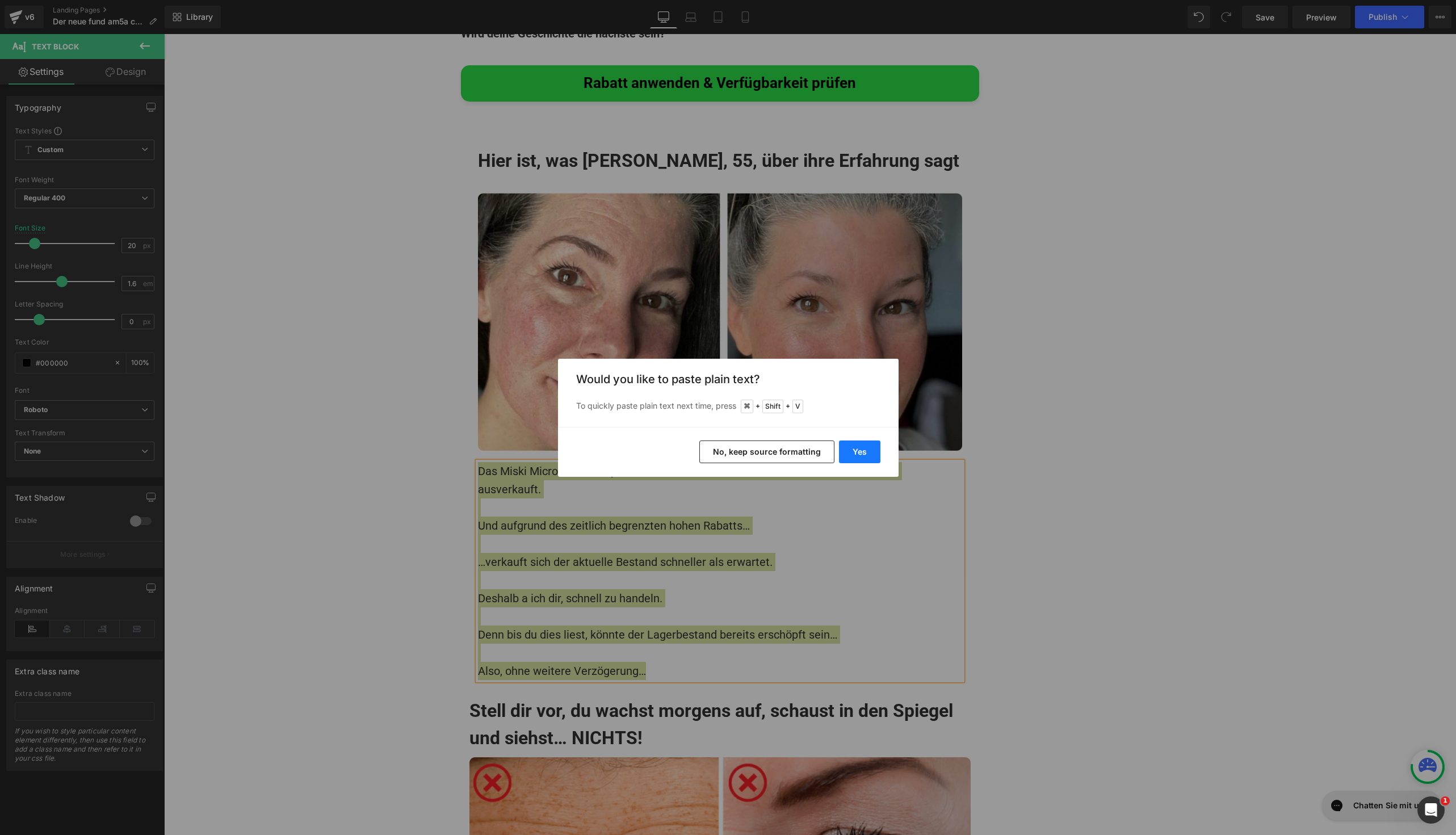
click at [862, 449] on button "Yes" at bounding box center [860, 451] width 41 height 23
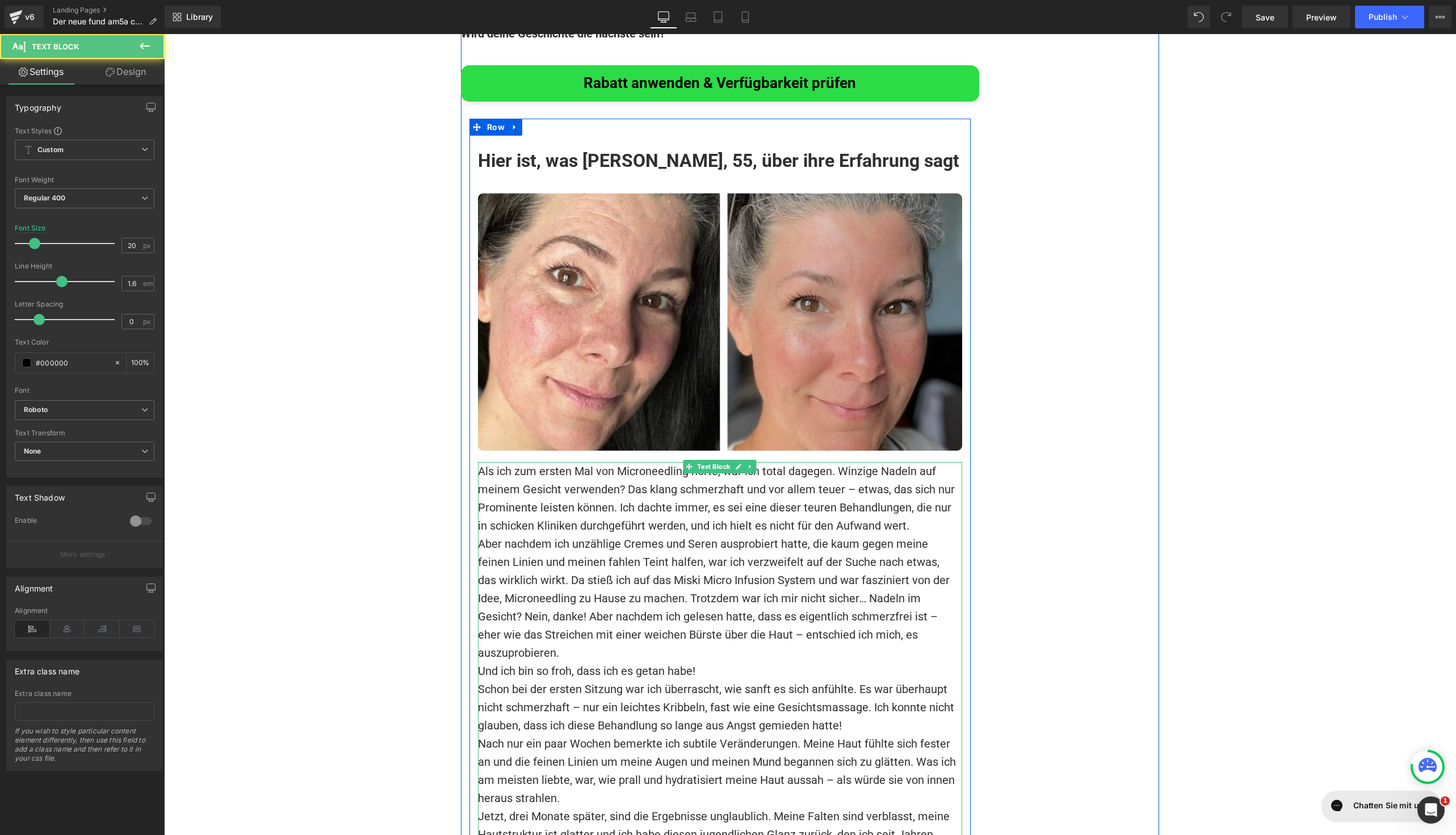
click at [897, 462] on p "Als ich zum ersten Mal von Microneedling hörte, war ich total dagegen. Winzige …" at bounding box center [720, 498] width 484 height 72
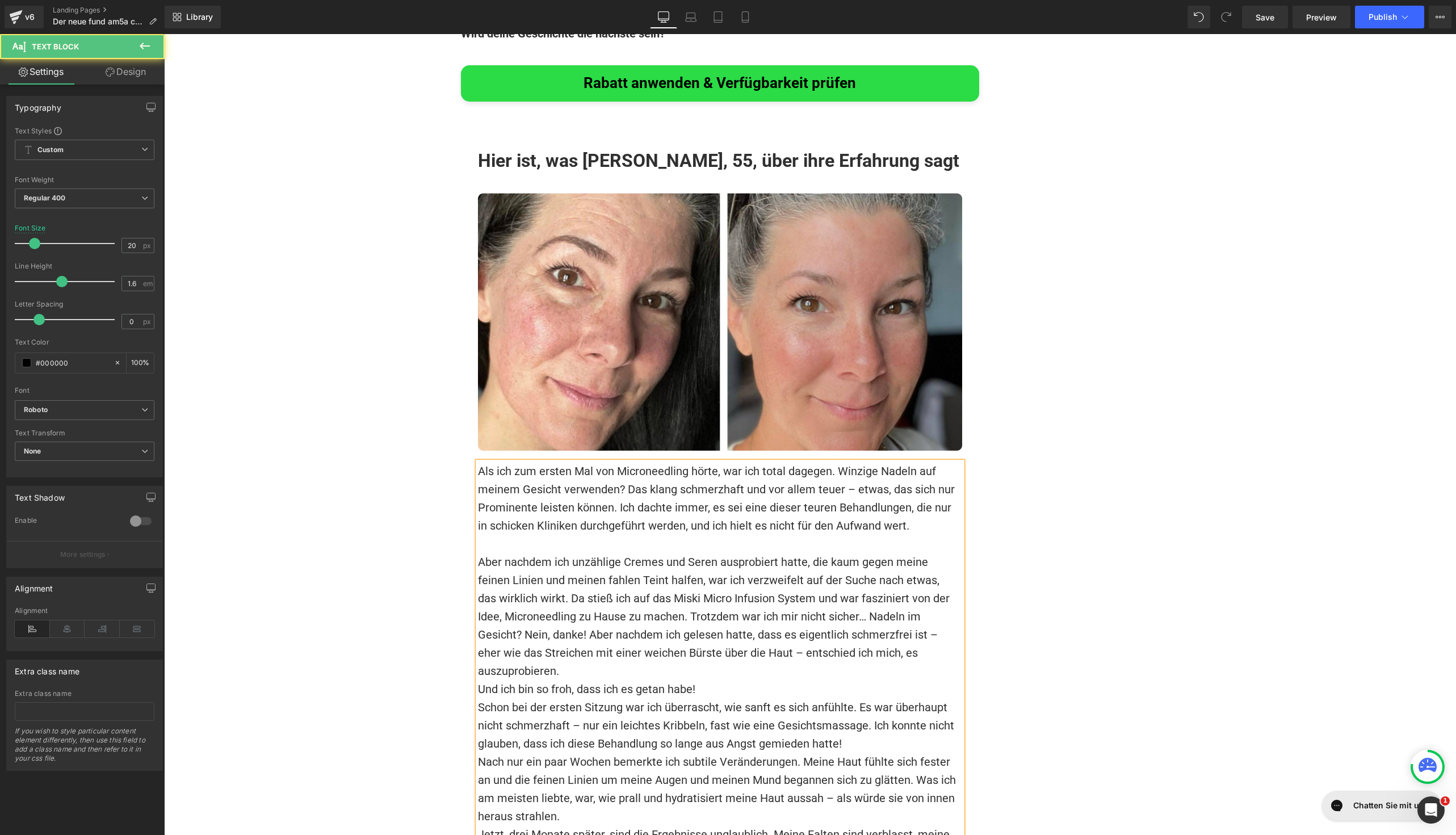
click at [847, 680] on p "Und ich bin so froh, dass ich es getan habe!" at bounding box center [720, 689] width 484 height 18
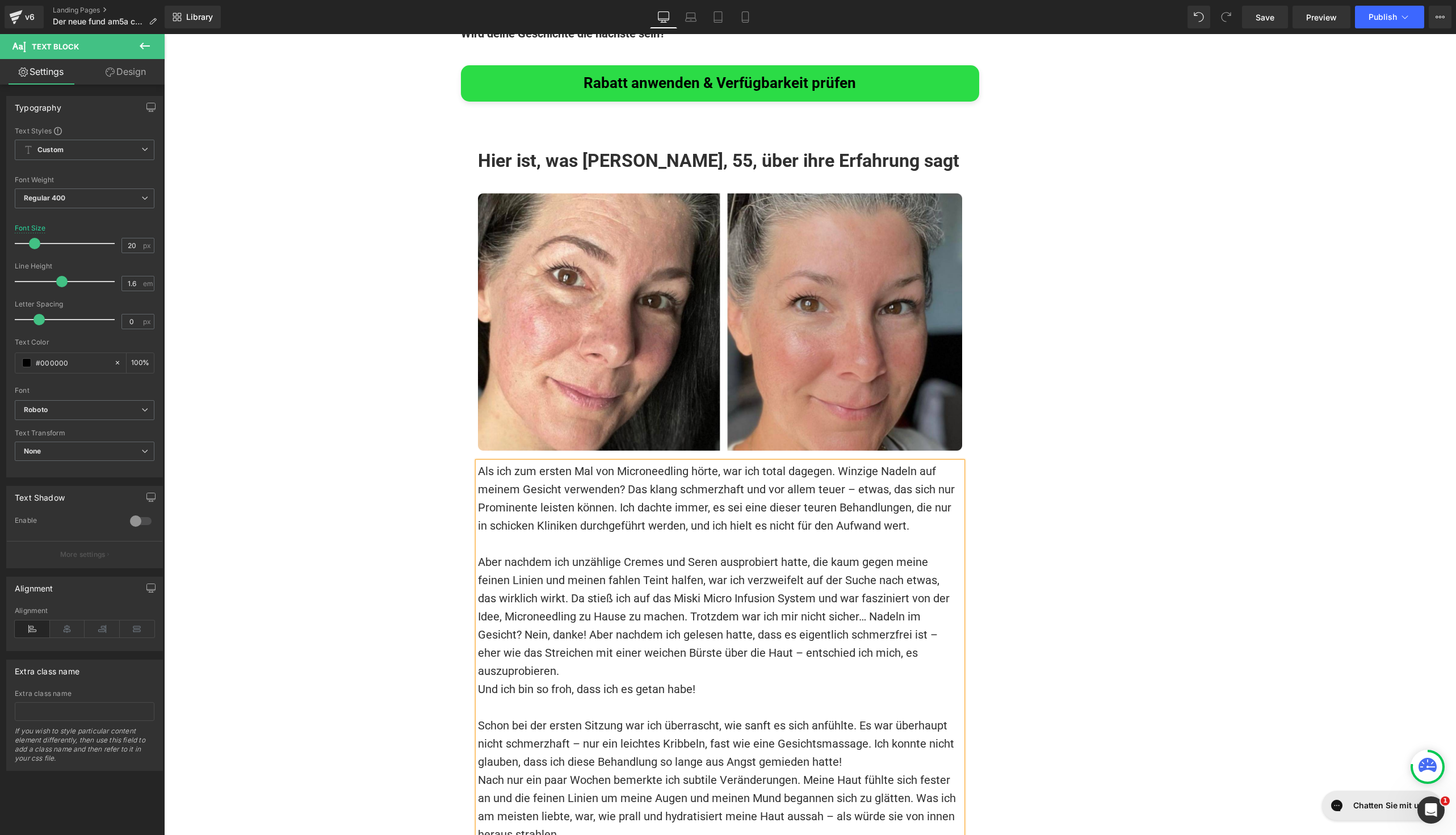
click at [847, 773] on font "Nach nur ein paar Wochen bemerkte ich subtile Veränderungen. Meine Haut fühlte …" at bounding box center [718, 807] width 481 height 68
click at [847, 716] on p "Schon bei der ersten Sitzung war ich überrascht, wie sanft es sich anfühlte. Es…" at bounding box center [720, 743] width 484 height 55
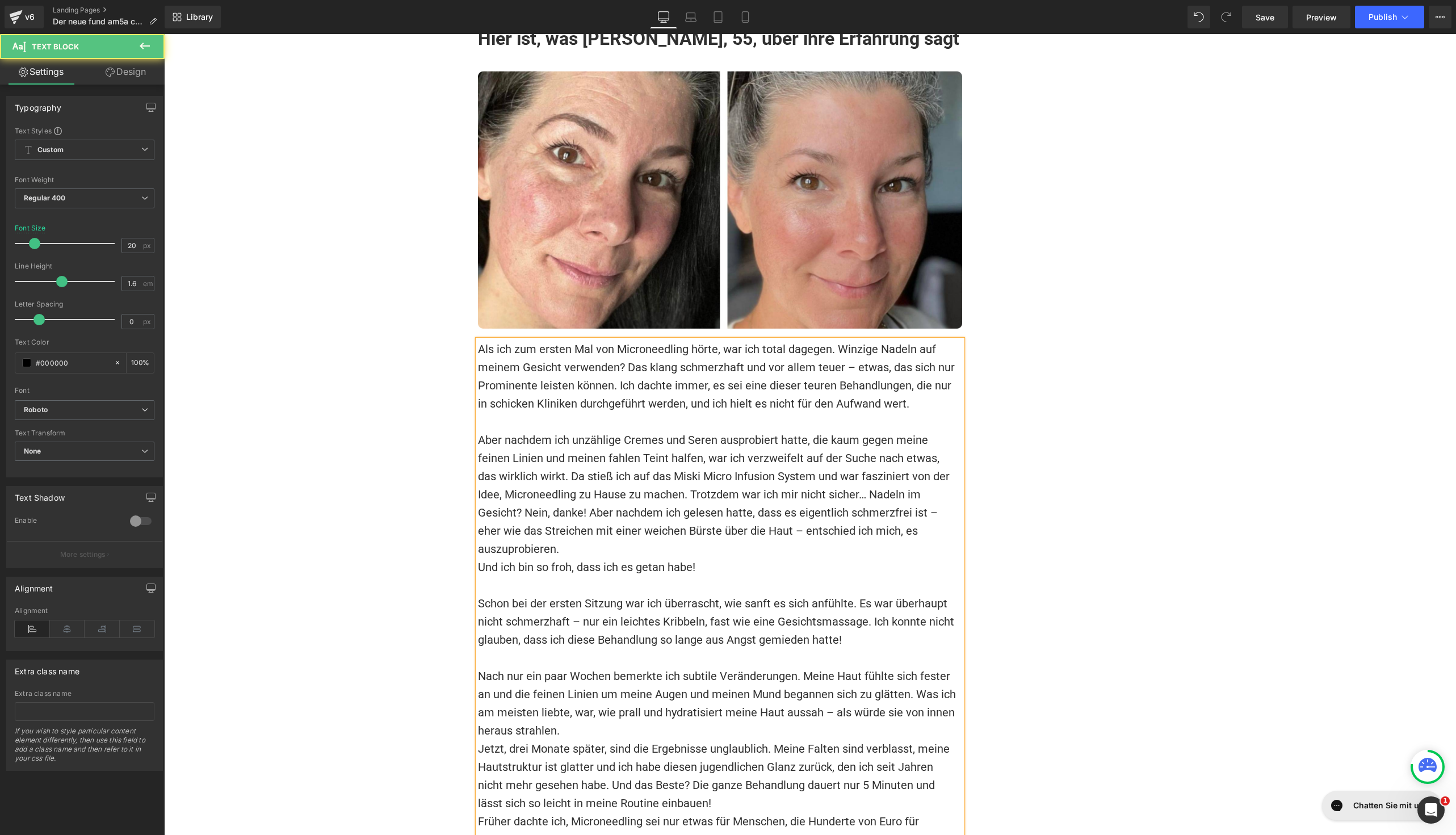
scroll to position [8716, 0]
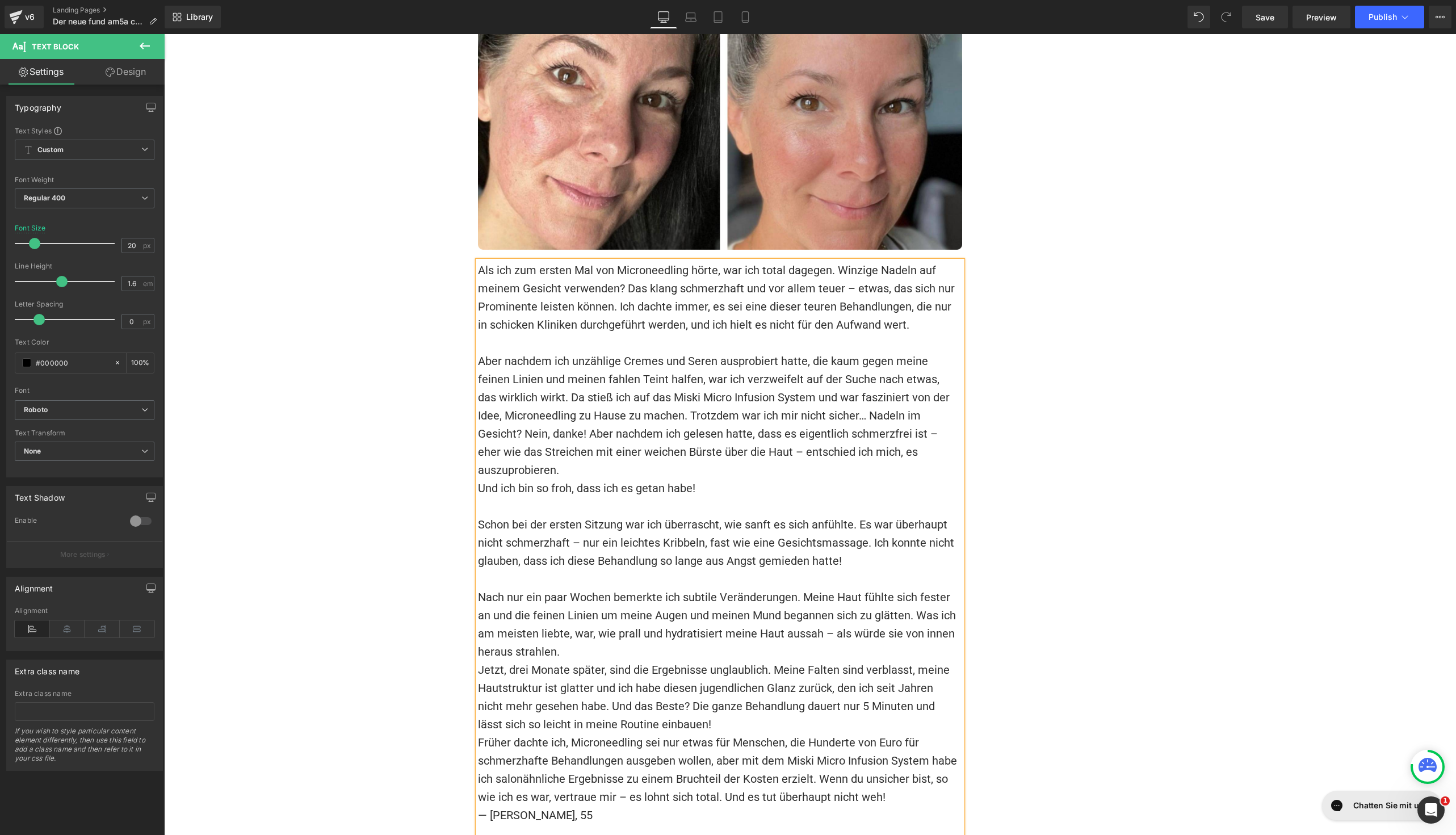
click at [693, 588] on p "Nach nur ein paar Wochen bemerkte ich subtile Veränderungen. Meine Haut fühlte …" at bounding box center [720, 624] width 484 height 72
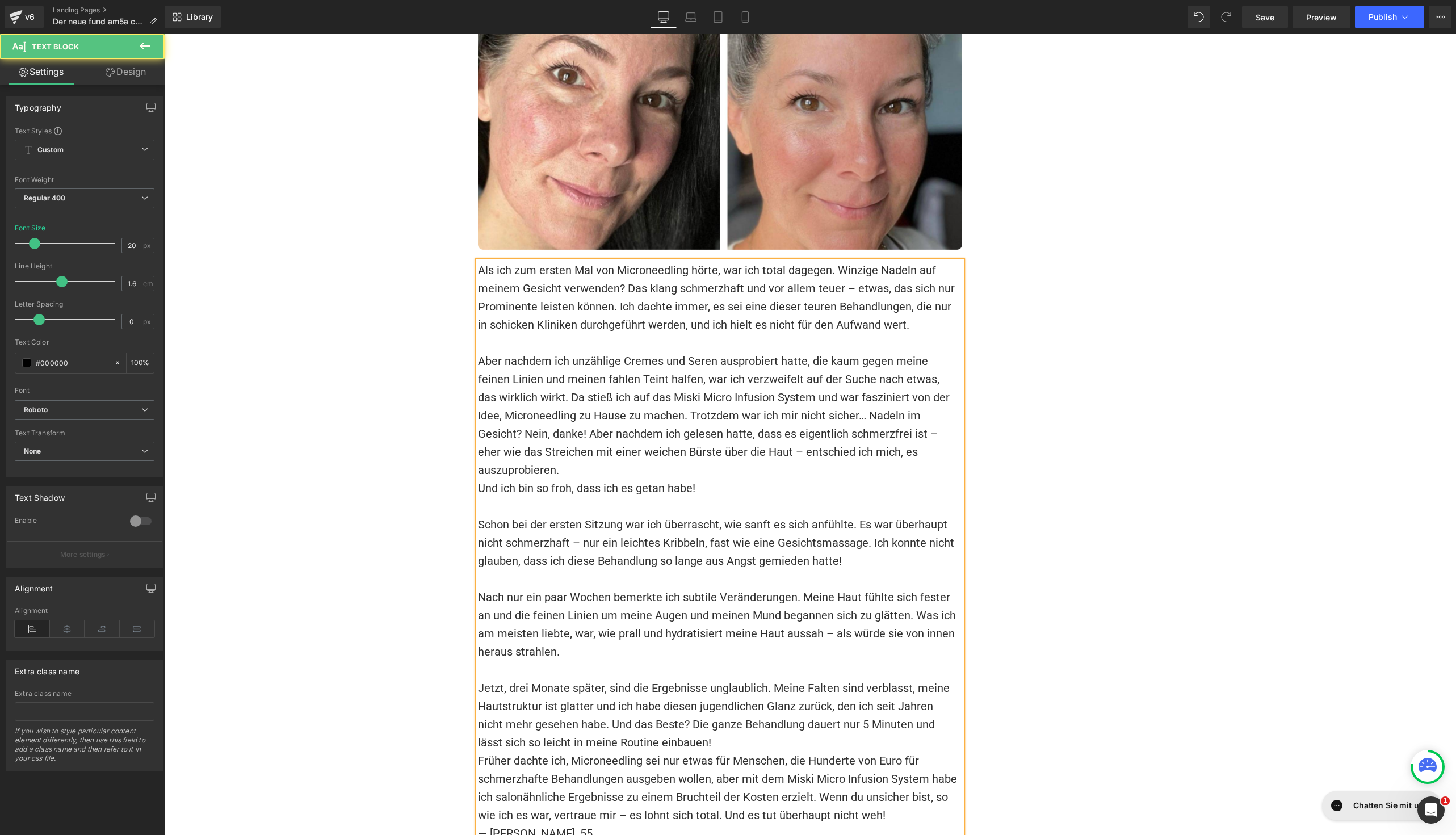
click at [701, 679] on p "Jetzt, drei Monate später, sind die Ergebnisse unglaublich. Meine Falten sind v…" at bounding box center [720, 715] width 484 height 72
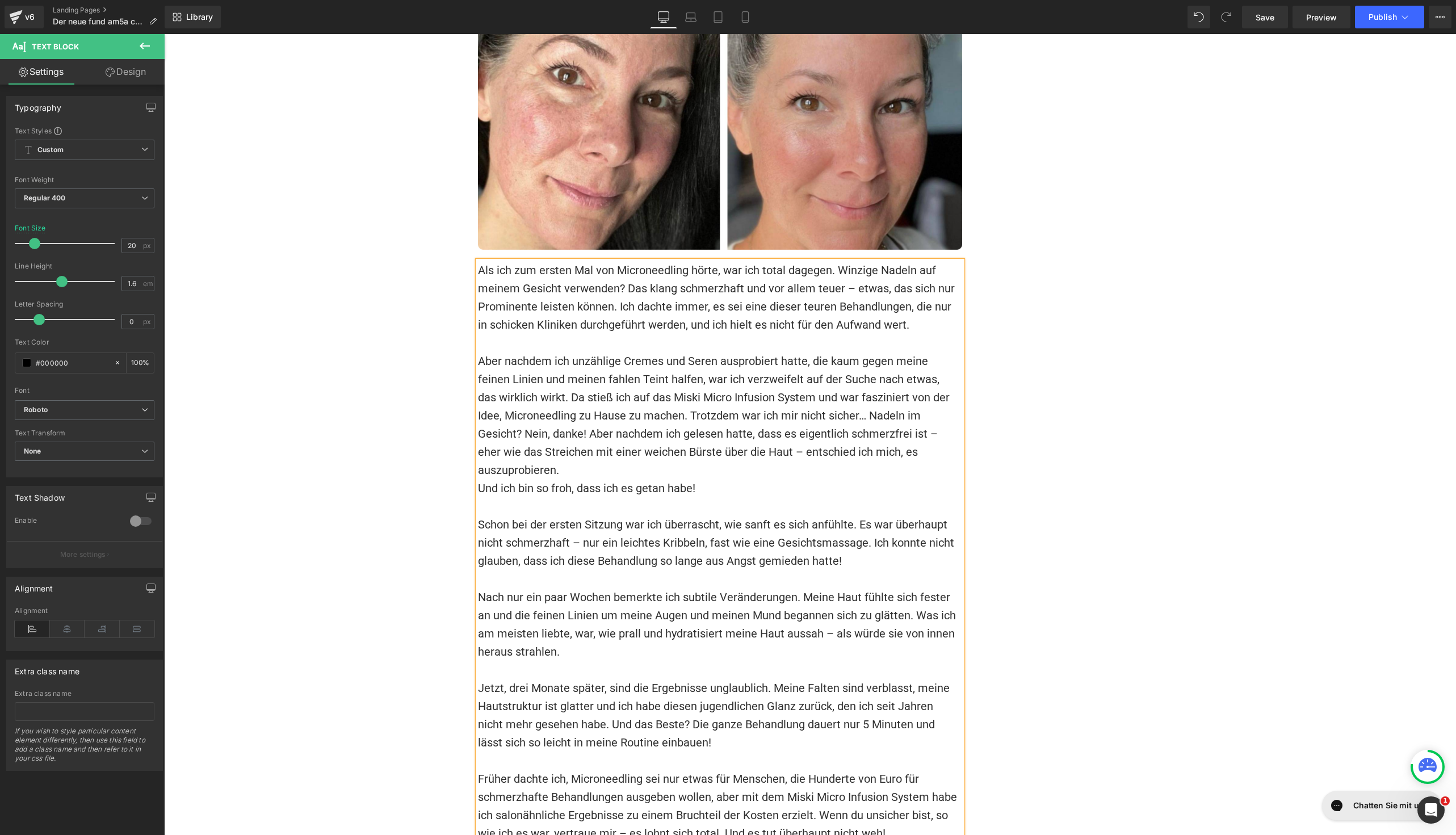
click at [892, 770] on p "Früher dachte ich, Microneedling sei nur etwas für Menschen, die Hunderte von E…" at bounding box center [720, 806] width 484 height 72
click at [885, 770] on p "Früher dachte ich, Microneedling sei nur etwas für Menschen, die Hunderte von E…" at bounding box center [720, 806] width 484 height 72
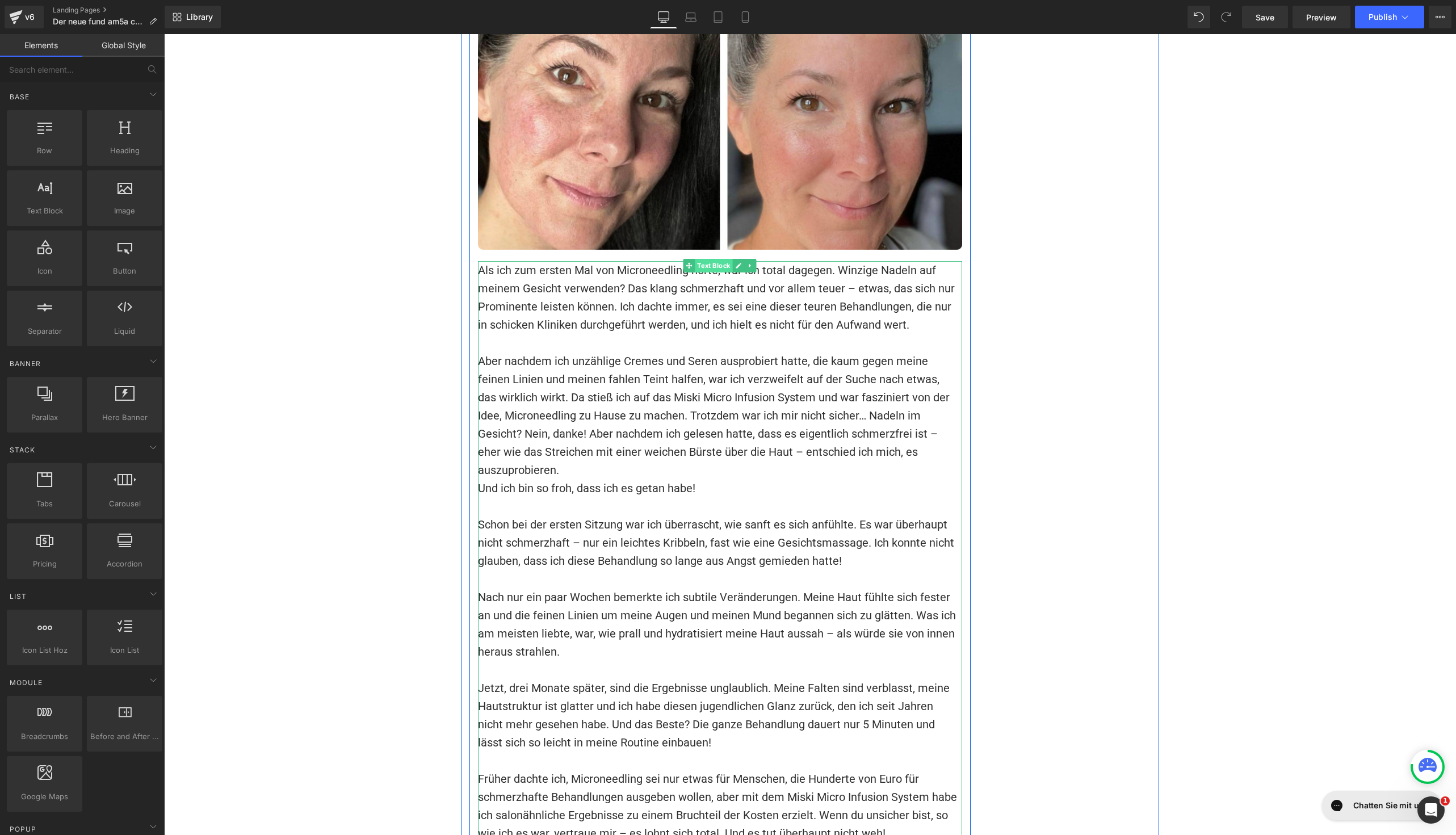
click at [706, 259] on span "Text Block" at bounding box center [714, 266] width 37 height 14
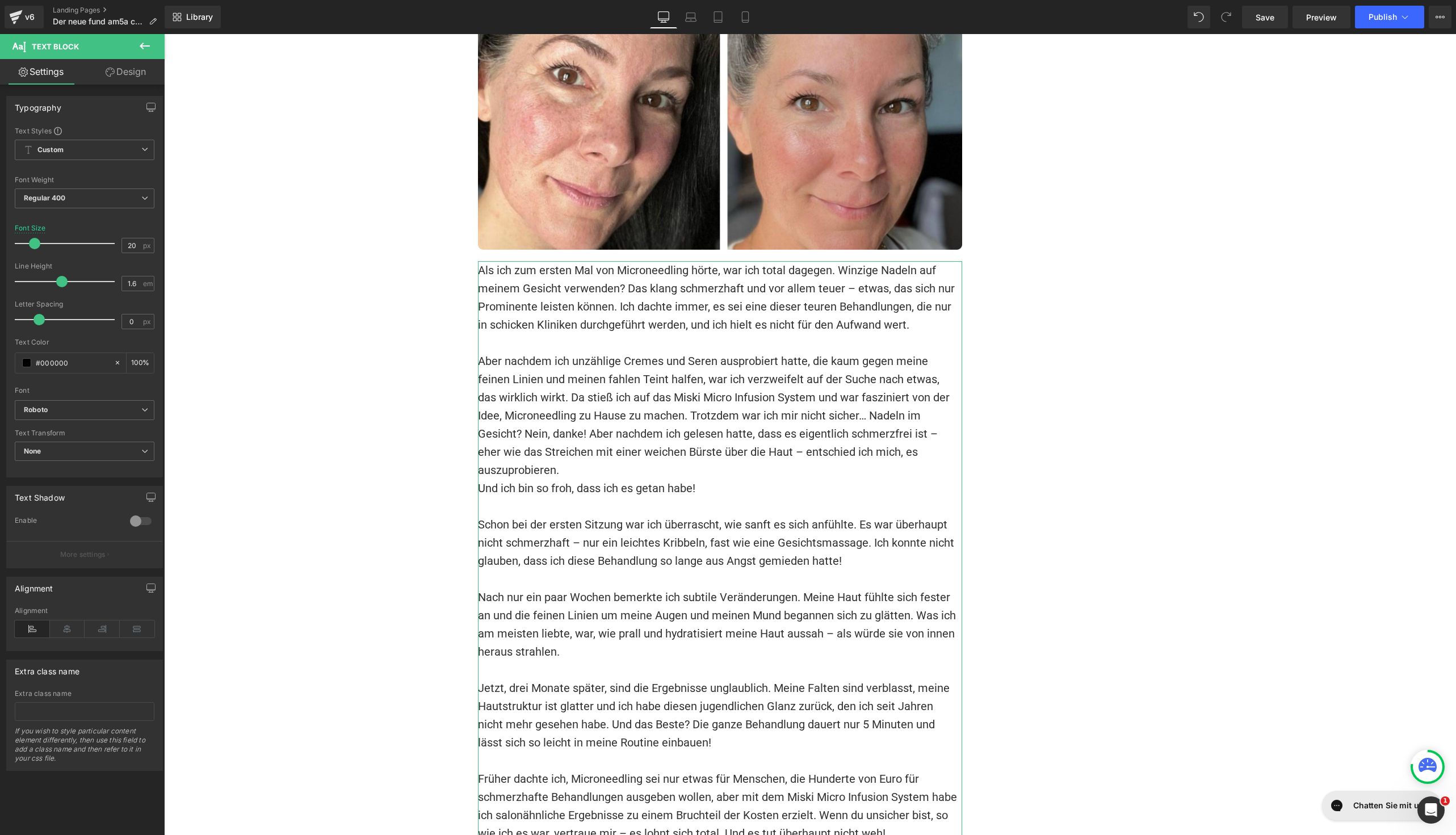
click at [120, 77] on link "Design" at bounding box center [126, 72] width 82 height 26
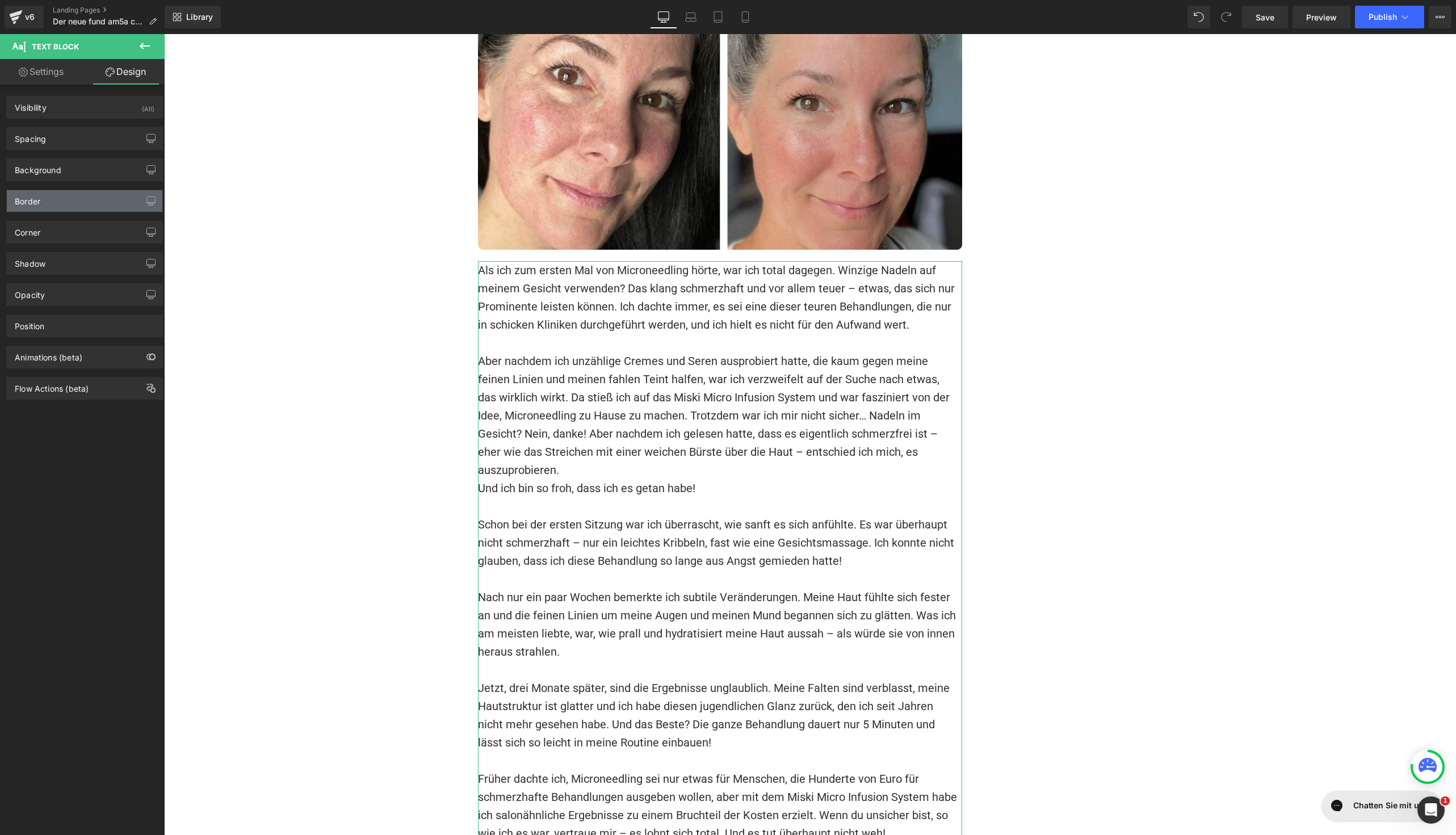
click at [83, 201] on div "Border" at bounding box center [84, 201] width 155 height 21
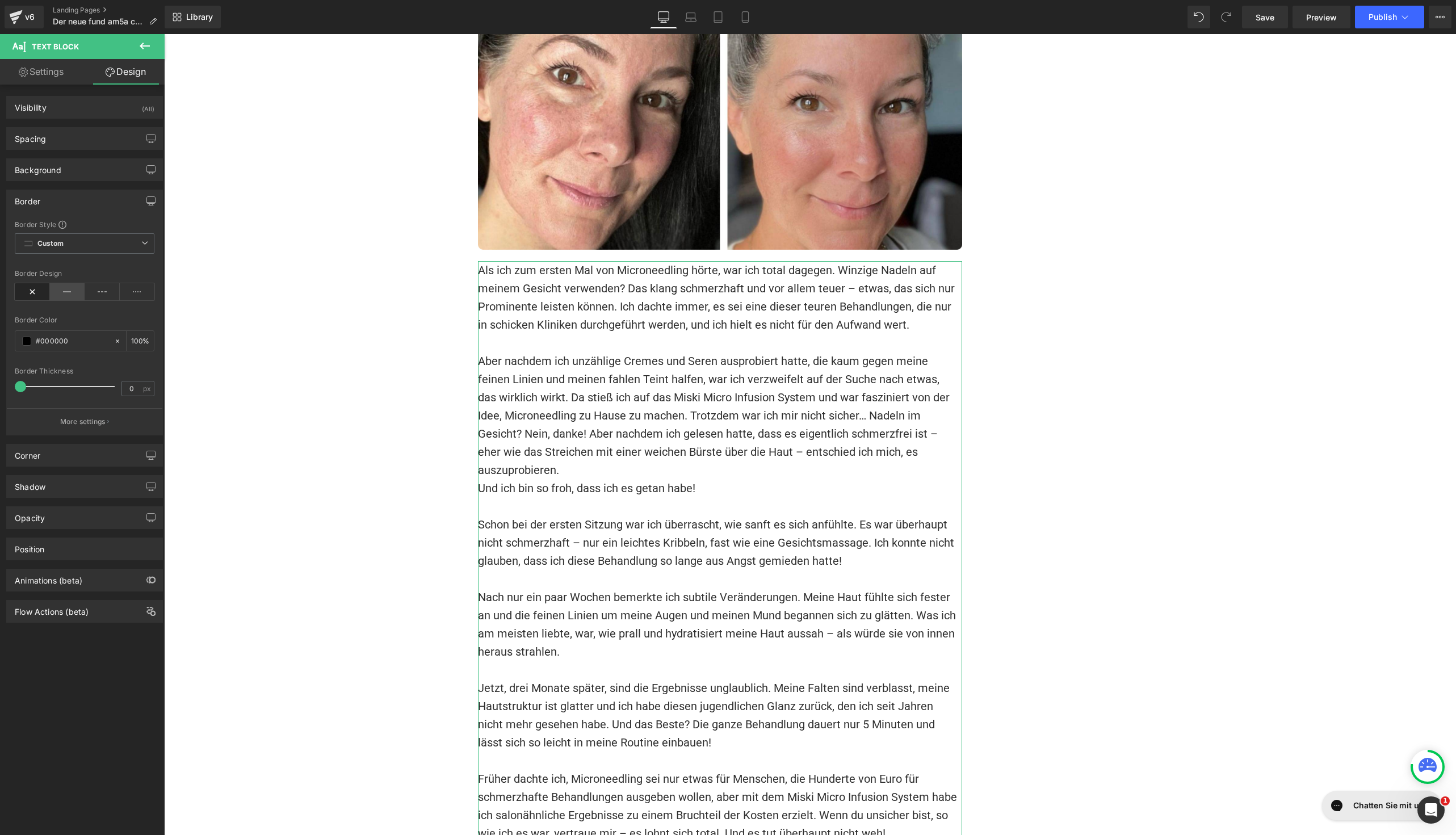
click at [63, 289] on icon at bounding box center [67, 292] width 35 height 17
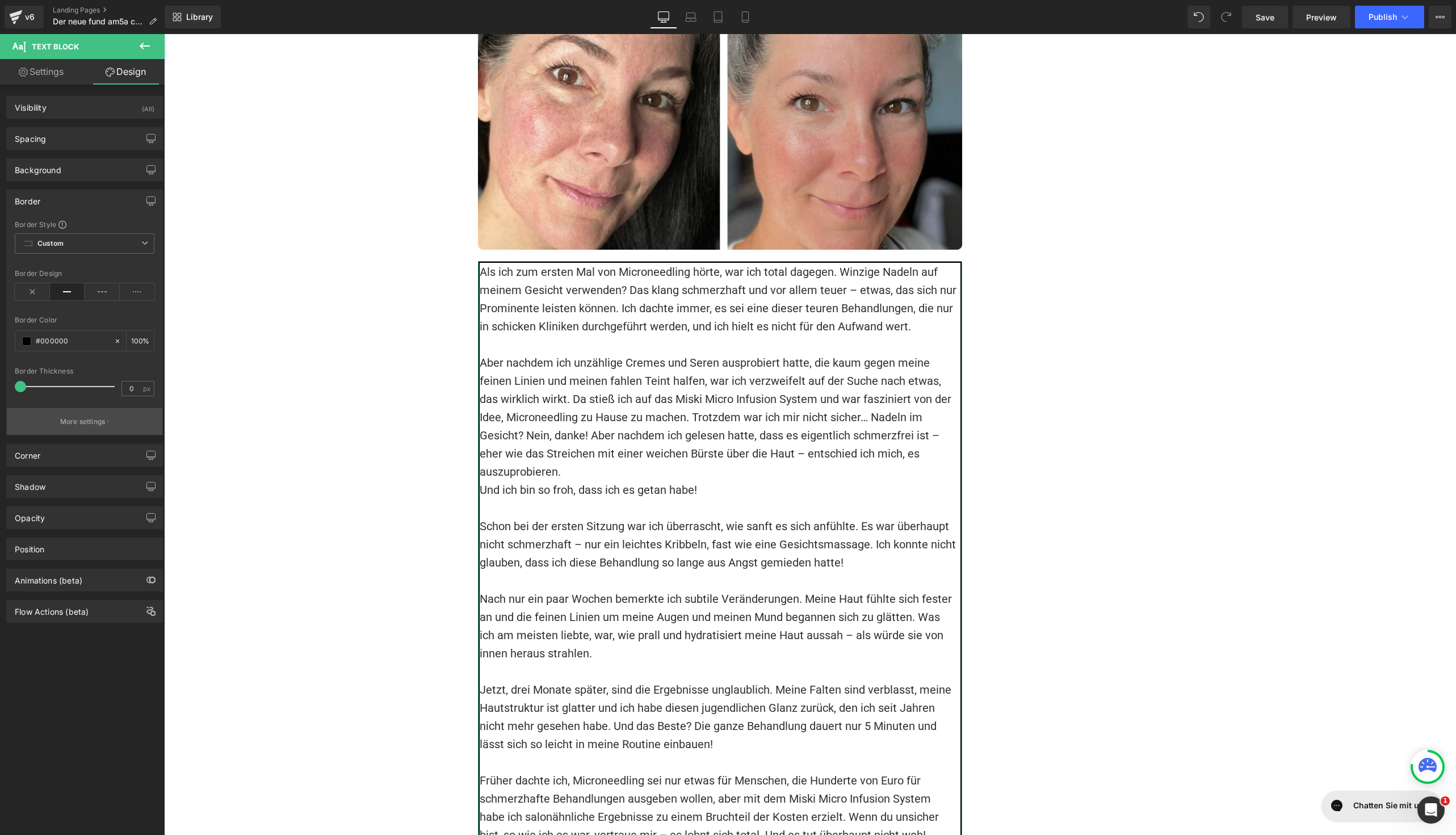
click at [94, 417] on p "More settings" at bounding box center [83, 422] width 46 height 10
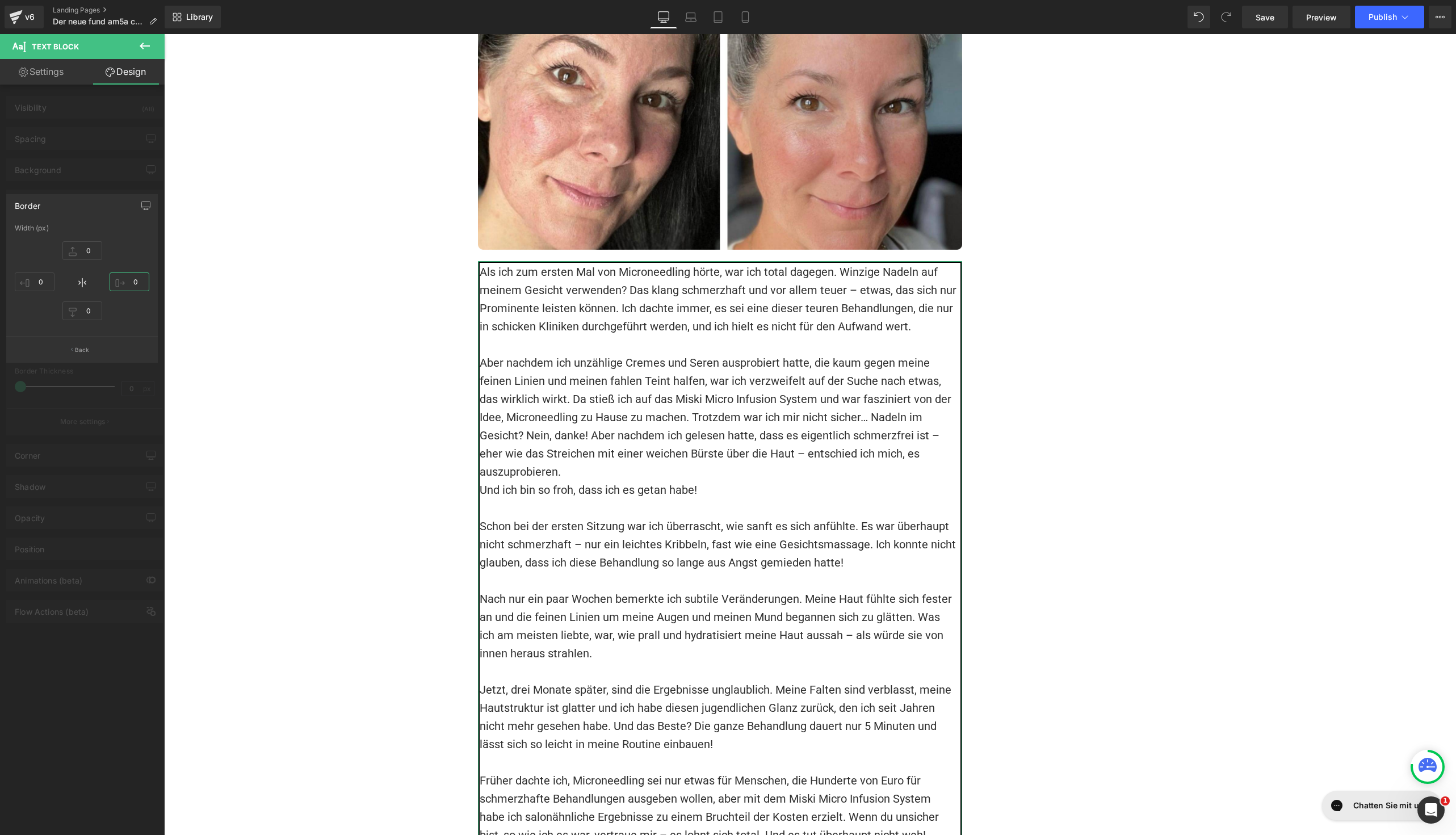
drag, startPoint x: 136, startPoint y: 281, endPoint x: 50, endPoint y: 275, distance: 86.2
click at [136, 281] on input "0" at bounding box center [130, 282] width 40 height 19
click at [84, 305] on input "0" at bounding box center [82, 311] width 40 height 19
type input "0"
click at [91, 243] on input "0" at bounding box center [82, 250] width 40 height 19
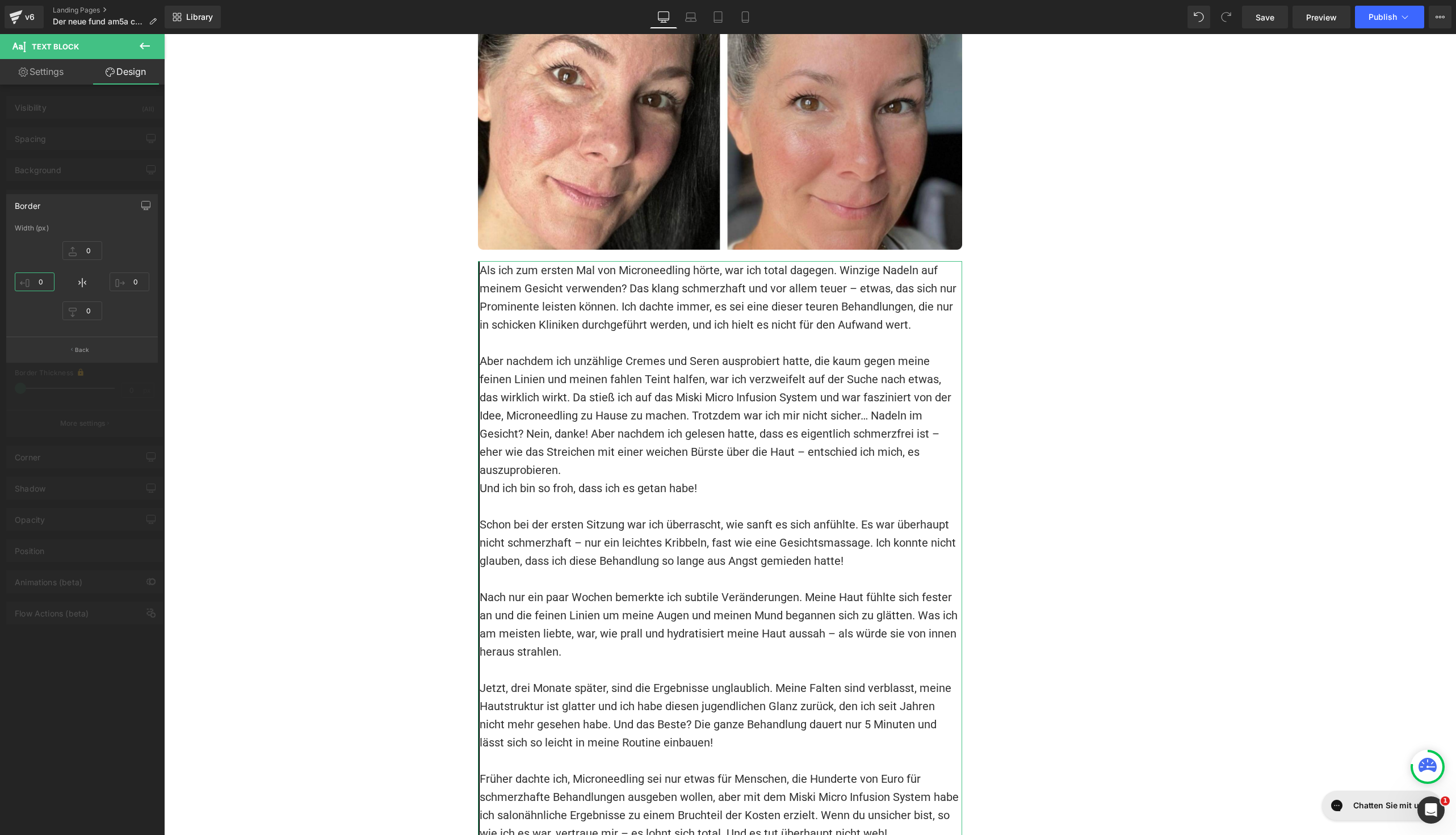
click at [32, 279] on input "0" at bounding box center [35, 282] width 40 height 19
type input "2"
type input "3"
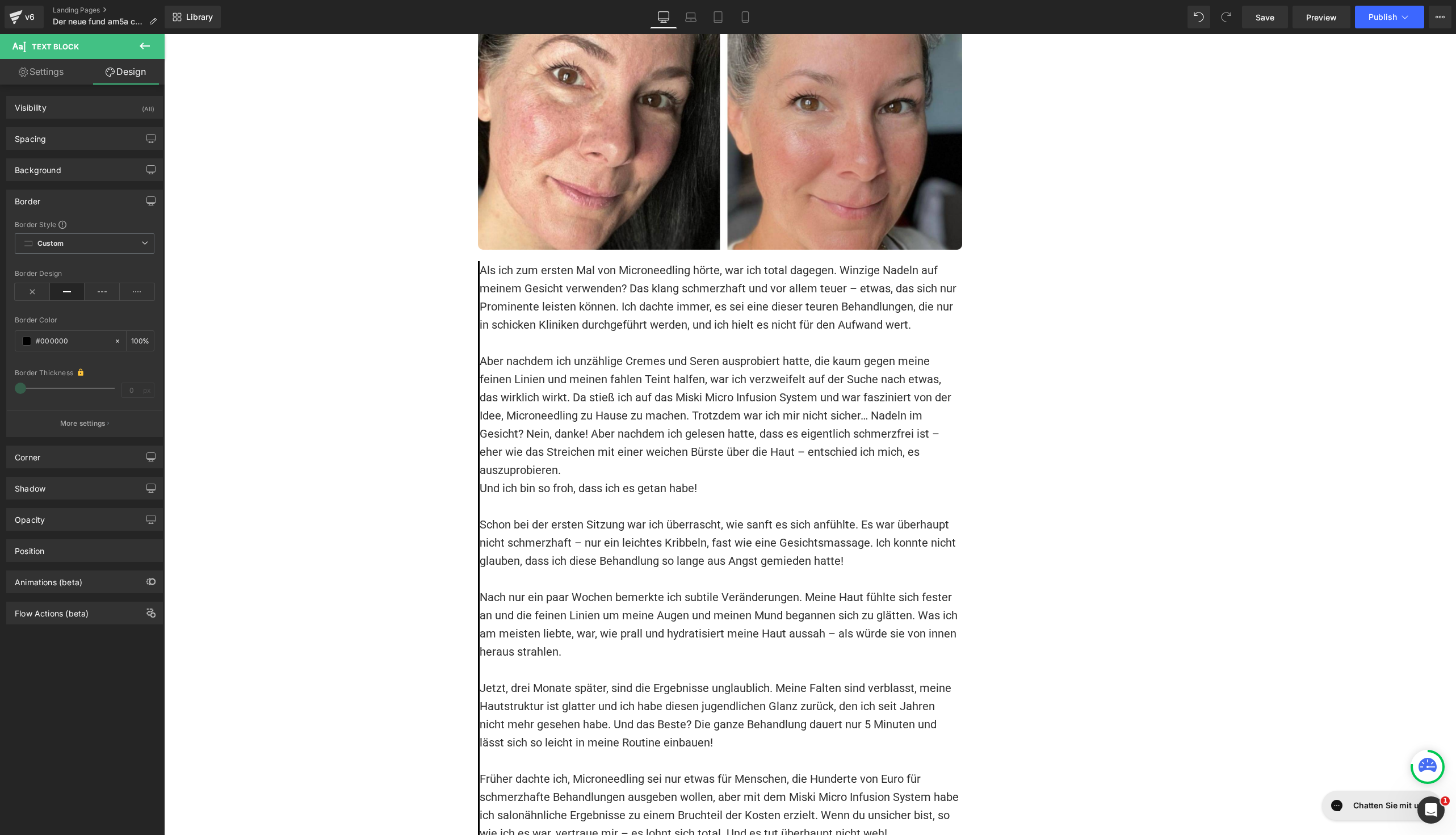
click at [27, 340] on span at bounding box center [26, 341] width 9 height 9
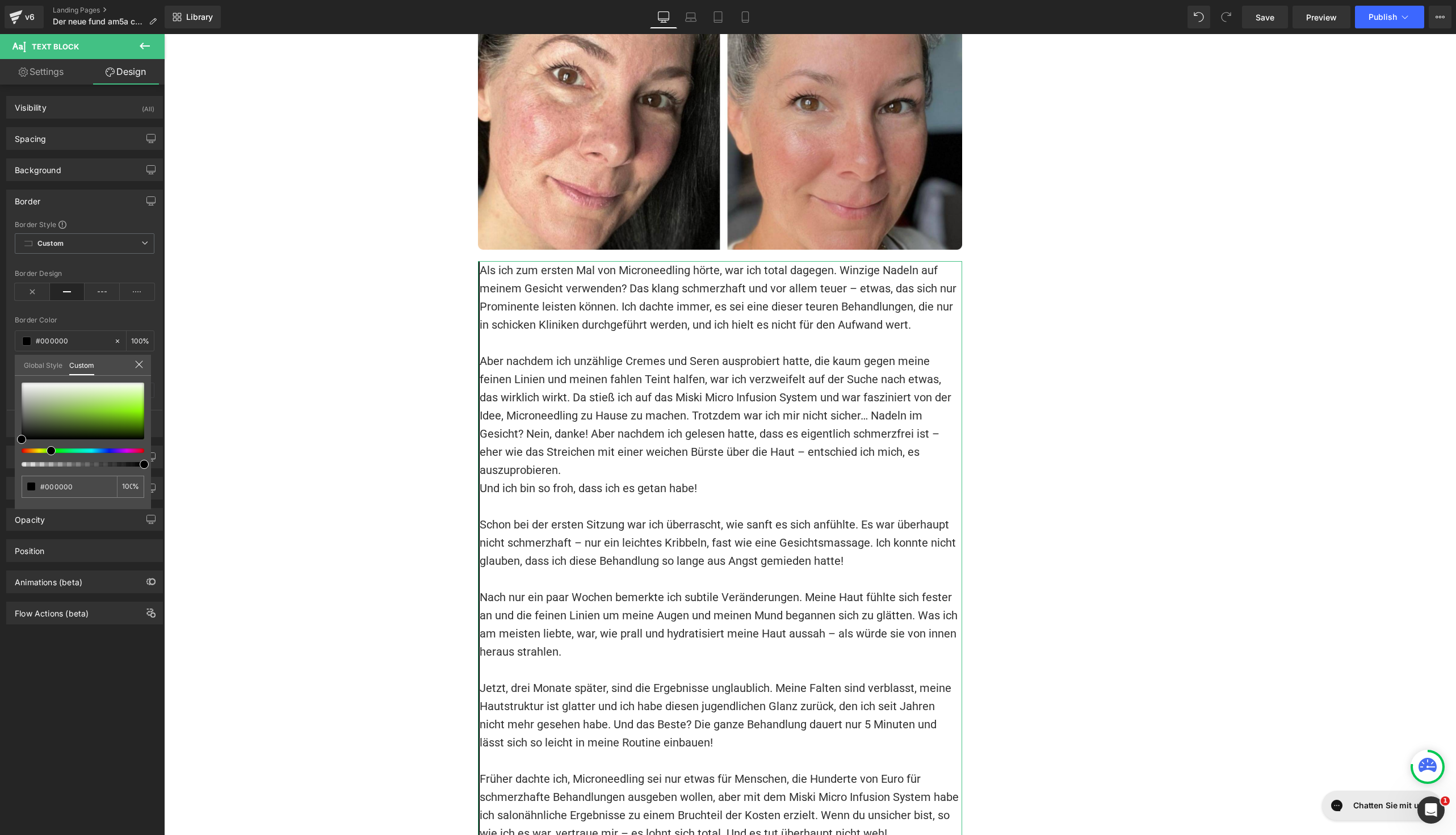
drag, startPoint x: 81, startPoint y: 450, endPoint x: 46, endPoint y: 450, distance: 35.0
click at [46, 450] on div at bounding box center [79, 451] width 123 height 5
type input "#90ca49"
type input "#90cc46"
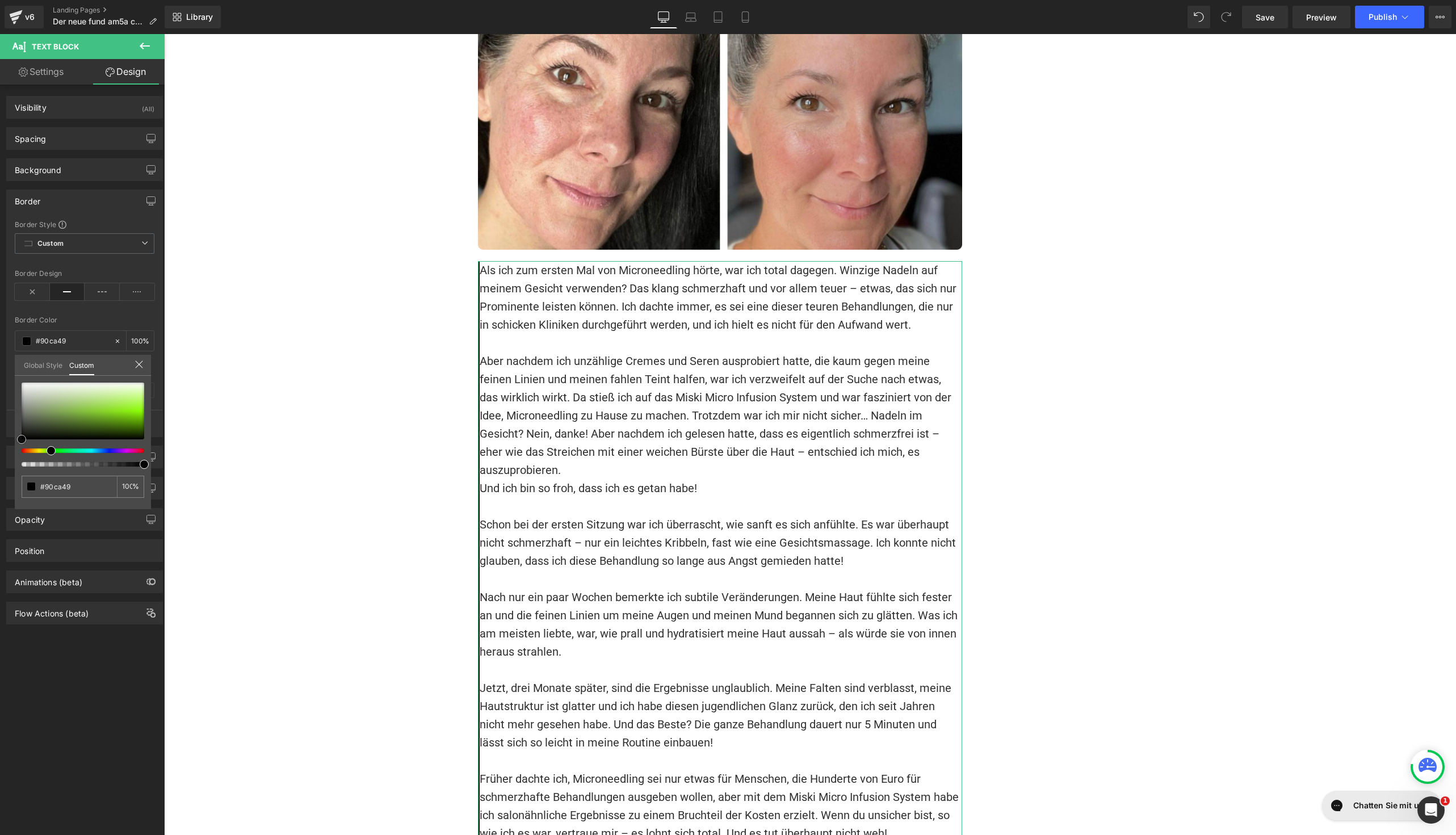
type input "#90cc46"
type input "#93ee24"
type input "#7be000"
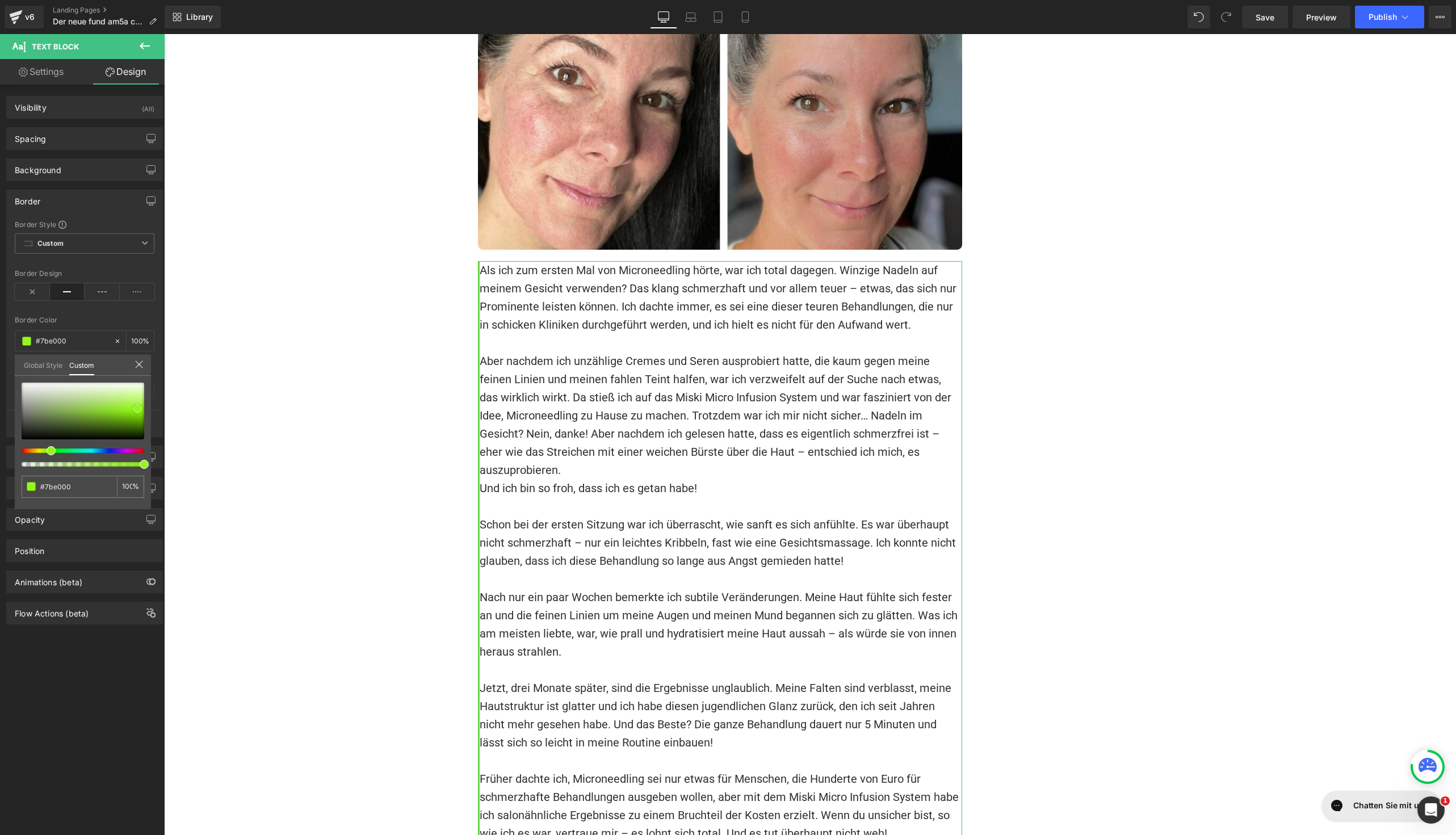
type input "#6dc600"
type input "#6ac100"
type input "#67bc00"
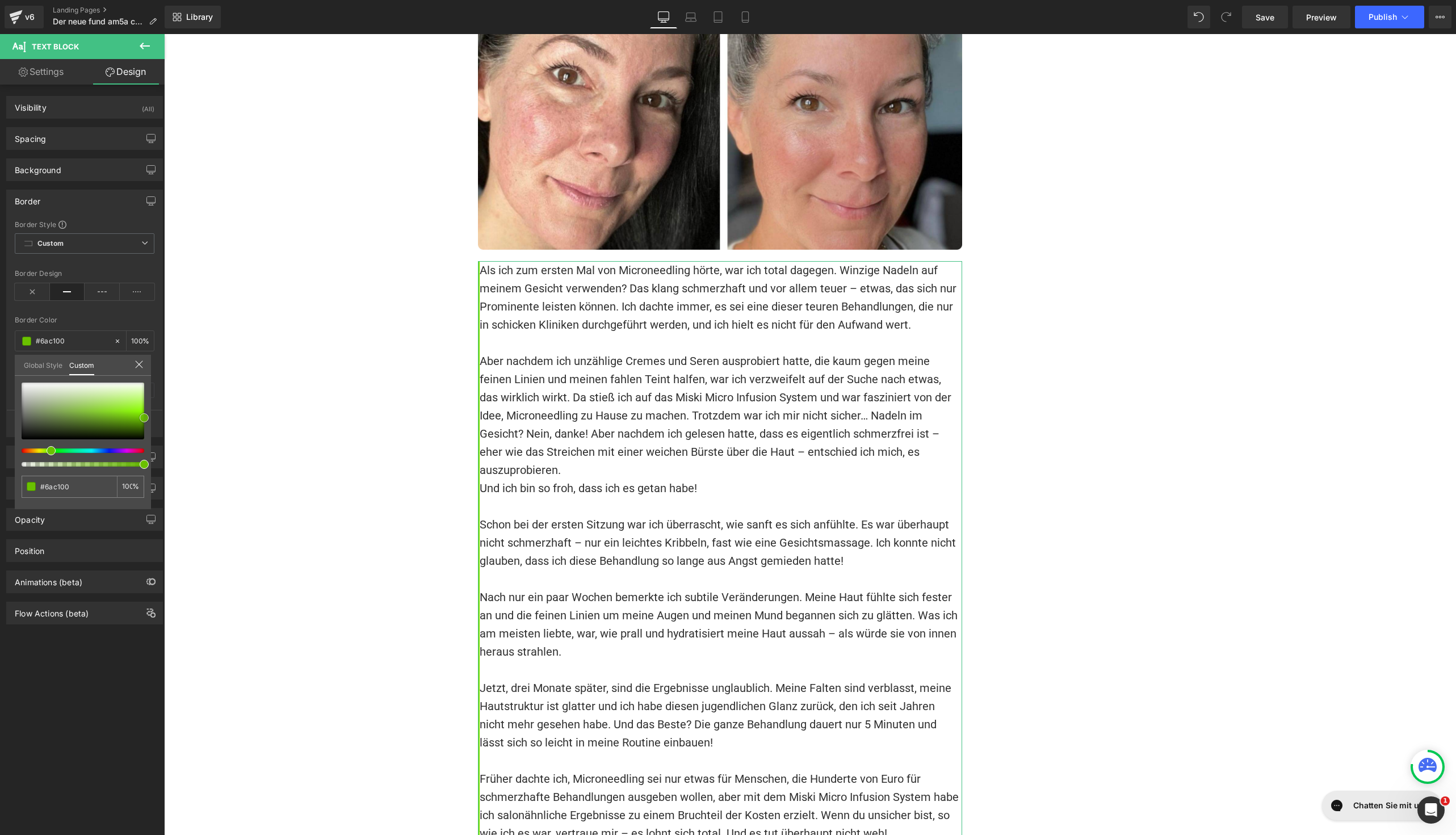
type input "#67bc00"
type input "#64b700"
type input "#6ac100"
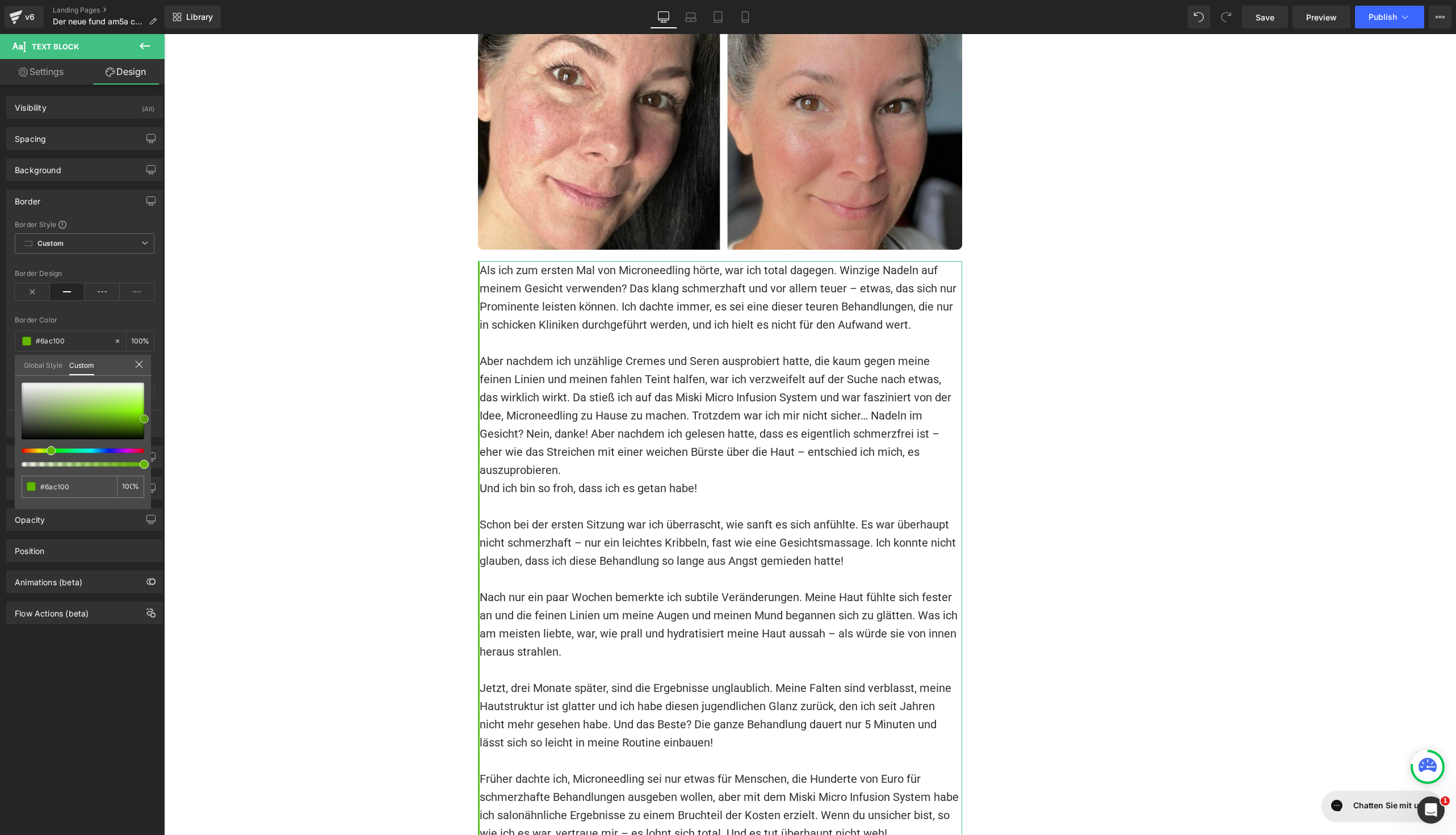
type input "#70cc00"
type input "#75d600"
type input "#7be000"
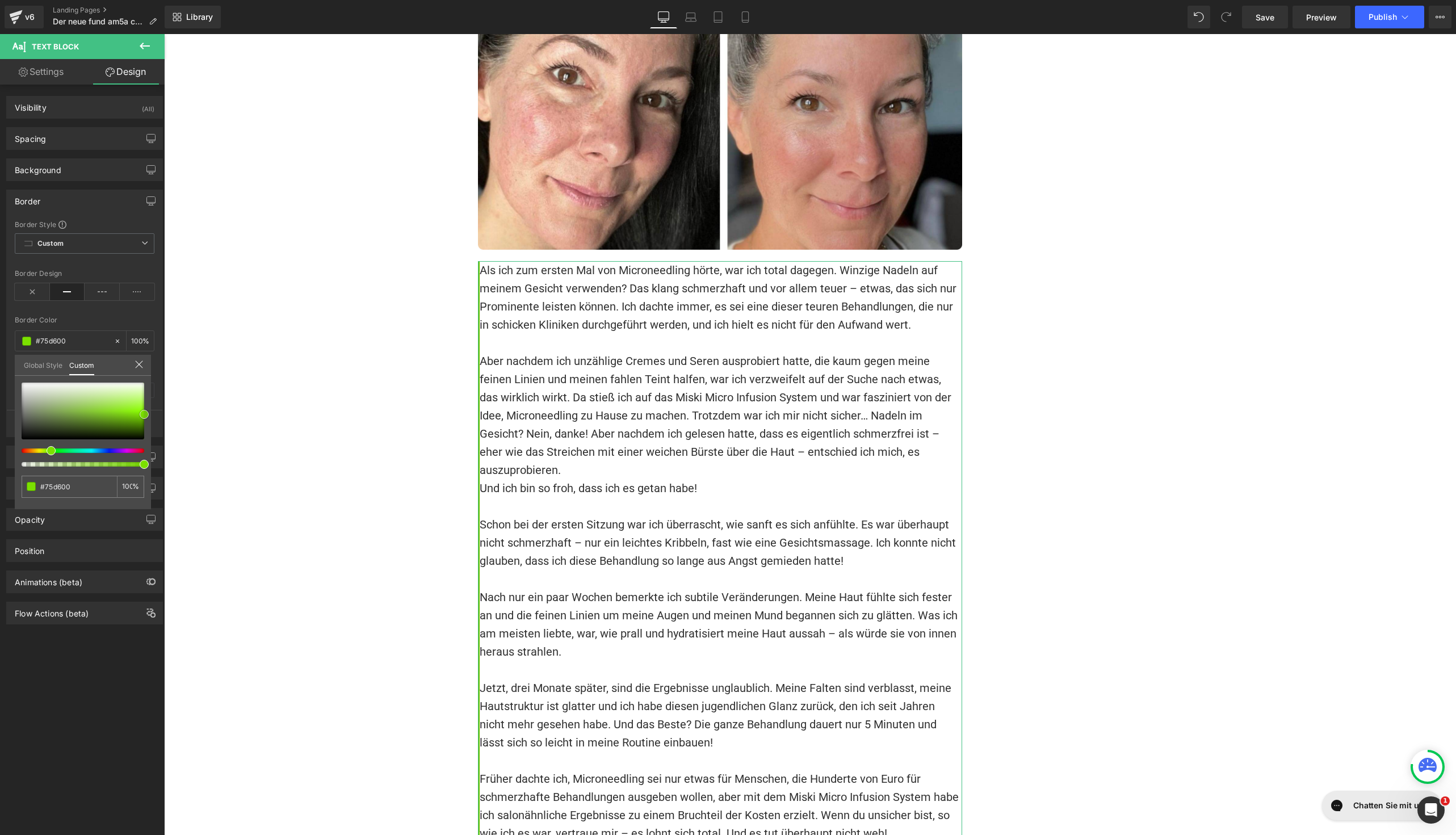
type input "#7be000"
type input "#7ee500"
type input "#7ee401"
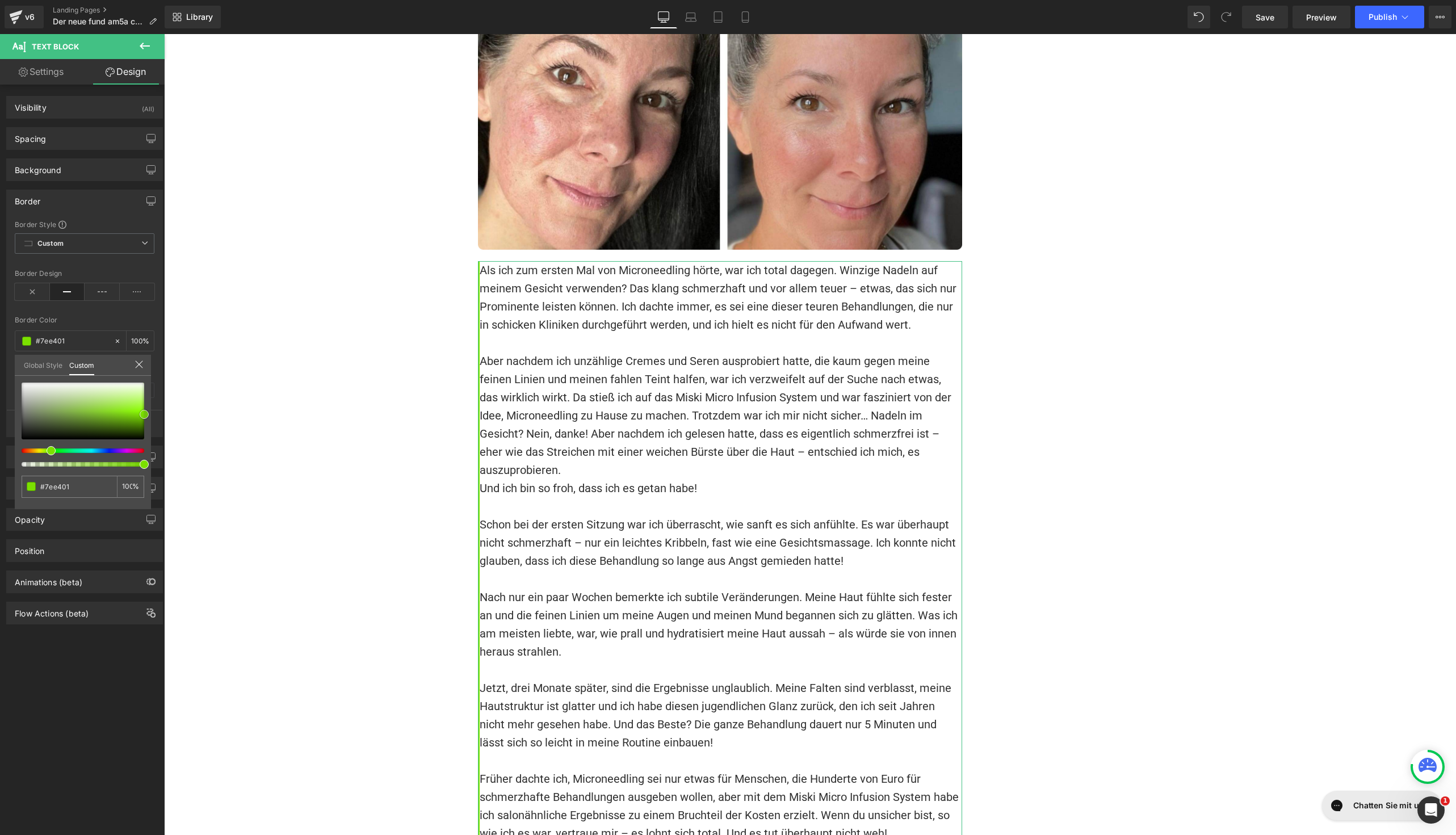
type input "#80e901"
type input "#83ee01"
type input "#86f301"
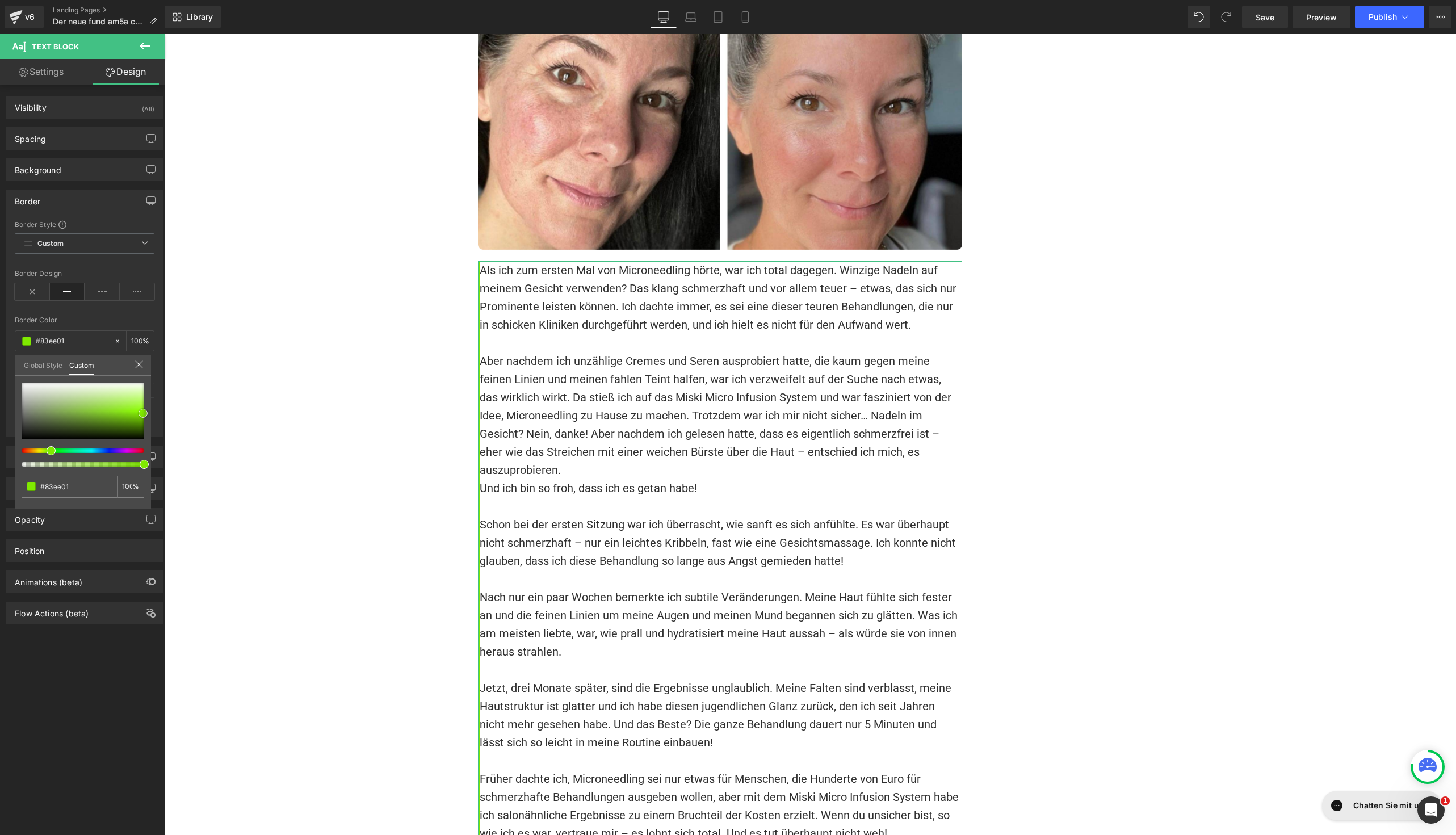
type input "#86f301"
drag, startPoint x: 89, startPoint y: 408, endPoint x: 142, endPoint y: 412, distance: 53.2
click at [142, 412] on div at bounding box center [83, 411] width 123 height 57
type input "#83ee01"
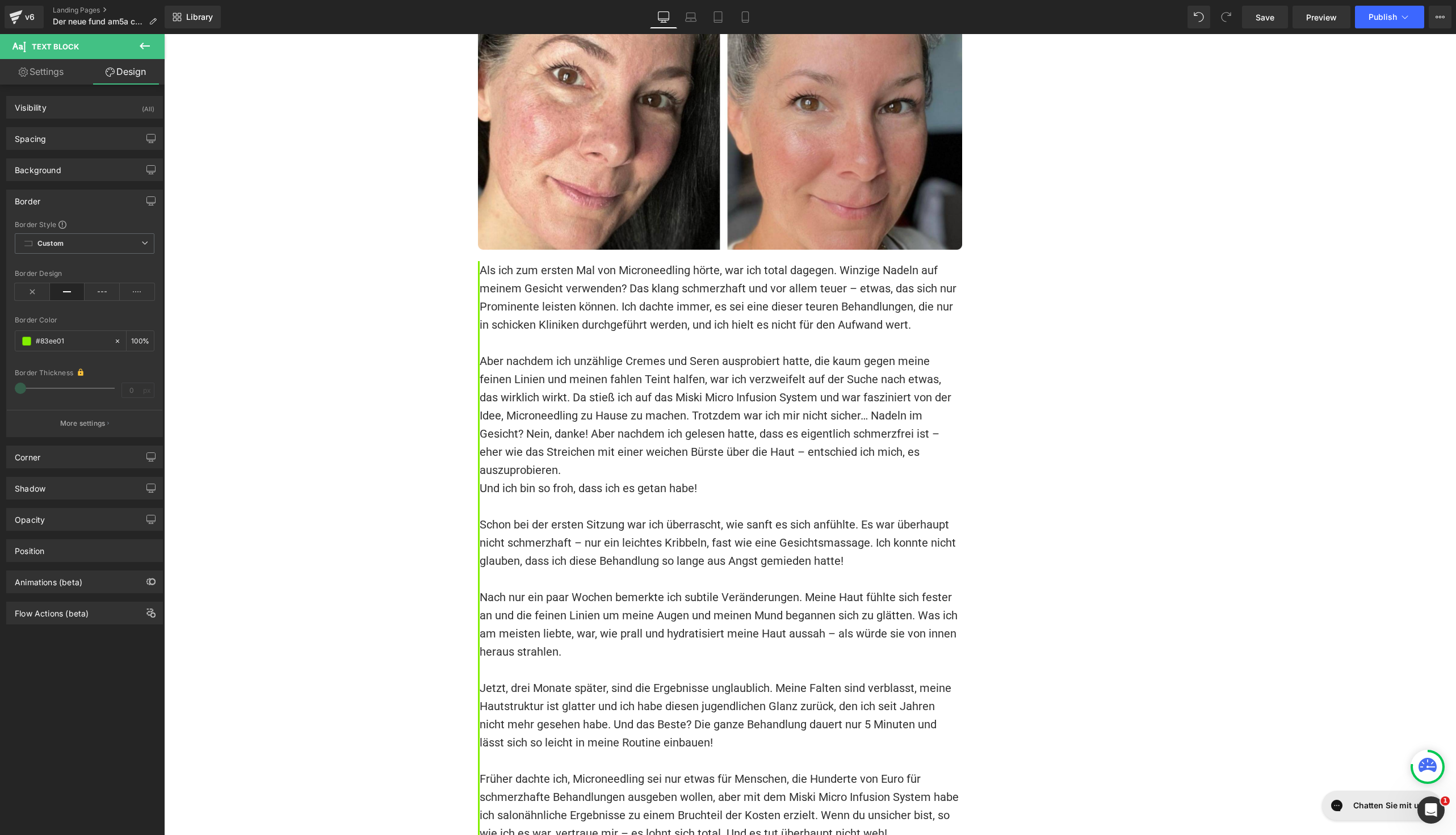
click at [587, 366] on font "Aber nachdem ich unzählige Cremes und Seren ausprobiert hatte, die kaum gegen m…" at bounding box center [717, 415] width 475 height 123
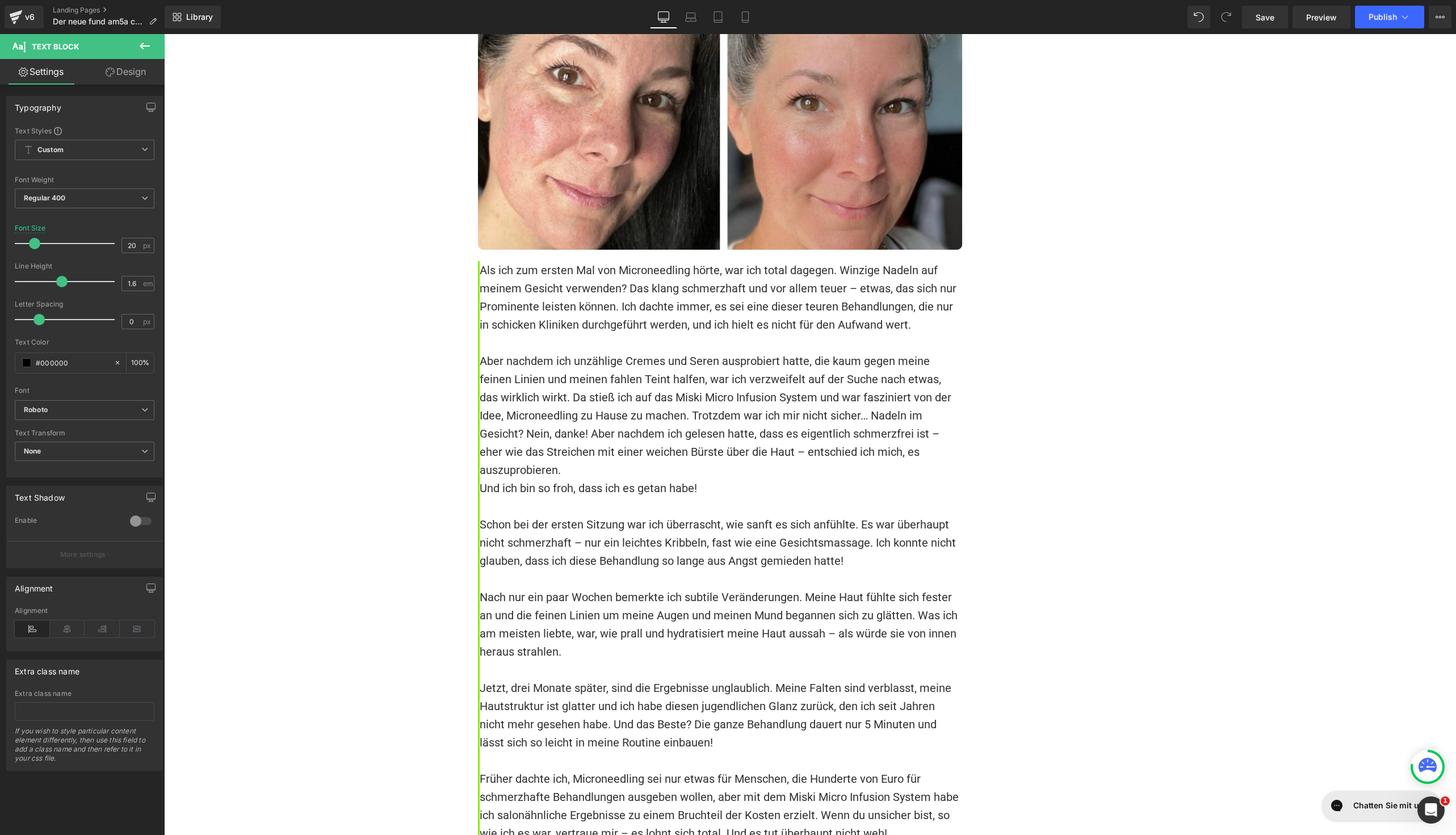
click at [101, 79] on link "Design" at bounding box center [126, 72] width 82 height 26
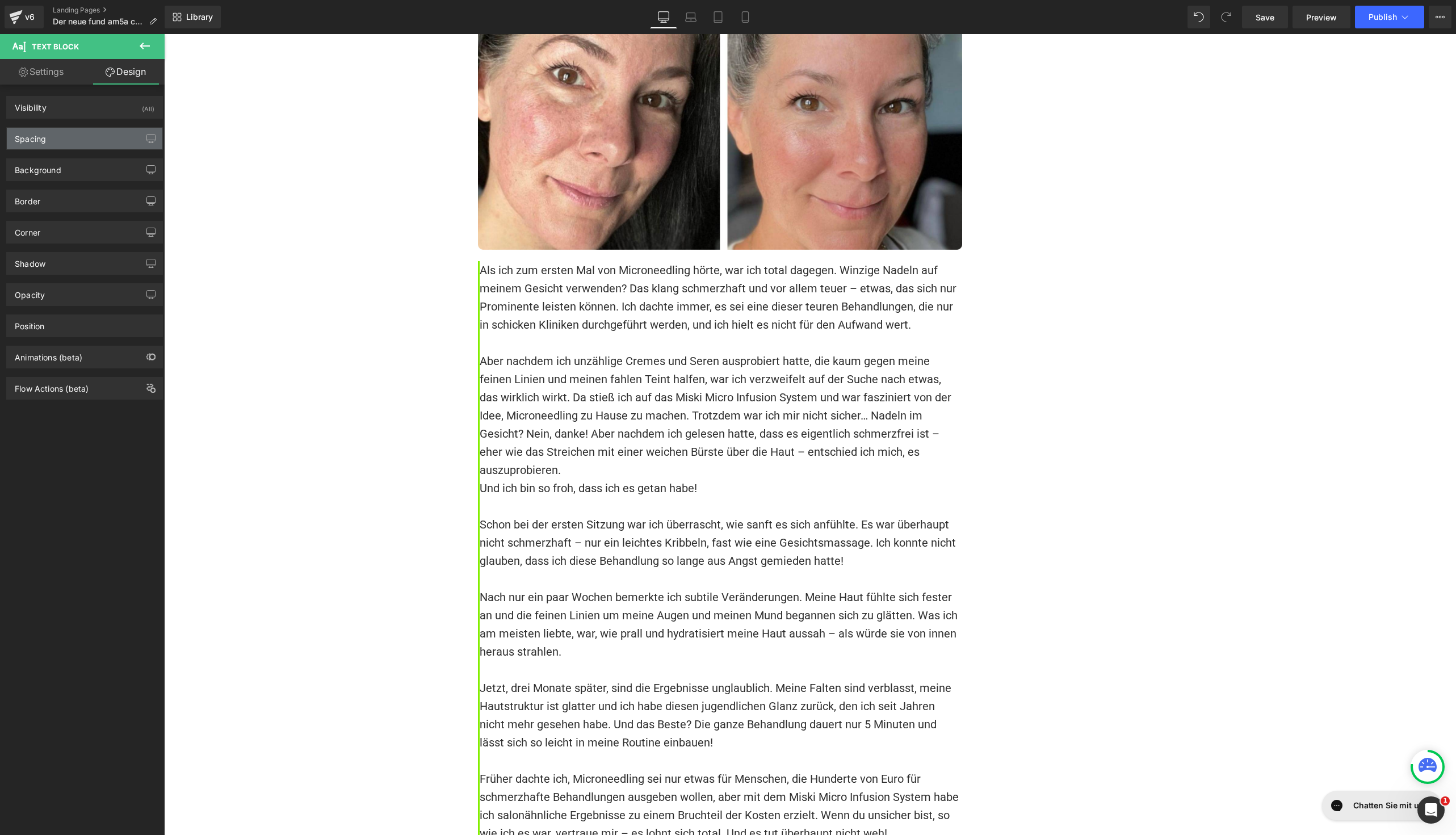
click at [66, 148] on div "Spacing" at bounding box center [84, 138] width 155 height 21
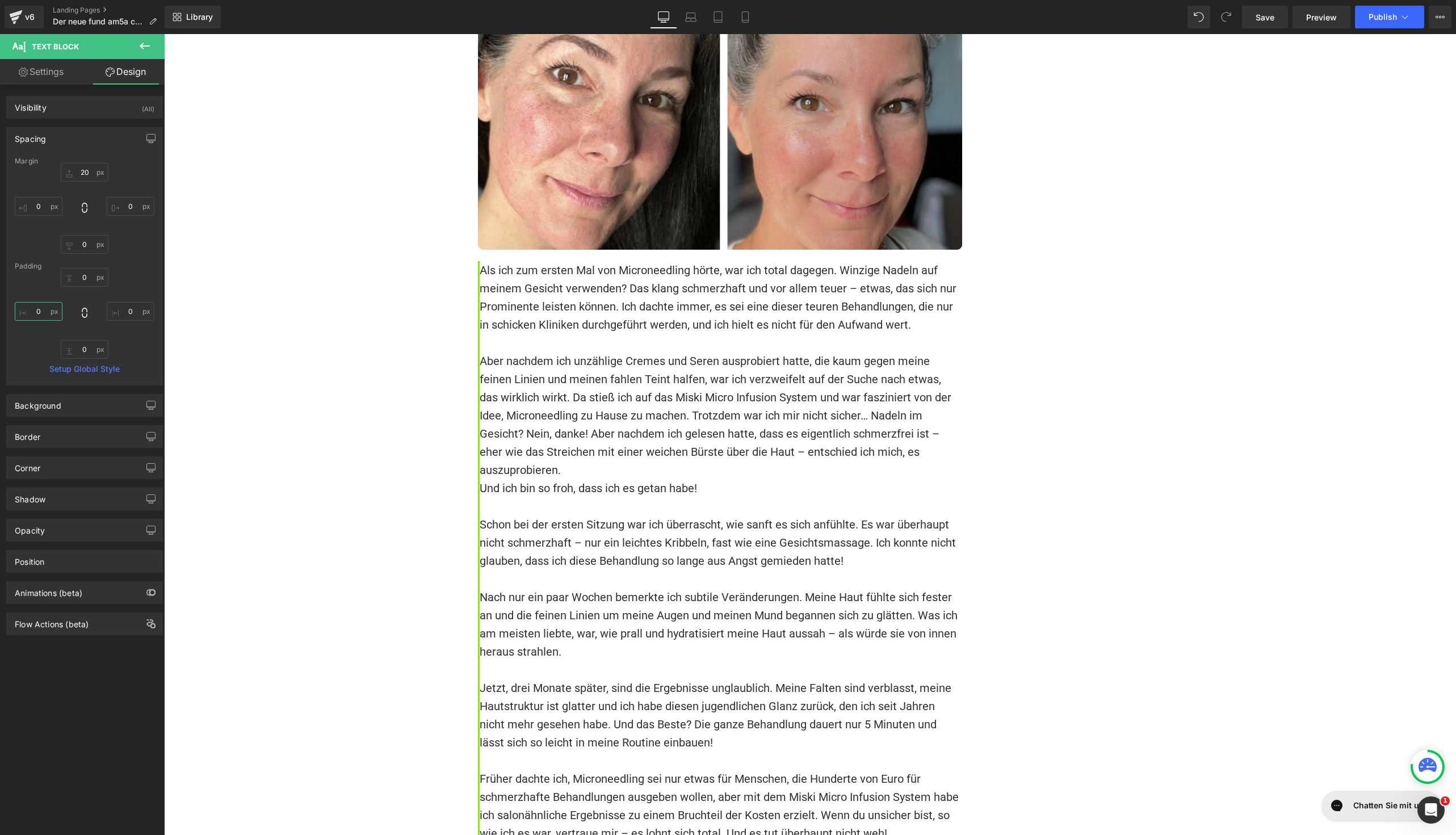
click at [48, 311] on input "0" at bounding box center [38, 311] width 48 height 19
type input "10"
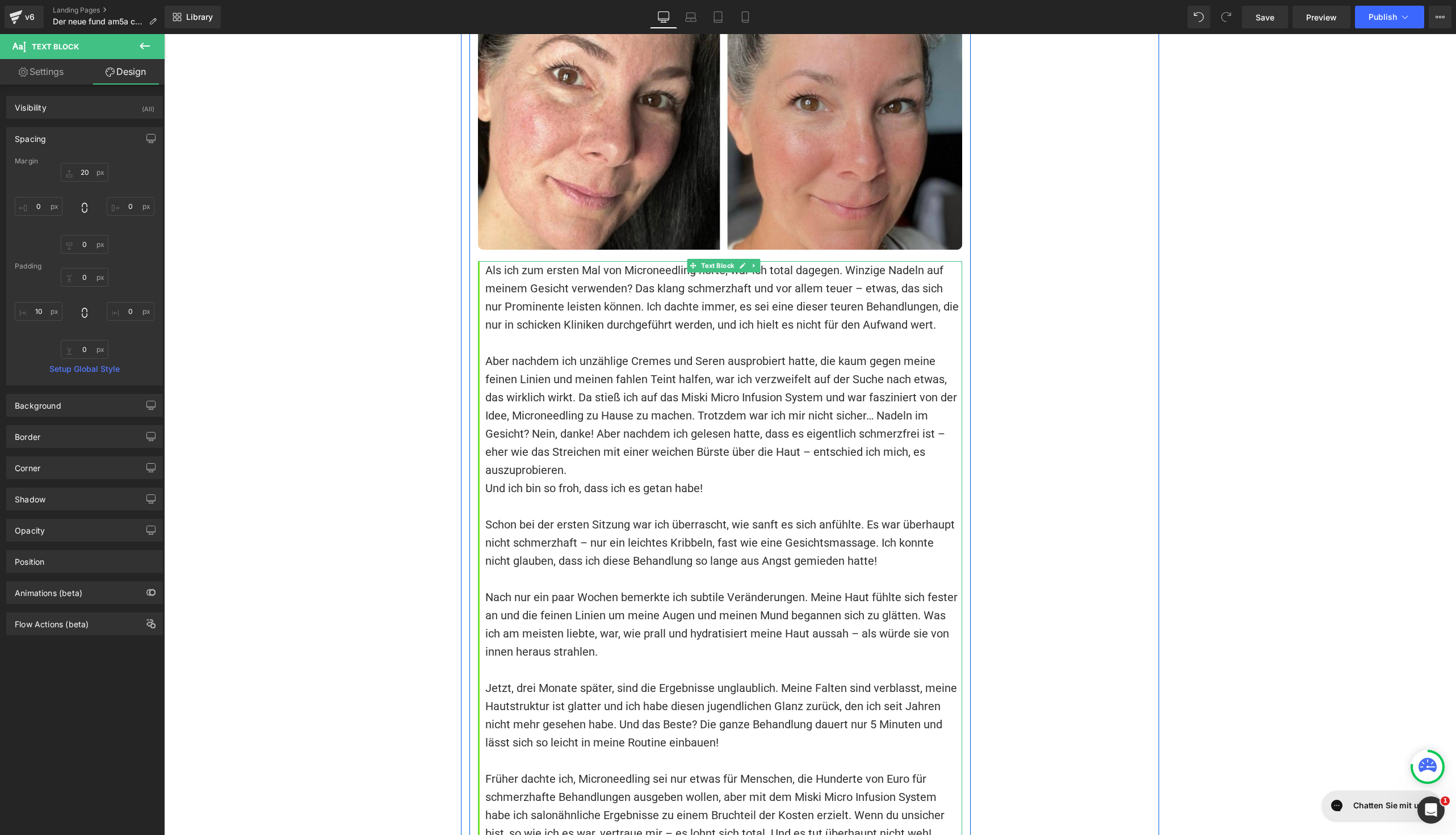
click at [560, 264] on font "Als ich zum ersten Mal von Microneedling hörte, war ich total dagegen. Winzige …" at bounding box center [723, 297] width 476 height 68
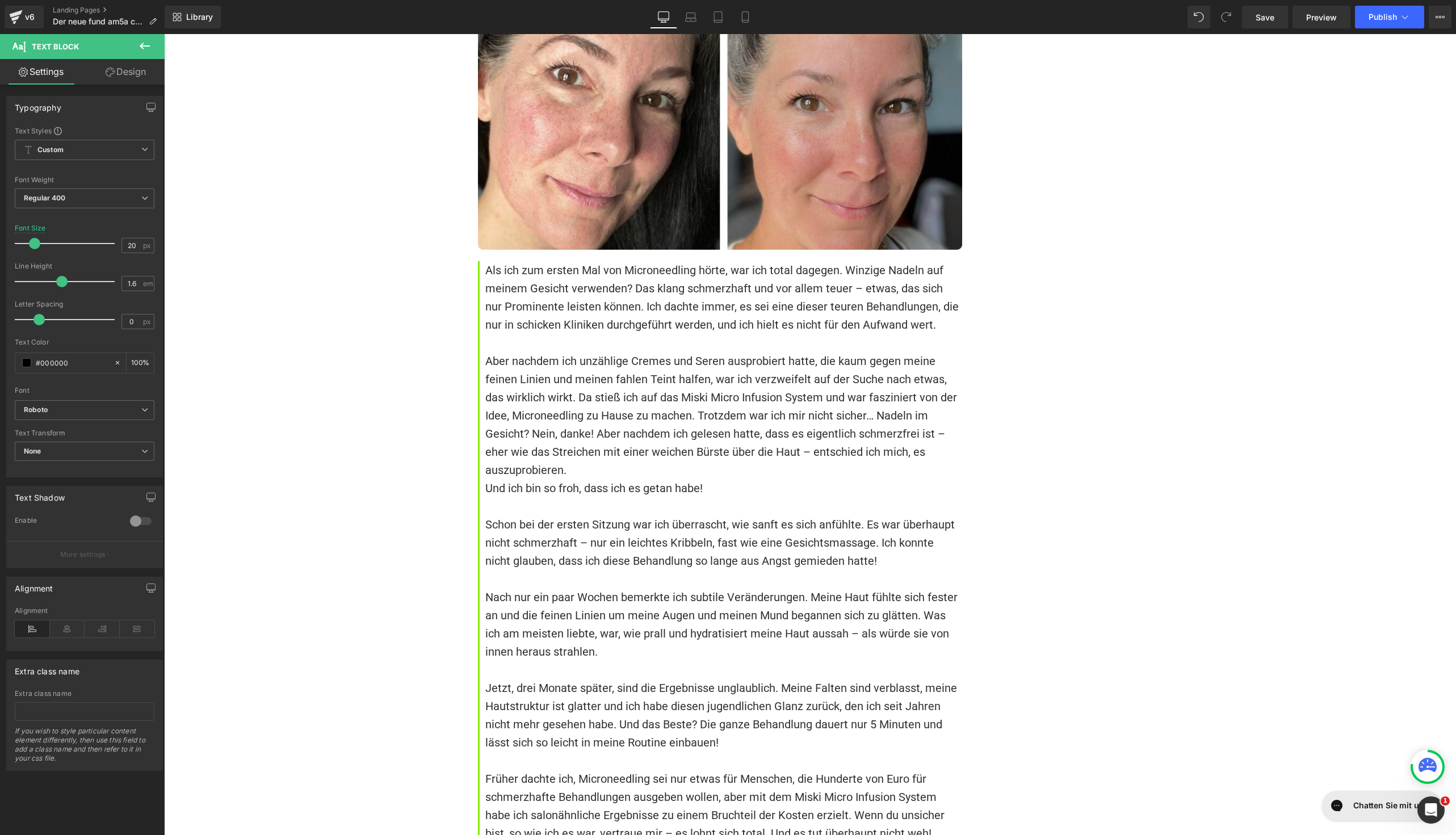
click at [106, 73] on icon at bounding box center [110, 72] width 9 height 9
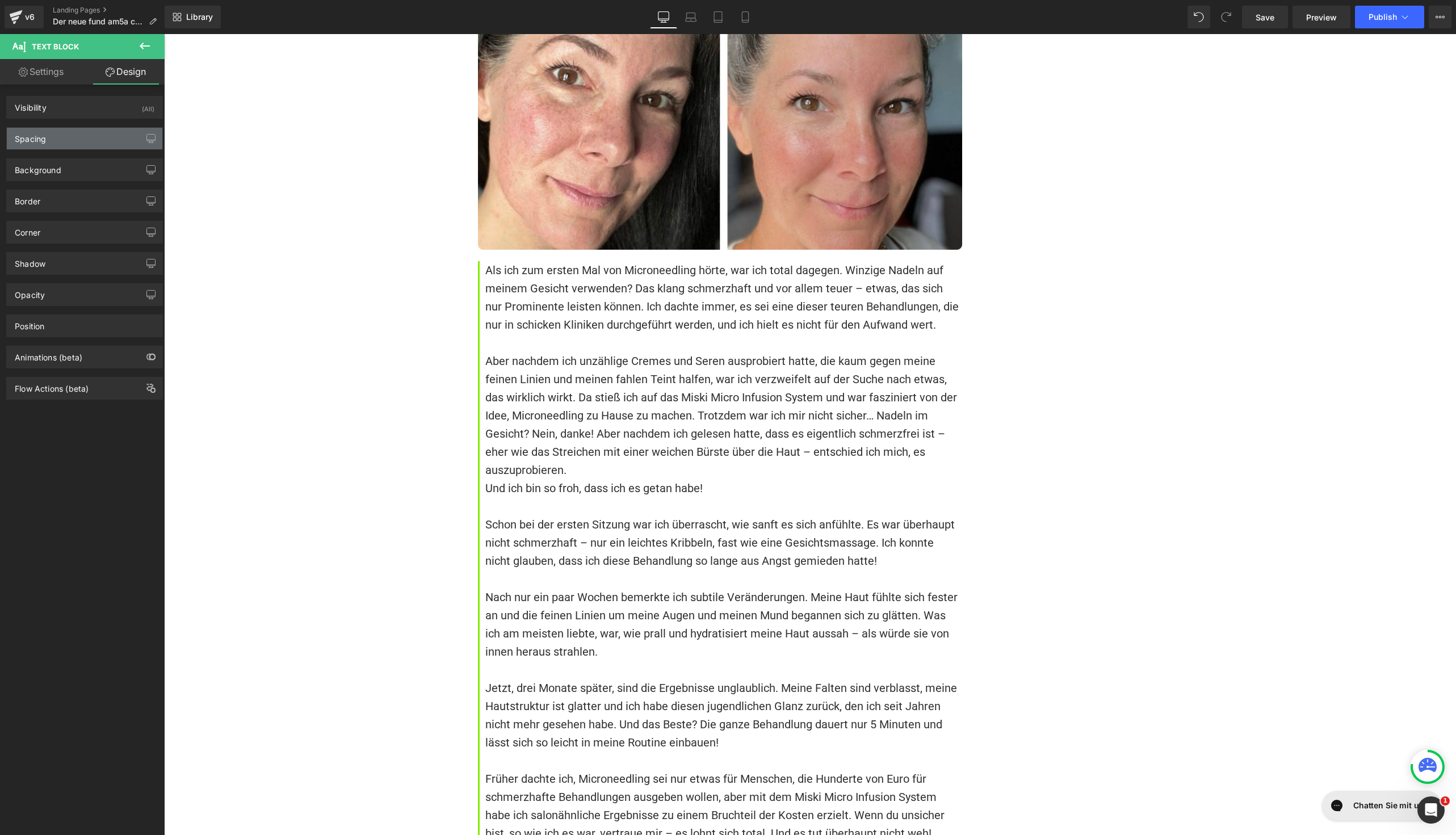
click at [79, 141] on div "Spacing" at bounding box center [84, 138] width 155 height 21
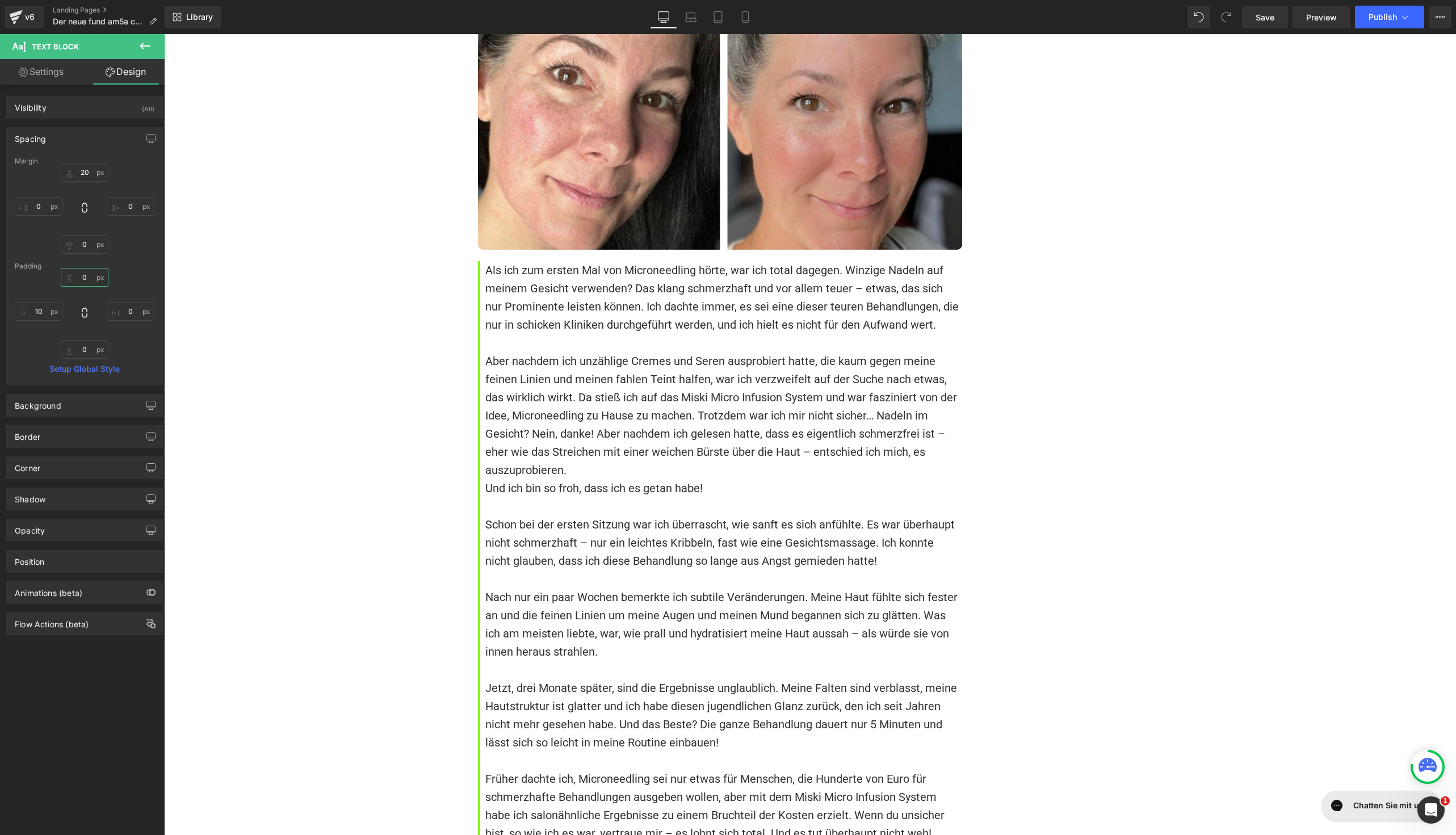
click at [88, 273] on input "0" at bounding box center [84, 277] width 48 height 19
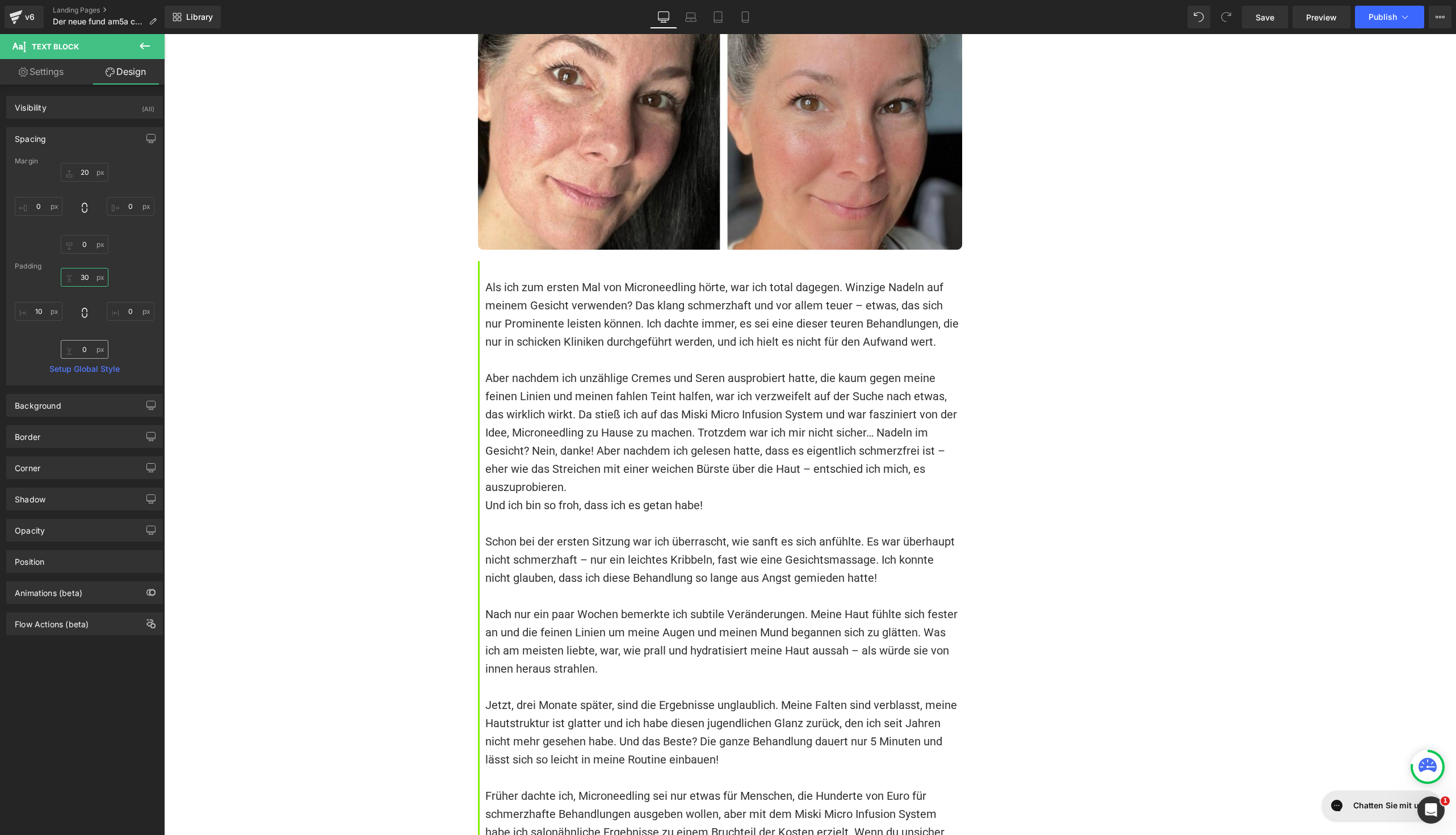
type input "30"
click at [77, 347] on input "0" at bounding box center [84, 349] width 48 height 19
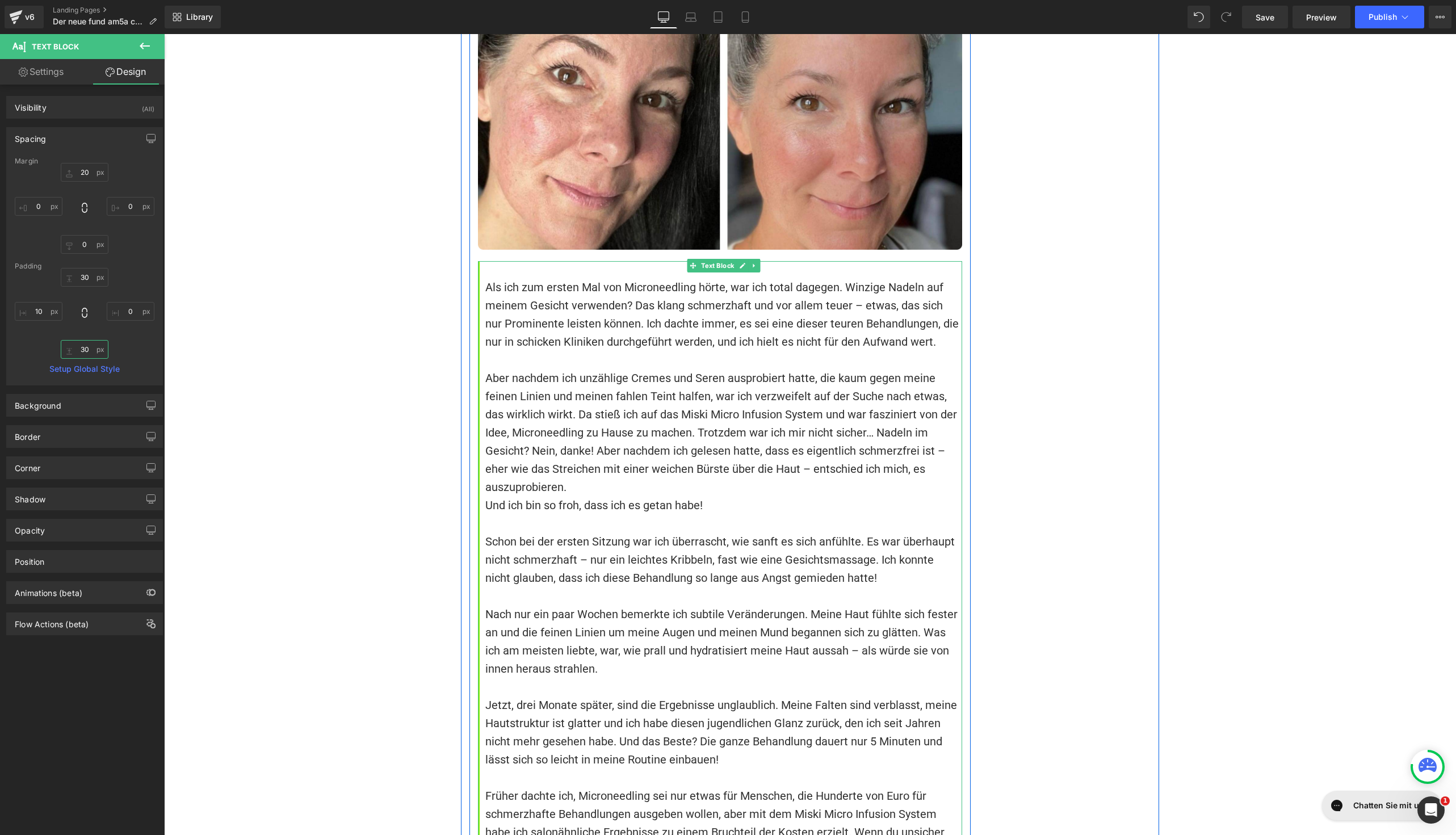
scroll to position [8872, 0]
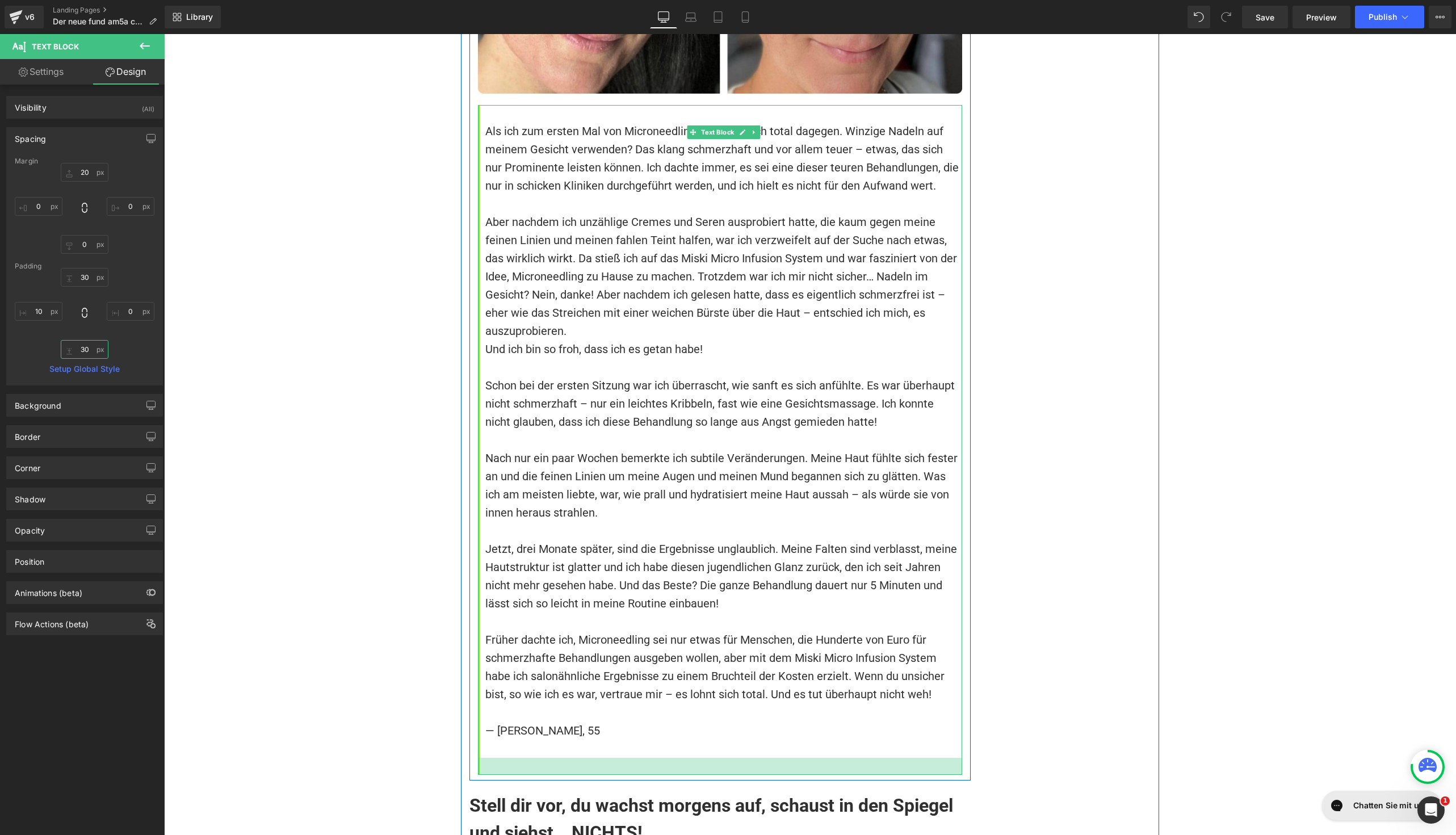
click at [536, 758] on div at bounding box center [720, 766] width 484 height 17
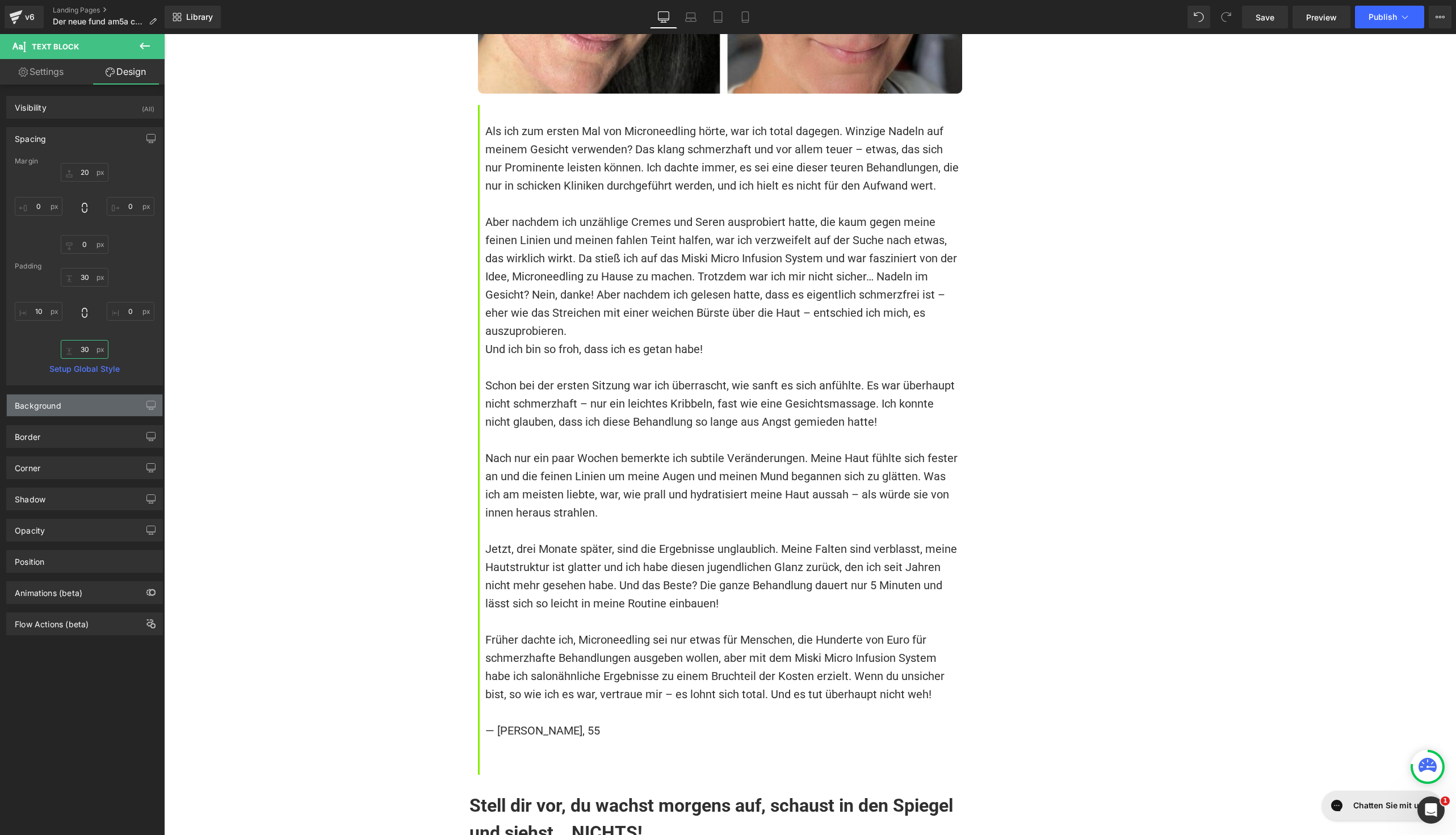
type input "30"
click at [74, 409] on div "Background" at bounding box center [84, 405] width 155 height 21
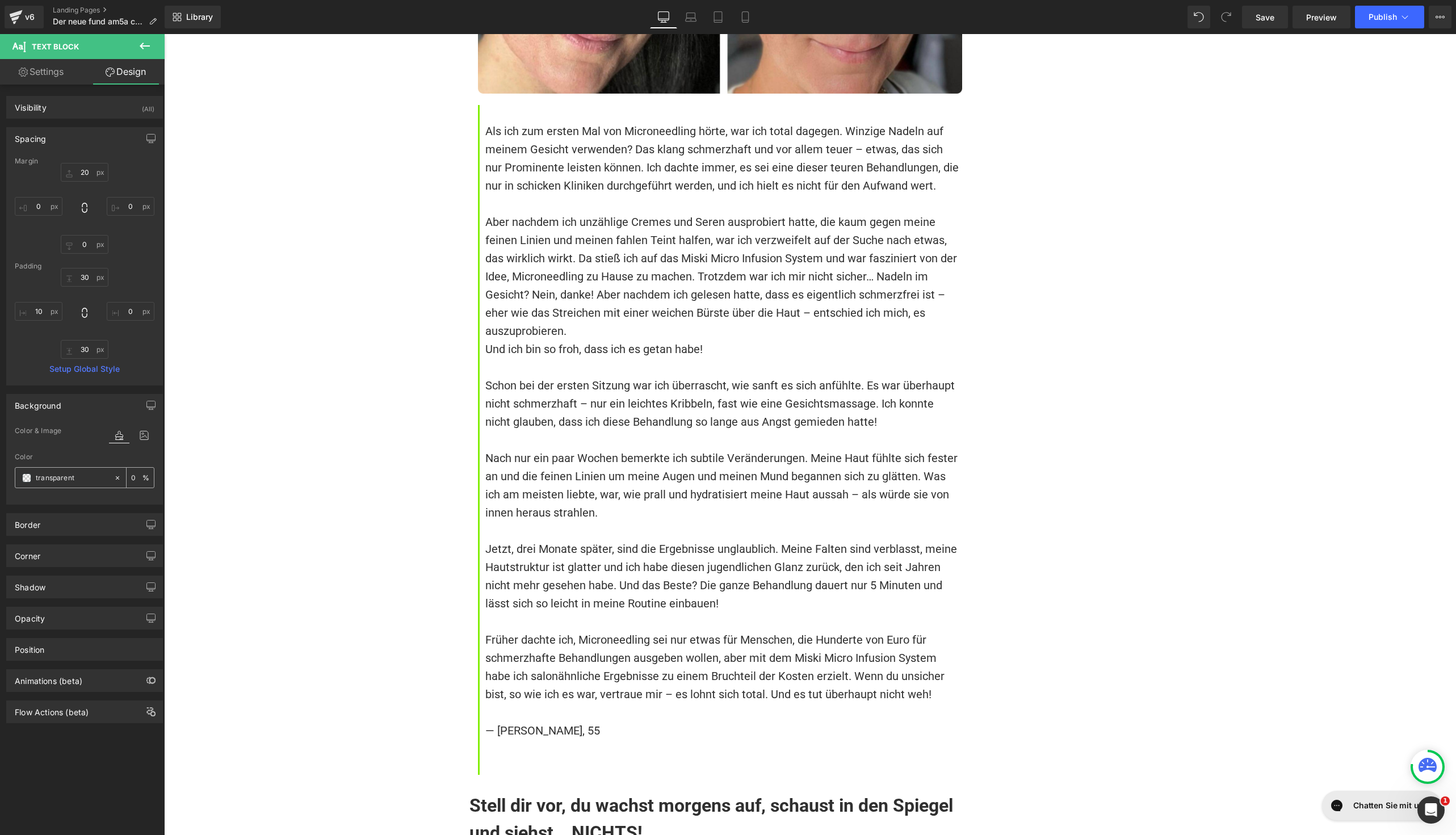
click at [28, 481] on div "transparent" at bounding box center [64, 478] width 98 height 20
click at [22, 475] on span at bounding box center [26, 478] width 9 height 9
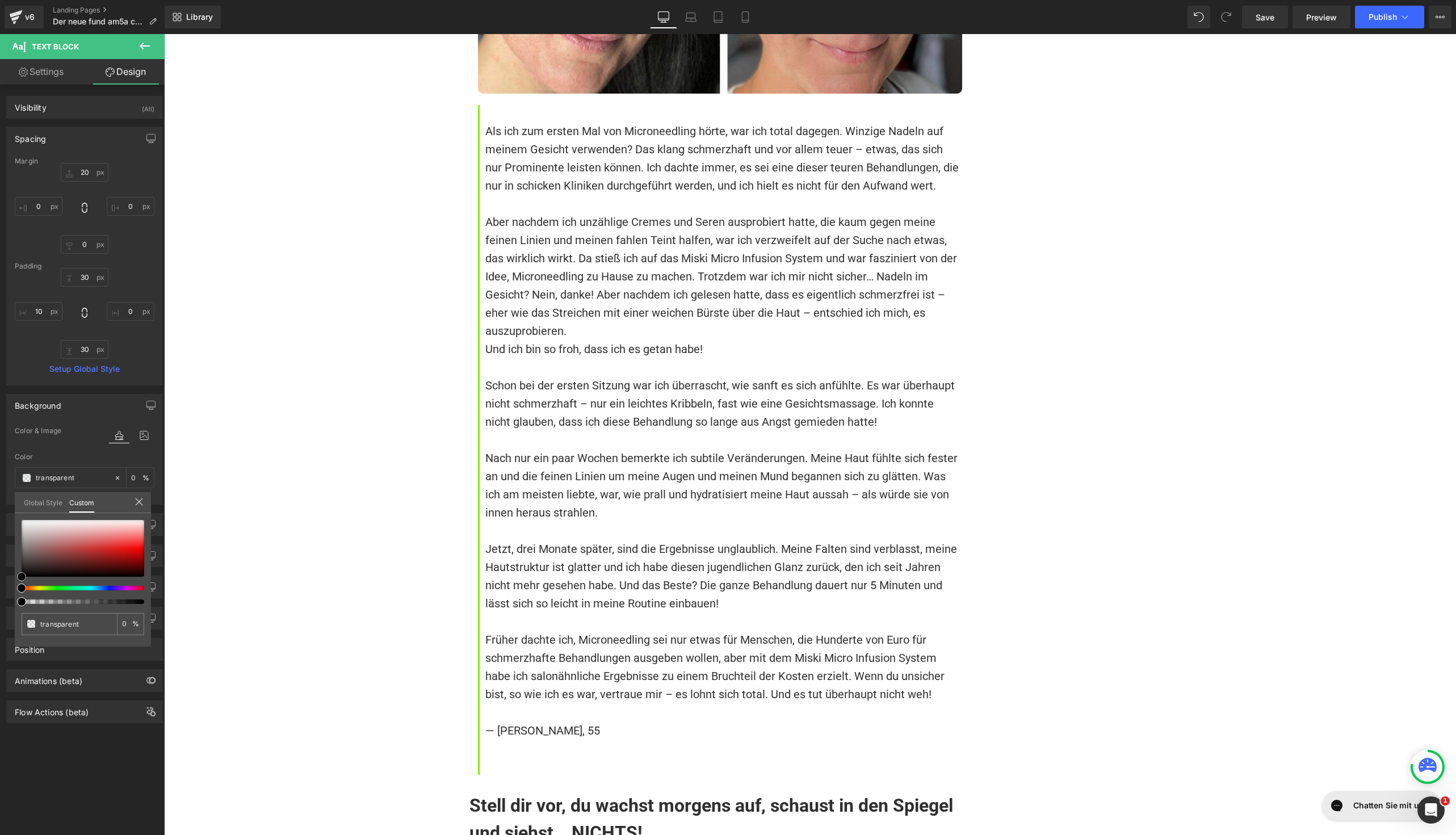
type input "#544e4e"
type input "100"
type input "#544e4e"
type input "100"
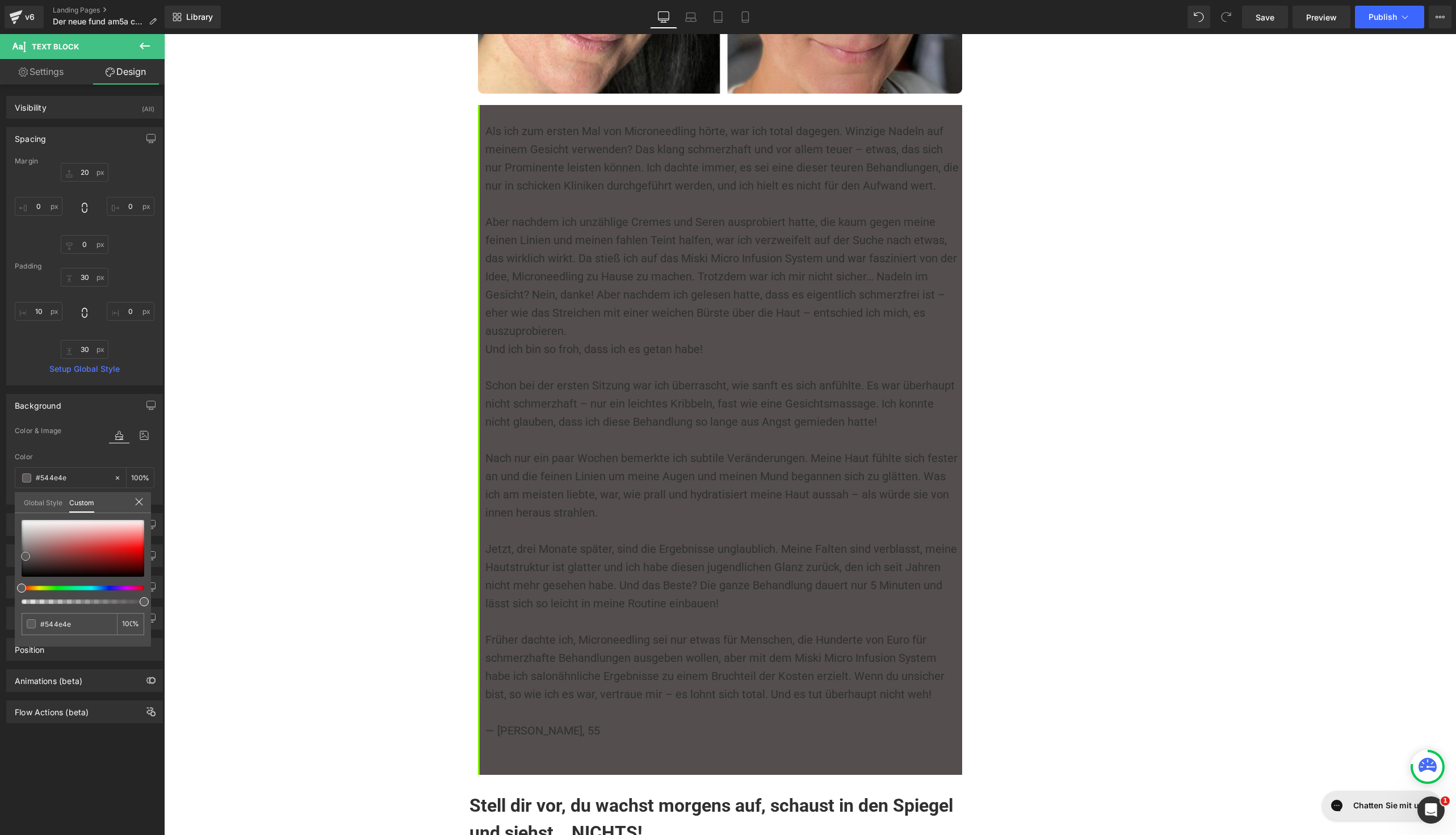
type input "#575050"
type input "#5e5959"
type input "#656161"
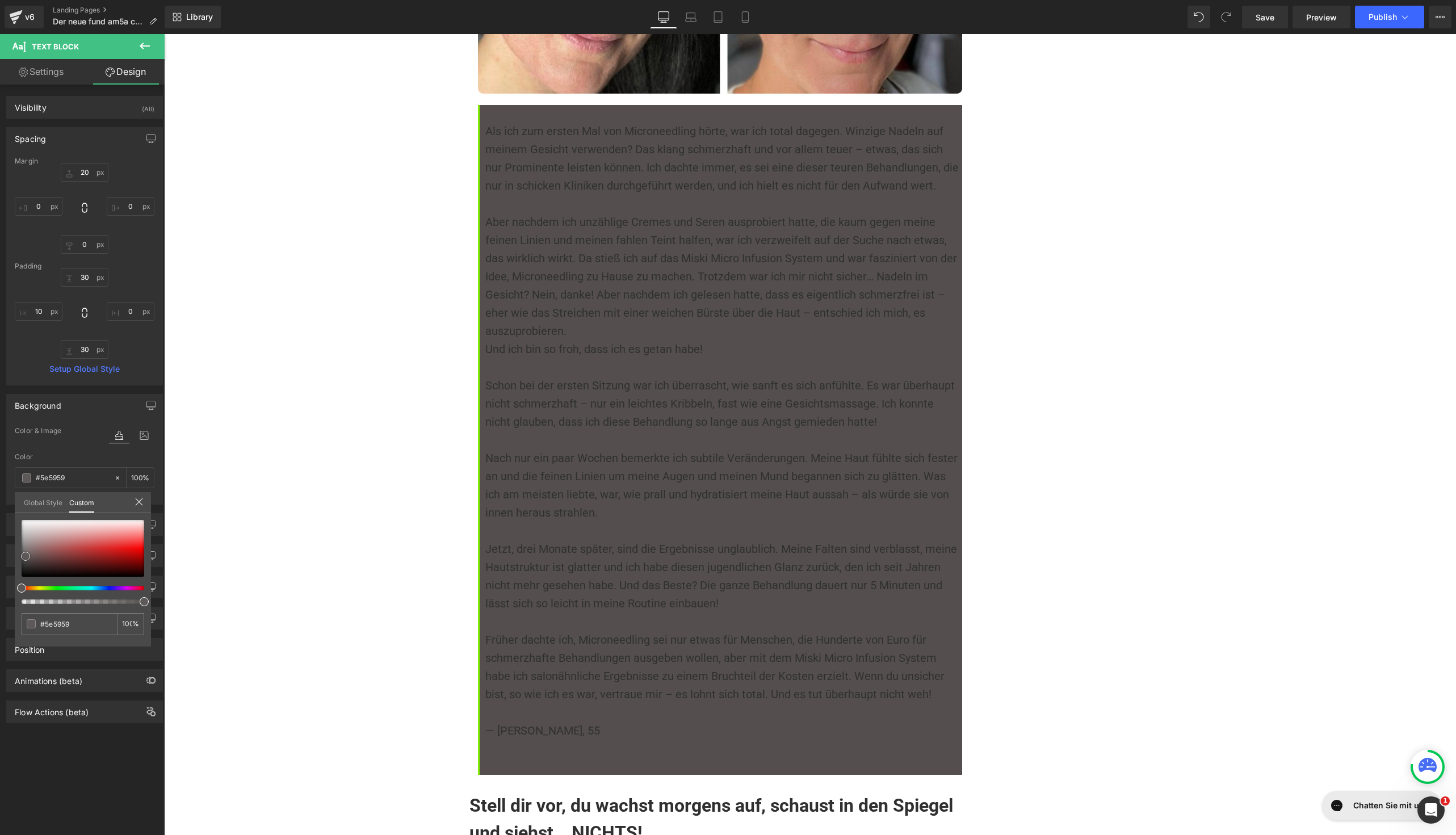
type input "#656161"
type input "#6c6a6a"
type input "#707070"
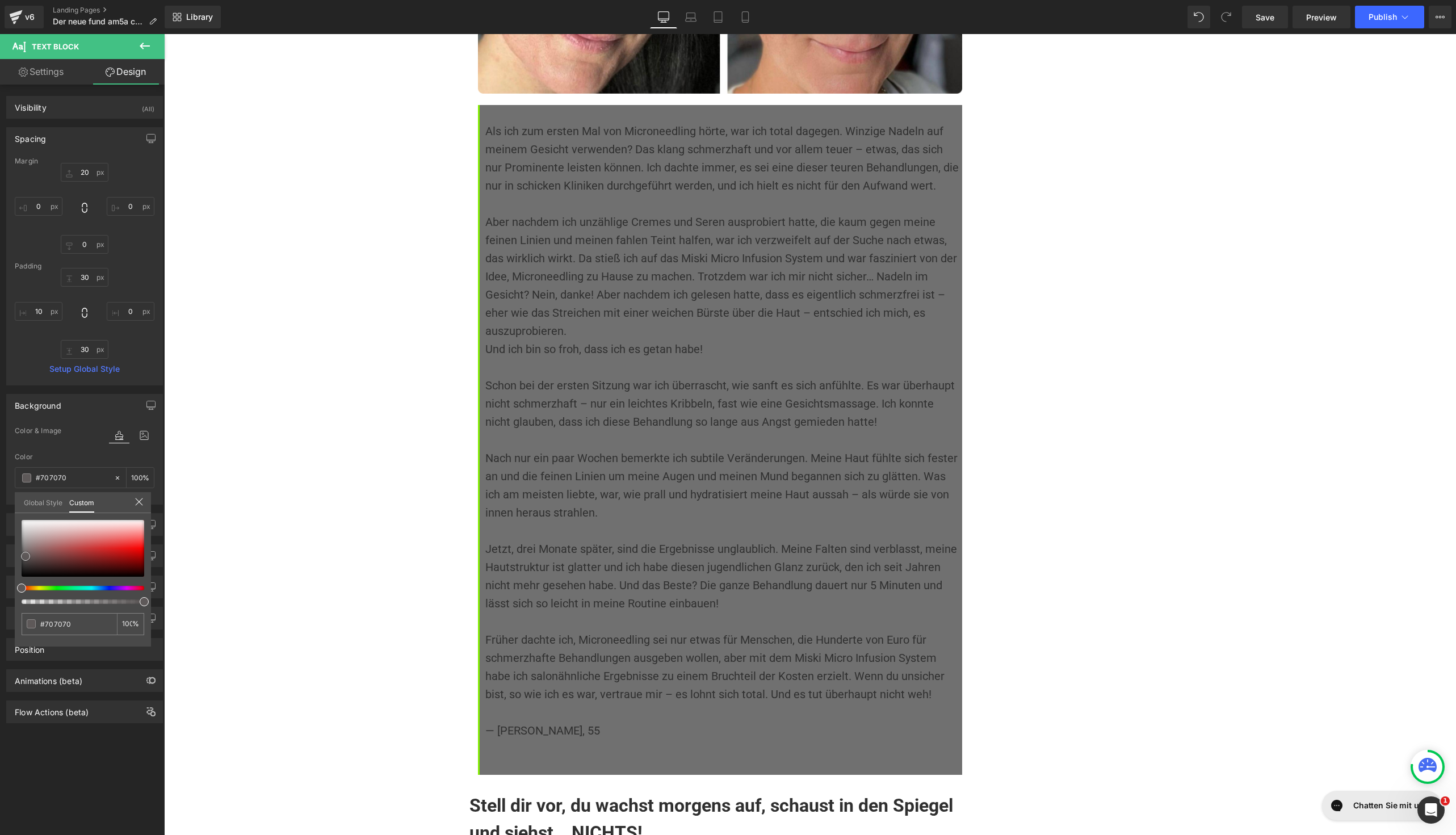
type input "#757575"
type input "#7c7c7c"
type input "#828282"
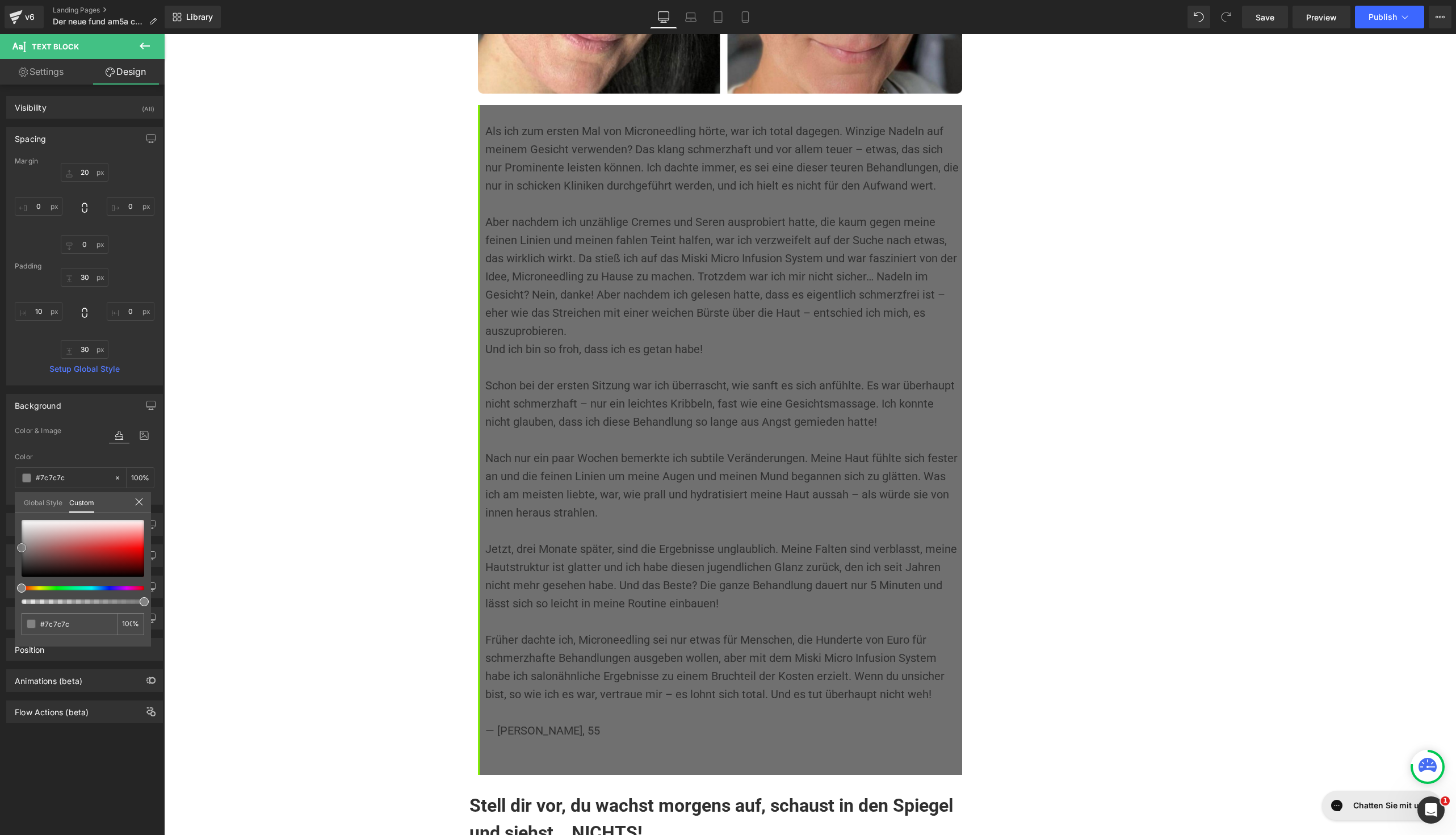
type input "#828282"
type input "#8e8e8e"
type input "#999999"
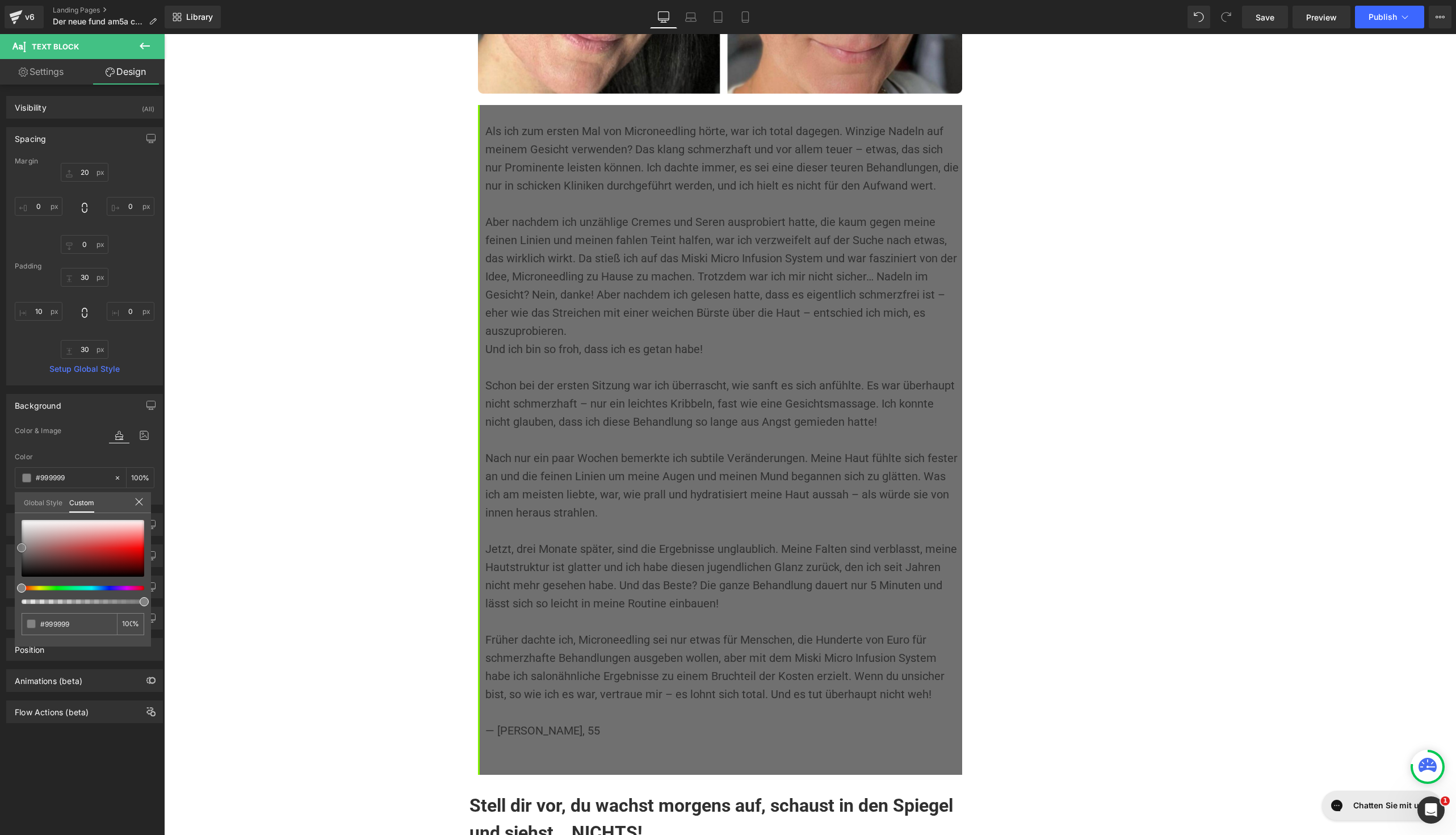
type input "#a3a3a3"
type input "#a8a8a8"
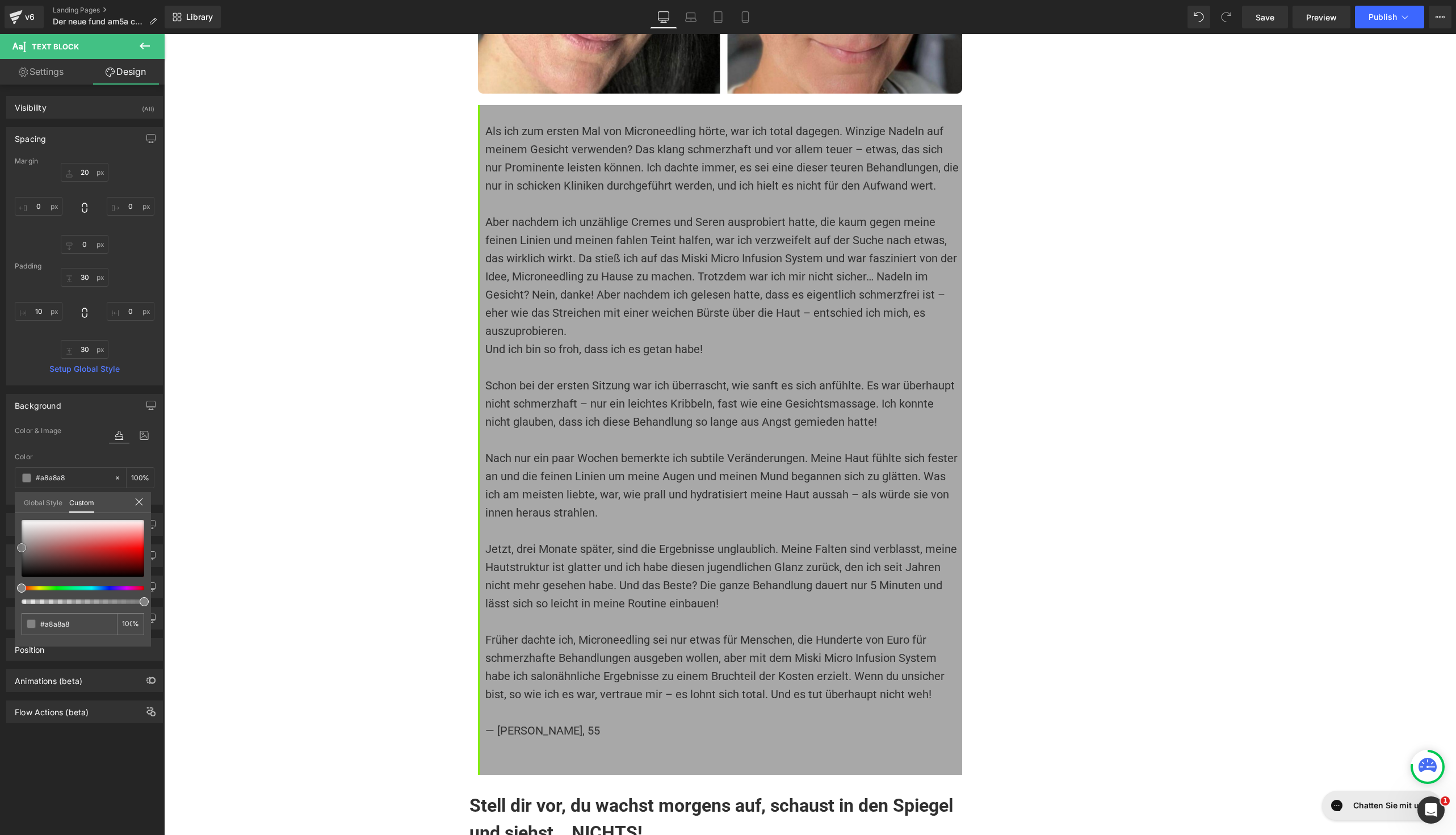
type input "#aaaaaa"
type input "#adadad"
type input "#afafaf"
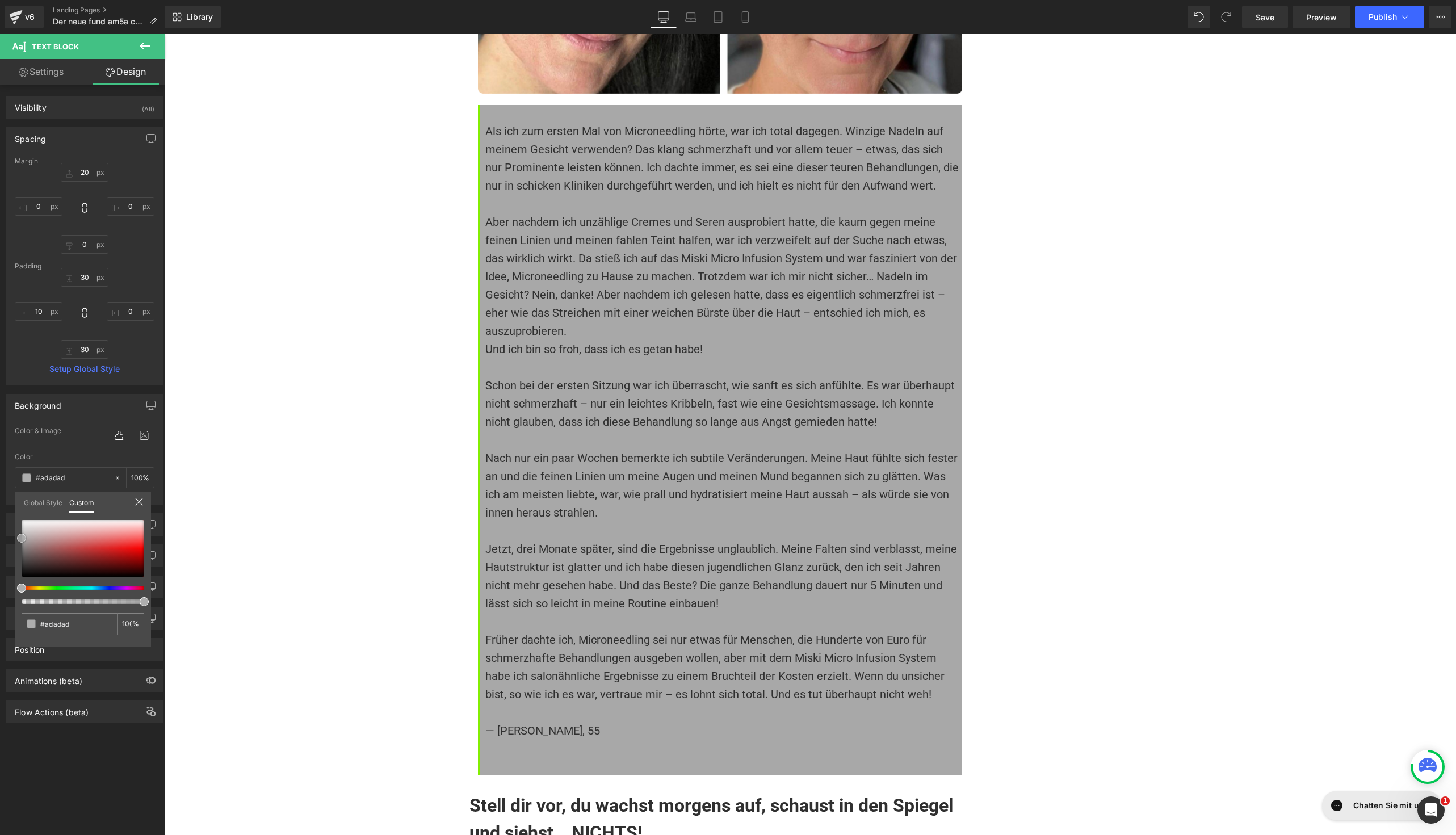
type input "#afafaf"
type input "#b2b2b2"
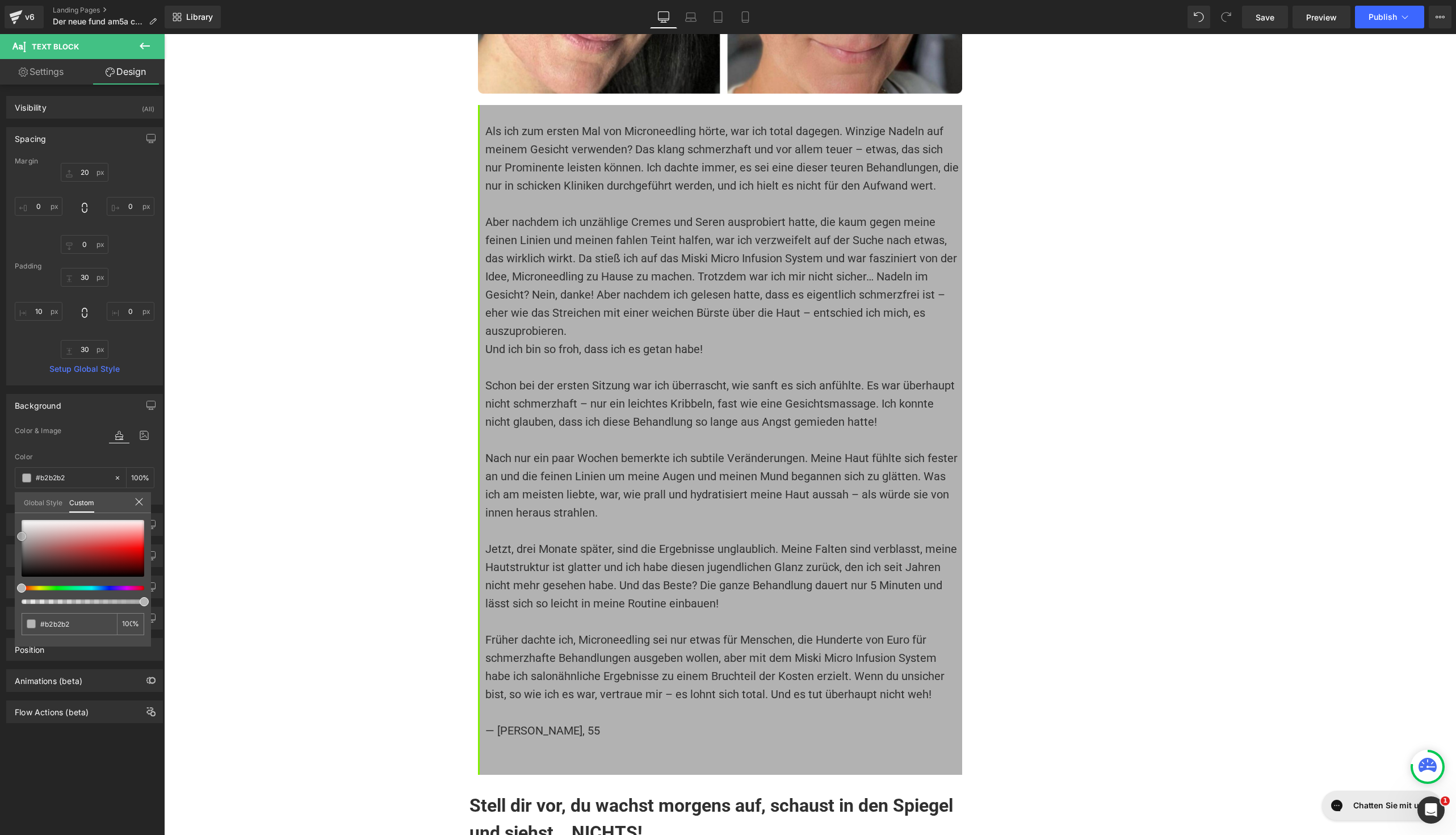
type input "#b5b5b5"
type input "#b7b7b7"
type input "#bababa"
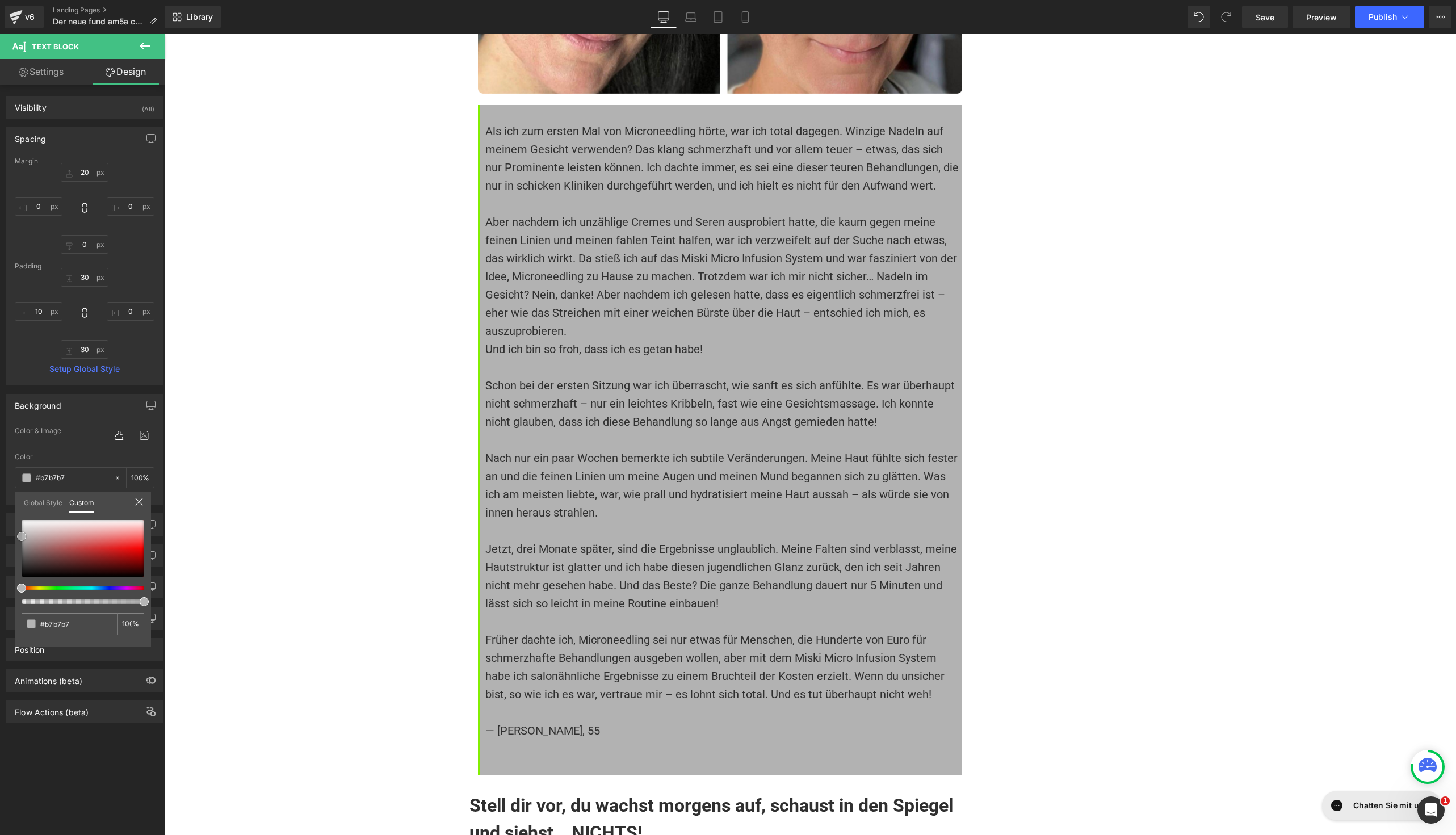
type input "#bababa"
type input "#bfbfbf"
type input "#c4c4c4"
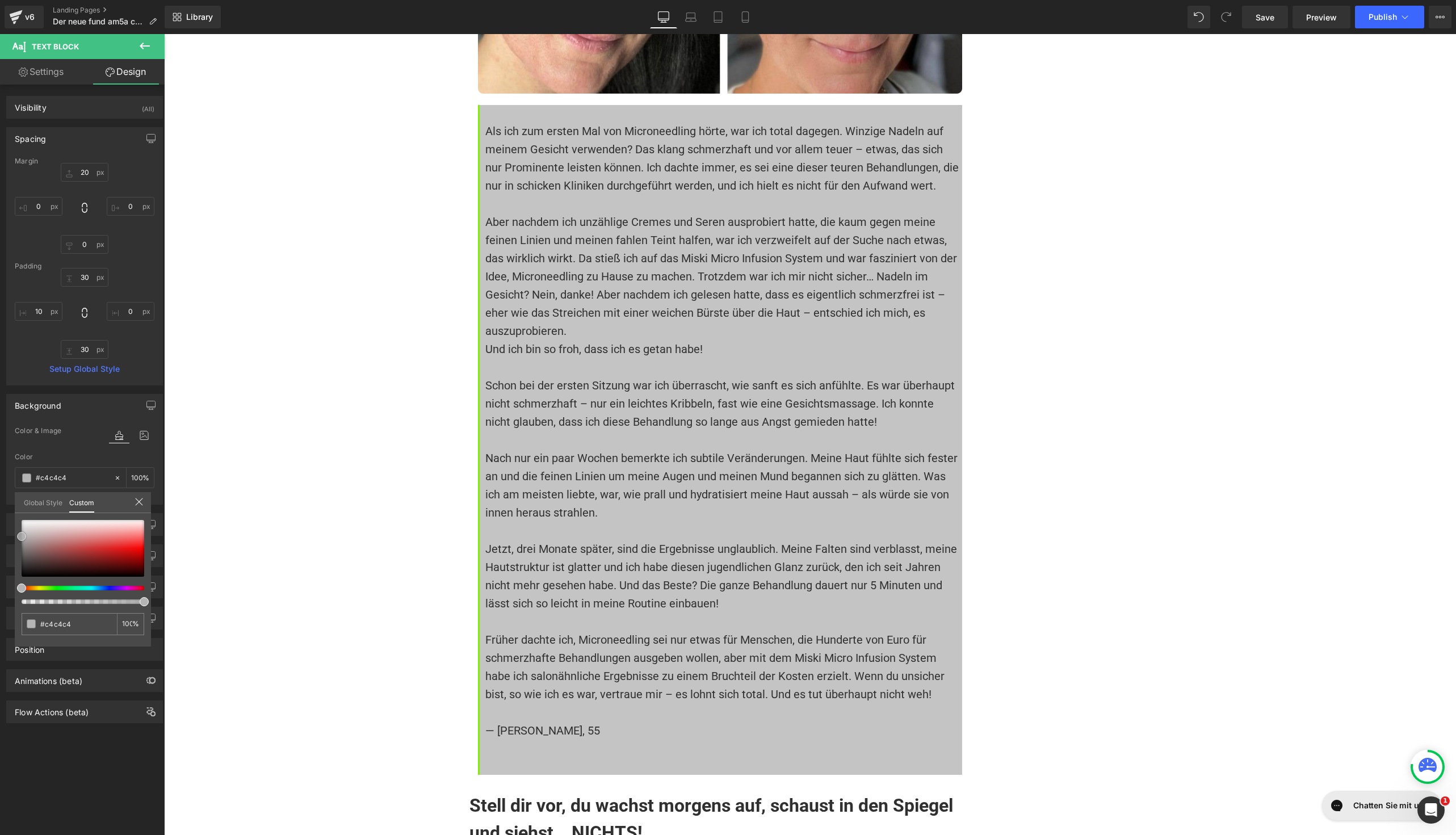
type input "#cecece"
type input "#d6d6d6"
type input "#dbdbdb"
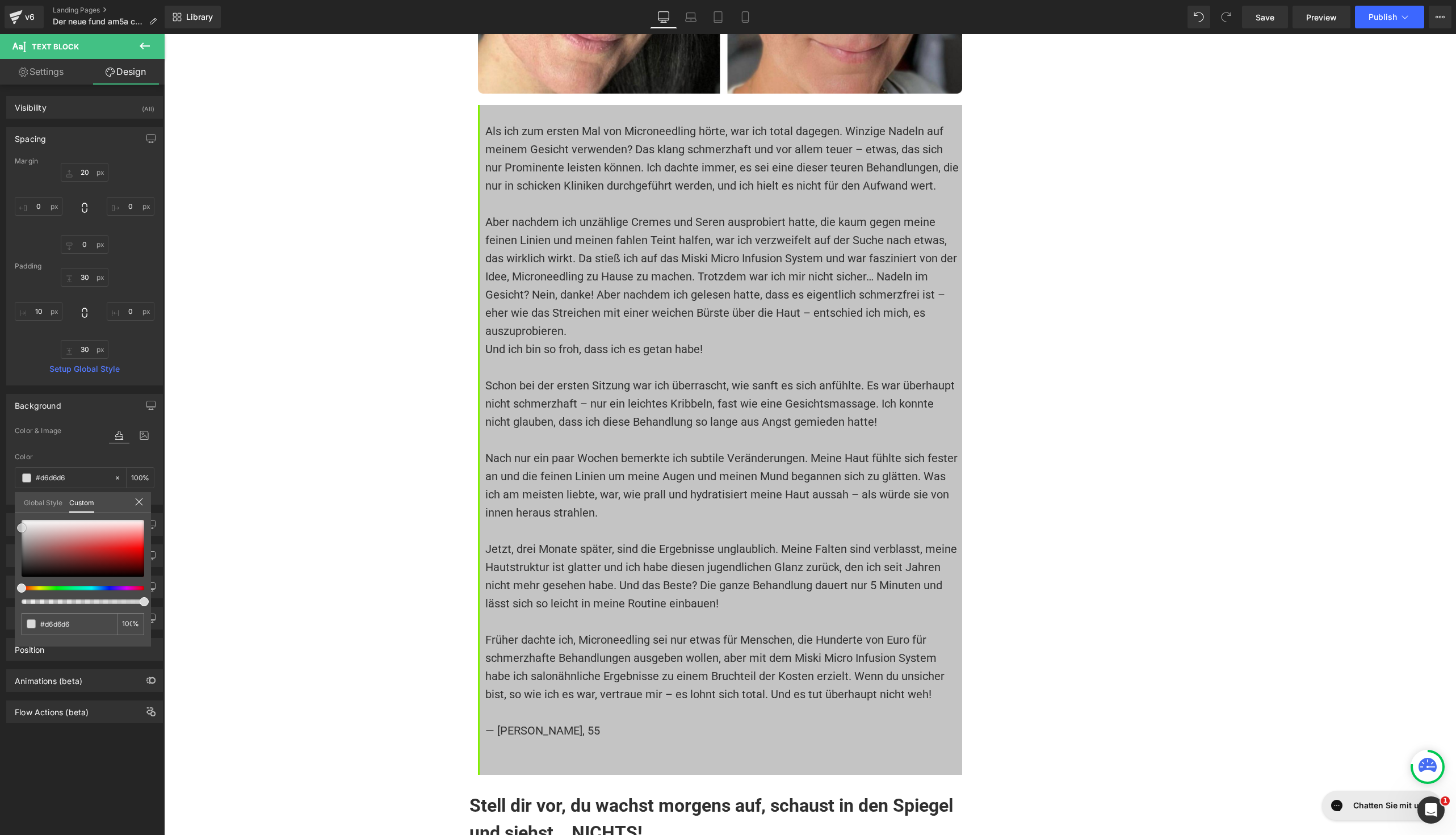
type input "#dbdbdb"
type input "#dddddd"
type input "#e0e0e0"
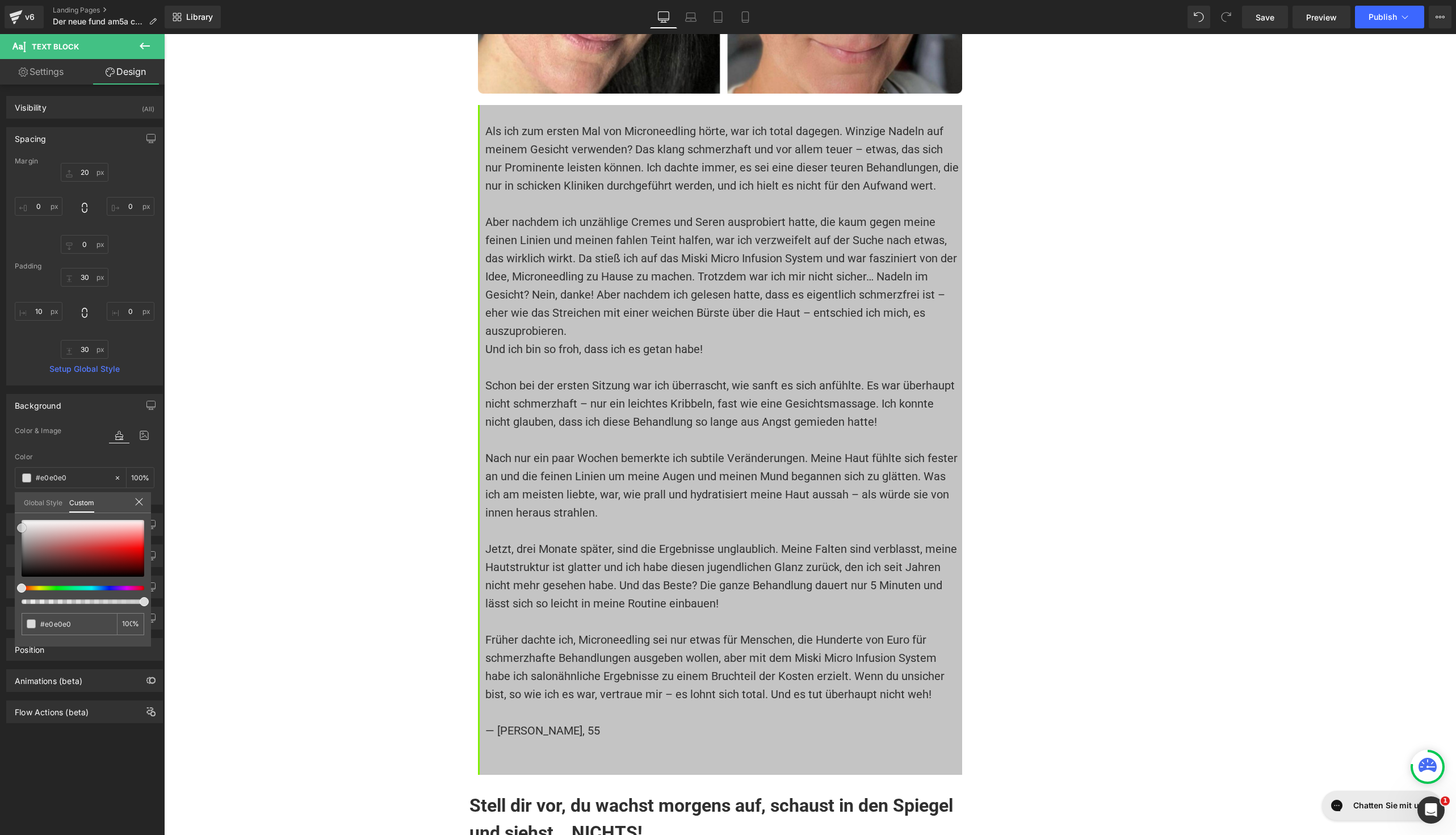
type input "#e2e2e2"
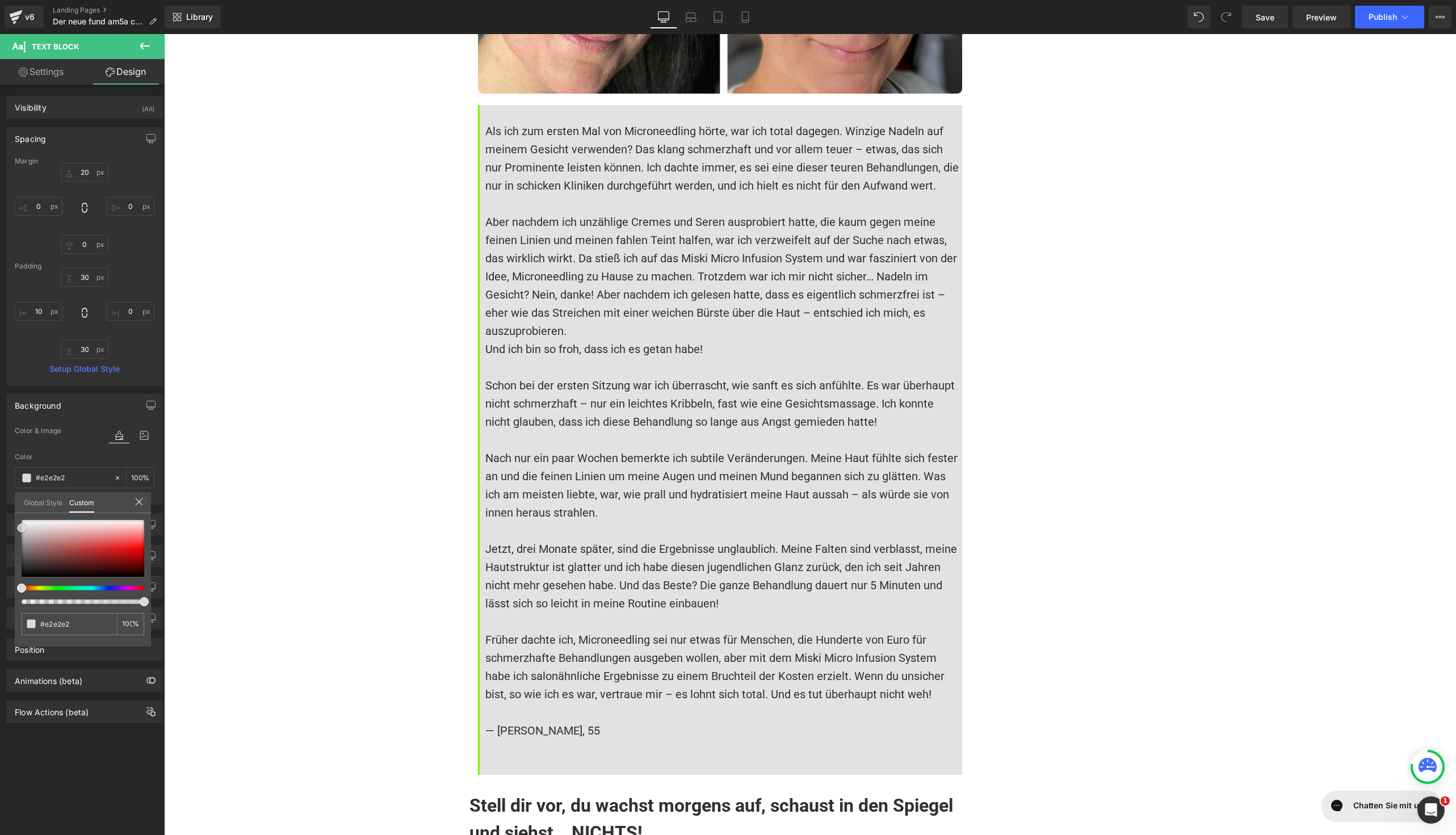
type input "#e5e5e5"
type input "#e2e2e2"
drag, startPoint x: 26, startPoint y: 558, endPoint x: 13, endPoint y: 526, distance: 34.5
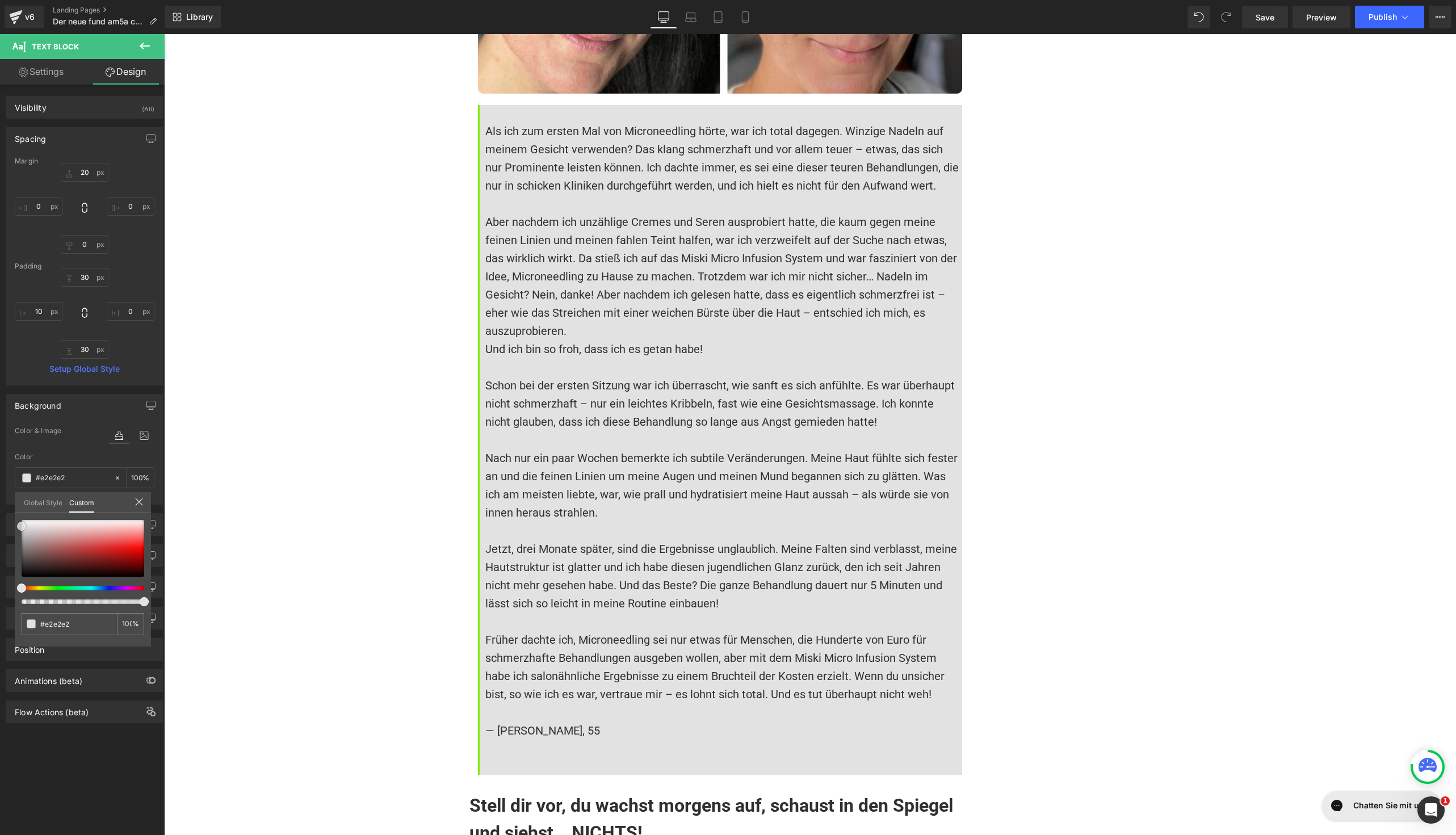
click at [13, 504] on div "Background Color & Image color rgba(226, 226, 226, 1) Color #e2e2e2 100 % Image…" at bounding box center [85, 445] width 170 height 119
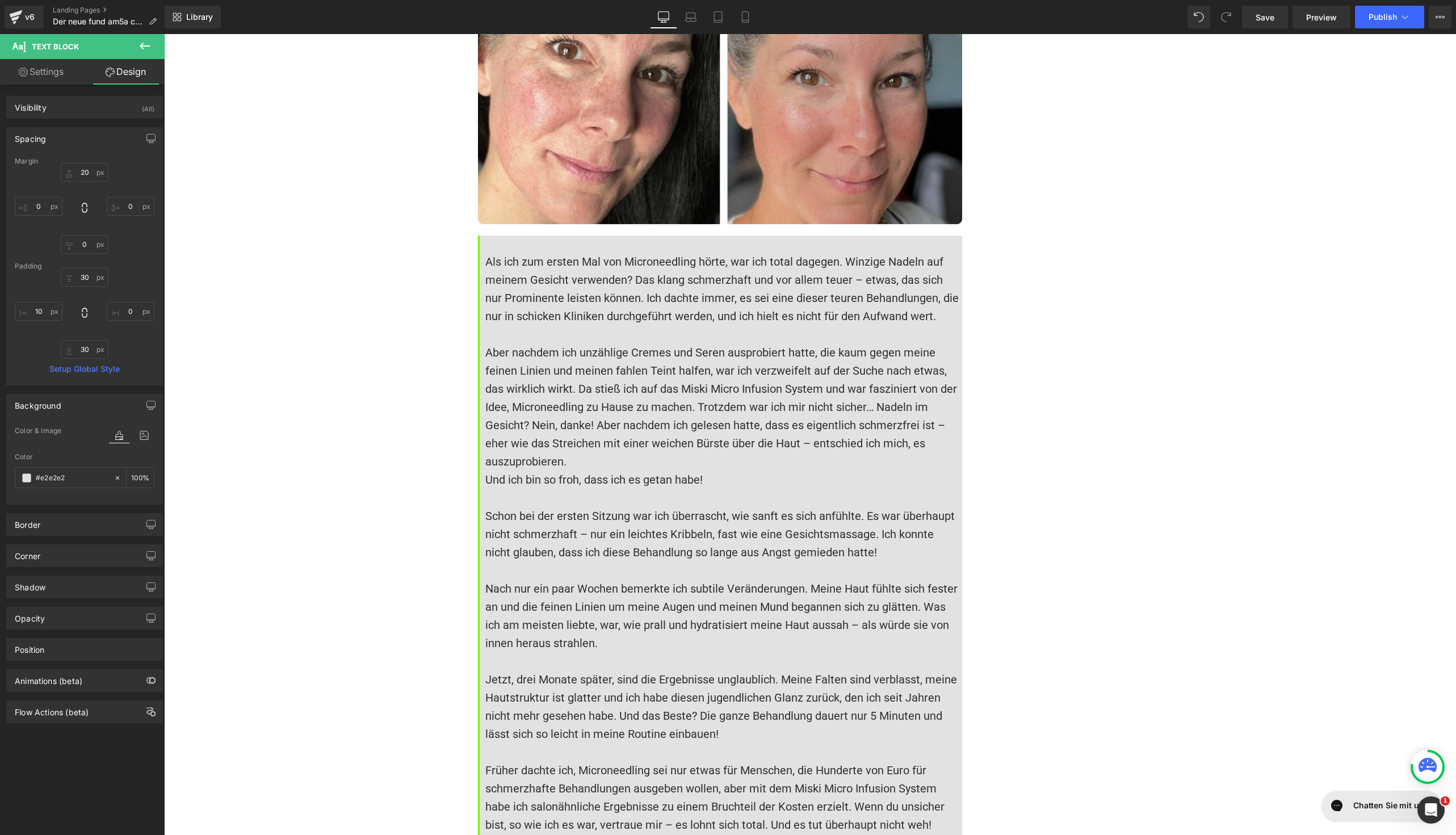
scroll to position [8650, 0]
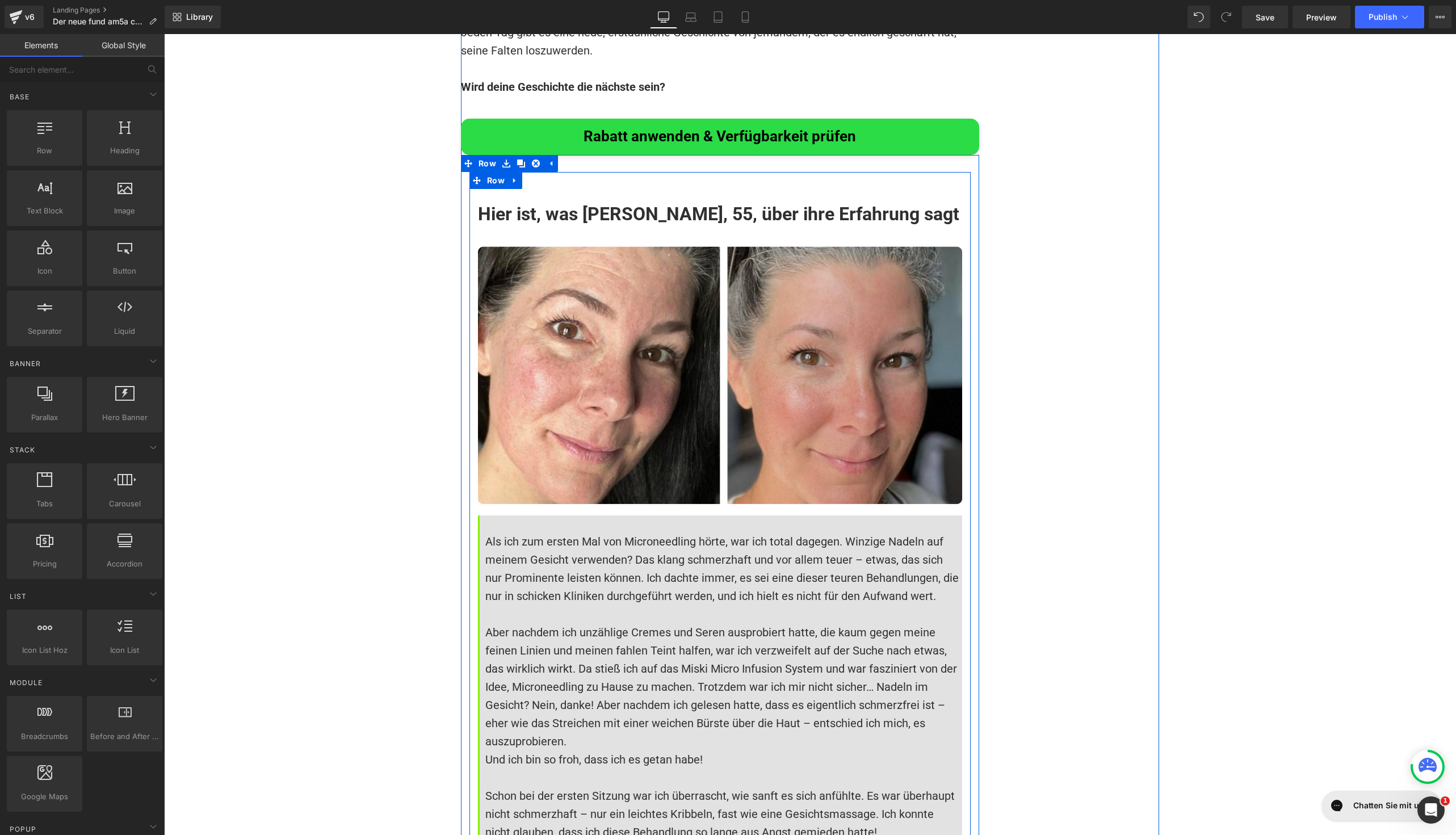
scroll to position [8331, 0]
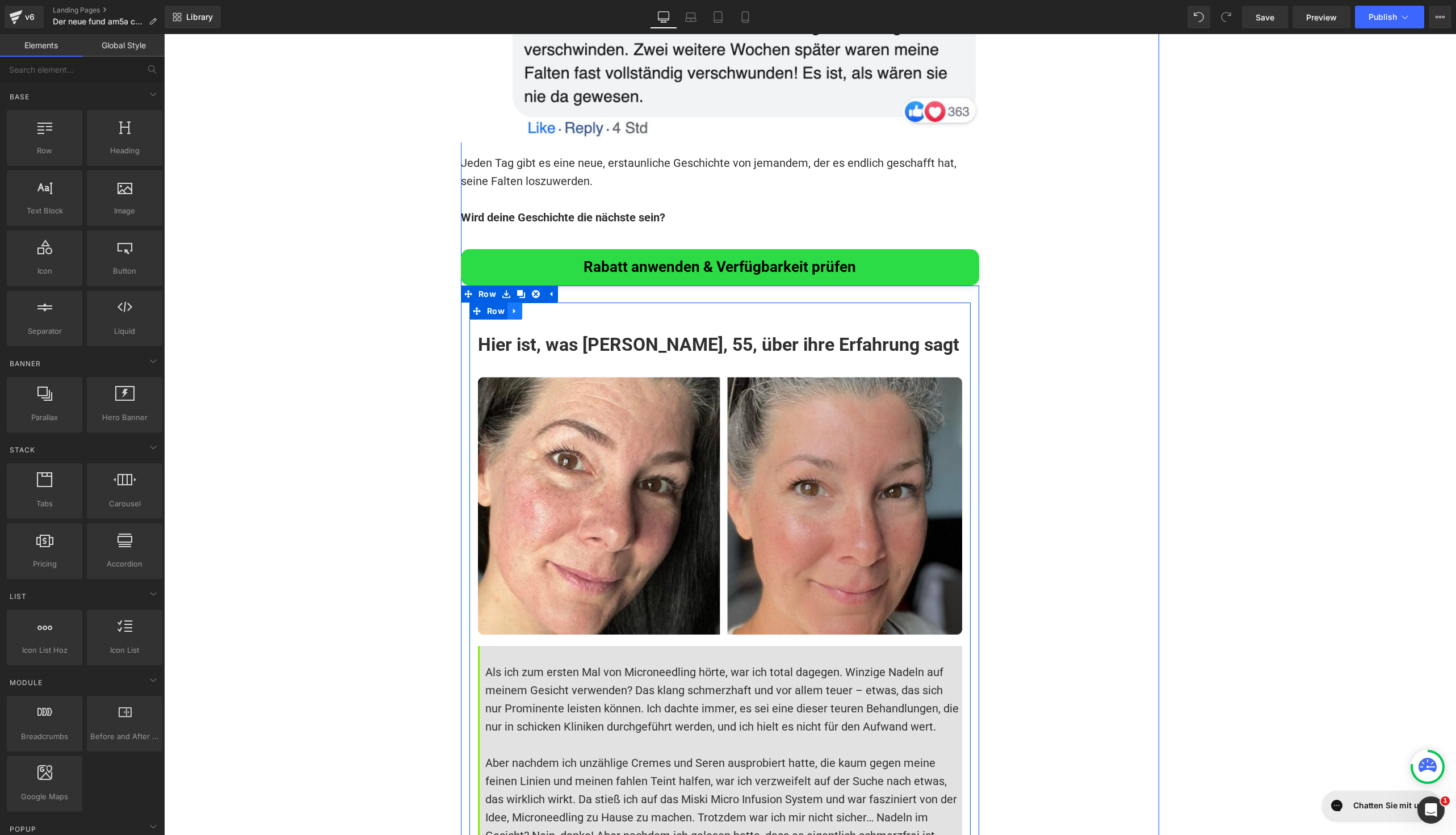
click at [513, 308] on icon at bounding box center [514, 311] width 2 height 5
click at [527, 307] on icon at bounding box center [530, 311] width 8 height 8
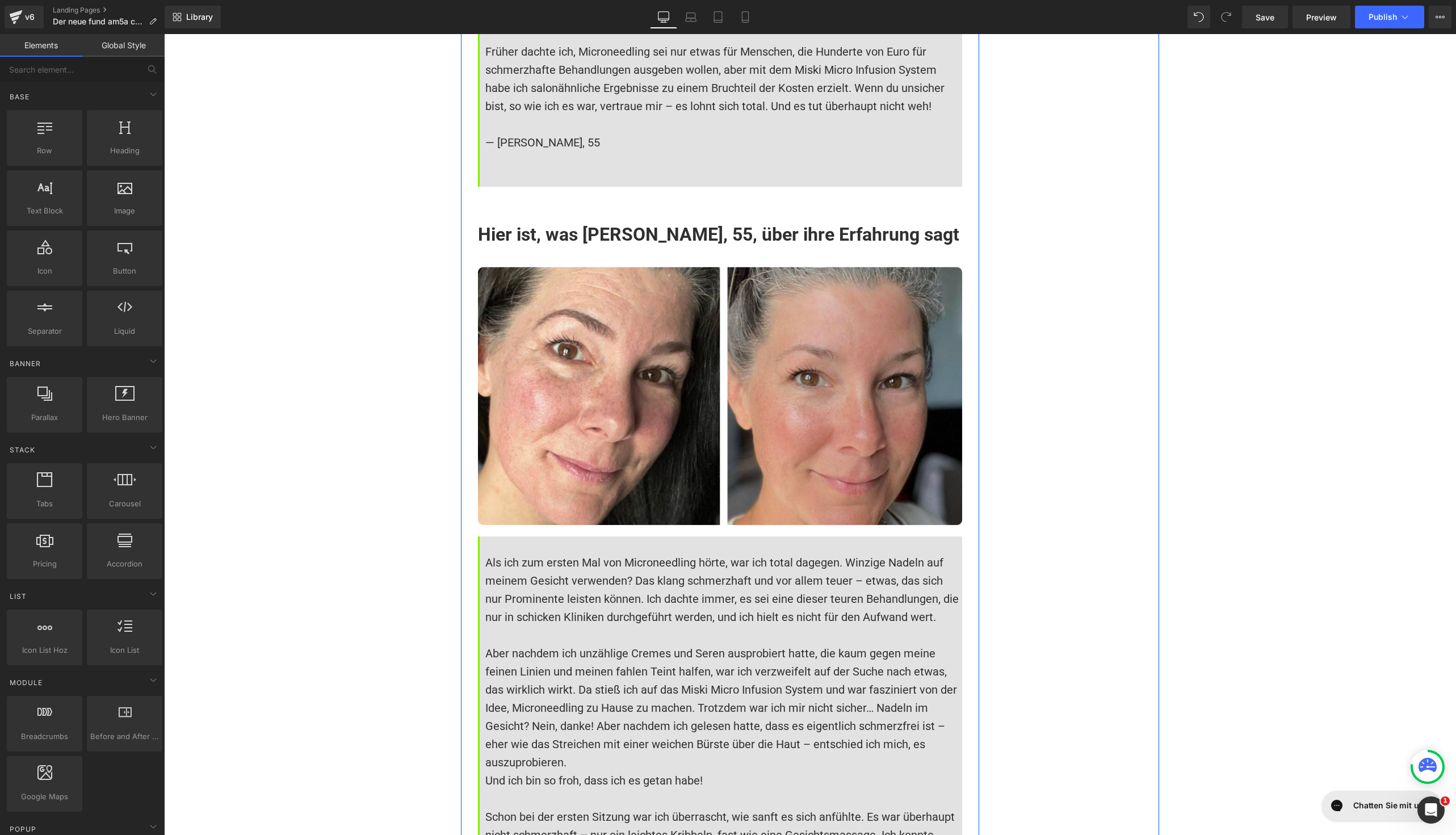
scroll to position [9487, 0]
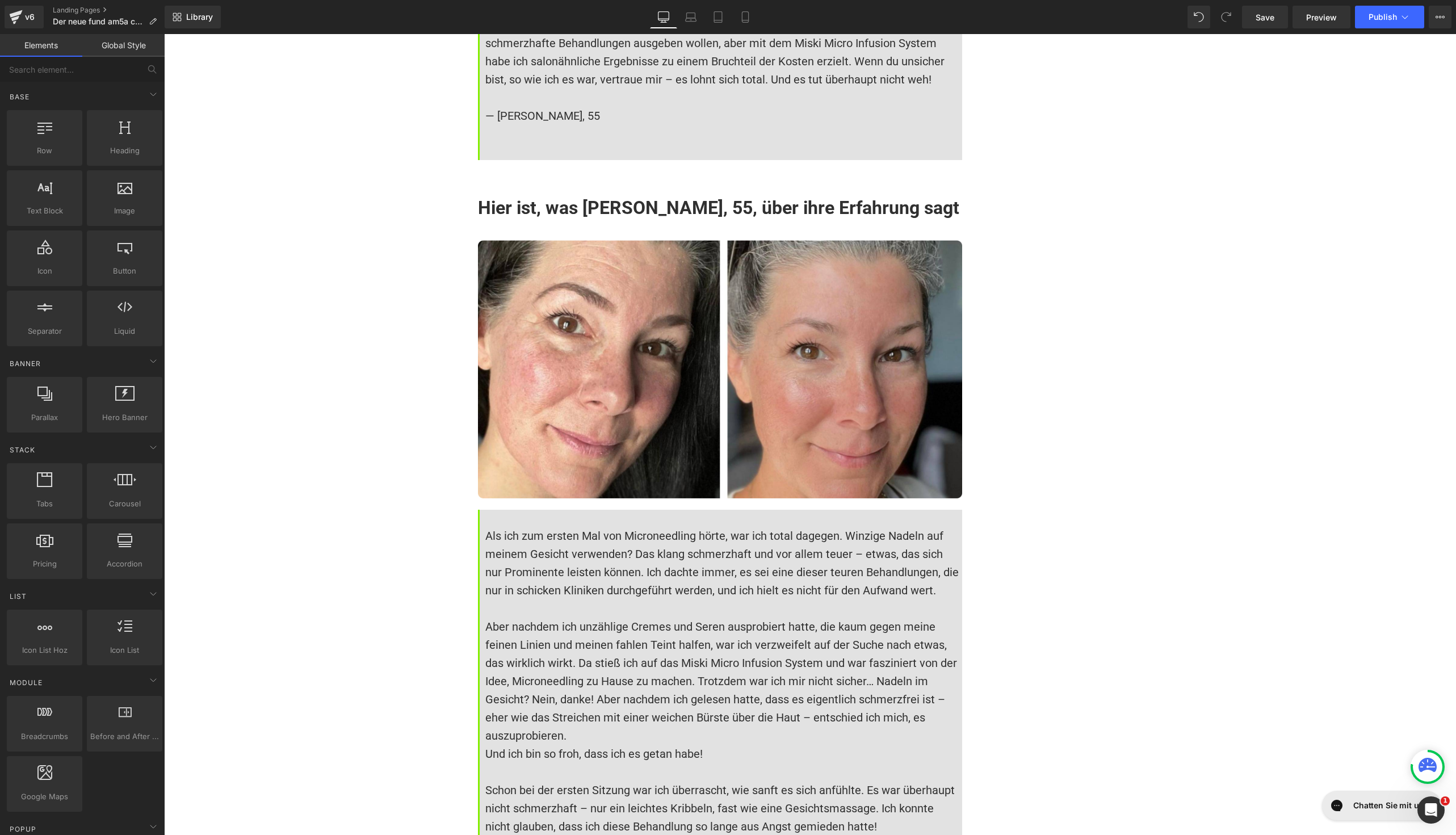
click at [538, 194] on h1 "Hier ist, was [PERSON_NAME], 55, über ihre Erfahrung sagt" at bounding box center [720, 207] width 484 height 27
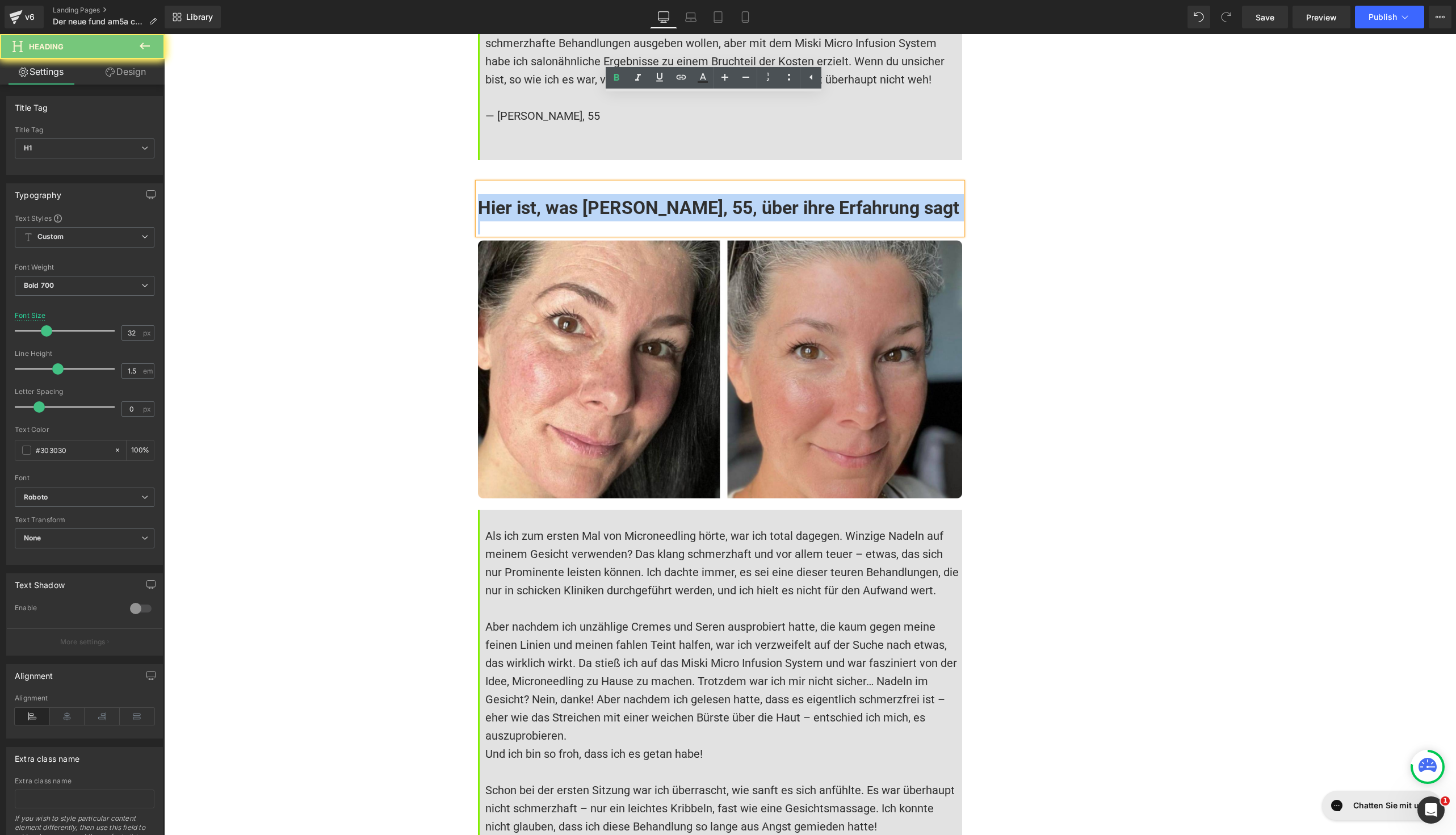
click at [538, 194] on h1 "Hier ist, was [PERSON_NAME], 55, über ihre Erfahrung sagt" at bounding box center [720, 207] width 484 height 27
paste div
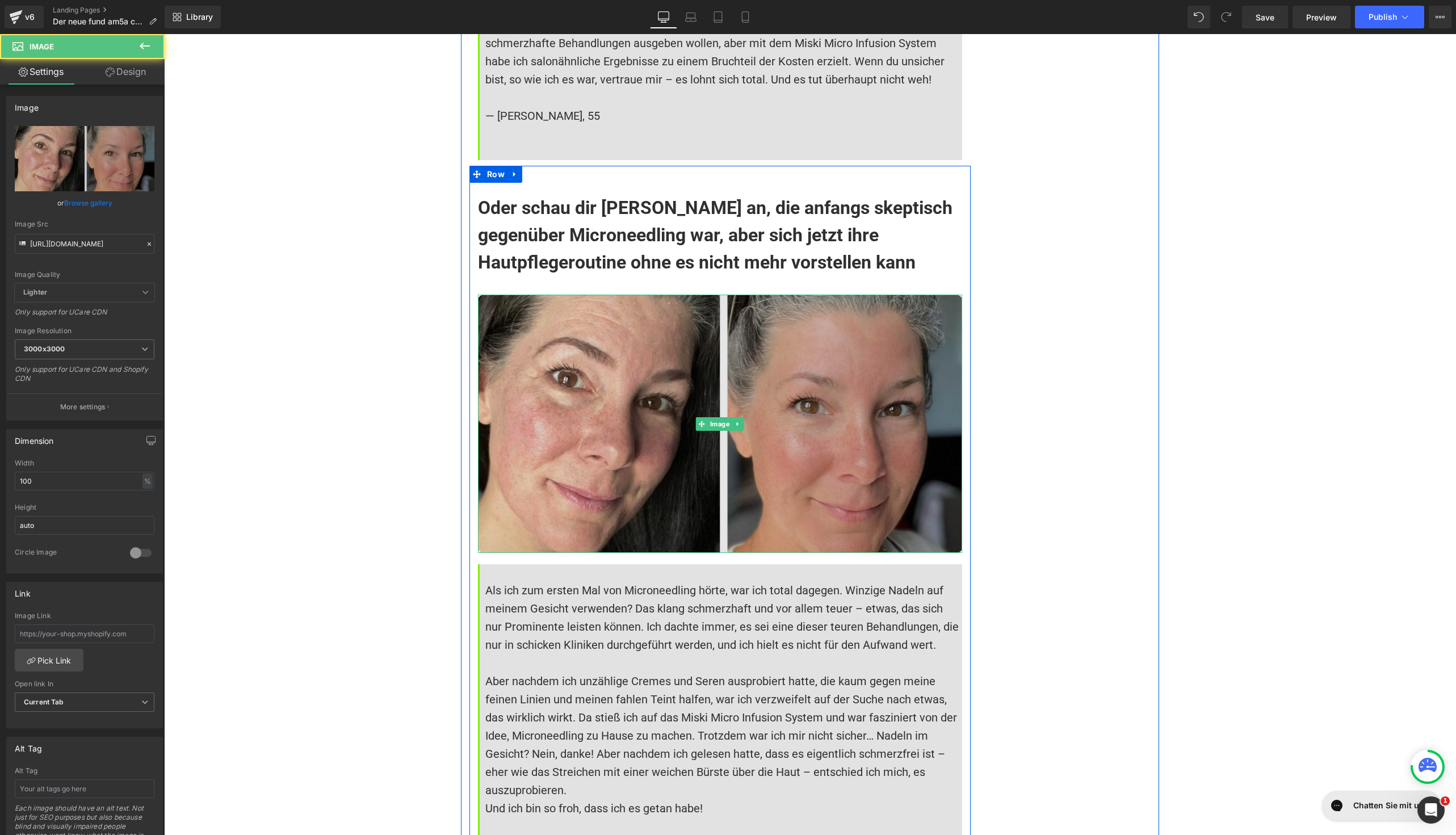
click at [569, 401] on img at bounding box center [720, 424] width 484 height 258
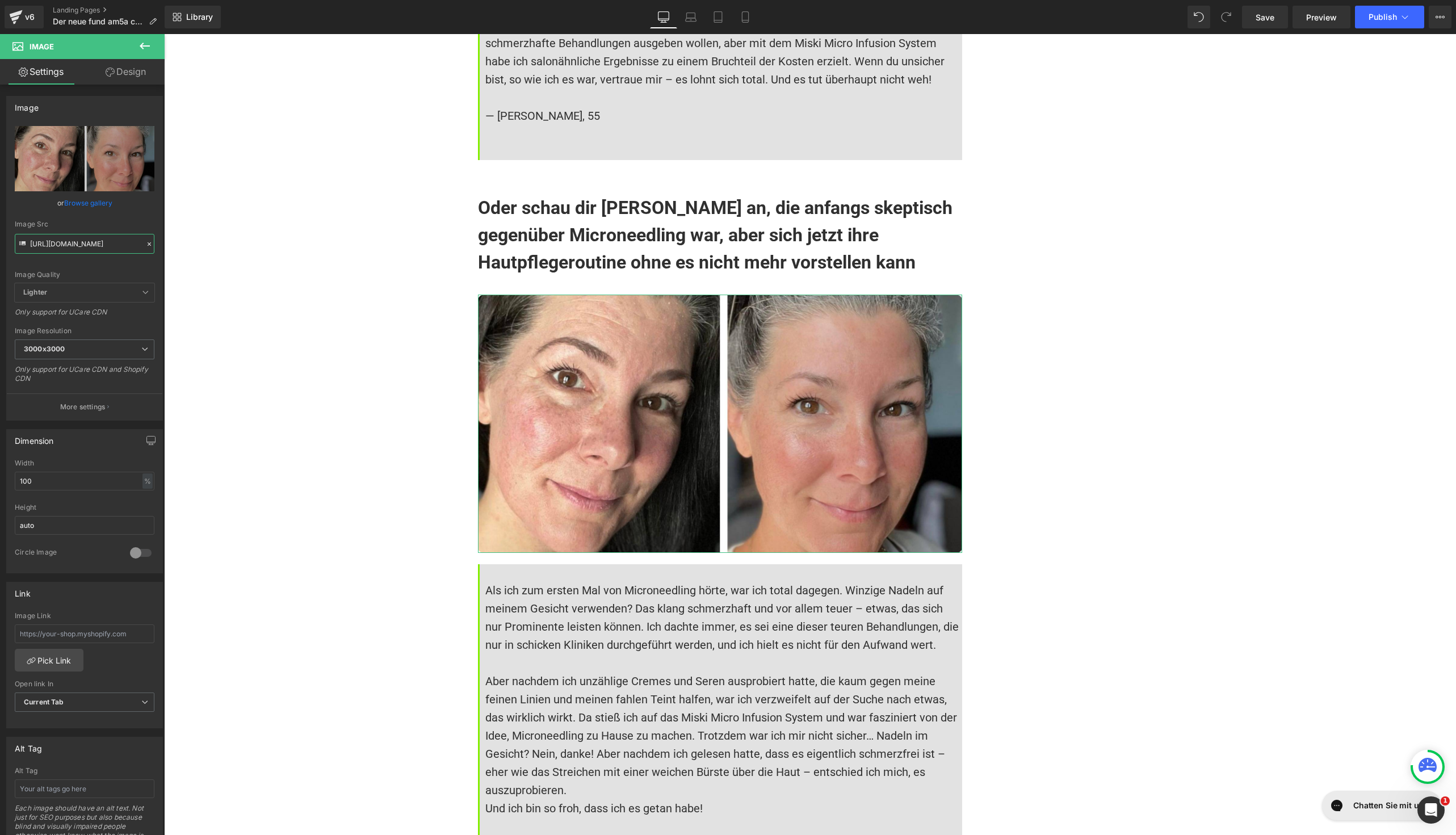
click at [91, 251] on input "[URL][DOMAIN_NAME]" at bounding box center [84, 244] width 139 height 20
paste input "10"
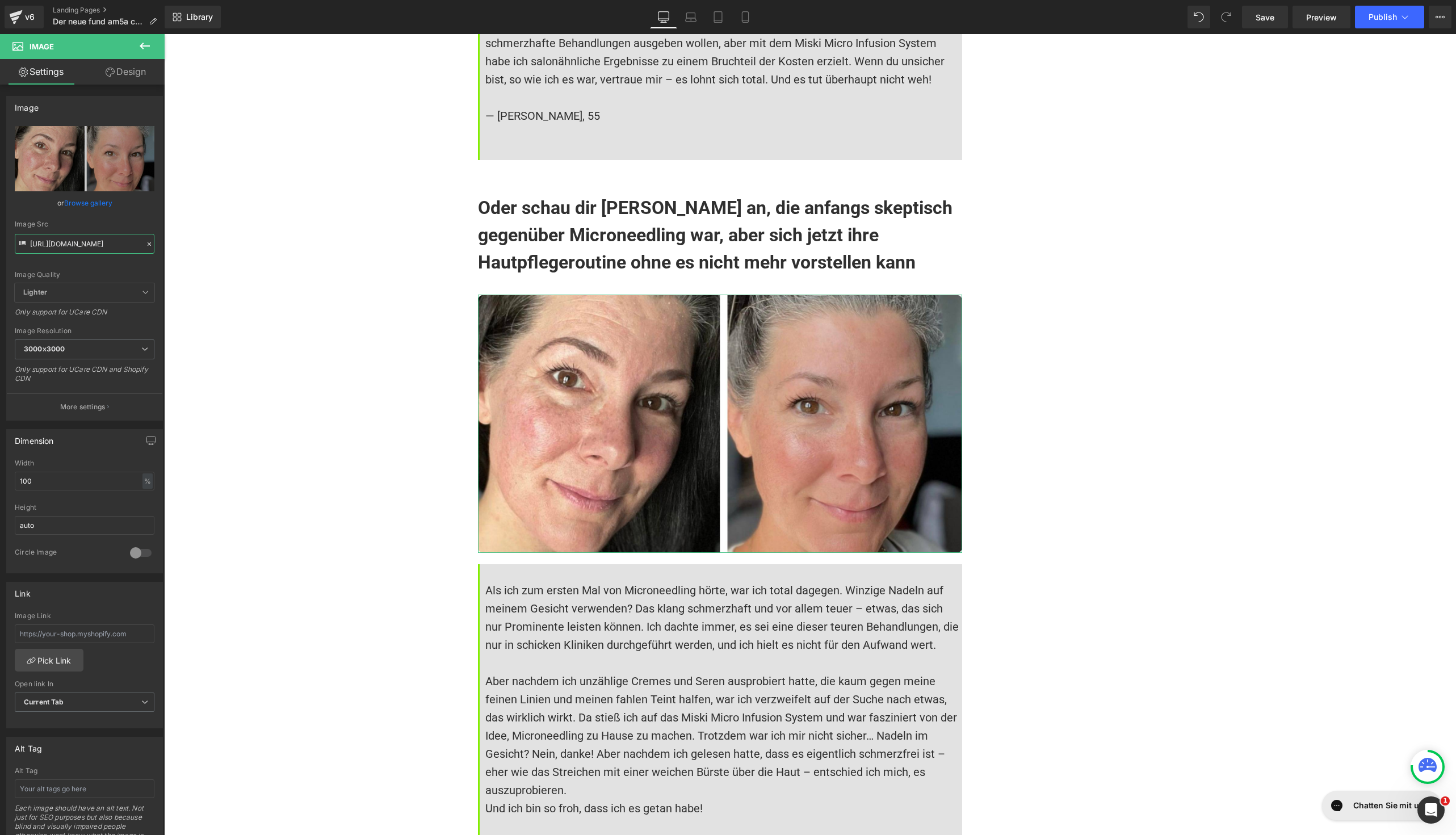
scroll to position [0, 86]
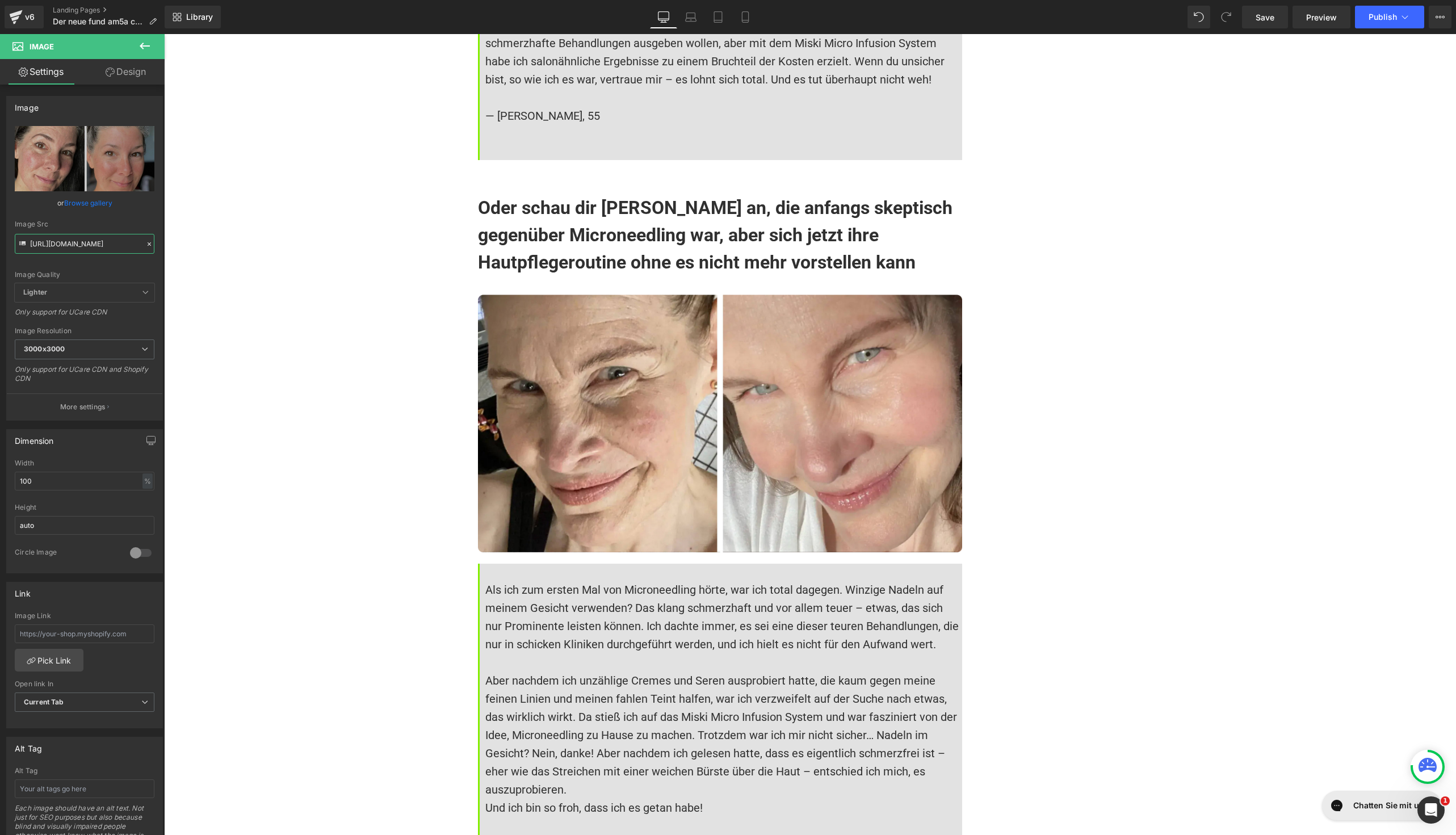
type input "[URL][DOMAIN_NAME]"
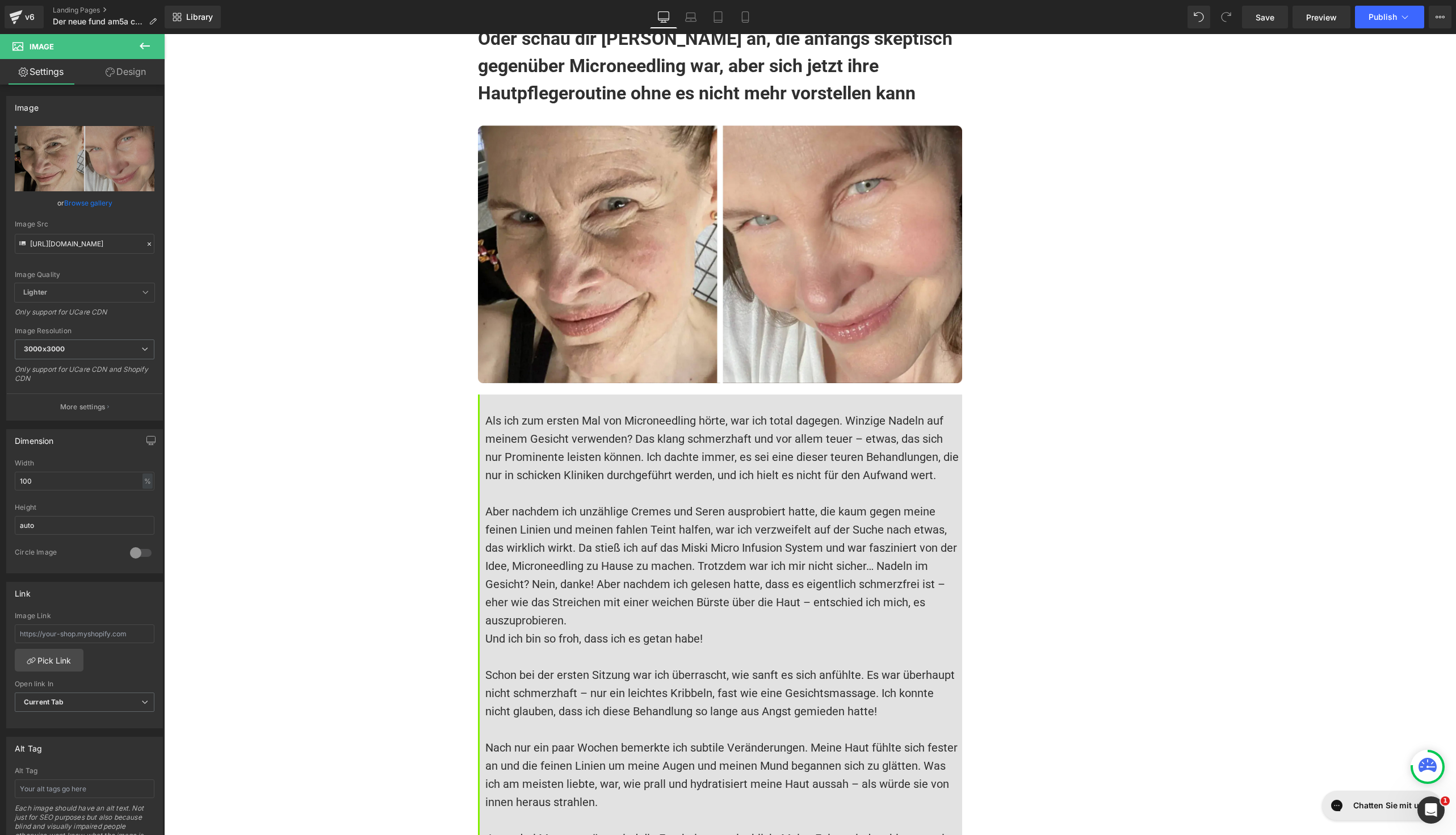
scroll to position [9919, 0]
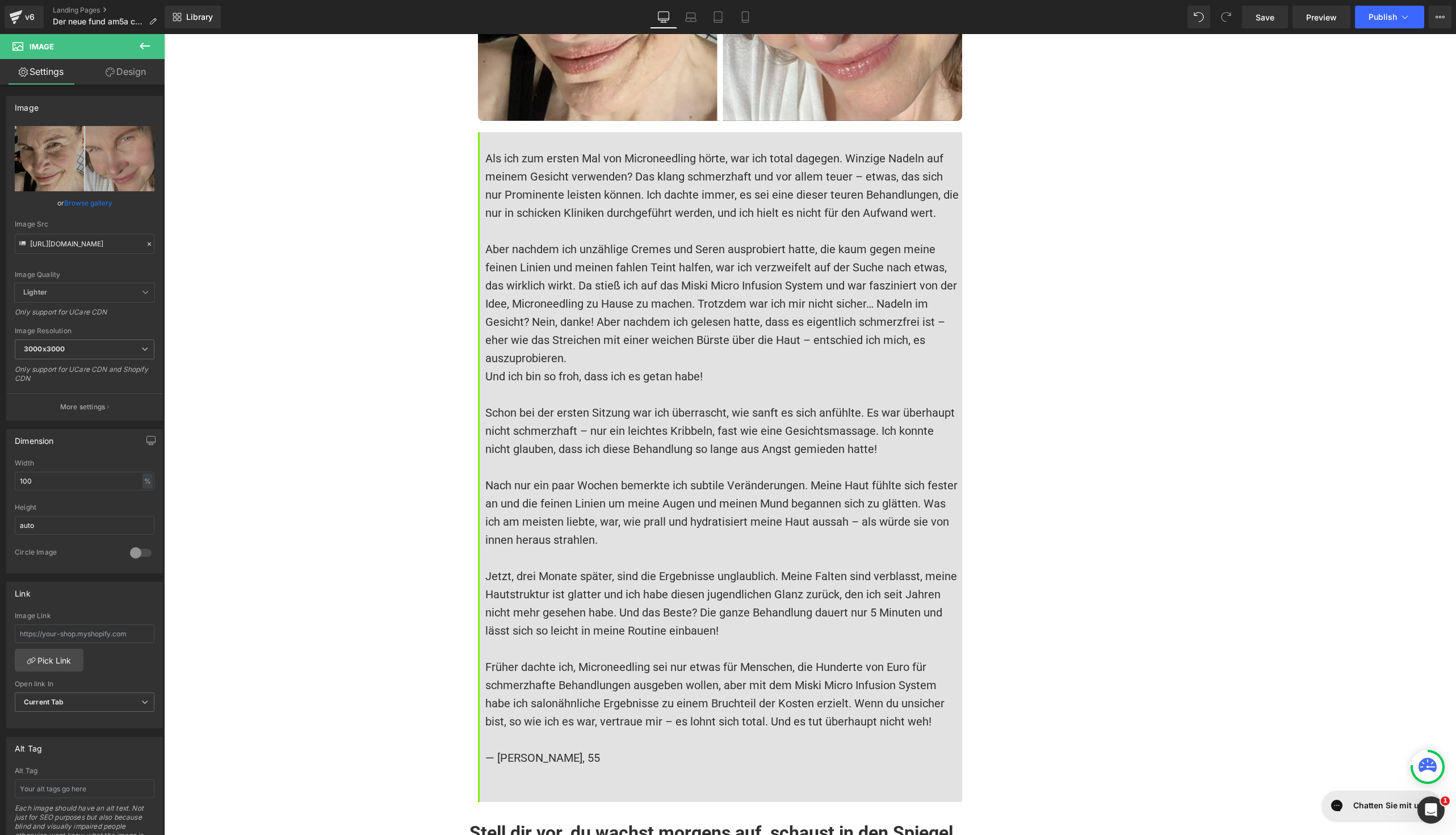
click at [572, 406] on font "Schon bei der ersten Sitzung war ich überrascht, wie sanft es sich anfühlte. Es…" at bounding box center [721, 431] width 472 height 50
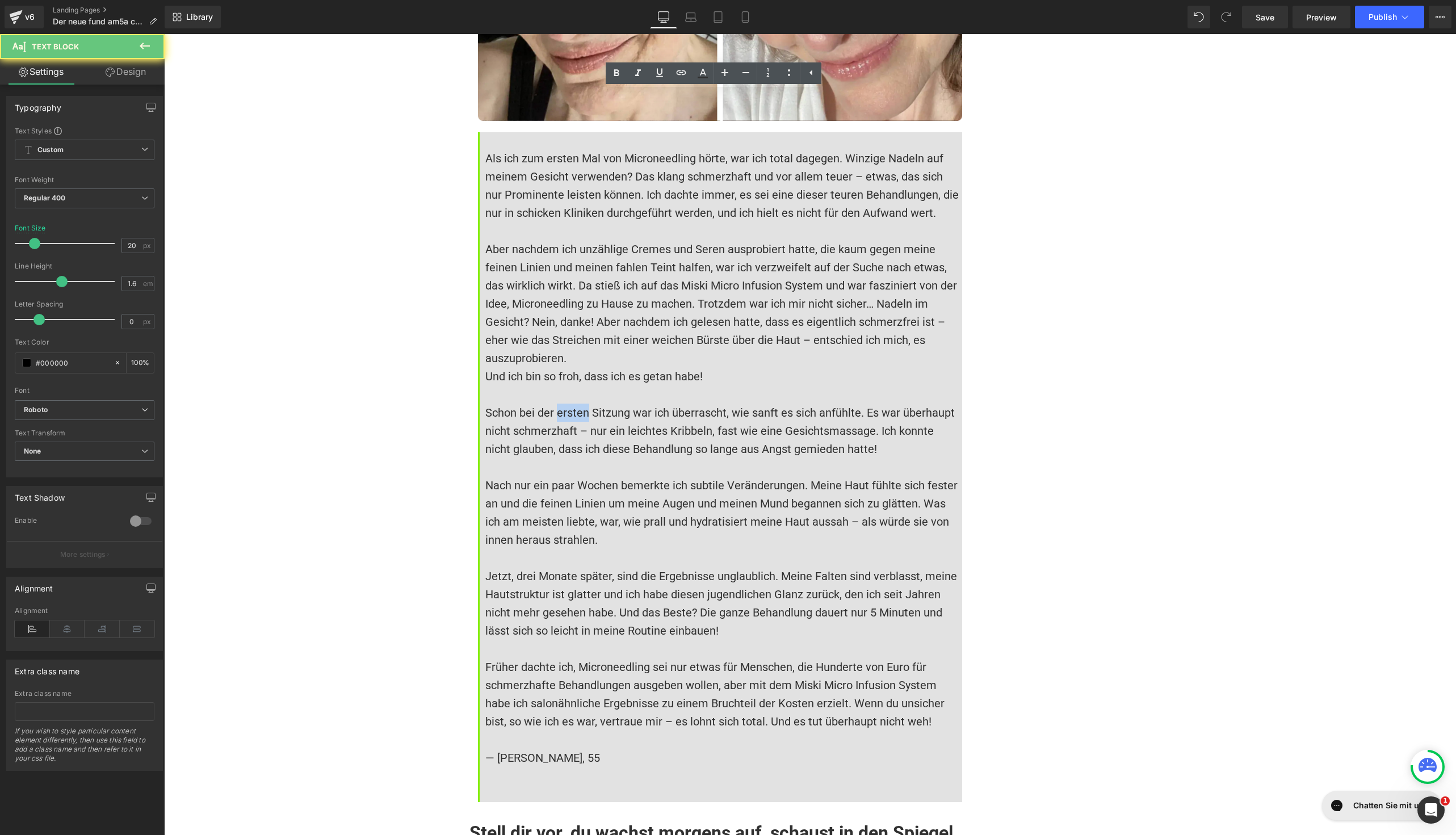
click at [572, 406] on font "Schon bei der ersten Sitzung war ich überrascht, wie sanft es sich anfühlte. Es…" at bounding box center [721, 431] width 472 height 50
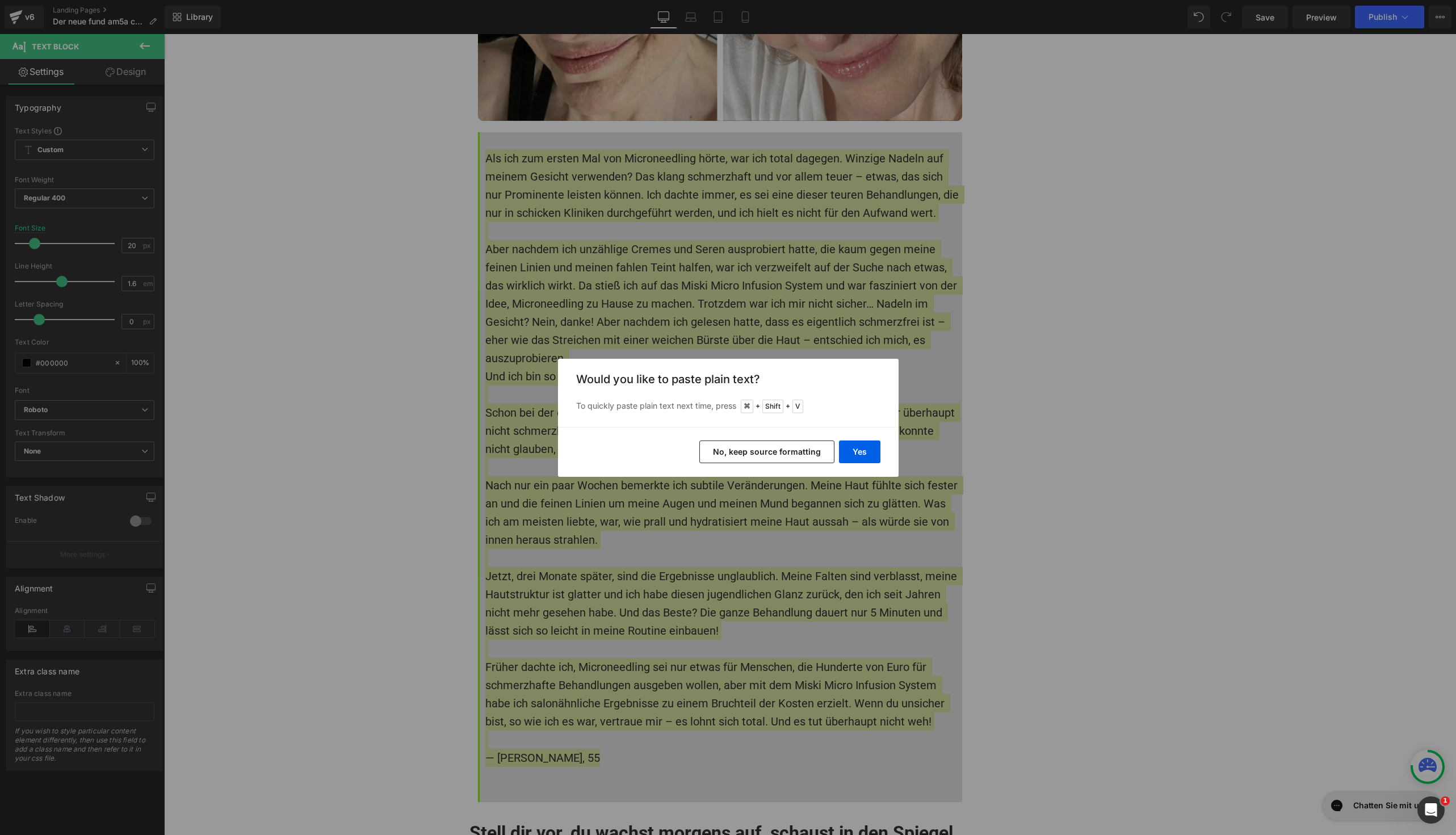
click at [821, 450] on button "No, keep source formatting" at bounding box center [767, 451] width 135 height 23
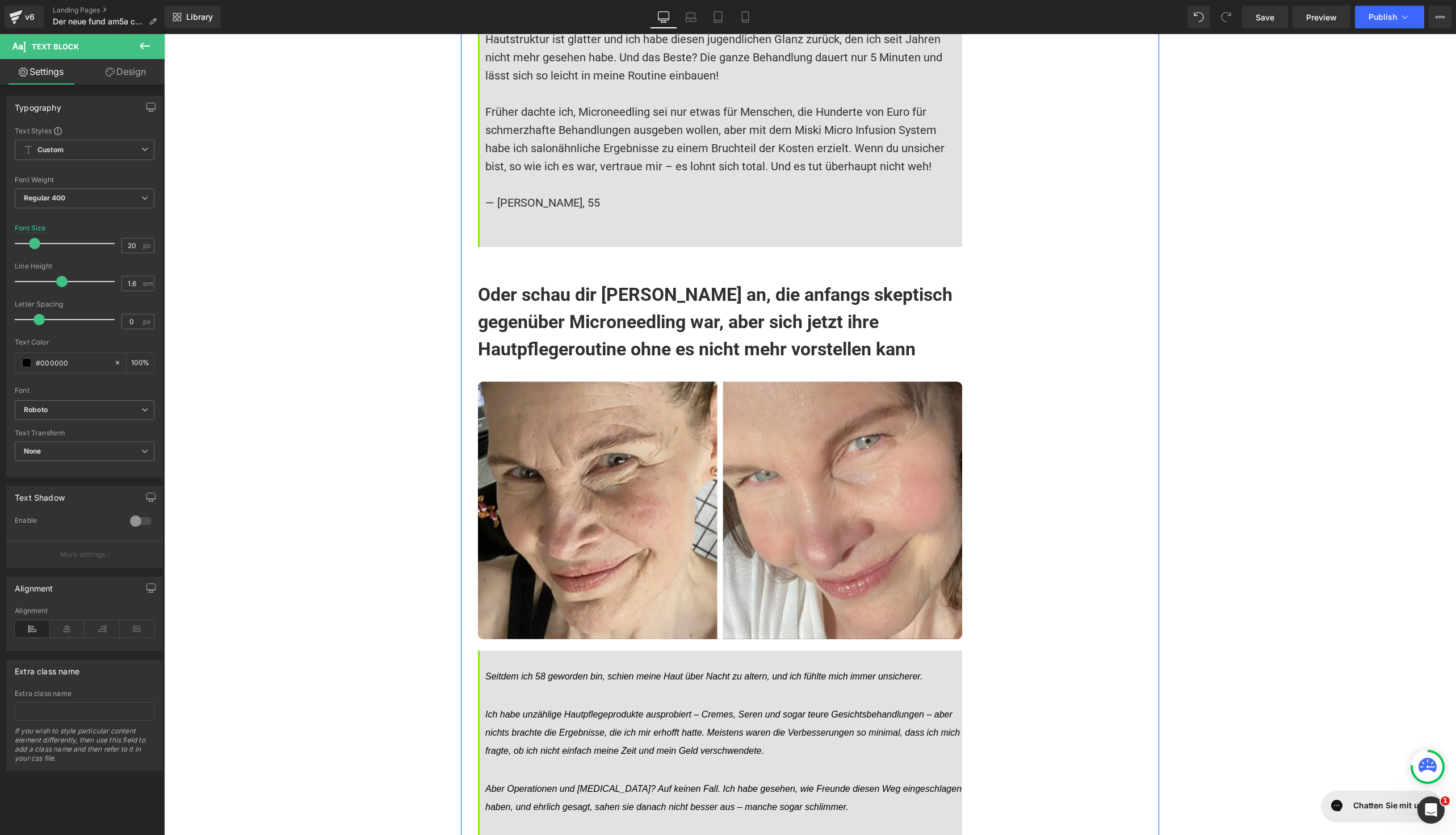
scroll to position [9819, 0]
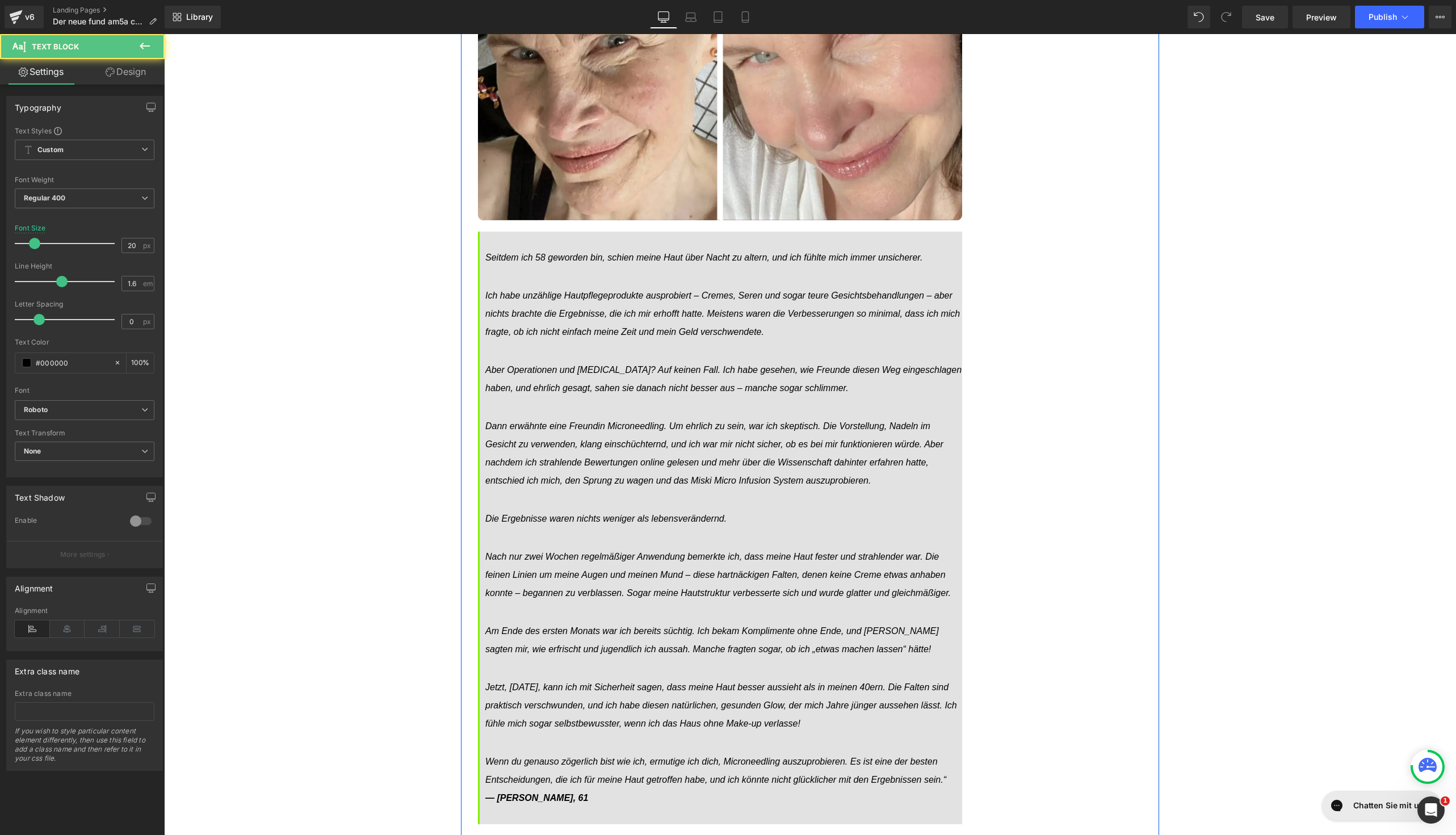
click at [678, 416] on p "Seitdem ich 58 geworden bin, schien meine Haut über Nacht zu altern, und ich fü…" at bounding box center [723, 518] width 477 height 540
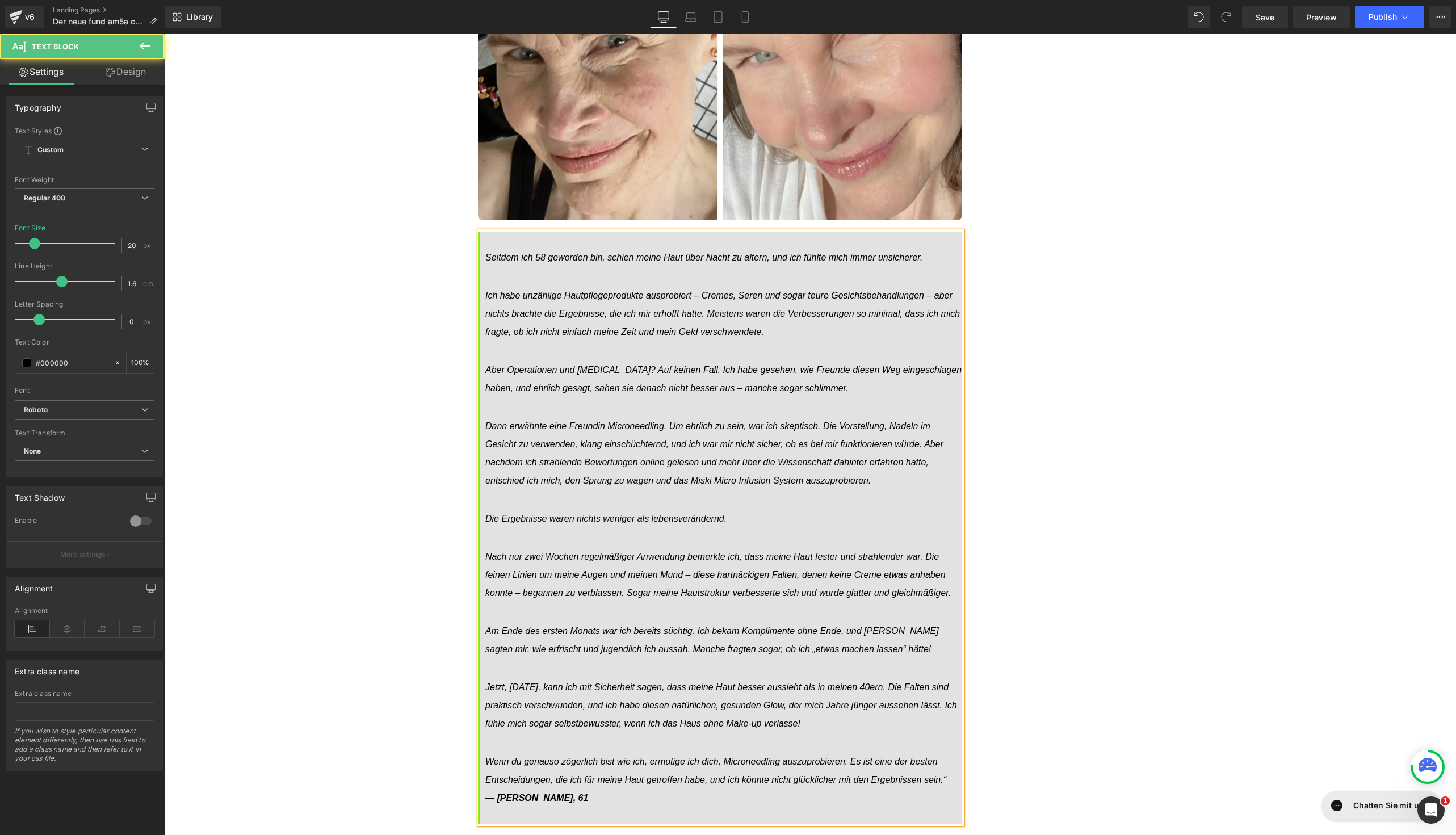
click at [580, 248] on p "Seitdem ich 58 geworden bin, schien meine Haut über Nacht zu altern, und ich fü…" at bounding box center [723, 518] width 477 height 540
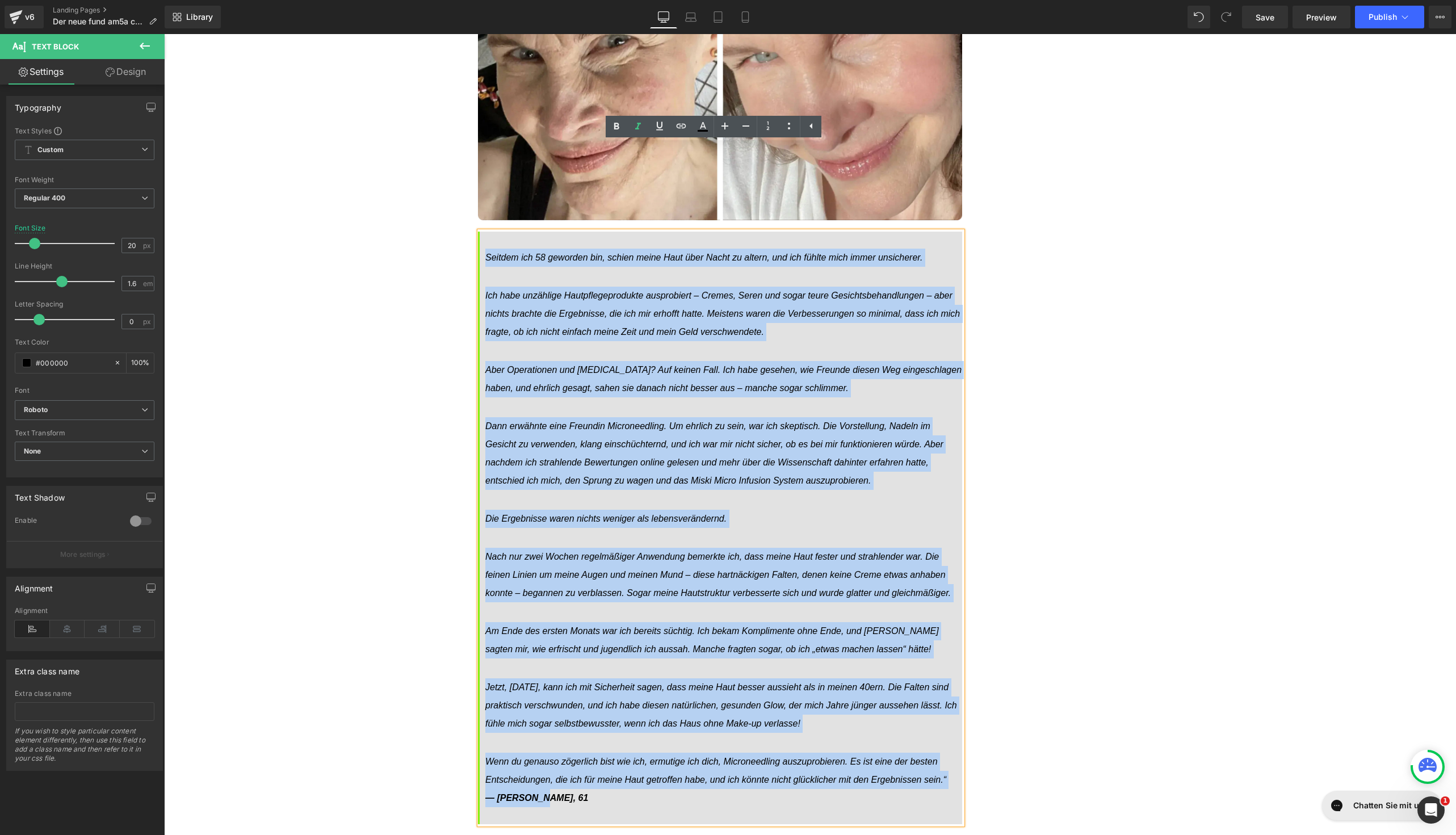
drag, startPoint x: 478, startPoint y: 168, endPoint x: 622, endPoint y: 722, distance: 572.4
click at [622, 722] on div "Seitdem ich 58 geworden bin, schien meine Haut über Nacht zu altern, und ich fü…" at bounding box center [720, 528] width 484 height 593
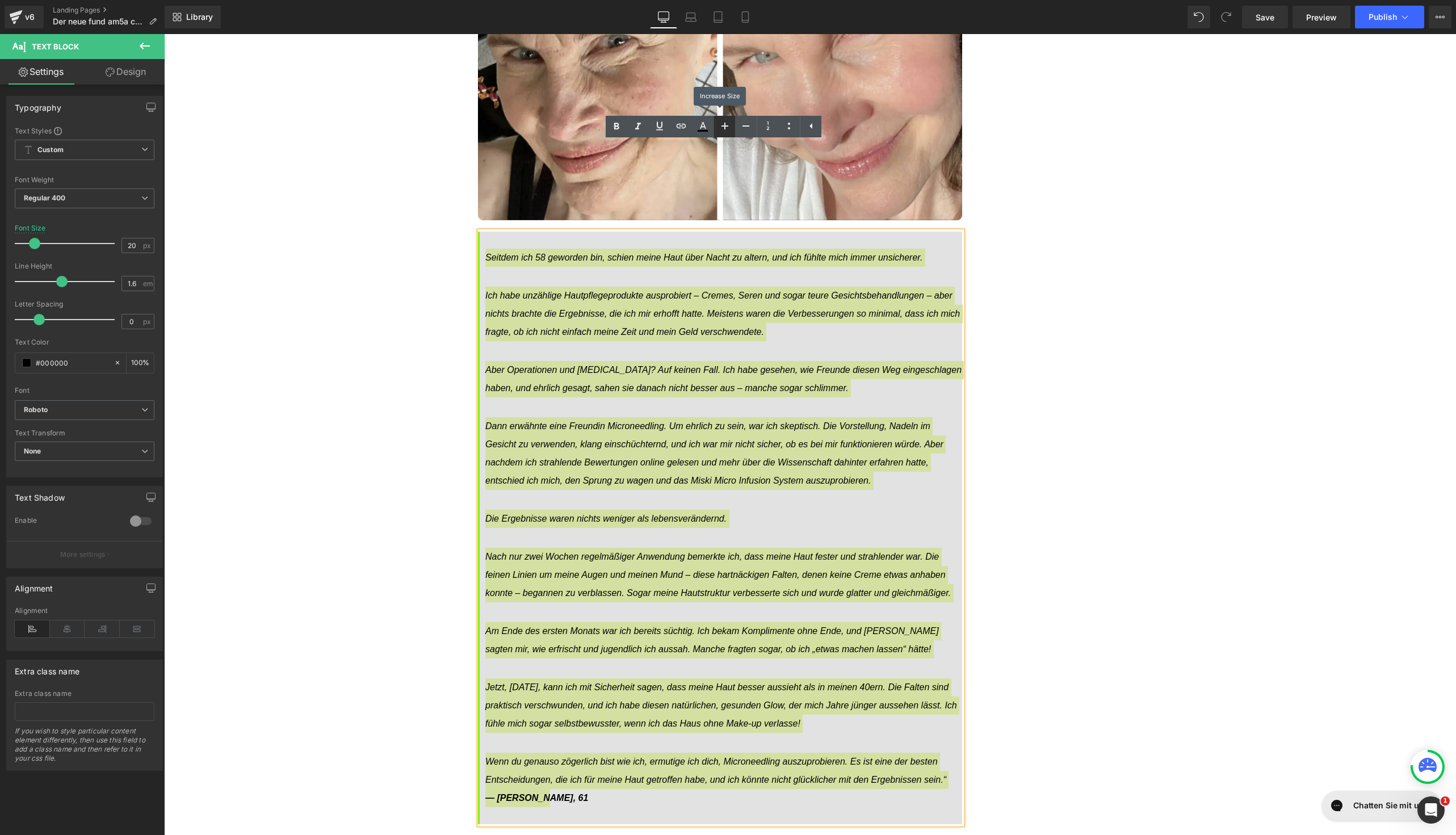
click at [729, 128] on icon at bounding box center [725, 126] width 14 height 14
click at [728, 128] on icon at bounding box center [725, 126] width 14 height 14
click at [742, 127] on icon at bounding box center [746, 126] width 14 height 14
type input "16"
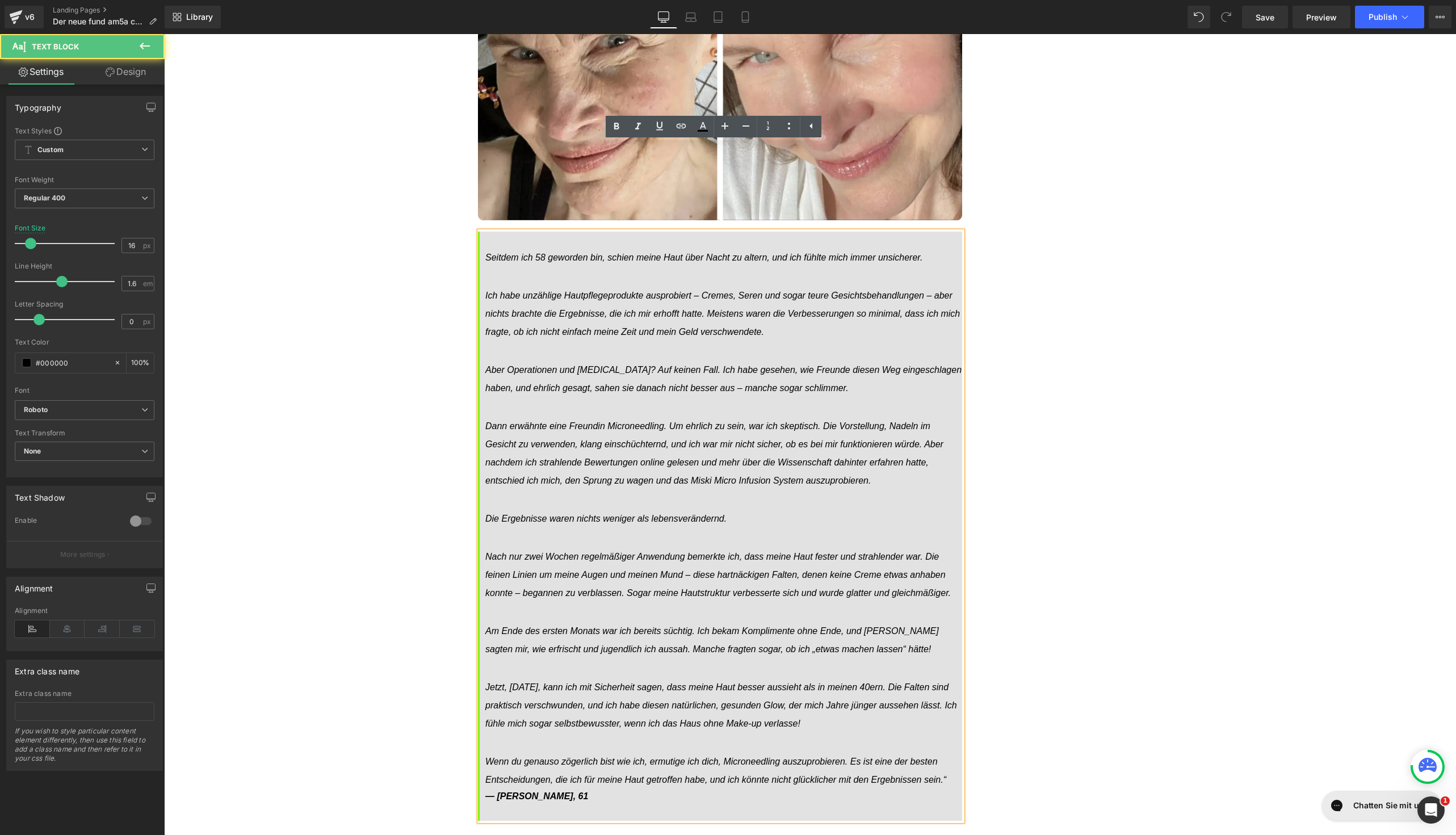
click at [574, 286] on icon "Ich habe unzählige Hautpflegeprodukte ausprobiert – Cremes, Seren und sogar teu…" at bounding box center [723, 313] width 477 height 55
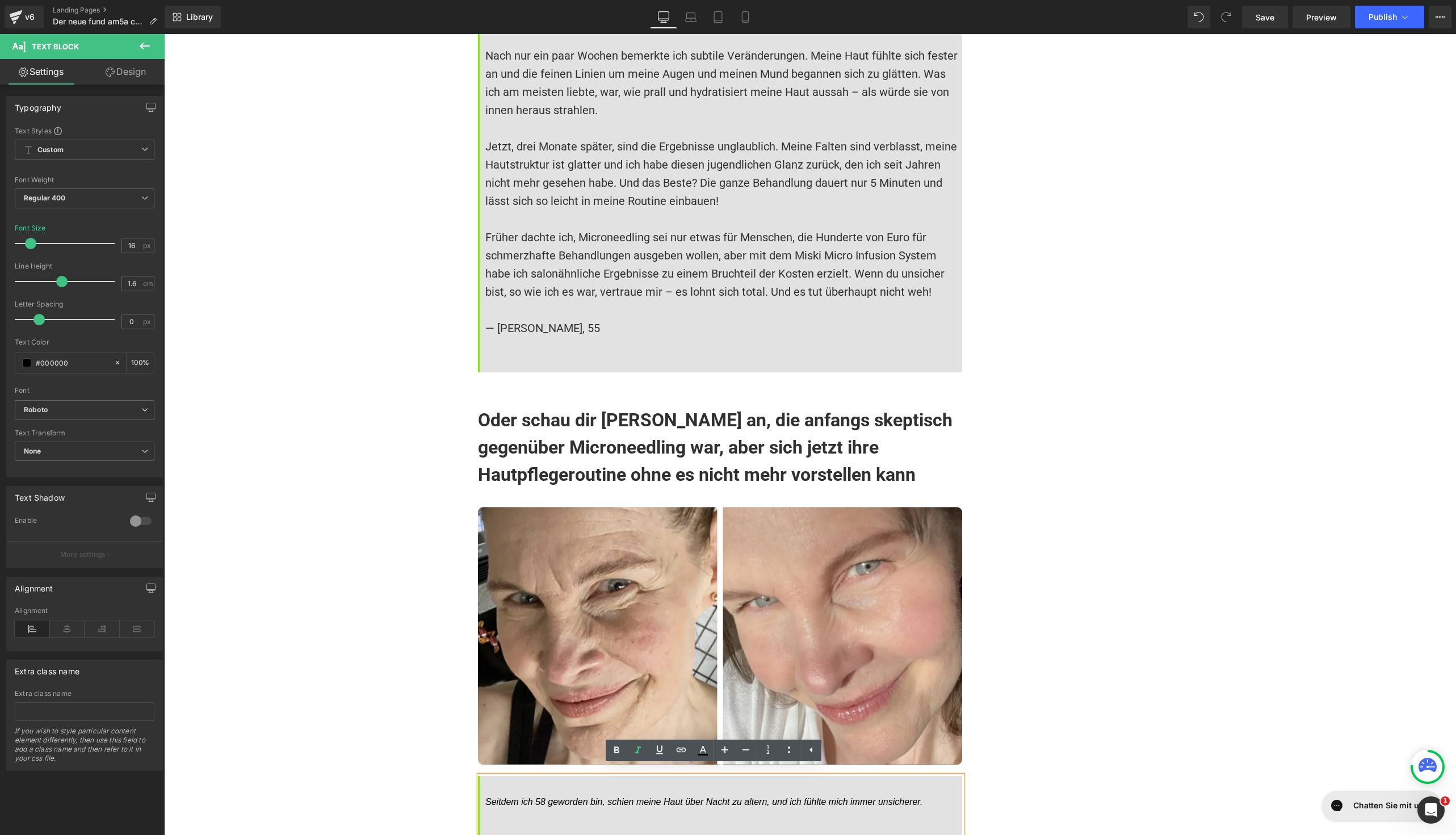
scroll to position [9195, 0]
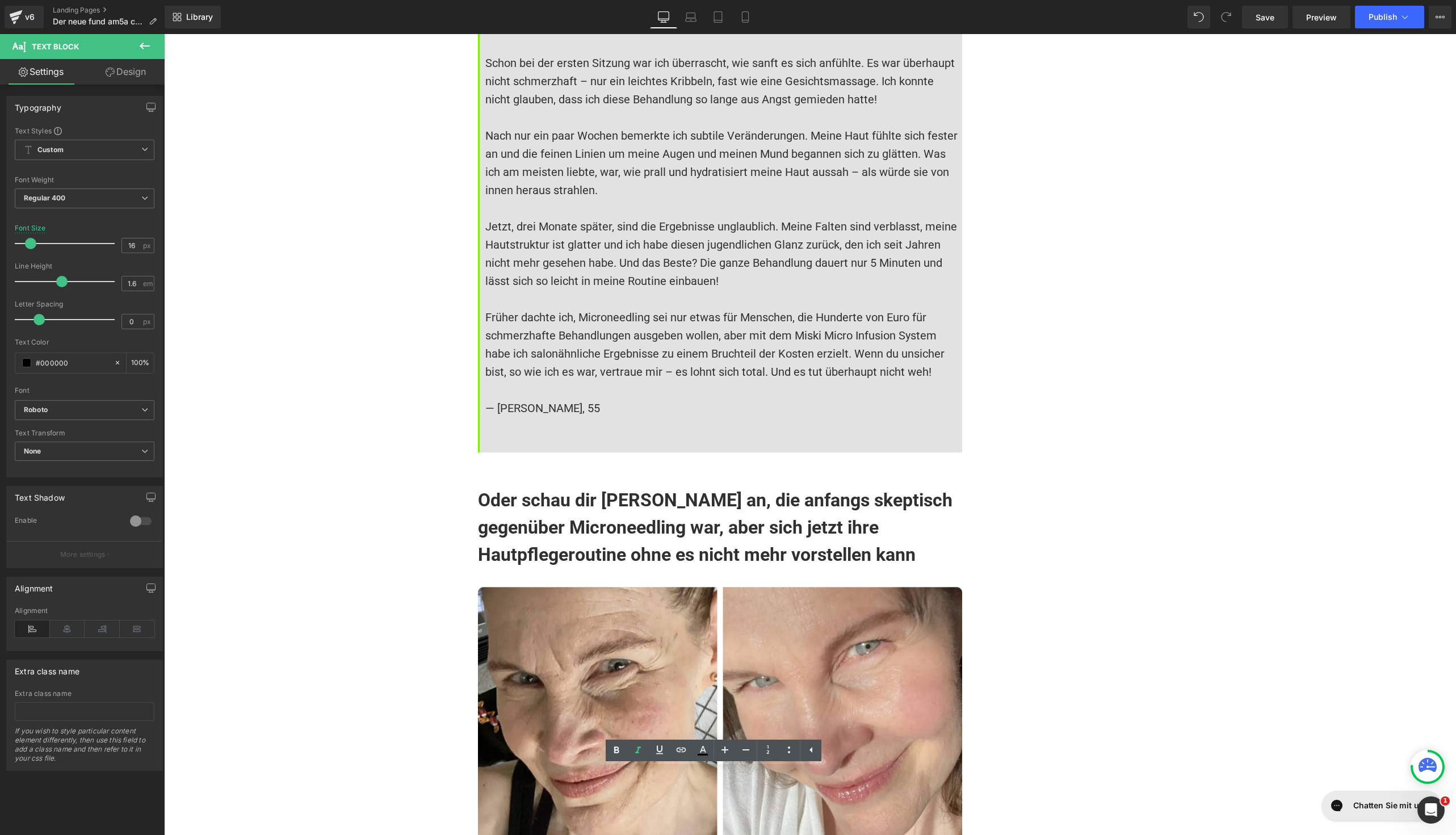
click at [621, 399] on p "— [PERSON_NAME], 55" at bounding box center [723, 408] width 477 height 18
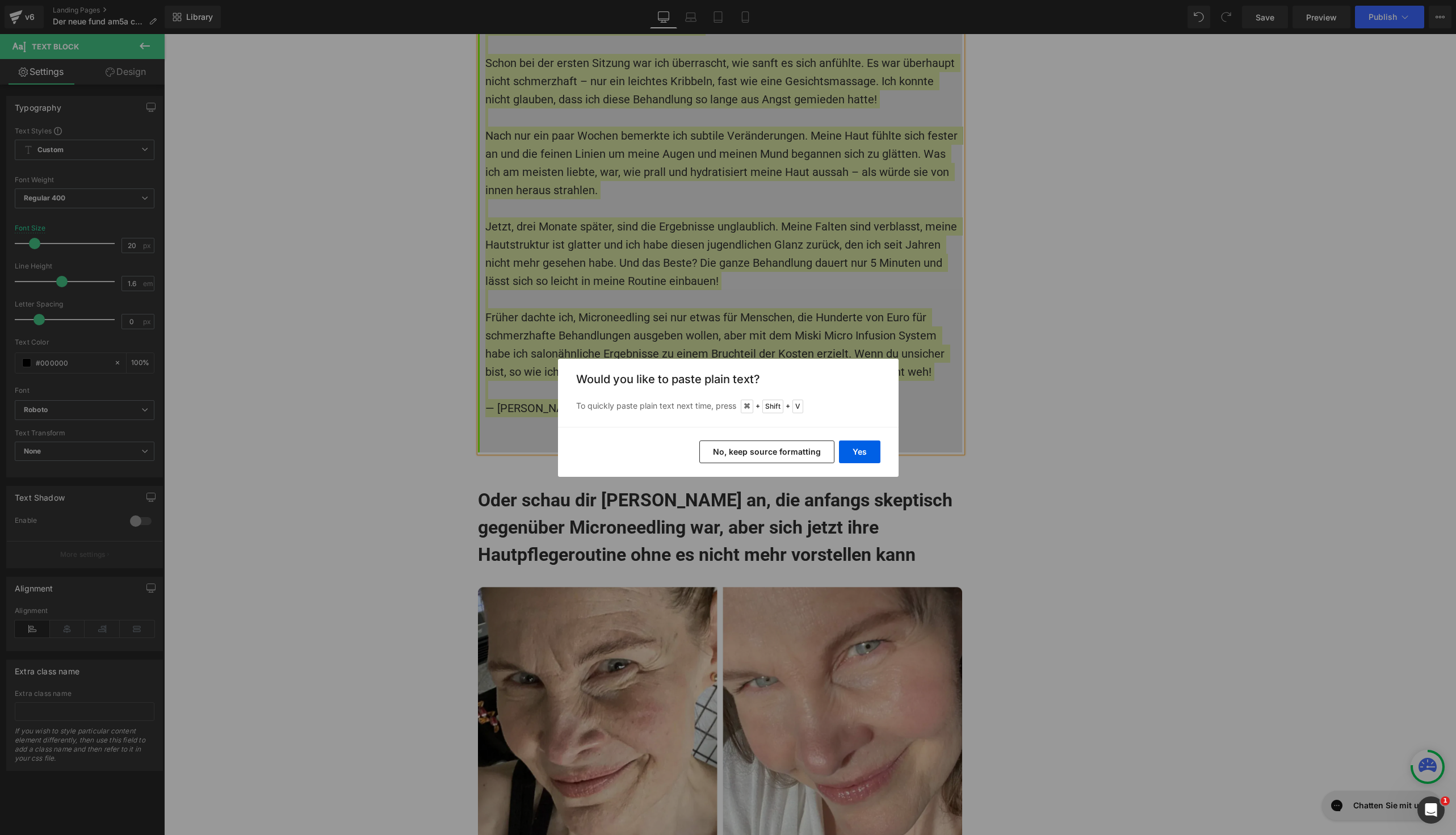
click at [740, 456] on button "No, keep source formatting" at bounding box center [767, 451] width 135 height 23
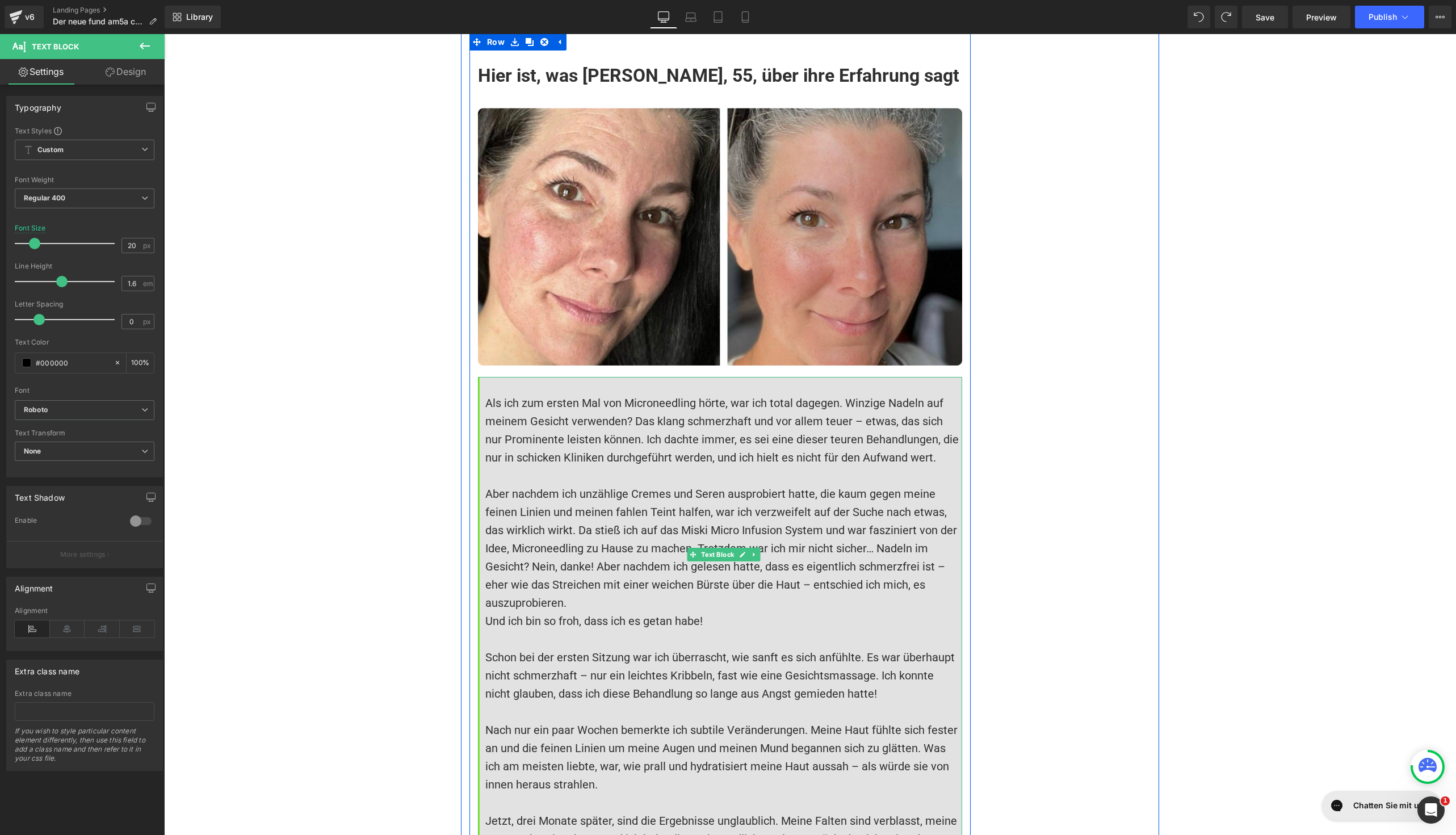
scroll to position [8588, 0]
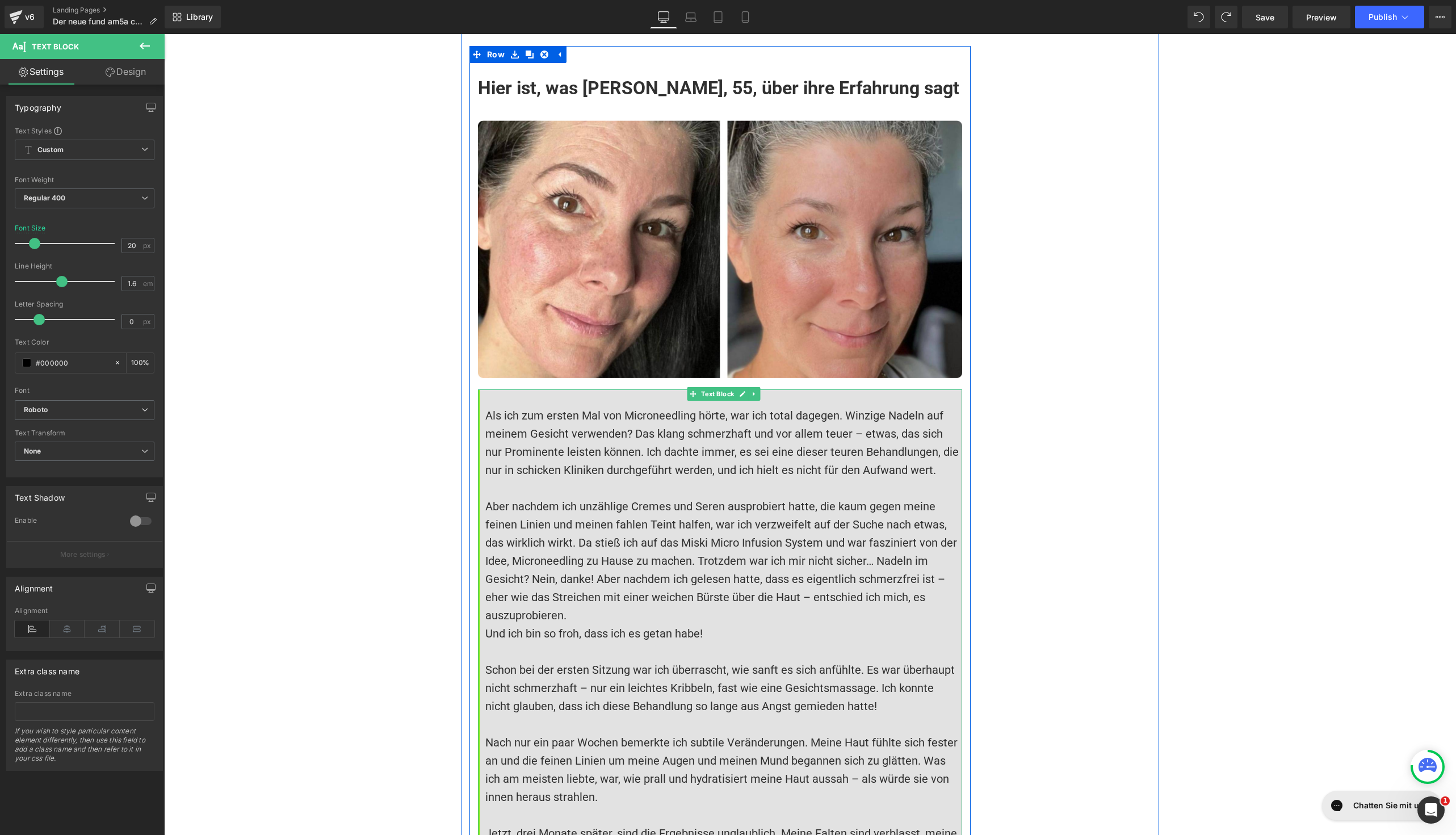
click at [640, 500] on font "Aber nachdem ich unzählige Cremes und Seren ausprobiert hatte, die kaum gegen m…" at bounding box center [722, 561] width 475 height 123
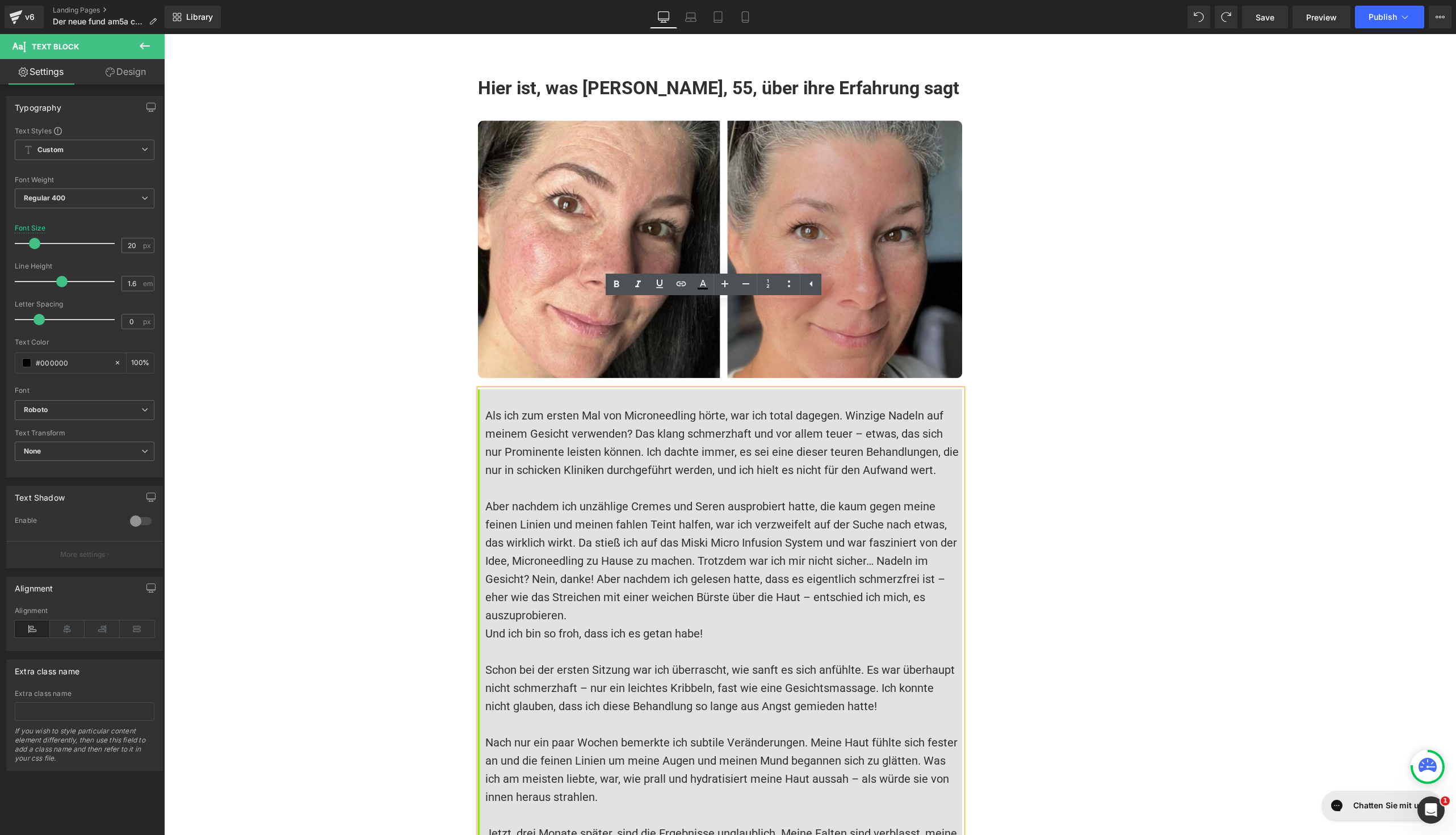
click at [546, 498] on p "Aber nachdem ich unzählige Cremes und Seren ausprobiert hatte, die kaum gegen m…" at bounding box center [723, 561] width 477 height 127
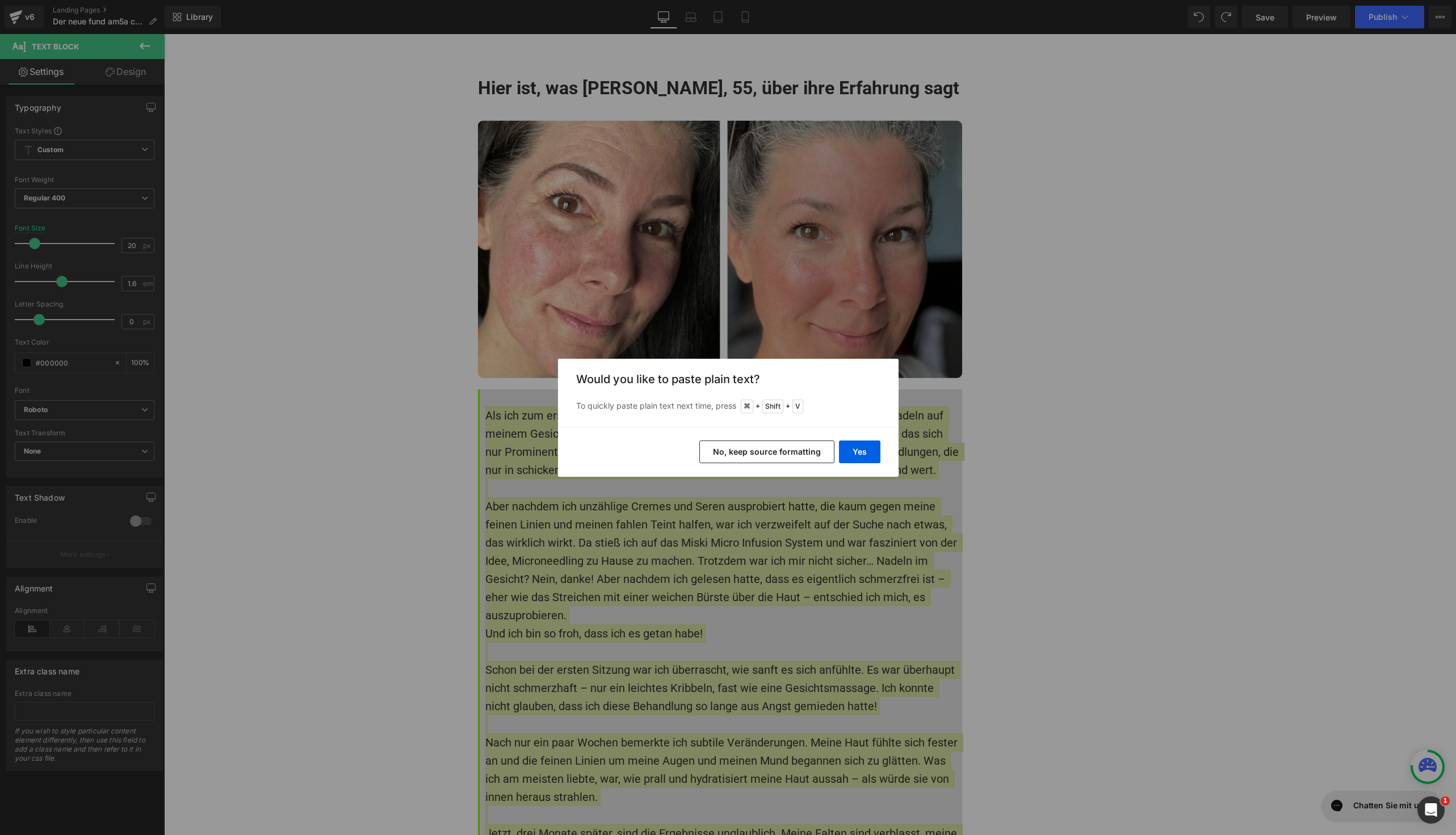
click at [763, 447] on button "No, keep source formatting" at bounding box center [767, 451] width 135 height 23
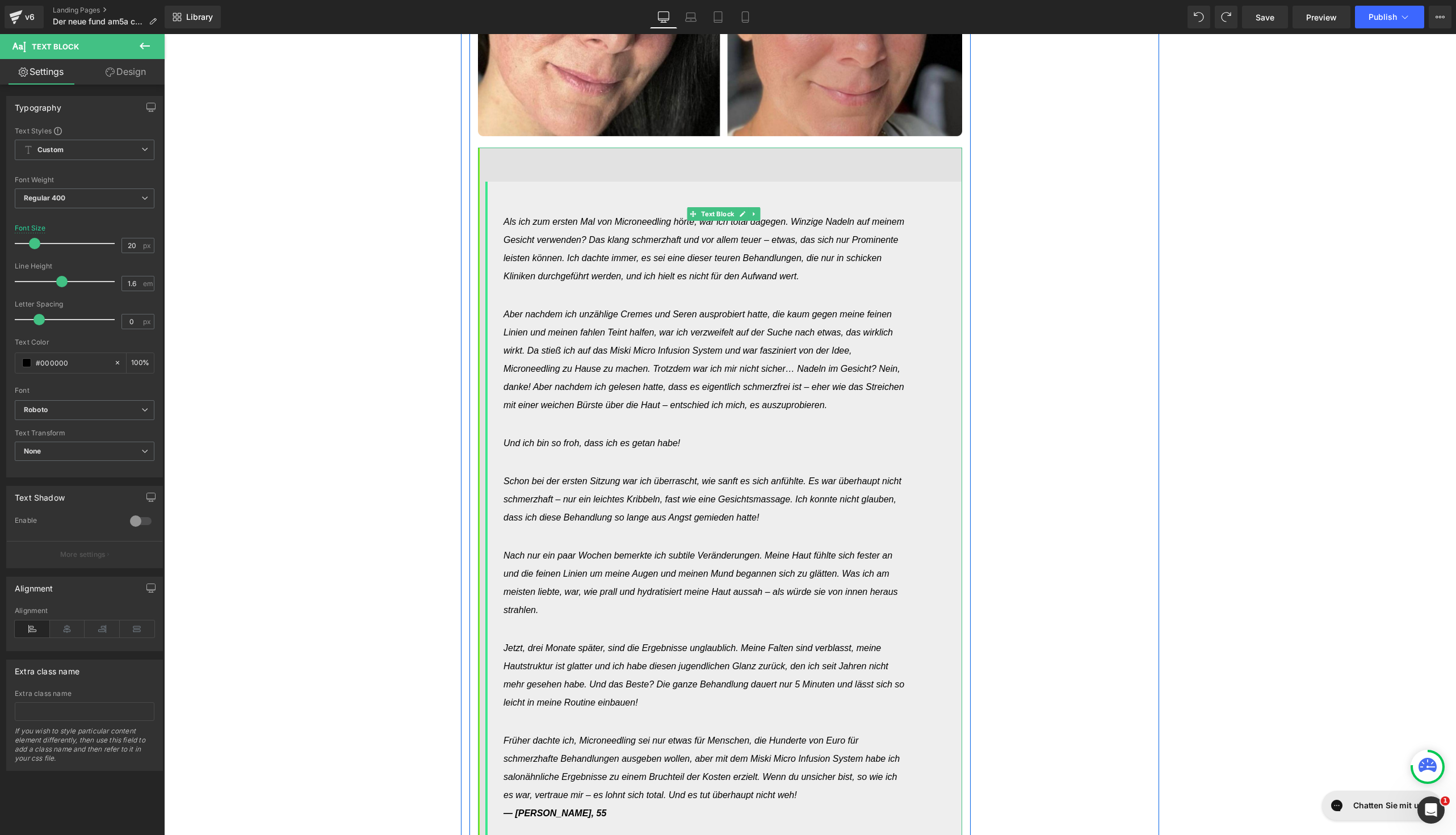
scroll to position [8623, 0]
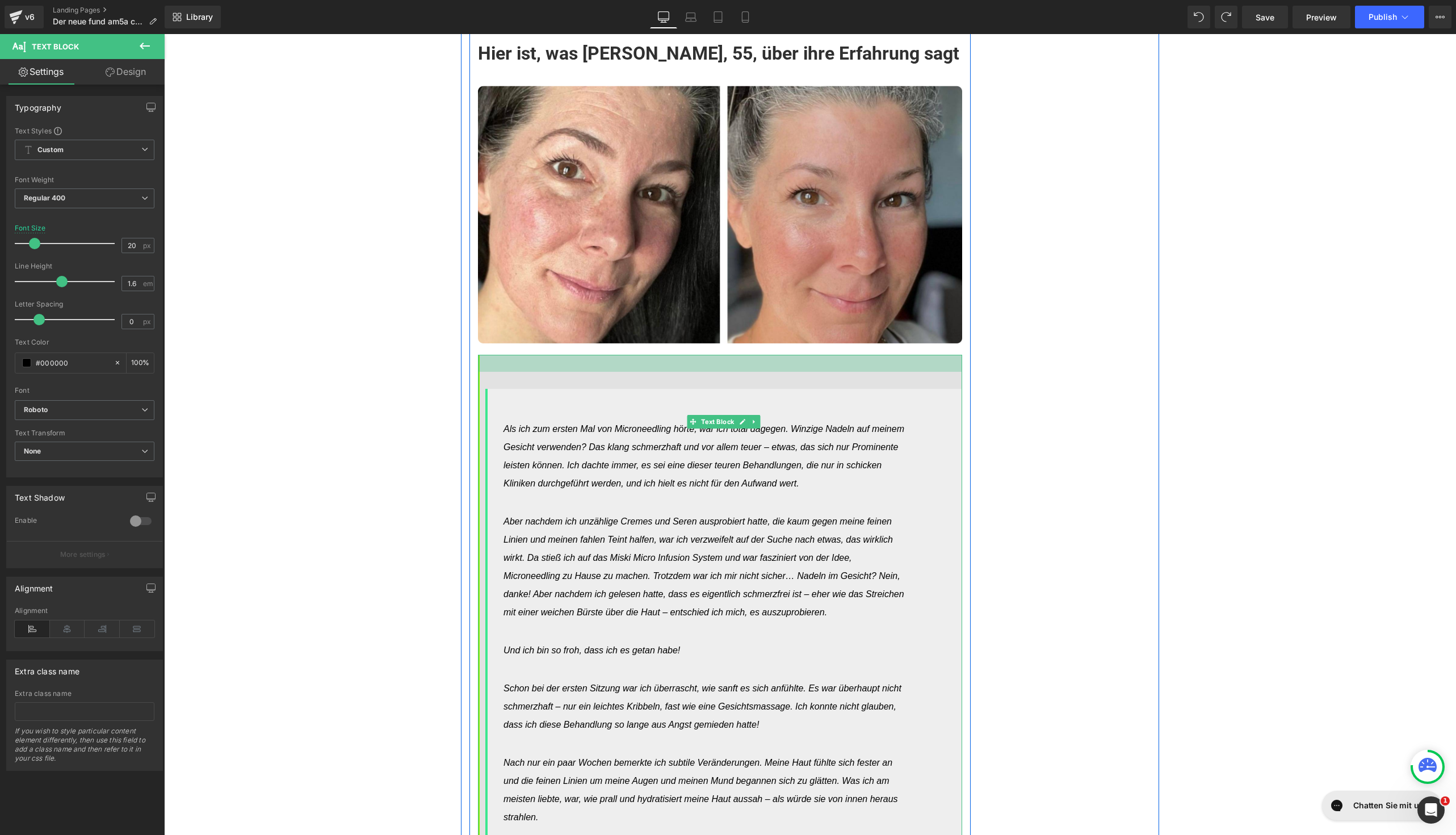
click at [527, 355] on div at bounding box center [720, 363] width 484 height 17
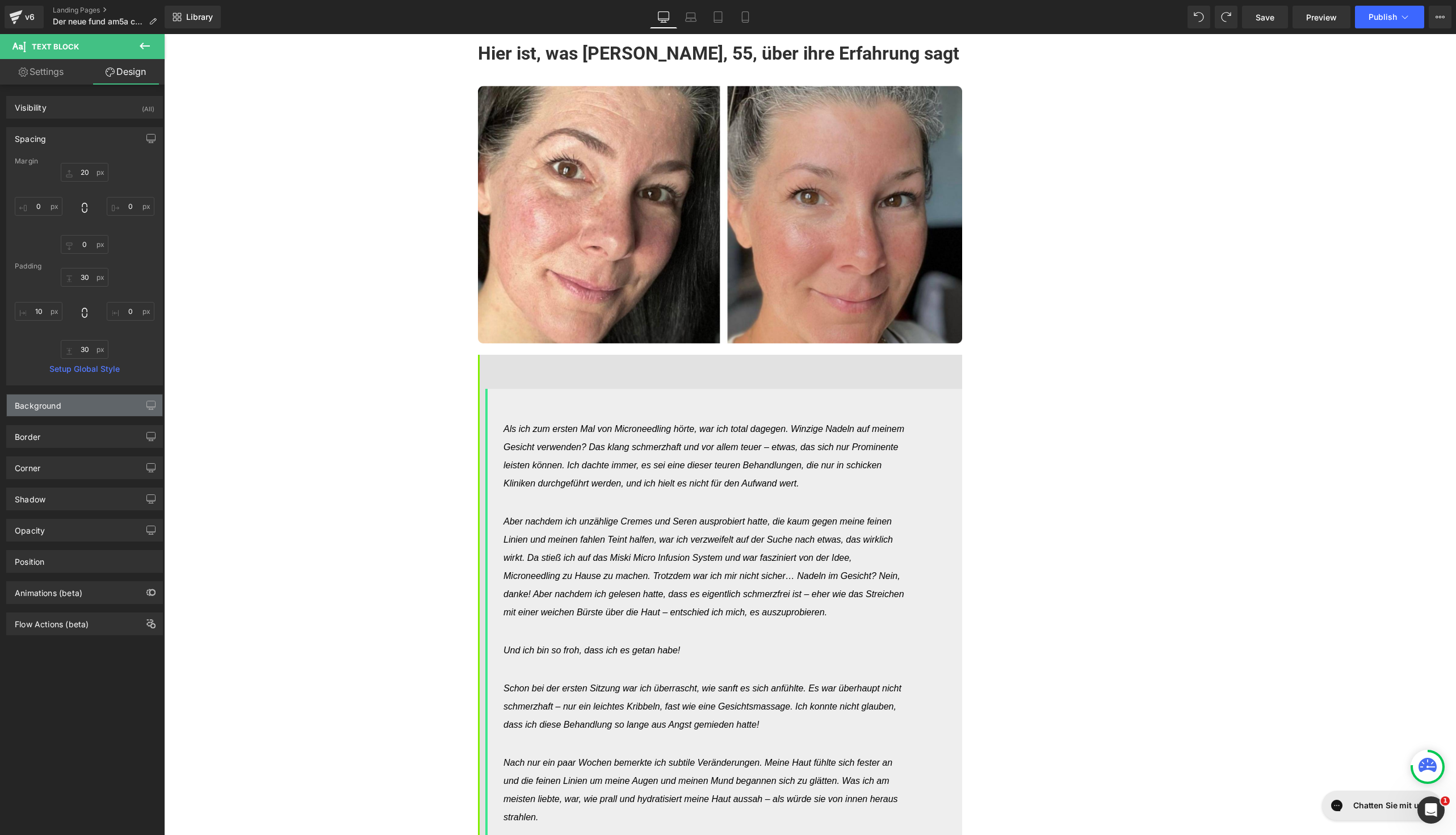
click at [86, 410] on div "Background" at bounding box center [84, 405] width 155 height 21
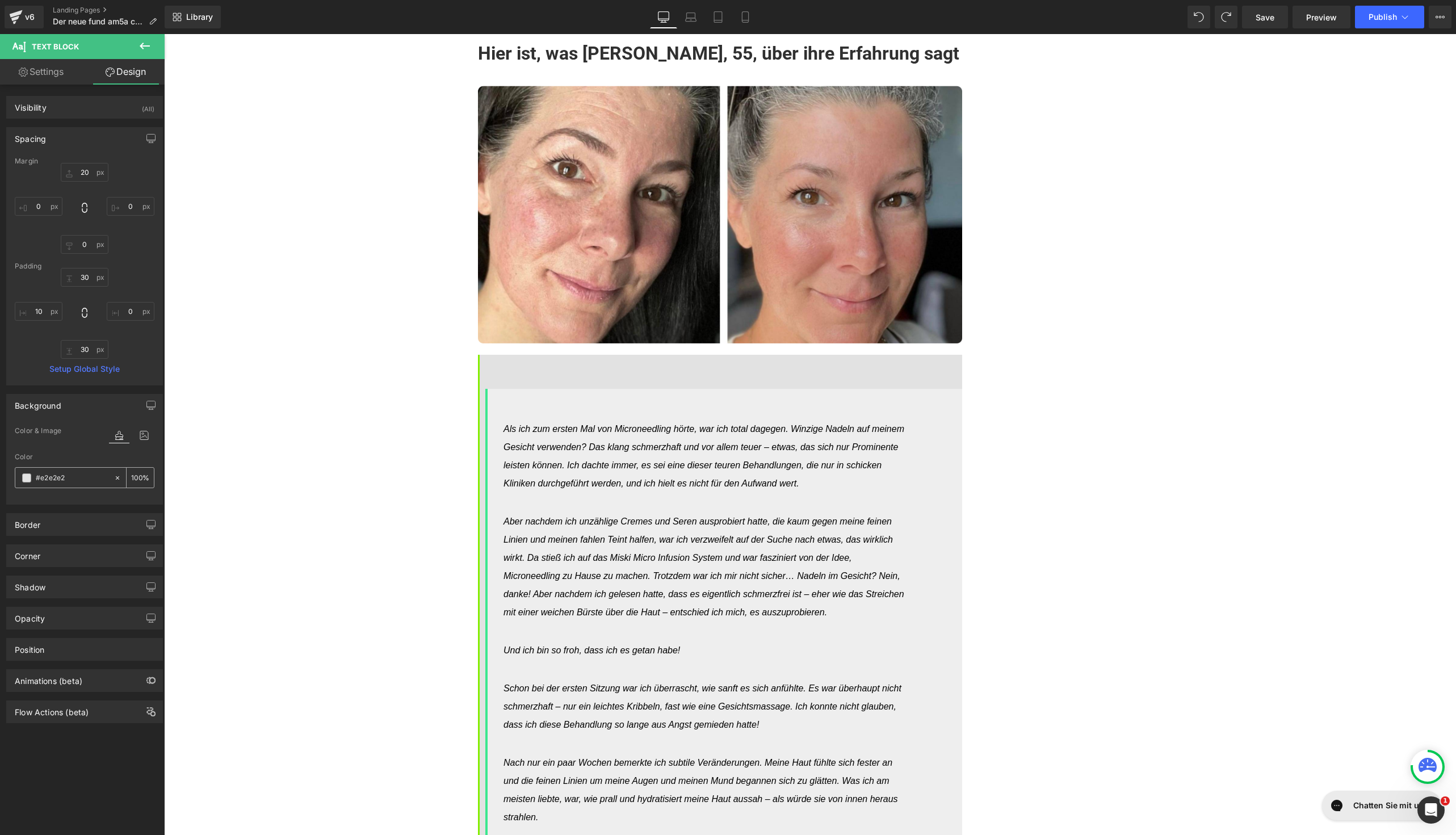
click at [114, 478] on icon at bounding box center [118, 478] width 8 height 8
type input "none"
type input "0"
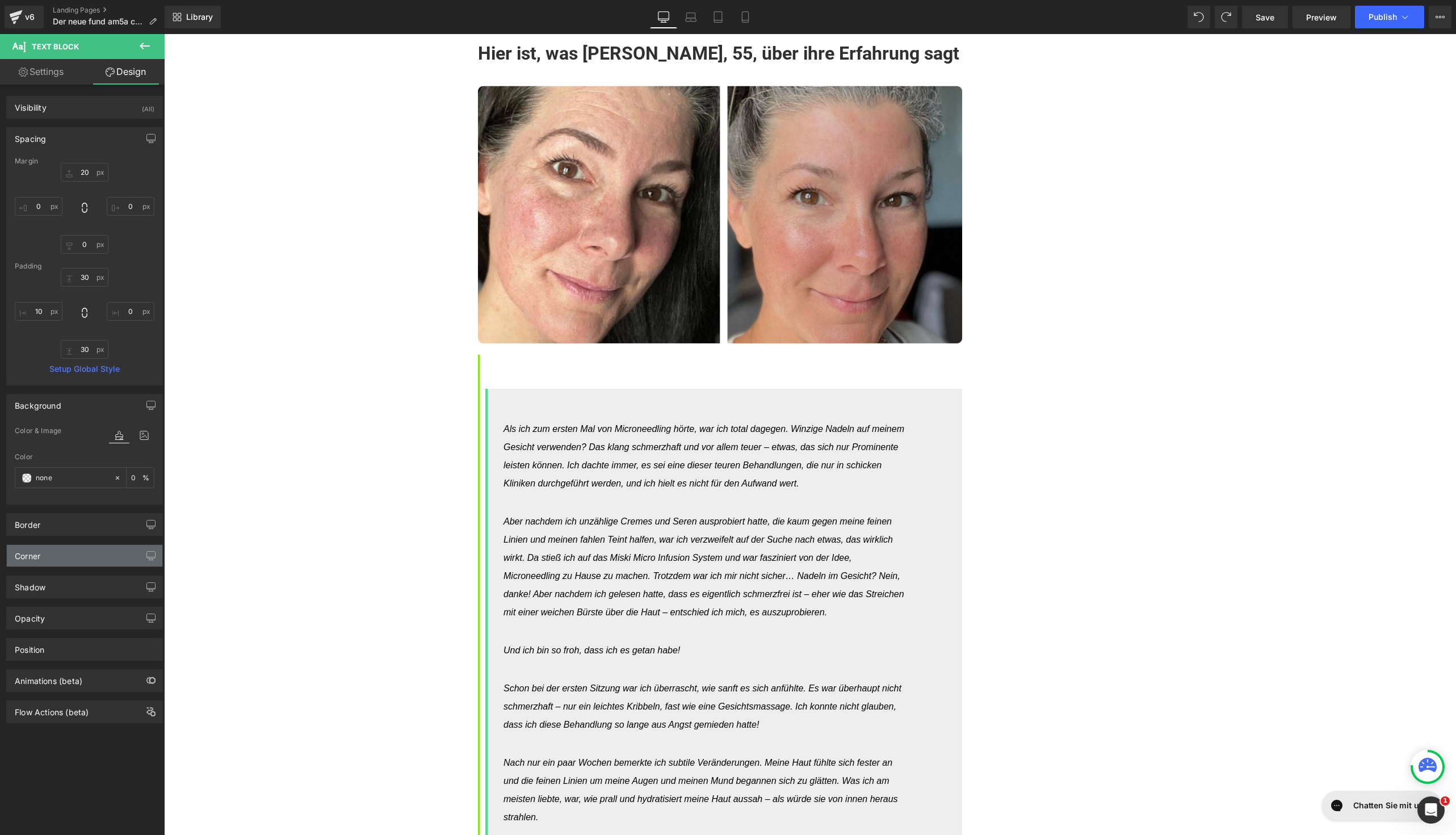
click at [82, 556] on div "Corner" at bounding box center [84, 556] width 155 height 21
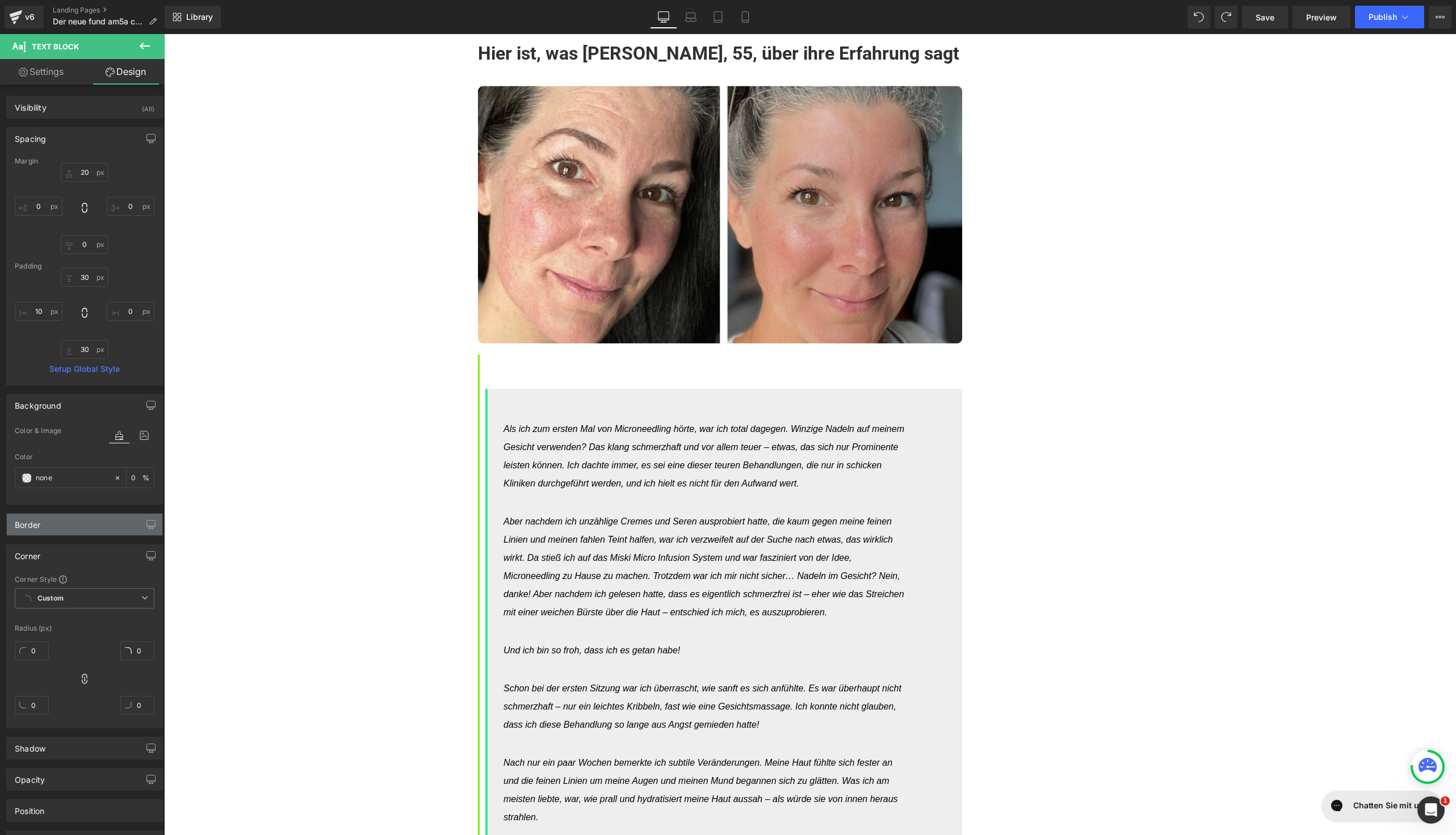
click at [117, 529] on div "Border" at bounding box center [84, 524] width 155 height 21
click at [32, 608] on icon at bounding box center [32, 615] width 35 height 17
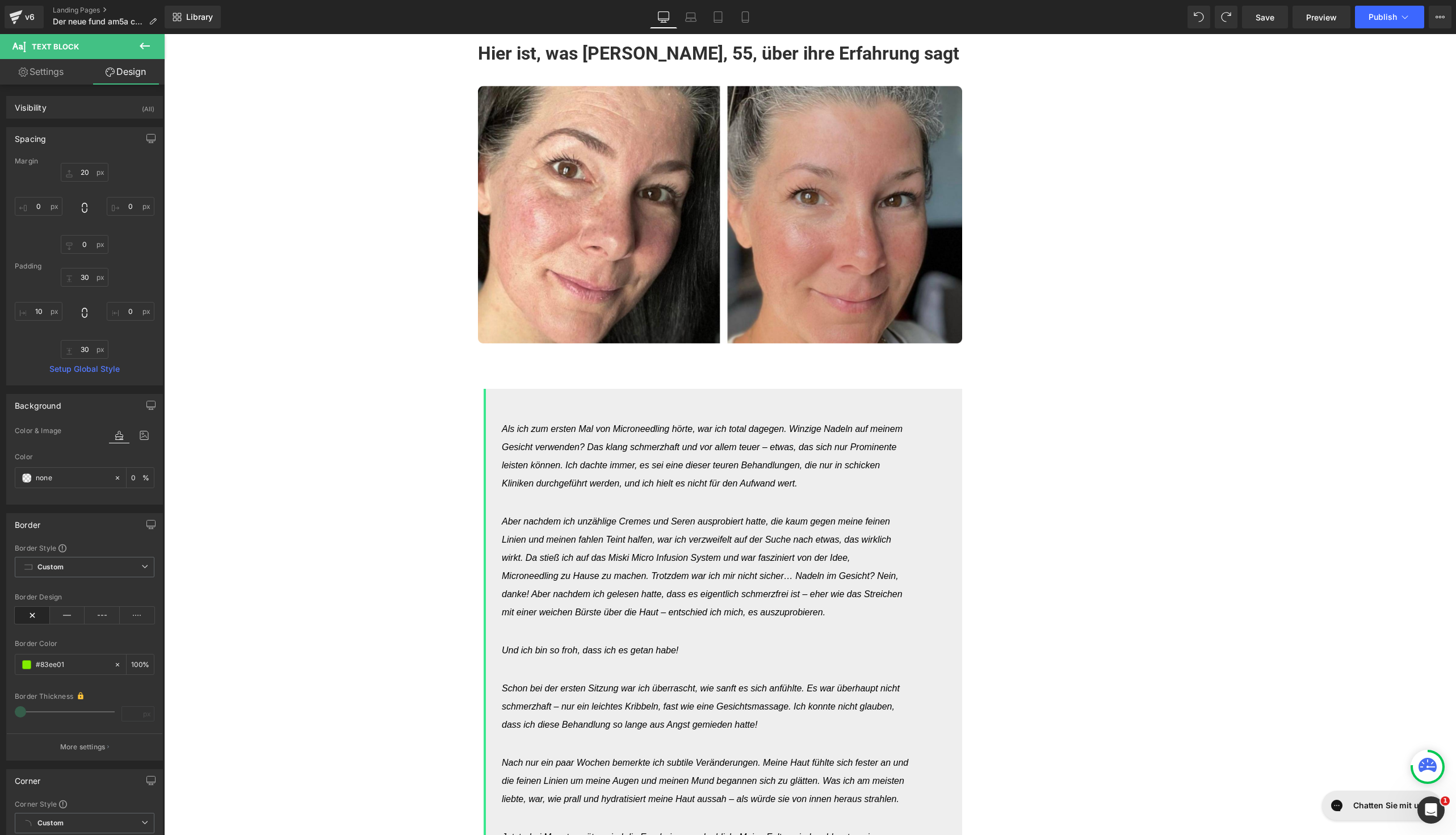
click at [230, 493] on div "Der neue Fund Heading Row Liquid Row Deutscher Dermatologe verrät: Geheime 2-Sc…" at bounding box center [810, 81] width 1292 height 17340
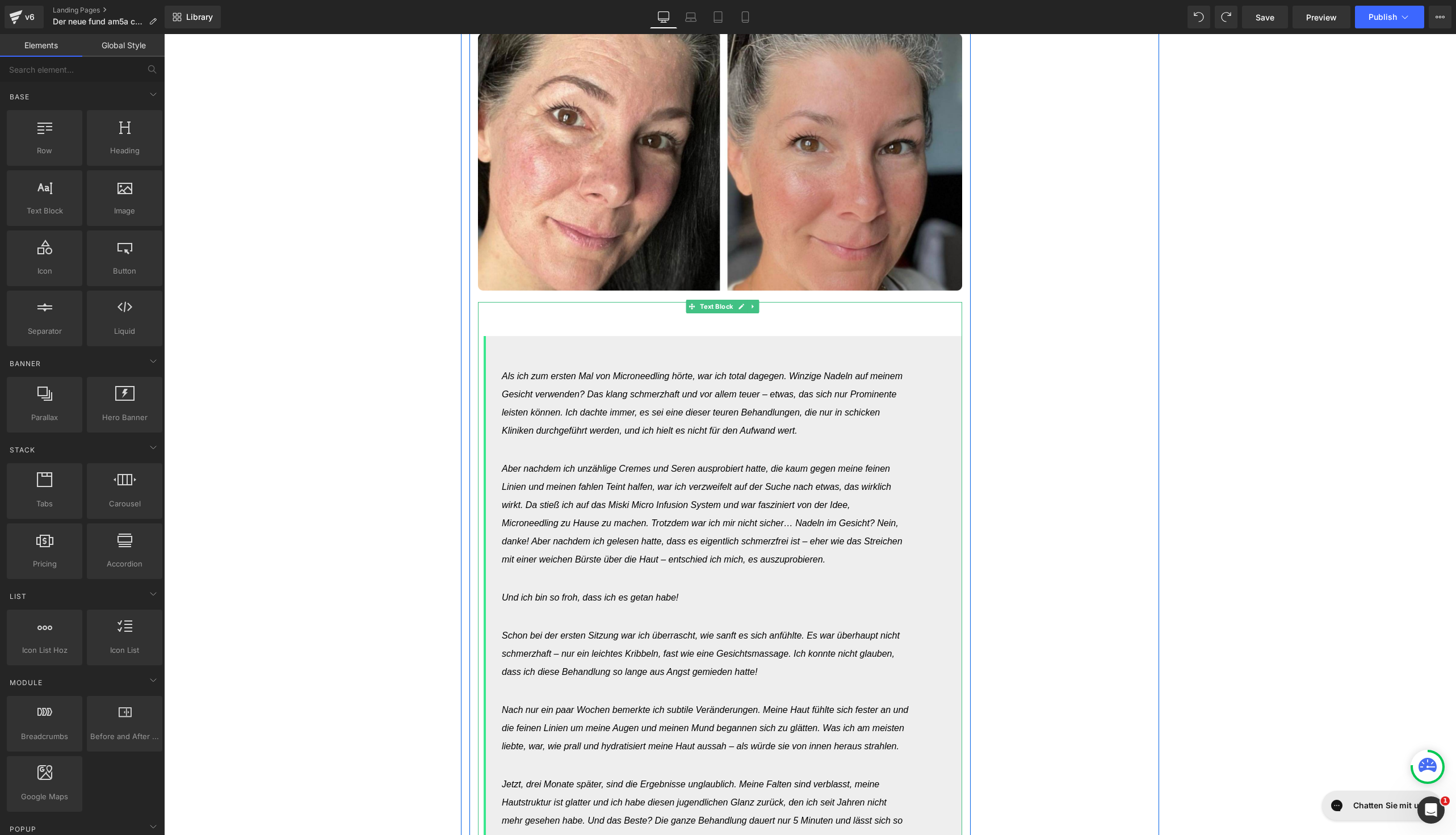
scroll to position [8676, 0]
click at [527, 301] on div "Als ich zum ersten Mal von Microneedling hörte, war ich total dagegen. Winzige …" at bounding box center [720, 663] width 484 height 725
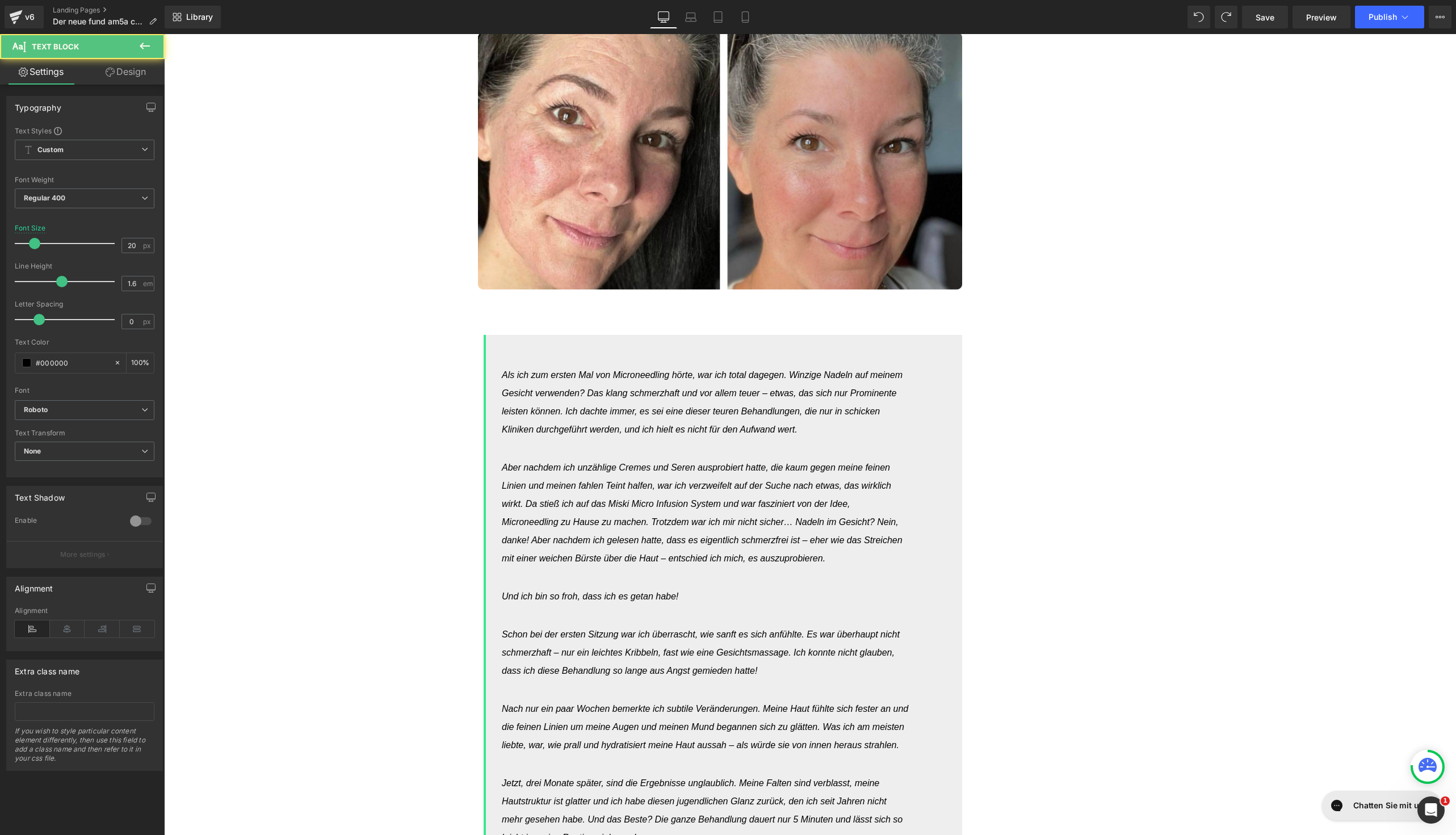
click at [101, 82] on link "Design" at bounding box center [126, 72] width 82 height 26
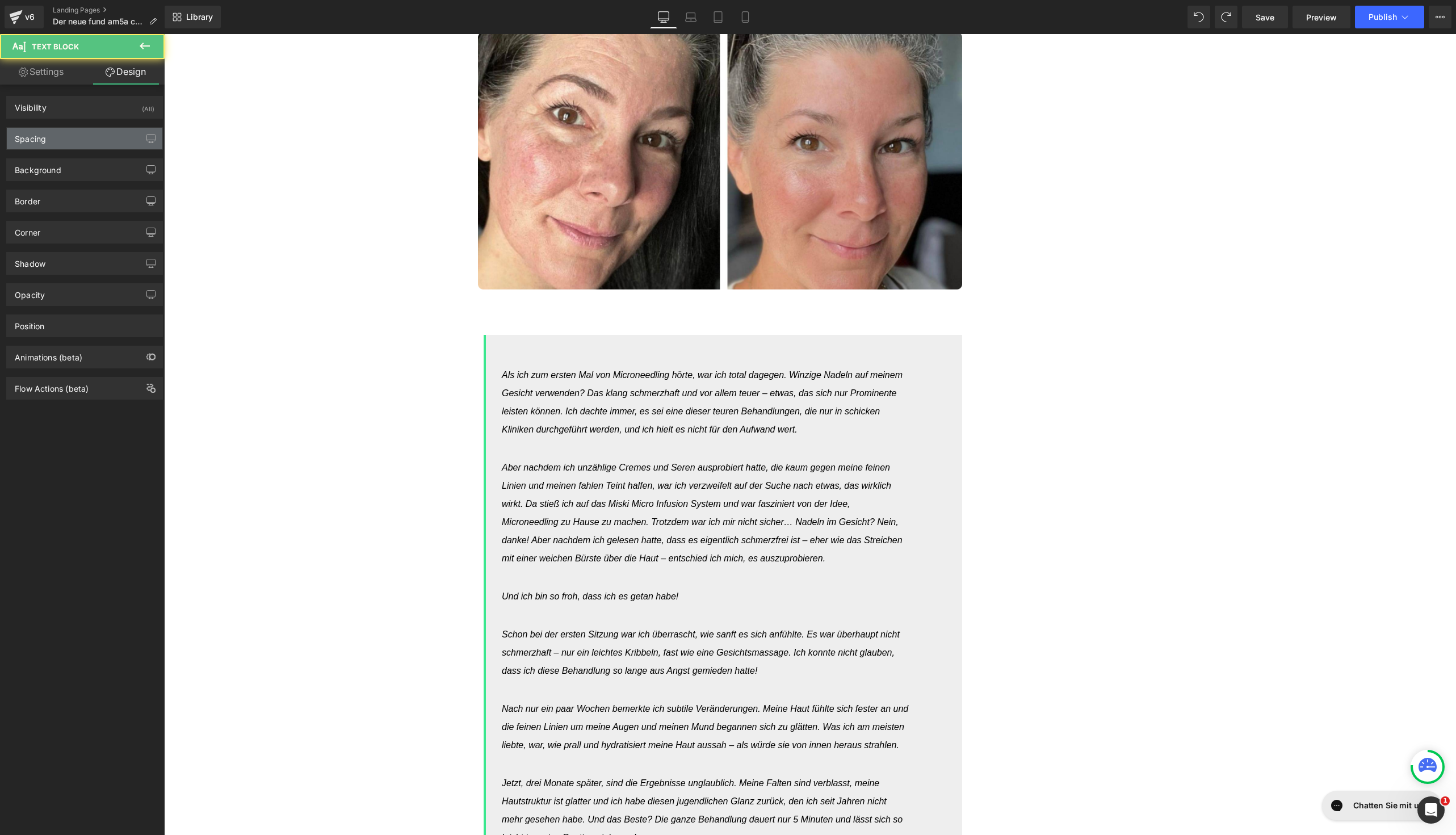
type input "20"
type input "0"
type input "30"
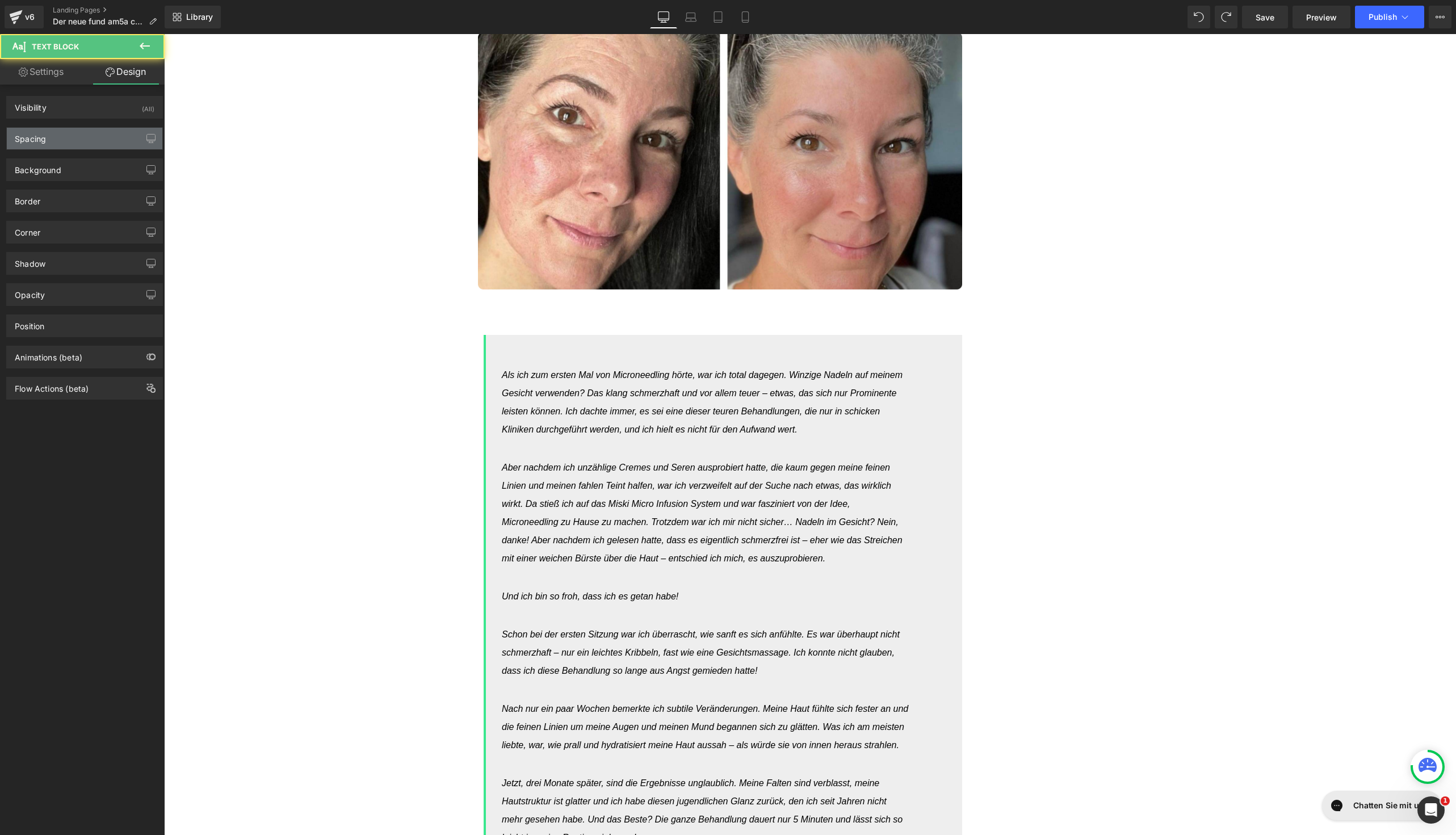
type input "0"
type input "30"
type input "10"
click at [66, 143] on div "Spacing" at bounding box center [84, 138] width 155 height 21
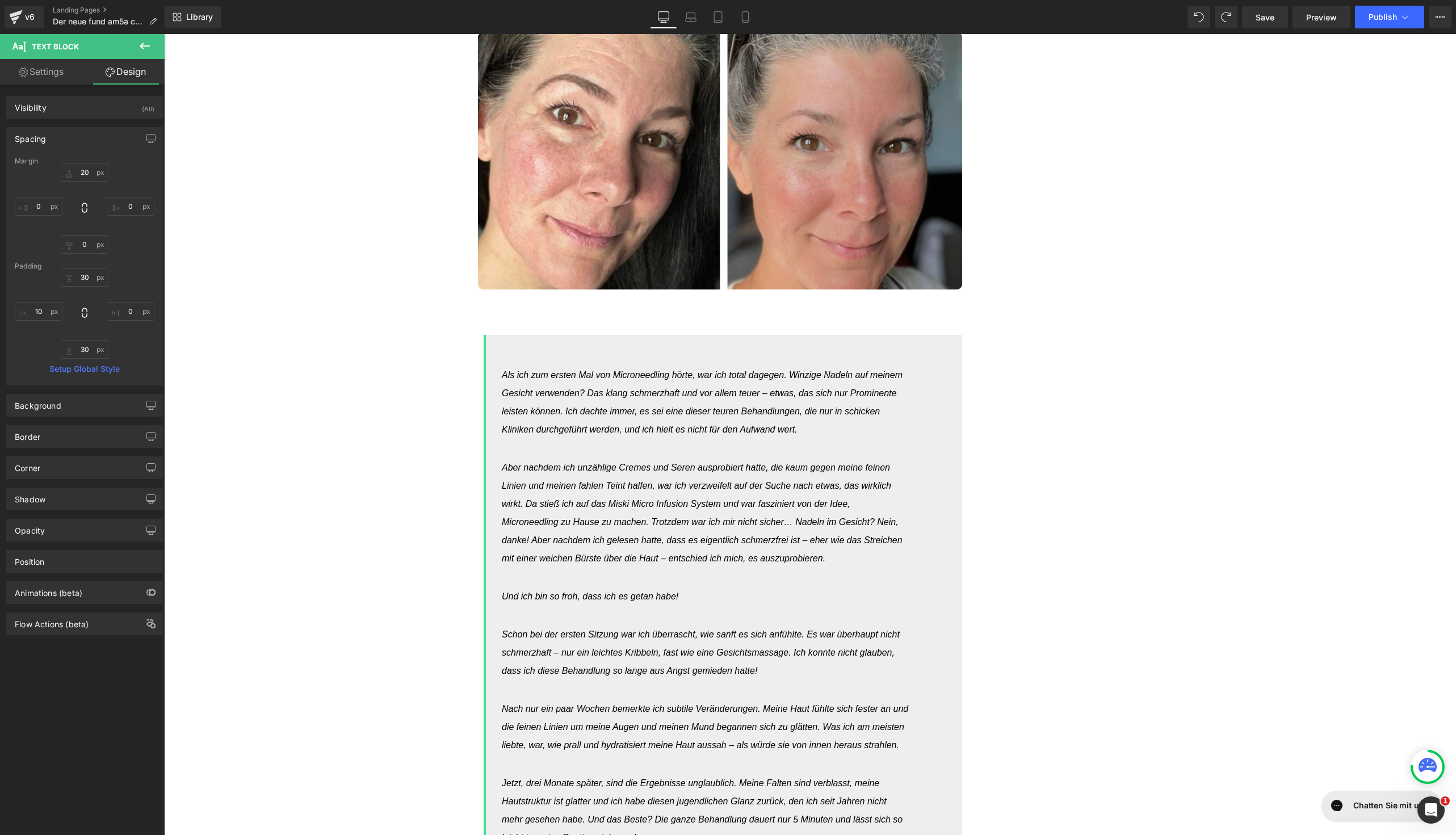
click at [85, 286] on div "30px 30 0px 0 30px 30 10px 10" at bounding box center [84, 313] width 139 height 91
click at [87, 274] on input "30" at bounding box center [84, 277] width 48 height 19
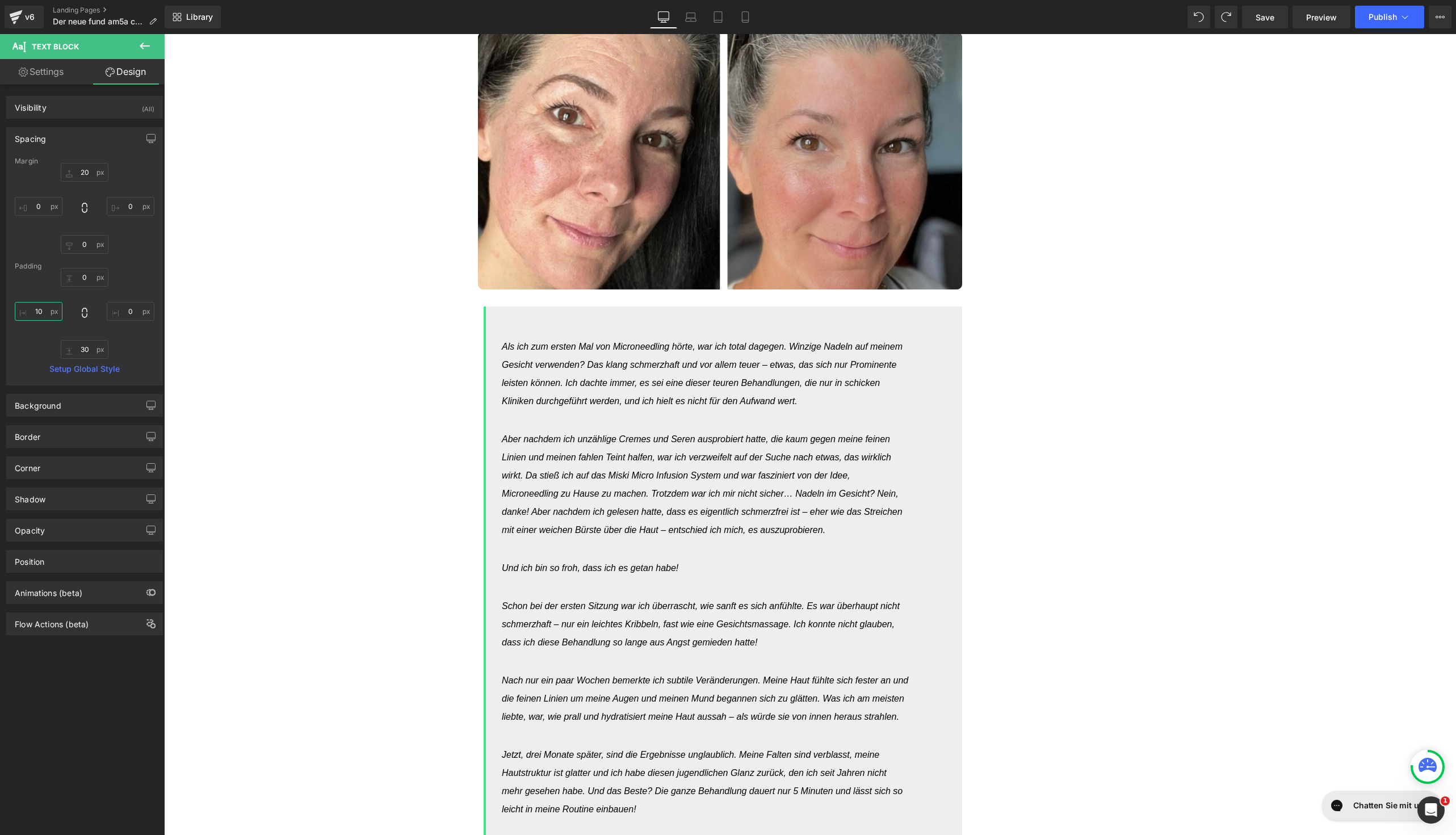
click at [47, 309] on input "10" at bounding box center [38, 311] width 48 height 19
click at [81, 347] on input "30" at bounding box center [84, 349] width 48 height 19
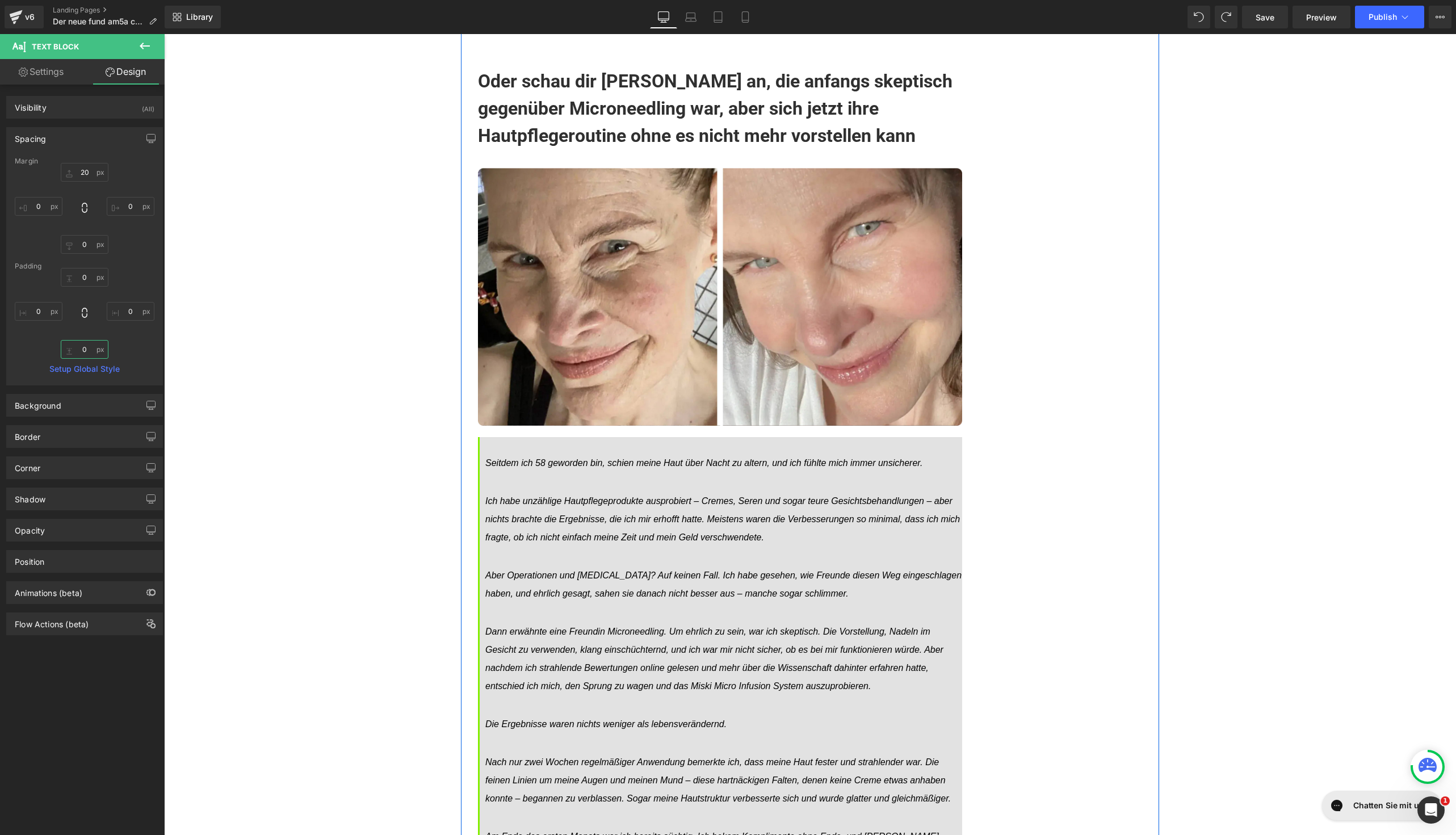
scroll to position [9684, 0]
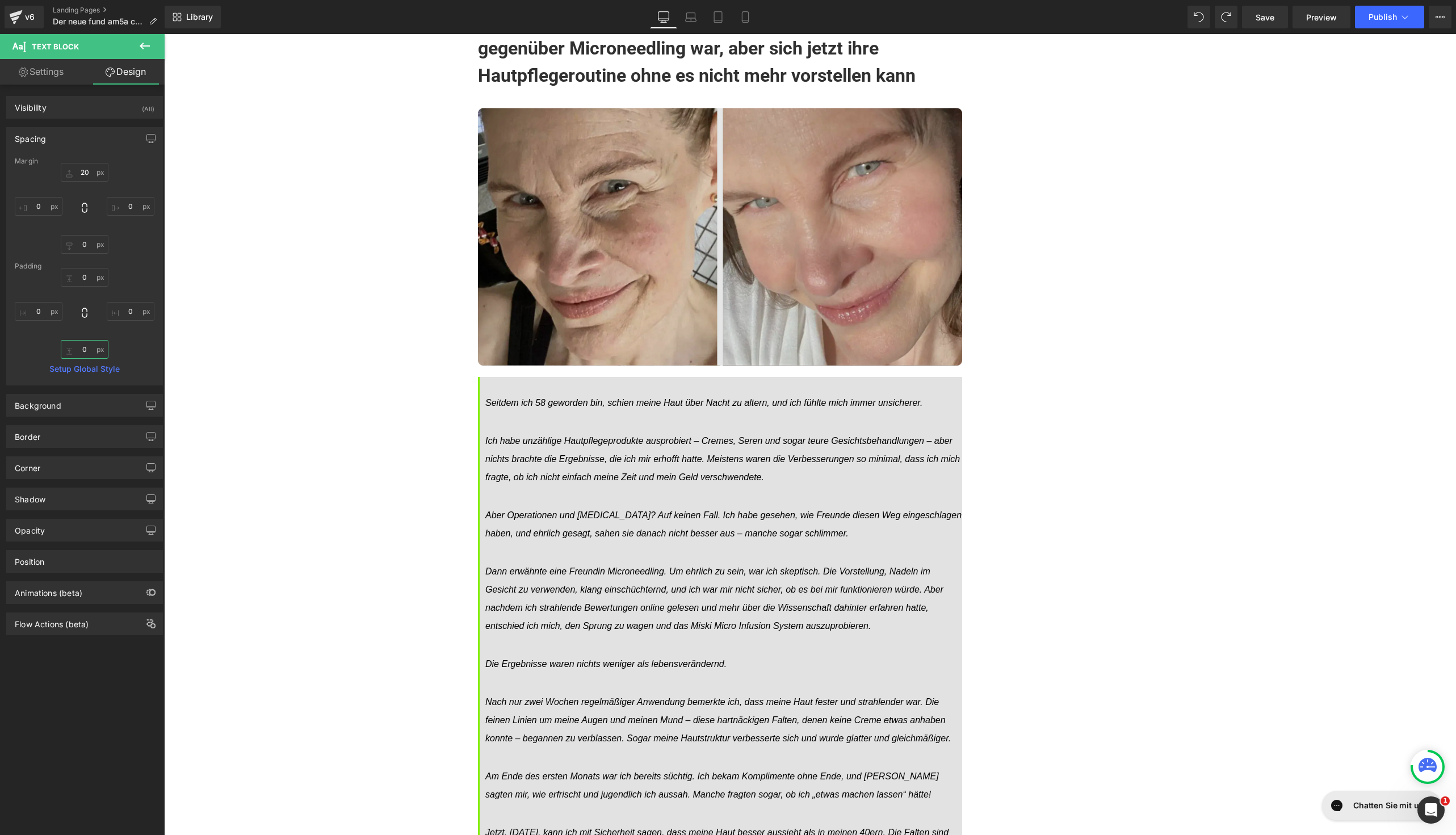
type input "0"
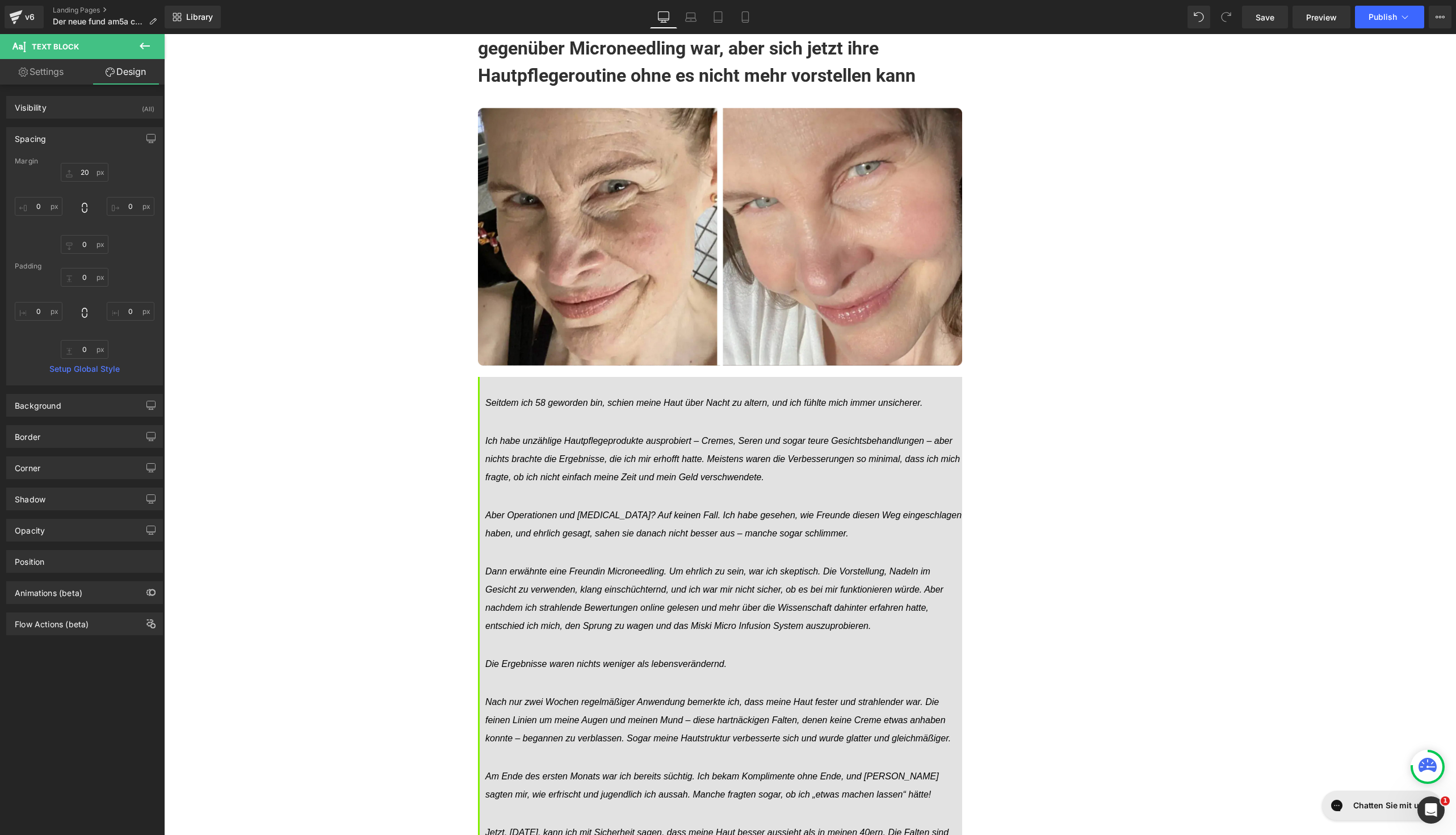
click at [587, 560] on p "Seitdem ich 58 geworden bin, schien meine Haut über Nacht zu altern, und ich fü…" at bounding box center [723, 664] width 477 height 540
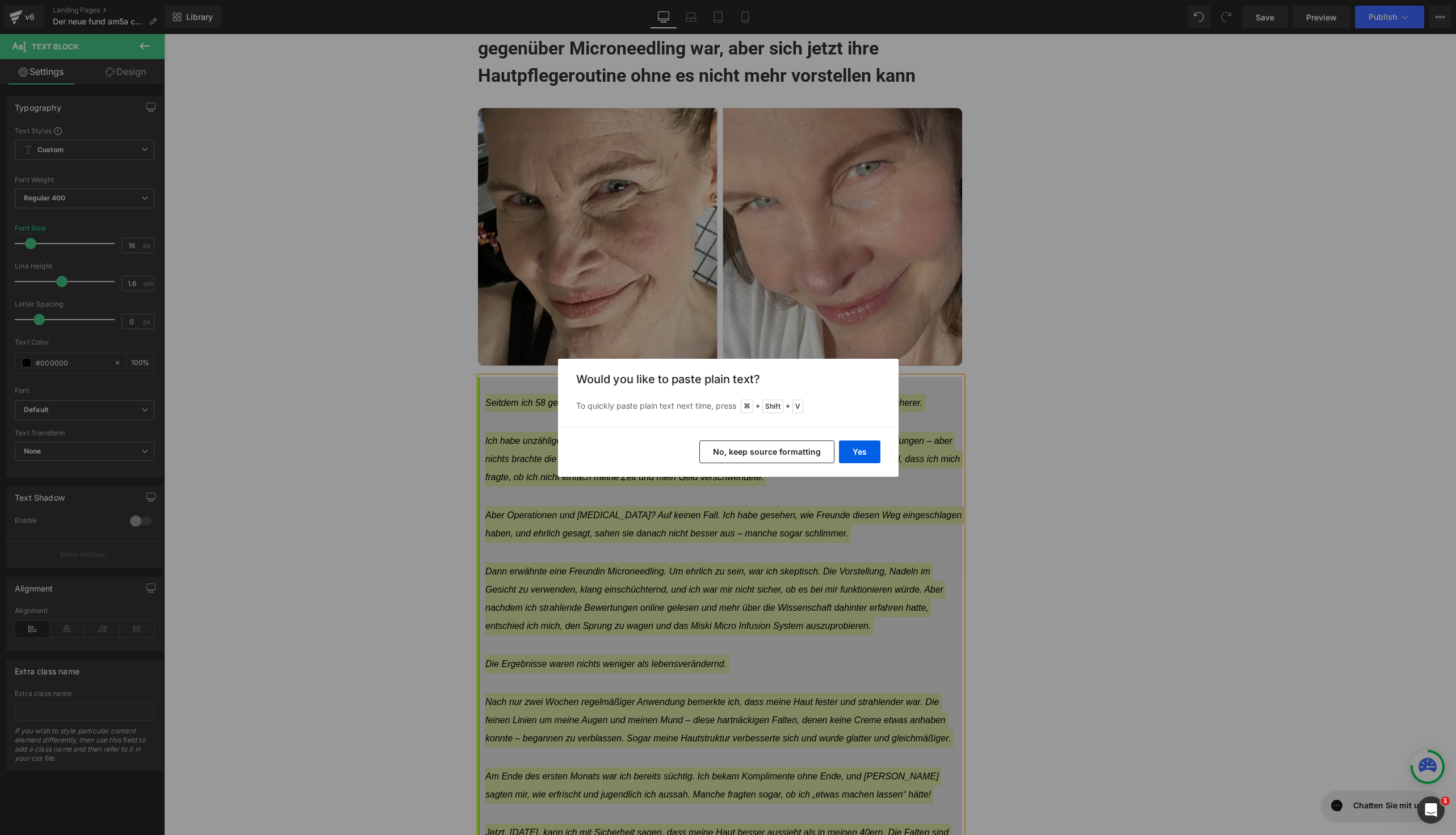
click at [780, 460] on button "No, keep source formatting" at bounding box center [767, 451] width 135 height 23
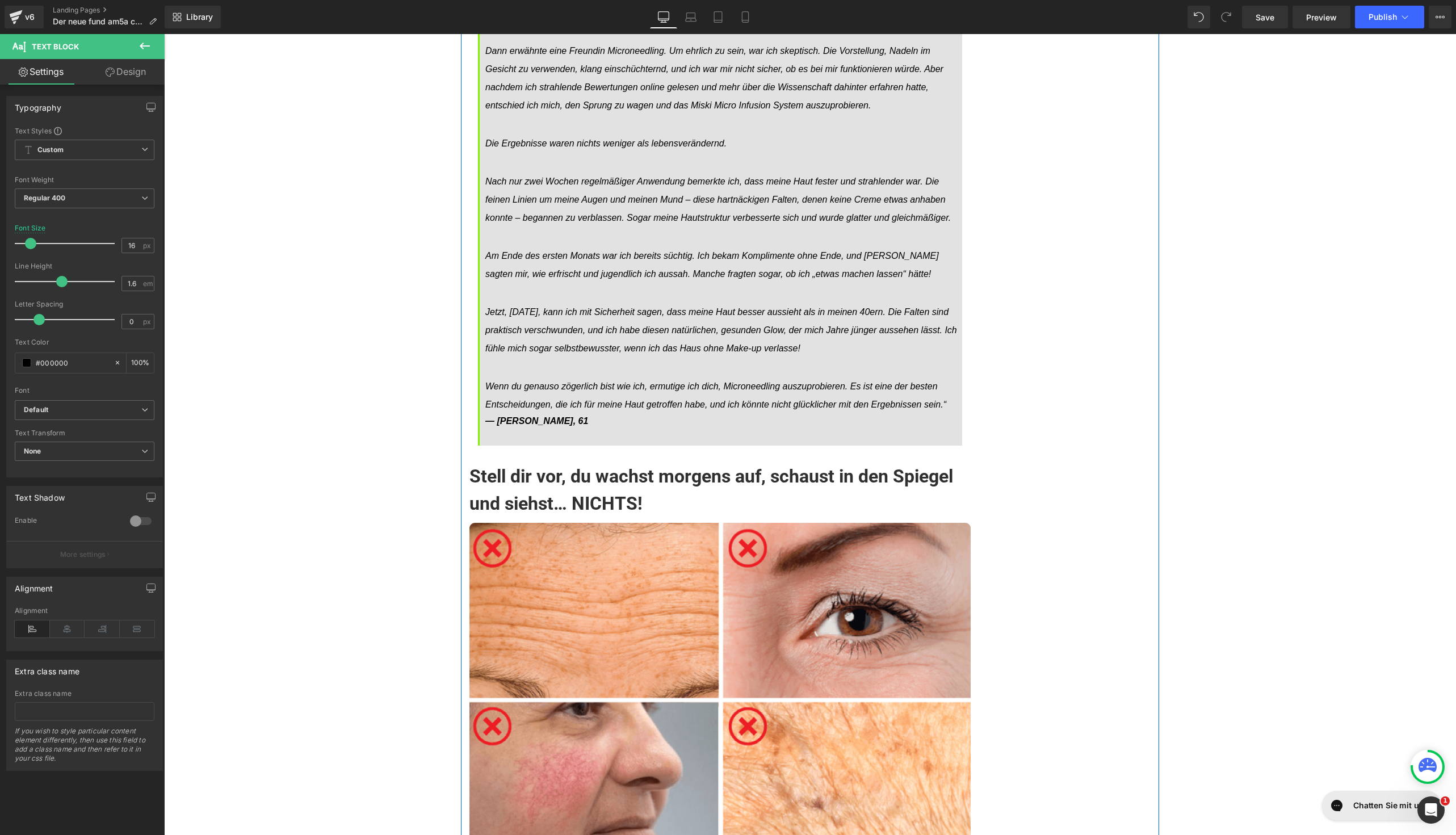
scroll to position [9934, 0]
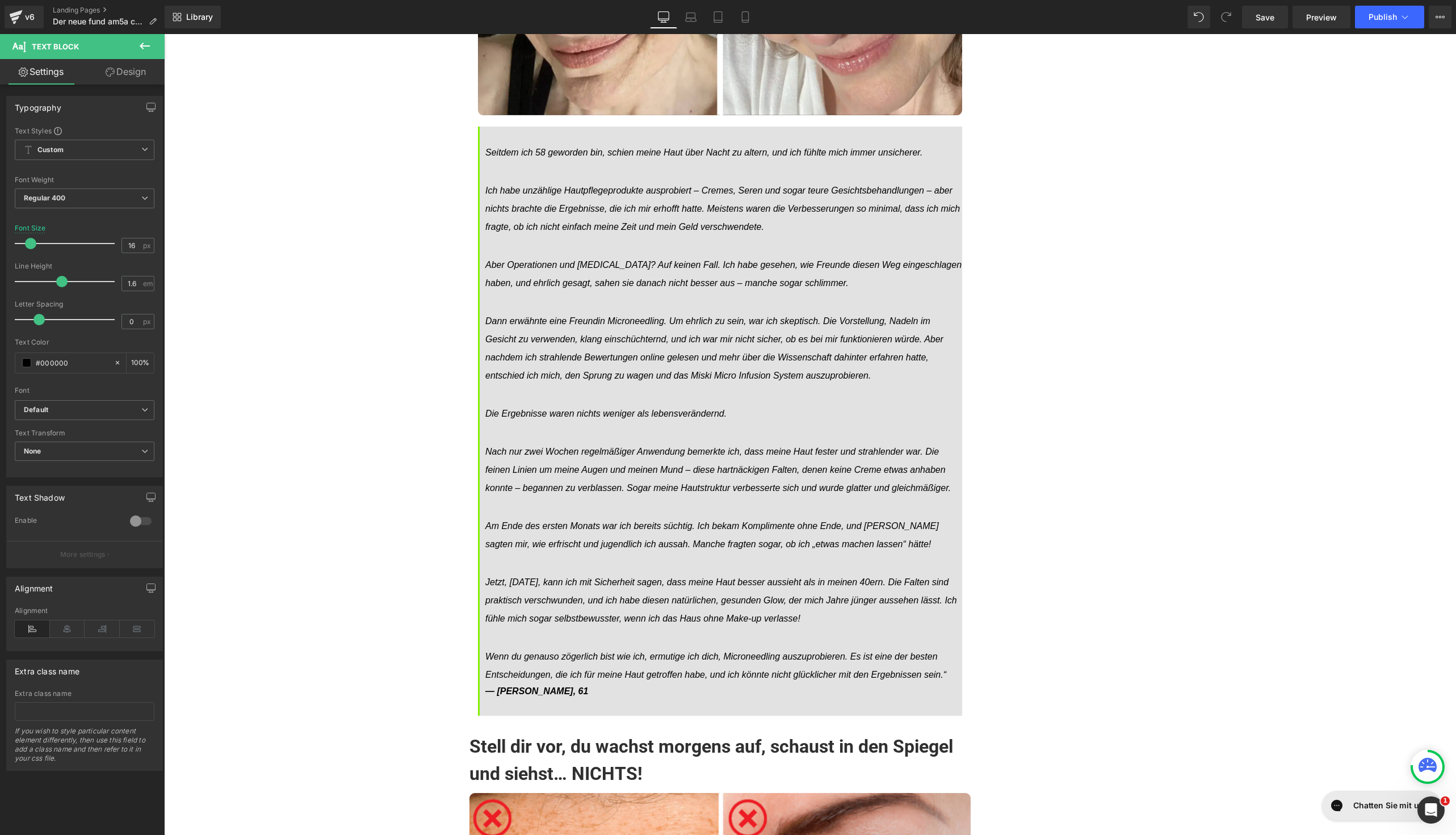
click at [669, 517] on icon "Am Ende des ersten Monats war ich bereits süchtig. Ich bekam Komplimente ohne E…" at bounding box center [723, 535] width 477 height 37
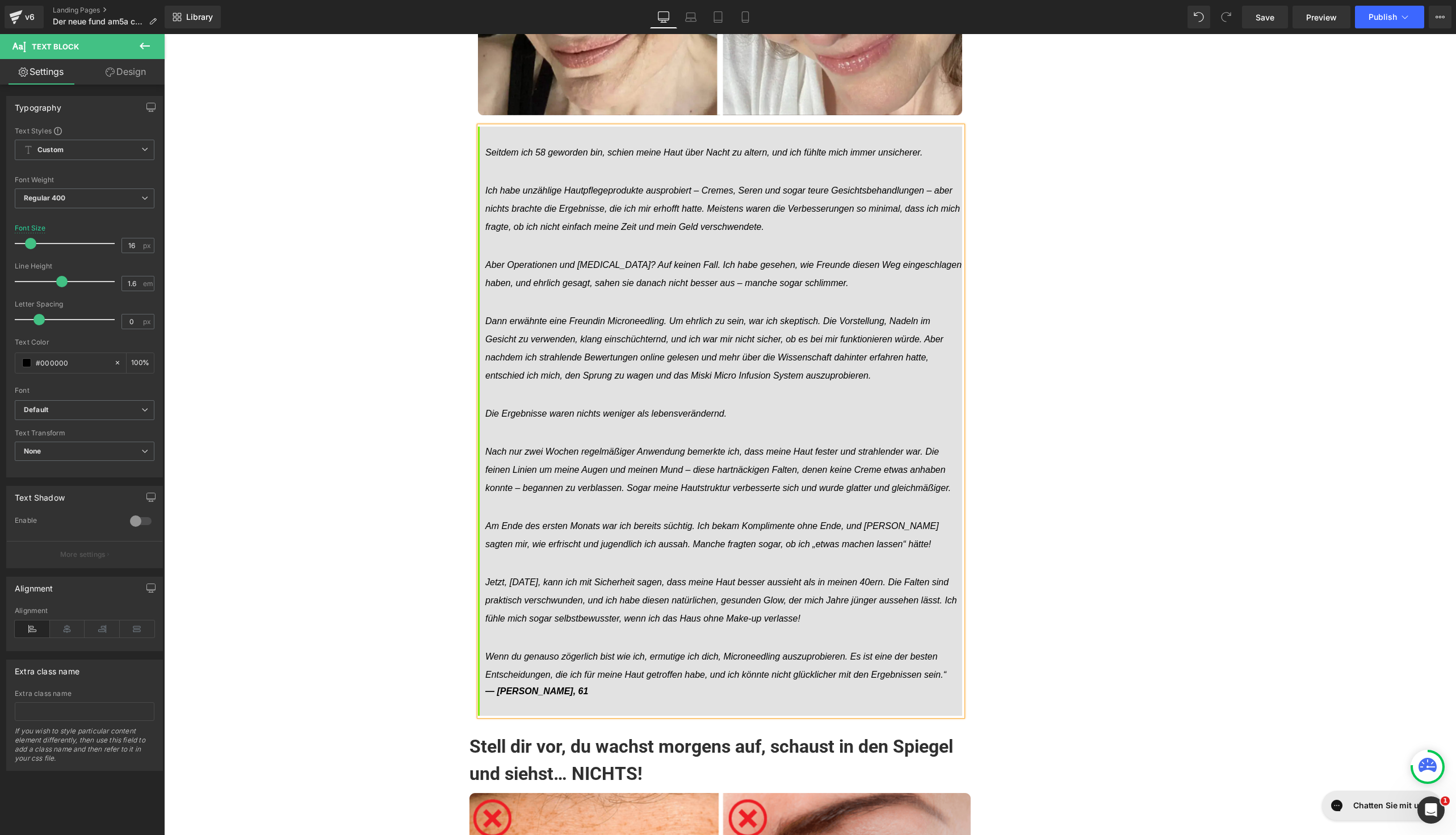
click at [669, 517] on icon "Am Ende des ersten Monats war ich bereits süchtig. Ich bekam Komplimente ohne E…" at bounding box center [723, 535] width 477 height 37
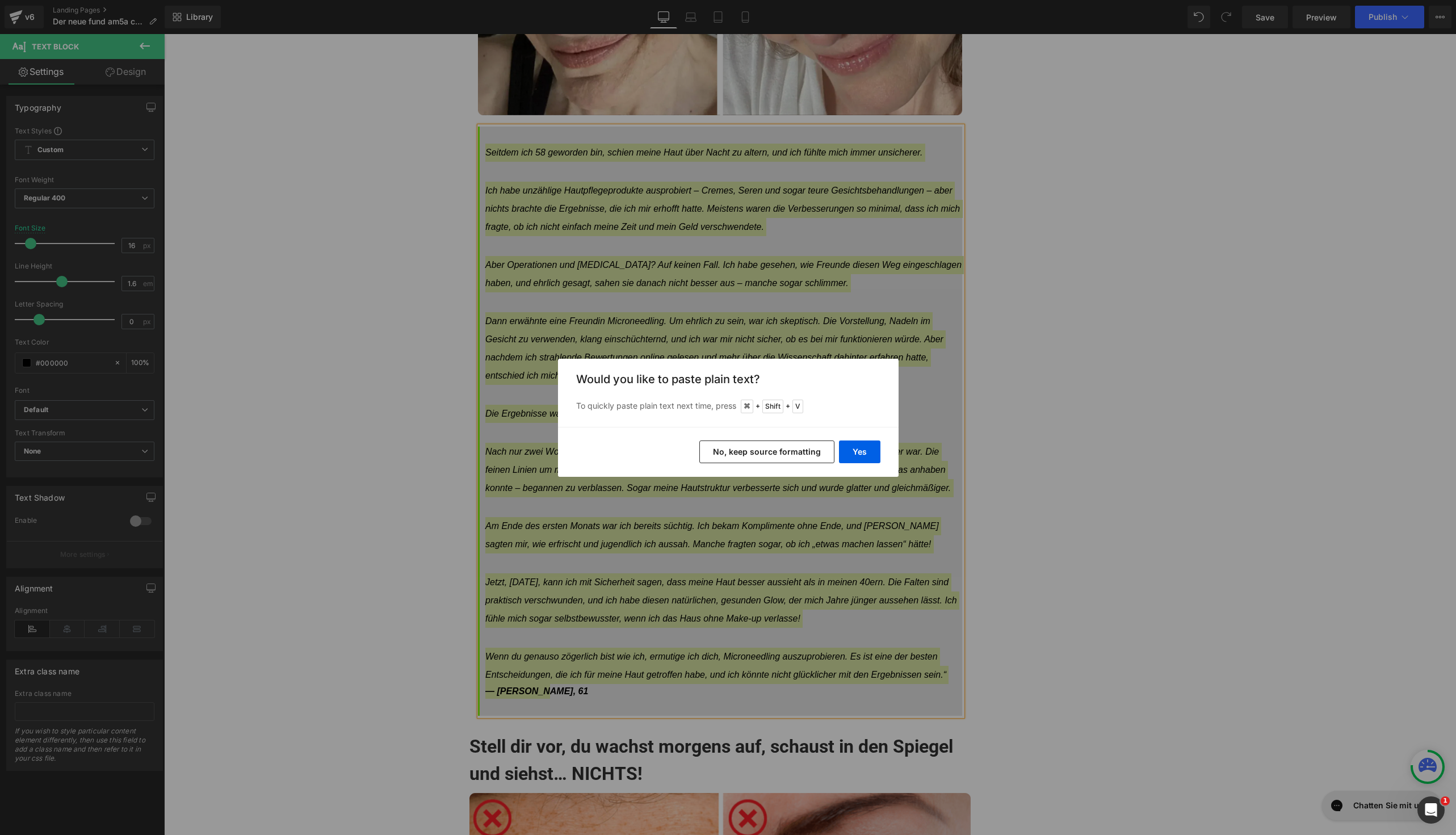
click at [786, 444] on button "No, keep source formatting" at bounding box center [767, 451] width 135 height 23
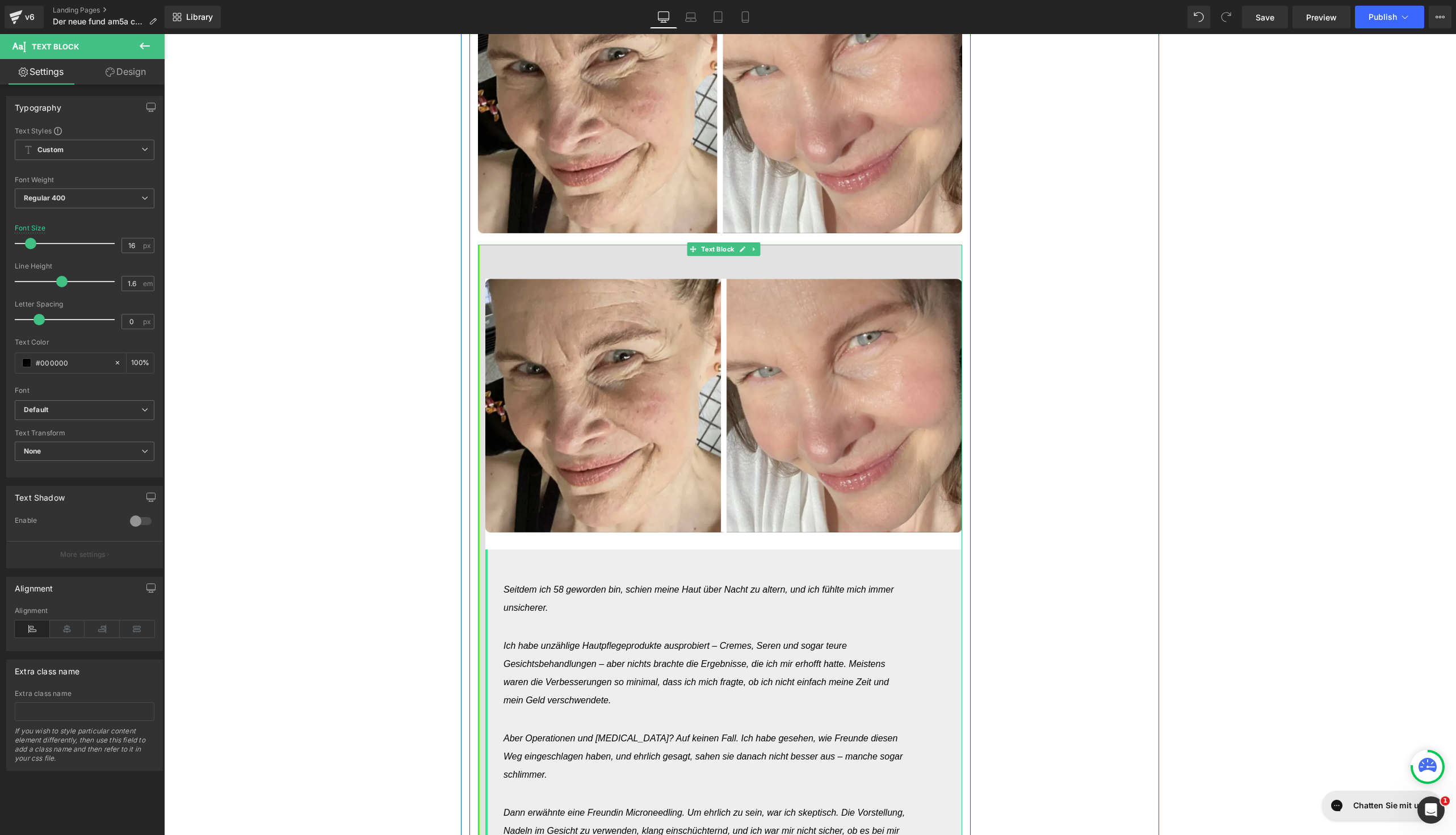
scroll to position [9743, 0]
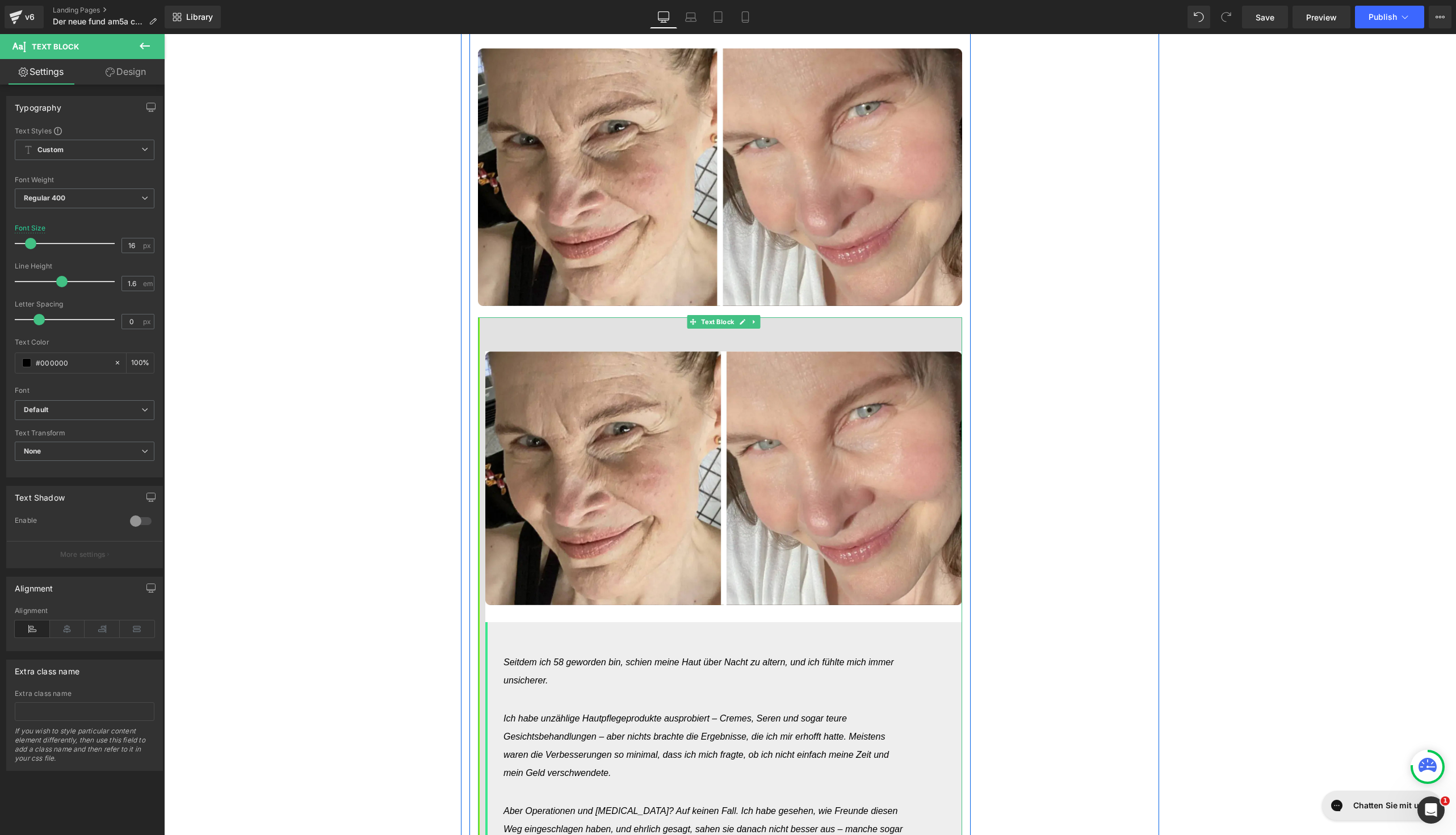
click at [785, 376] on img at bounding box center [723, 478] width 477 height 254
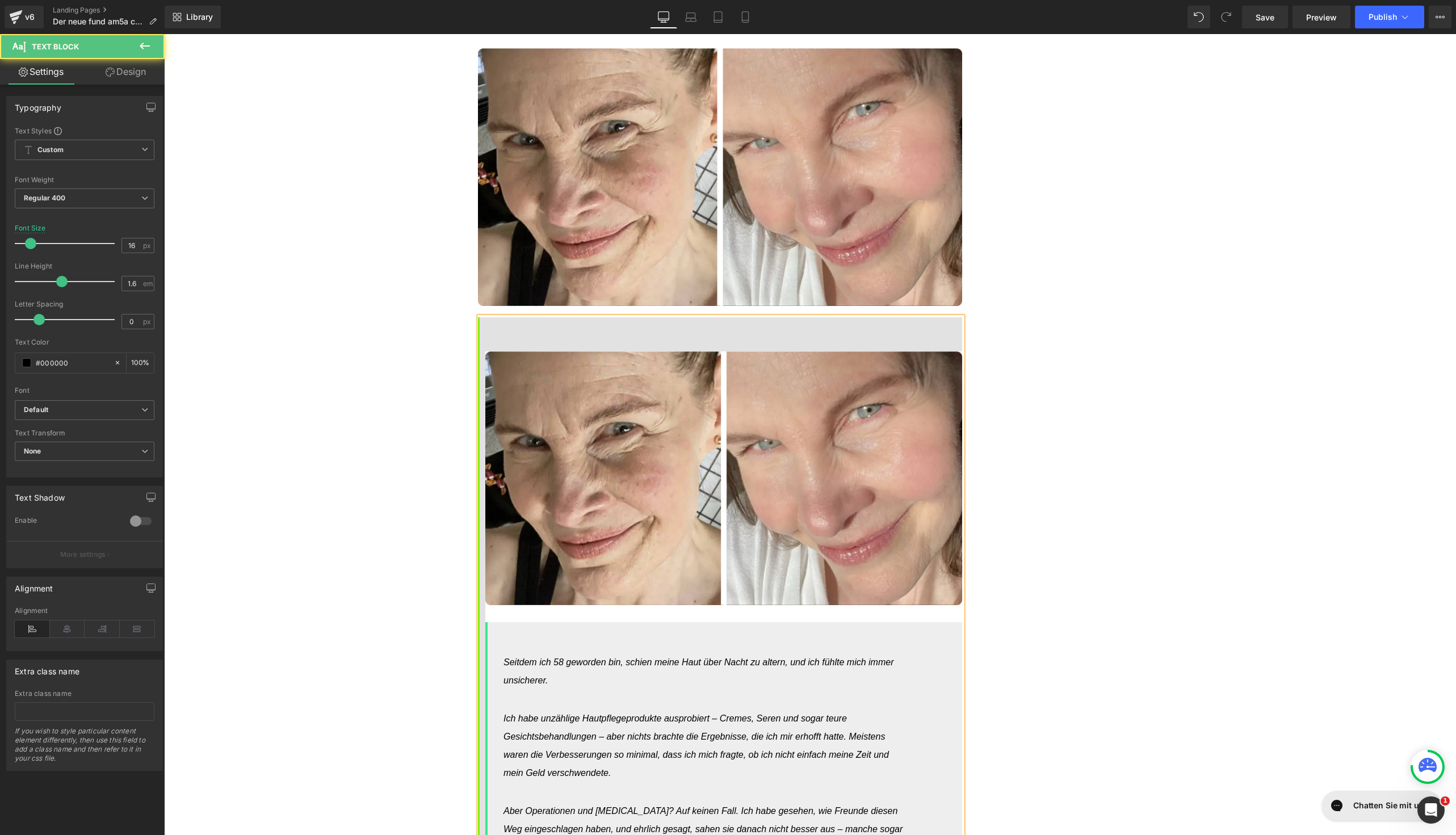
click at [800, 400] on img at bounding box center [723, 478] width 477 height 254
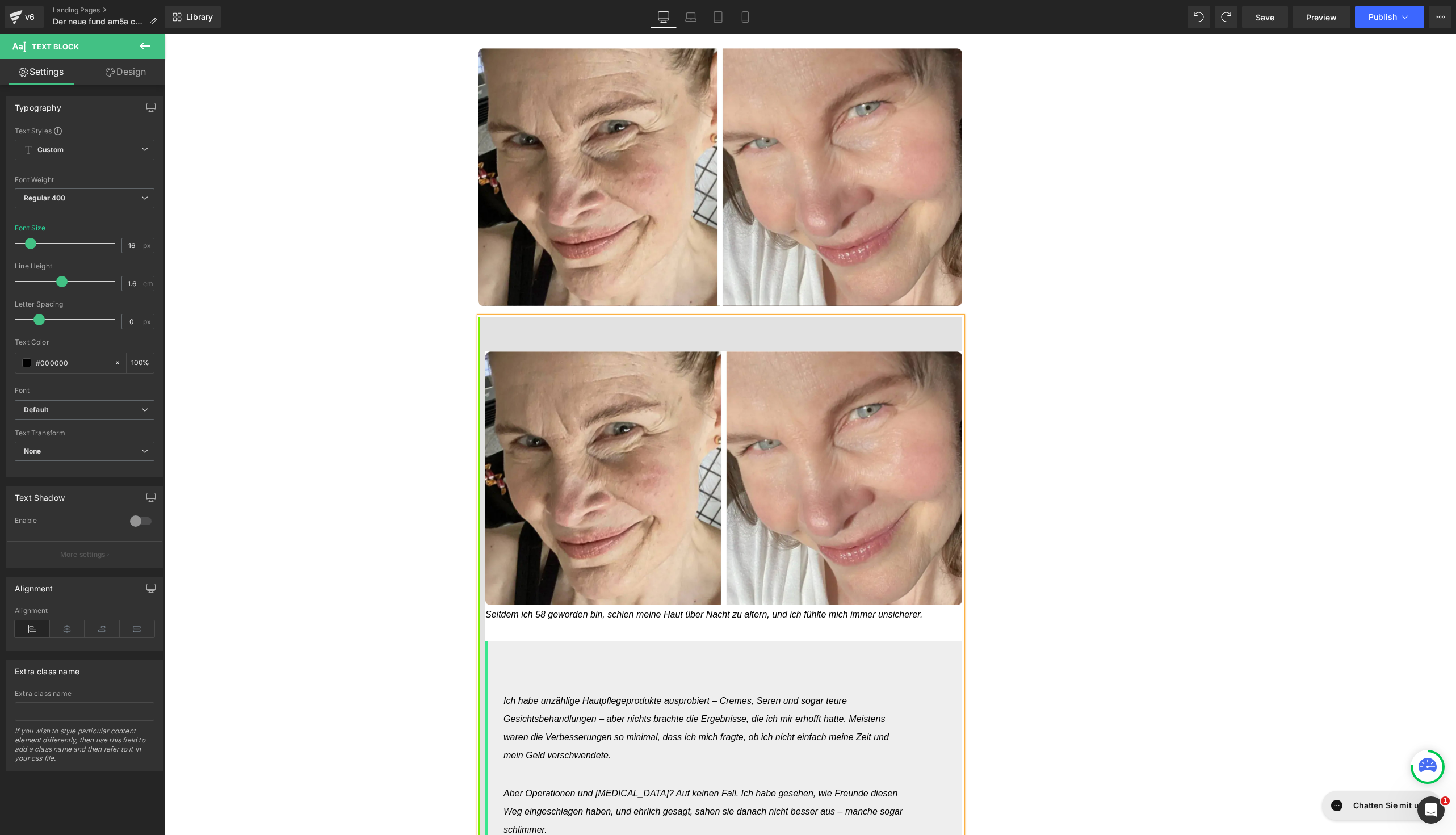
click at [616, 445] on img at bounding box center [723, 478] width 477 height 254
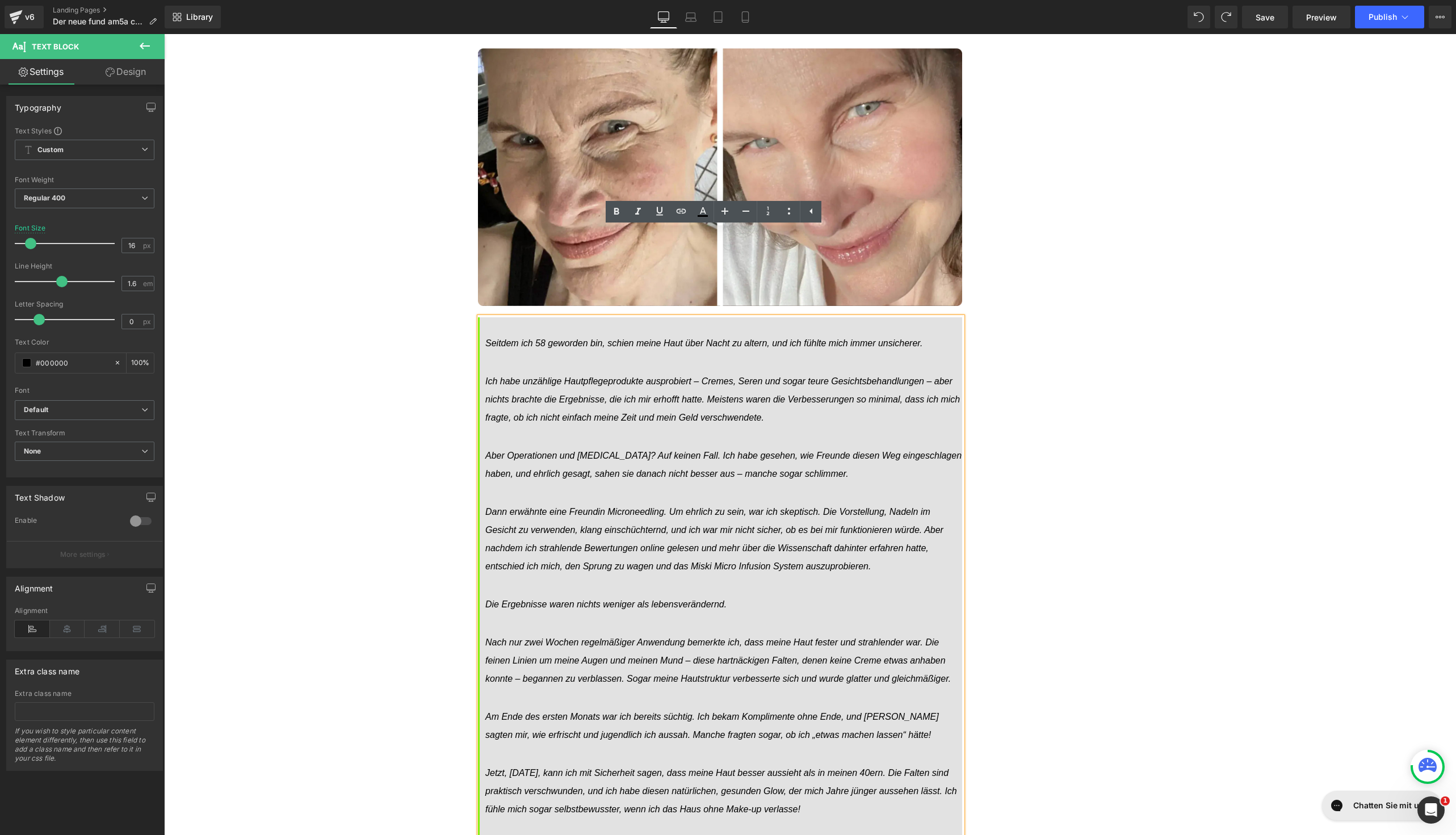
click at [461, 488] on div "Hier ist, was [PERSON_NAME], 55, über ihre Erfahrung sagt Heading Image Als ich…" at bounding box center [720, 277] width 518 height 2773
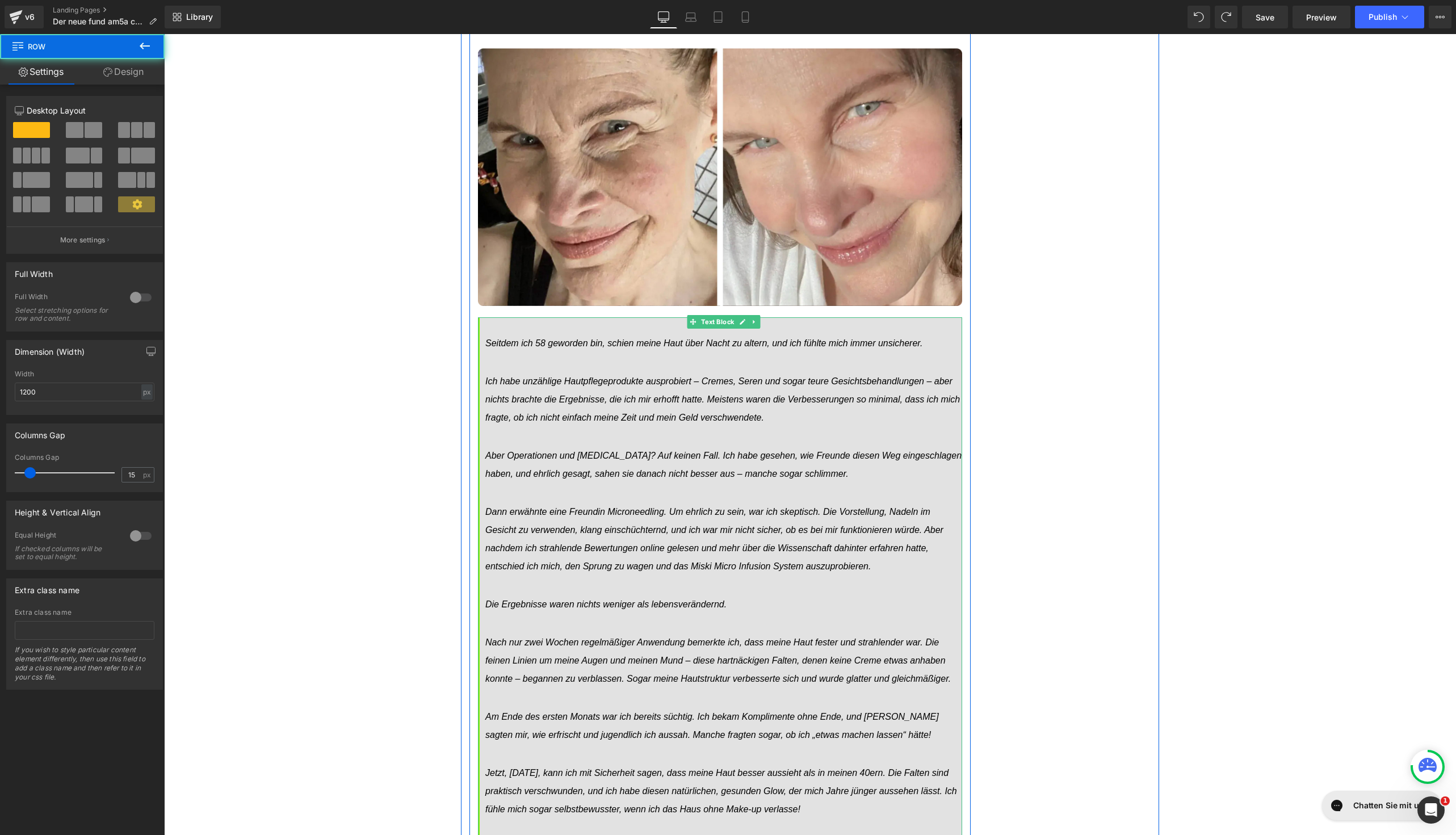
click at [517, 503] on icon "Dann erwähnte eine Freundin Microneedling. Um ehrlich zu sein, war ich skeptisc…" at bounding box center [723, 539] width 477 height 72
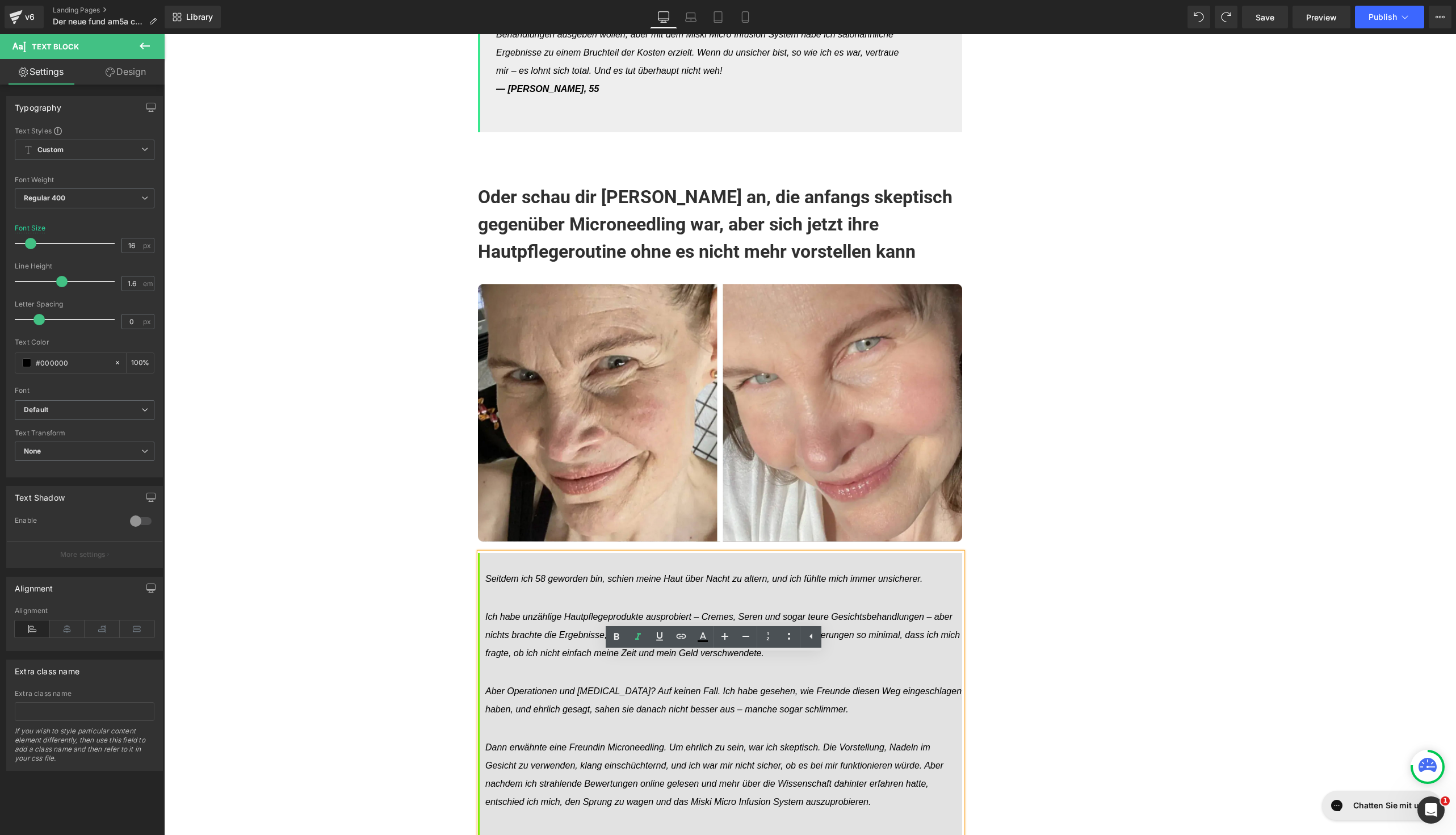
scroll to position [9706, 0]
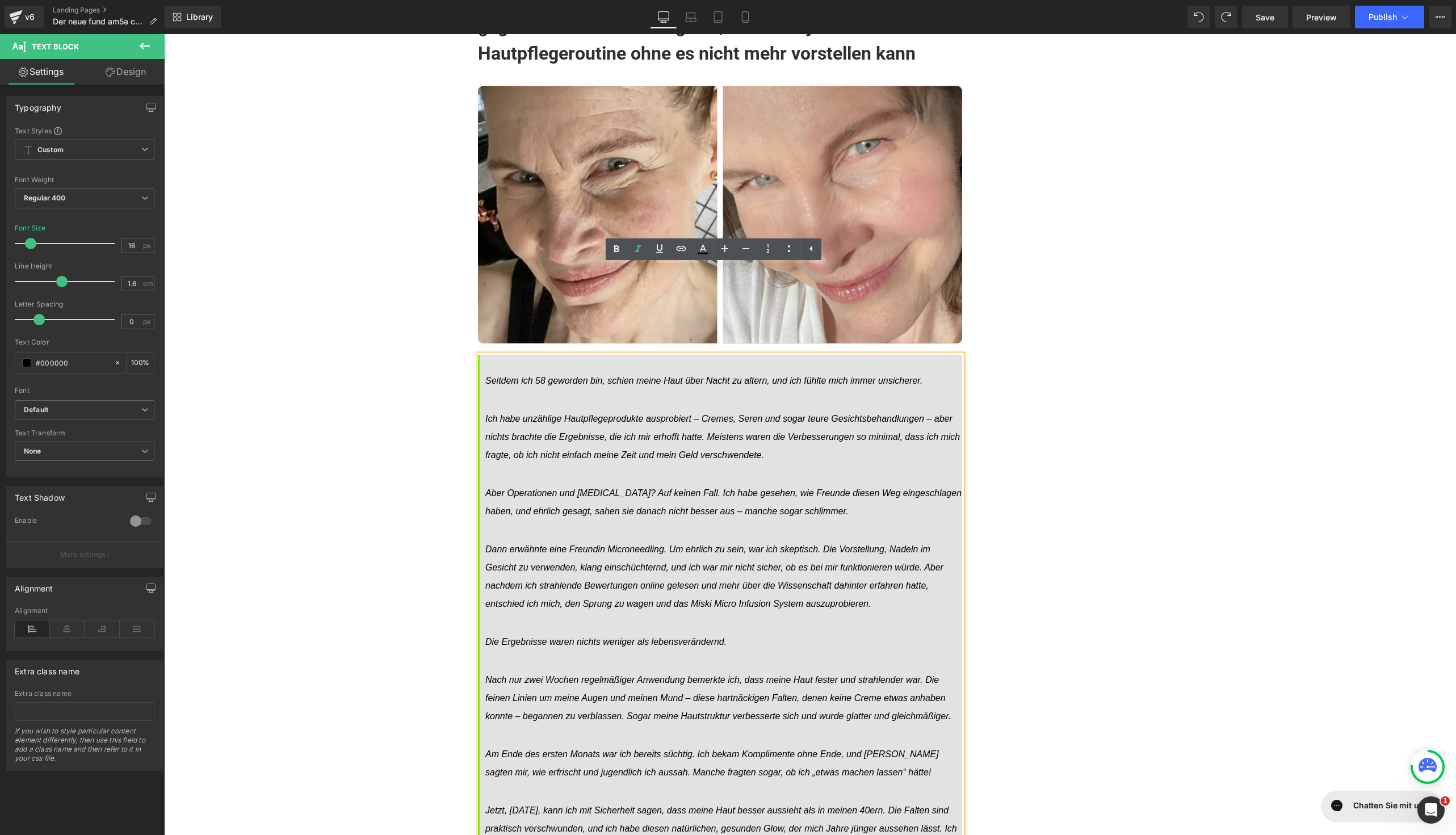
click at [518, 540] on icon "Dann erwähnte eine Freundin Microneedling. Um ehrlich zu sein, war ich skeptisc…" at bounding box center [723, 576] width 477 height 72
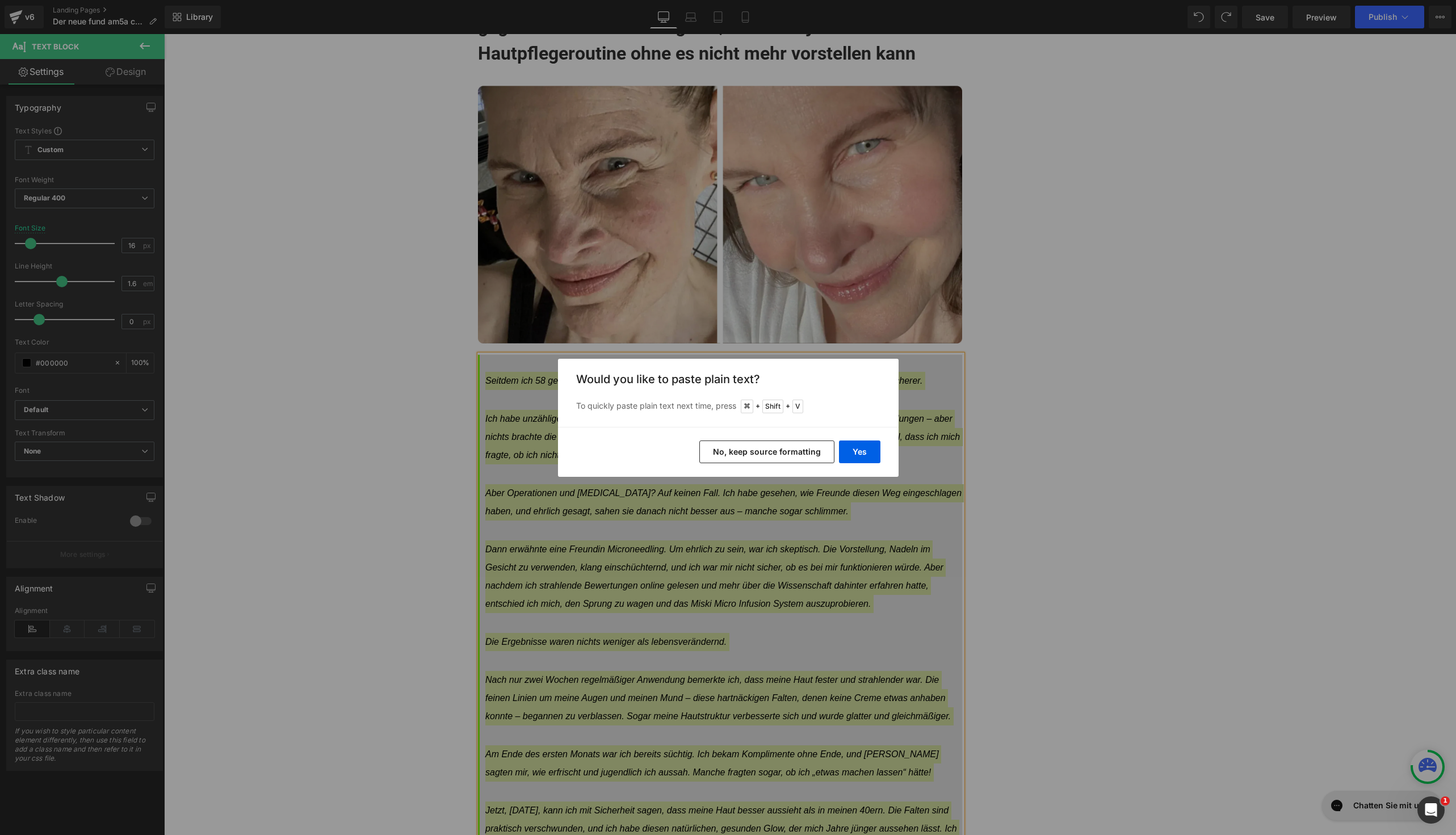
click at [789, 454] on button "No, keep source formatting" at bounding box center [767, 451] width 135 height 23
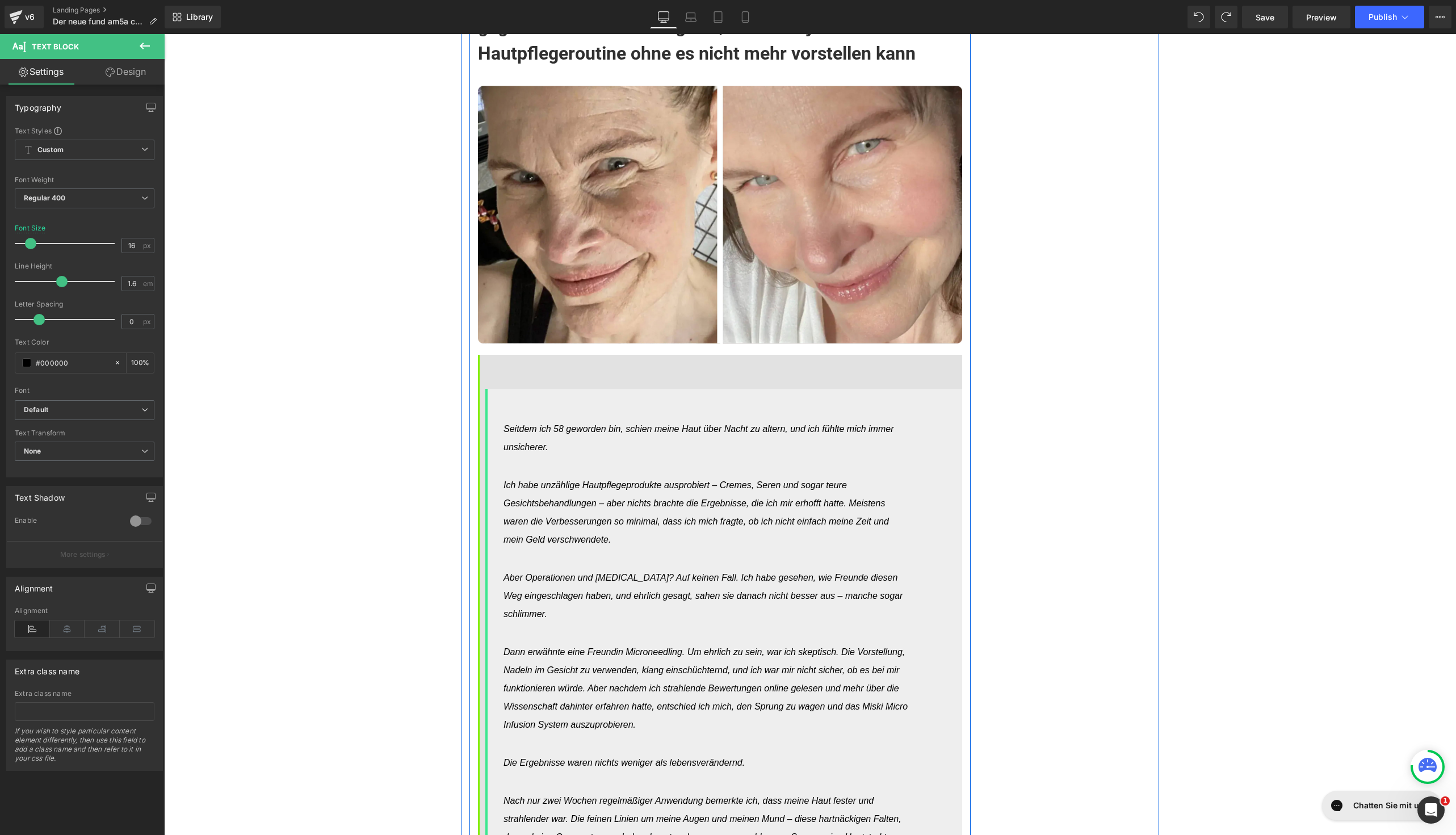
click at [526, 266] on div "Oder schau dir [PERSON_NAME] an, die anfangs skeptisch gegenüber Microneedling …" at bounding box center [720, 581] width 501 height 1215
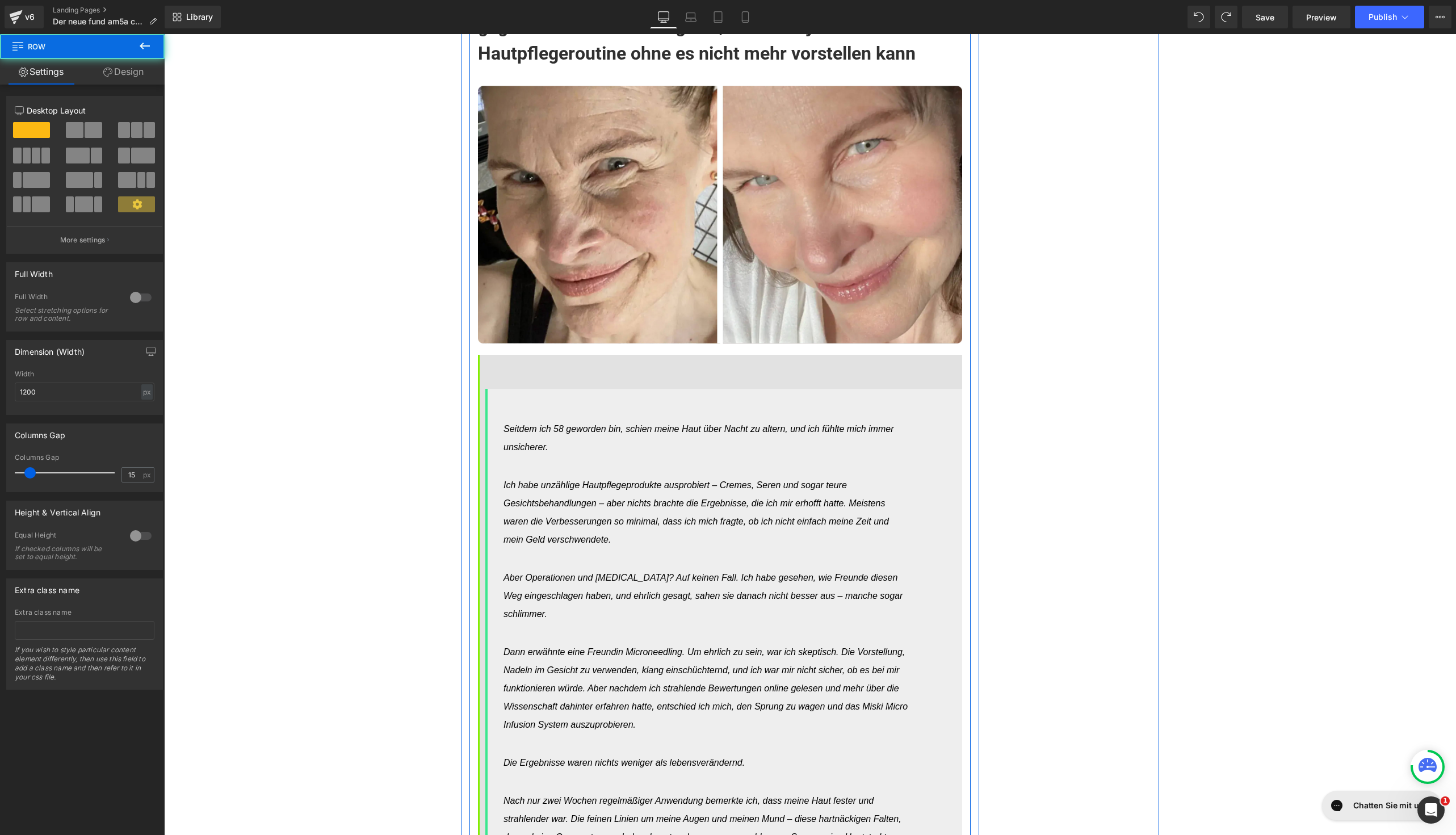
click at [520, 355] on div "Seitdem ich 58 geworden bin, schien meine Haut über Nacht zu altern, und ich fü…" at bounding box center [720, 772] width 484 height 834
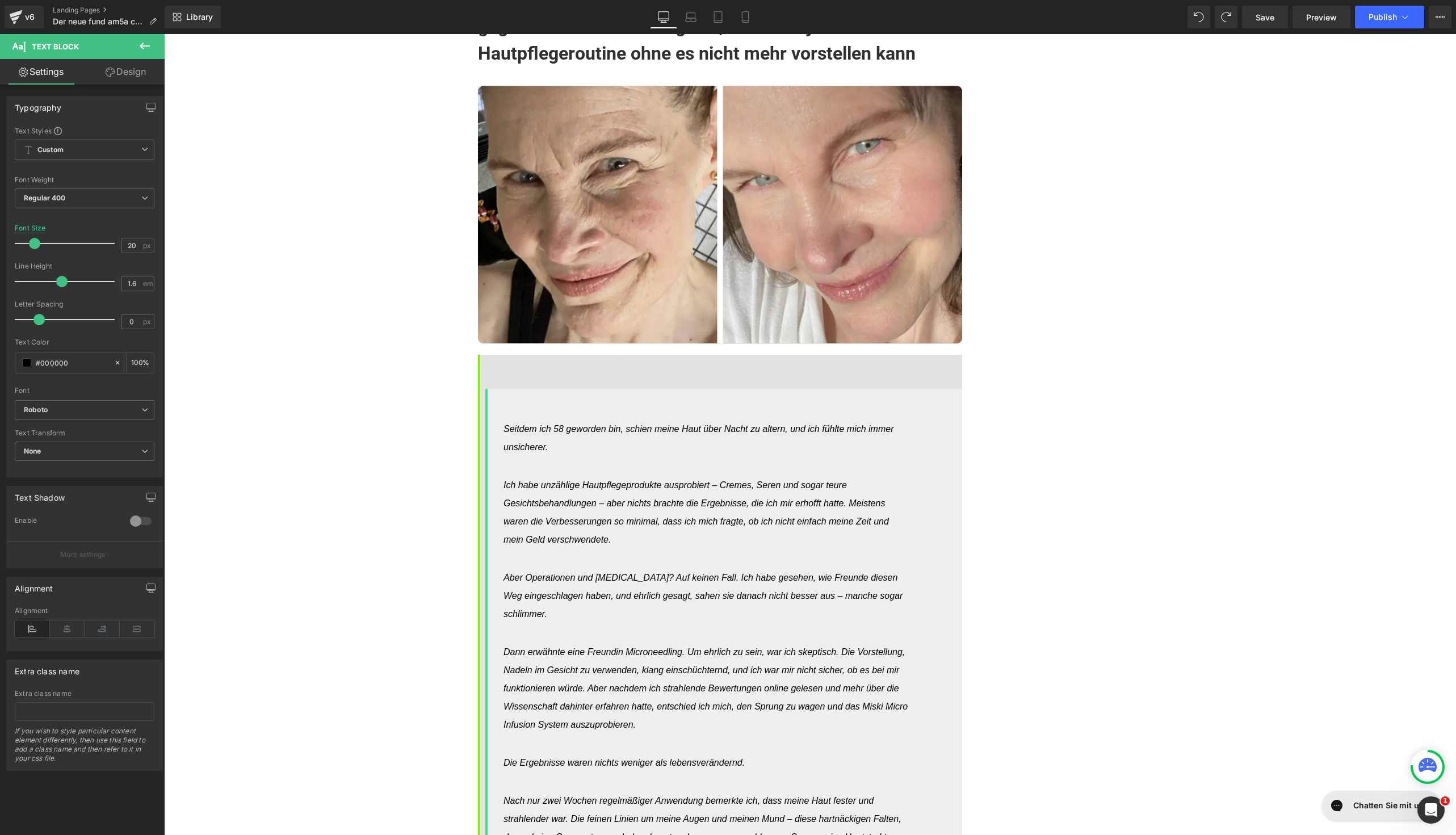
click at [137, 80] on link "Design" at bounding box center [126, 72] width 82 height 26
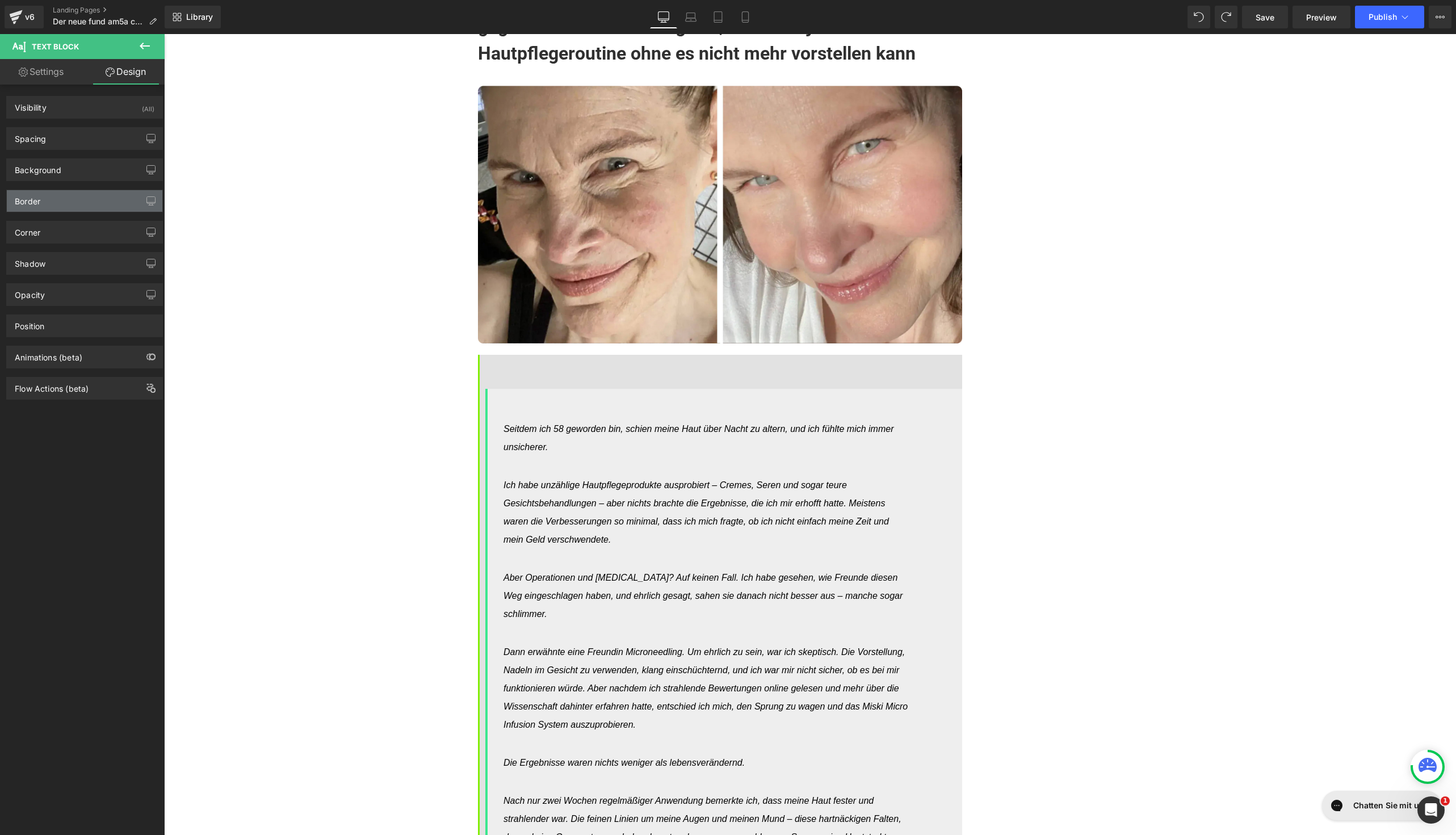
click at [54, 202] on div "Border" at bounding box center [84, 201] width 155 height 21
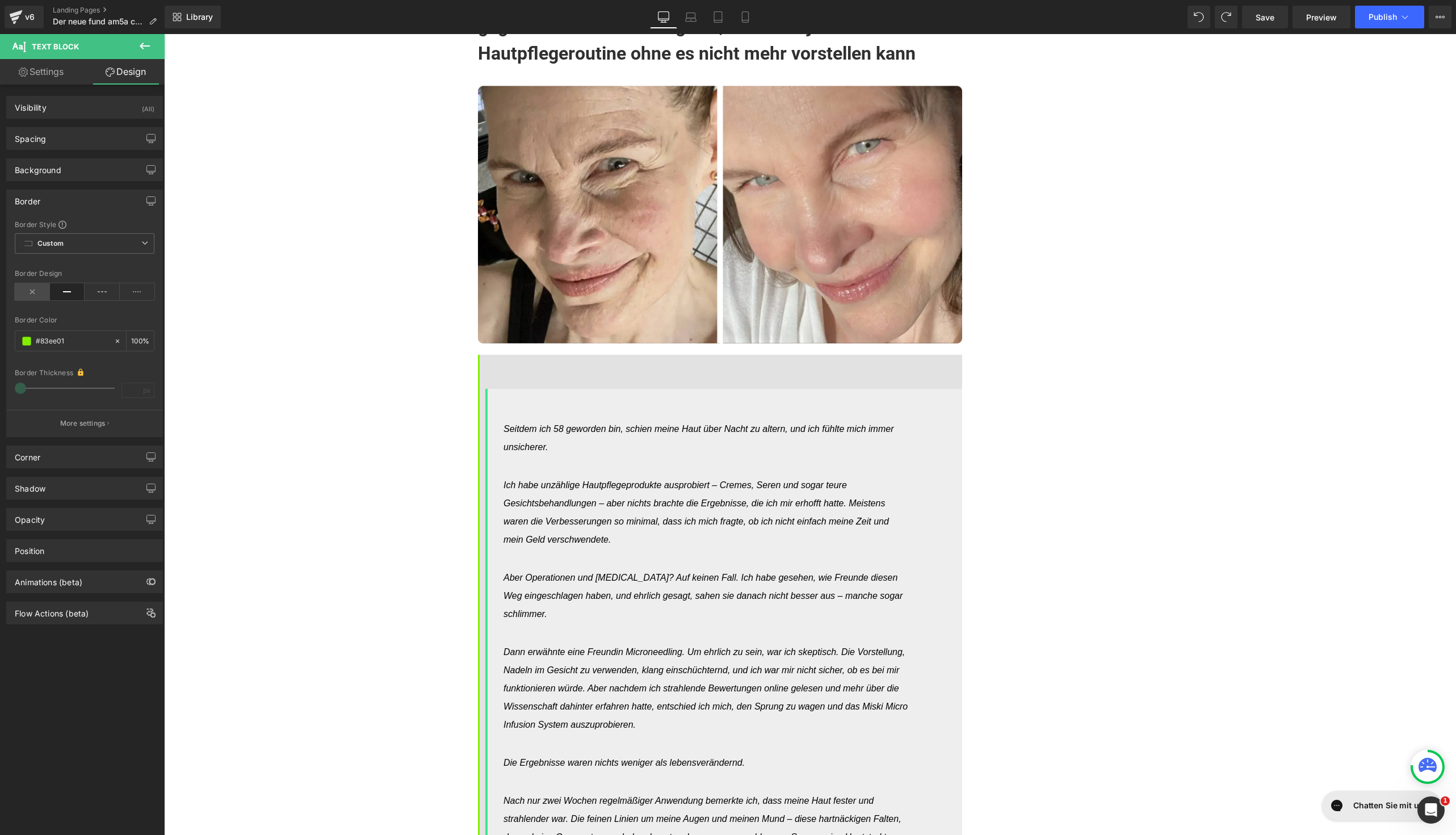
click at [23, 298] on icon at bounding box center [32, 292] width 35 height 17
click at [101, 157] on div "Background Color & Image color rgba(226, 226, 226, 1) Color #e2e2e2 100 % Image…" at bounding box center [85, 165] width 170 height 31
click at [99, 167] on div "Background" at bounding box center [84, 169] width 155 height 21
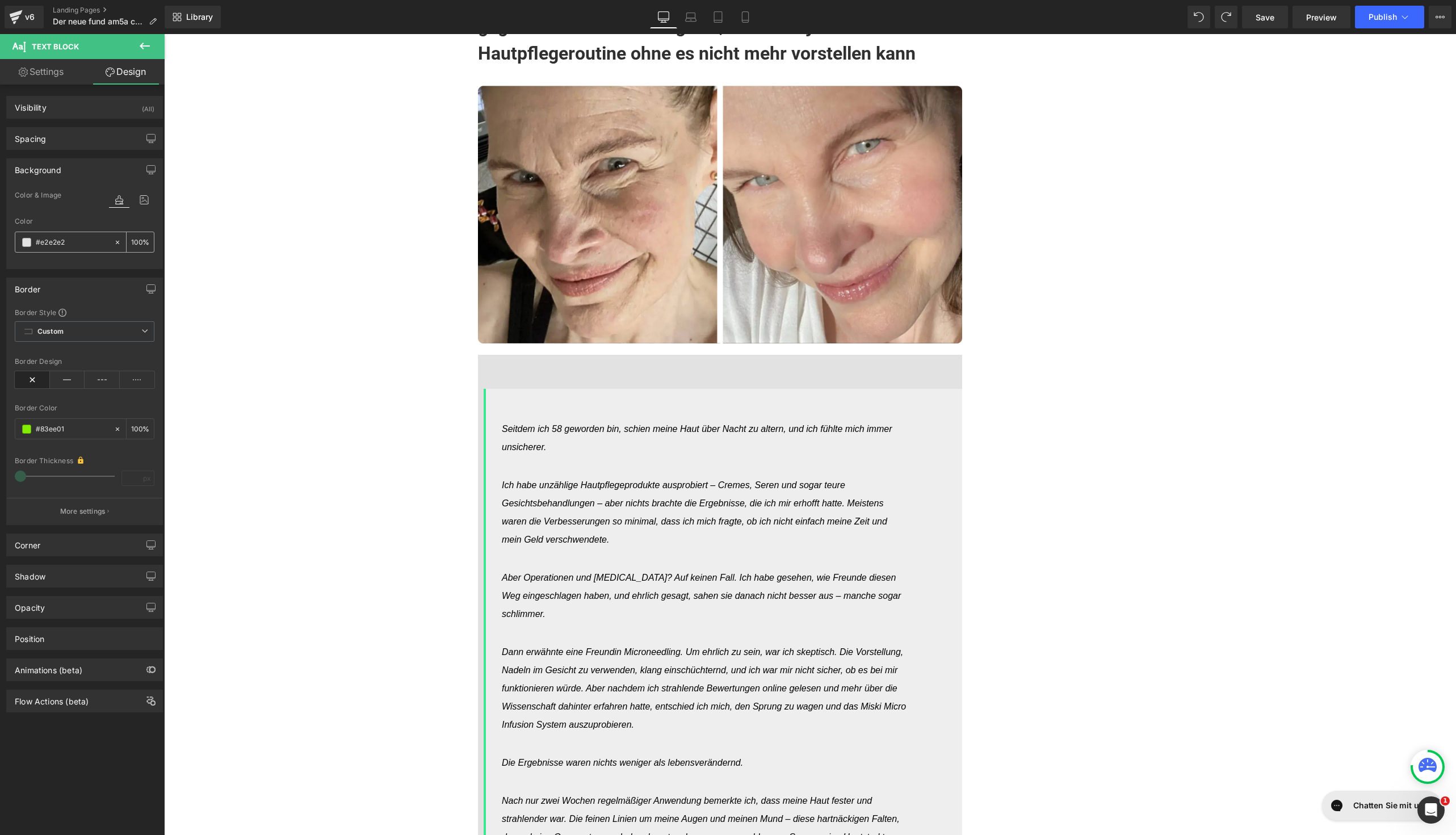
click at [117, 239] on icon at bounding box center [118, 243] width 8 height 8
type input "none"
type input "0"
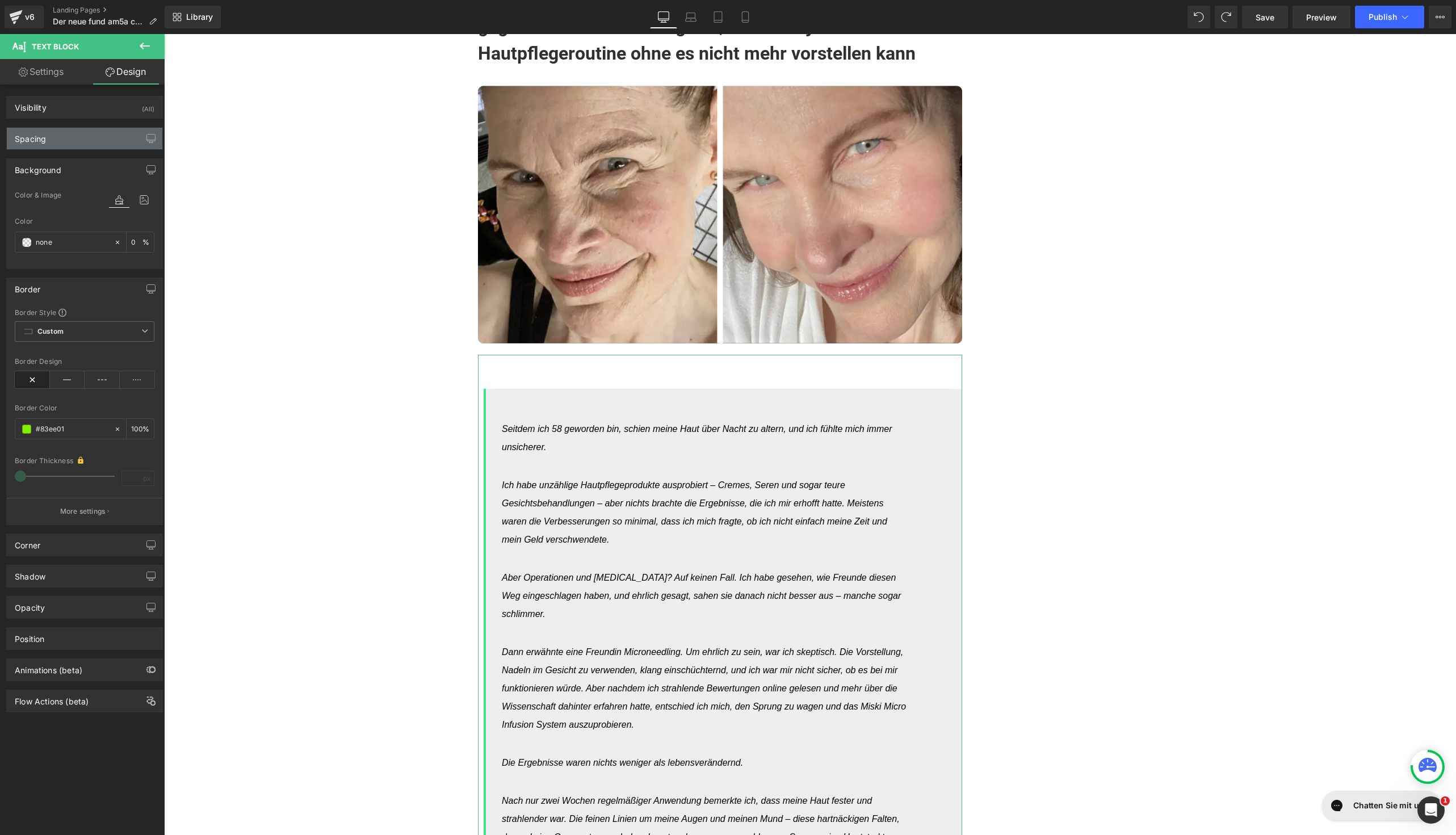
click at [63, 128] on div "Spacing" at bounding box center [84, 138] width 155 height 21
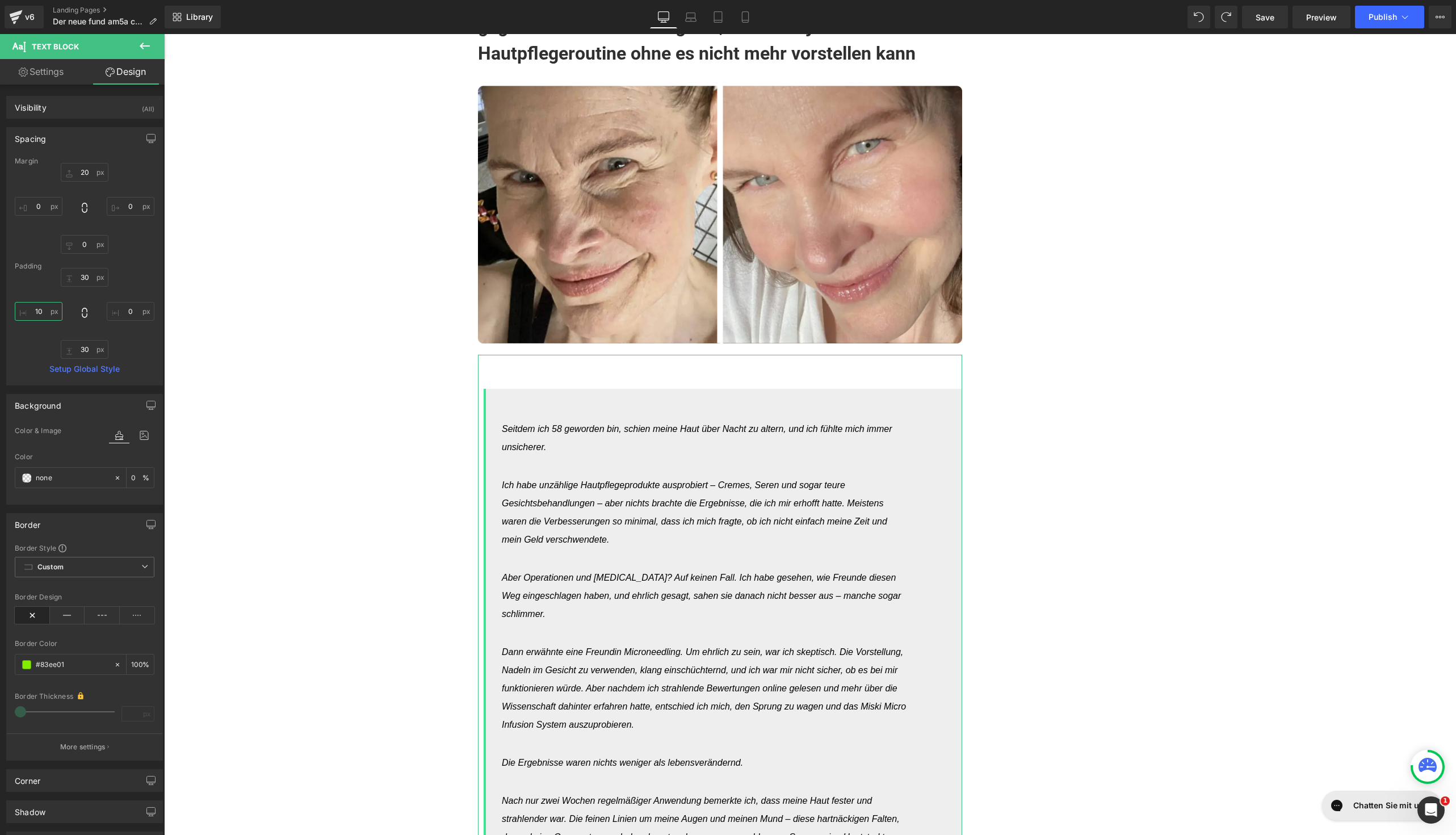
click at [41, 313] on input "10" at bounding box center [38, 311] width 48 height 19
type input "0"
click at [76, 281] on input "30" at bounding box center [84, 277] width 48 height 19
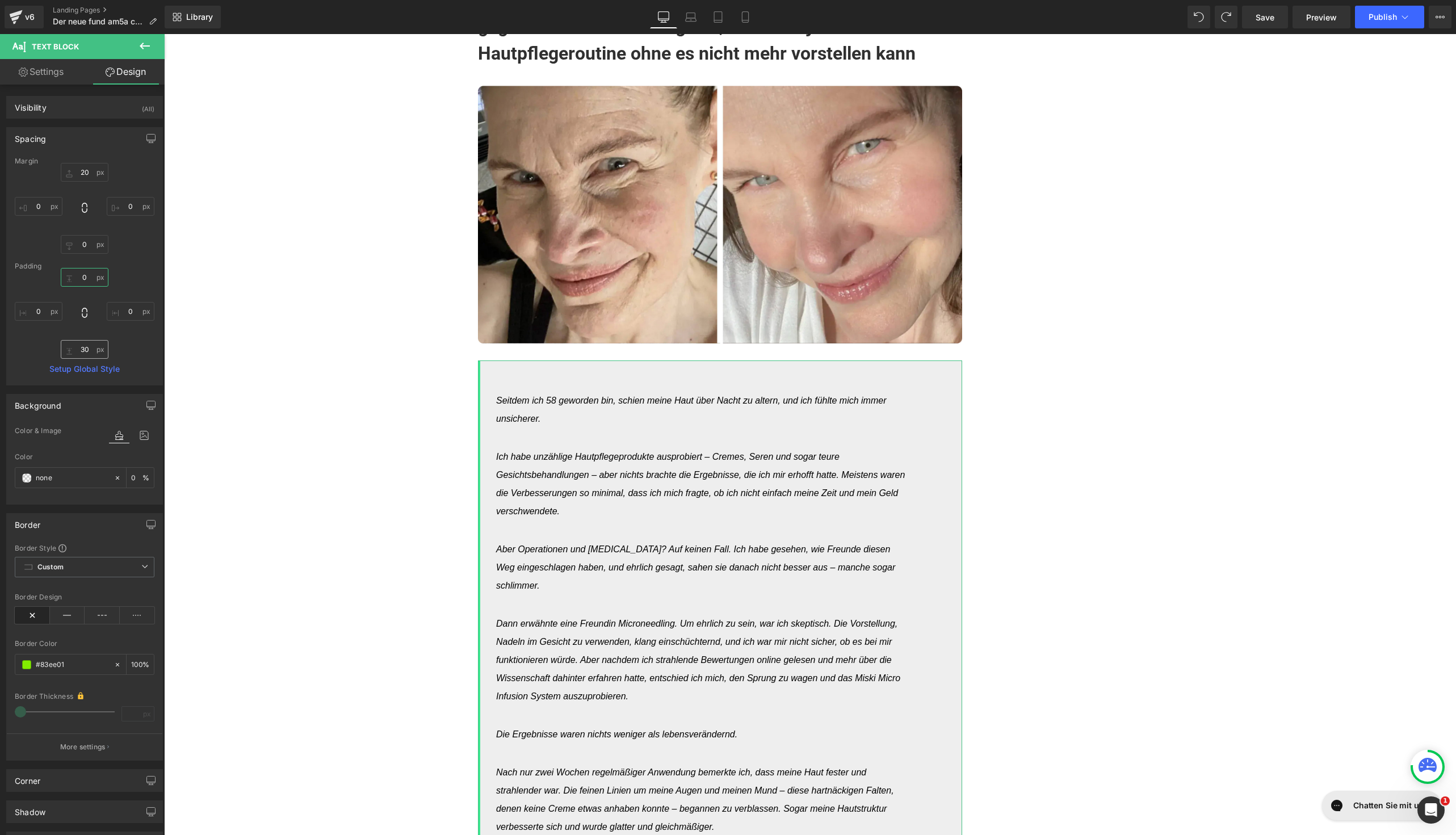
type input "0"
click at [78, 344] on input "30" at bounding box center [84, 349] width 48 height 19
type input "0"
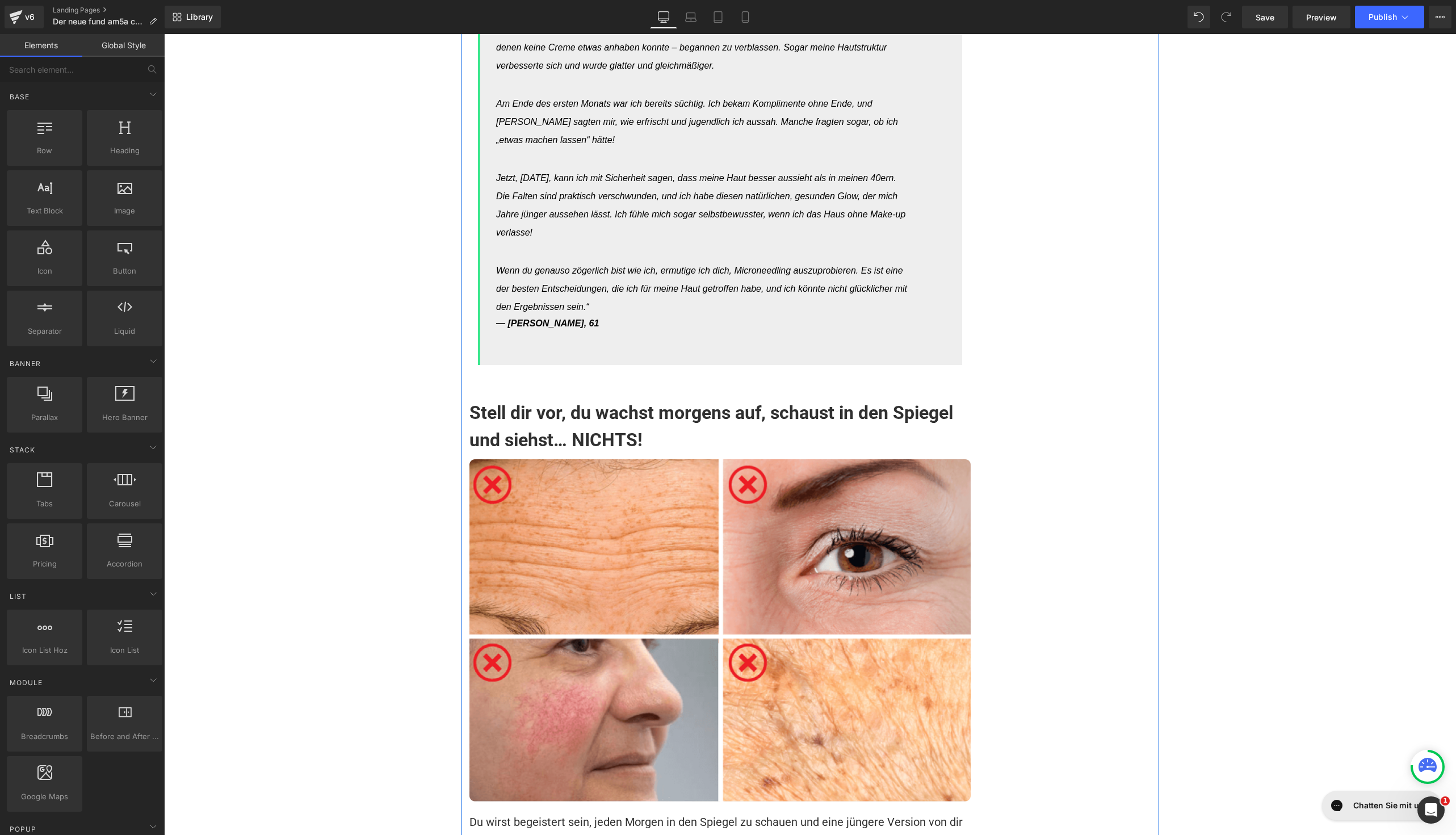
scroll to position [10373, 0]
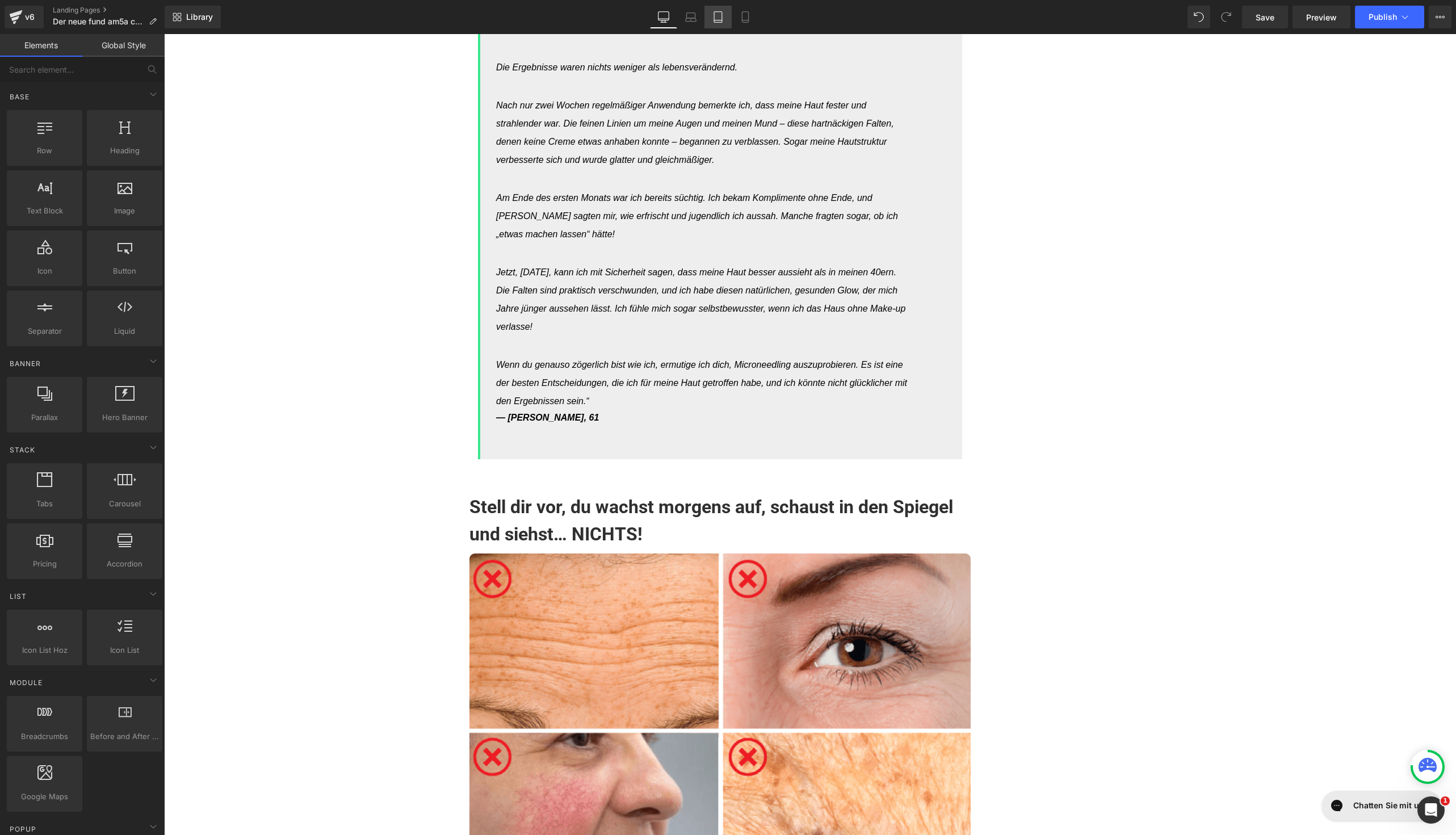
click at [718, 7] on link "Tablet" at bounding box center [718, 17] width 27 height 23
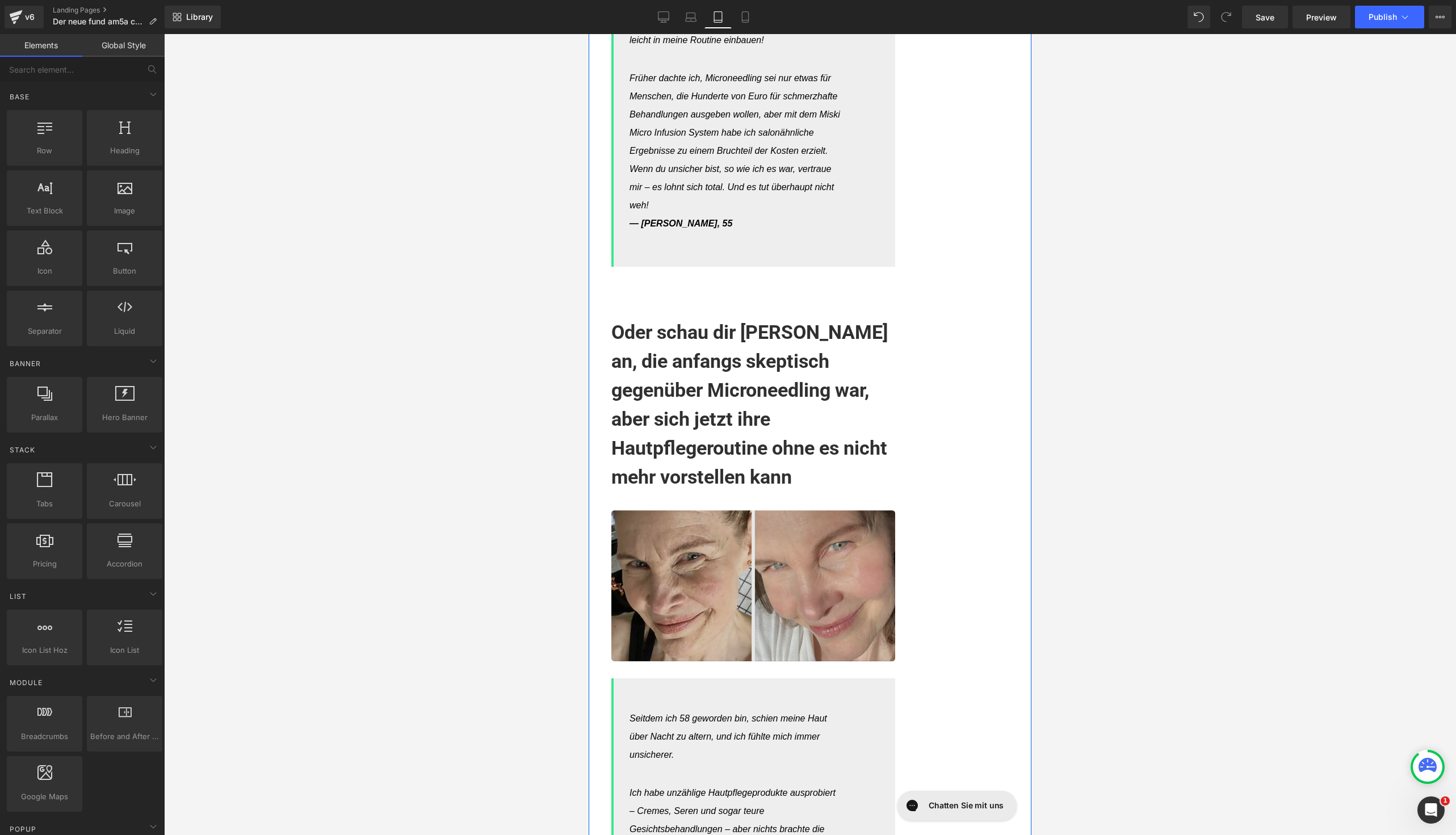
scroll to position [9825, 0]
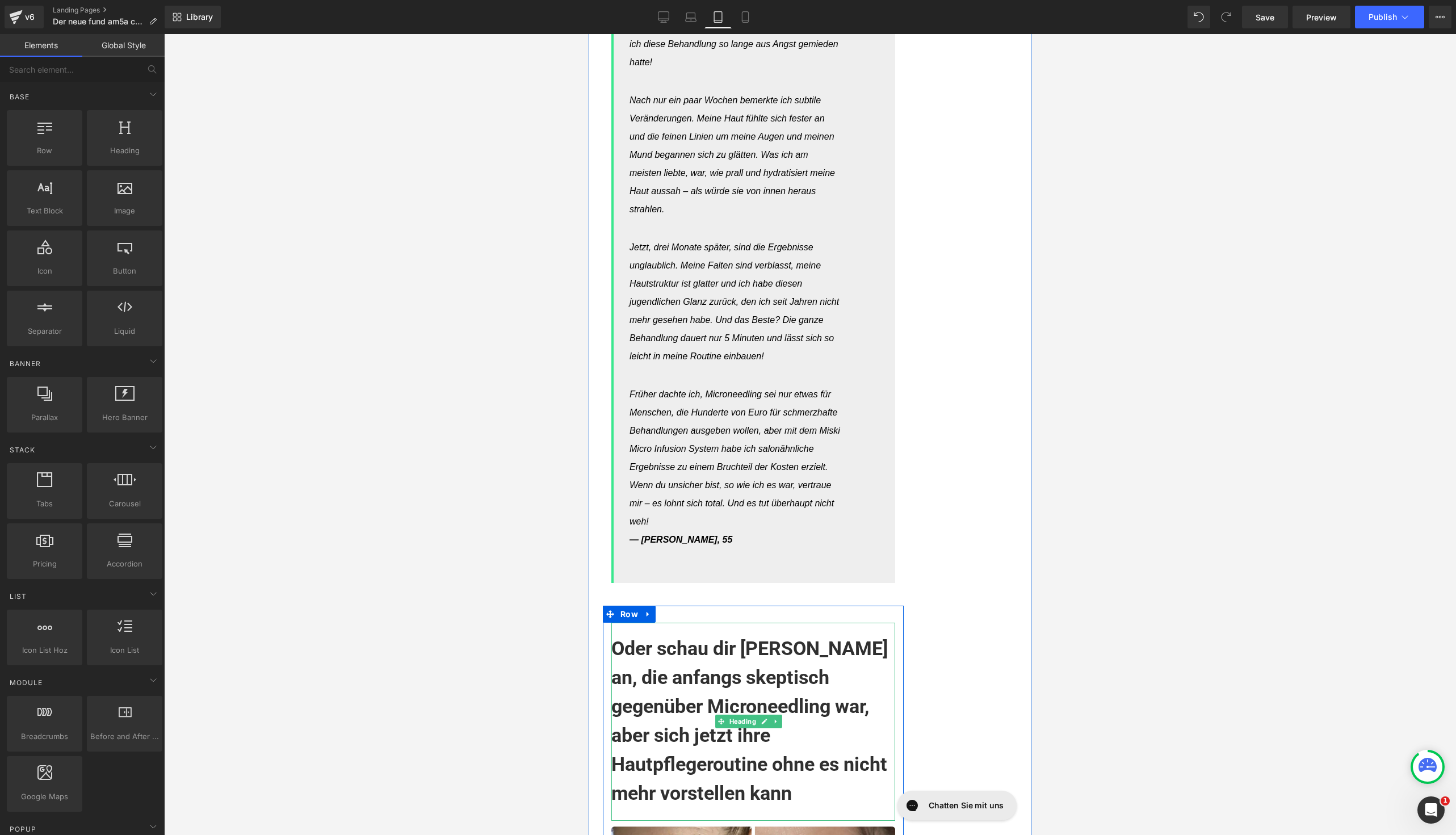
click at [702, 658] on h1 "Oder schau dir [PERSON_NAME] an, die anfangs skeptisch gegenüber Microneedling …" at bounding box center [753, 721] width 284 height 174
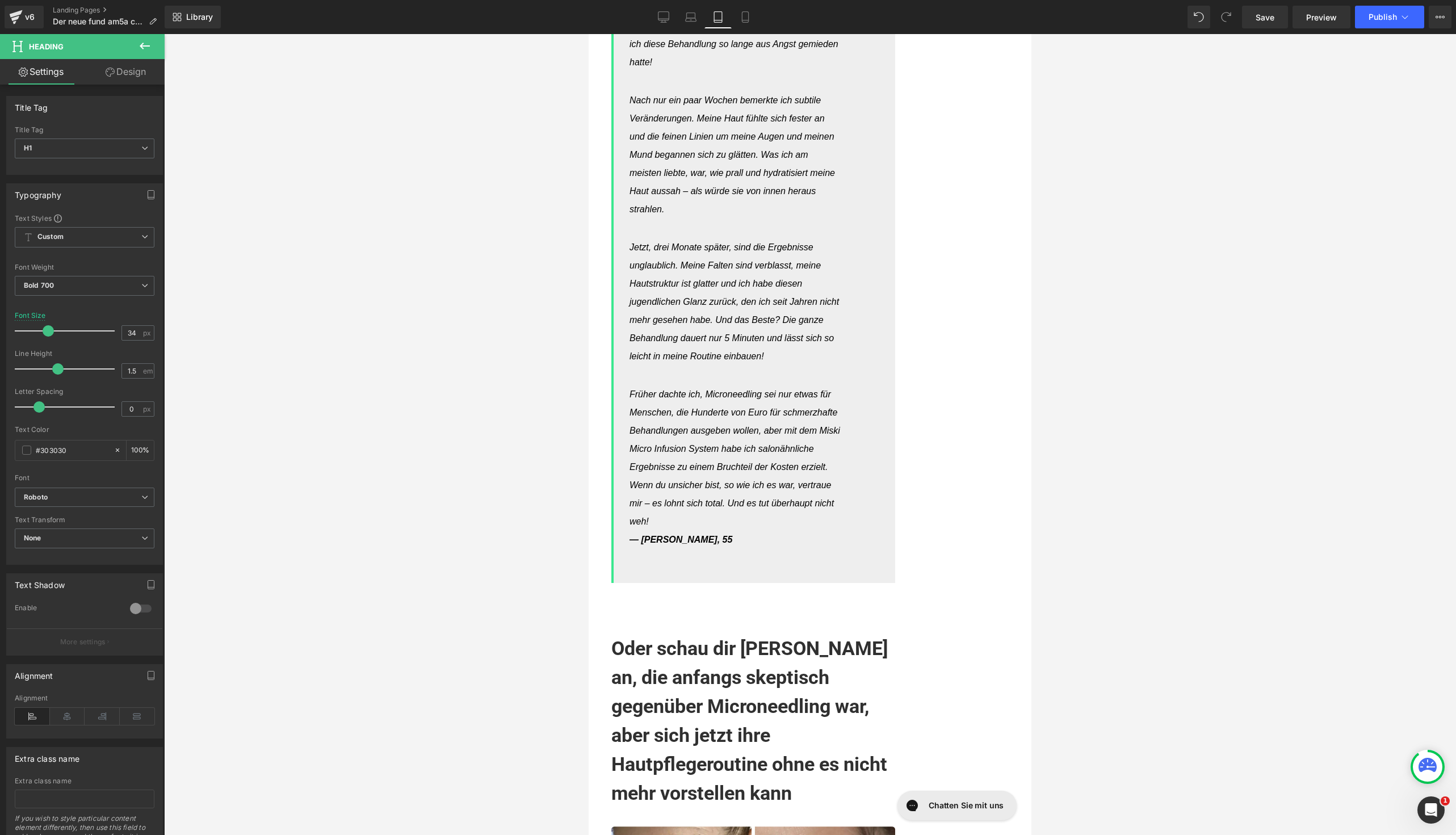
click at [134, 73] on link "Design" at bounding box center [126, 72] width 82 height 26
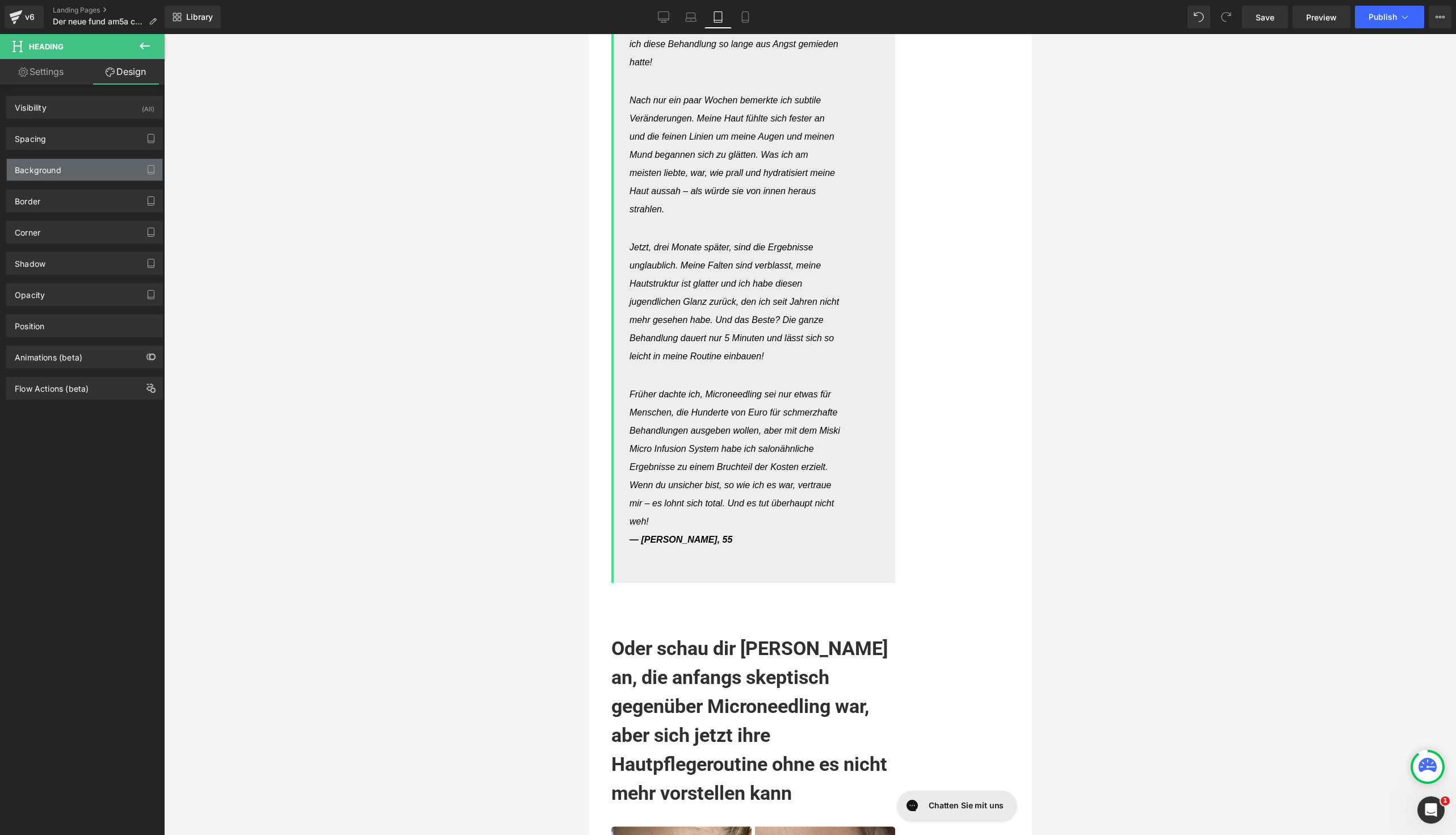
click at [58, 161] on div "Background" at bounding box center [37, 166] width 46 height 16
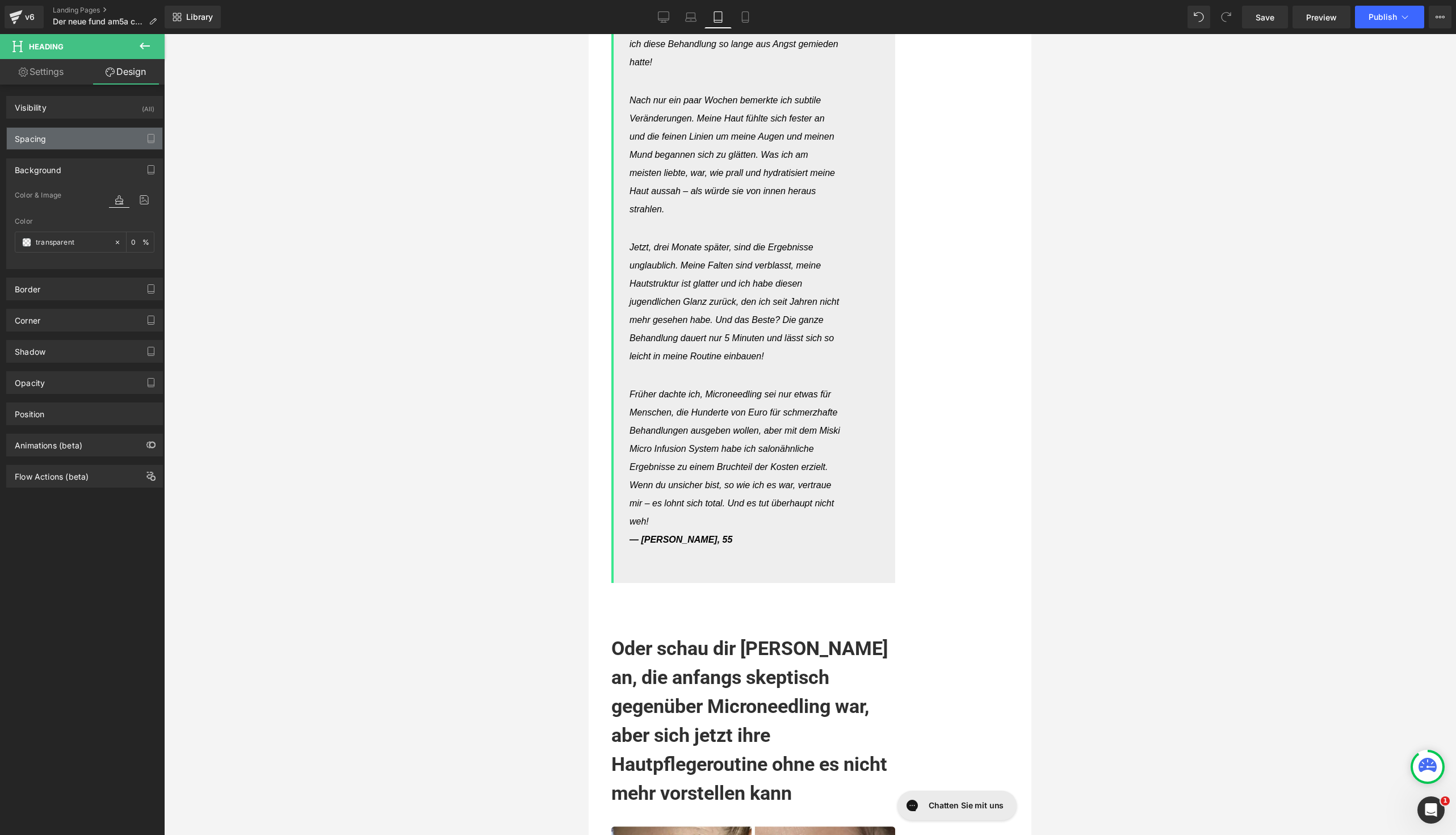
click at [58, 144] on div "Spacing" at bounding box center [84, 138] width 155 height 21
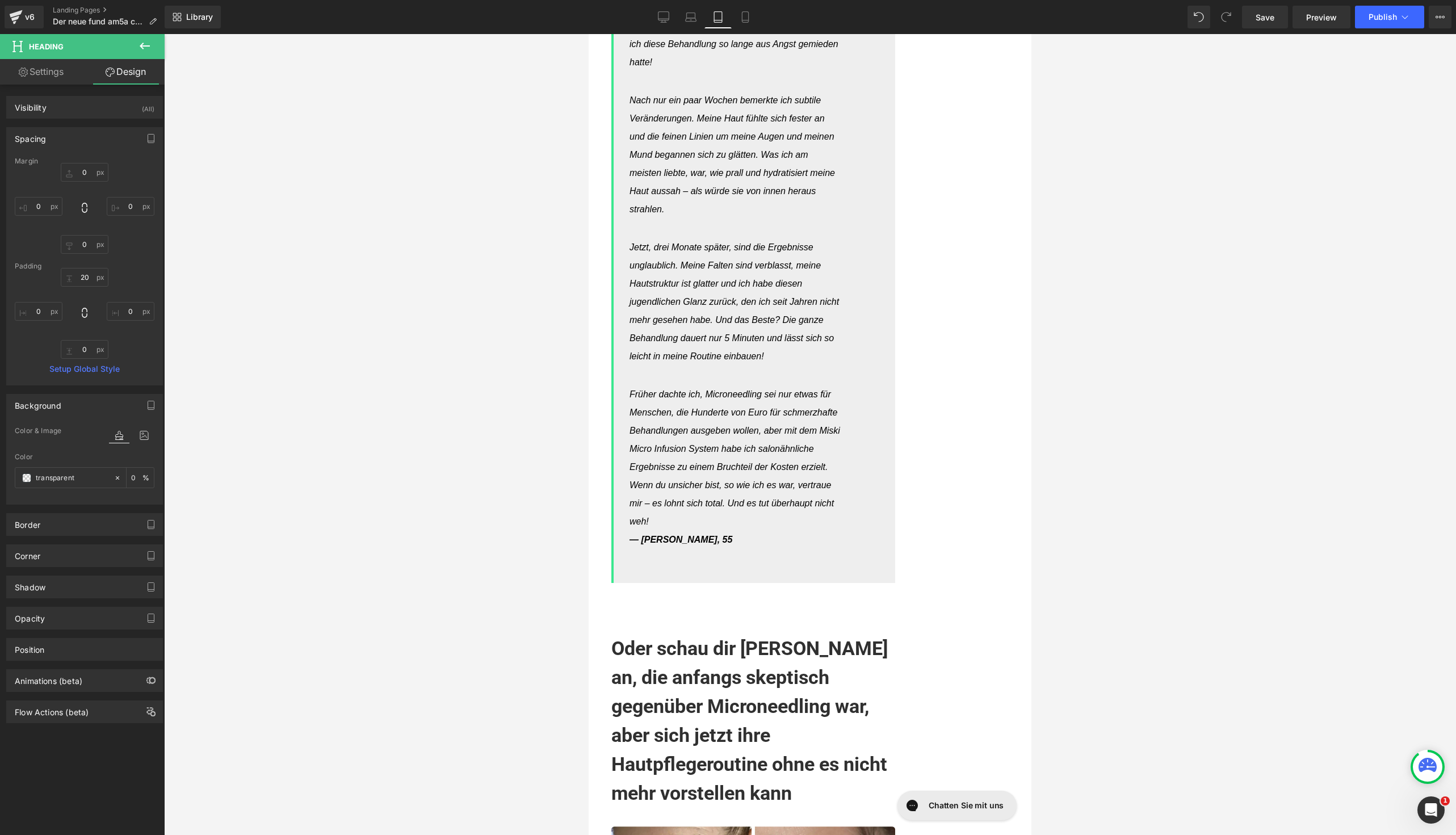
click at [88, 286] on div "20" at bounding box center [84, 277] width 48 height 19
click at [88, 279] on input "20" at bounding box center [84, 277] width 48 height 19
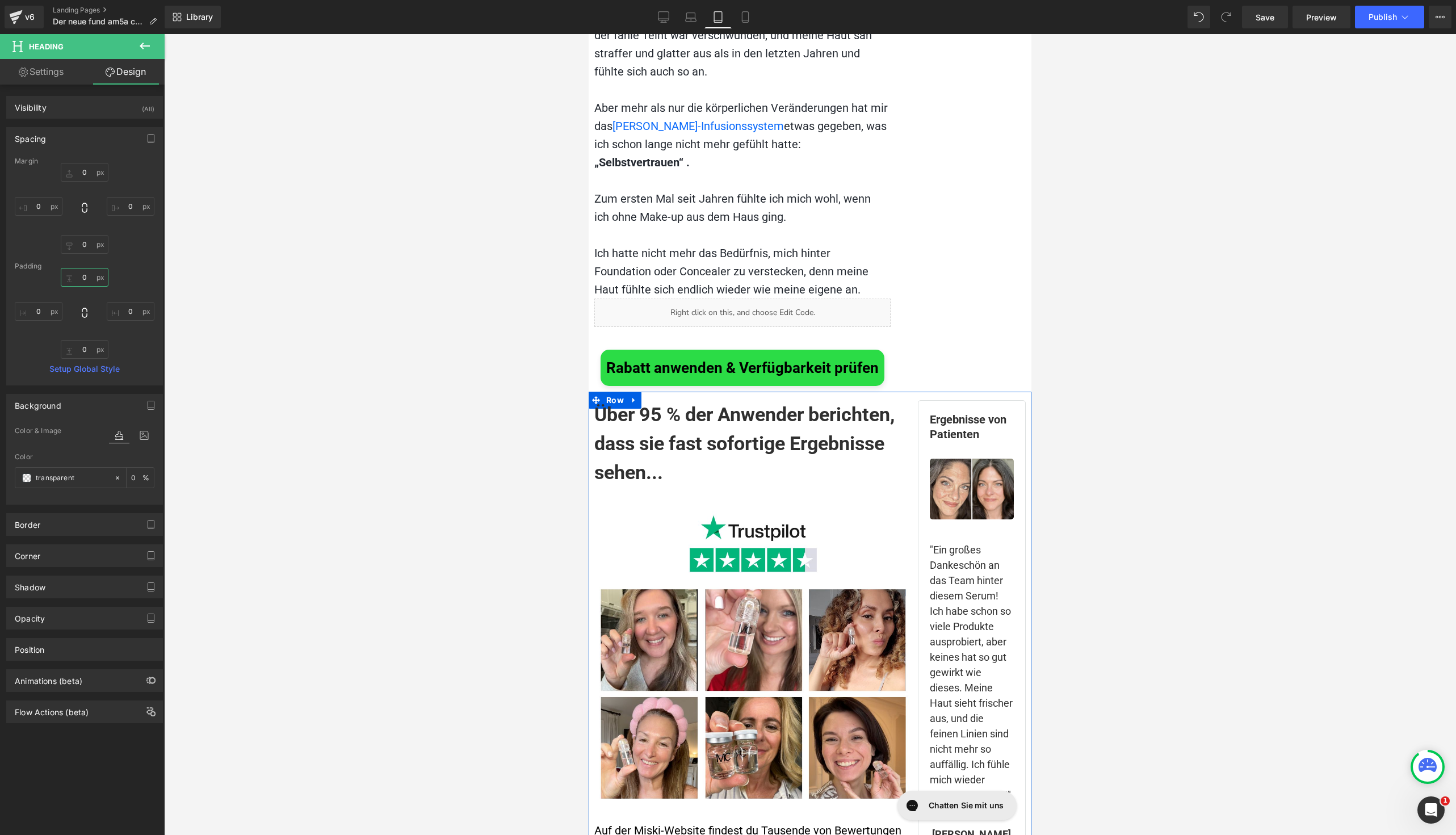
scroll to position [7532, 0]
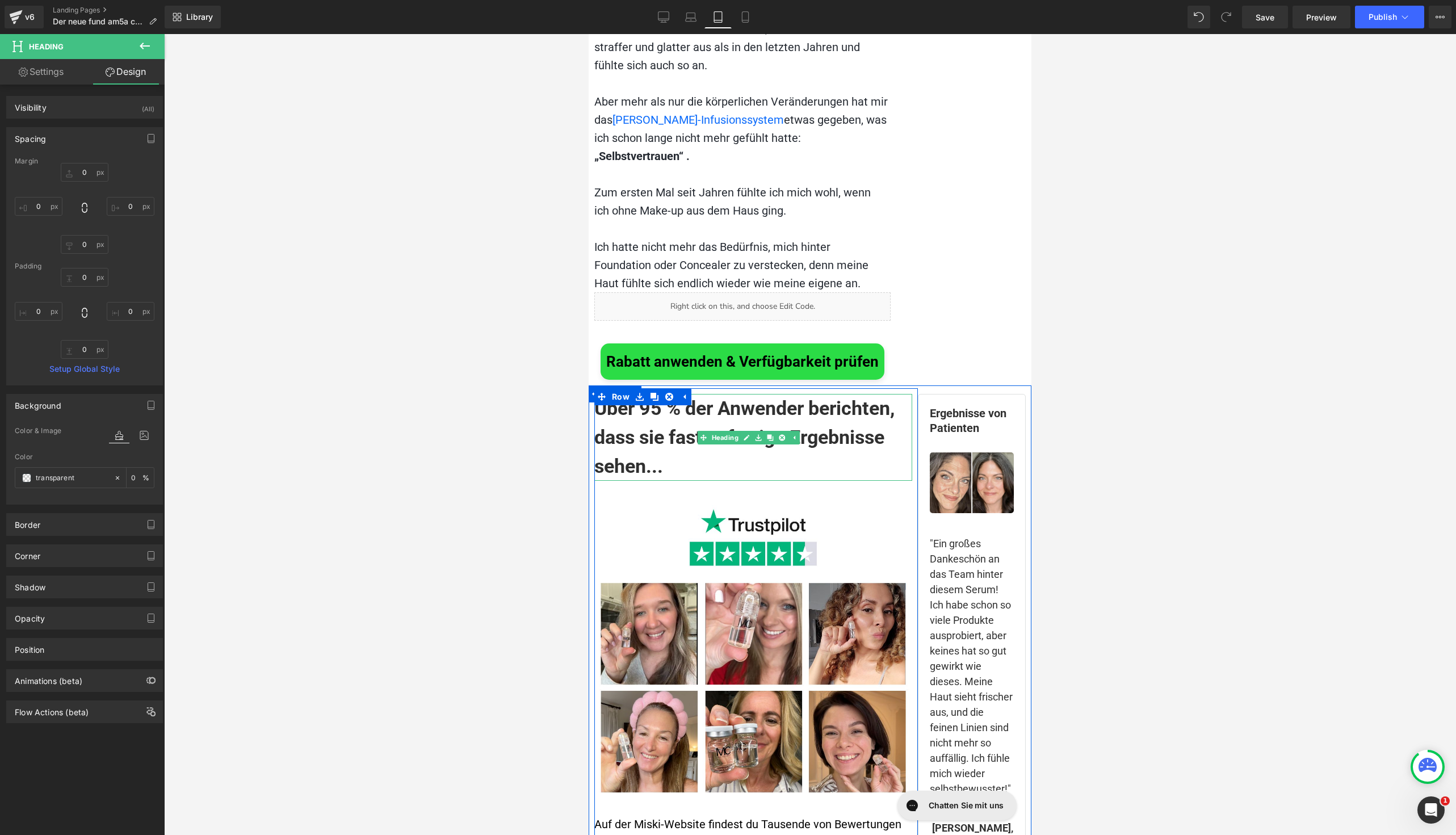
click at [728, 453] on h1 "Über 95 % der Anwender berichten, dass sie fast sofortige Ergebnisse sehen..." at bounding box center [753, 438] width 318 height 87
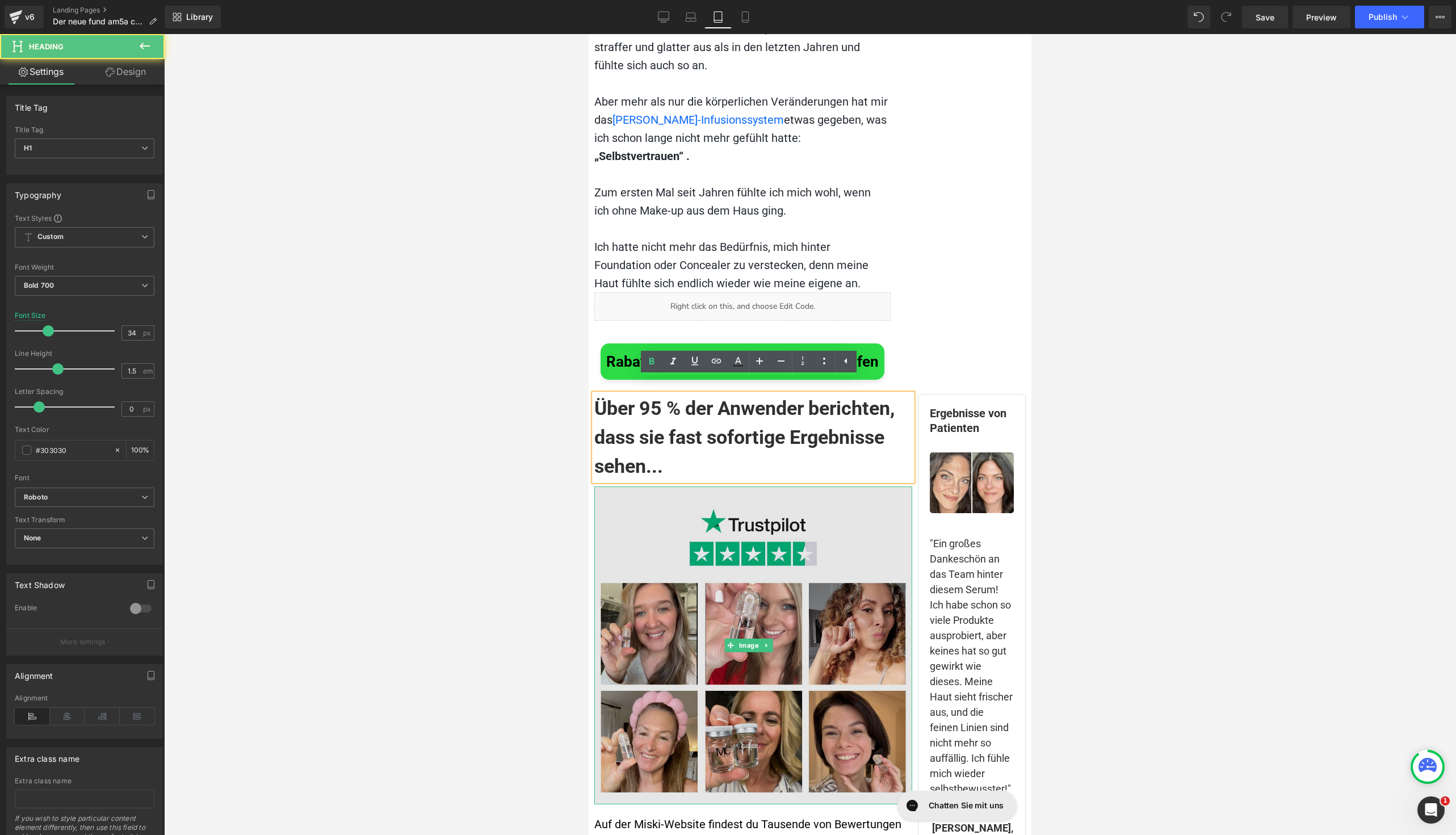
click at [652, 525] on img at bounding box center [753, 645] width 318 height 318
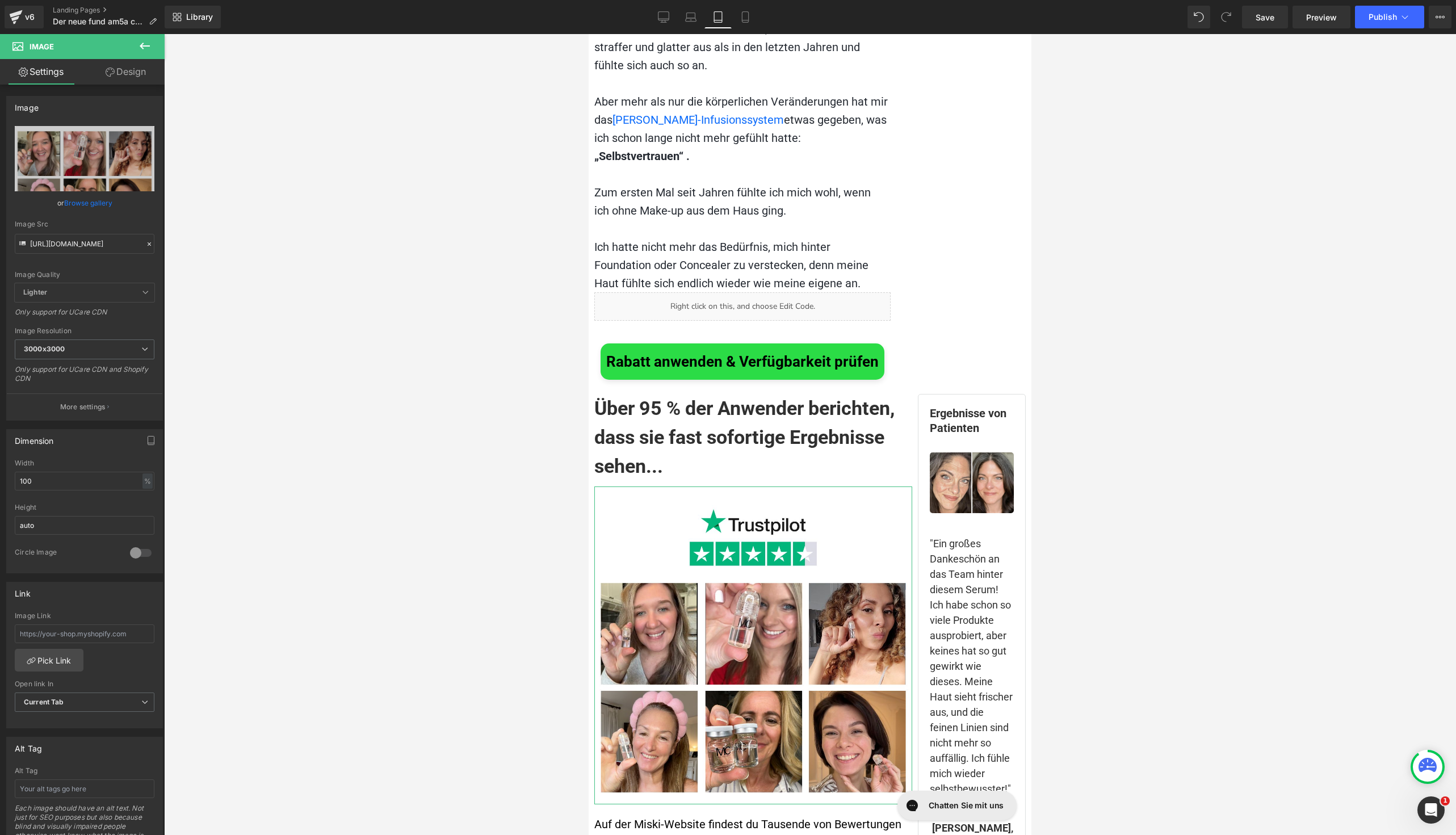
click at [114, 78] on link "Design" at bounding box center [126, 72] width 82 height 26
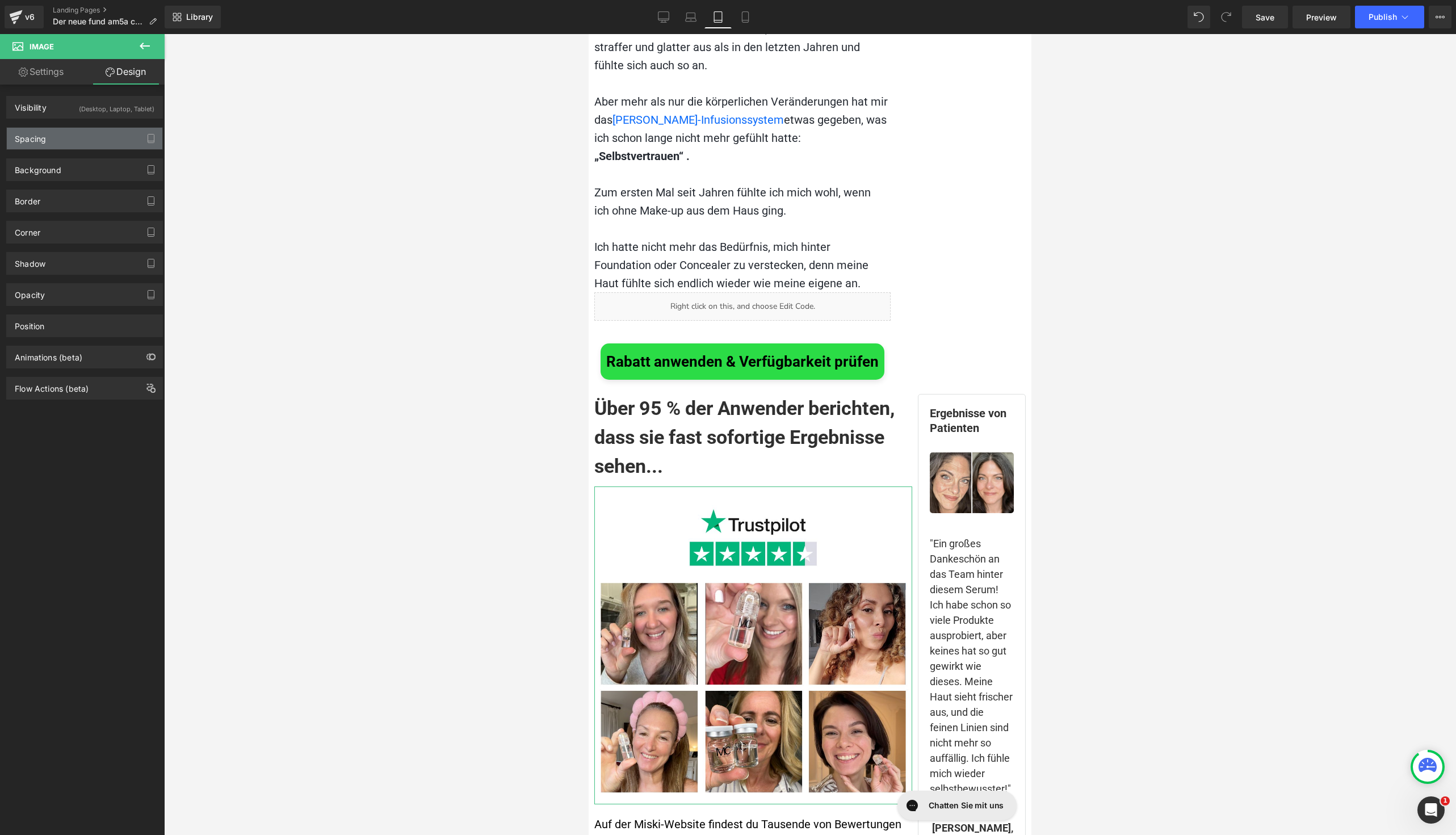
click at [63, 146] on div "Spacing" at bounding box center [84, 138] width 155 height 21
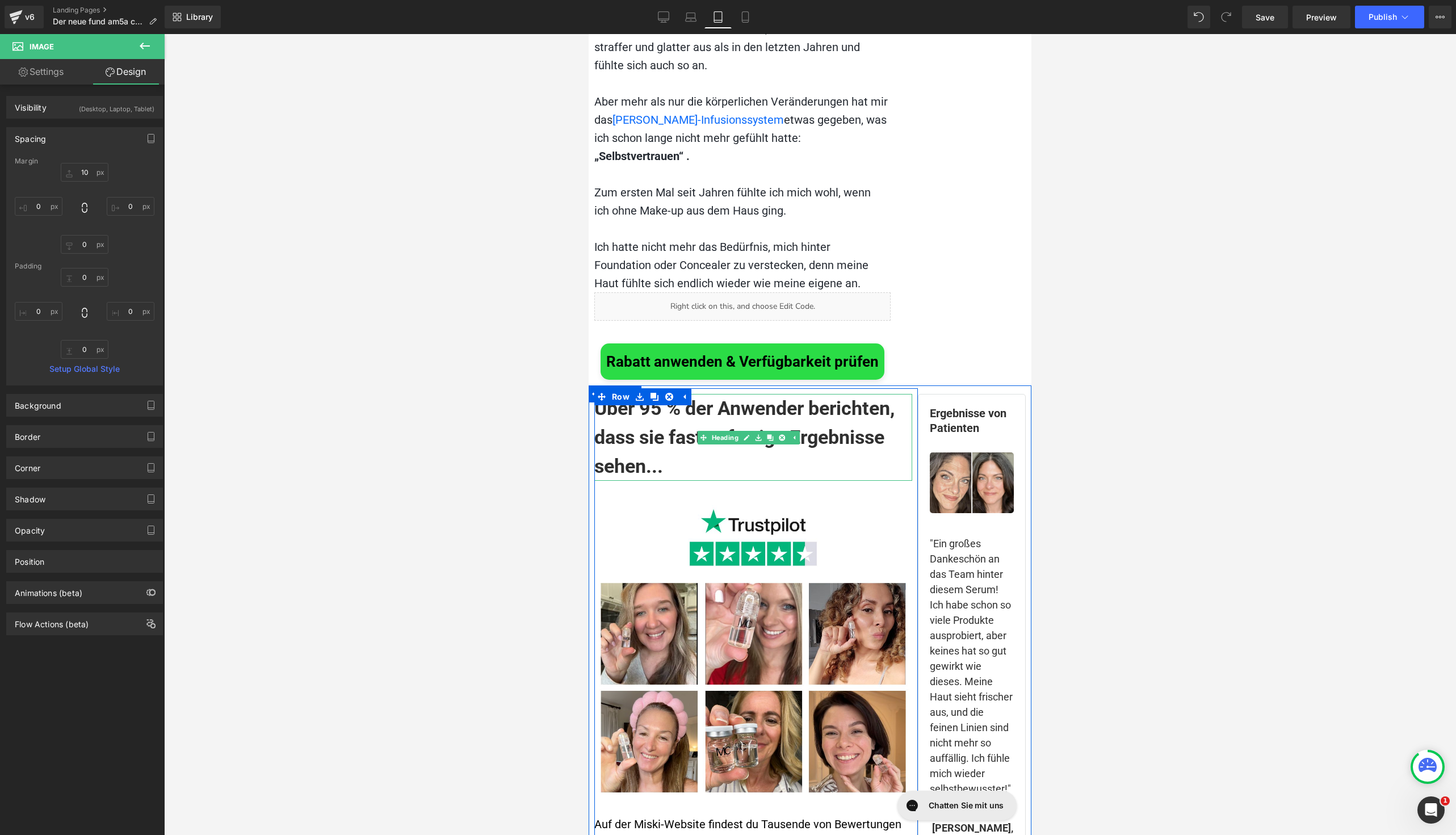
click at [616, 411] on h1 "Über 95 % der Anwender berichten, dass sie fast sofortige Ergebnisse sehen..." at bounding box center [753, 438] width 318 height 87
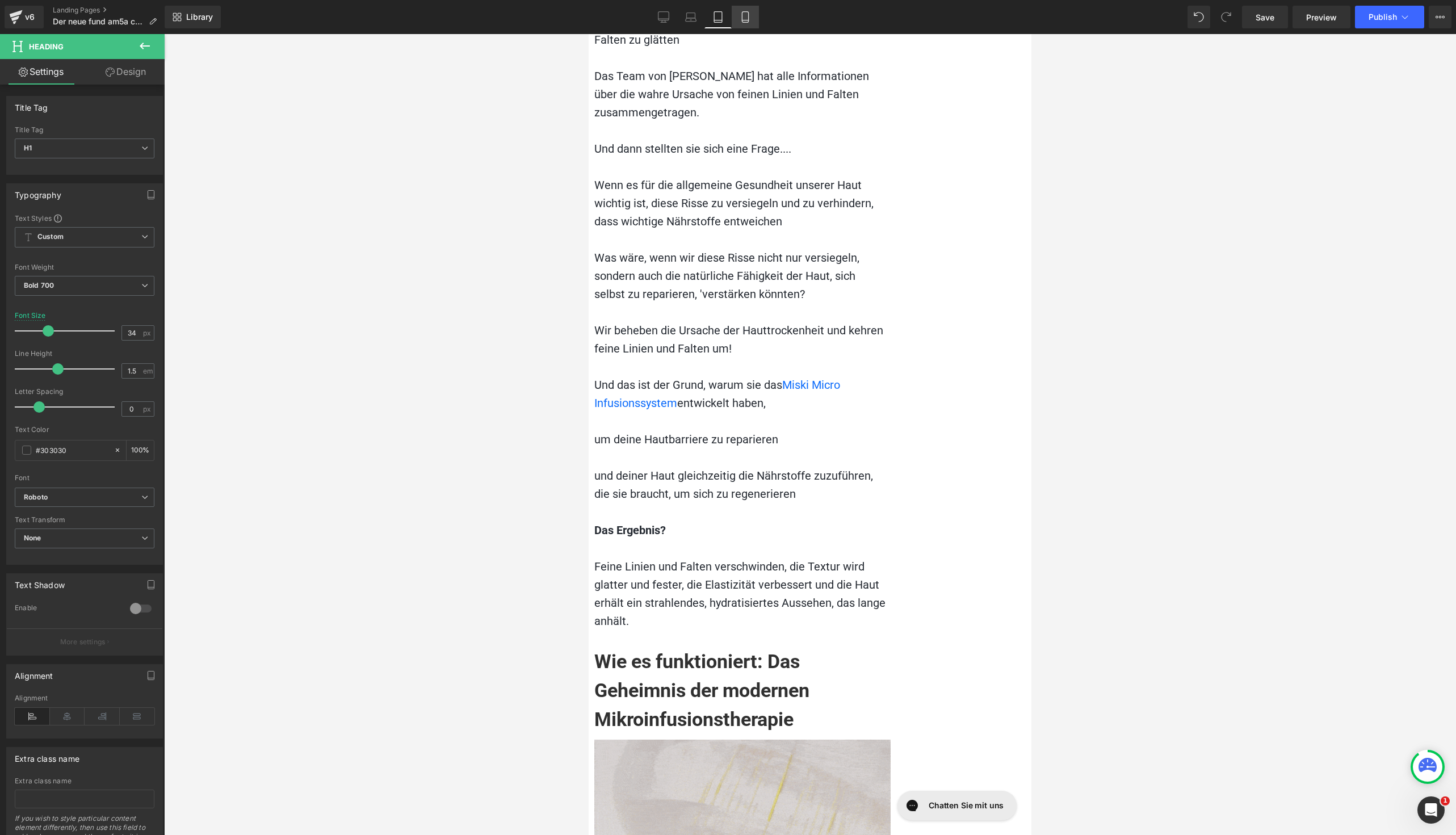
click at [744, 21] on icon at bounding box center [745, 17] width 11 height 11
type input "24"
type input "100"
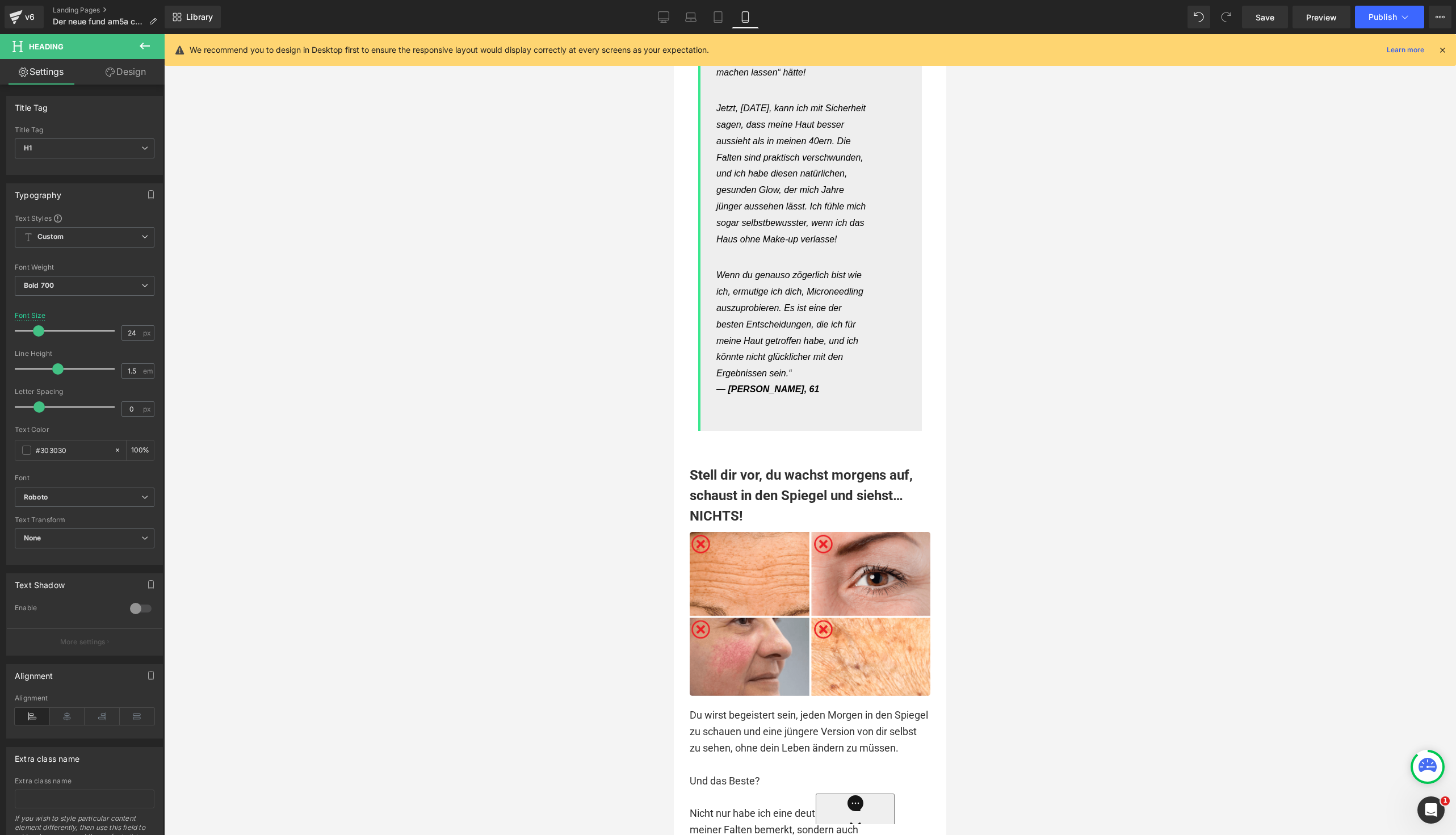
scroll to position [10299, 0]
click at [773, 249] on icon "Jetzt, [DATE], kann ich mit Sicherheit sagen, dass meine Haut besser aussieht a…" at bounding box center [792, 175] width 152 height 147
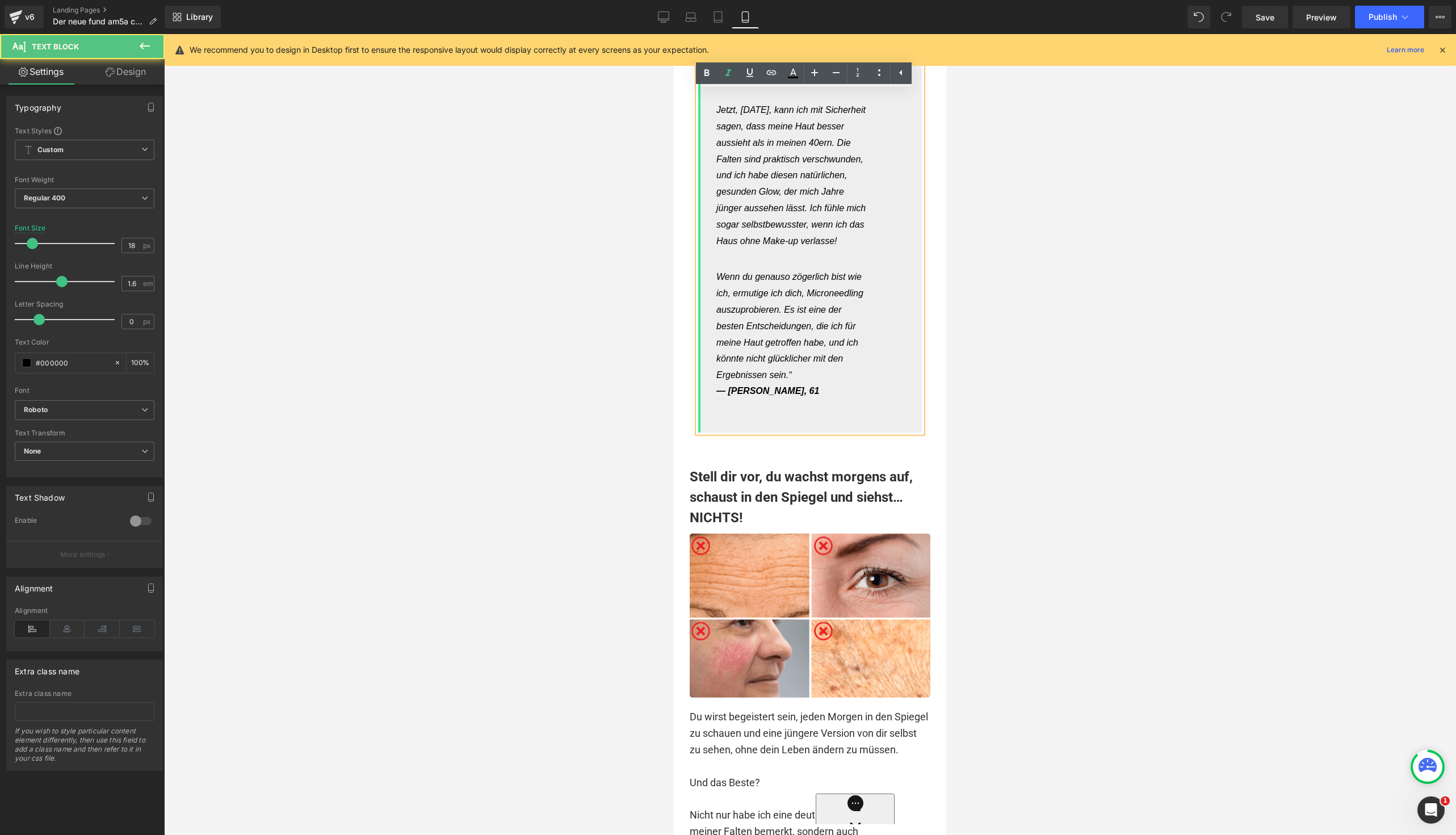
click at [821, 249] on icon "Jetzt, [DATE], kann ich mit Sicherheit sagen, dass meine Haut besser aussieht a…" at bounding box center [792, 175] width 152 height 147
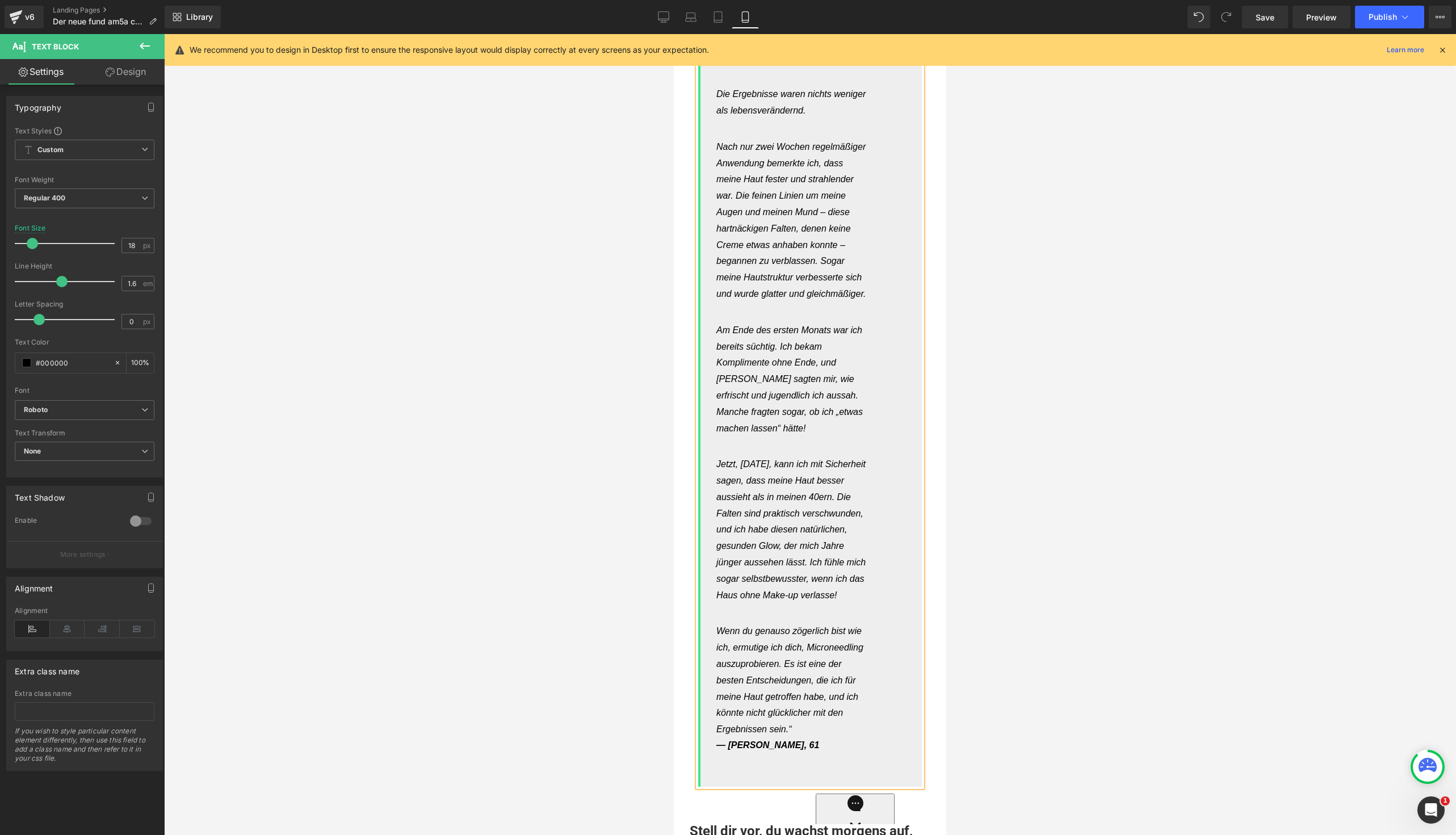
scroll to position [9903, 0]
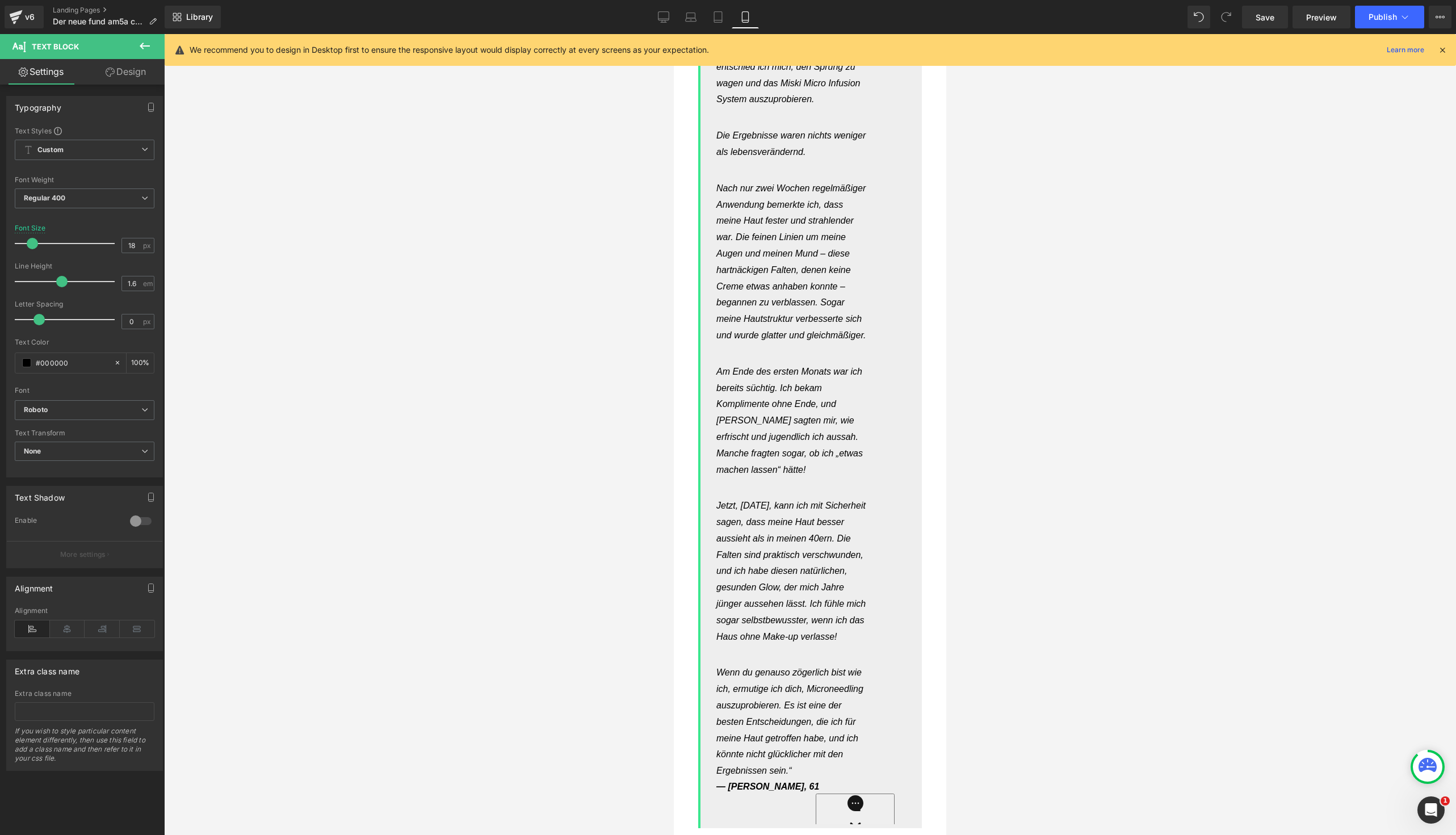
click at [1043, 242] on div at bounding box center [810, 434] width 1292 height 801
click at [815, 245] on div "Seitdem ich 58 geworden bin, schien meine Haut über Nacht zu altern, und ich fü…" at bounding box center [810, 153] width 224 height 1350
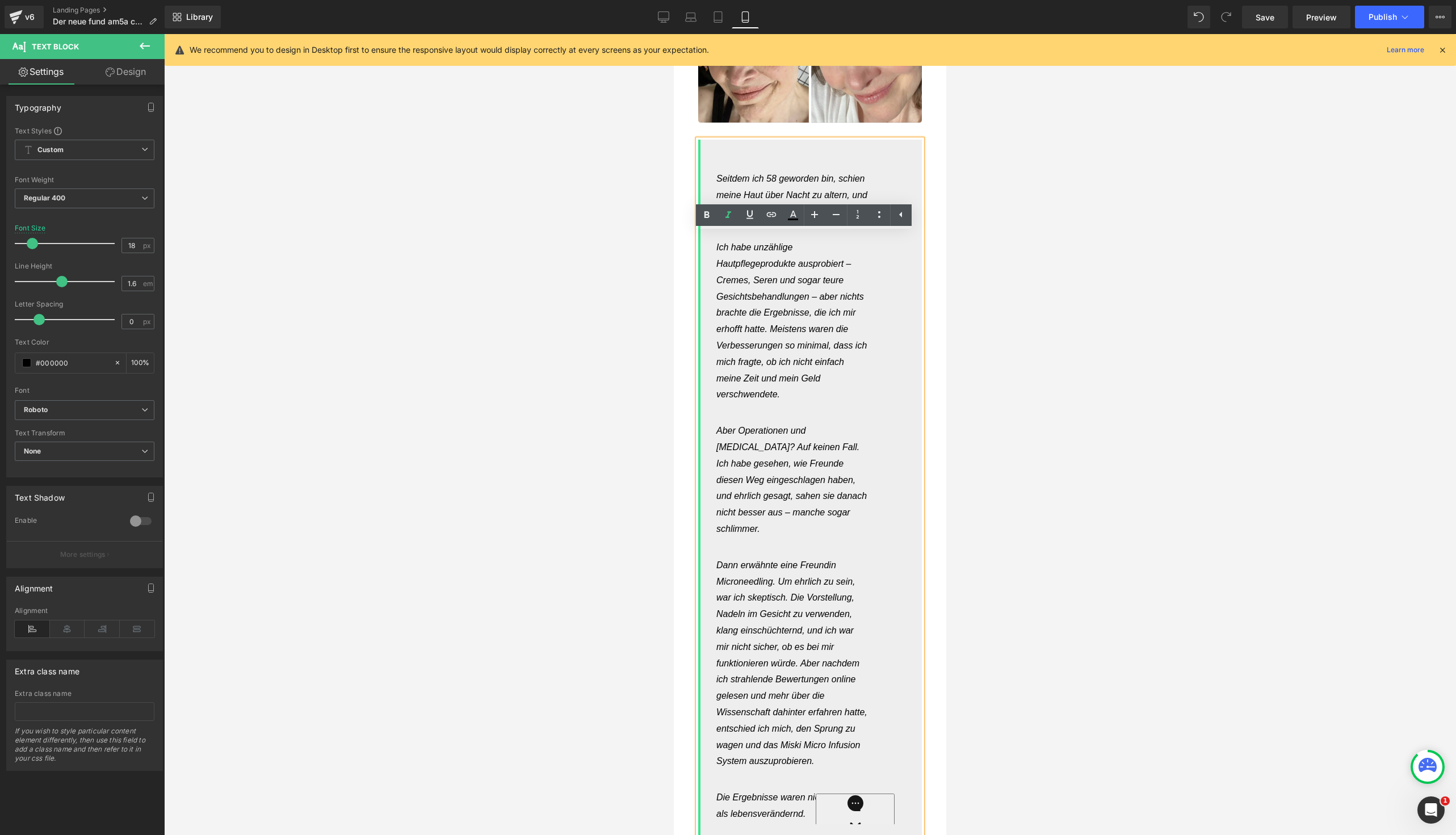
scroll to position [9234, 0]
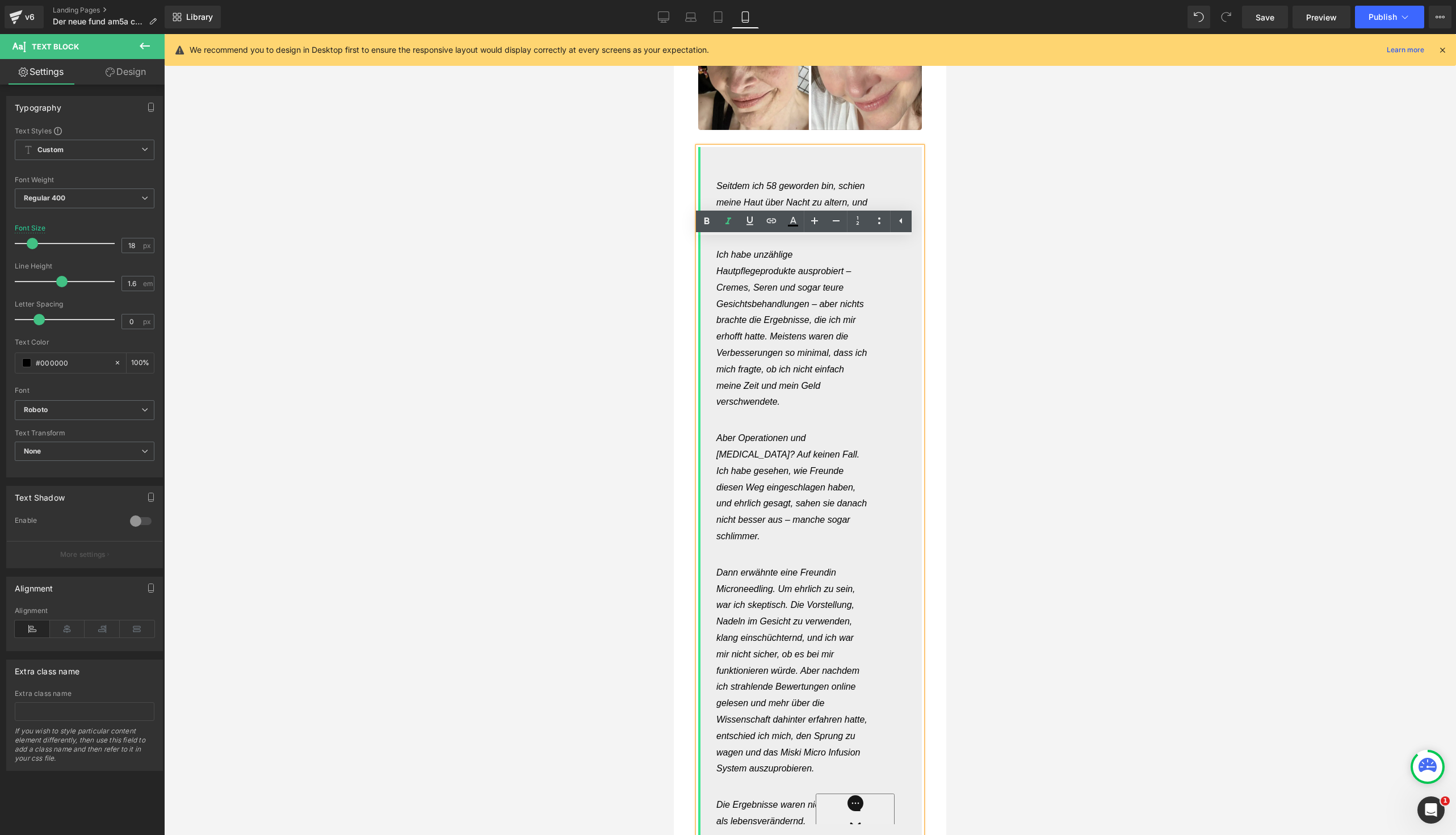
click at [765, 269] on div "Seitdem ich 58 geworden bin, schien meine Haut über Nacht zu altern, und ich fü…" at bounding box center [810, 822] width 224 height 1350
click at [127, 73] on link "Design" at bounding box center [126, 72] width 82 height 26
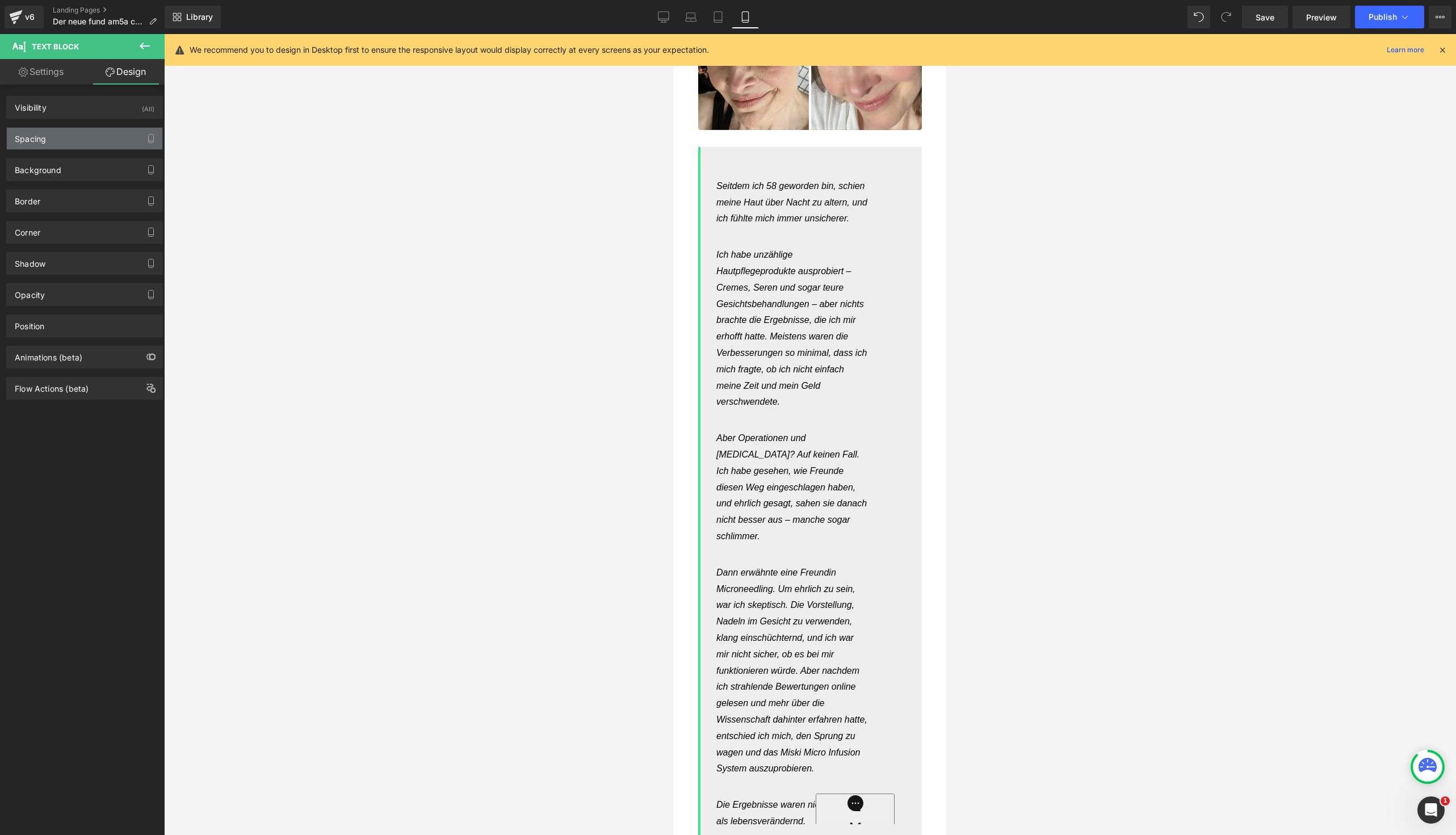
click at [90, 141] on div "Spacing" at bounding box center [84, 138] width 155 height 21
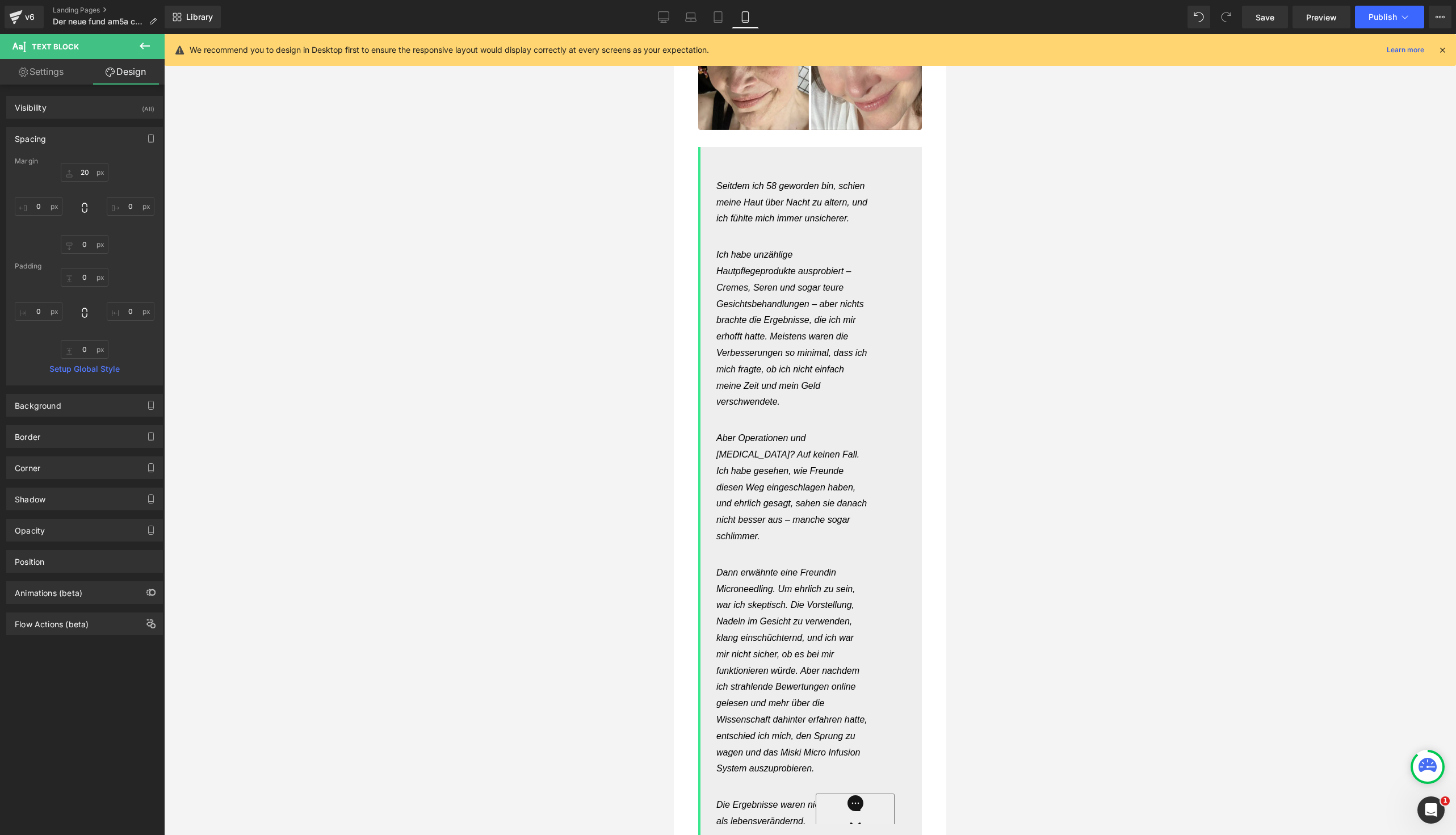
click at [43, 79] on link "Settings" at bounding box center [41, 72] width 82 height 26
type input "100"
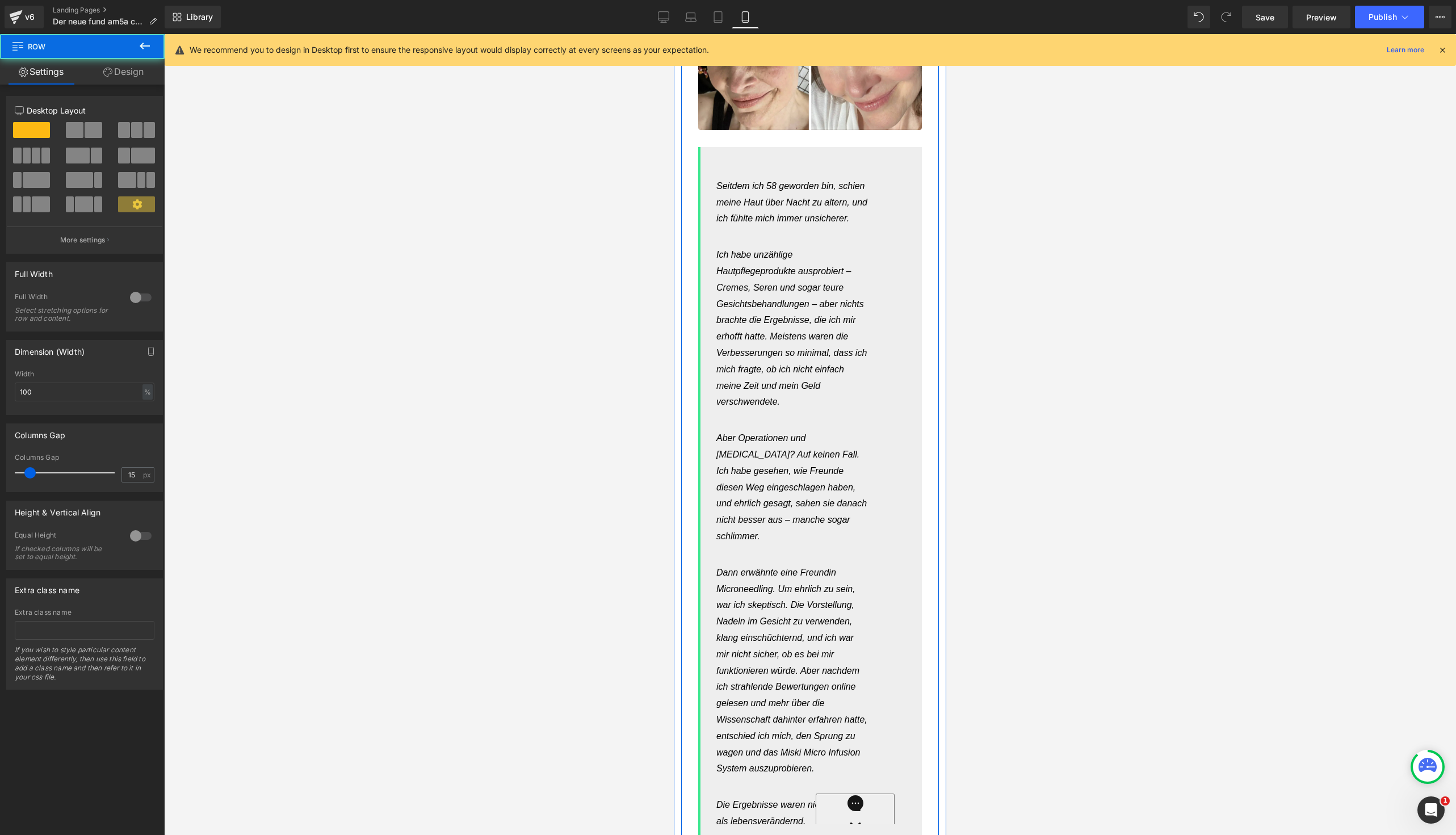
click at [687, 290] on div "Hier ist, was [PERSON_NAME], 55, über ihre Erfahrung sagt Heading Image Als ich…" at bounding box center [809, 193] width 257 height 3815
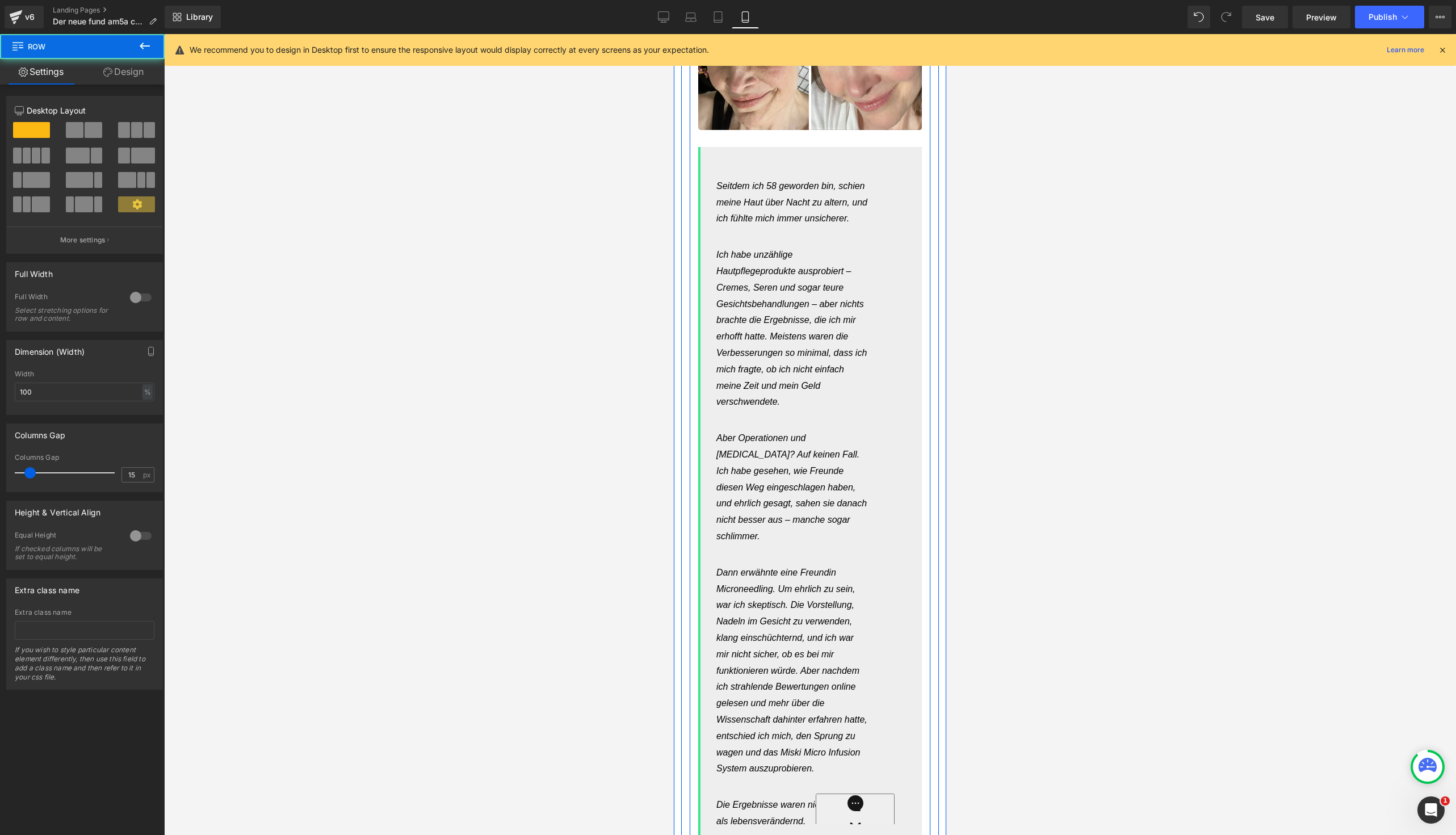
click at [694, 291] on div "Oder schau dir [PERSON_NAME] an, die anfangs skeptisch gegenüber Microneedling …" at bounding box center [810, 696] width 241 height 1636
click at [798, 159] on span "Text Block" at bounding box center [798, 153] width 37 height 14
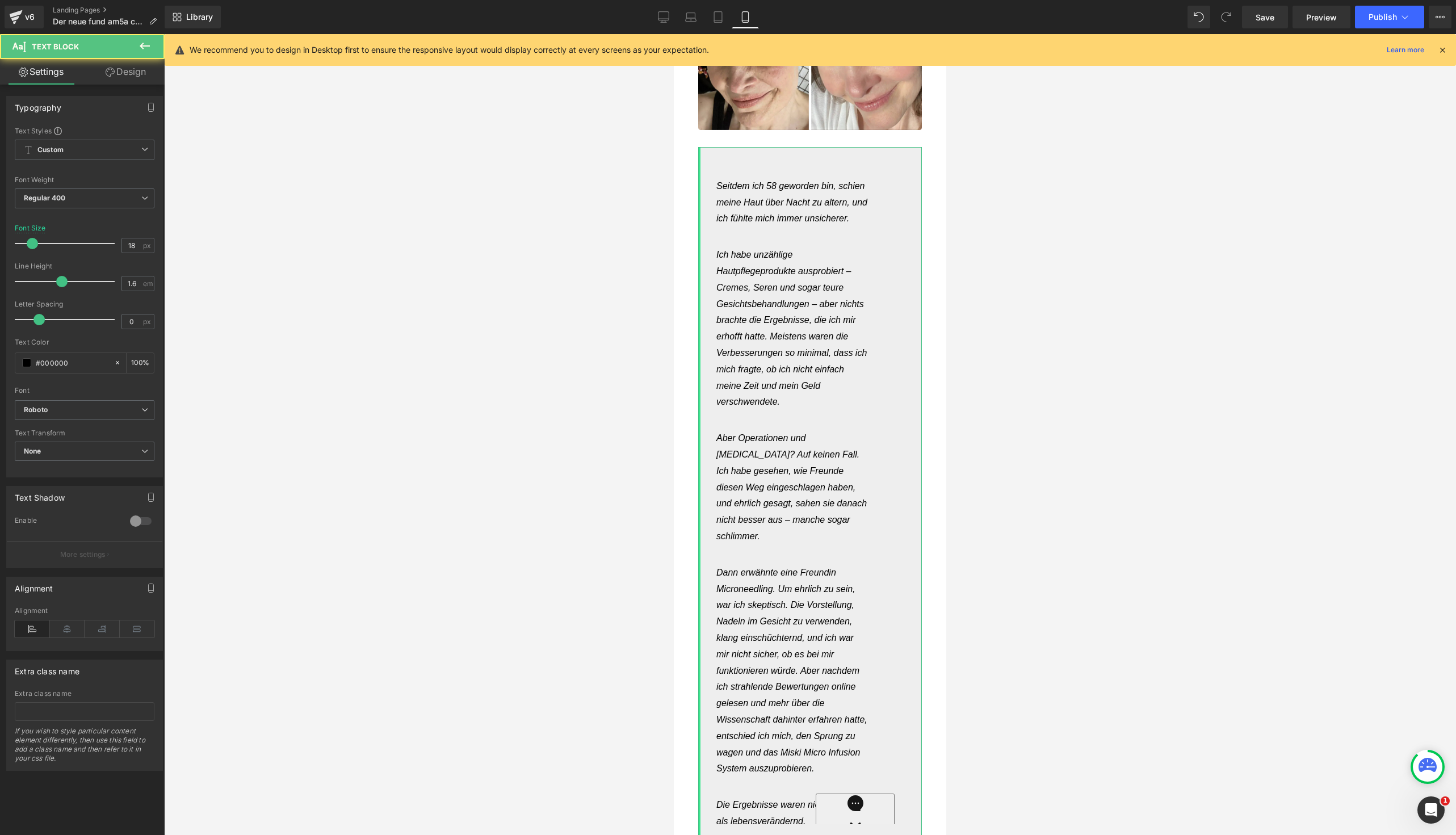
click at [125, 72] on link "Design" at bounding box center [126, 72] width 82 height 26
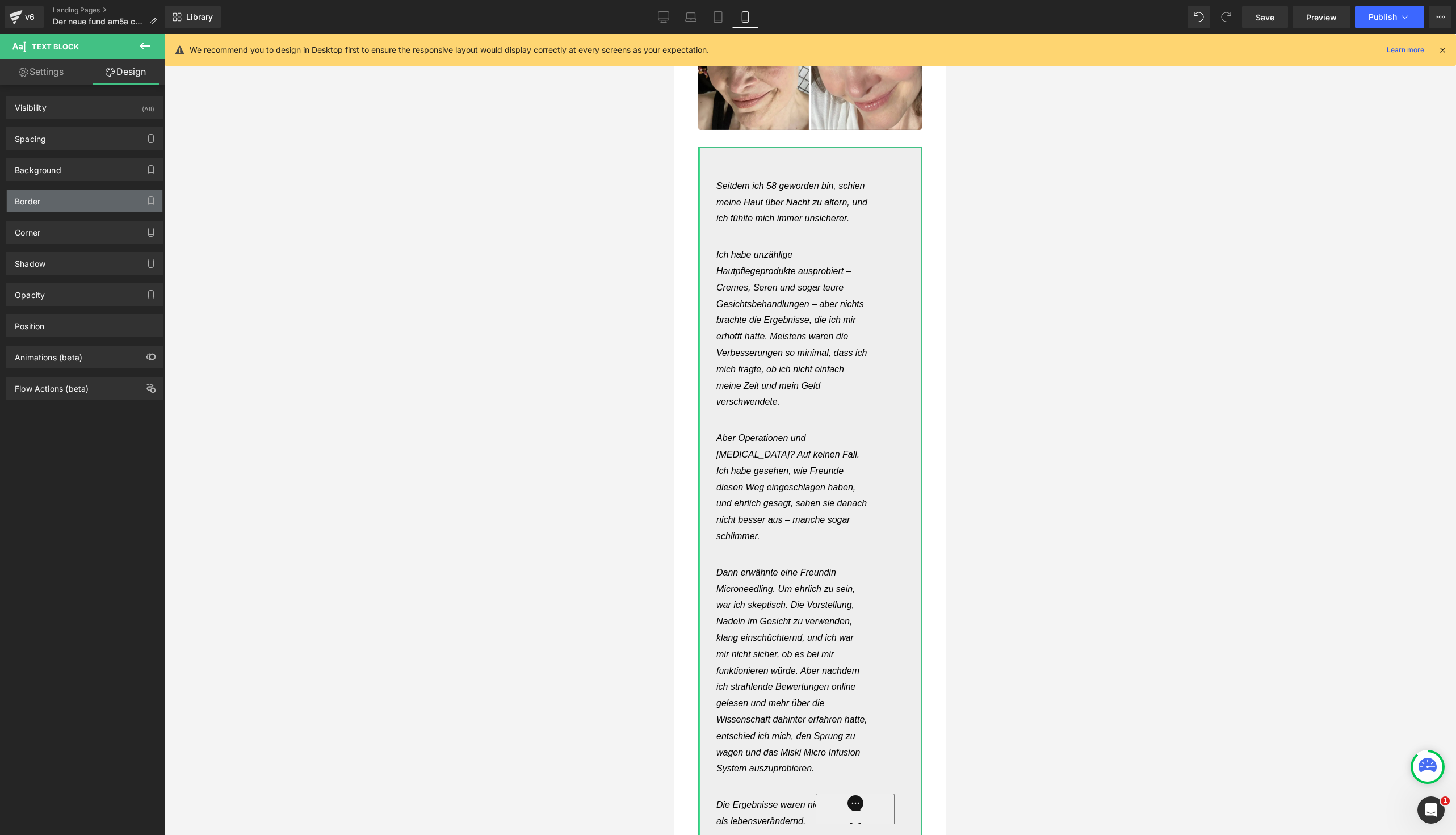
click at [81, 200] on div "Border" at bounding box center [84, 201] width 155 height 21
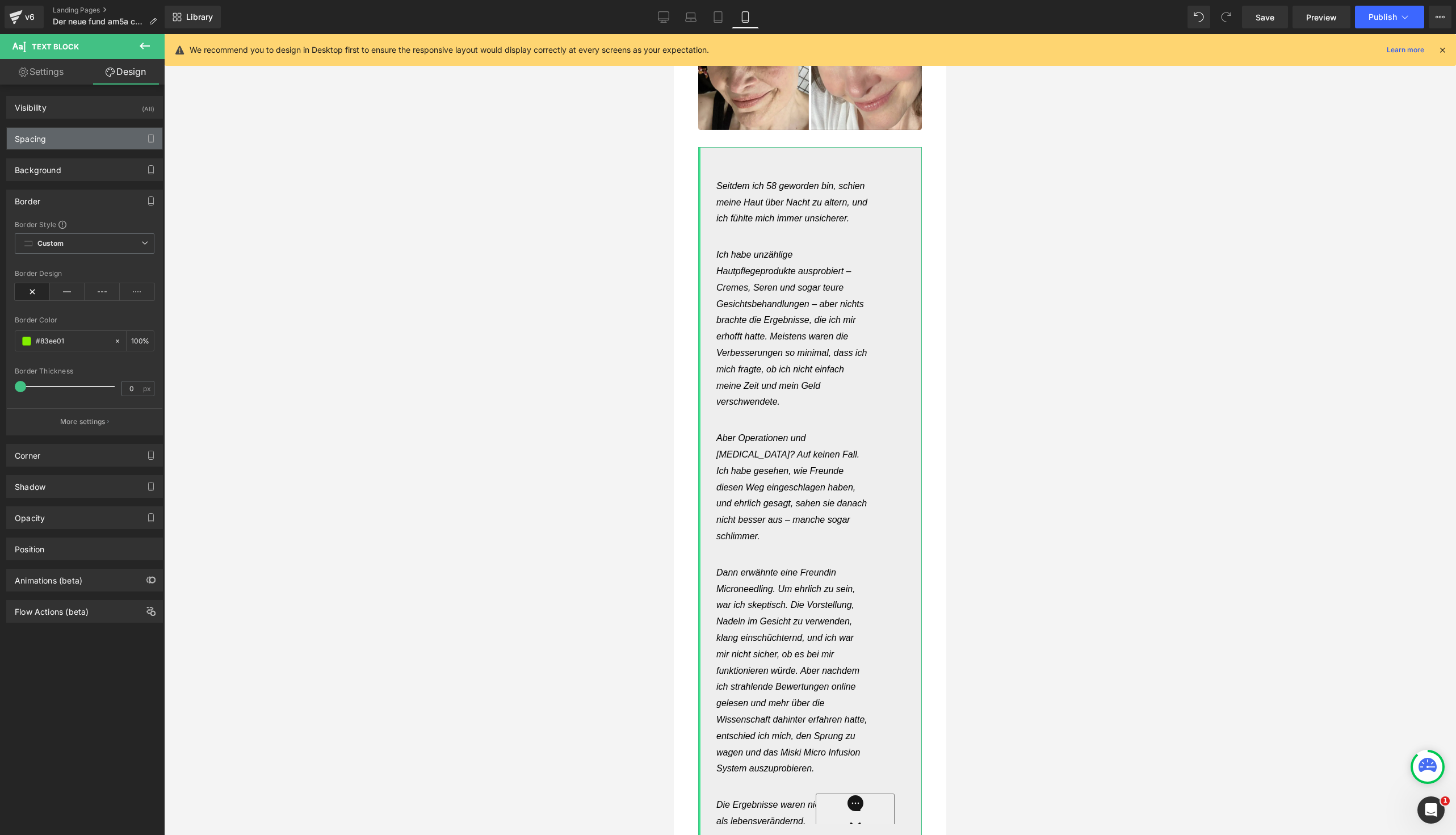
click at [94, 130] on div "Spacing" at bounding box center [84, 138] width 155 height 21
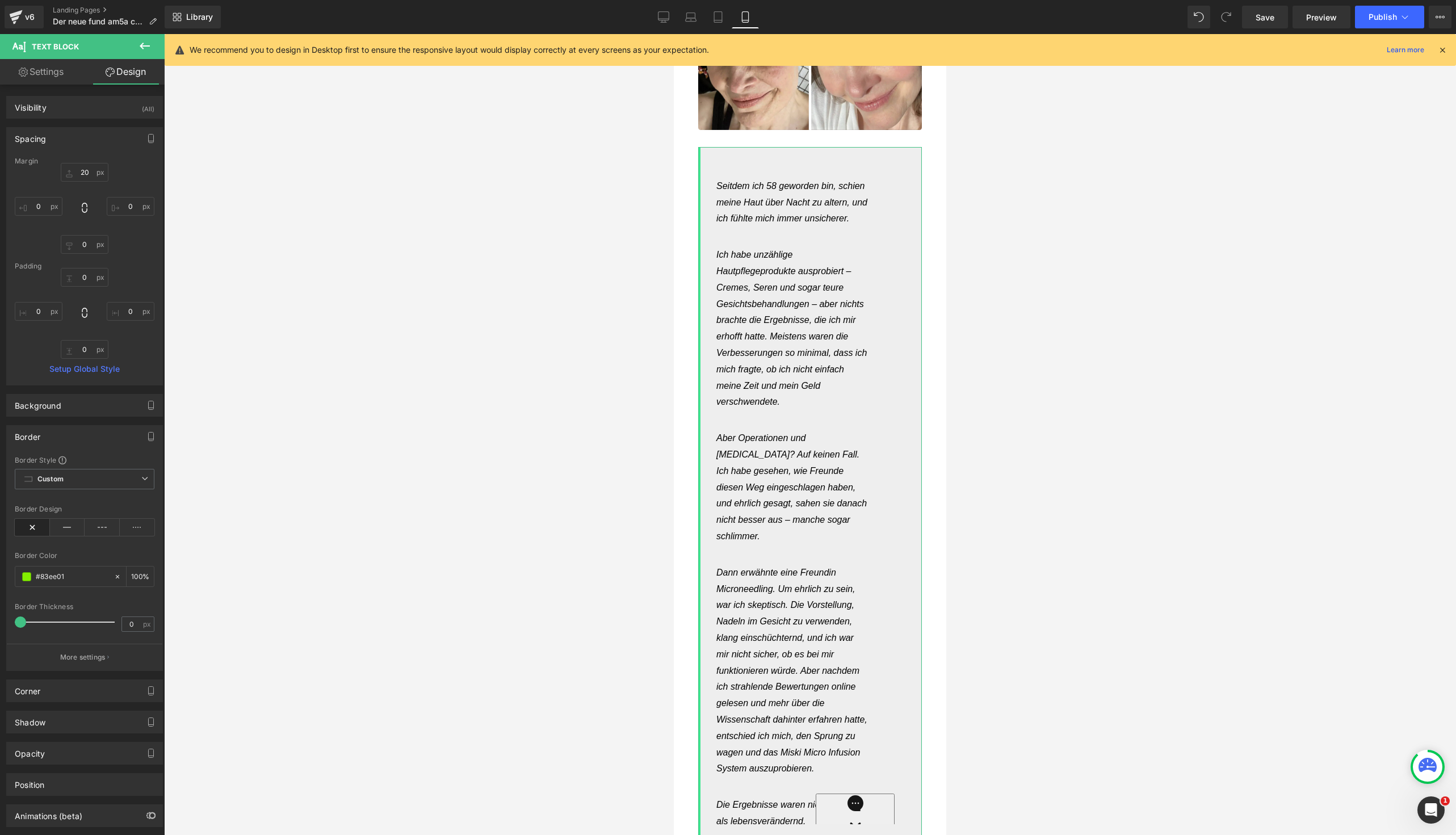
click at [126, 194] on div "20px 20 0px 0 0px 0 0px 0" at bounding box center [84, 208] width 139 height 91
click at [126, 206] on input "0" at bounding box center [130, 206] width 48 height 19
type input "00"
click at [88, 177] on input "20" at bounding box center [84, 172] width 48 height 19
click at [88, 177] on input "text" at bounding box center [84, 172] width 48 height 19
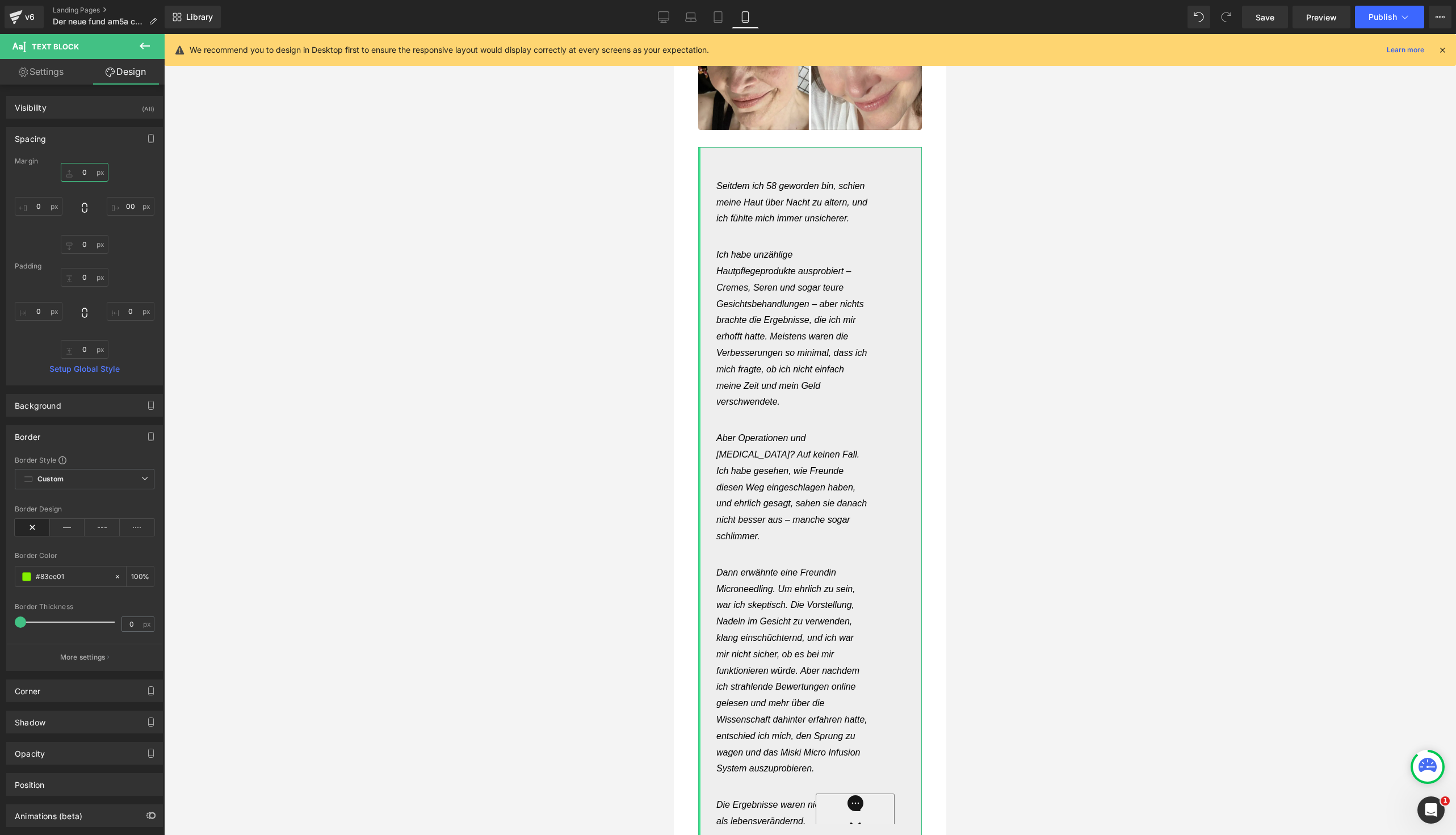
type input "0"
click at [571, 435] on div at bounding box center [810, 434] width 1292 height 801
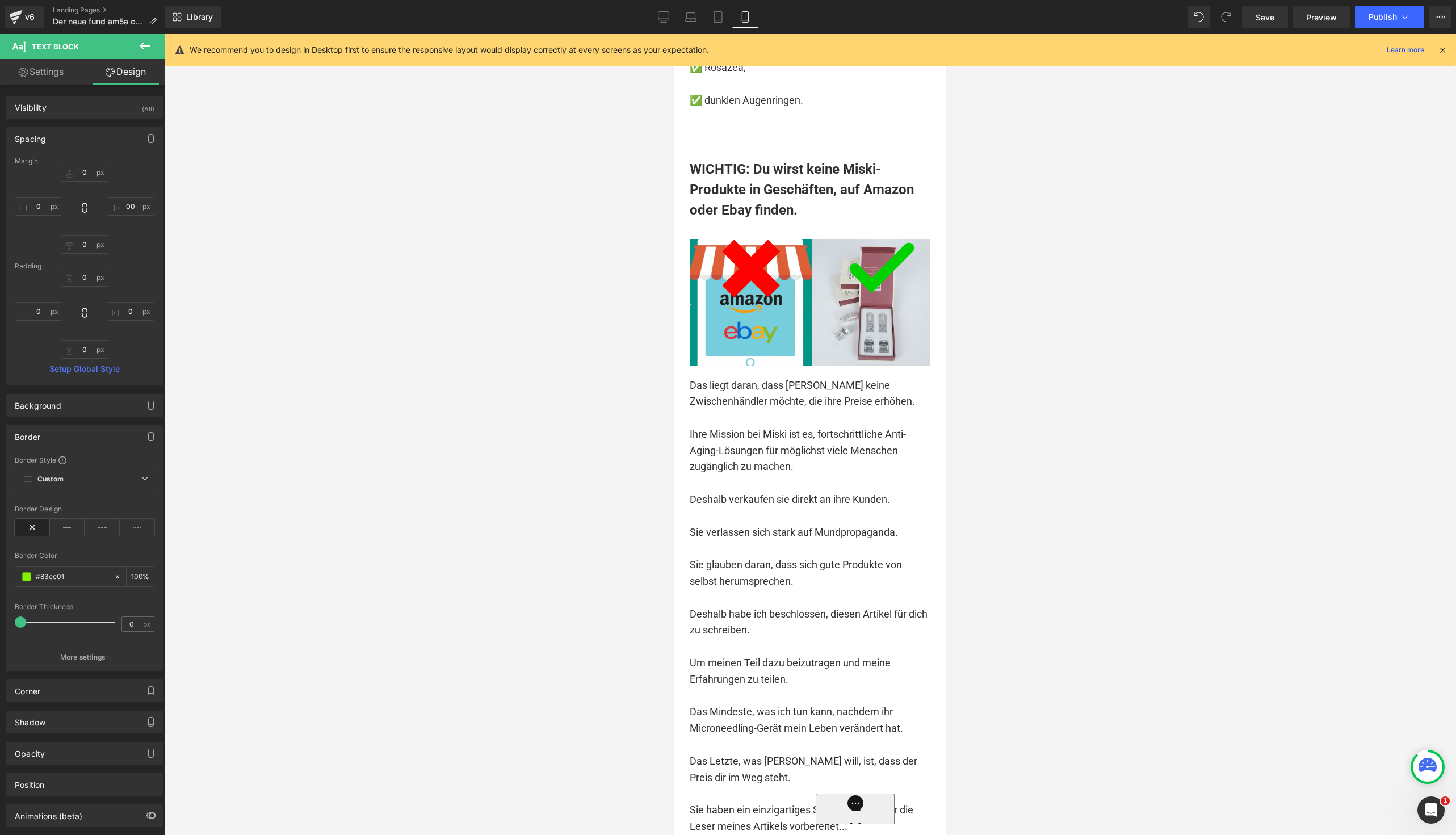
scroll to position [11234, 0]
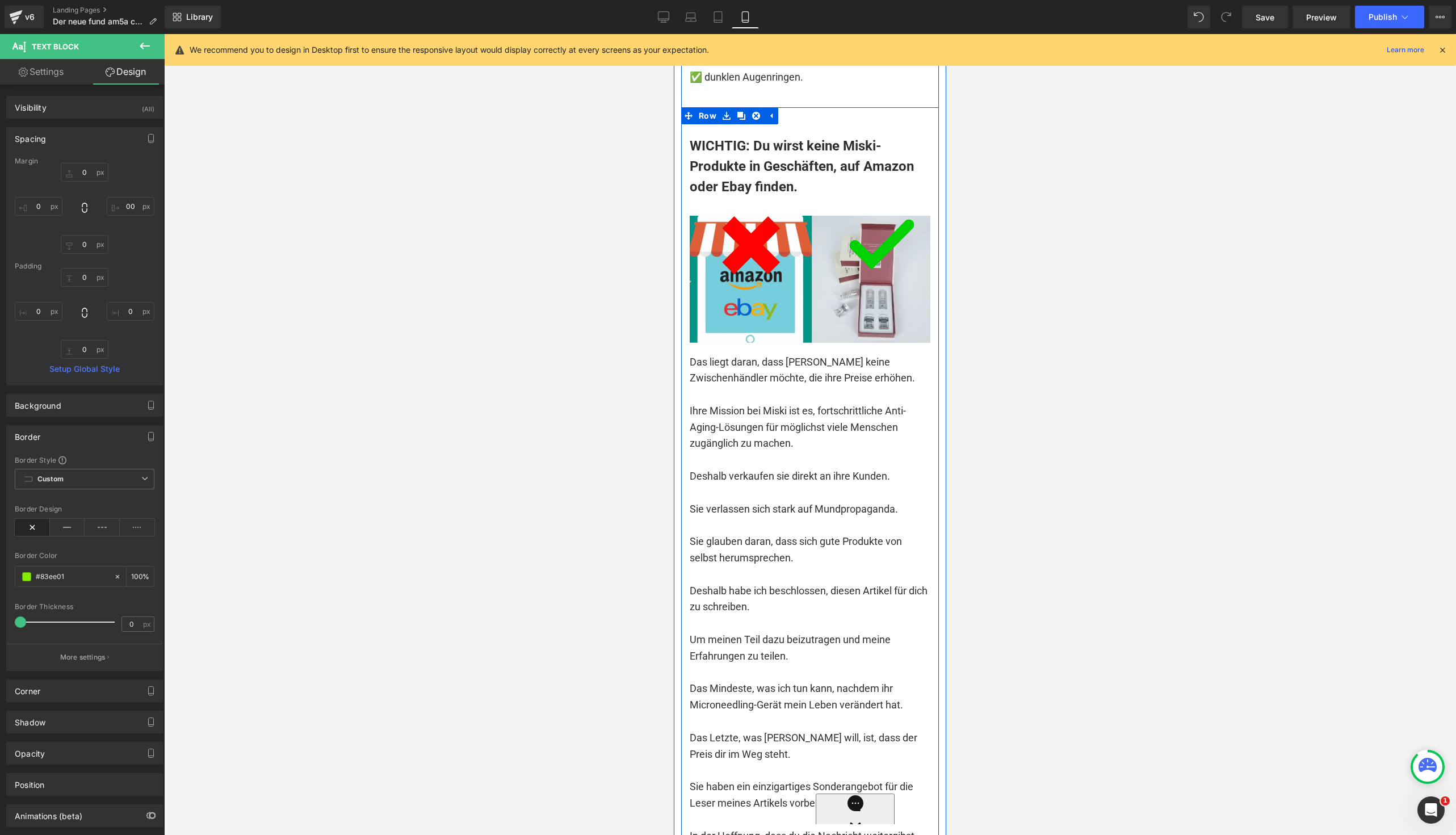
click at [744, 102] on p at bounding box center [810, 94] width 241 height 17
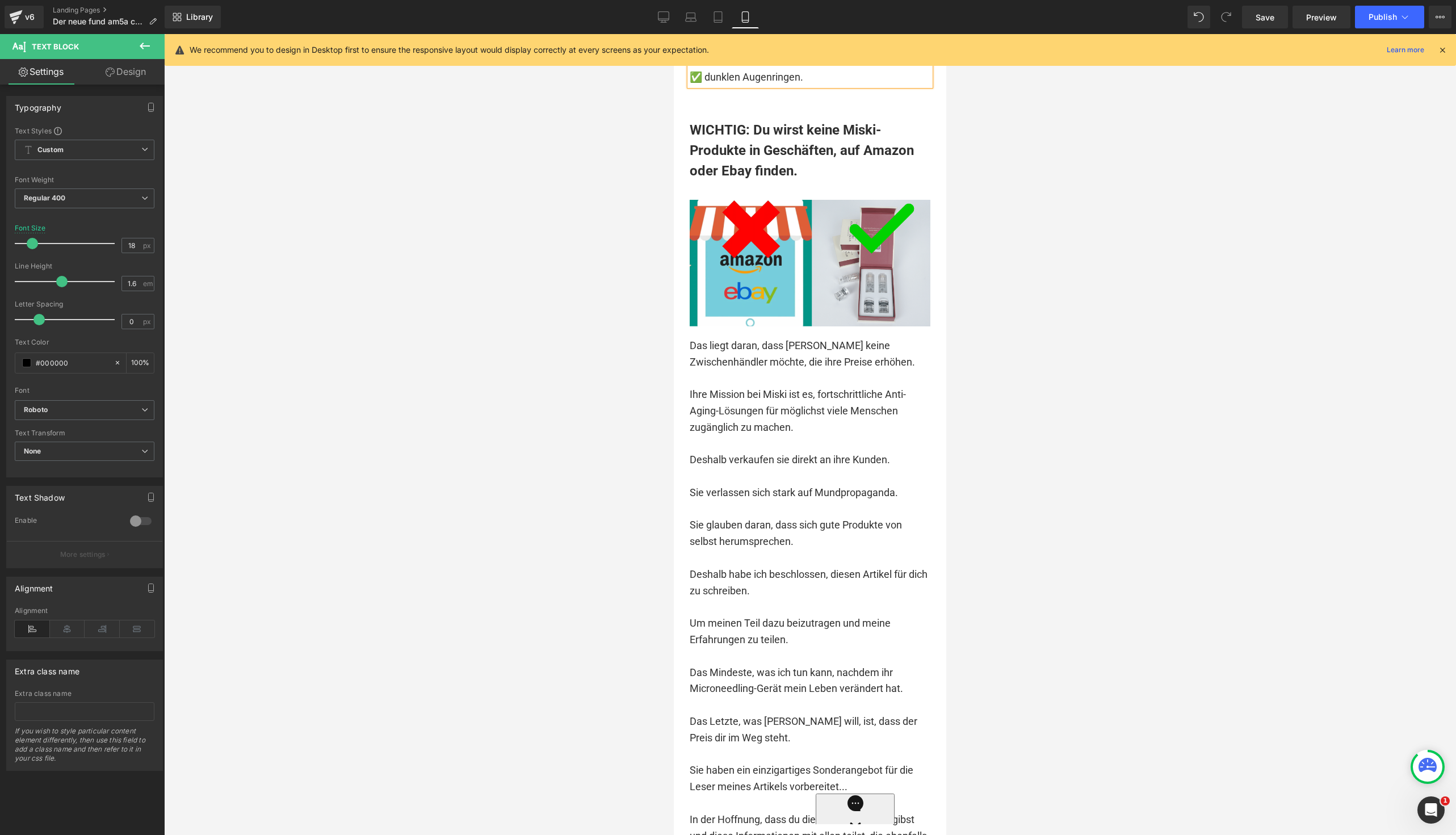
click at [566, 426] on div at bounding box center [810, 434] width 1292 height 801
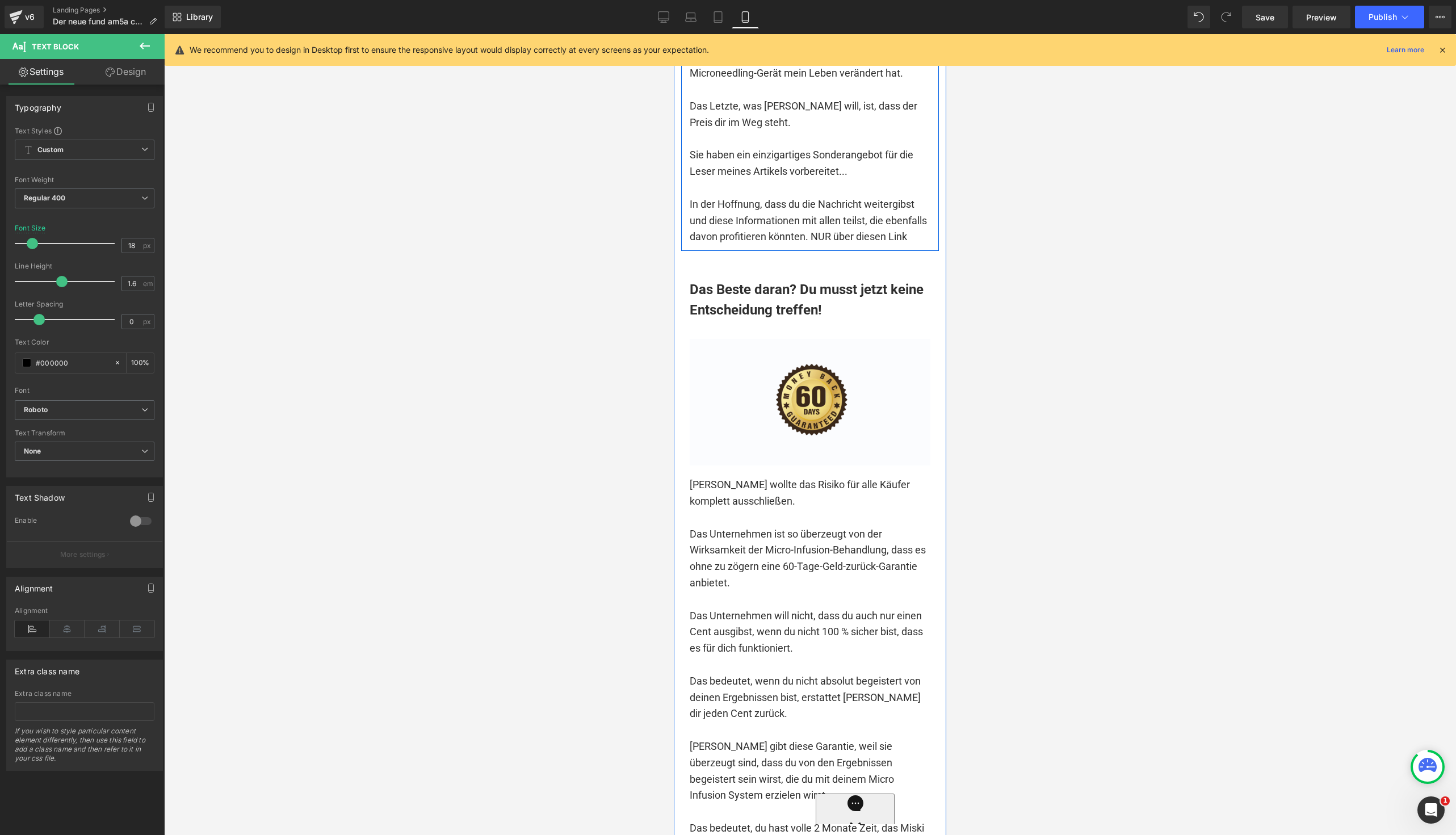
scroll to position [11855, 0]
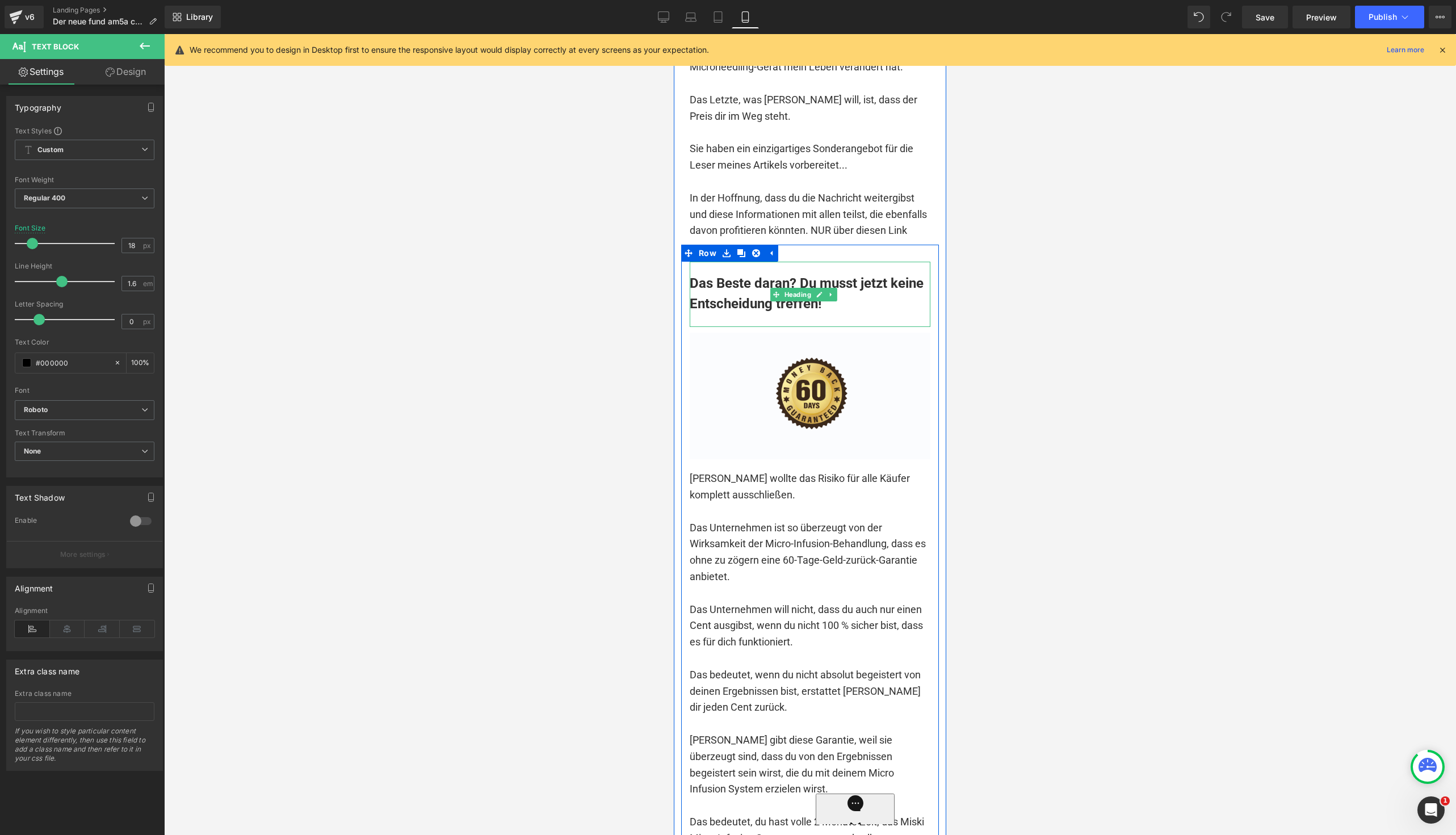
click at [778, 314] on h1 "Das Beste daran? Du musst jetzt keine Entscheidung treffen!" at bounding box center [810, 293] width 241 height 41
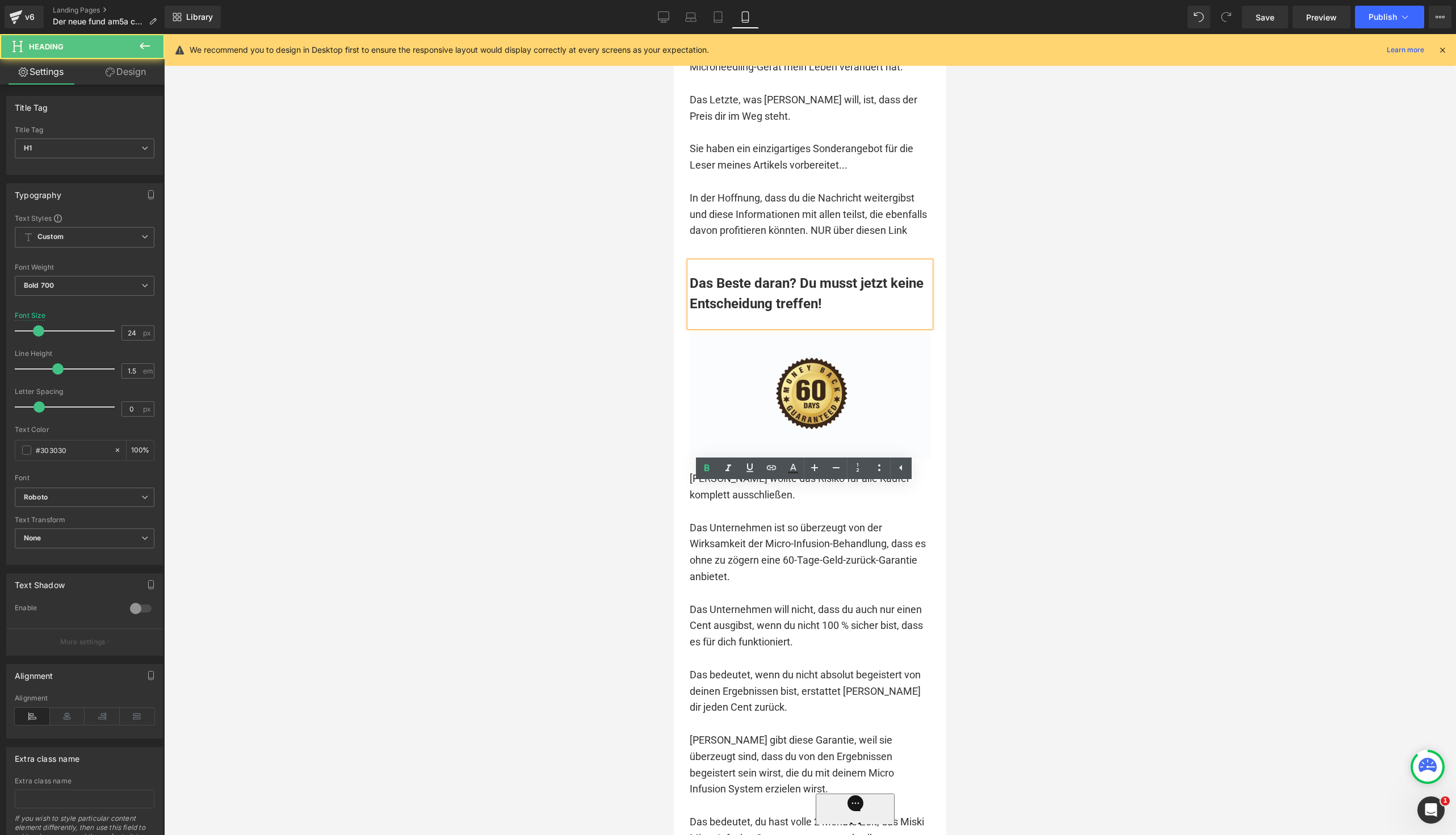
click at [764, 327] on div at bounding box center [810, 320] width 241 height 13
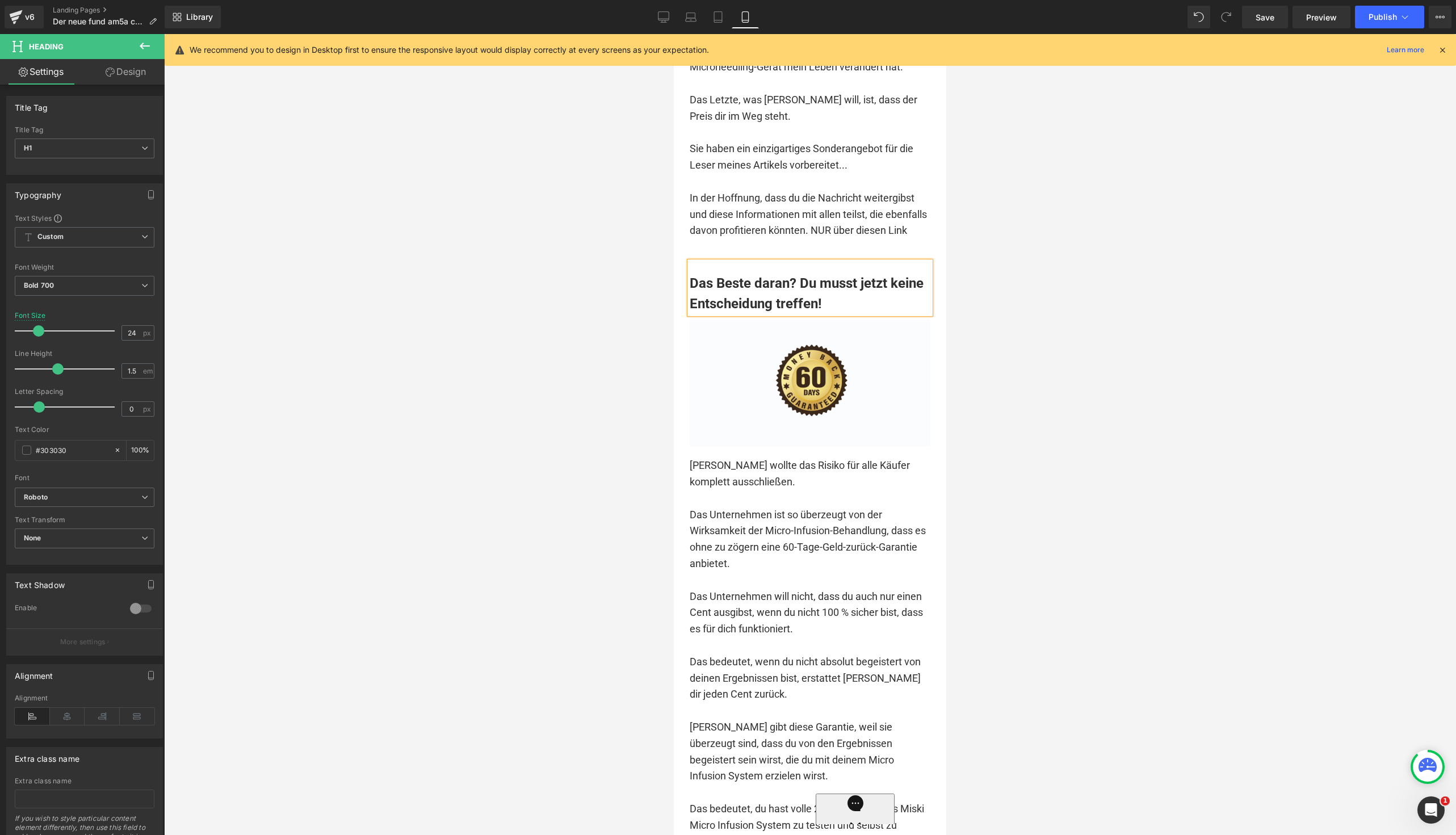
click at [691, 314] on h1 "Das Beste daran? Du musst jetzt keine Entscheidung treffen!" at bounding box center [810, 293] width 241 height 41
click at [709, 314] on div "Das Beste daran? Du musst jetzt keine Entscheidung treffen!" at bounding box center [810, 288] width 241 height 52
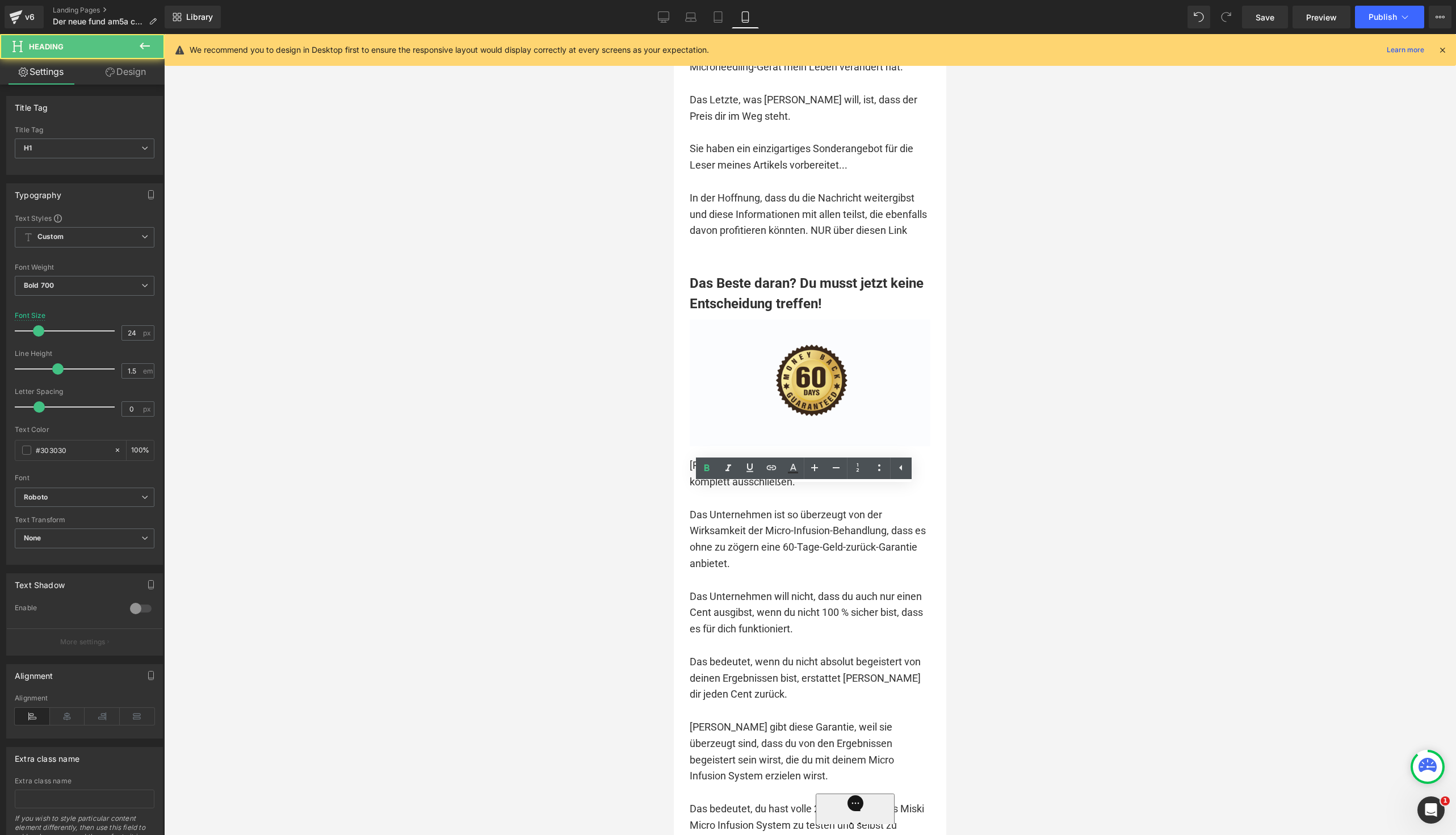
click at [587, 517] on div at bounding box center [810, 434] width 1292 height 801
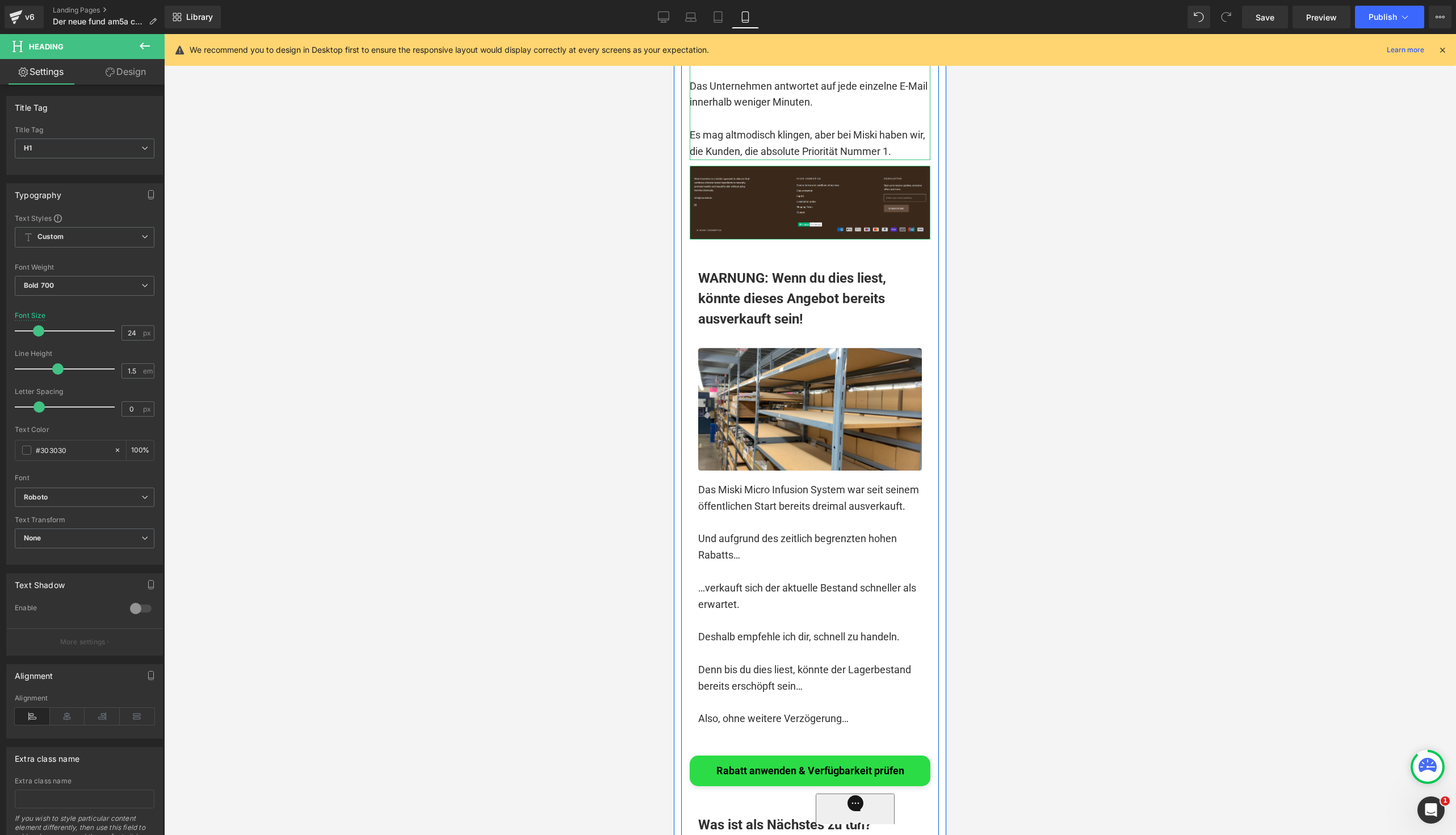
scroll to position [13212, 0]
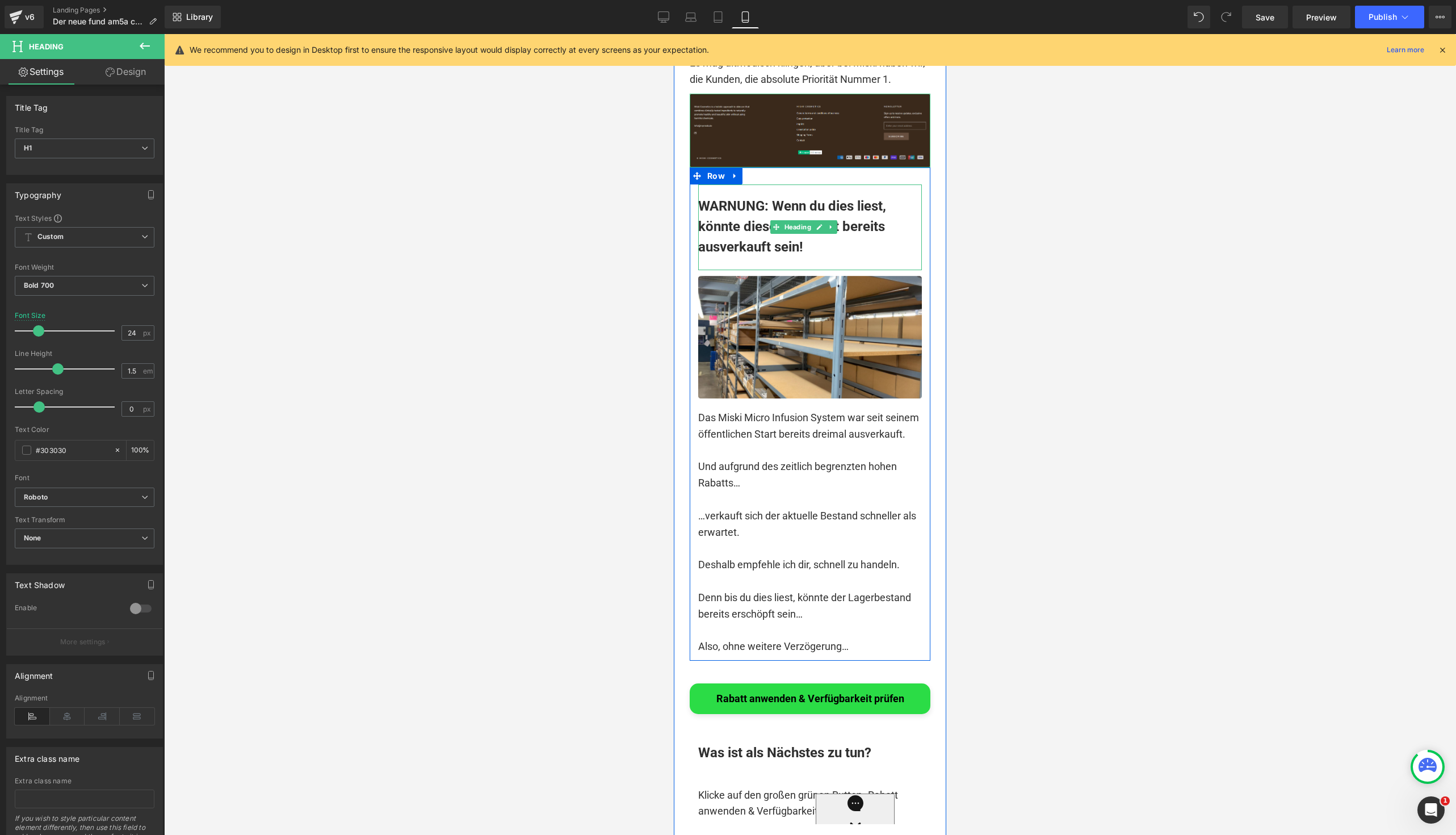
click at [704, 271] on div at bounding box center [810, 264] width 224 height 13
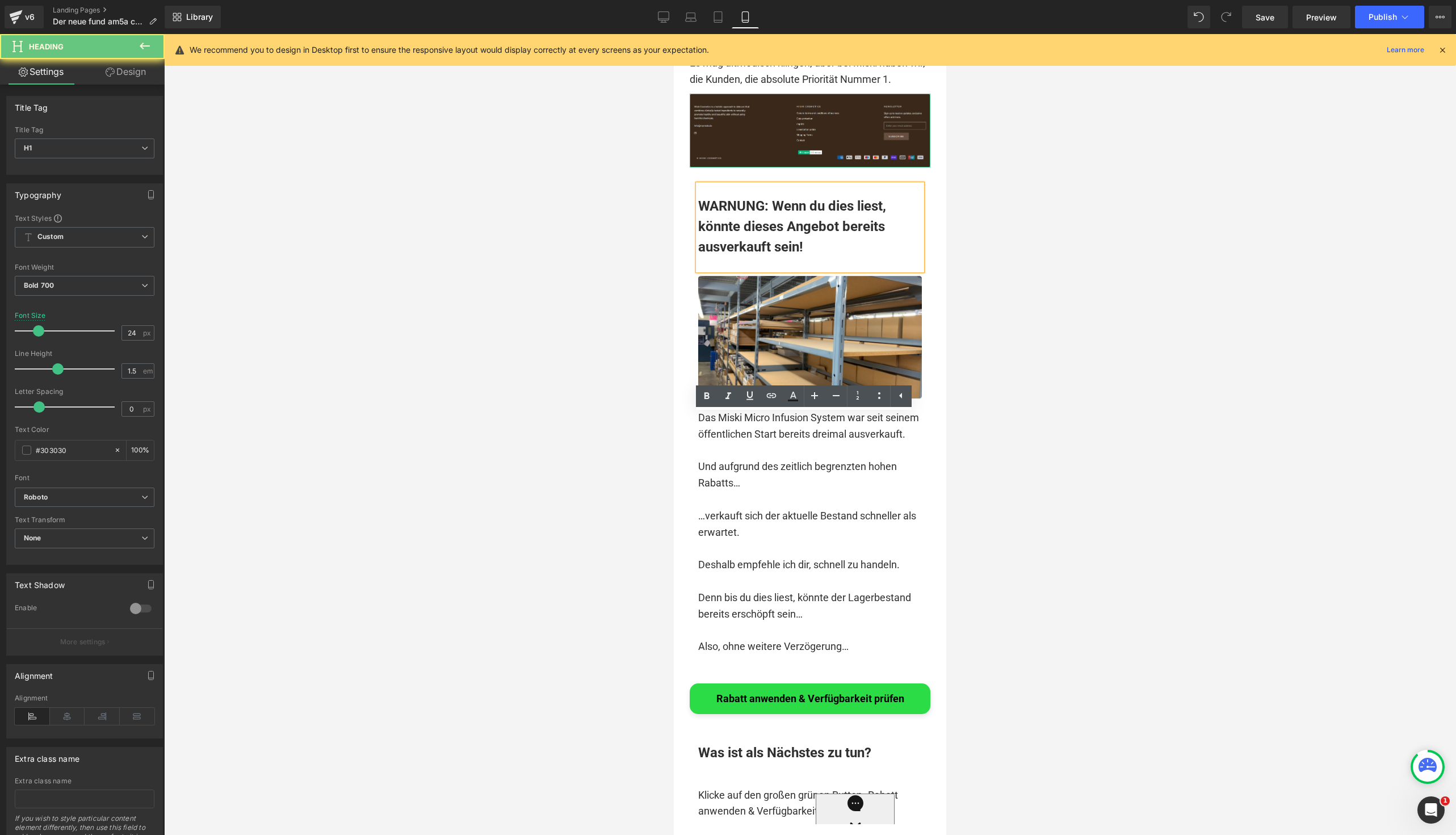
click at [718, 271] on div at bounding box center [810, 264] width 224 height 13
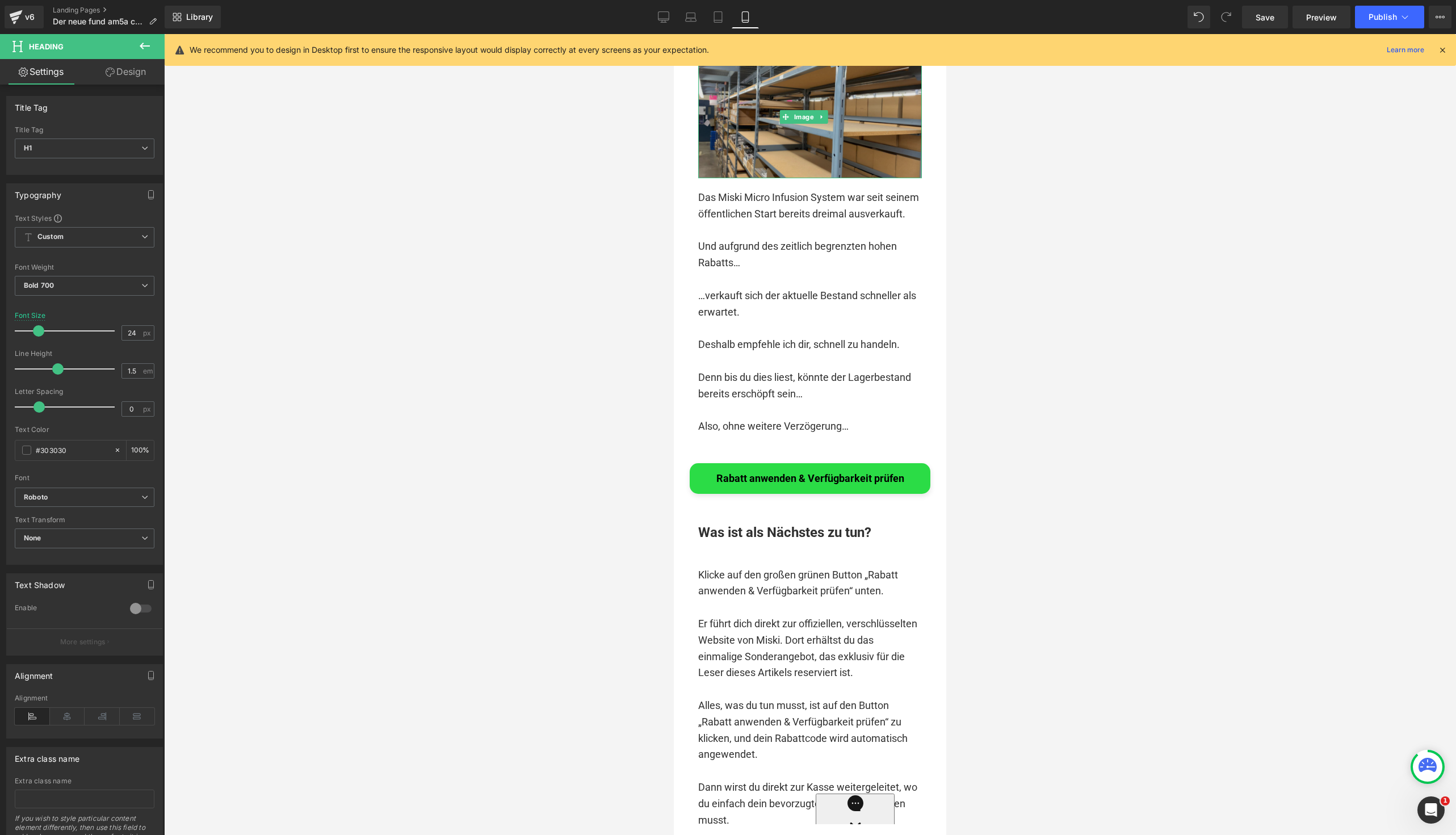
scroll to position [14045, 0]
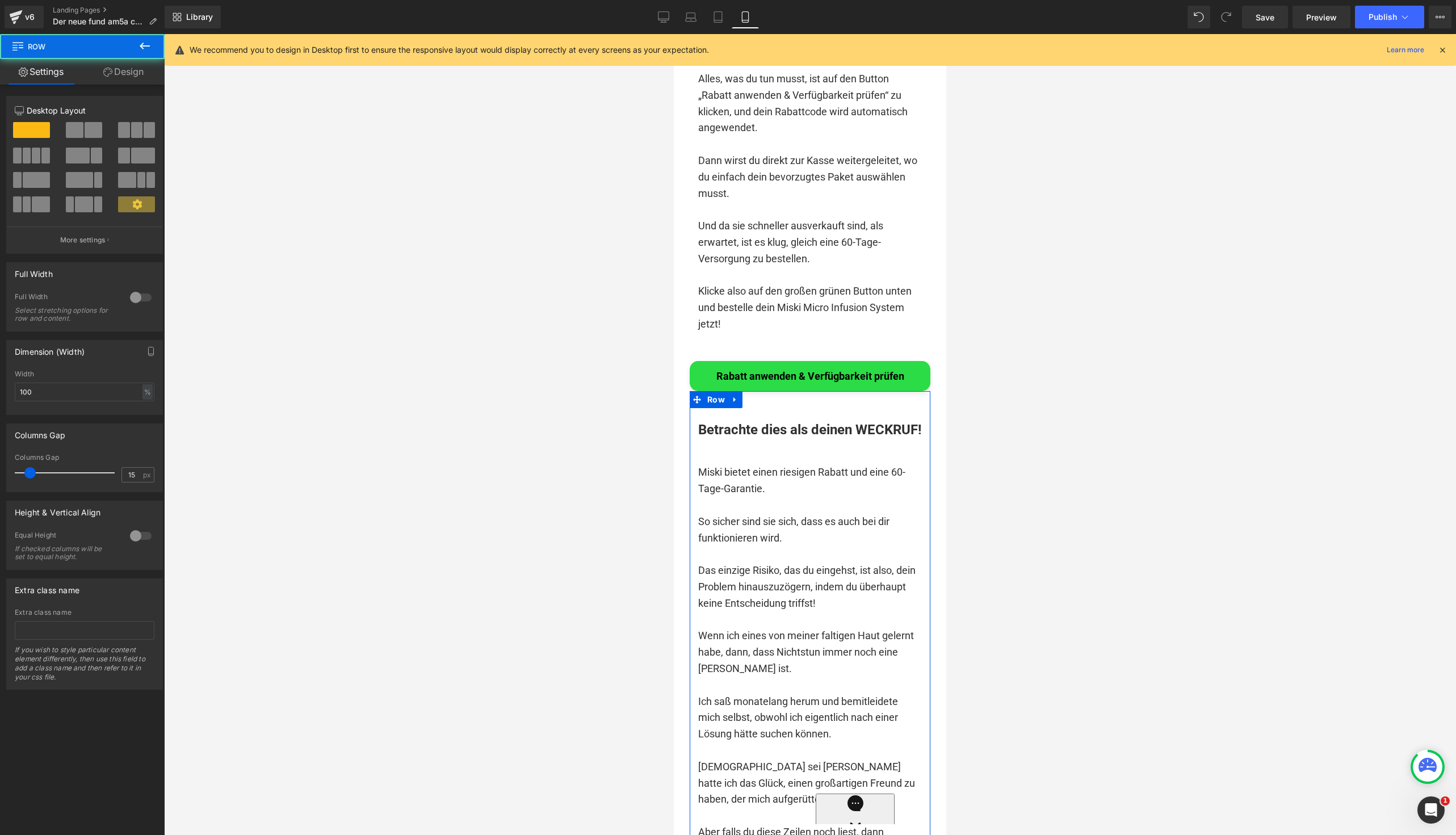
click at [717, 453] on div at bounding box center [810, 446] width 224 height 13
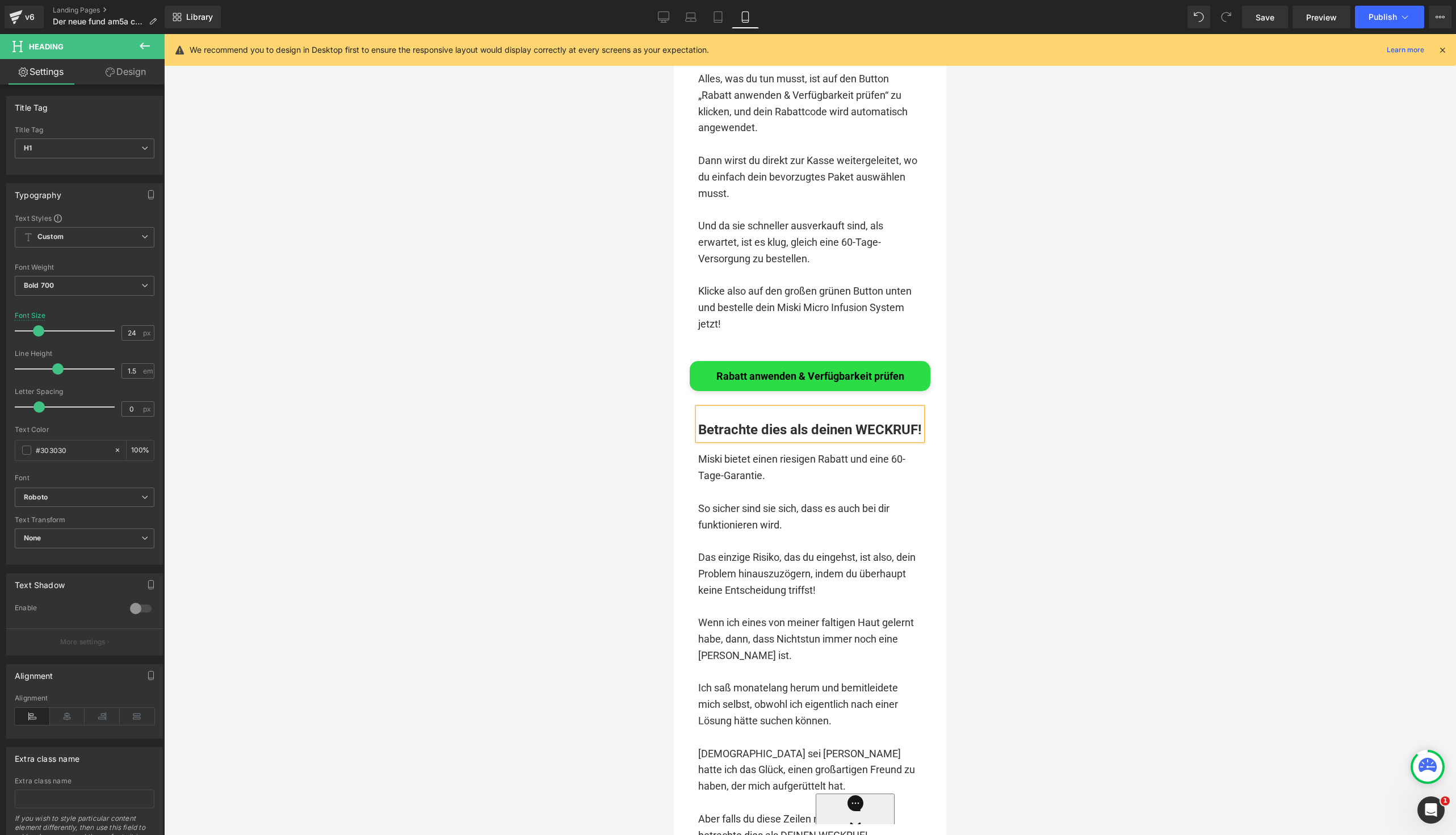
click at [705, 169] on div "Was ist als Nächstes zu tun? Heading Klicke auf den großen grünen Button „Rabat…" at bounding box center [810, 108] width 241 height 449
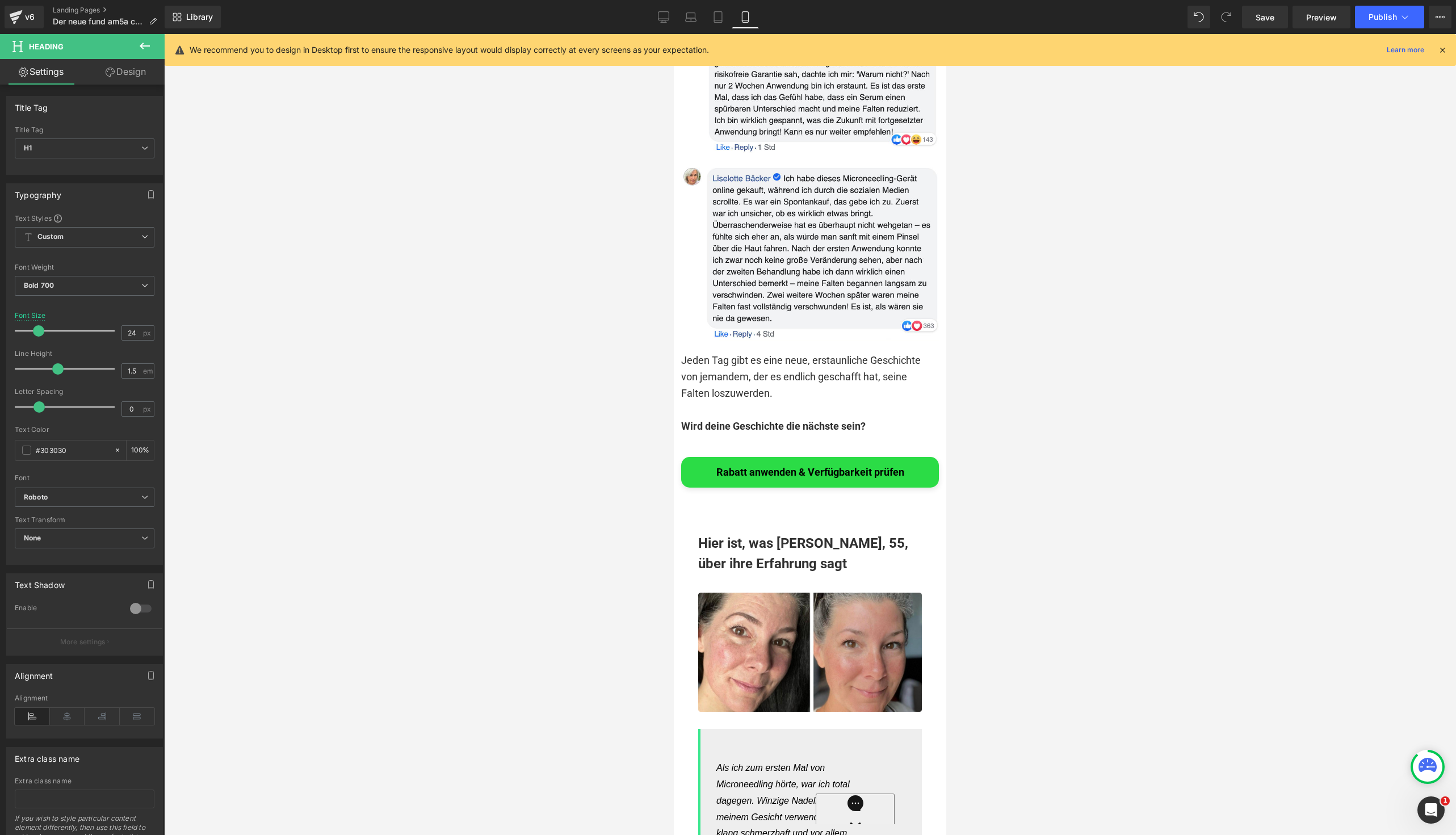
scroll to position [6923, 0]
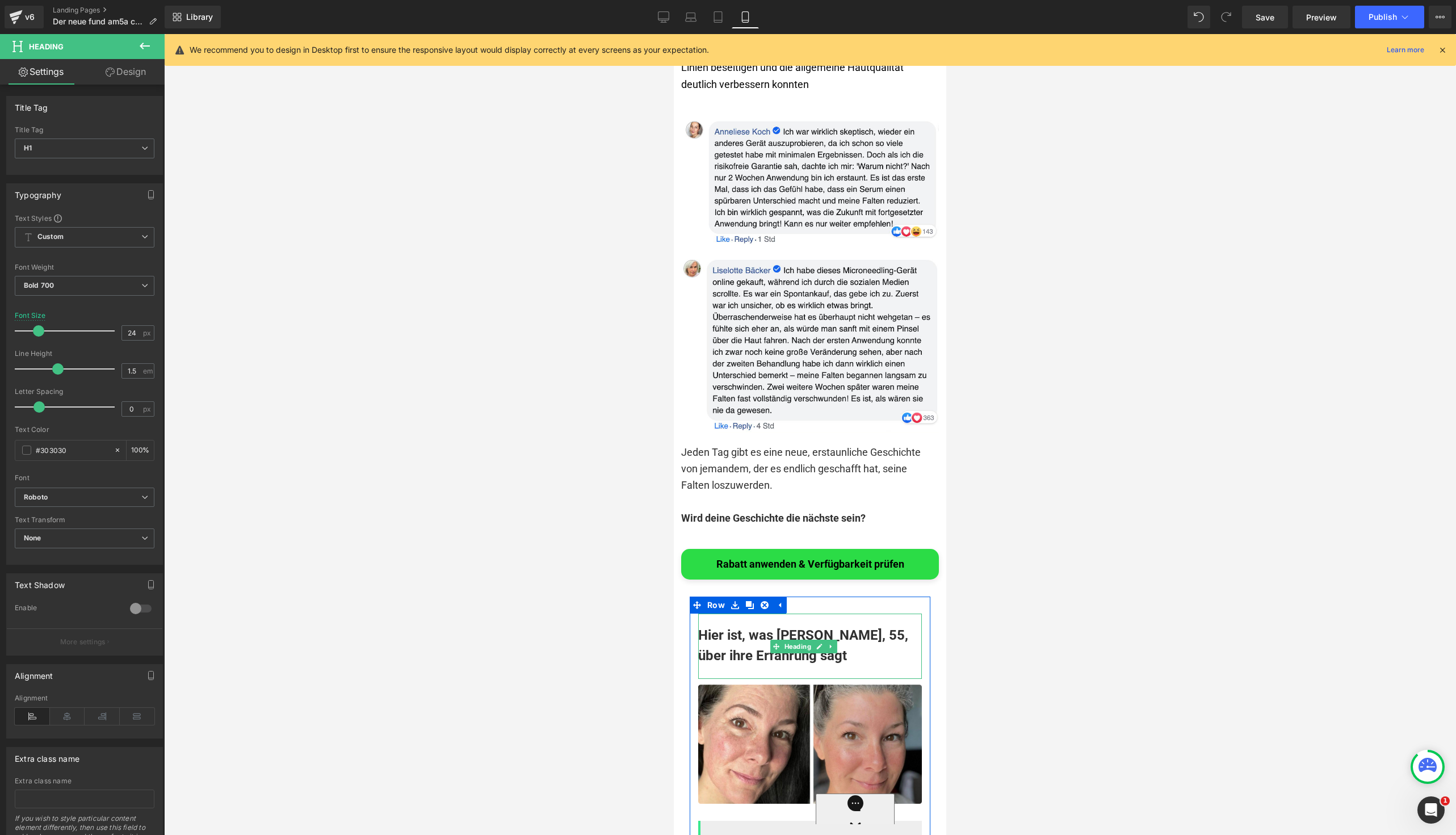
click at [702, 640] on h1 "Hier ist, was [PERSON_NAME], 55, über ihre Erfahrung sagt" at bounding box center [810, 645] width 224 height 41
click at [718, 666] on h1 "Hier ist, was [PERSON_NAME], 55, über ihre Erfahrung sagt" at bounding box center [810, 645] width 224 height 41
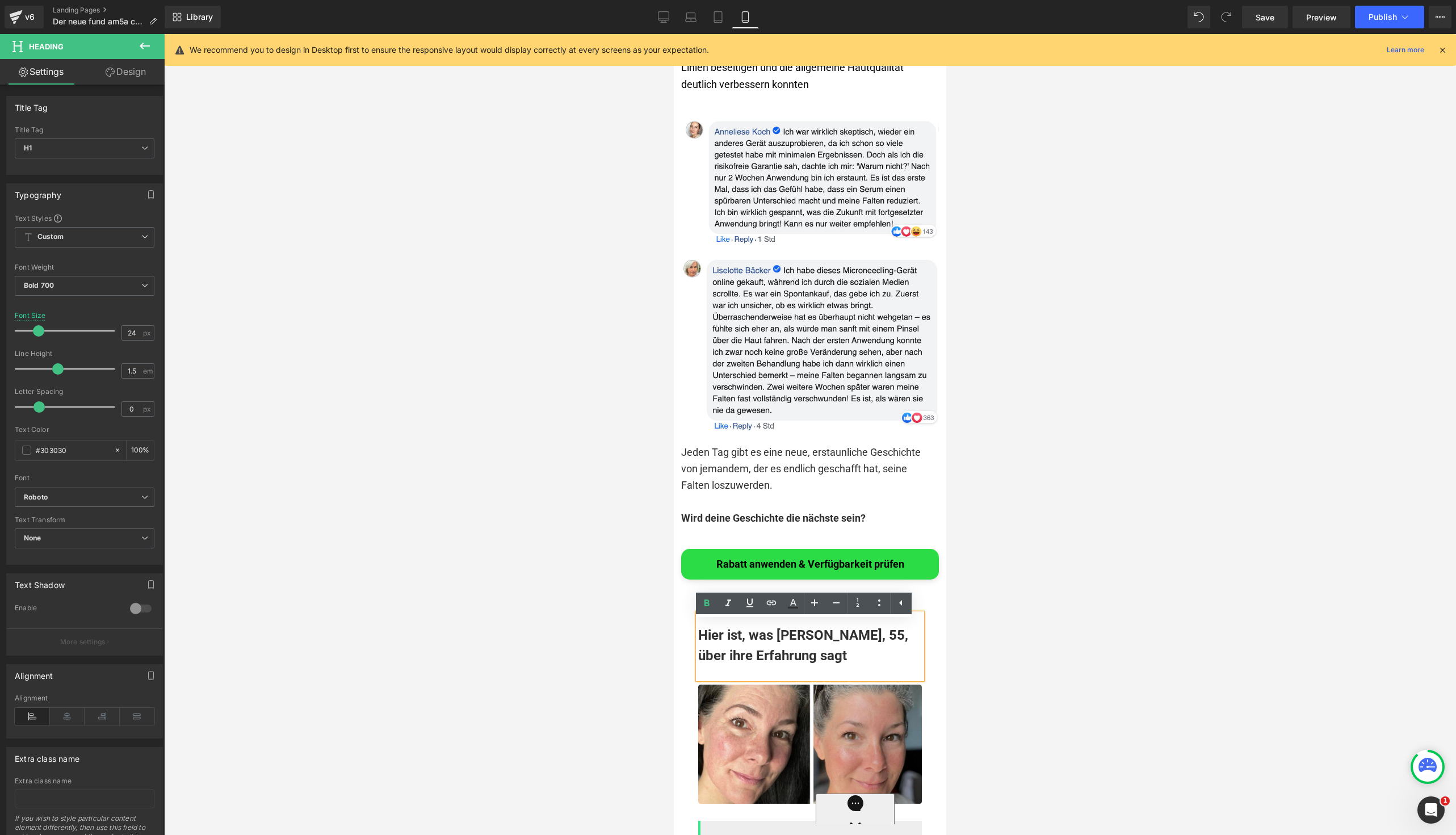
click at [731, 679] on div at bounding box center [810, 672] width 224 height 13
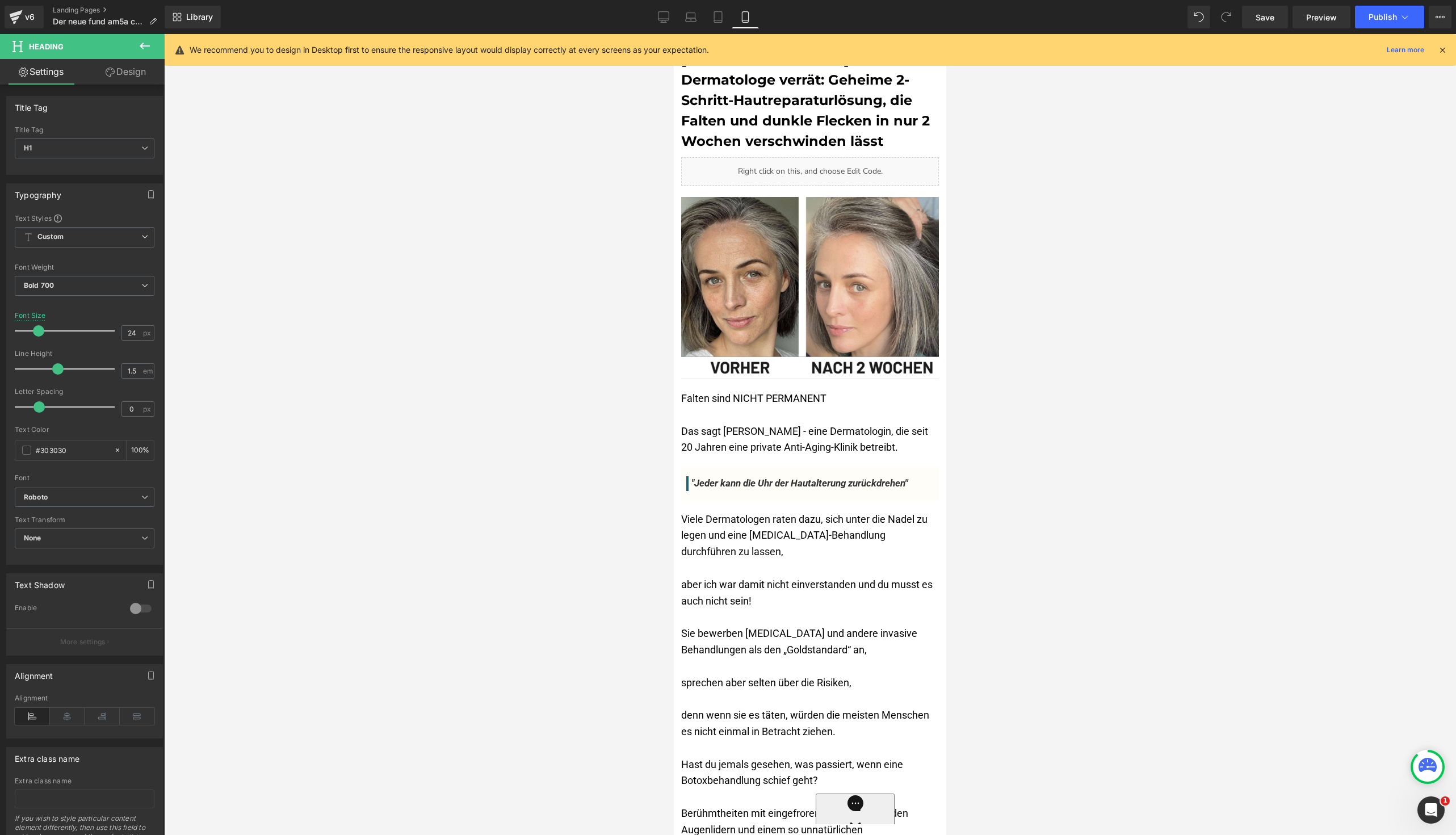
scroll to position [0, 0]
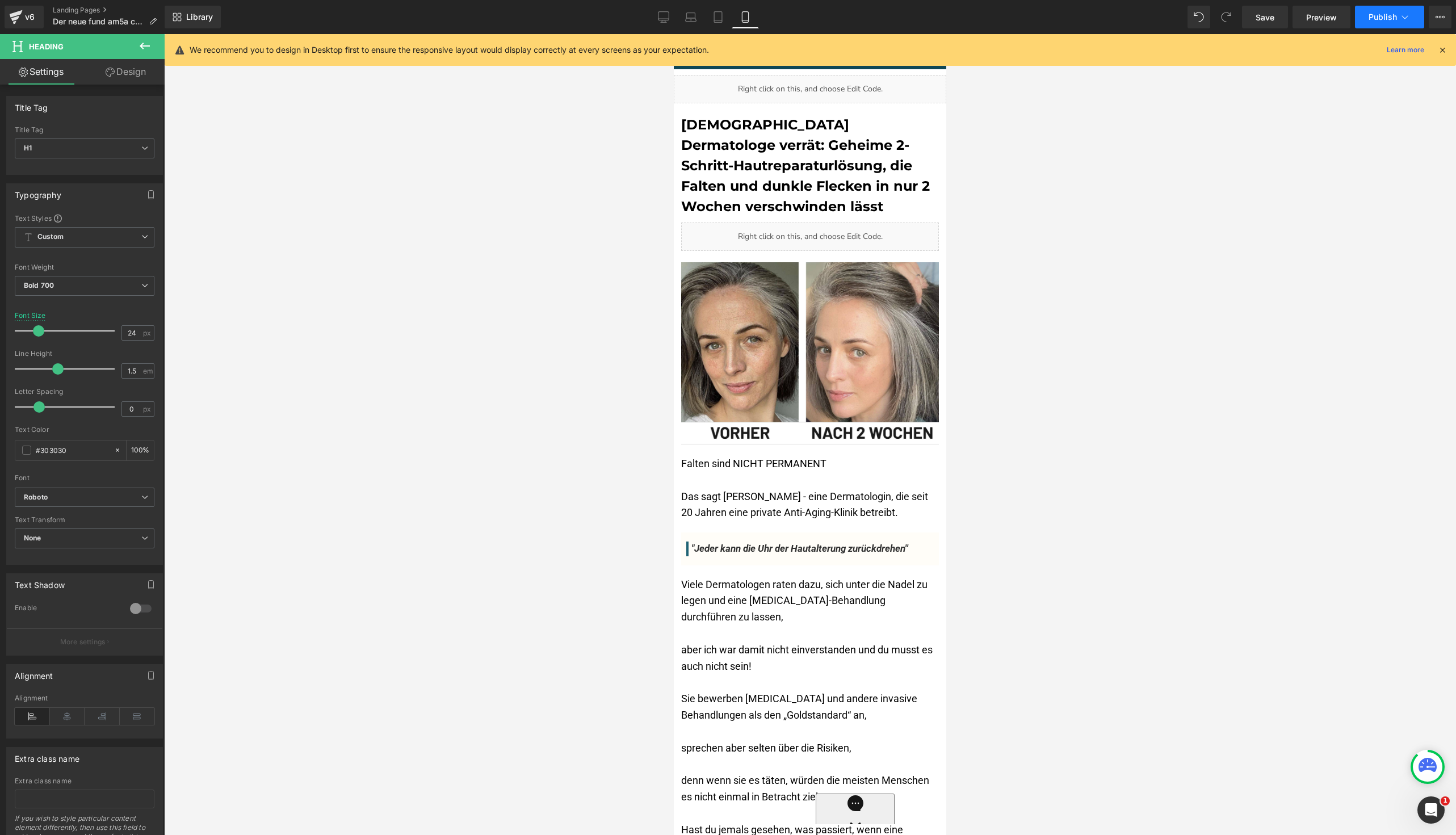
click at [1371, 12] on span "Publish" at bounding box center [1382, 17] width 28 height 9
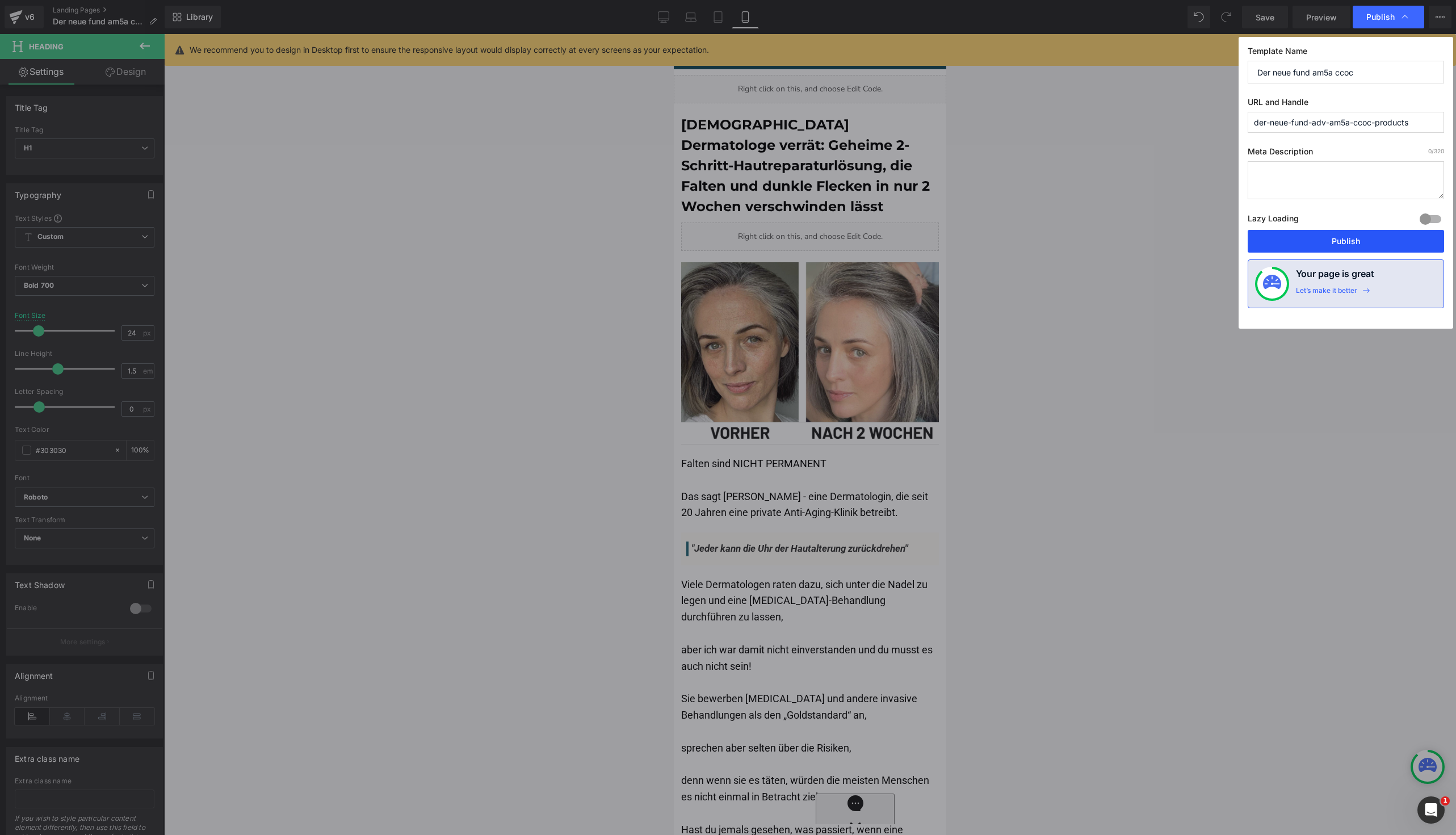
click at [1337, 233] on button "Publish" at bounding box center [1346, 241] width 197 height 23
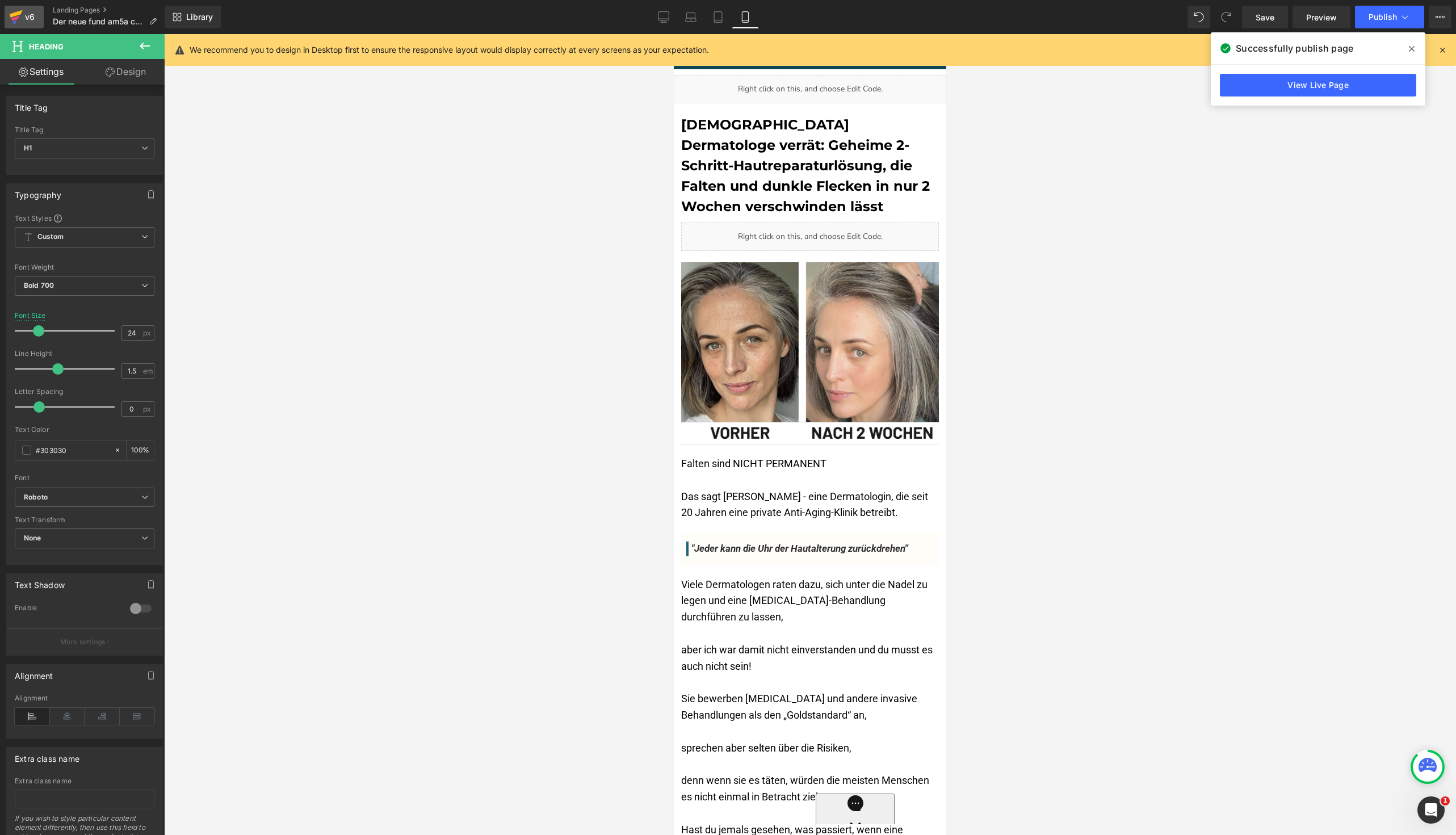
click at [6, 18] on link "v6" at bounding box center [24, 17] width 39 height 23
